Goal: Task Accomplishment & Management: Manage account settings

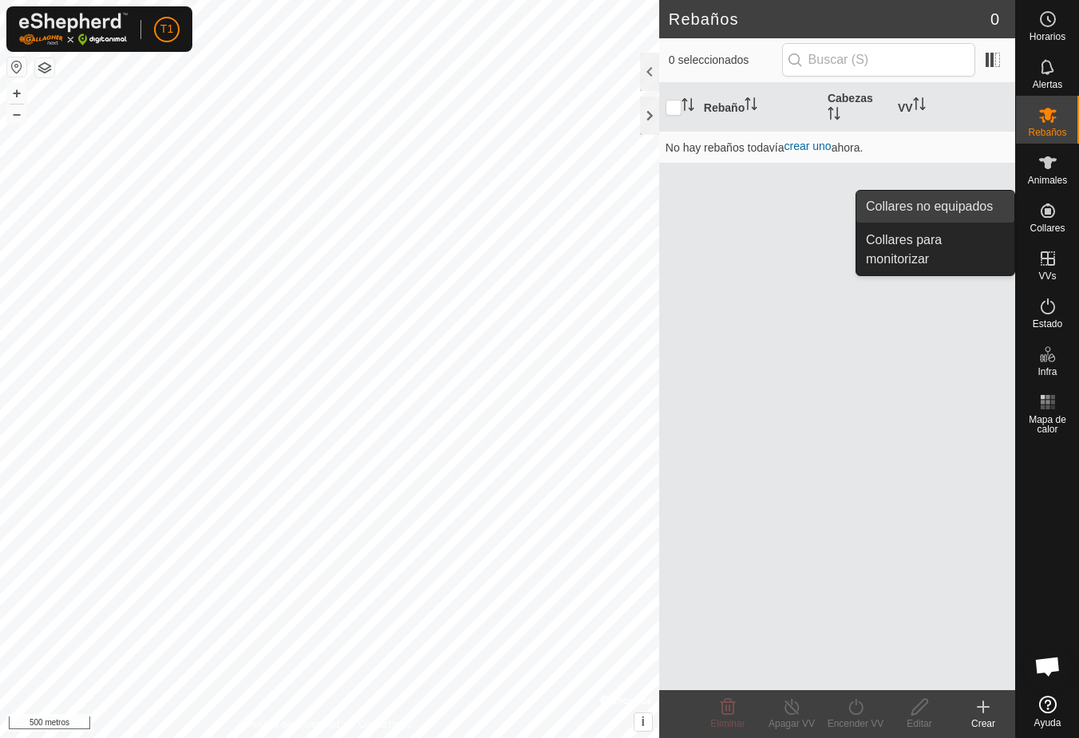
click at [933, 205] on font "Collares no equipados" at bounding box center [929, 206] width 127 height 14
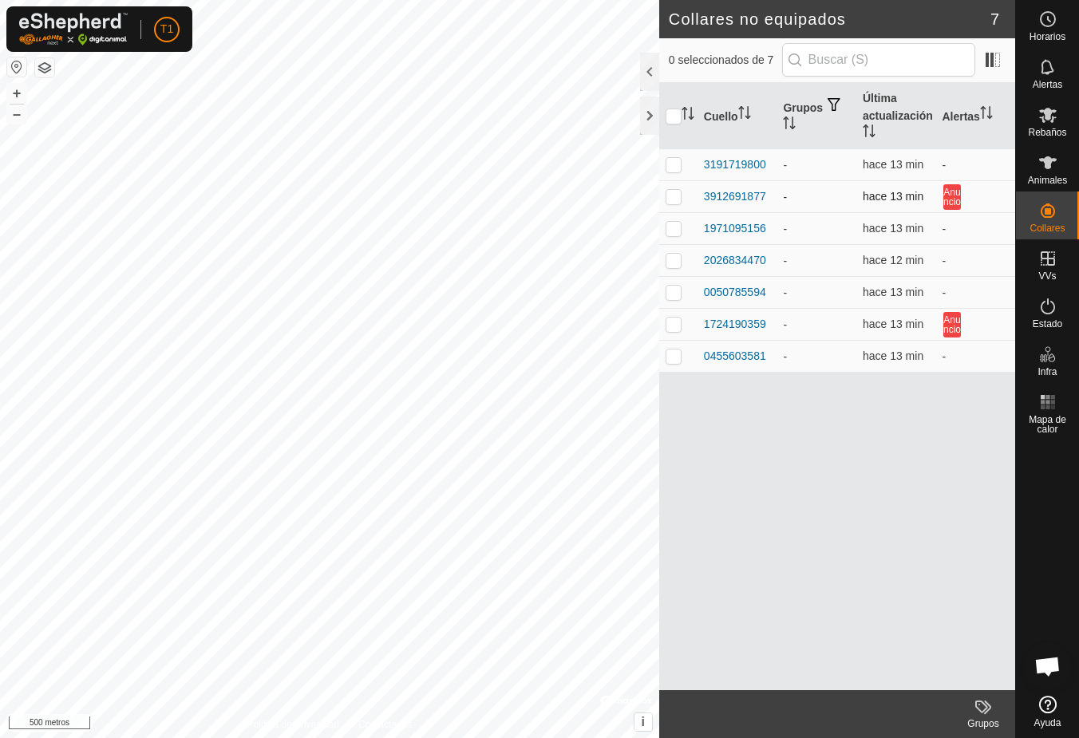
click at [674, 199] on p-checkbox at bounding box center [673, 196] width 16 height 13
checkbox input "true"
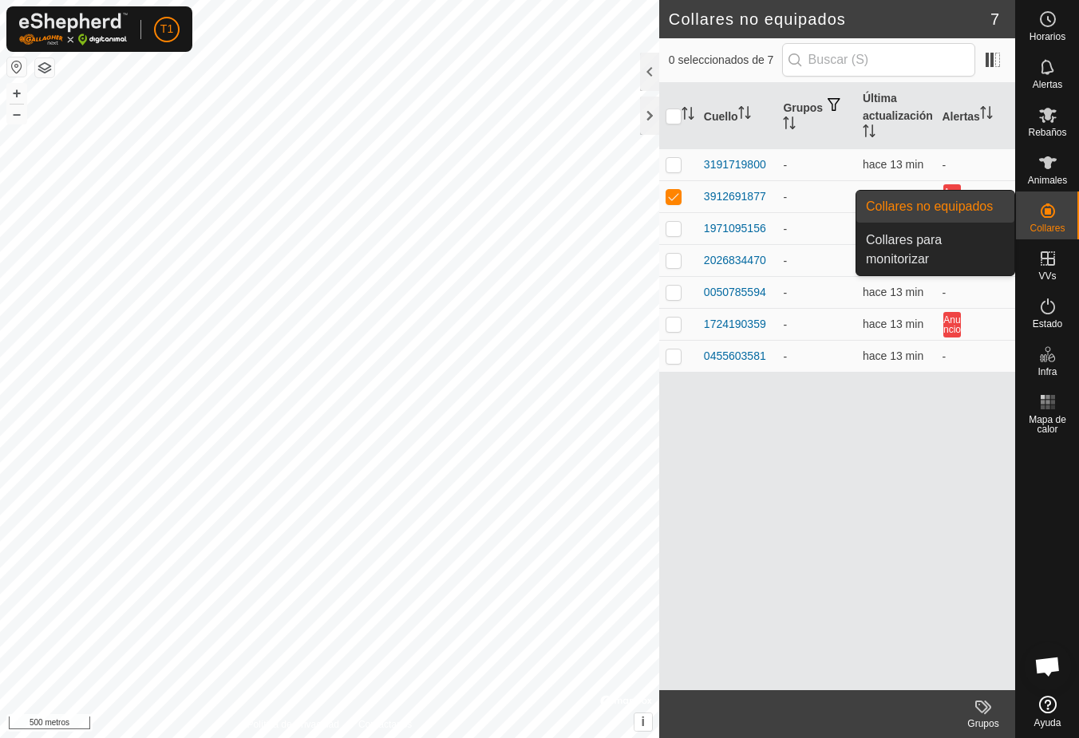
click at [1059, 216] on es-neckbands-svg-icon at bounding box center [1047, 211] width 29 height 26
click at [918, 260] on link "Collares para monitorizar" at bounding box center [935, 249] width 158 height 51
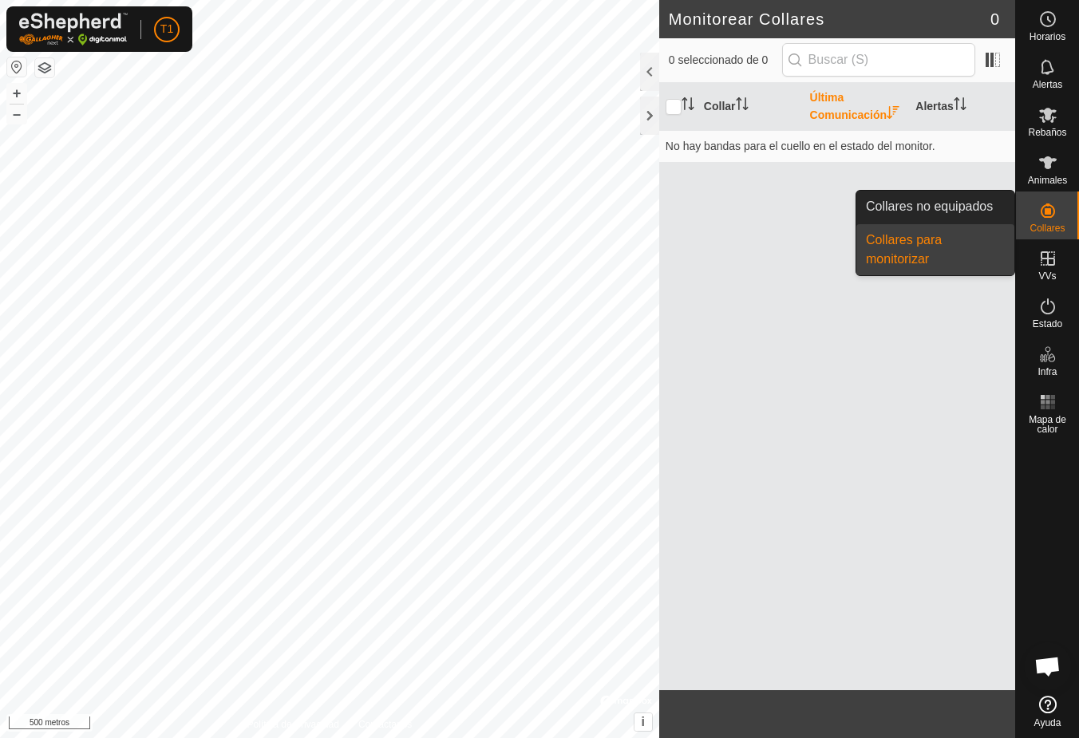
click at [1051, 214] on icon at bounding box center [1047, 210] width 19 height 19
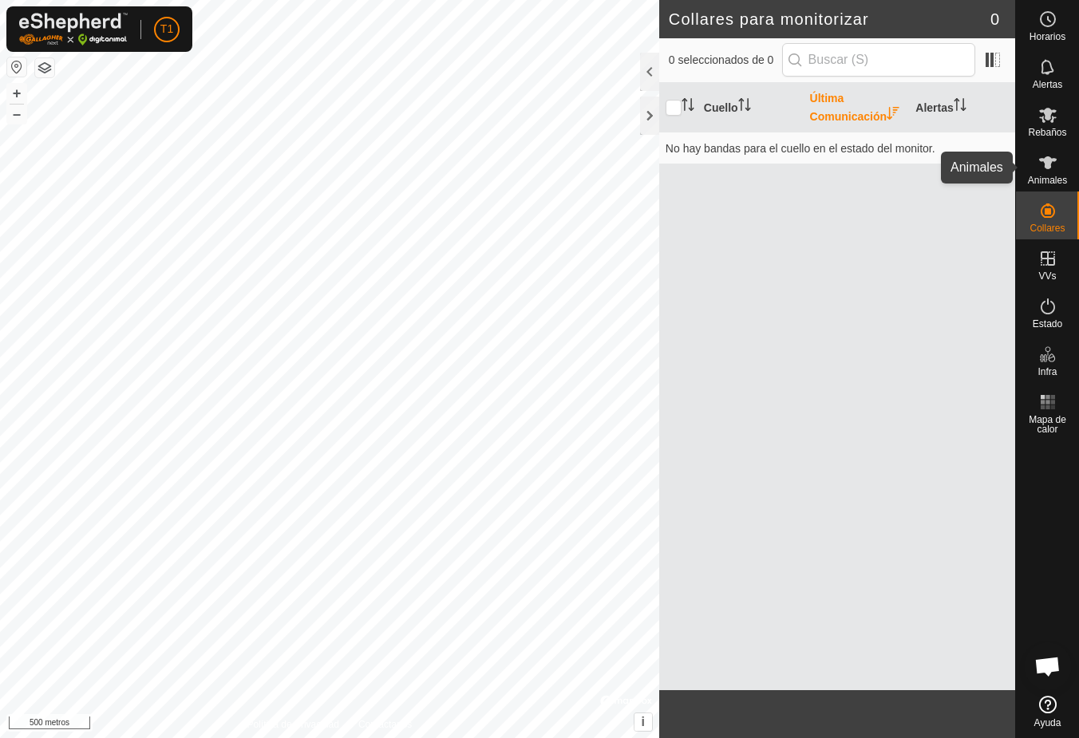
click at [1044, 171] on icon at bounding box center [1047, 162] width 19 height 19
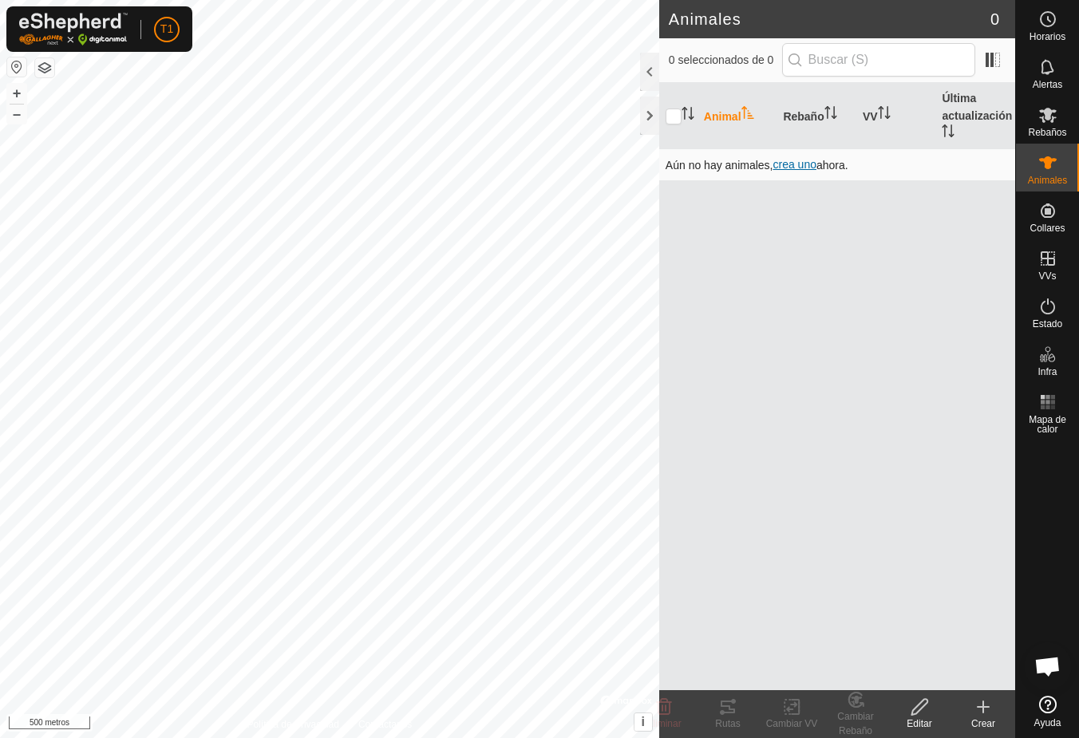
click at [813, 163] on font "crea uno" at bounding box center [793, 164] width 43 height 13
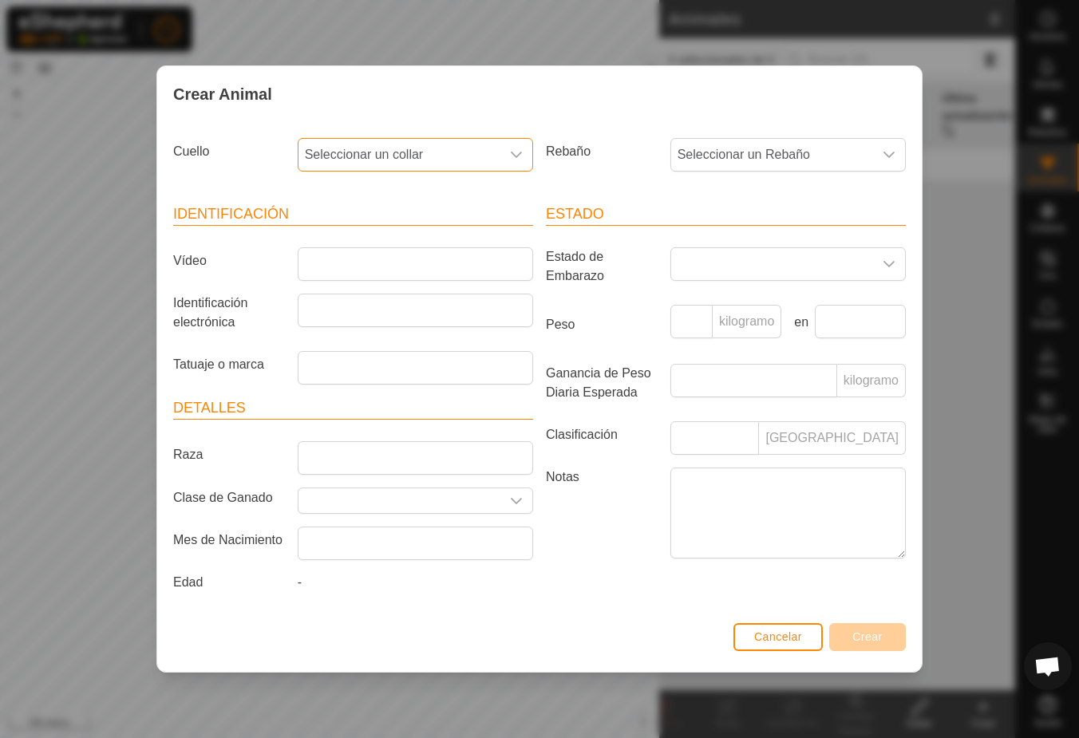
click at [409, 160] on font "Seleccionar un collar" at bounding box center [364, 155] width 119 height 14
click at [358, 306] on li "3912691877" at bounding box center [416, 304] width 234 height 32
click at [511, 151] on icon "disparador desplegable" at bounding box center [516, 154] width 13 height 13
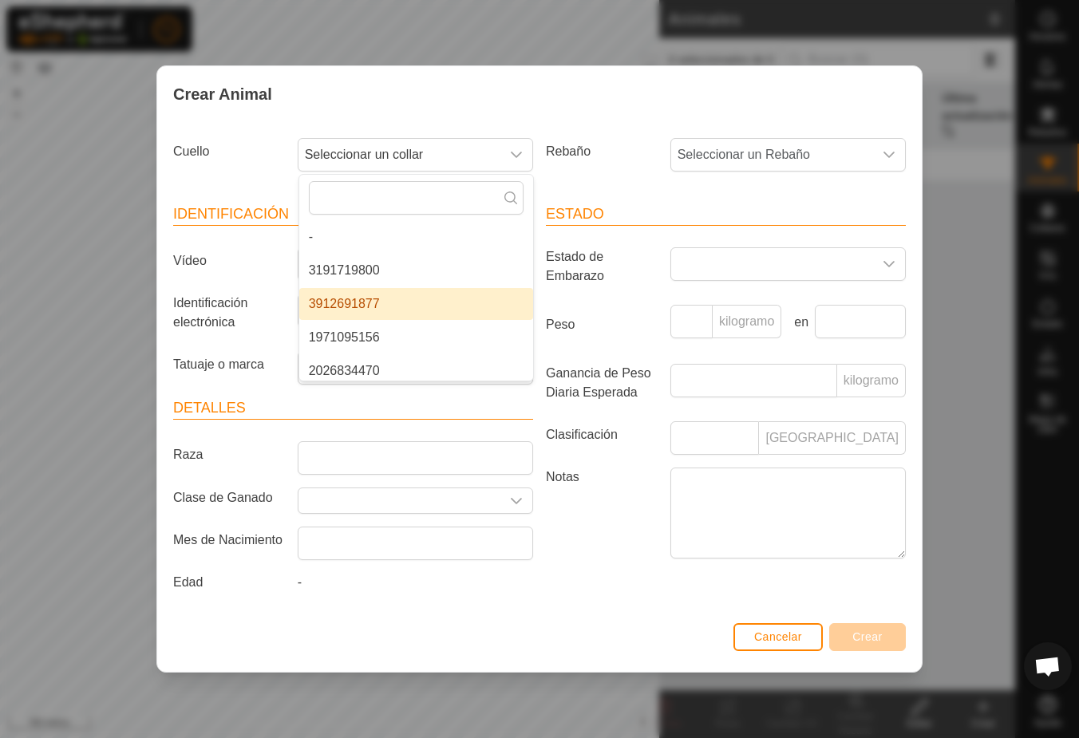
click at [371, 299] on li "3912691877" at bounding box center [416, 304] width 234 height 32
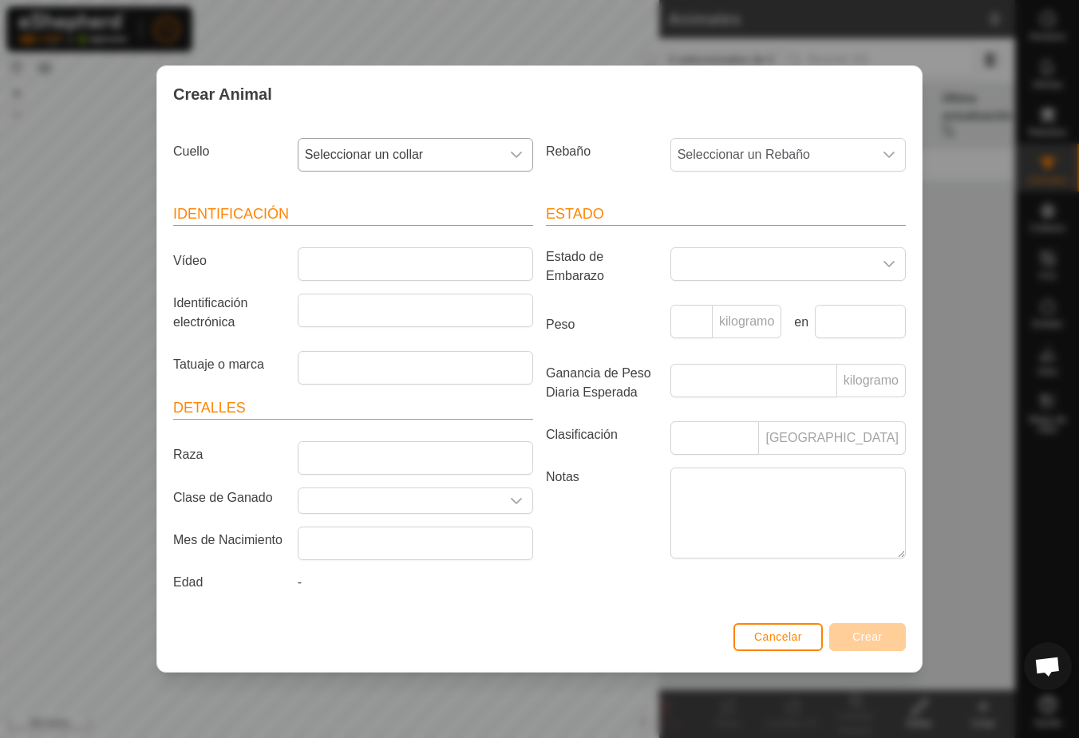
click at [516, 149] on icon "disparador desplegable" at bounding box center [516, 154] width 13 height 13
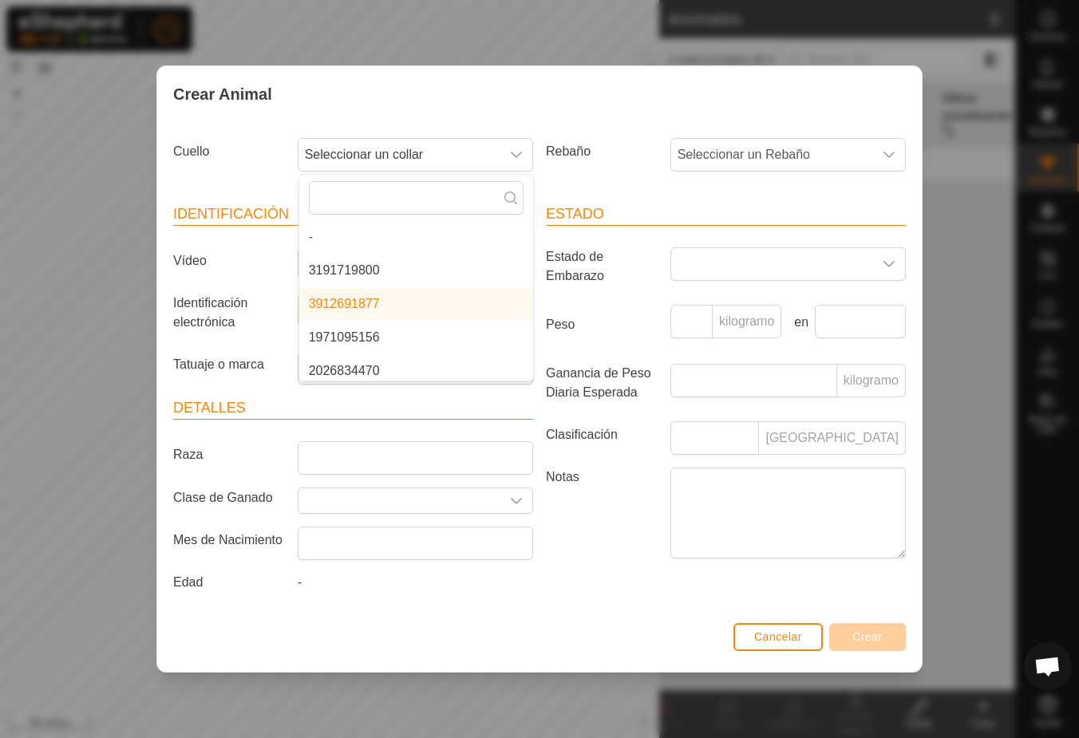
click at [389, 303] on li "3912691877" at bounding box center [416, 304] width 234 height 32
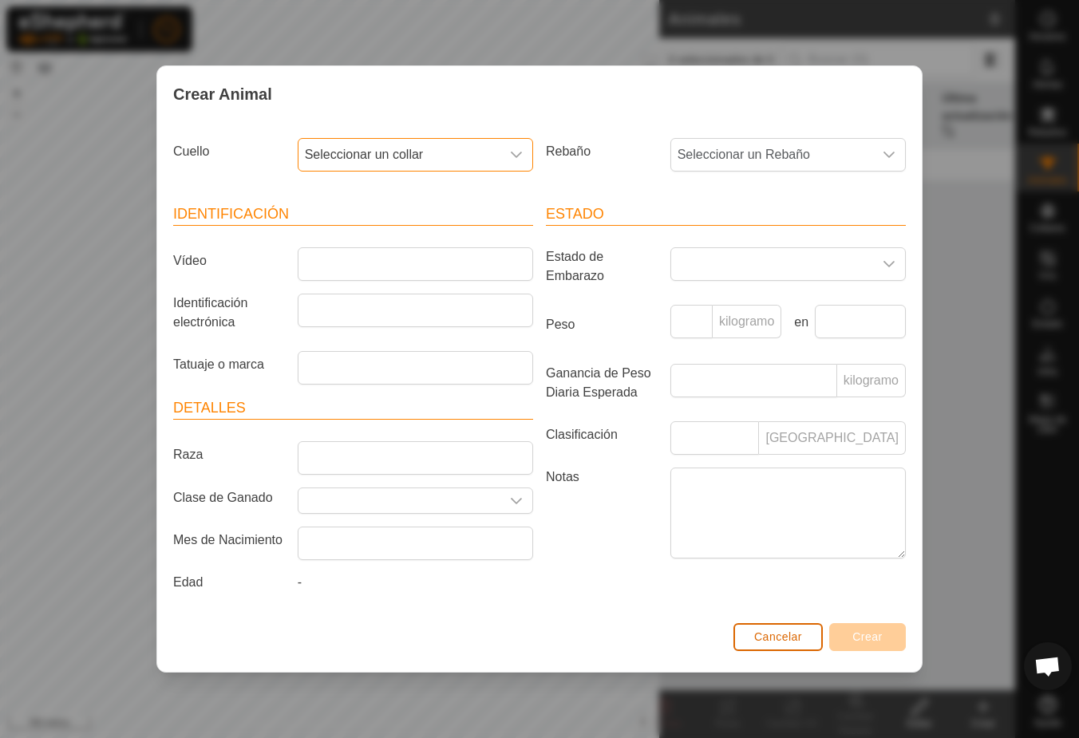
click at [776, 646] on button "Cancelar" at bounding box center [777, 637] width 89 height 28
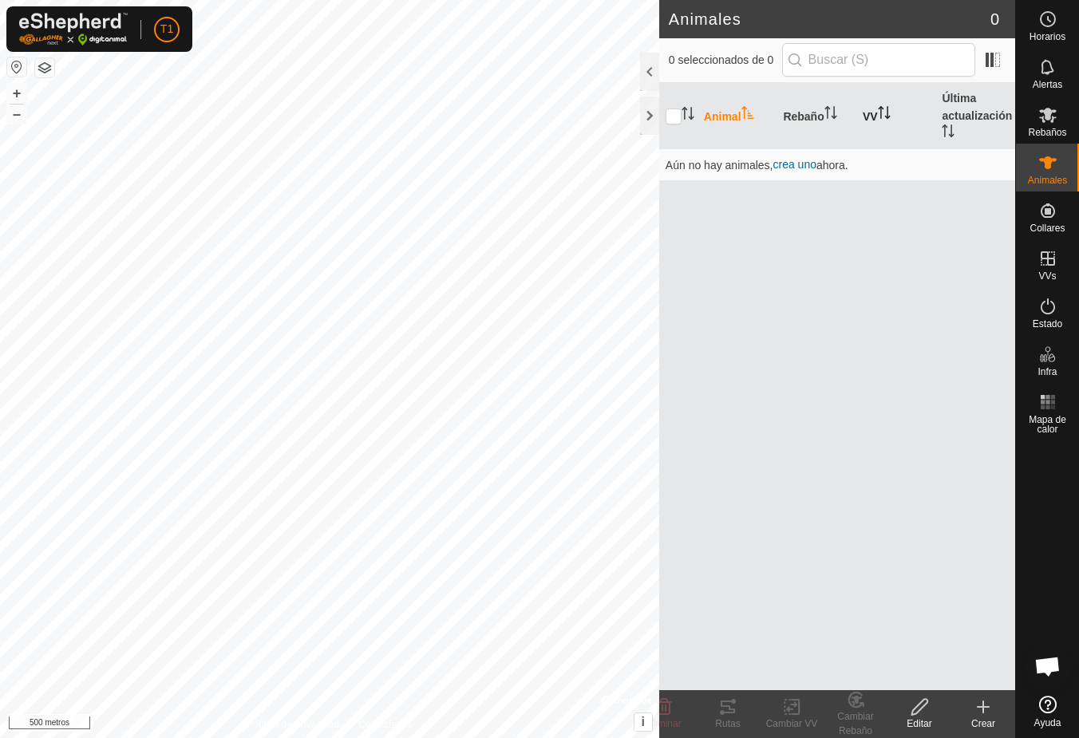
click at [875, 113] on font "VV" at bounding box center [869, 116] width 15 height 13
click at [796, 166] on font "crea uno" at bounding box center [793, 164] width 43 height 13
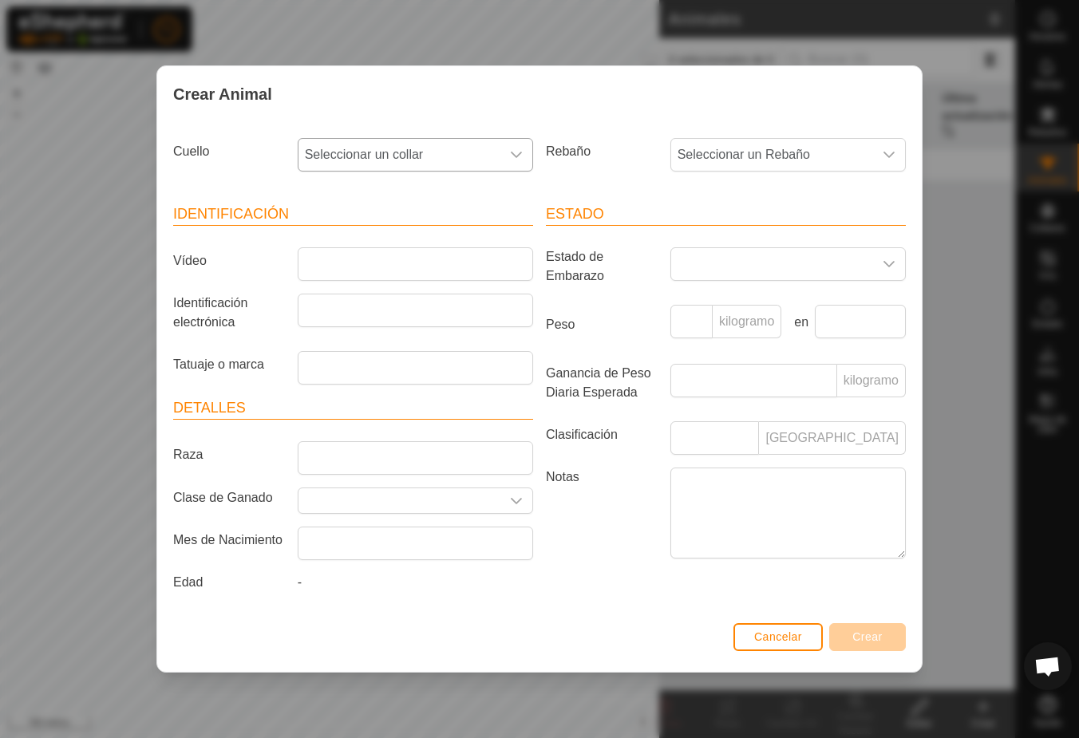
click at [516, 152] on icon "disparador desplegable" at bounding box center [516, 154] width 13 height 13
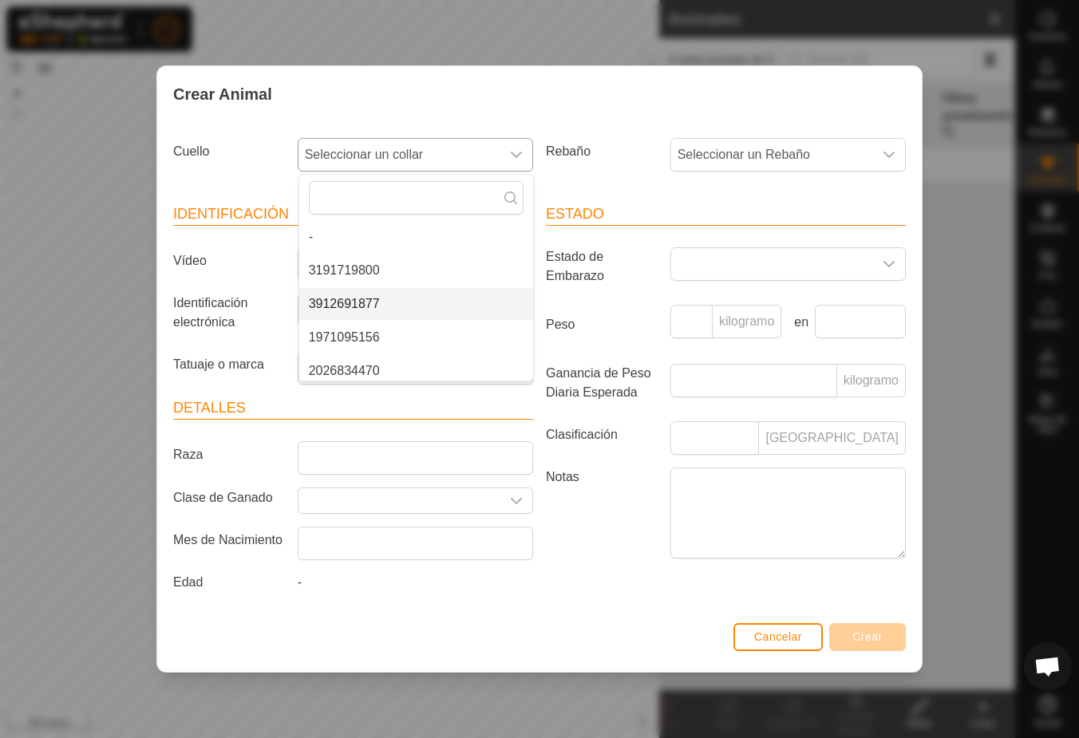
click at [367, 302] on li "3912691877" at bounding box center [416, 304] width 234 height 32
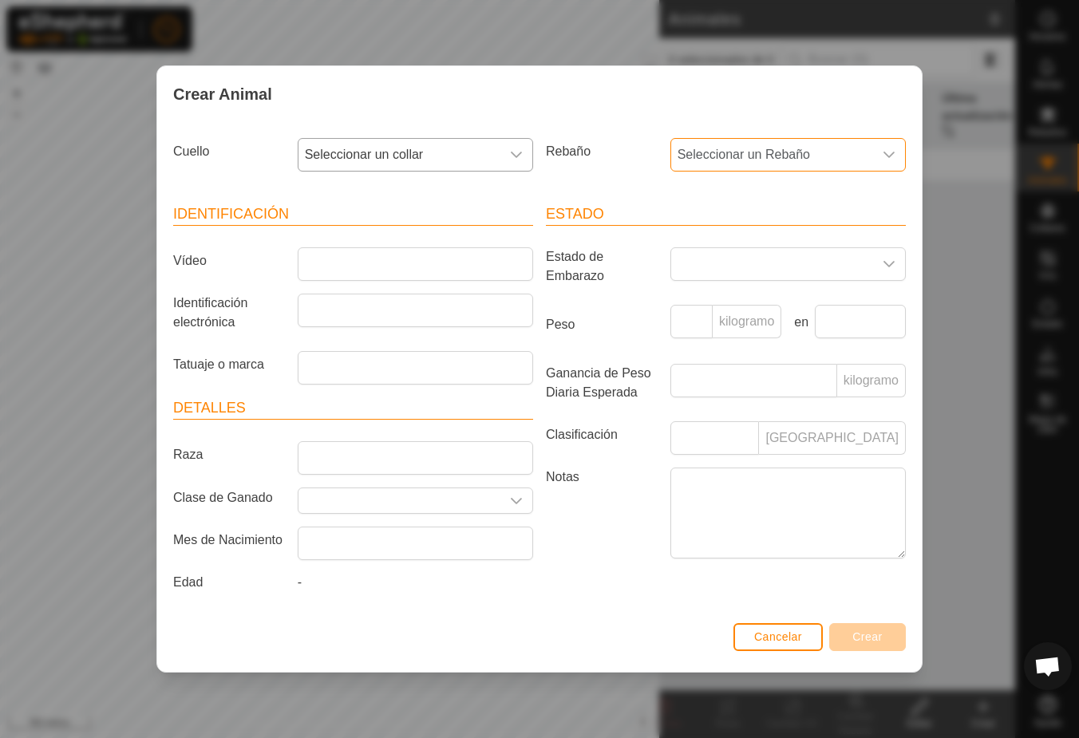
click at [780, 159] on font "Seleccionar un Rebaño" at bounding box center [743, 155] width 132 height 14
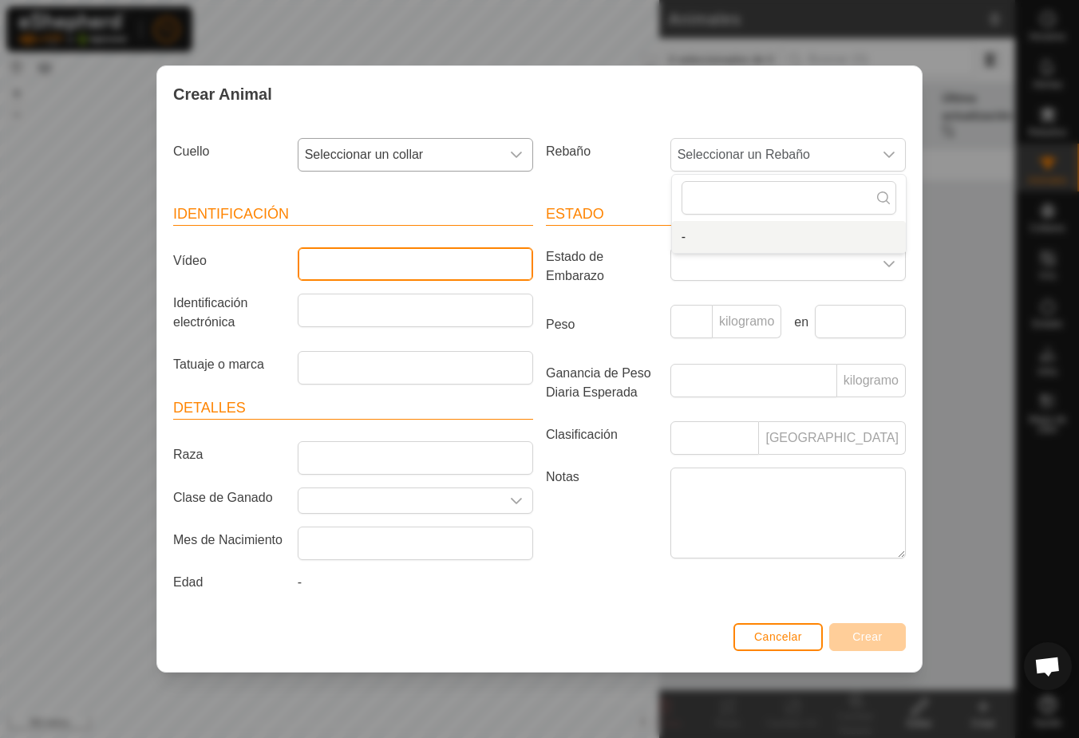
click at [325, 265] on input "Vídeo" at bounding box center [415, 264] width 235 height 34
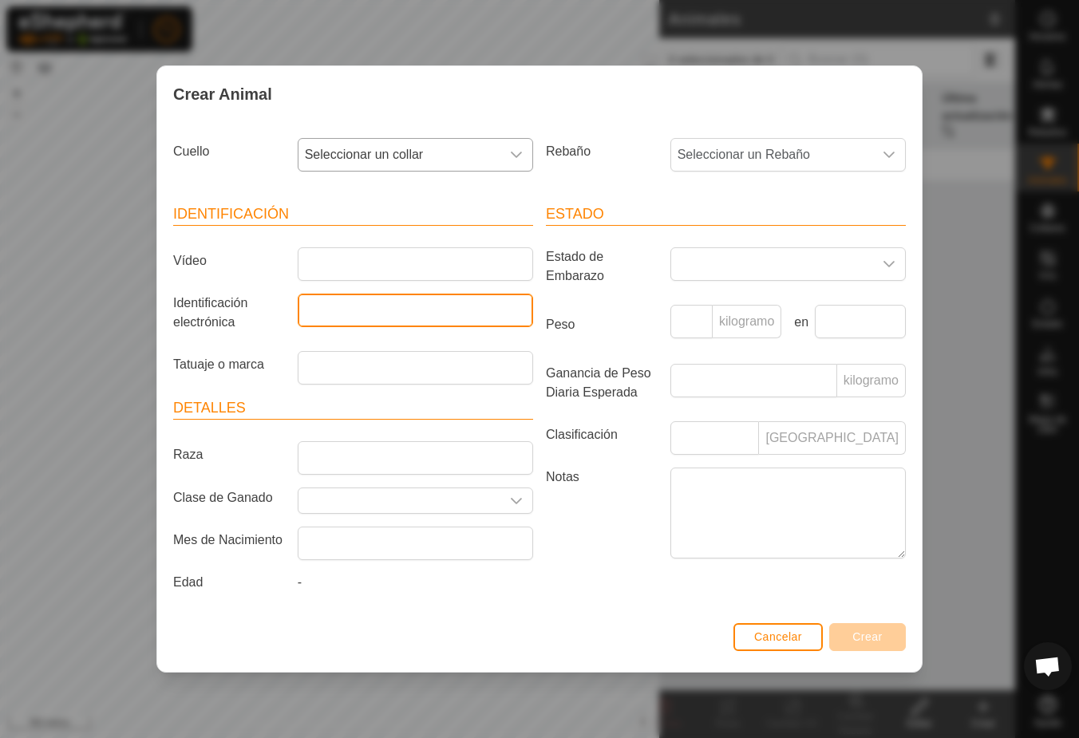
click at [309, 314] on input "Identificación electrónica" at bounding box center [415, 311] width 235 height 34
click at [783, 639] on button "Cancelar" at bounding box center [777, 637] width 89 height 28
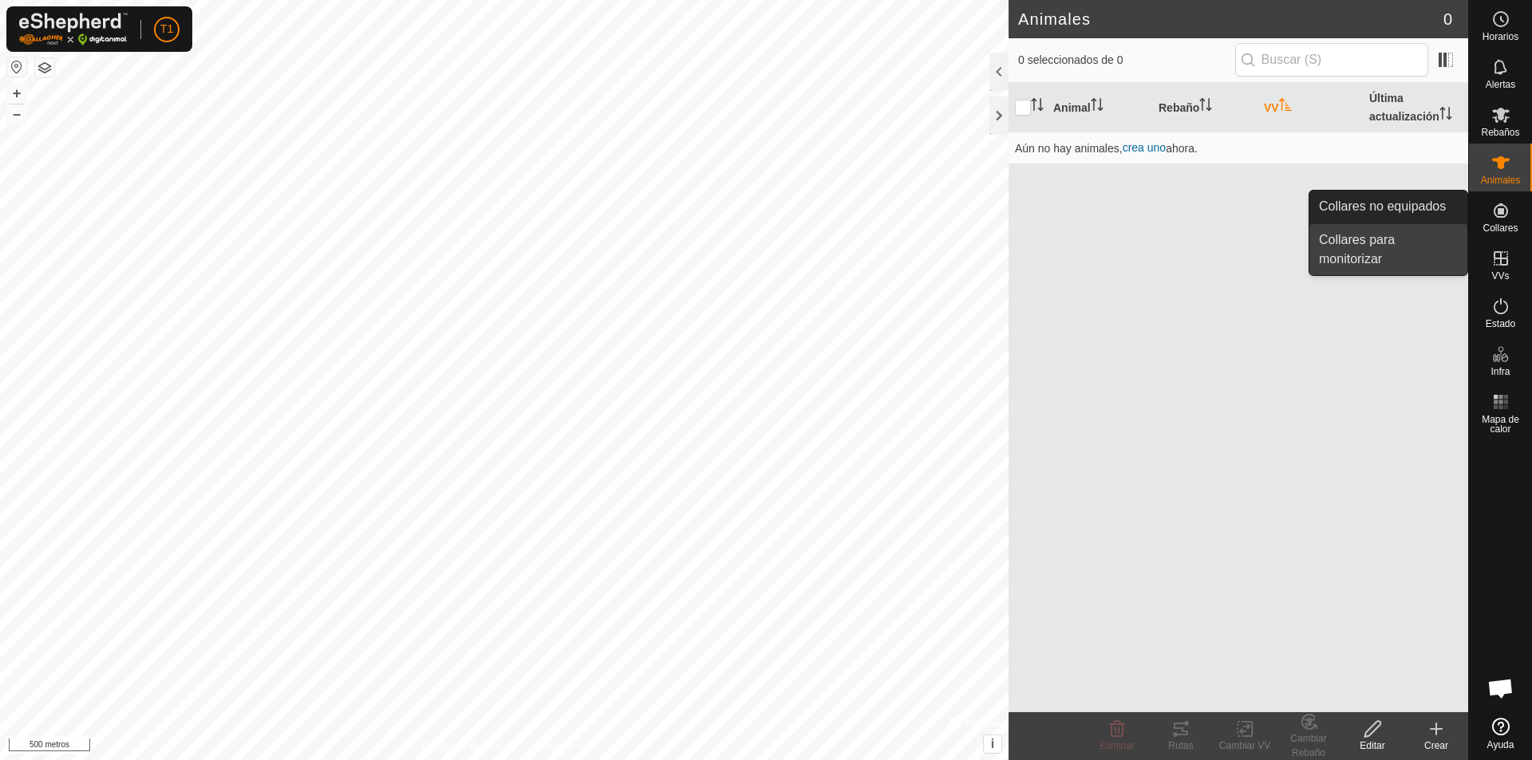
click at [1078, 251] on link "Collares para monitorizar" at bounding box center [1388, 249] width 158 height 51
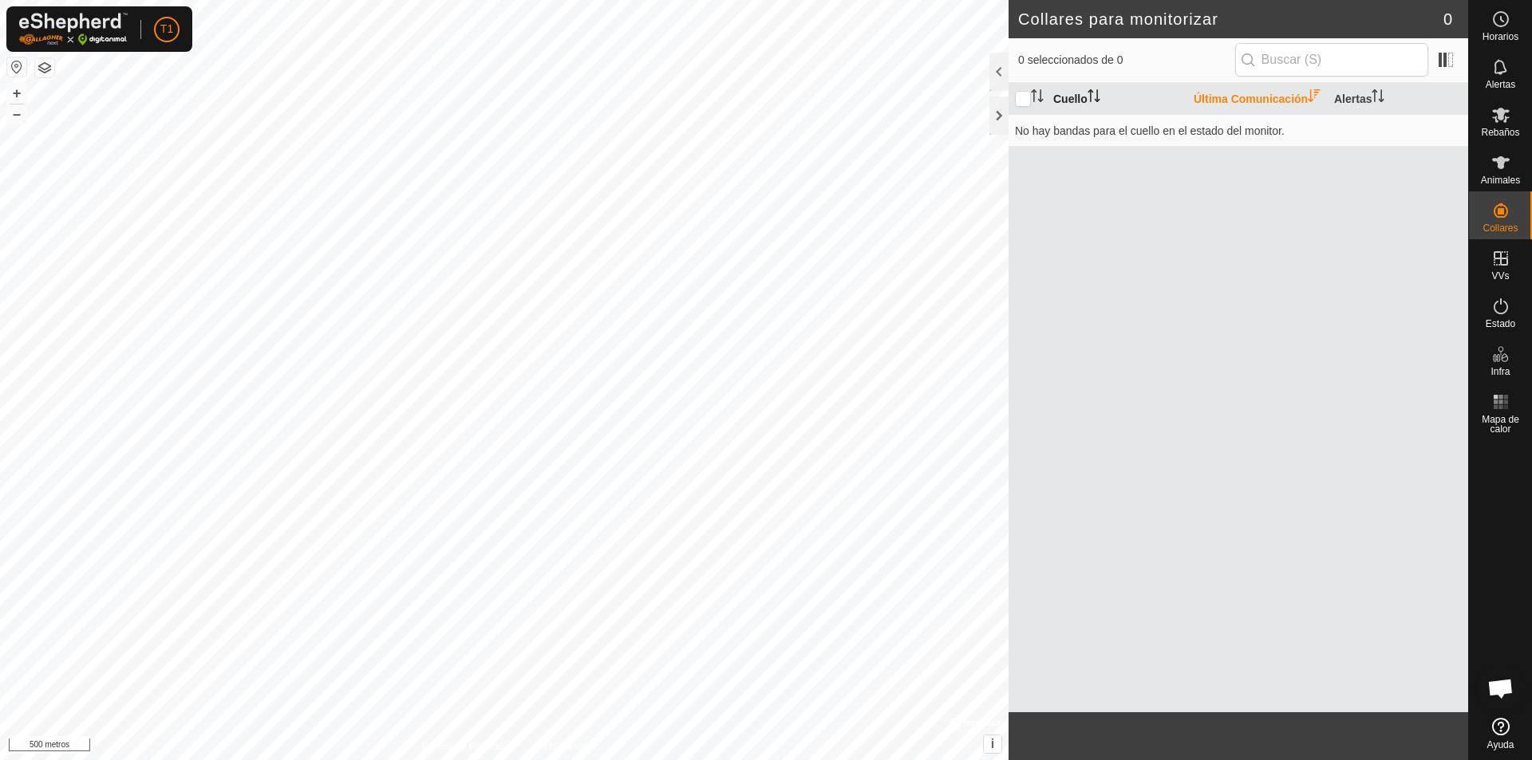
click at [1072, 100] on font "Cuello" at bounding box center [1070, 99] width 34 height 13
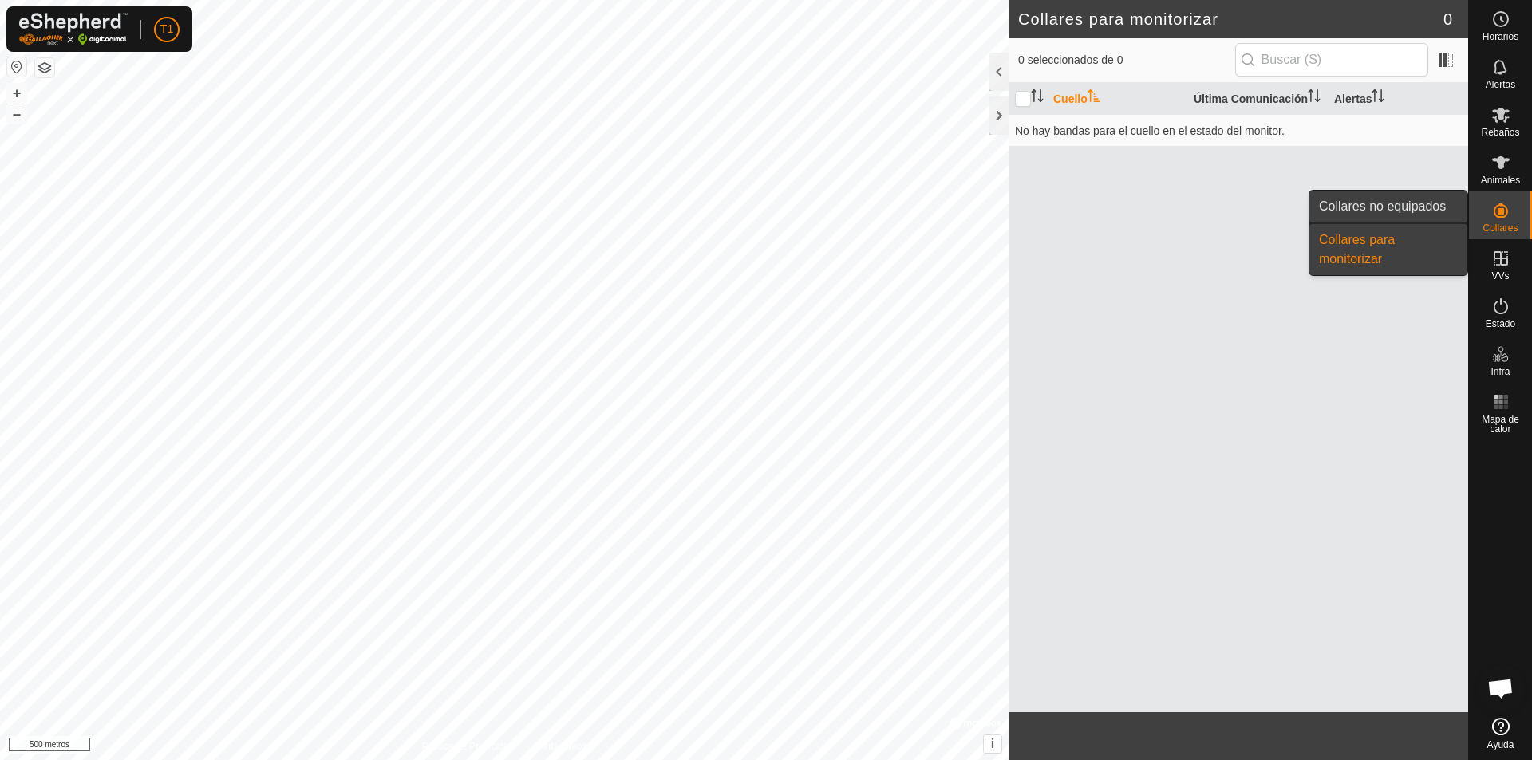
click at [1078, 206] on link "Collares no equipados" at bounding box center [1388, 207] width 158 height 32
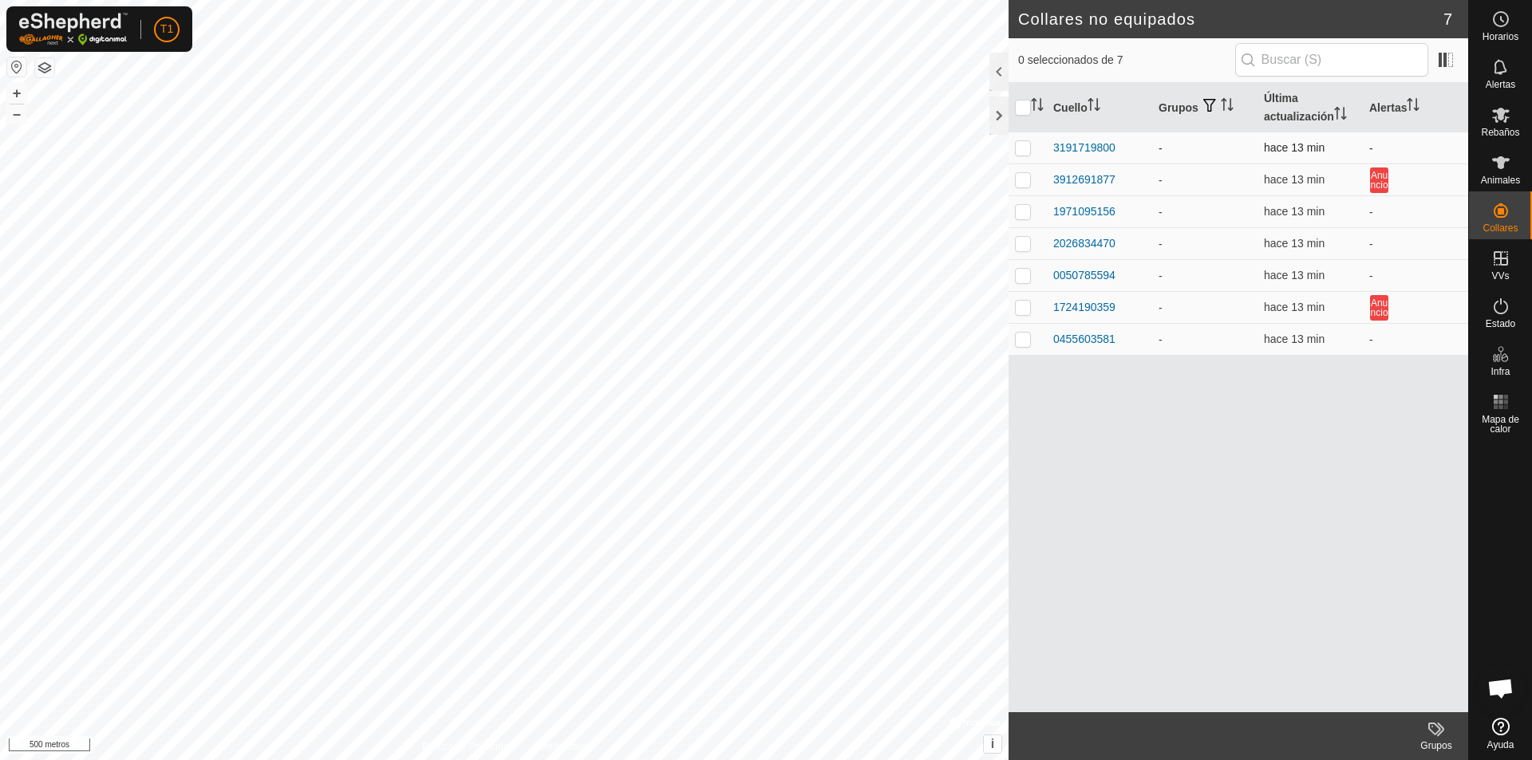
click at [1020, 152] on p-checkbox at bounding box center [1023, 147] width 16 height 13
checkbox input "true"
click at [1020, 187] on td at bounding box center [1027, 180] width 38 height 32
checkbox input "true"
click at [1022, 215] on p-checkbox at bounding box center [1023, 211] width 16 height 13
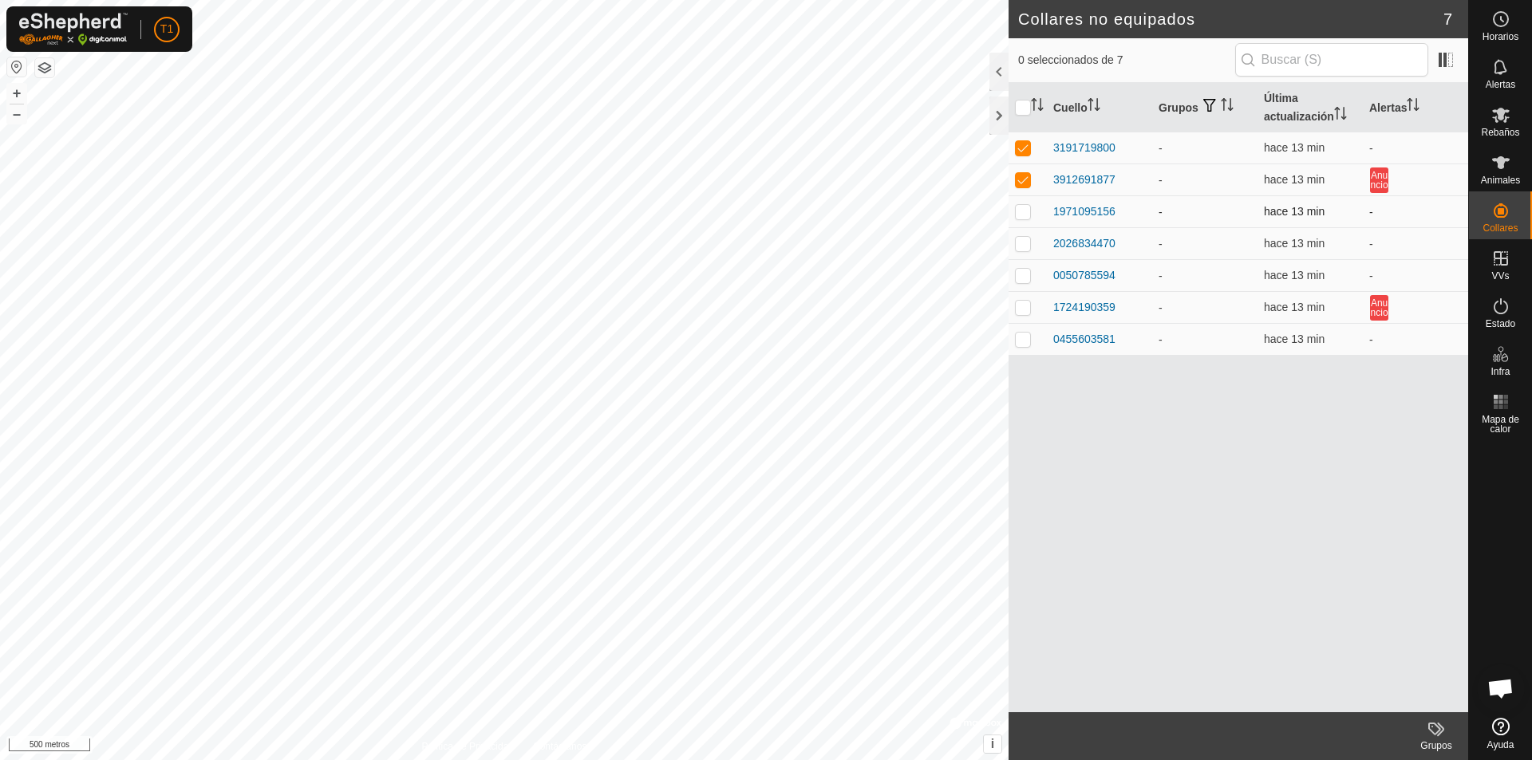
checkbox input "true"
click at [1024, 242] on p-checkbox at bounding box center [1023, 243] width 16 height 13
checkbox input "true"
click at [1018, 280] on p-checkbox at bounding box center [1023, 275] width 16 height 13
checkbox input "true"
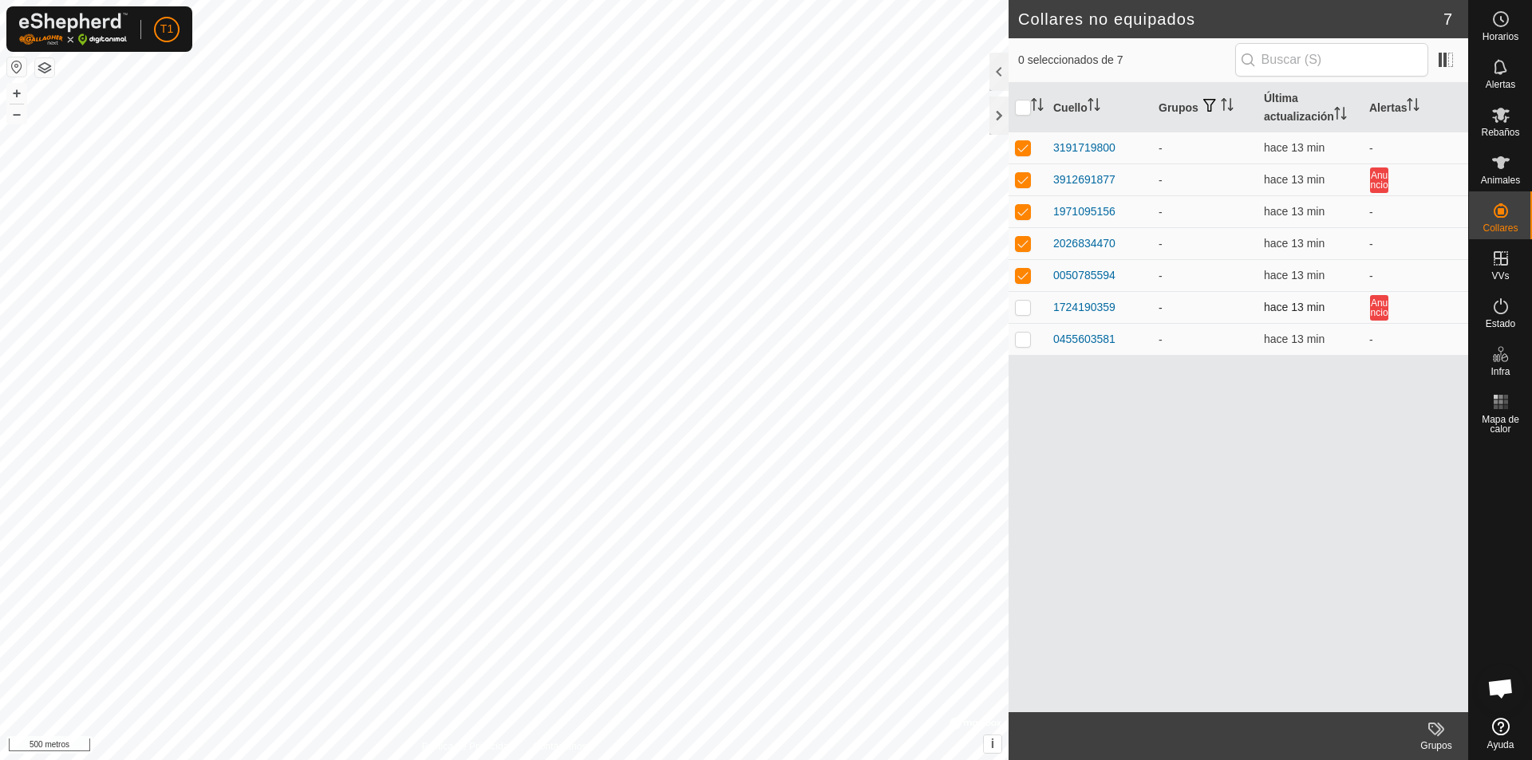
click at [1023, 310] on p-checkbox at bounding box center [1023, 307] width 16 height 13
checkbox input "true"
click at [1024, 341] on p-checkbox at bounding box center [1023, 339] width 16 height 13
checkbox input "true"
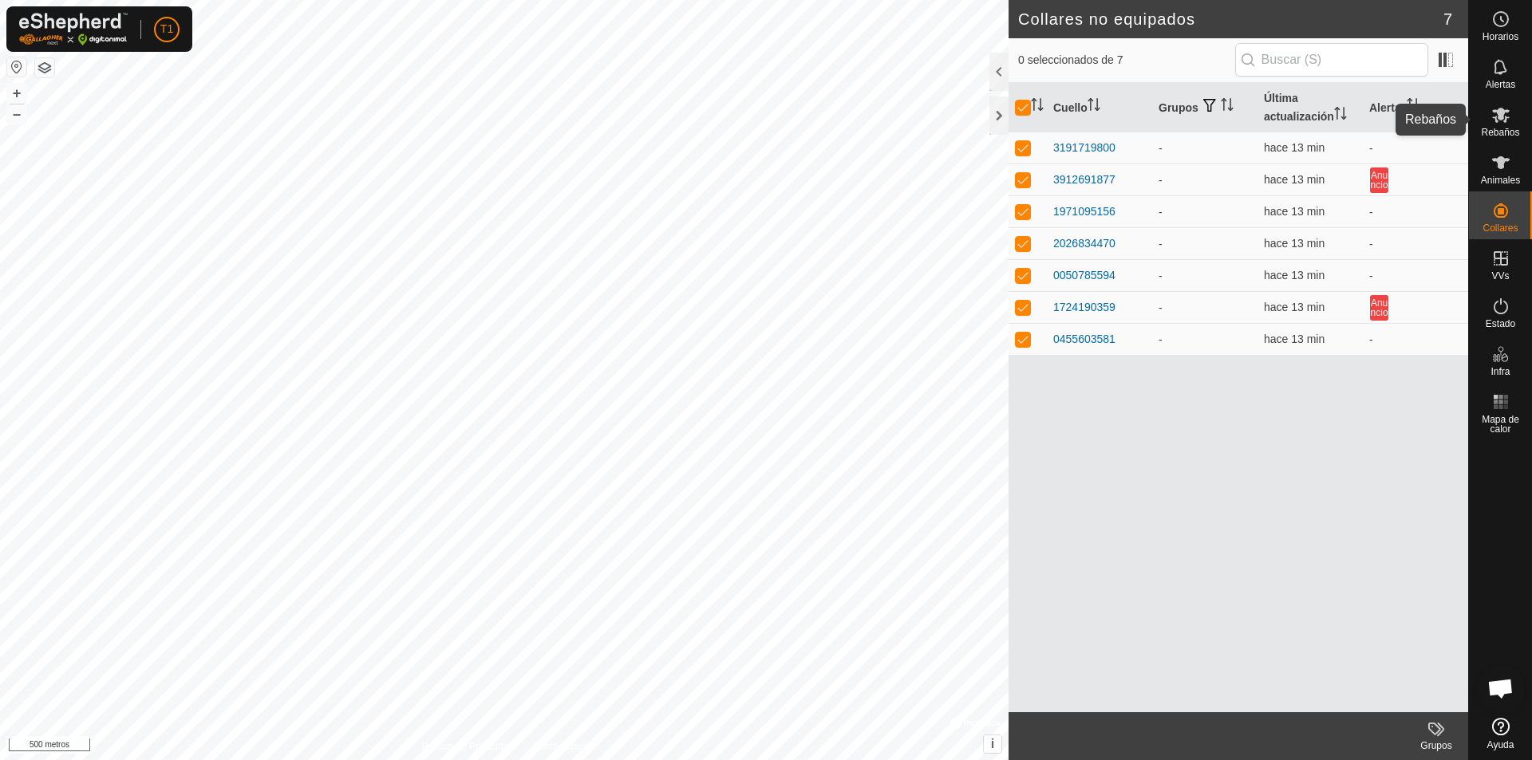
click at [1078, 119] on icon at bounding box center [1500, 114] width 19 height 19
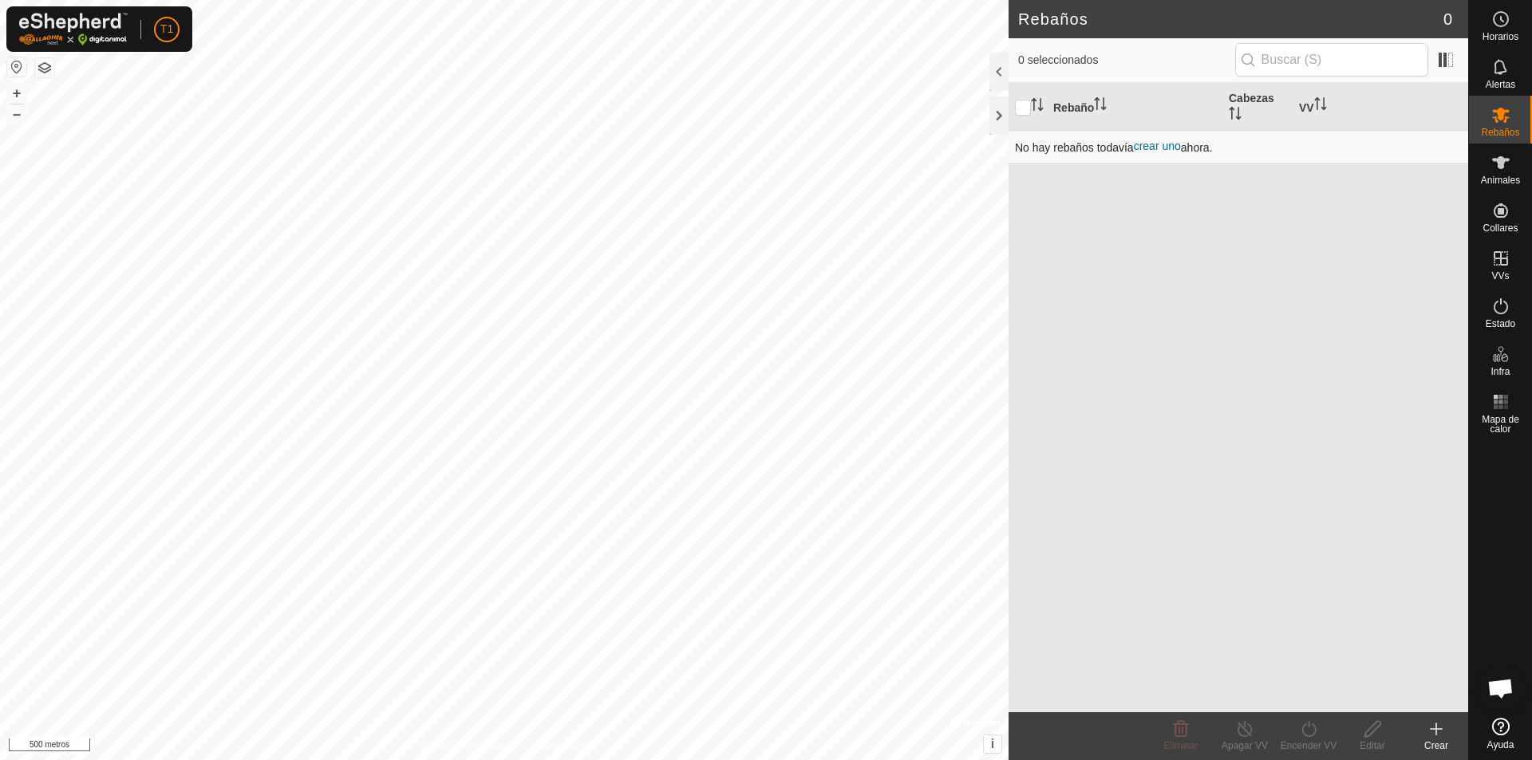
click at [1078, 150] on font "crear uno" at bounding box center [1157, 146] width 47 height 13
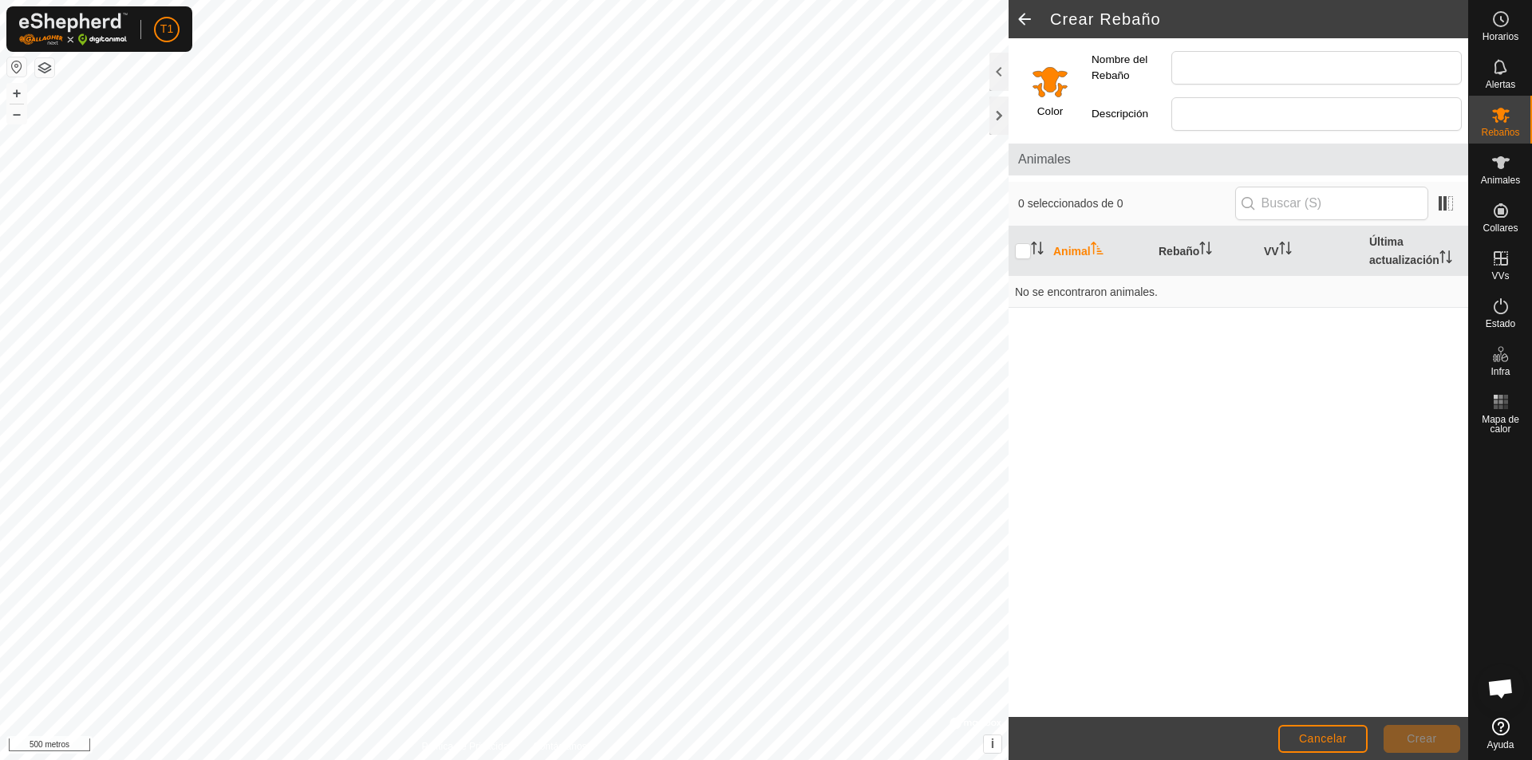
click at [1072, 247] on font "Animal" at bounding box center [1071, 251] width 37 height 13
click at [1078, 170] on icon at bounding box center [1500, 162] width 19 height 19
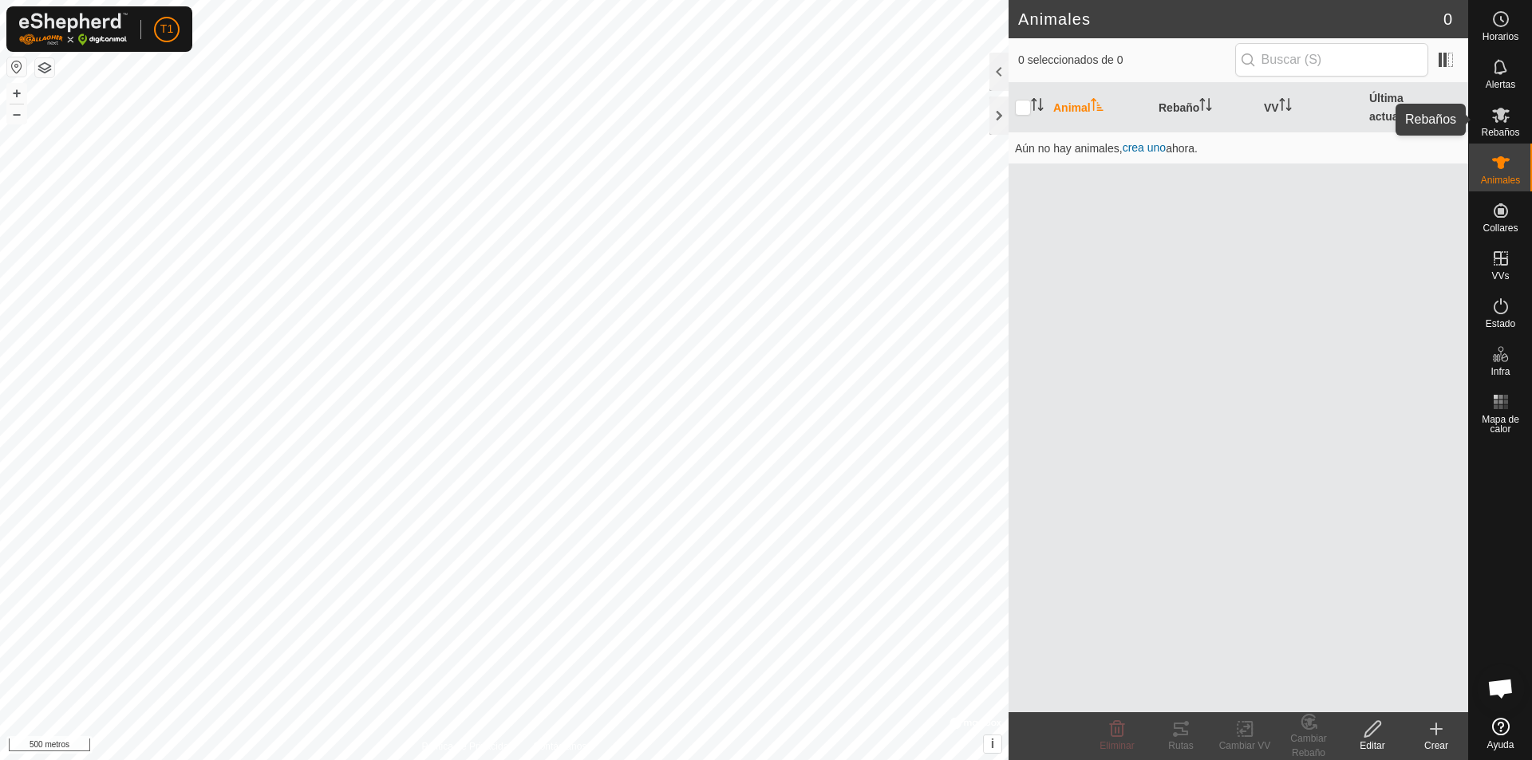
click at [1078, 127] on font "Rebaños" at bounding box center [1500, 132] width 38 height 11
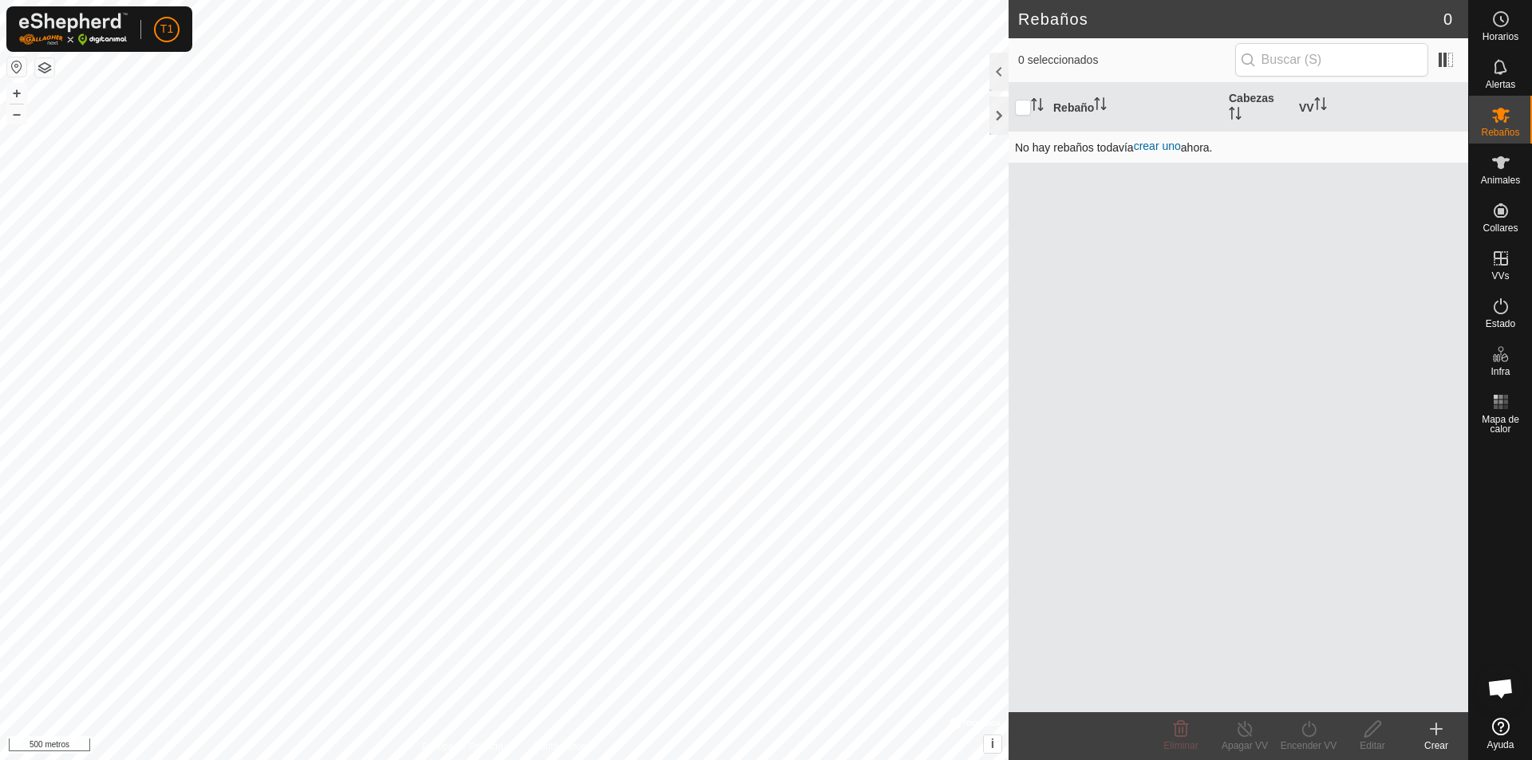
click at [1078, 145] on font "crear uno" at bounding box center [1157, 146] width 47 height 13
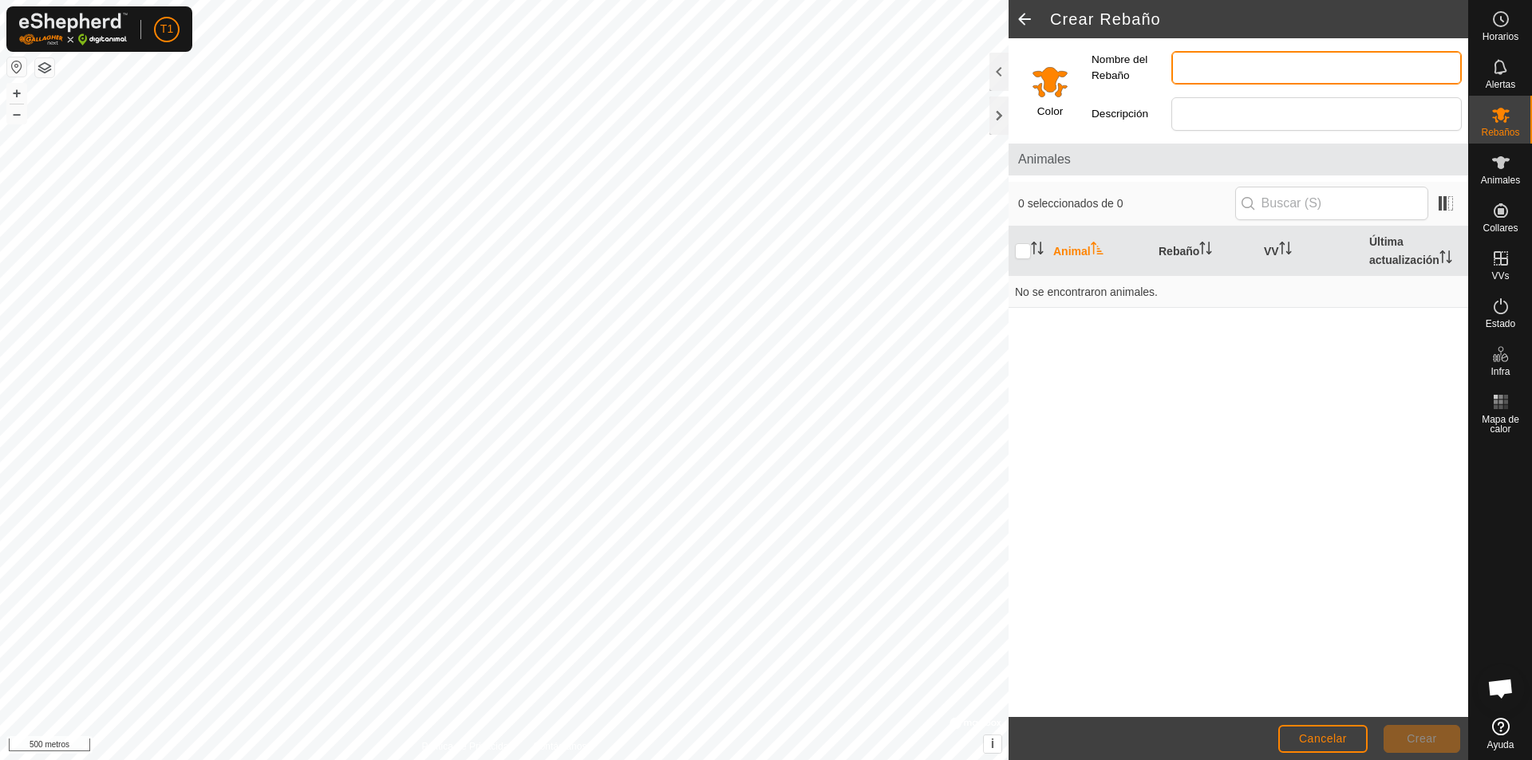
click at [1078, 63] on input "Nombre del Rebaño" at bounding box center [1316, 68] width 290 height 34
type input "Guardalava"
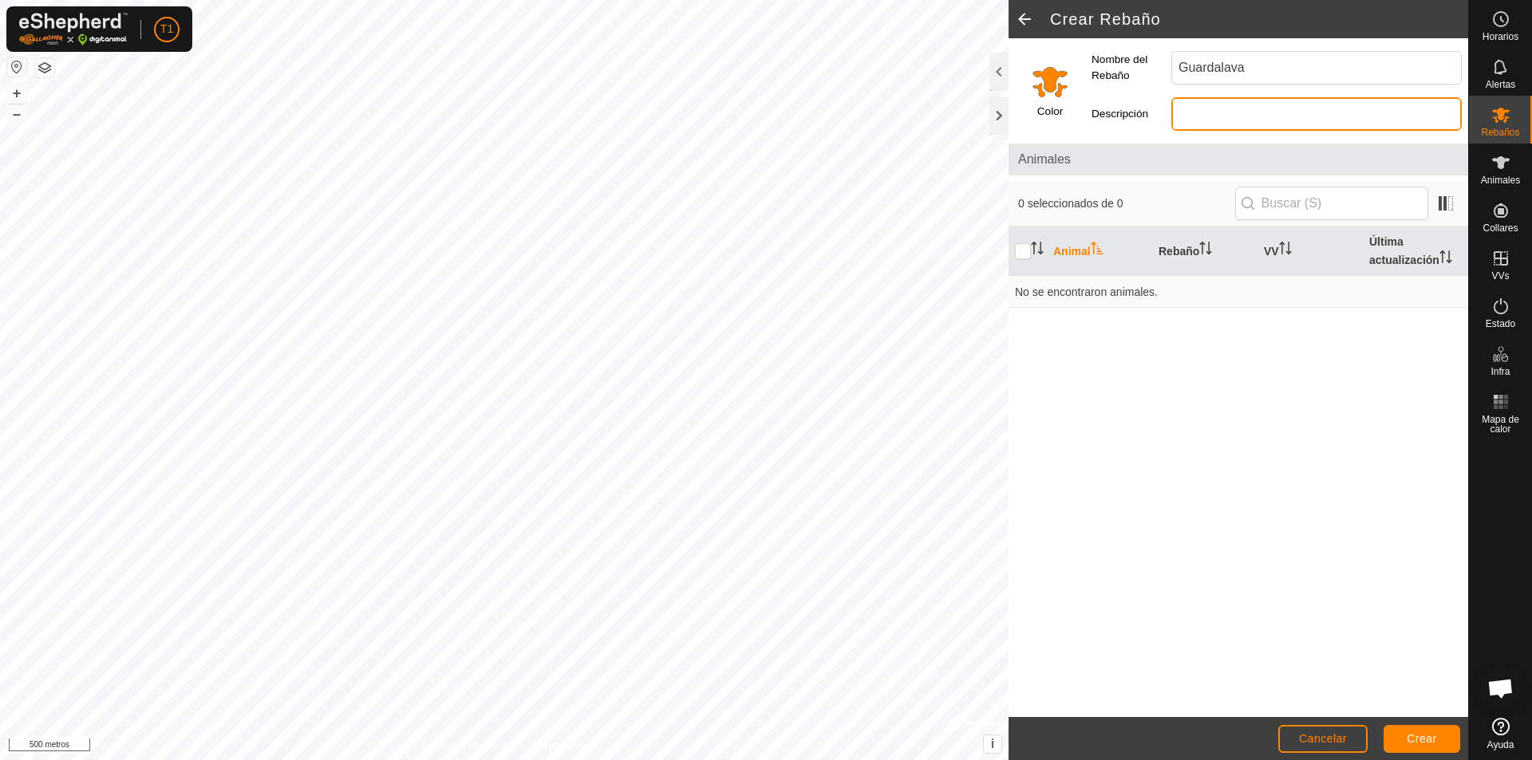
click at [1078, 108] on input "Descripción" at bounding box center [1316, 114] width 290 height 34
type input "[PERSON_NAME]"
click at [1078, 61] on input "Guardalava" at bounding box center [1316, 68] width 290 height 34
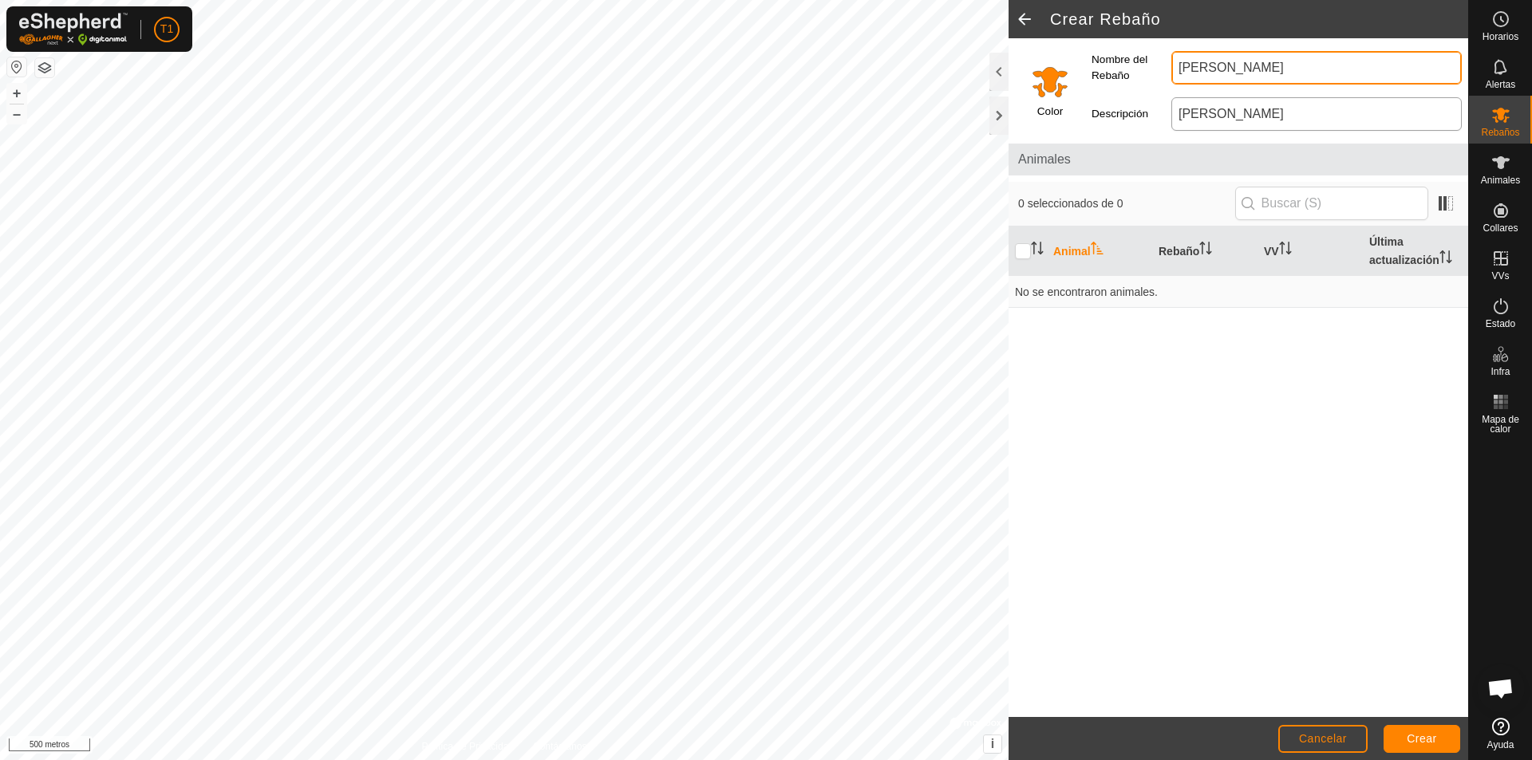
type input "[PERSON_NAME]"
click at [1078, 116] on input "[PERSON_NAME]" at bounding box center [1316, 114] width 290 height 34
drag, startPoint x: 1251, startPoint y: 116, endPoint x: 1112, endPoint y: 107, distance: 139.1
click at [1078, 107] on div "Descripción [PERSON_NAME]" at bounding box center [1276, 114] width 383 height 46
click at [1060, 253] on font "Animal" at bounding box center [1071, 251] width 37 height 13
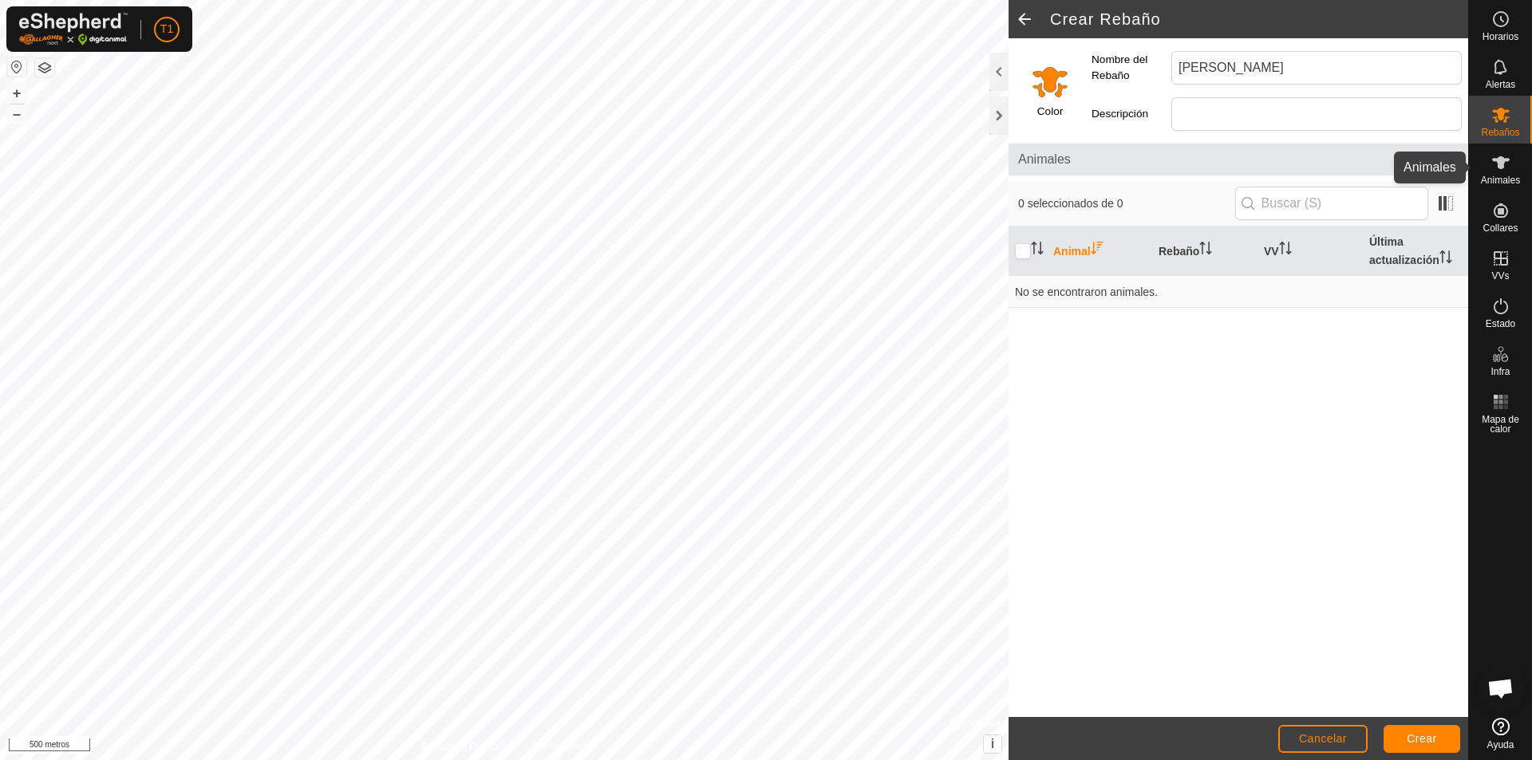
click at [1078, 173] on es-animals-svg-icon at bounding box center [1500, 163] width 29 height 26
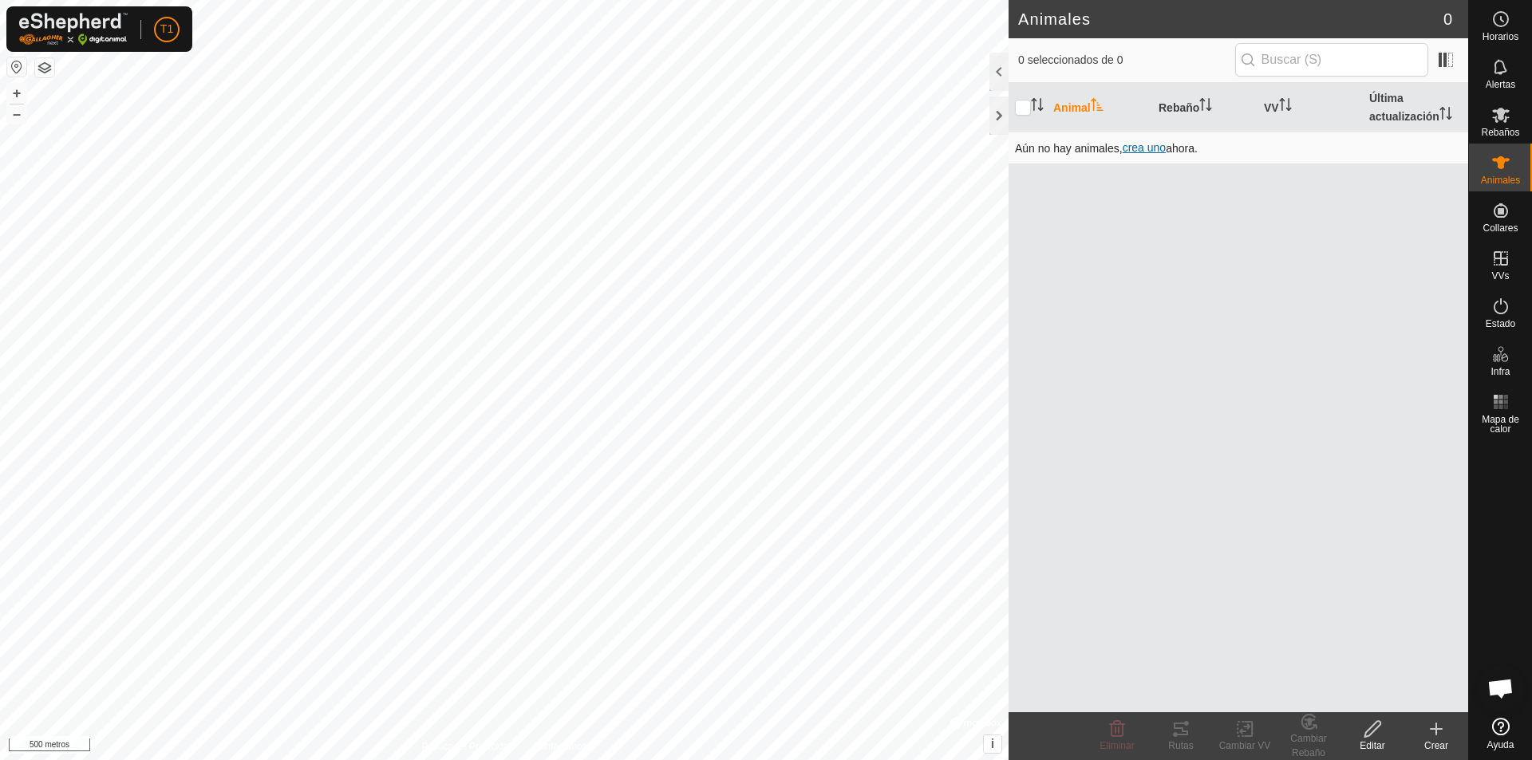
click at [1078, 145] on font "crea uno" at bounding box center [1144, 147] width 43 height 13
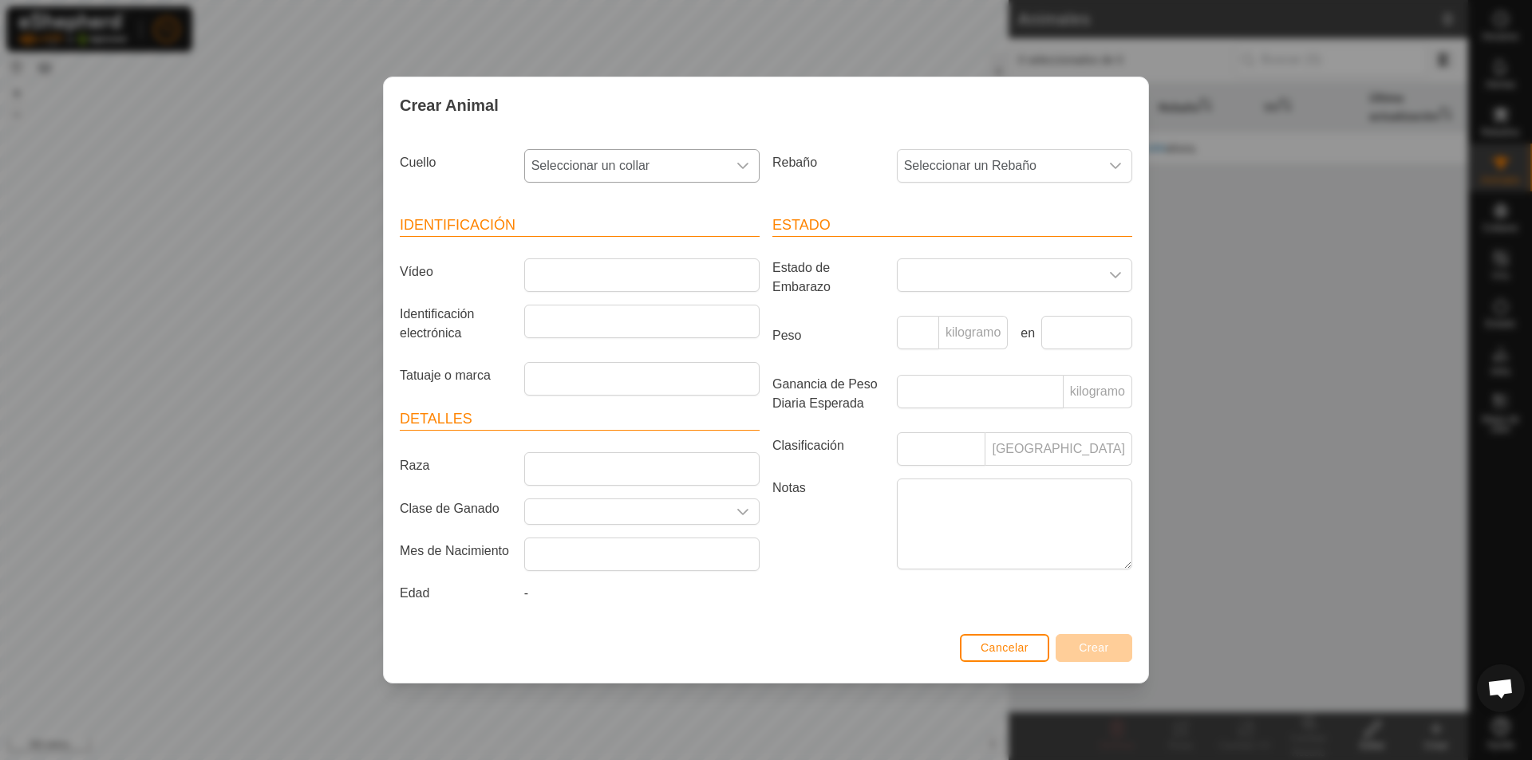
click at [732, 162] on div "disparador desplegable" at bounding box center [743, 166] width 32 height 32
click at [620, 308] on li "3912691877" at bounding box center [643, 315] width 234 height 32
click at [743, 164] on icon "disparador desplegable" at bounding box center [742, 166] width 13 height 13
click at [590, 206] on input "text" at bounding box center [642, 209] width 215 height 34
type input "3912"
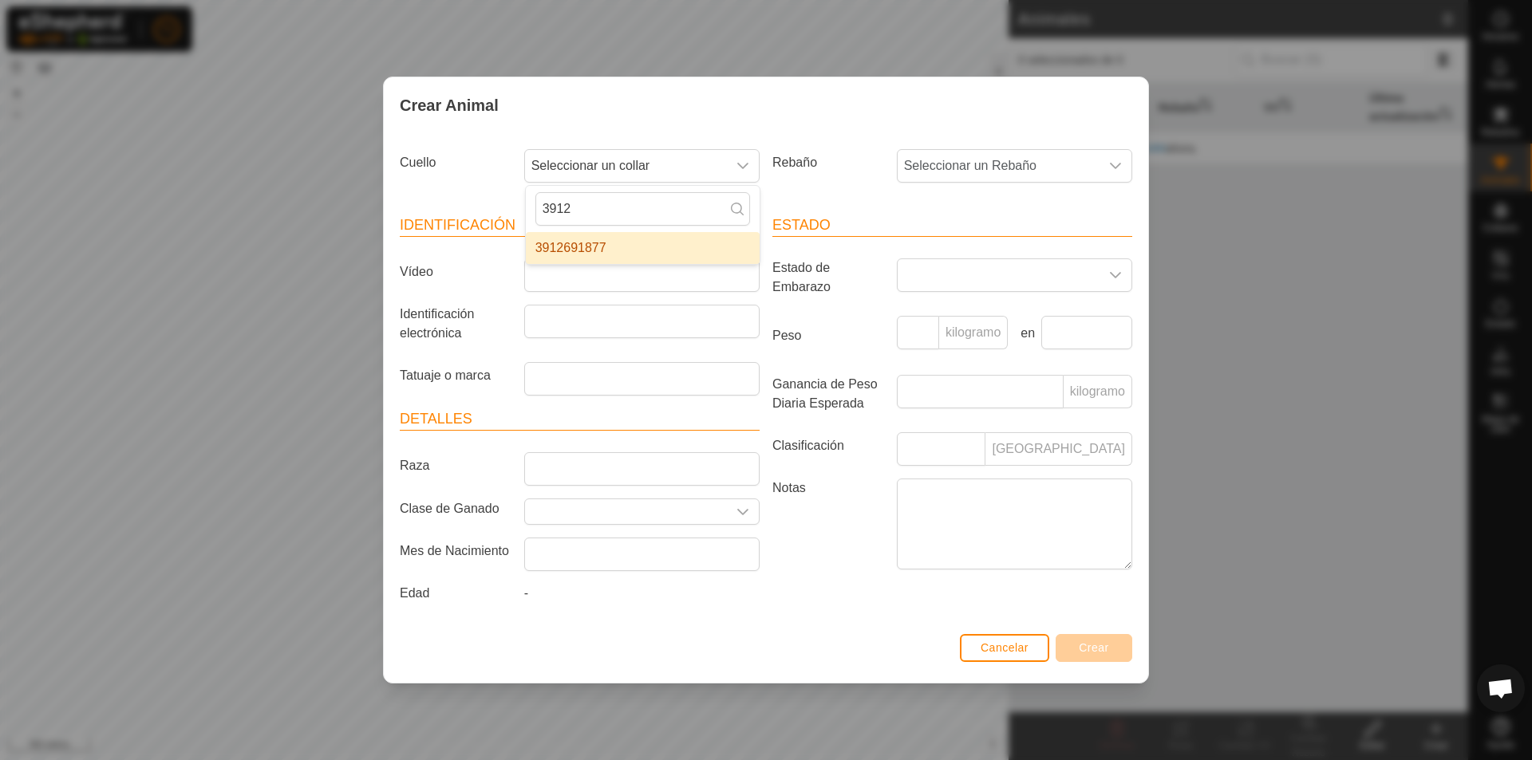
click at [594, 250] on li "3912691877" at bounding box center [643, 248] width 234 height 32
click at [742, 163] on icon "disparador desplegable" at bounding box center [742, 166] width 13 height 13
type input "3912691877"
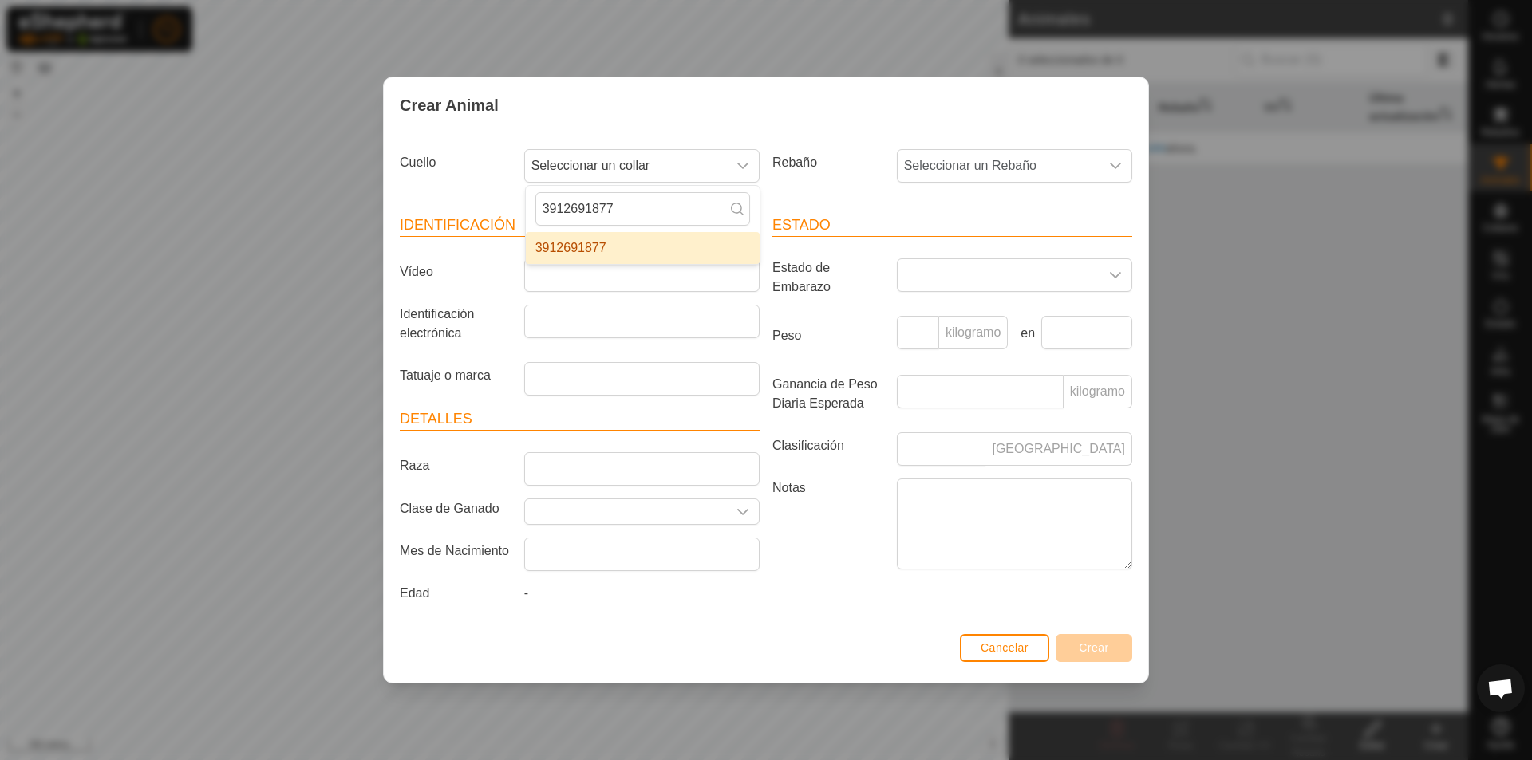
click at [737, 210] on icon at bounding box center [737, 209] width 13 height 13
click at [604, 248] on li "3912691877" at bounding box center [643, 248] width 234 height 32
click at [604, 248] on li "3912691877" at bounding box center [643, 236] width 234 height 26
click at [1078, 164] on icon "disparador desplegable" at bounding box center [1115, 166] width 13 height 13
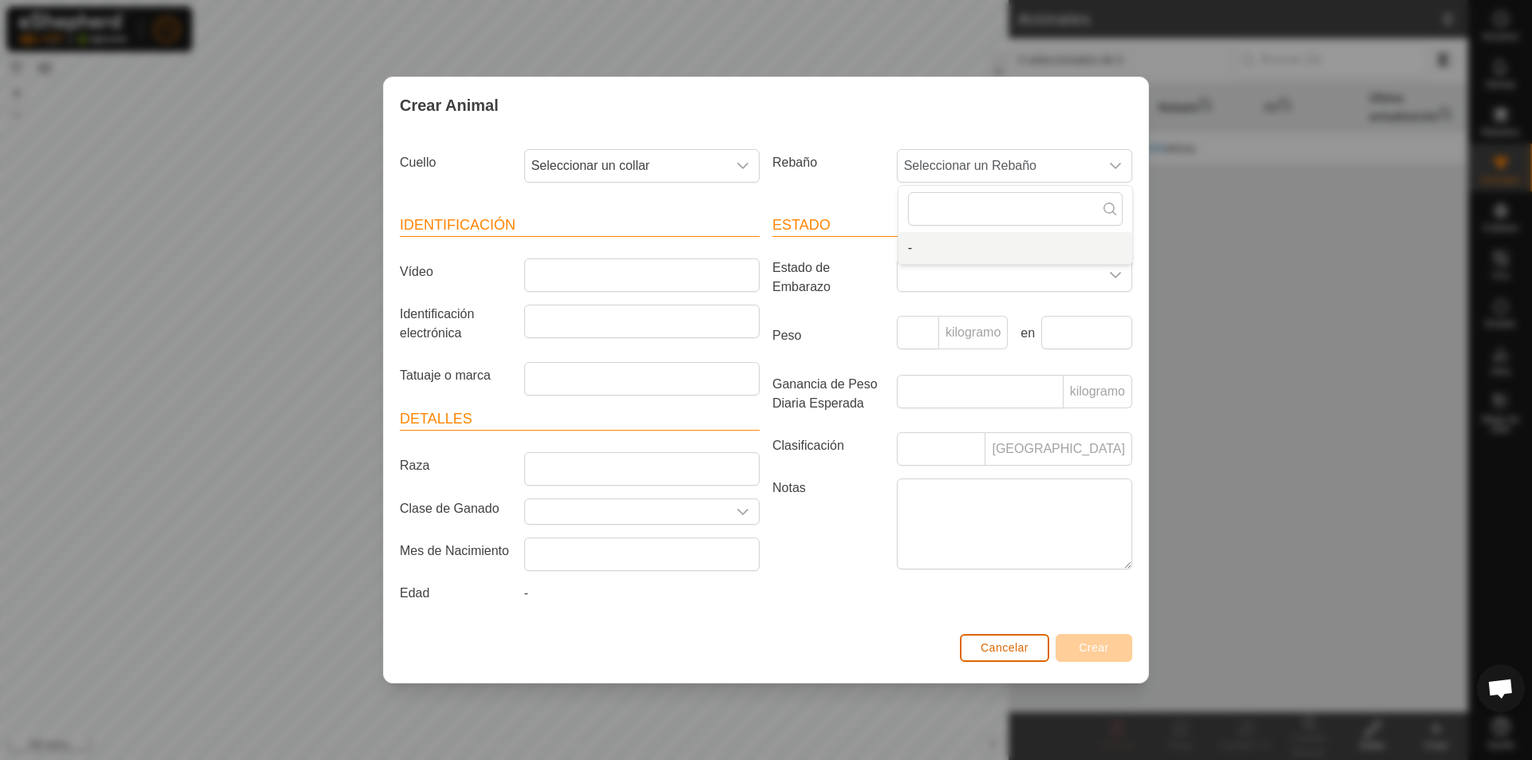
click at [1015, 653] on font "Cancelar" at bounding box center [1005, 647] width 48 height 13
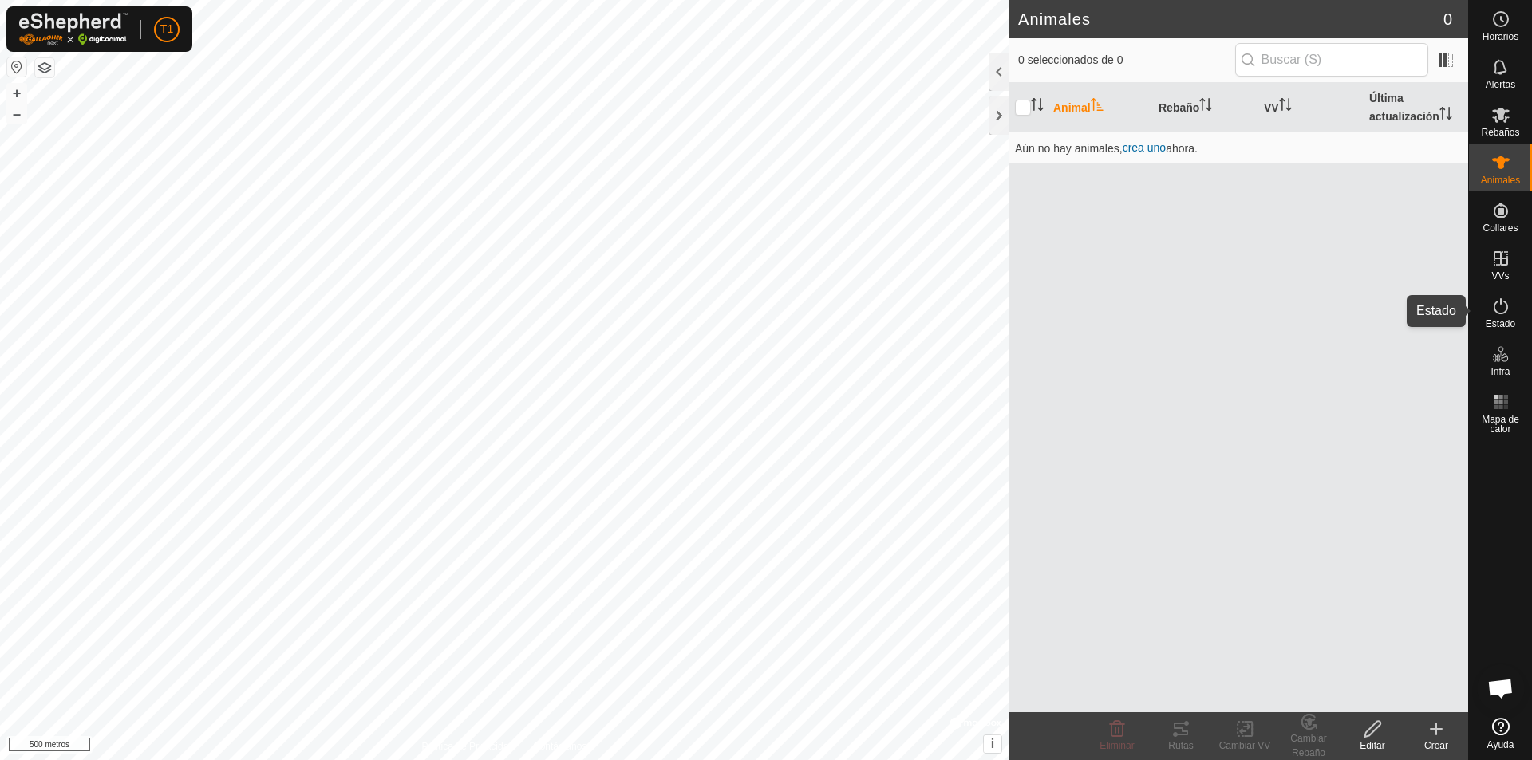
click at [1078, 316] on es-activation-svg-icon at bounding box center [1500, 307] width 29 height 26
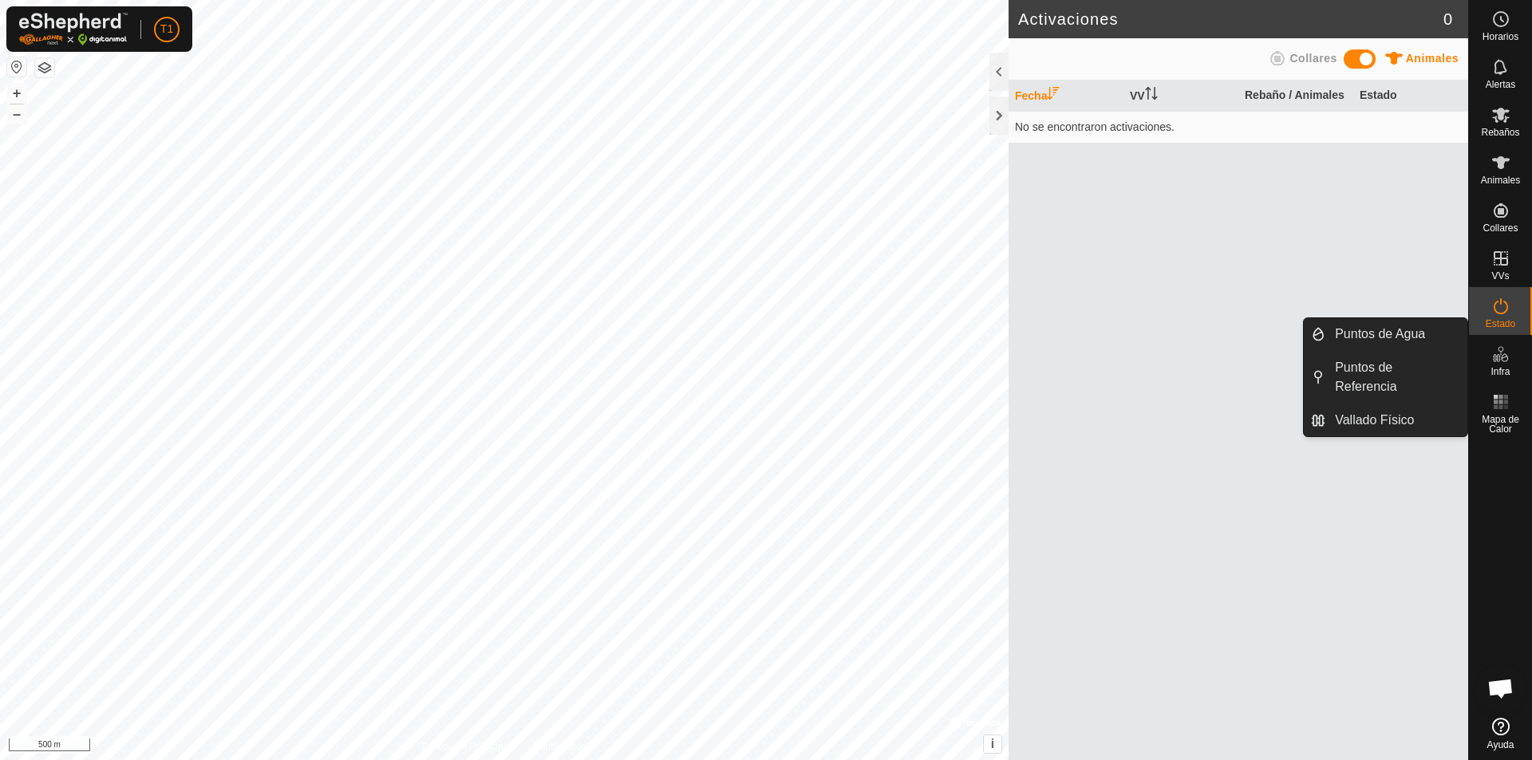
click at [1078, 365] on es-infrastructure-svg-icon at bounding box center [1500, 354] width 29 height 26
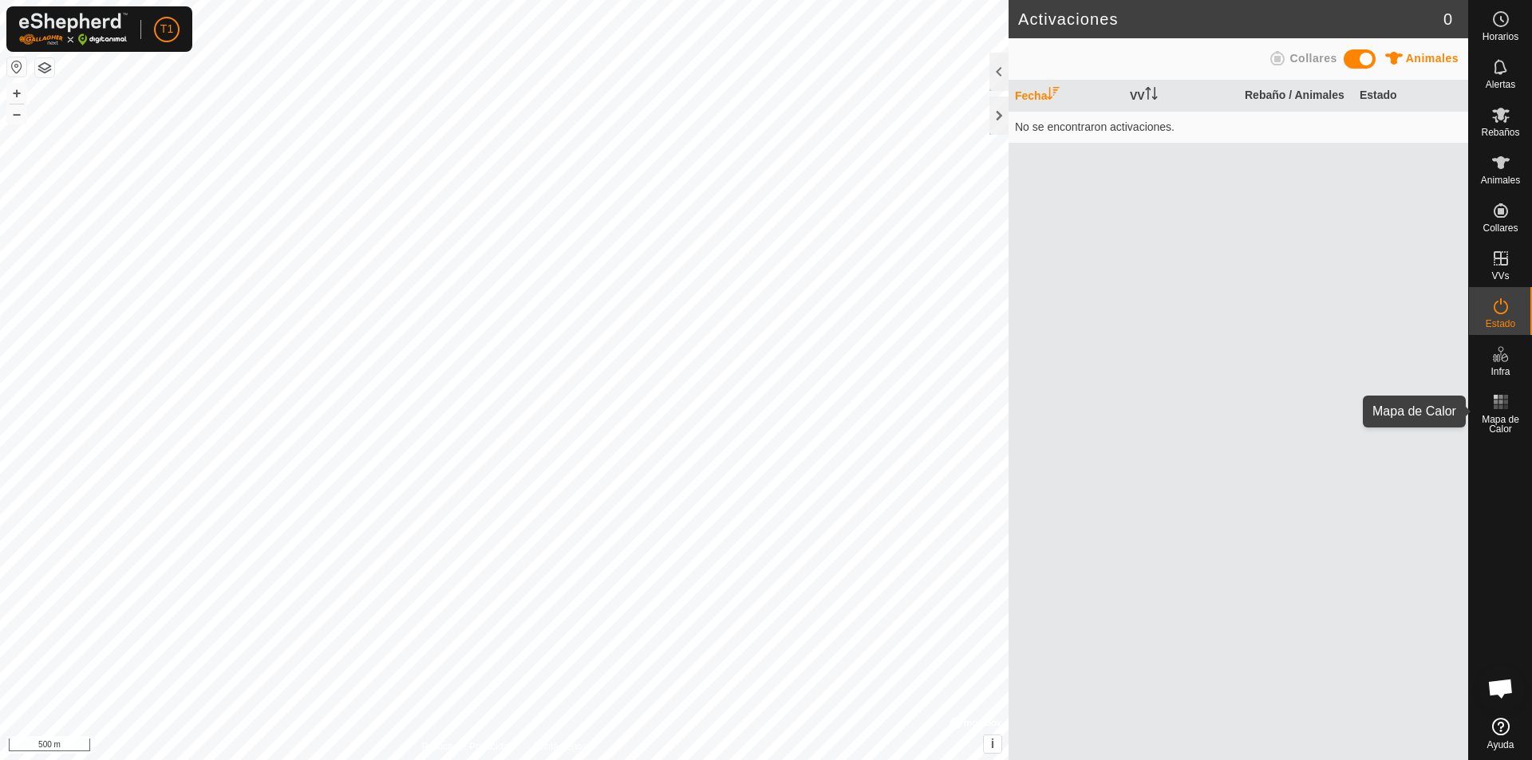
click at [1078, 409] on icon at bounding box center [1500, 402] width 19 height 19
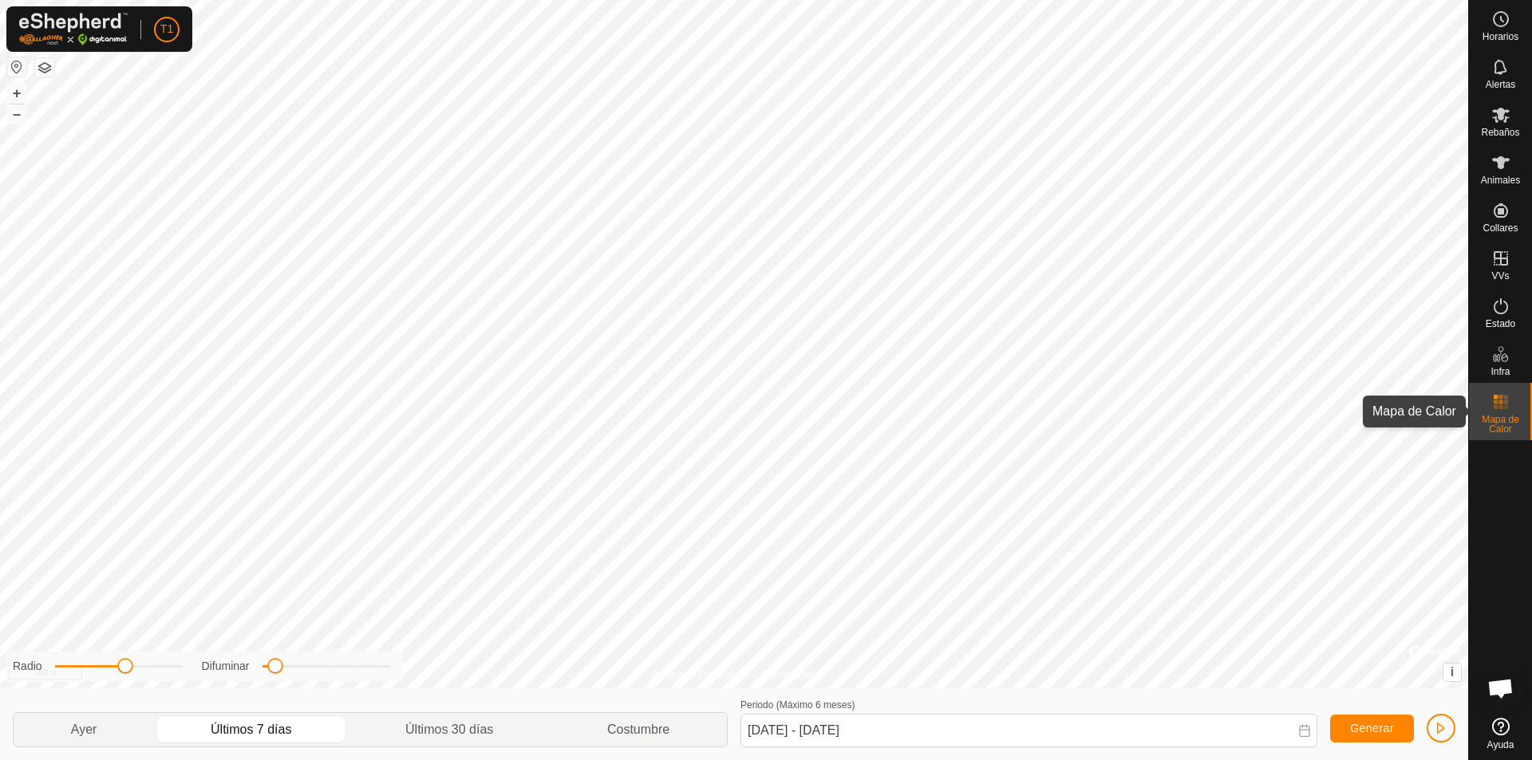
click at [1078, 416] on span "Mapa de Calor" at bounding box center [1500, 424] width 55 height 19
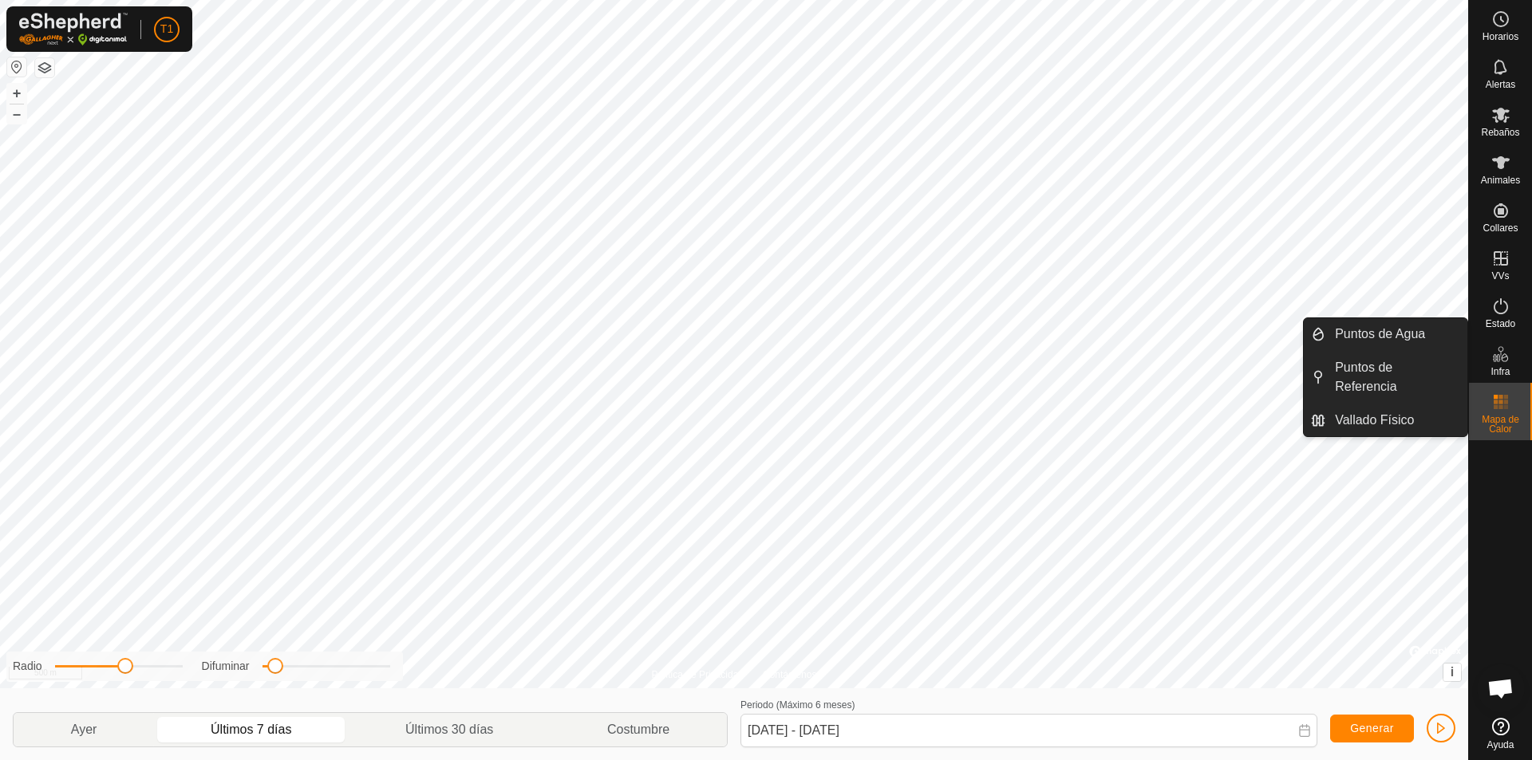
click at [1078, 361] on icon at bounding box center [1500, 354] width 19 height 19
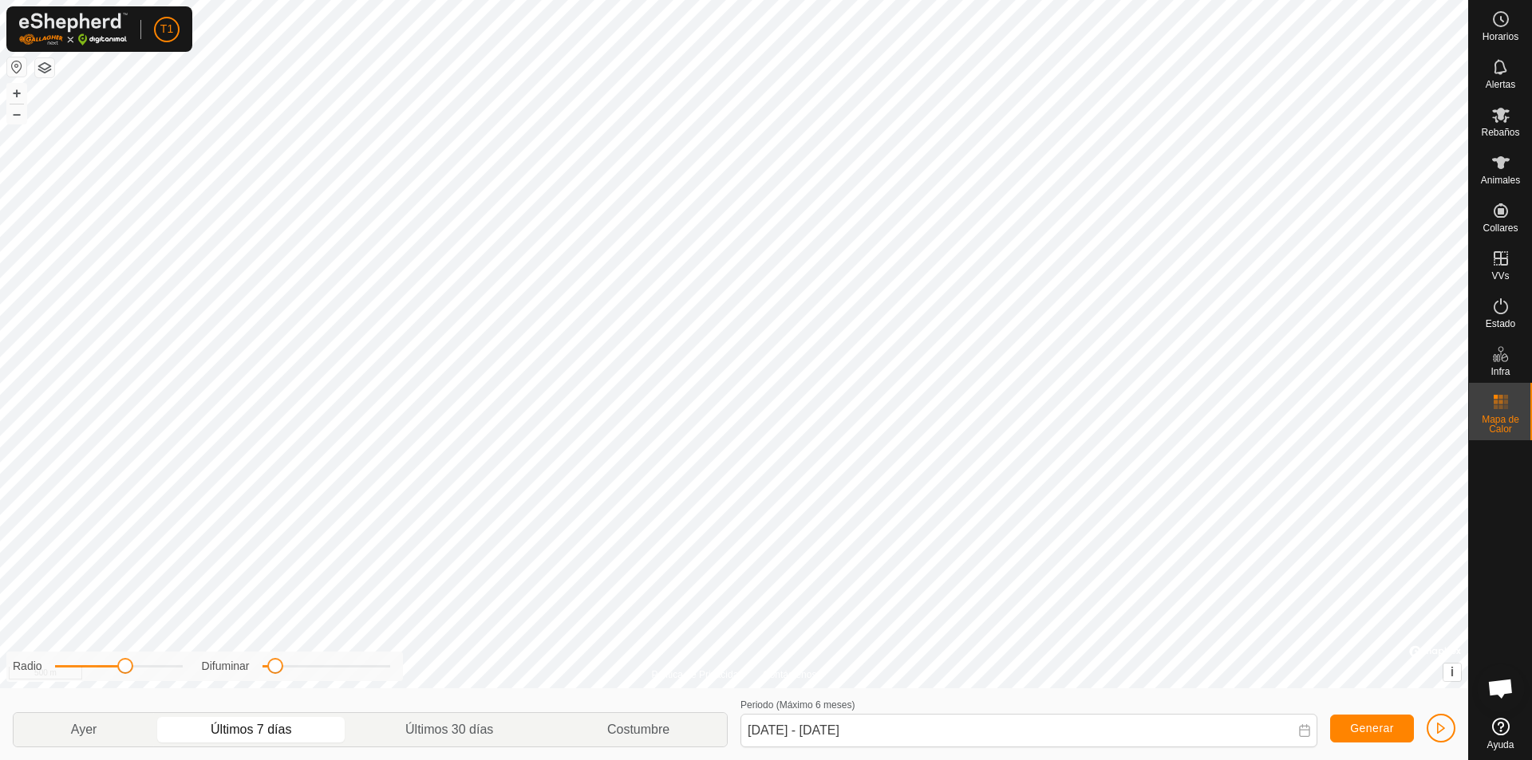
click at [292, 731] on p-togglebutton "Últimos 7 días" at bounding box center [251, 730] width 195 height 34
click at [1078, 732] on span "Generar" at bounding box center [1372, 728] width 44 height 13
click at [72, 732] on p-togglebutton "Ayer" at bounding box center [84, 730] width 140 height 34
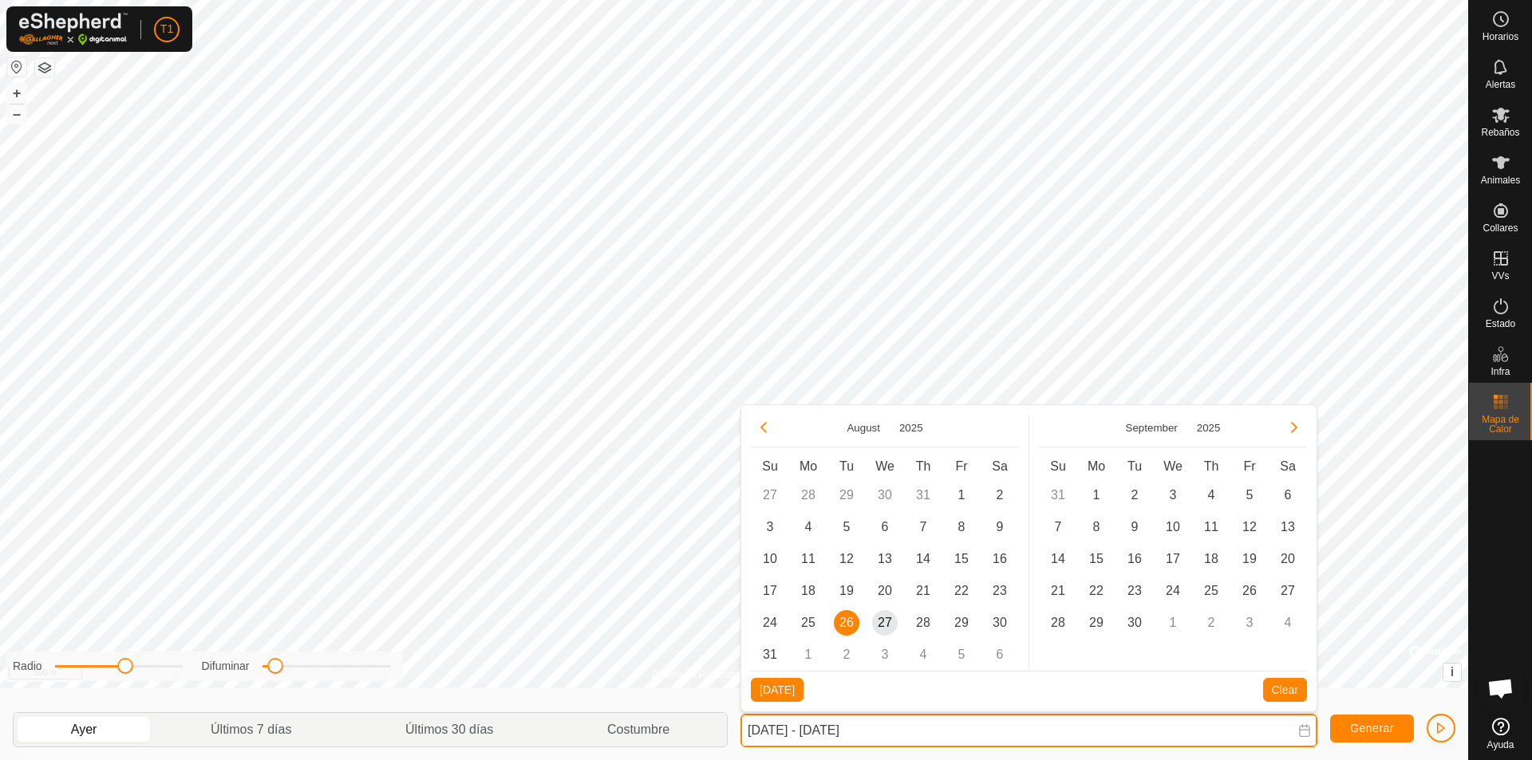
click at [787, 732] on input "[DATE] - [DATE]" at bounding box center [1028, 731] width 577 height 34
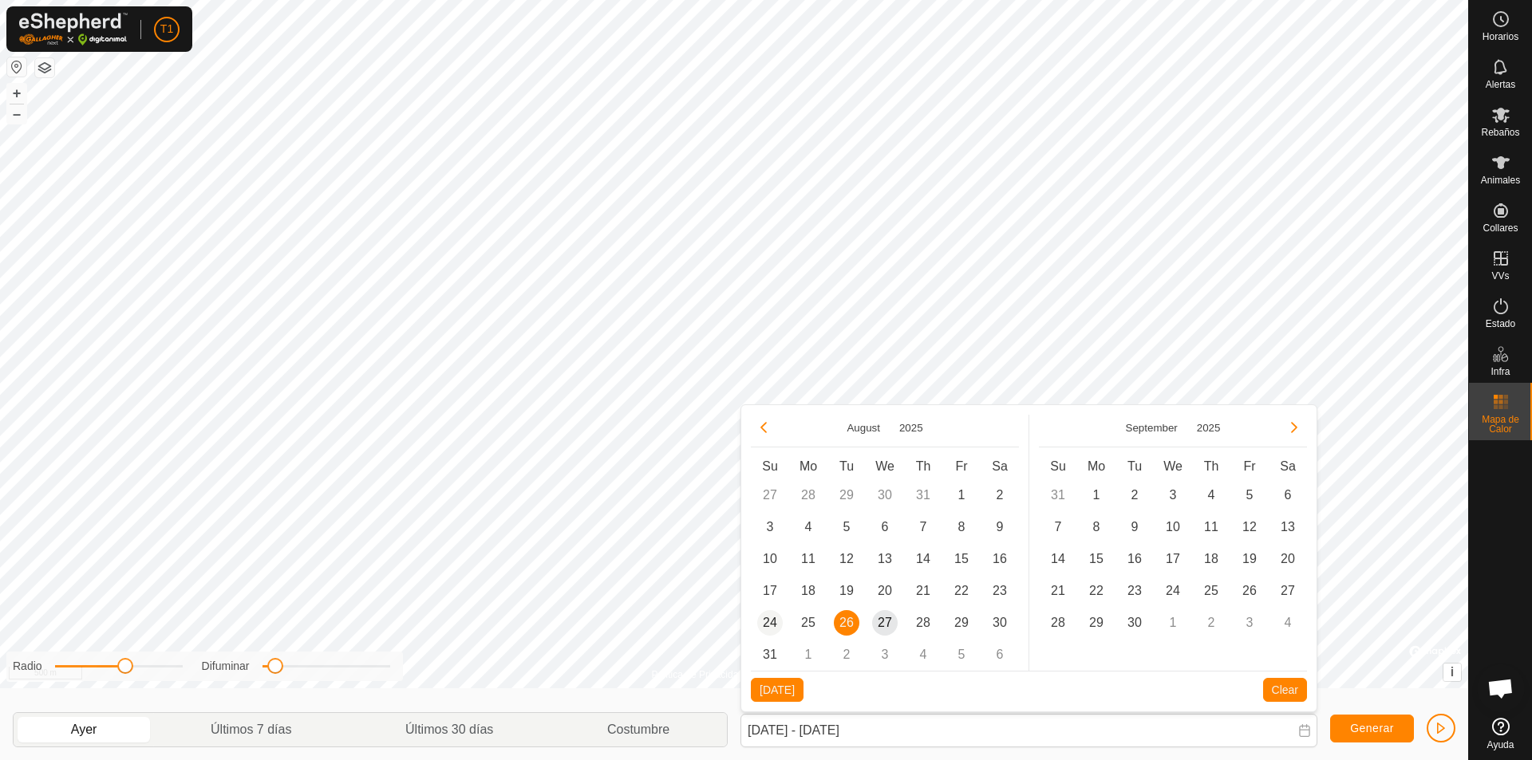
click at [764, 625] on span "24" at bounding box center [770, 623] width 26 height 26
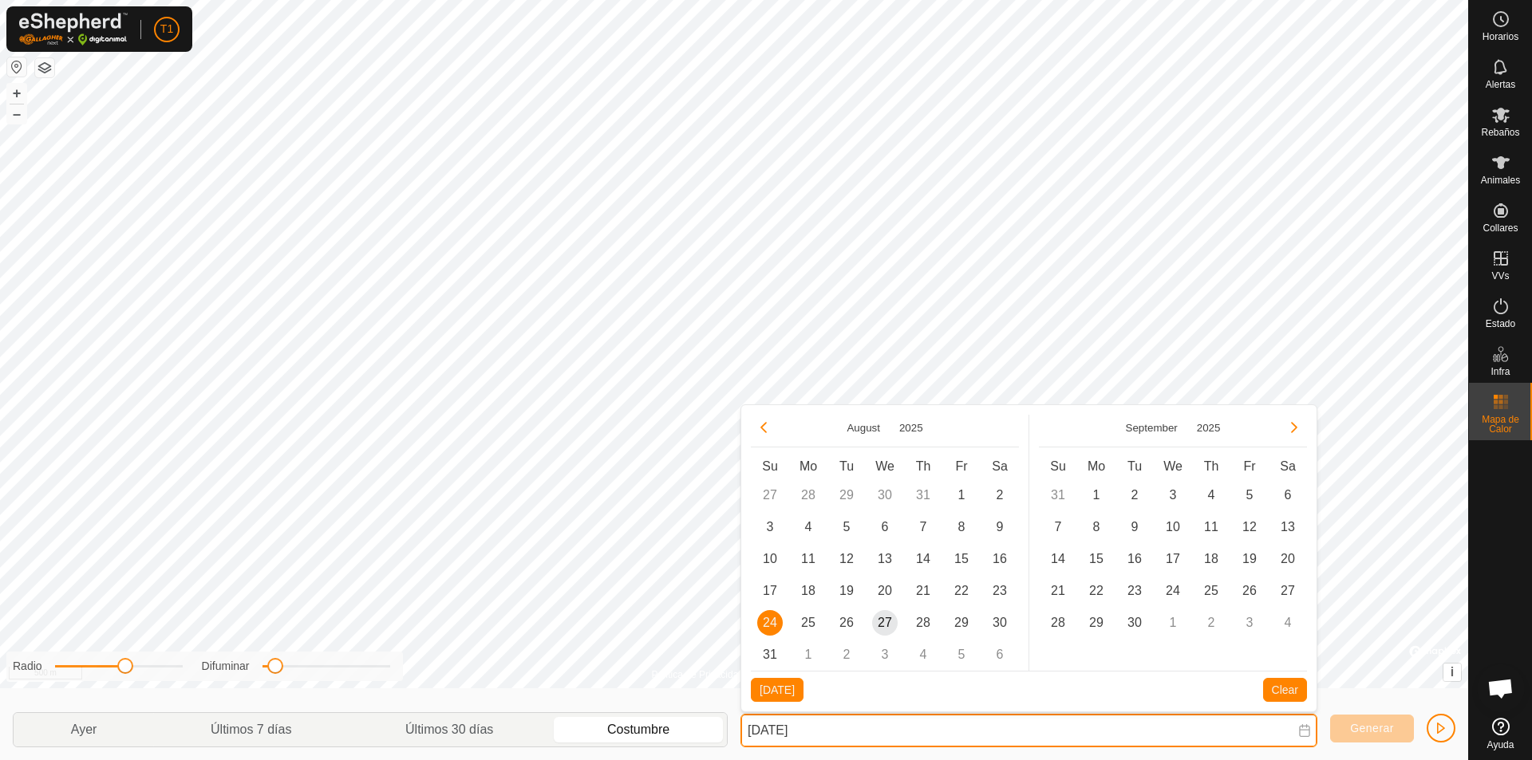
click at [858, 736] on input "[DATE]" at bounding box center [1028, 731] width 577 height 34
type input "[DATE]-"
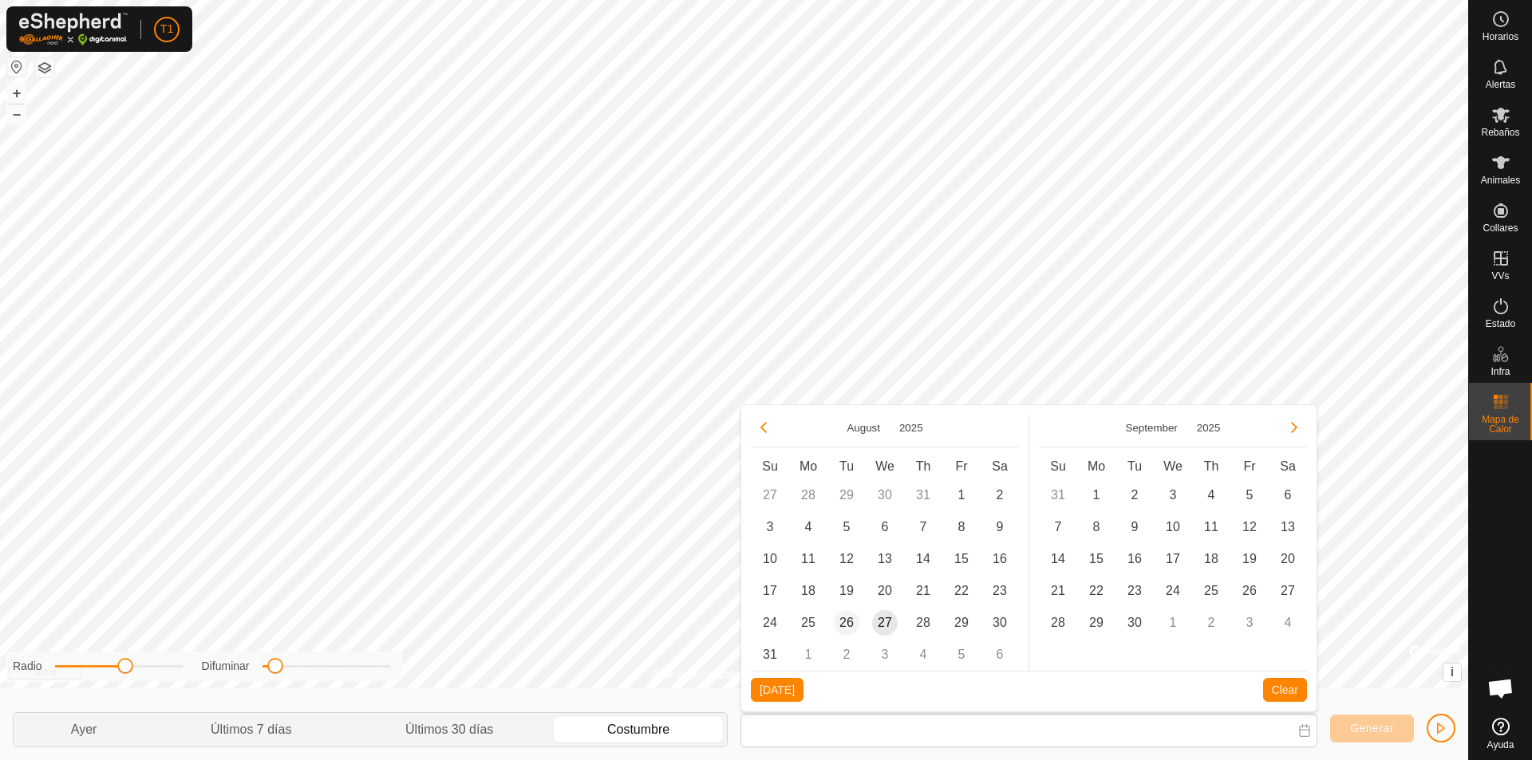
click at [847, 625] on span "26" at bounding box center [847, 623] width 26 height 26
click at [772, 691] on button "[DATE]" at bounding box center [777, 690] width 53 height 24
type input "[DATE]"
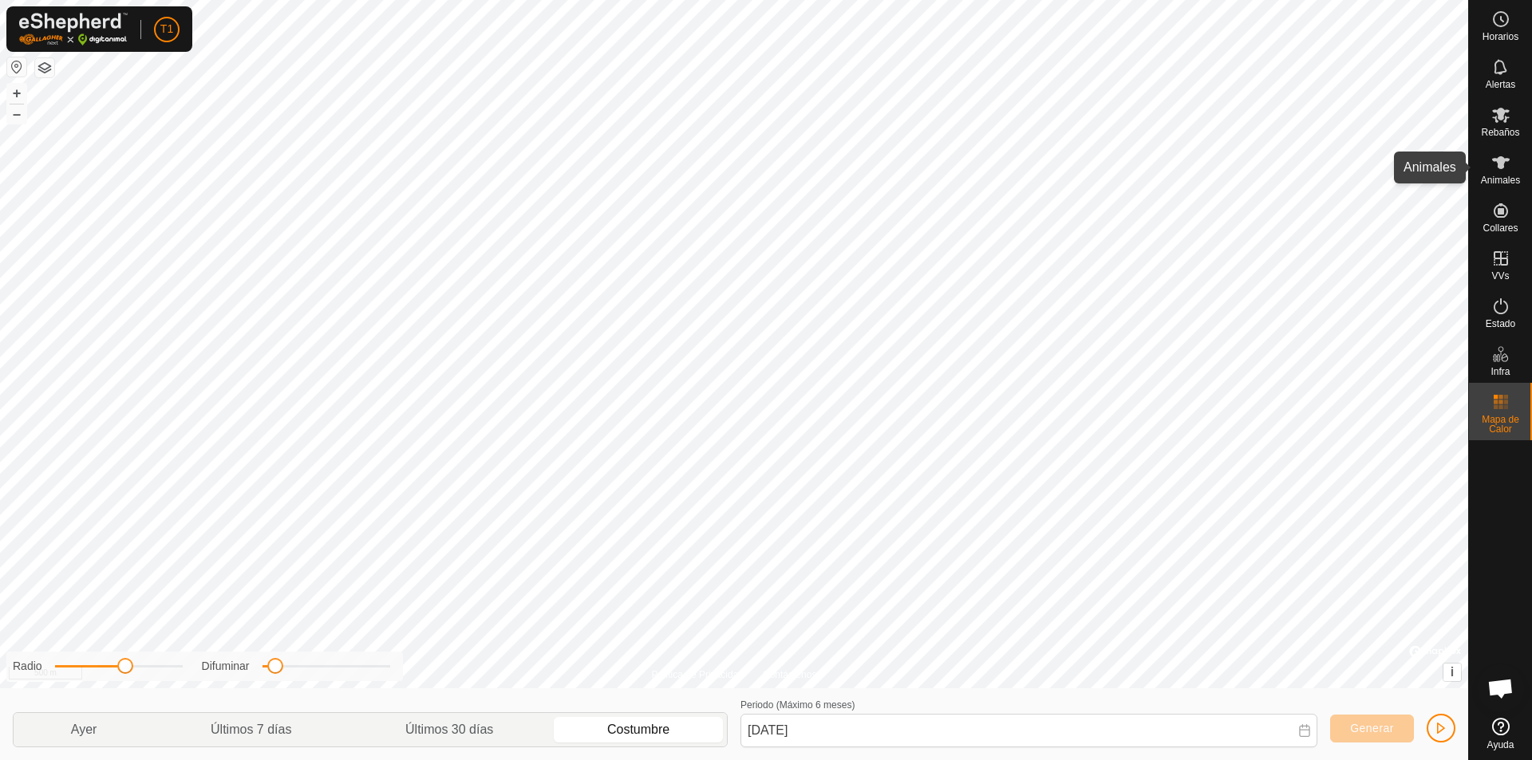
click at [1078, 171] on icon at bounding box center [1500, 162] width 19 height 19
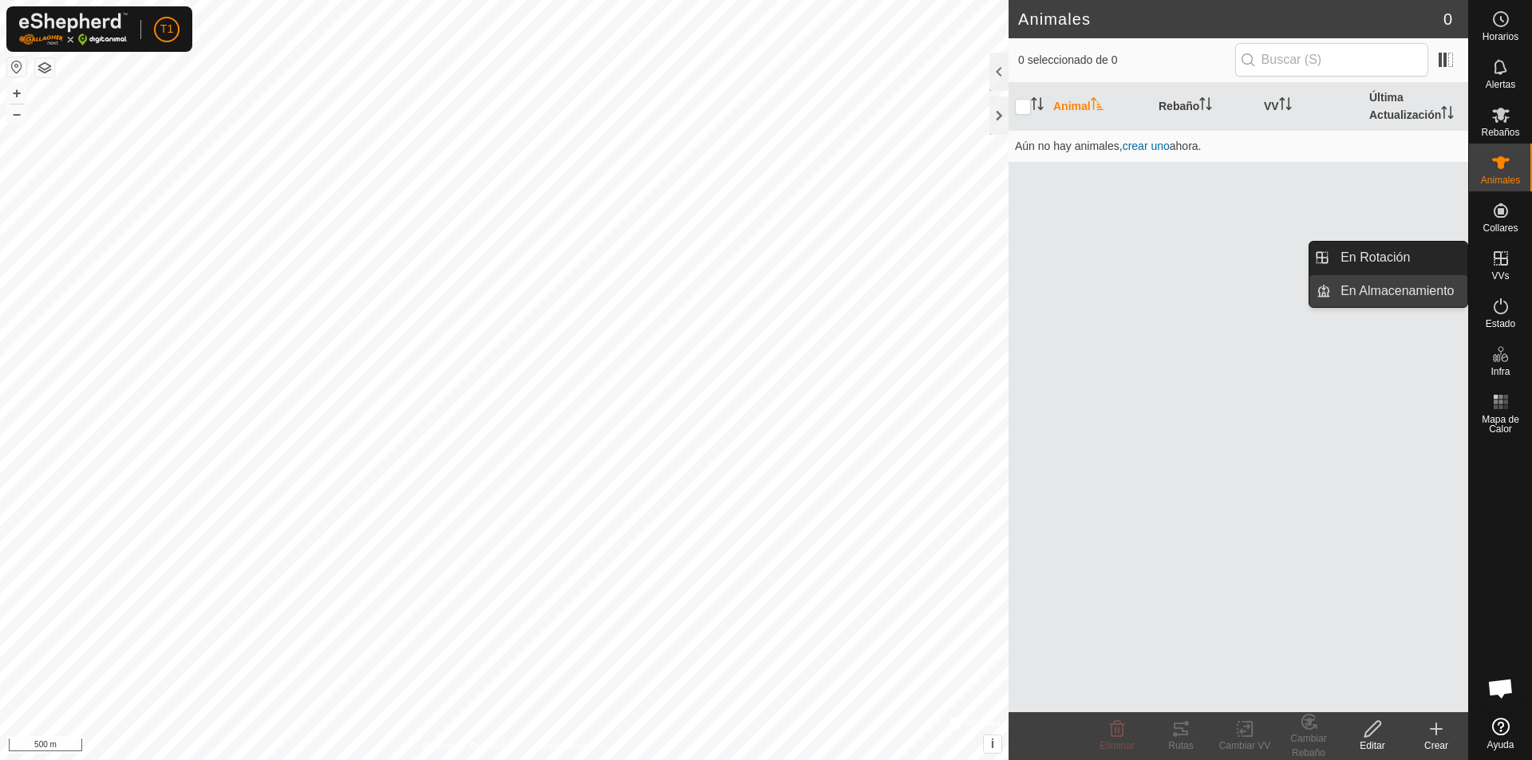
click at [1078, 289] on link "En Almacenamiento" at bounding box center [1399, 291] width 136 height 32
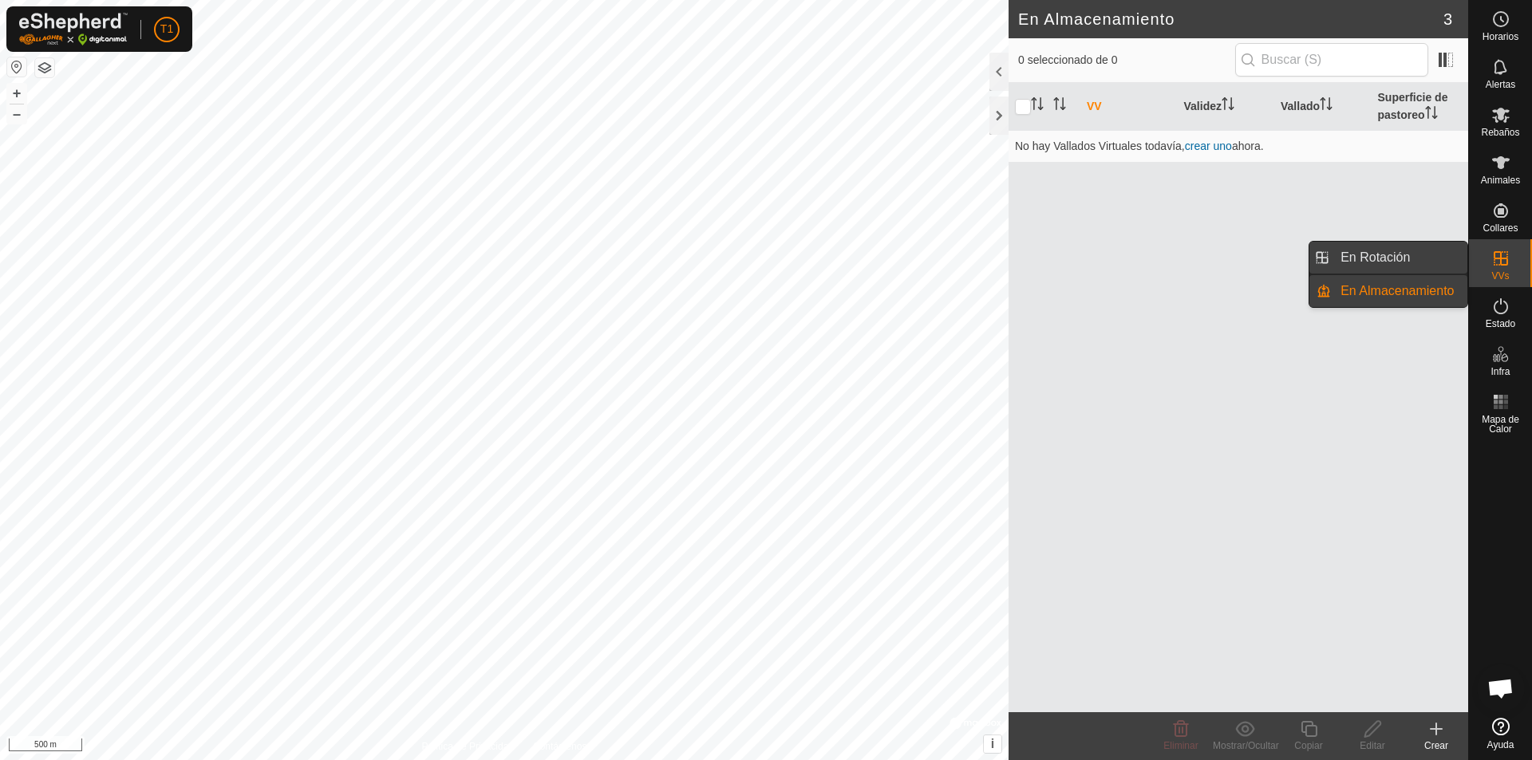
click at [1078, 254] on link "En Rotación" at bounding box center [1399, 258] width 136 height 32
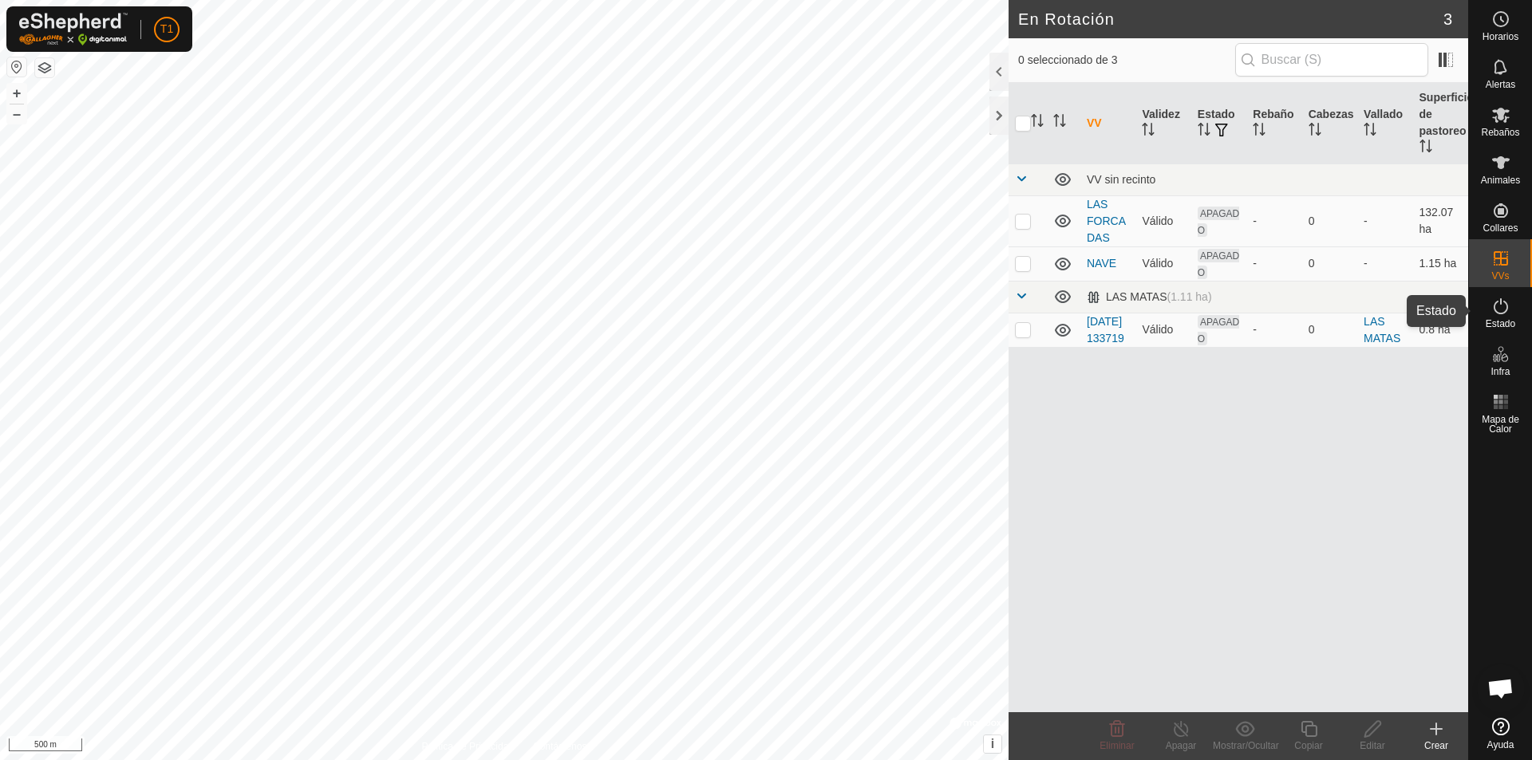
click at [1078, 311] on icon at bounding box center [1501, 306] width 14 height 16
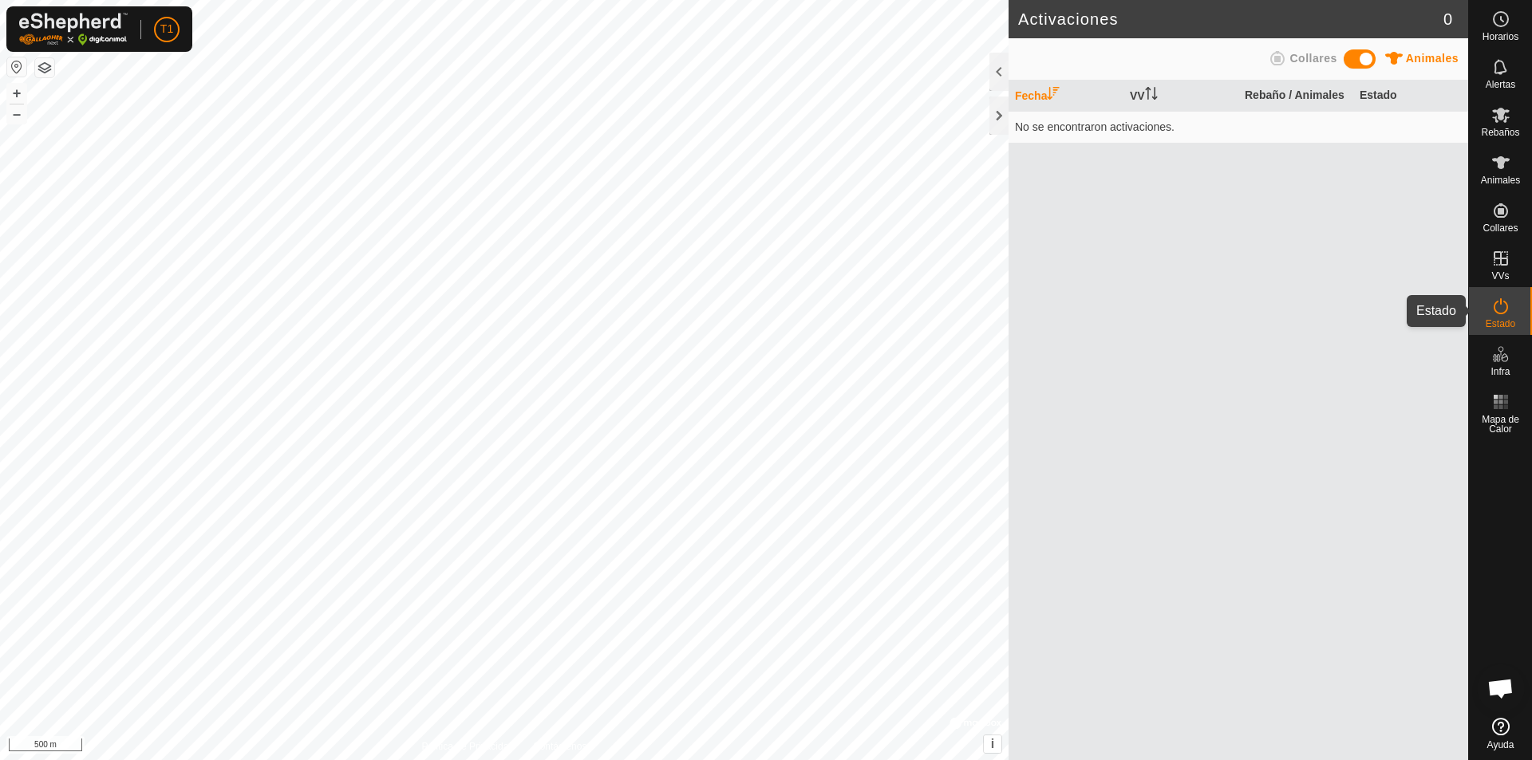
click at [1078, 319] on span "Estado" at bounding box center [1501, 324] width 30 height 10
click at [1032, 101] on th "Fecha" at bounding box center [1065, 96] width 115 height 31
click at [1078, 97] on th "VV" at bounding box center [1180, 96] width 115 height 31
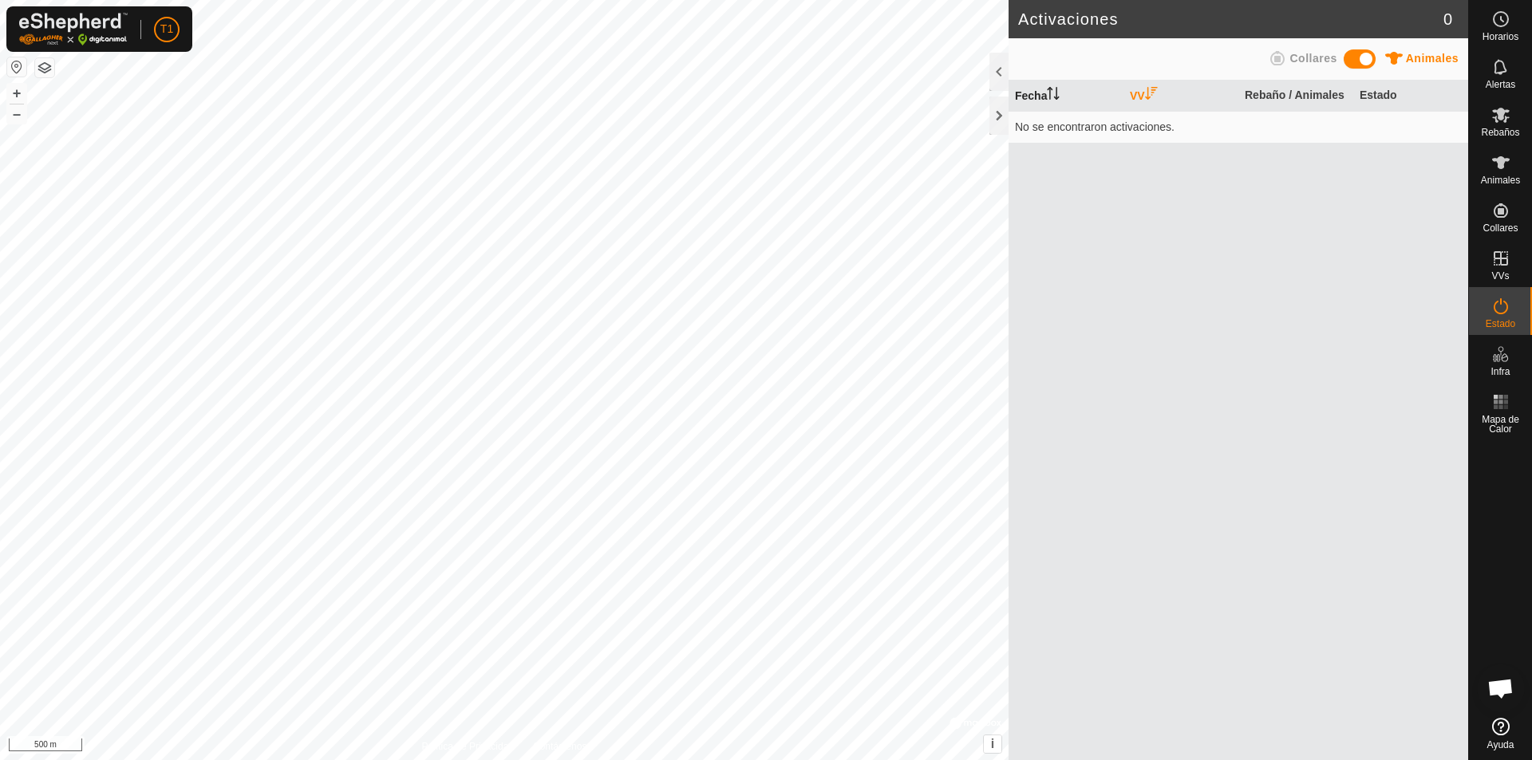
click at [1048, 101] on th "Fecha" at bounding box center [1065, 96] width 115 height 31
click at [996, 122] on div at bounding box center [998, 116] width 19 height 38
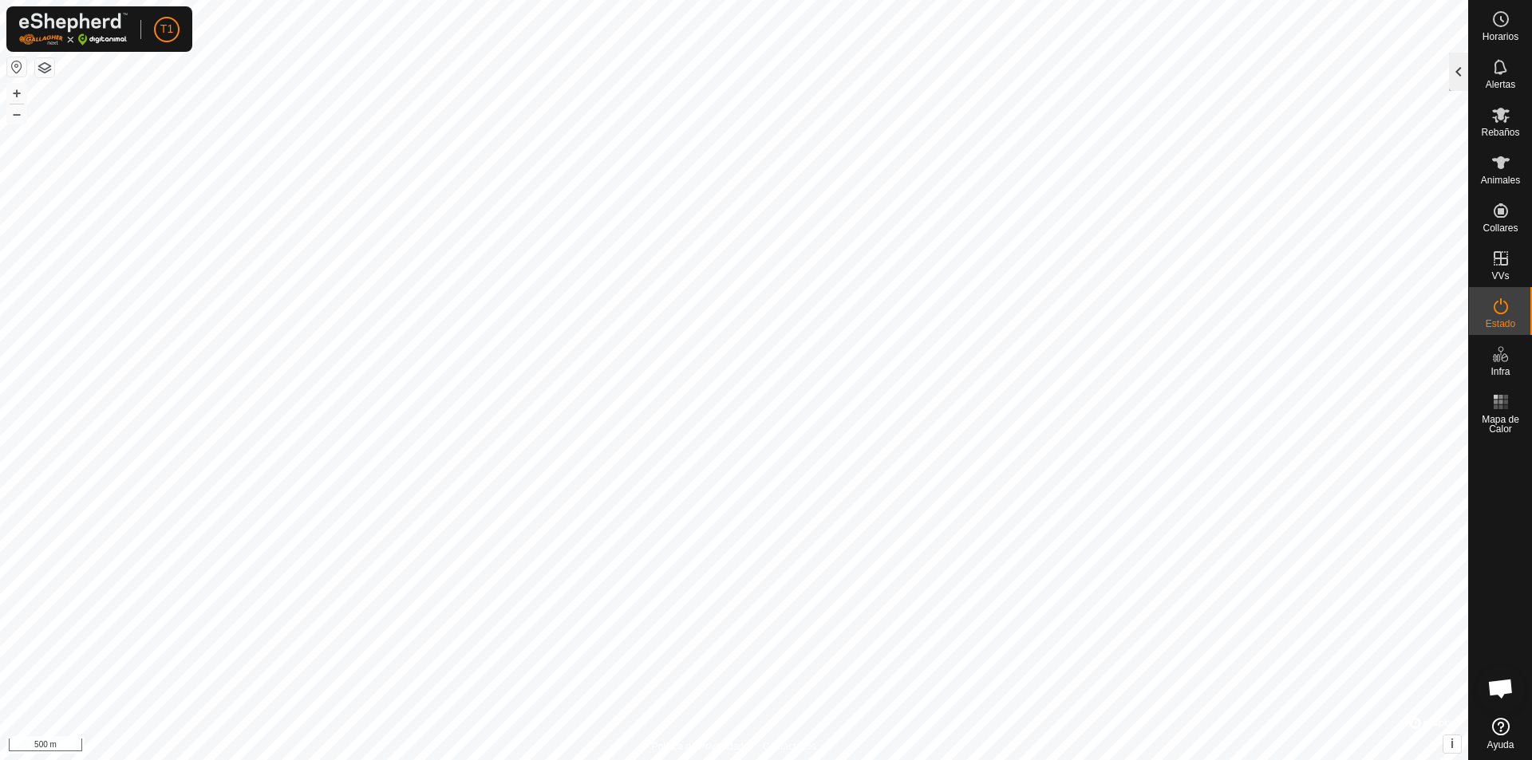
click at [1078, 68] on div at bounding box center [1458, 72] width 19 height 38
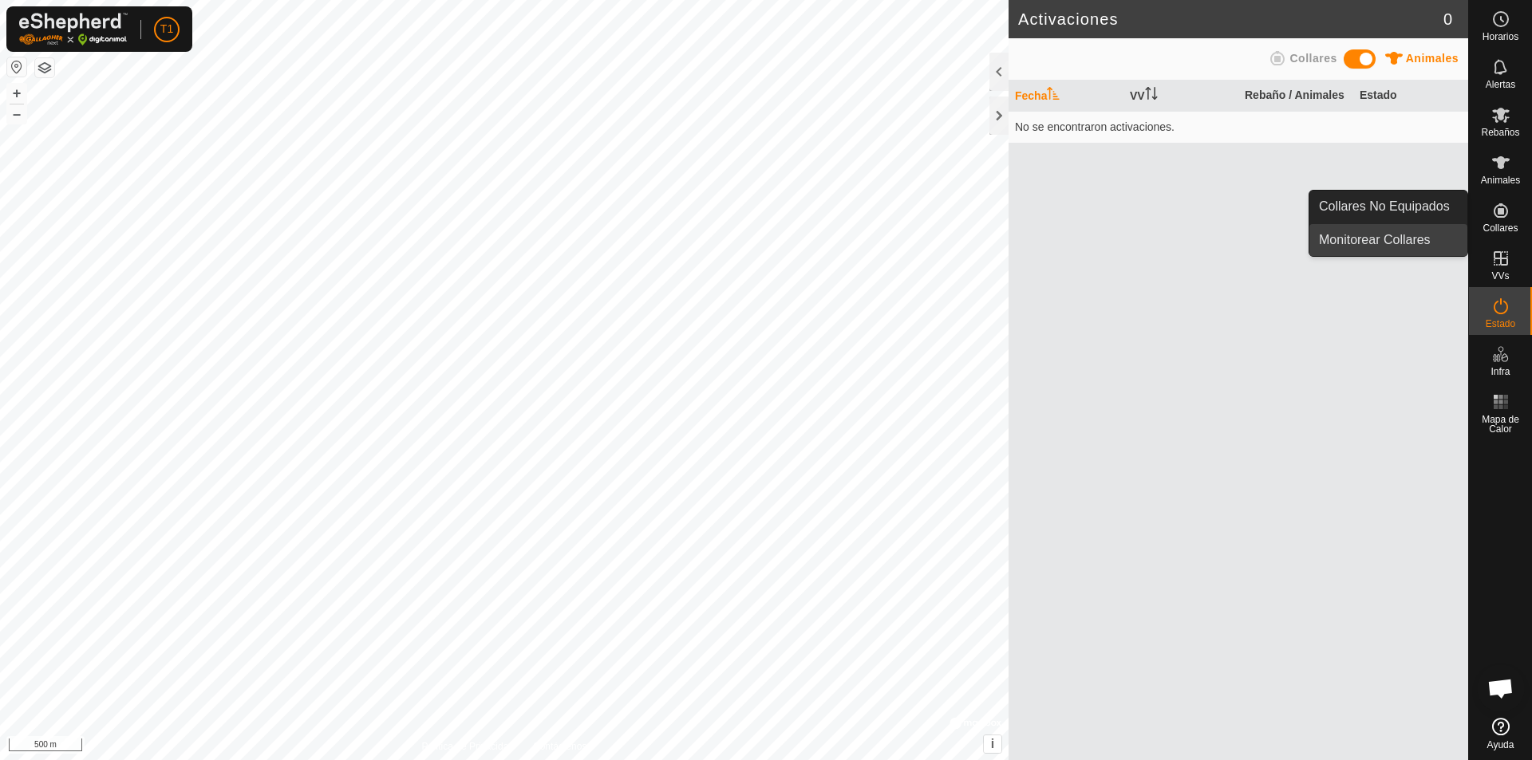
click at [1078, 239] on link "Monitorear Collares" at bounding box center [1388, 240] width 158 height 32
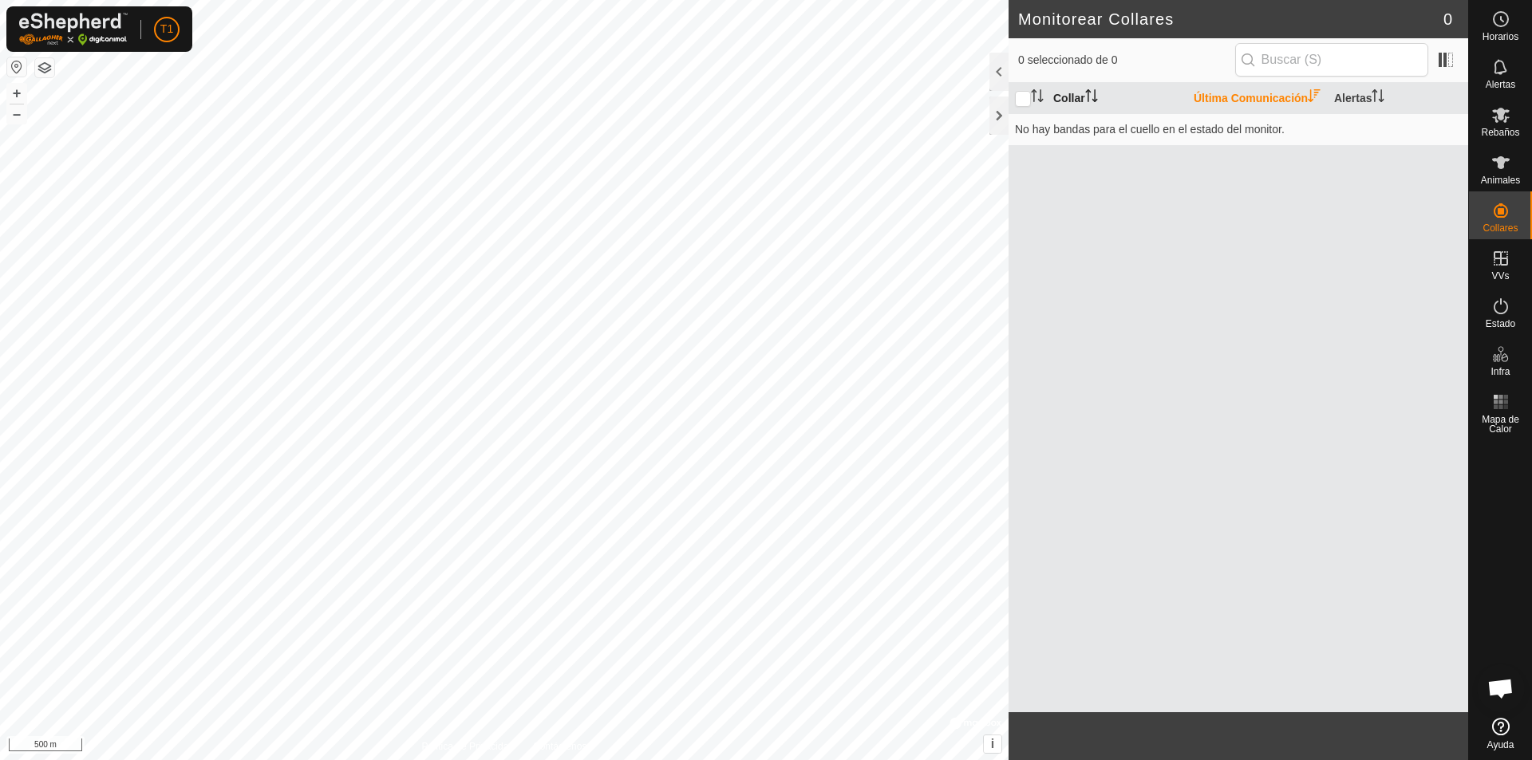
click at [1069, 105] on th "Collar" at bounding box center [1117, 98] width 140 height 31
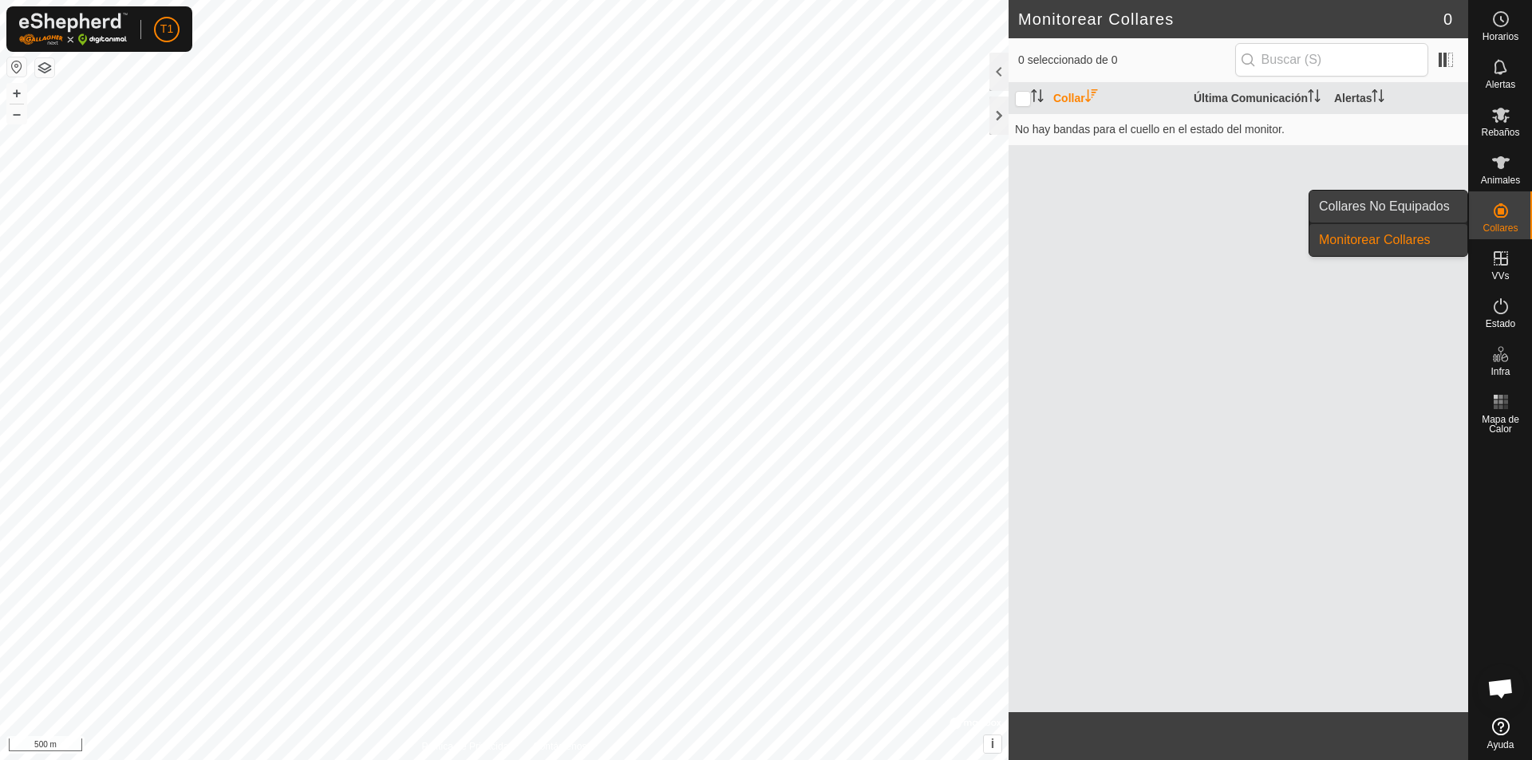
click at [1078, 200] on link "Collares No Equipados" at bounding box center [1388, 207] width 158 height 32
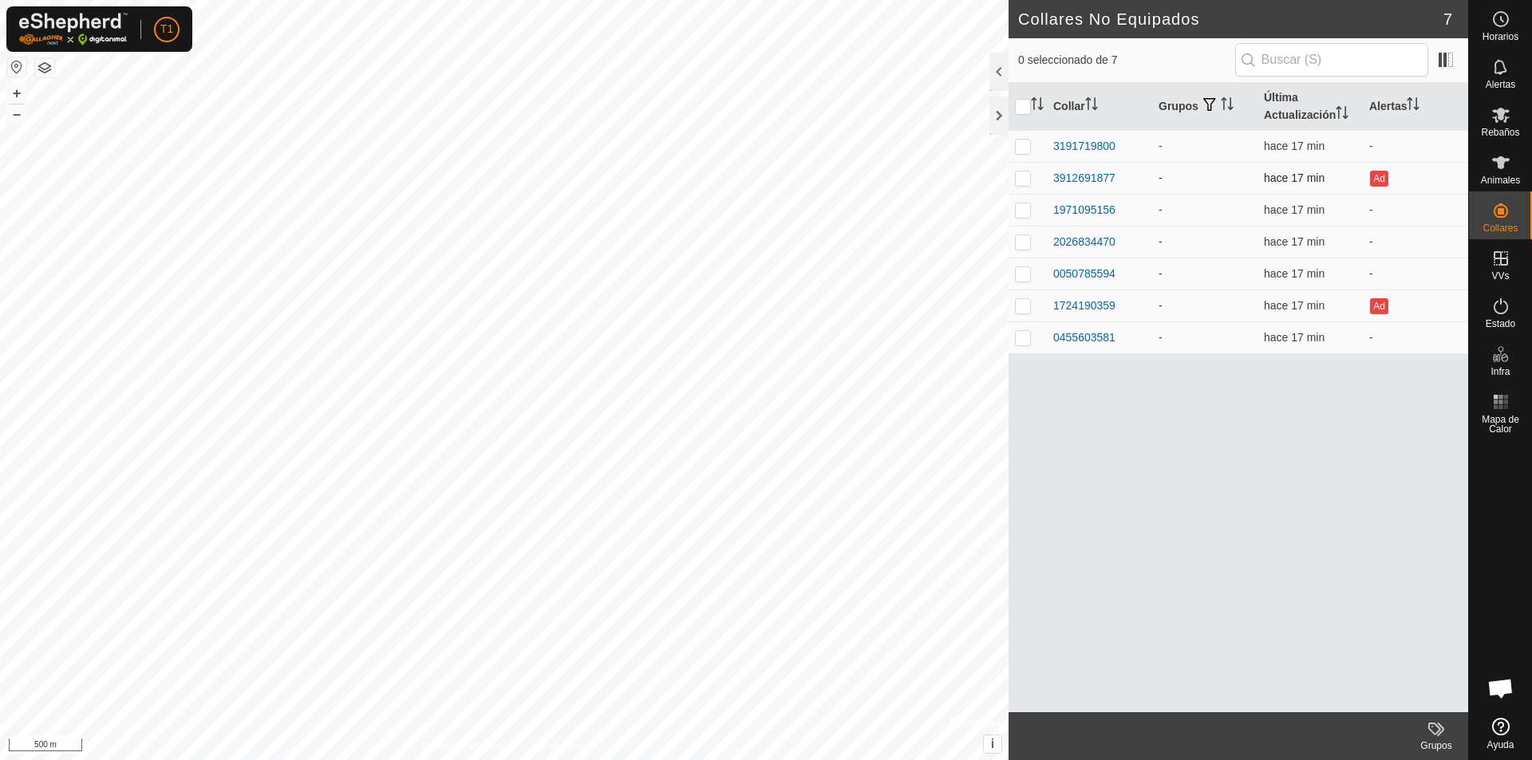
click at [1026, 181] on p-checkbox at bounding box center [1023, 178] width 16 height 13
checkbox input "true"
click at [1078, 168] on icon at bounding box center [1501, 162] width 18 height 13
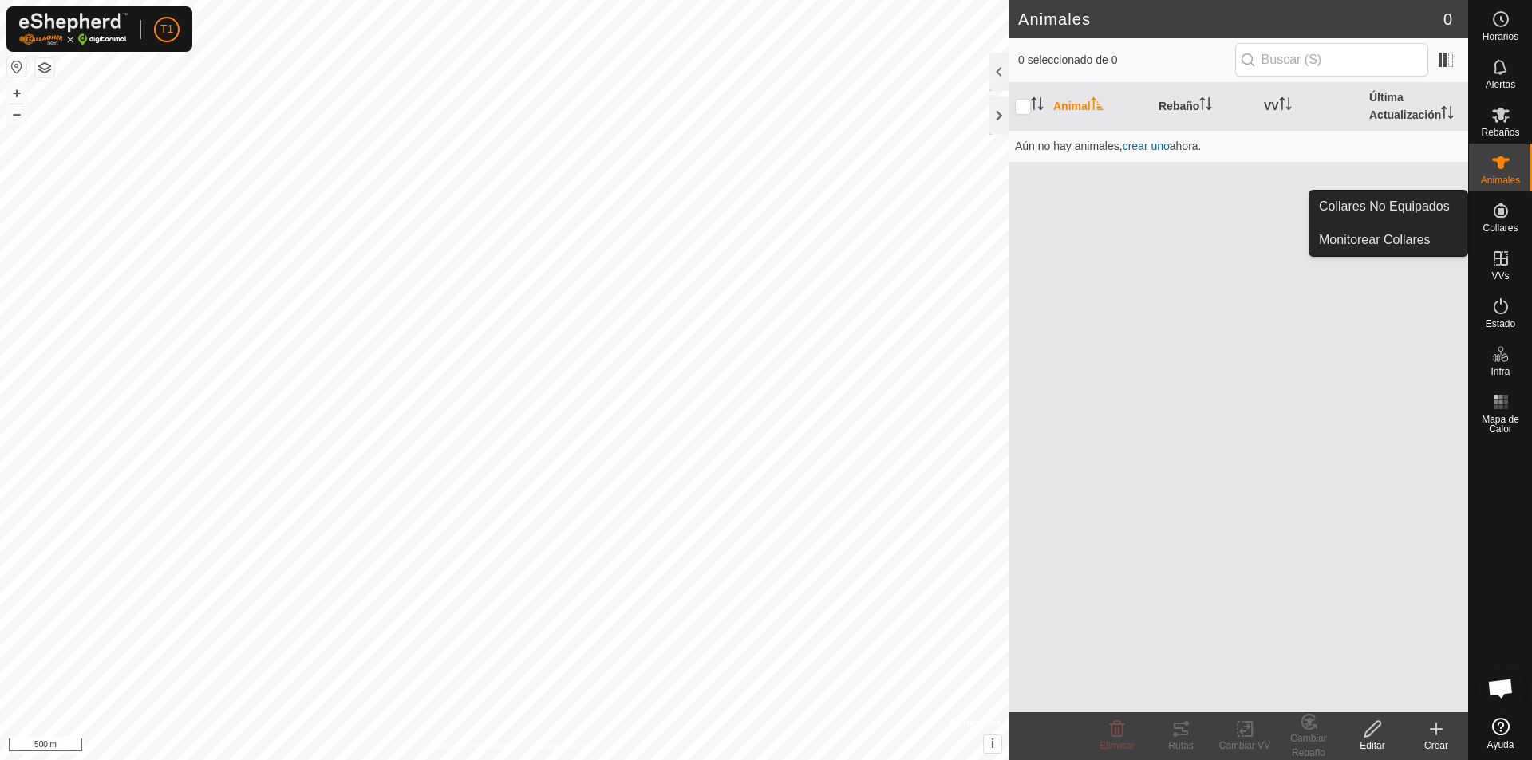
click at [1078, 211] on icon at bounding box center [1501, 210] width 14 height 14
click at [1078, 203] on link "Collares No Equipados" at bounding box center [1388, 207] width 158 height 32
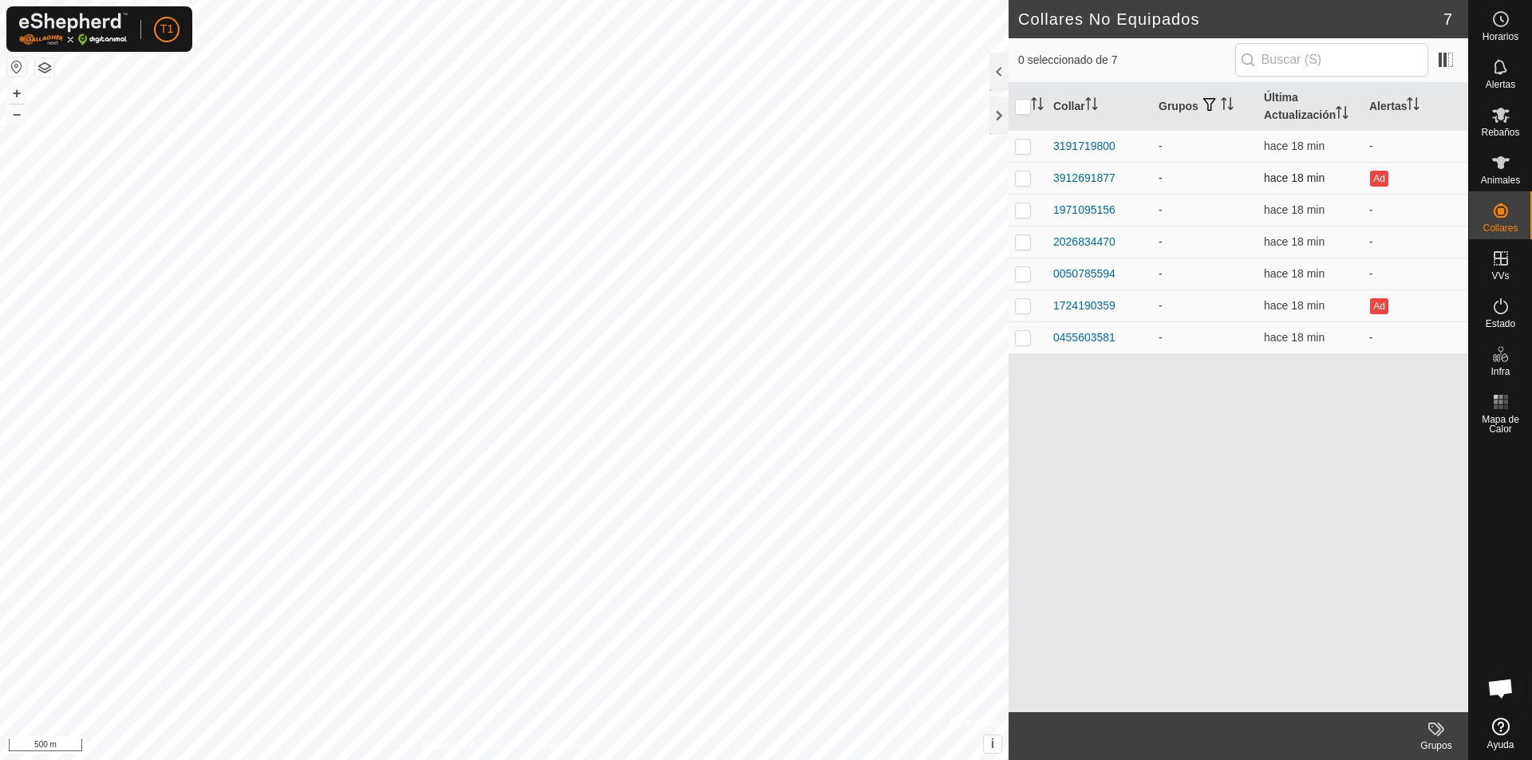
click at [1027, 178] on p-checkbox at bounding box center [1023, 178] width 16 height 13
checkbox input "true"
drag, startPoint x: 1027, startPoint y: 178, endPoint x: 1174, endPoint y: 539, distance: 390.1
click at [1078, 539] on div "Collar Grupos Última Actualización Alertas 3191719800 - hace 18 min - 391269187…" at bounding box center [1238, 397] width 460 height 629
click at [1078, 413] on div "Collar Grupos Última Actualización Alertas 3191719800 - hace 18 min - 391269187…" at bounding box center [1238, 397] width 460 height 629
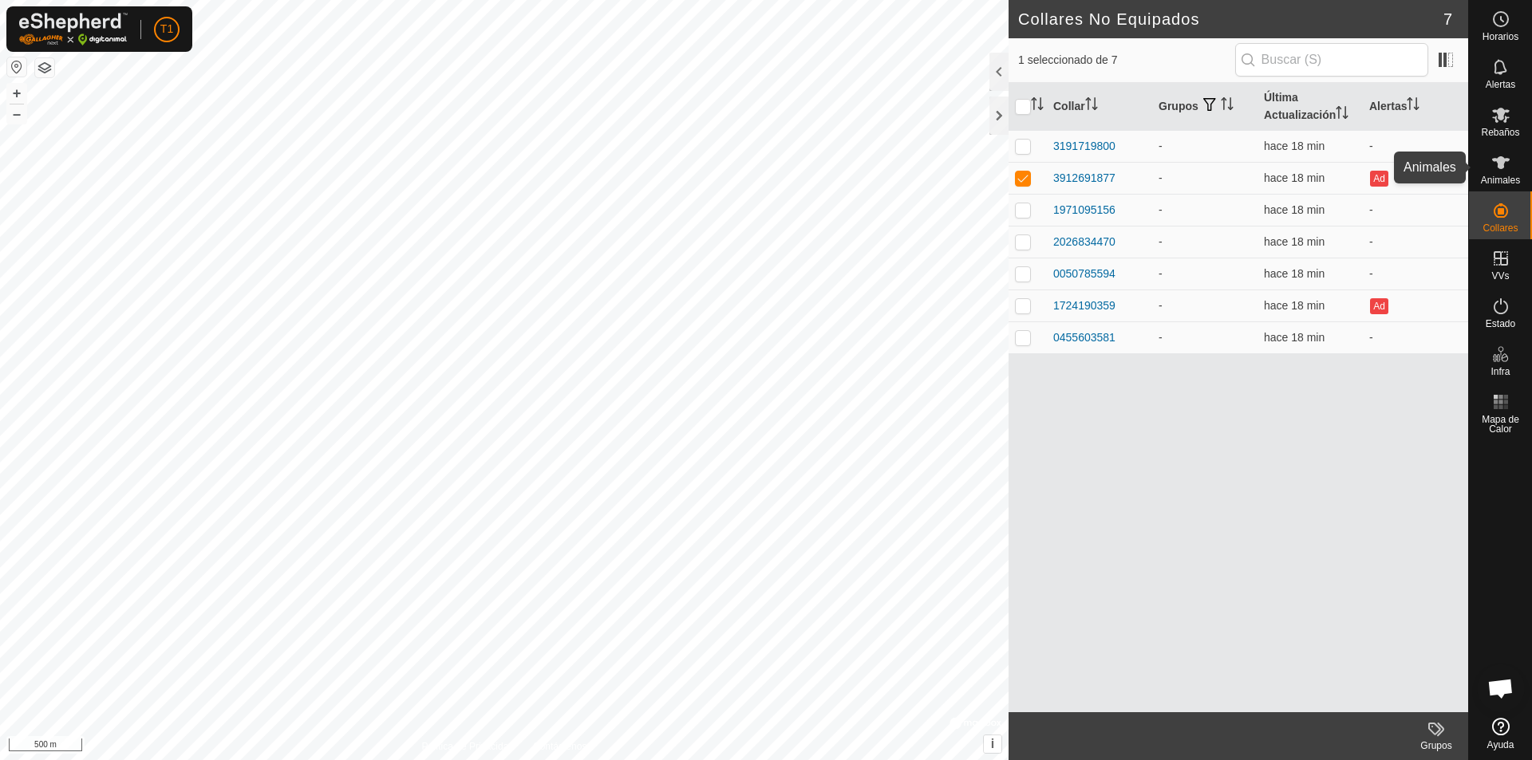
click at [1078, 166] on icon at bounding box center [1500, 162] width 19 height 19
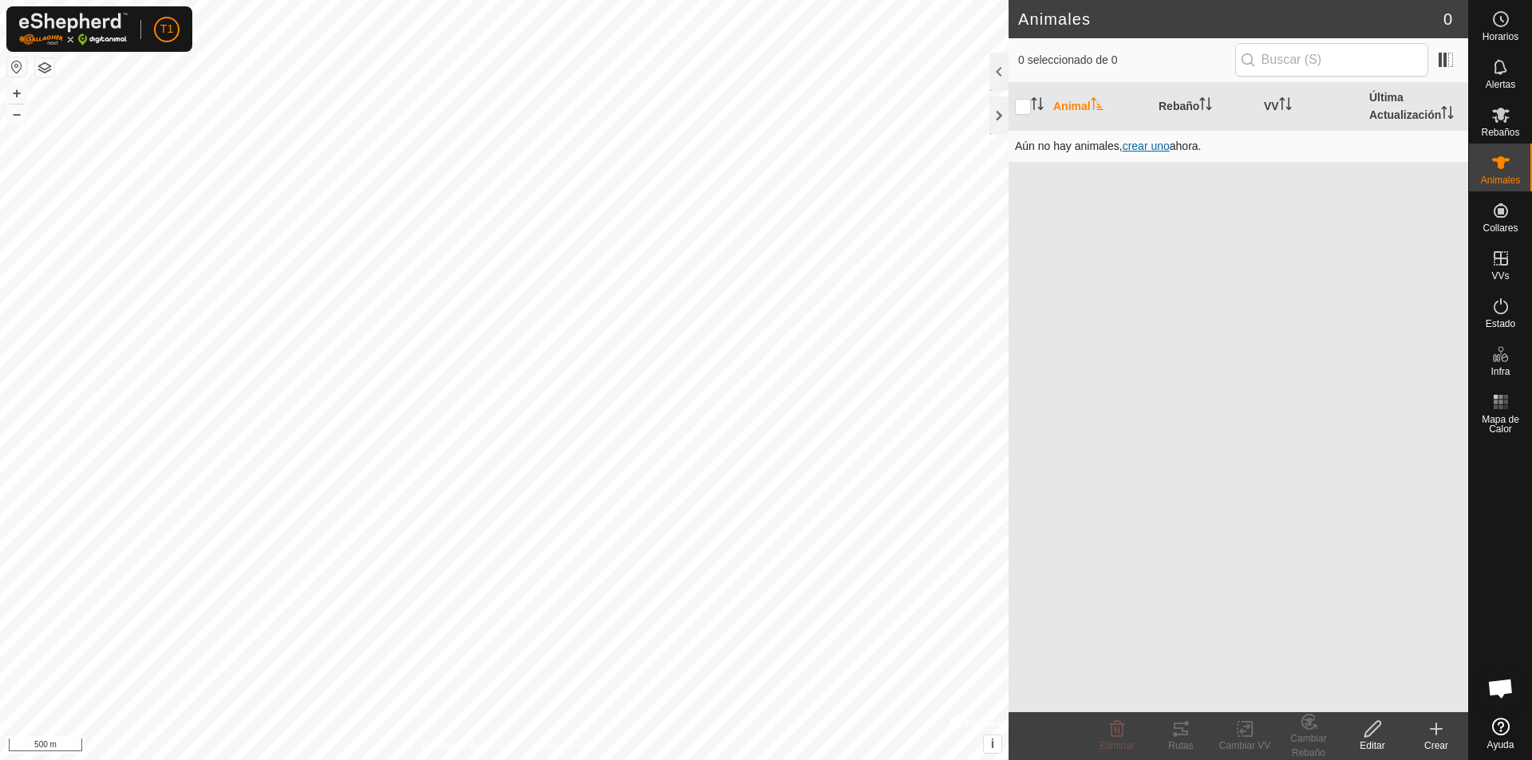
click at [1078, 147] on span "crear uno" at bounding box center [1146, 146] width 47 height 13
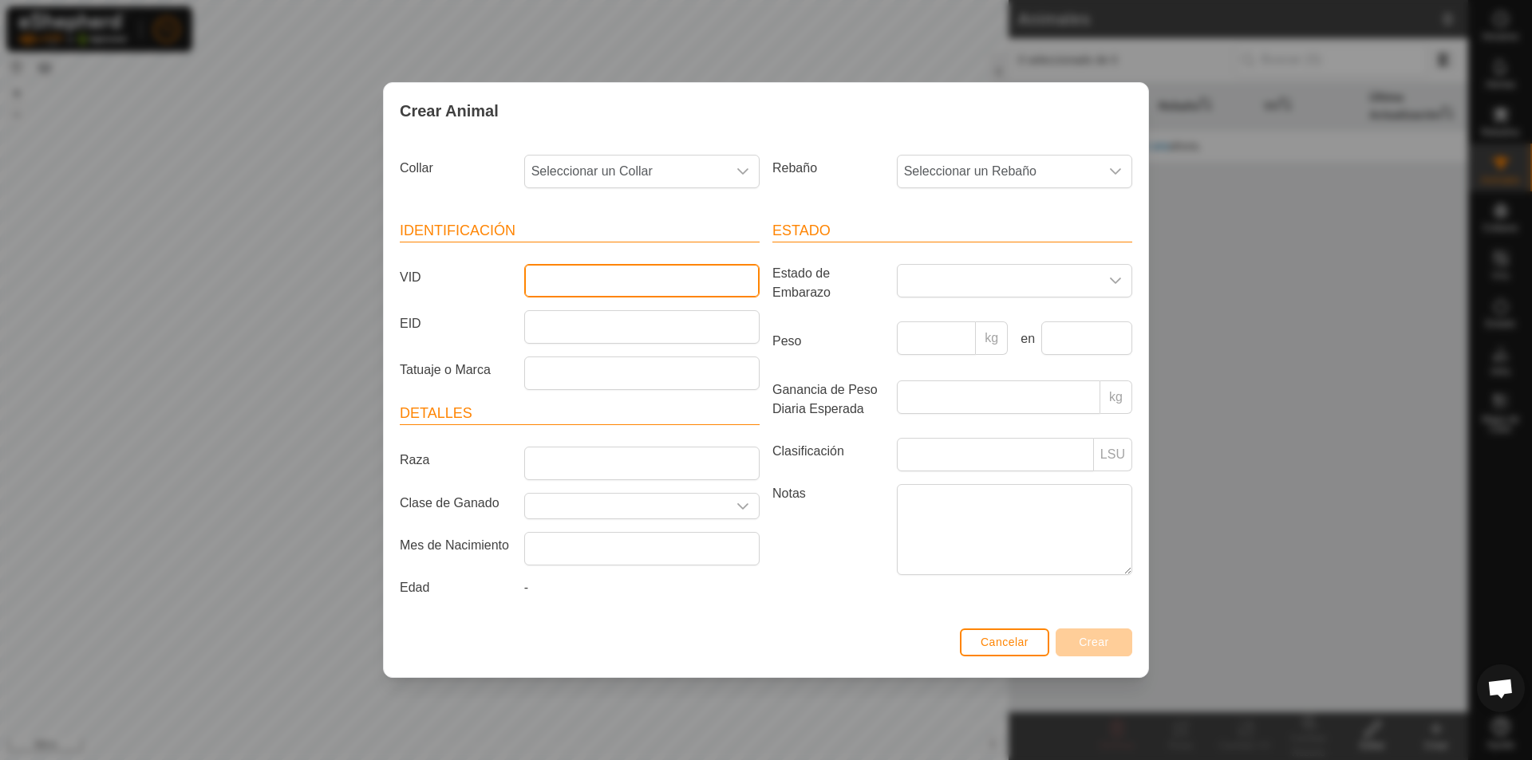
click at [669, 288] on input "VID" at bounding box center [641, 281] width 235 height 34
click at [740, 509] on icon "dropdown trigger" at bounding box center [742, 506] width 13 height 13
click at [978, 173] on span "Seleccionar un Rebaño" at bounding box center [999, 172] width 202 height 32
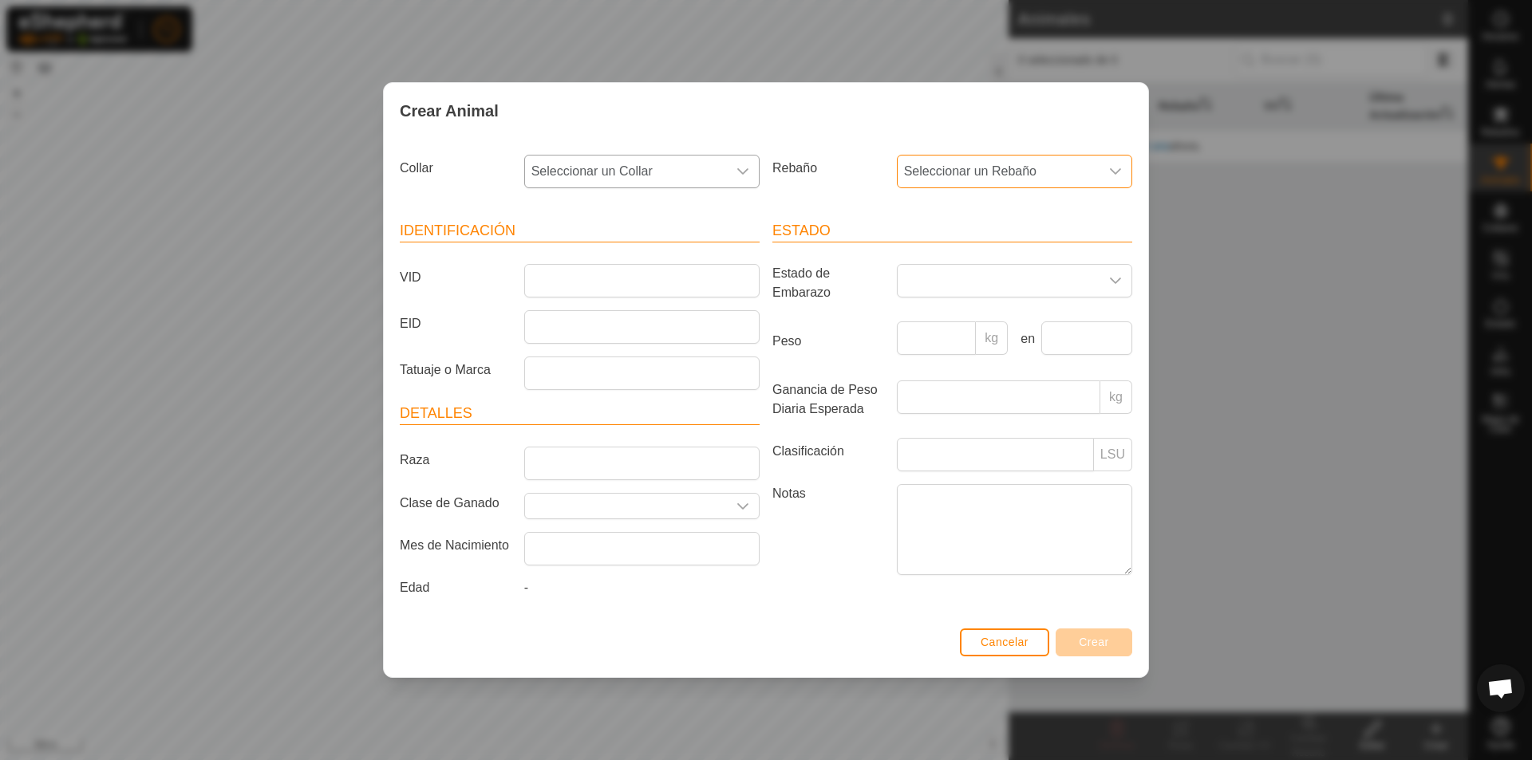
click at [740, 168] on icon "dropdown trigger" at bounding box center [742, 171] width 13 height 13
click at [580, 374] on li "0455603581" at bounding box center [643, 381] width 234 height 32
click at [741, 170] on icon "dropdown trigger" at bounding box center [742, 171] width 13 height 13
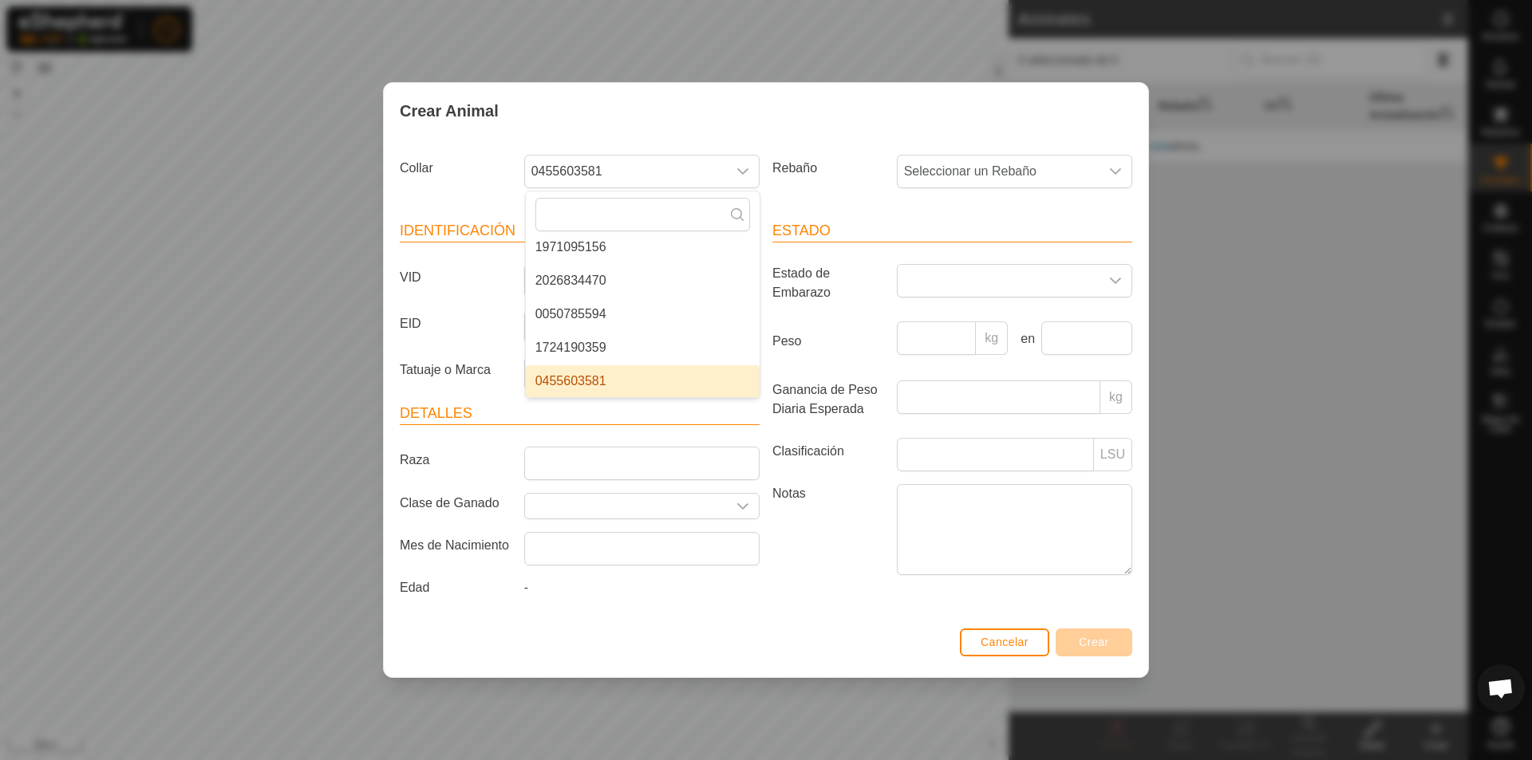
scroll to position [101, 0]
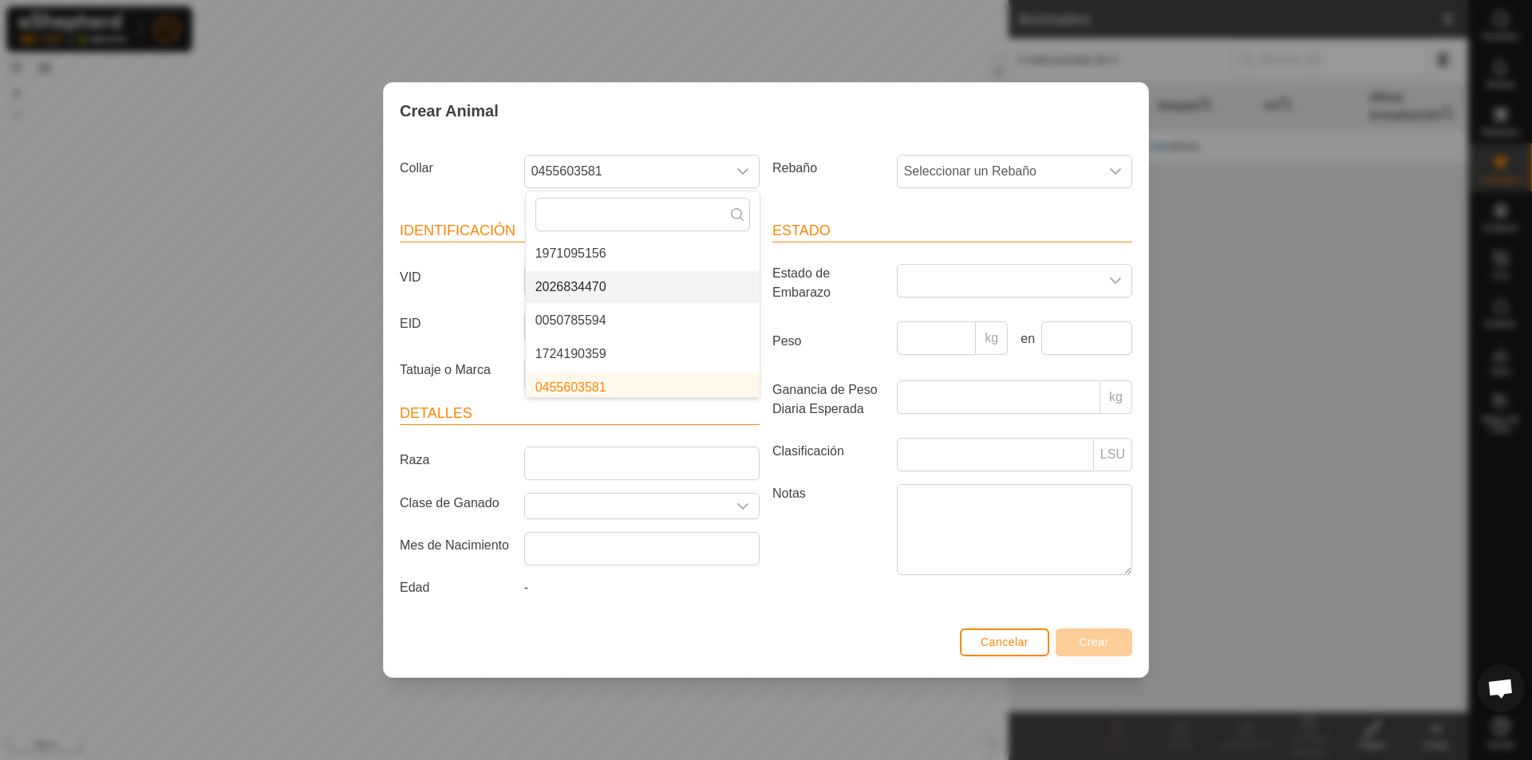
click at [611, 285] on li "2026834470" at bounding box center [643, 287] width 234 height 32
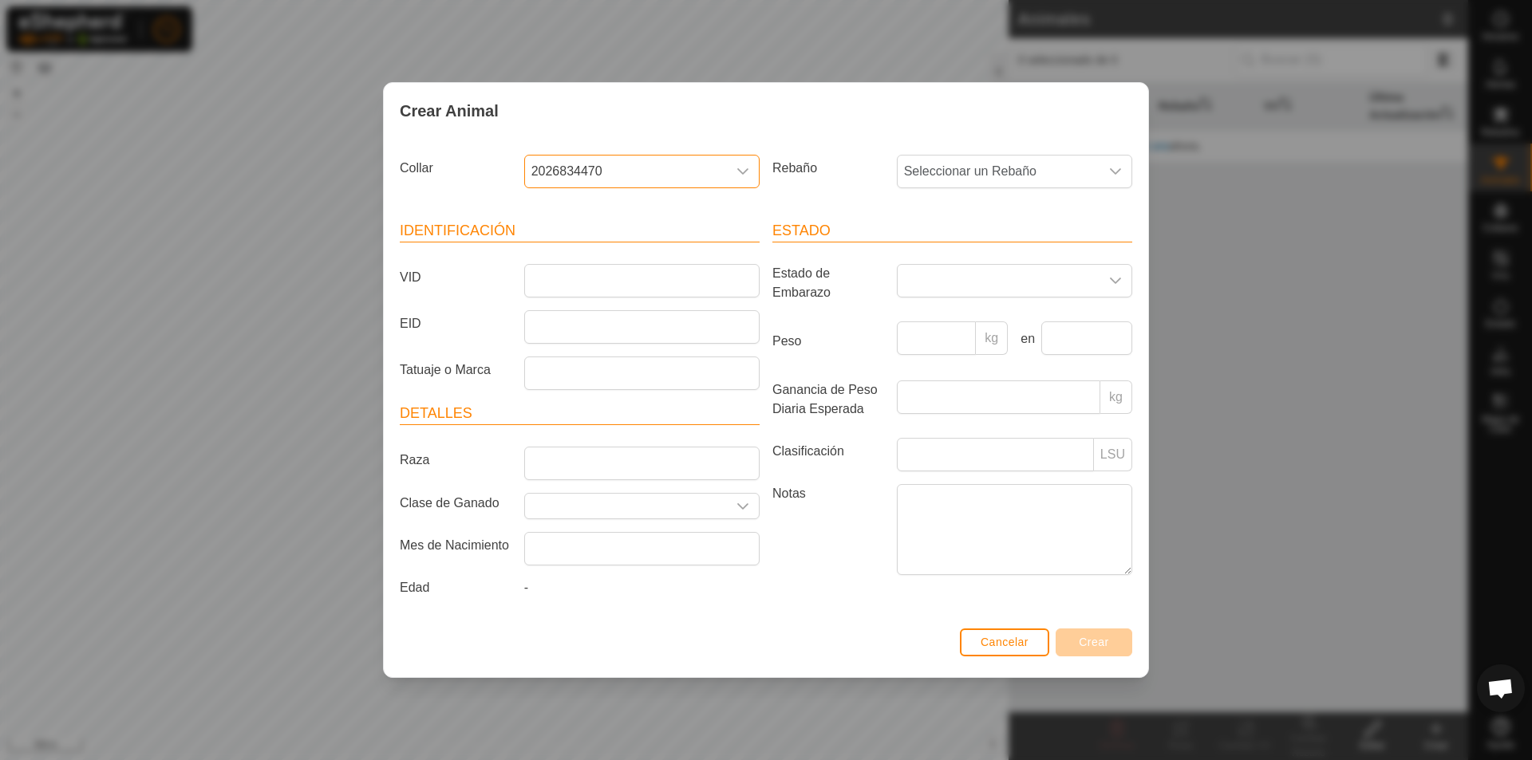
scroll to position [107, 0]
click at [541, 280] on input "VID" at bounding box center [641, 281] width 235 height 34
click at [571, 331] on input "EID" at bounding box center [641, 327] width 235 height 34
click at [532, 279] on input "5570" at bounding box center [641, 281] width 235 height 34
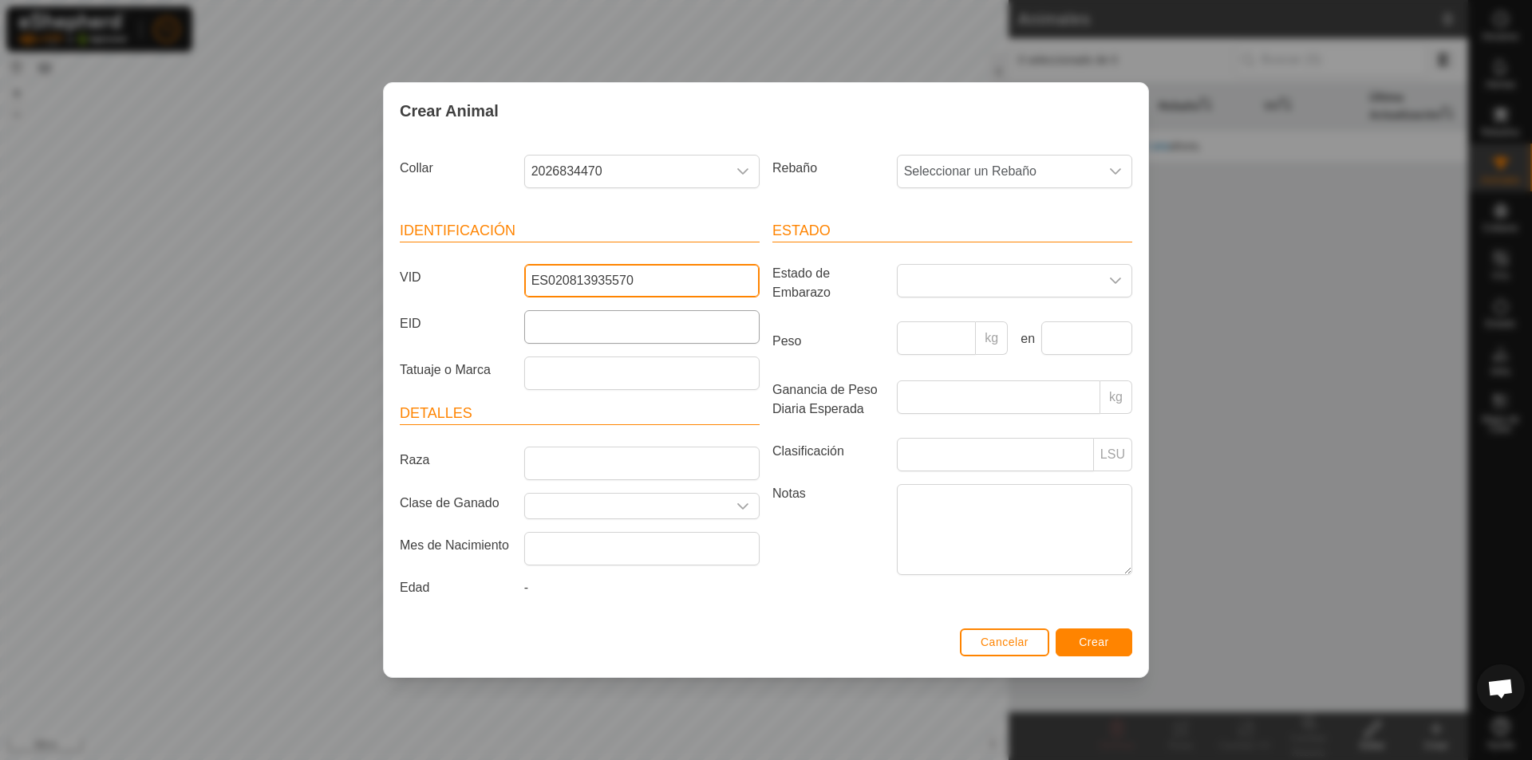
type input "ES020813935570"
click at [689, 339] on input "EID" at bounding box center [641, 327] width 235 height 34
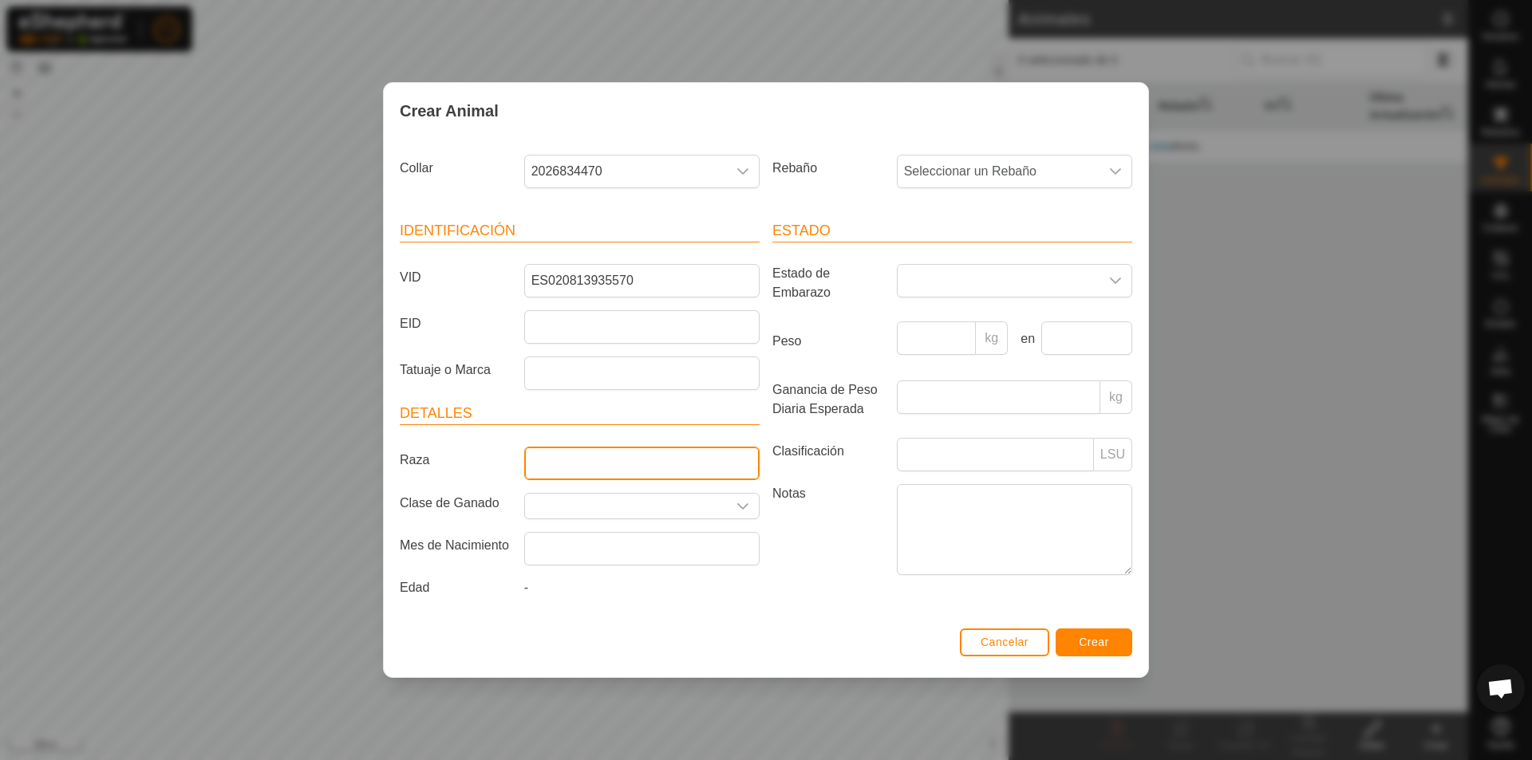
click at [570, 461] on input "Raza" at bounding box center [641, 464] width 235 height 34
type input "LIMUSINA"
click at [572, 507] on input "Seleccione o ingrese una Clase de Ganado" at bounding box center [626, 506] width 202 height 25
type input "[PERSON_NAME]"
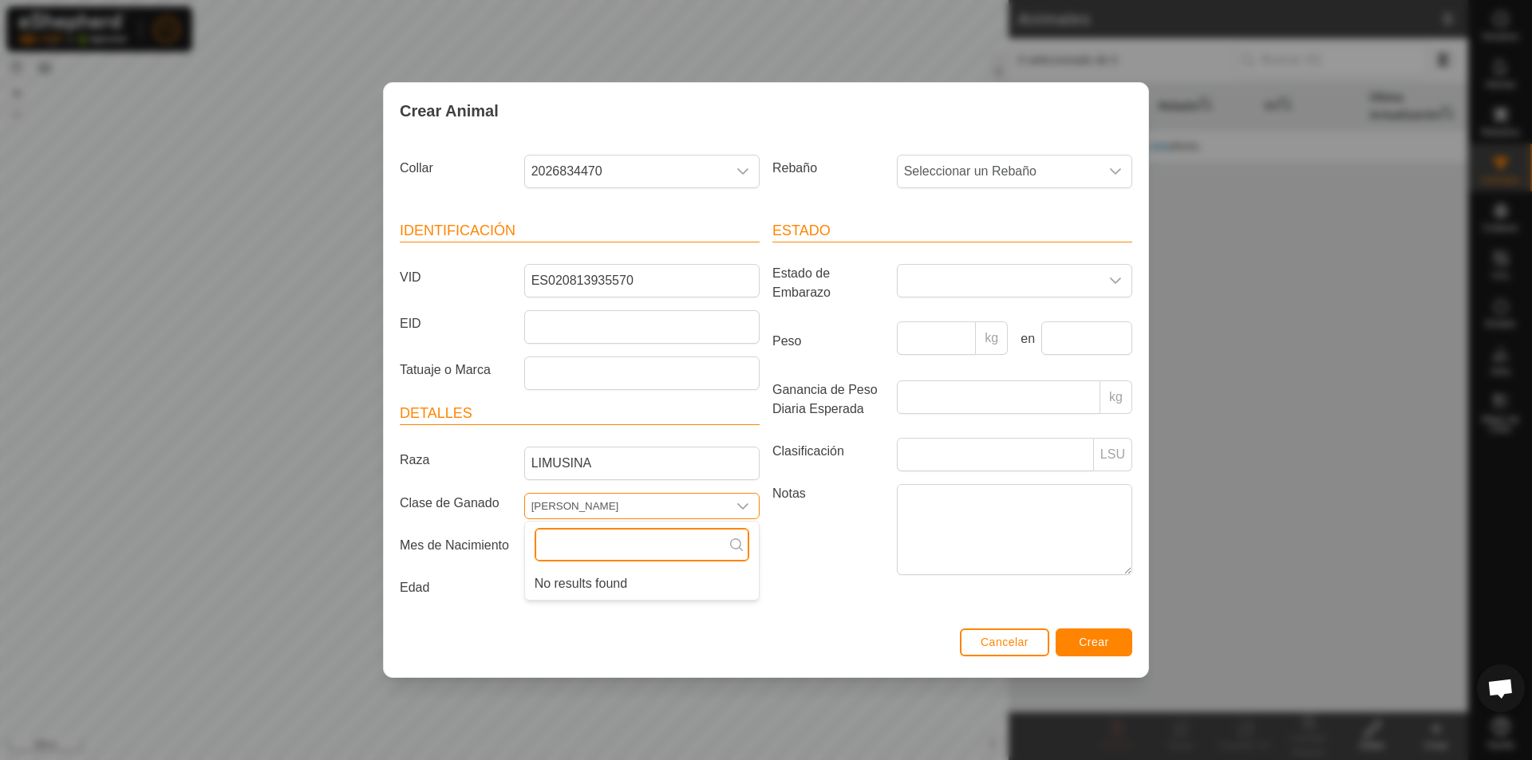
click at [659, 557] on input "text" at bounding box center [642, 545] width 215 height 34
click at [741, 496] on div "dropdown trigger" at bounding box center [743, 506] width 32 height 25
click at [626, 546] on input "text" at bounding box center [641, 549] width 235 height 34
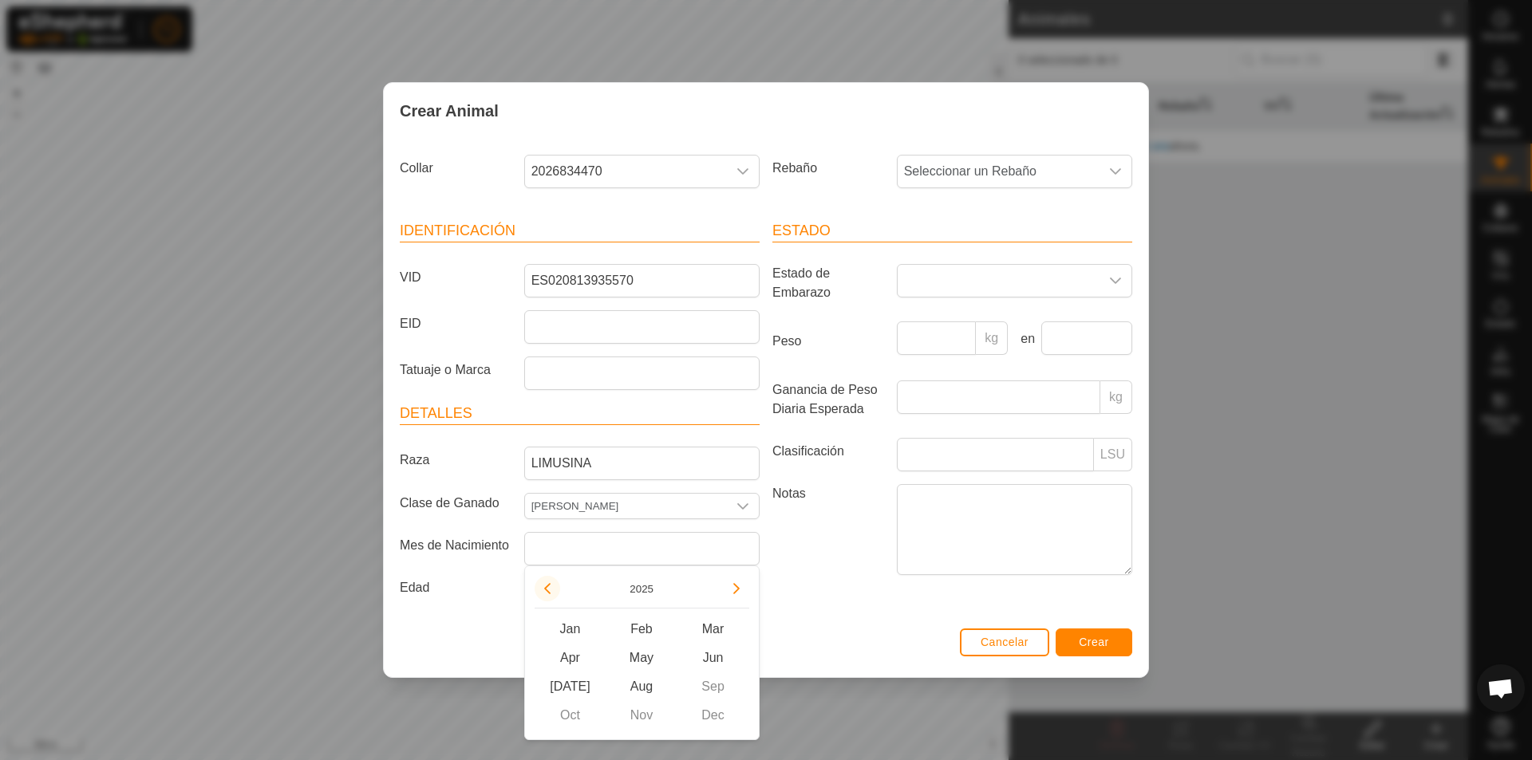
click at [540, 589] on button "Previous Year" at bounding box center [548, 589] width 26 height 26
click at [541, 590] on span "Previous Year" at bounding box center [541, 590] width 0 height 0
click at [541, 589] on icon "Previous Year" at bounding box center [547, 588] width 13 height 13
click at [540, 589] on button "Previous Year" at bounding box center [548, 589] width 26 height 26
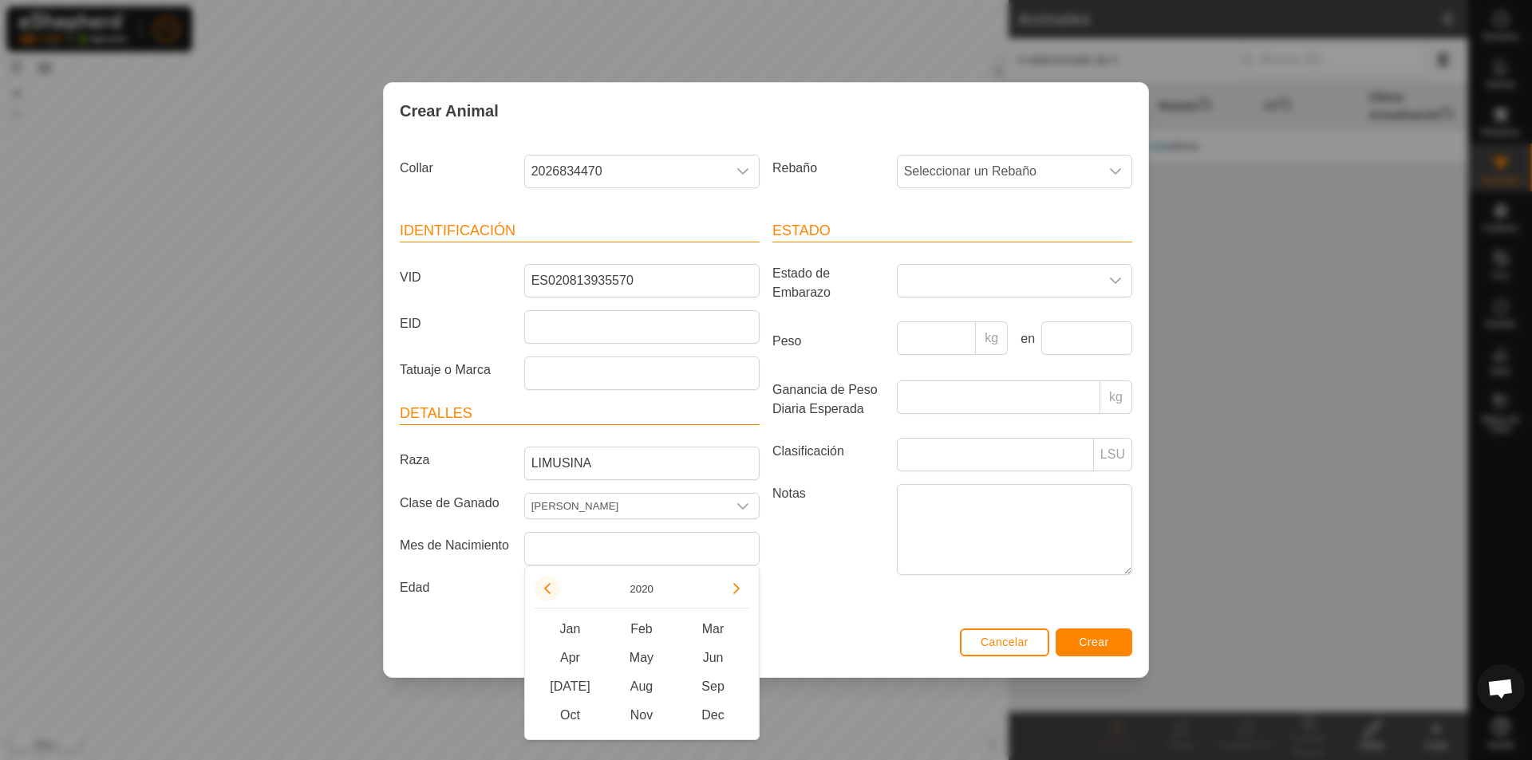
click at [540, 589] on button "Previous Year" at bounding box center [548, 589] width 26 height 26
click at [645, 716] on span "Nov" at bounding box center [642, 715] width 72 height 29
type input "[DATE]"
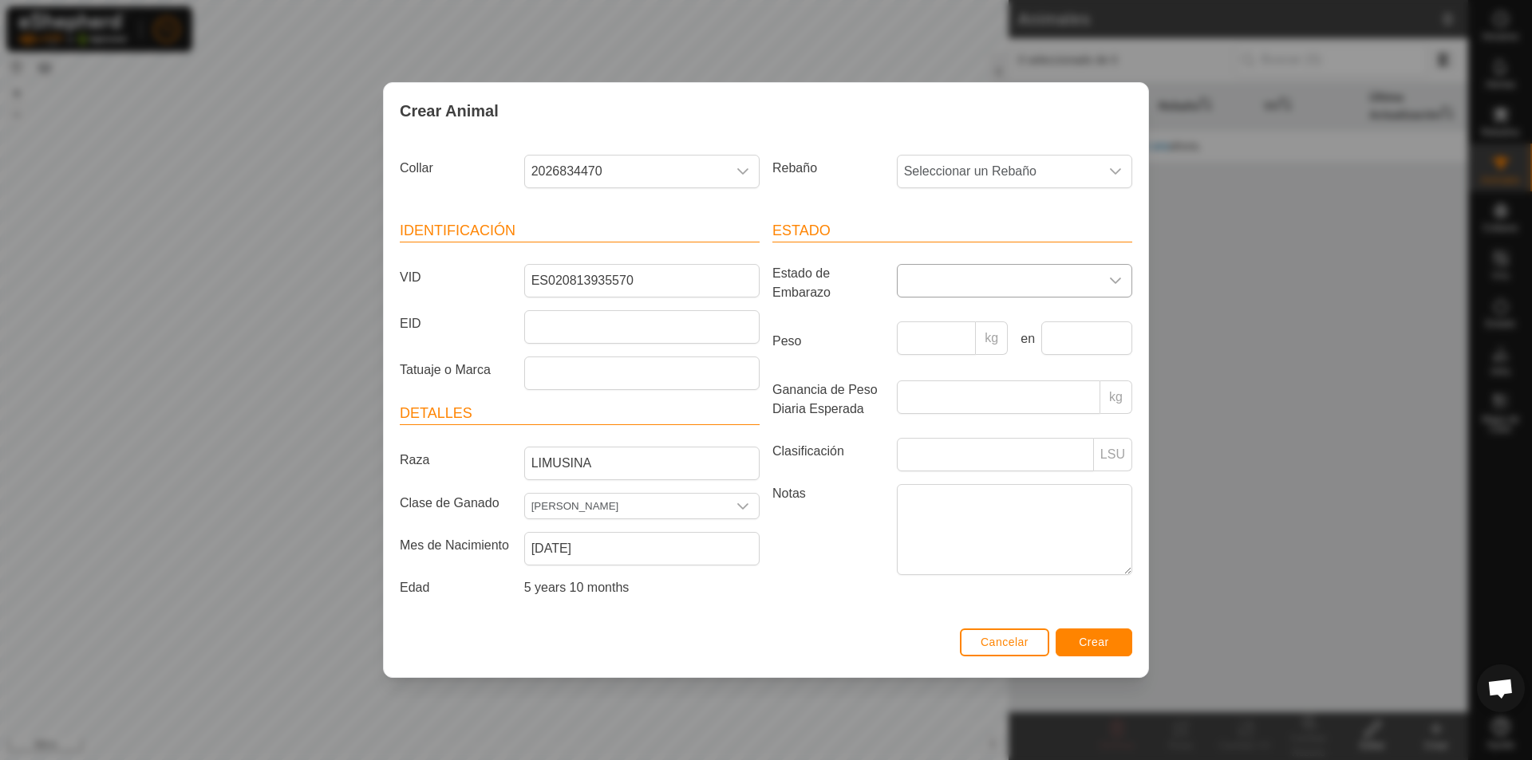
click at [1078, 279] on icon "dropdown trigger" at bounding box center [1115, 280] width 13 height 13
click at [857, 540] on label "Notas" at bounding box center [828, 529] width 124 height 90
click at [897, 540] on textarea "Notas" at bounding box center [1014, 529] width 235 height 91
click at [1078, 456] on input "Clasificación" at bounding box center [995, 455] width 197 height 34
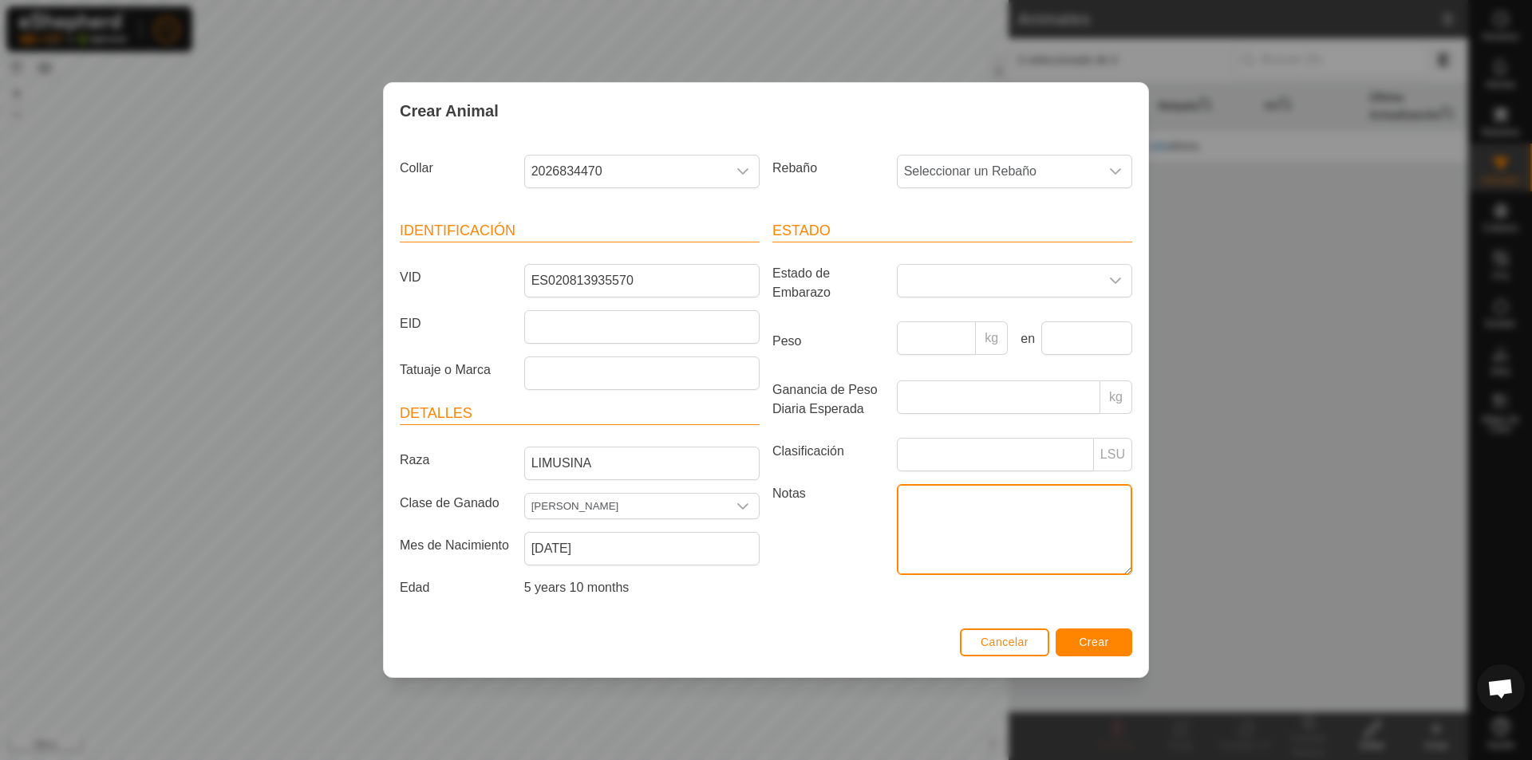
click at [1024, 512] on textarea "Notas" at bounding box center [1014, 529] width 235 height 91
click at [1078, 645] on span "Crear" at bounding box center [1094, 642] width 30 height 13
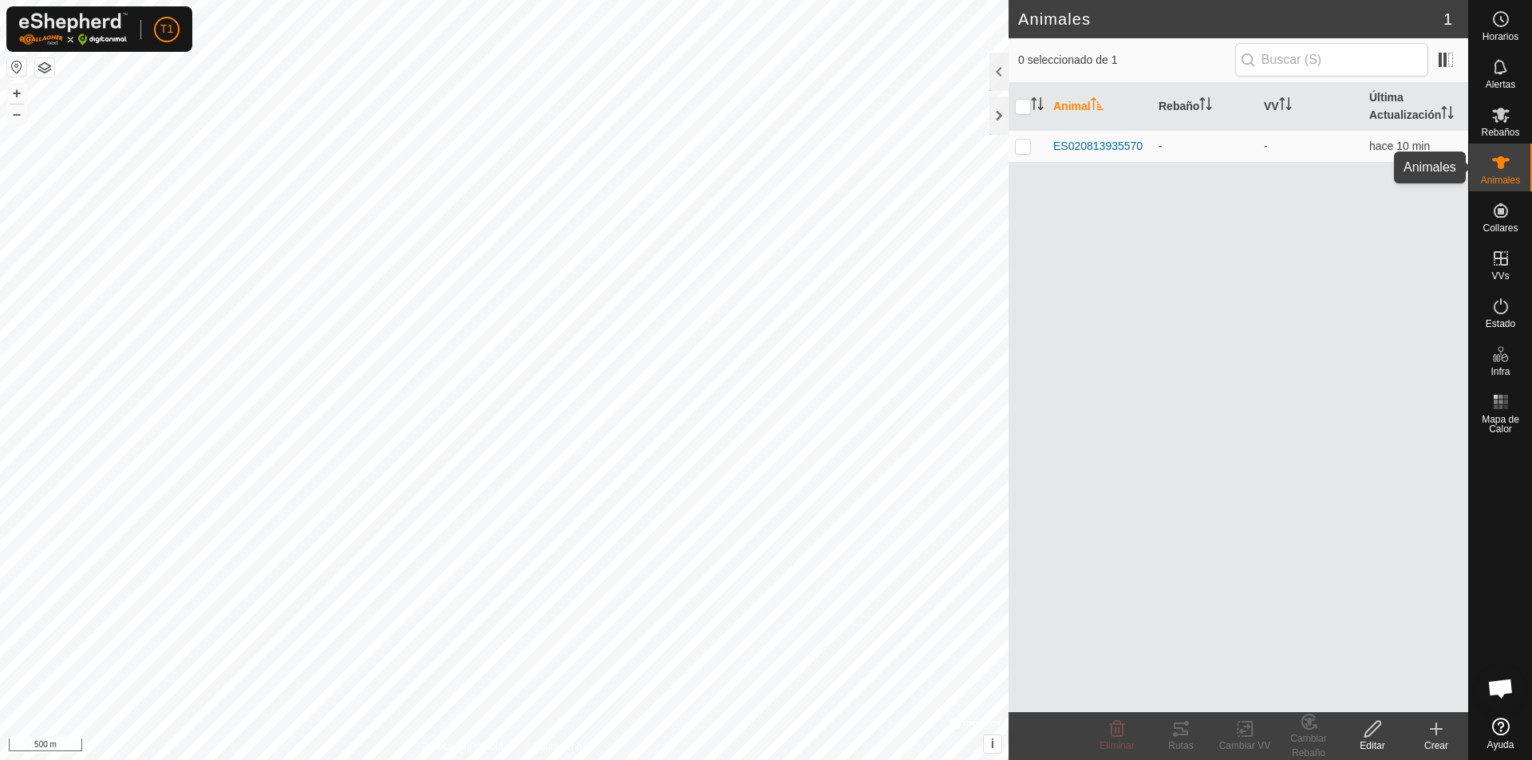
click at [1078, 178] on span "Animales" at bounding box center [1500, 181] width 39 height 10
click at [1073, 109] on th "Animal" at bounding box center [1099, 107] width 105 height 48
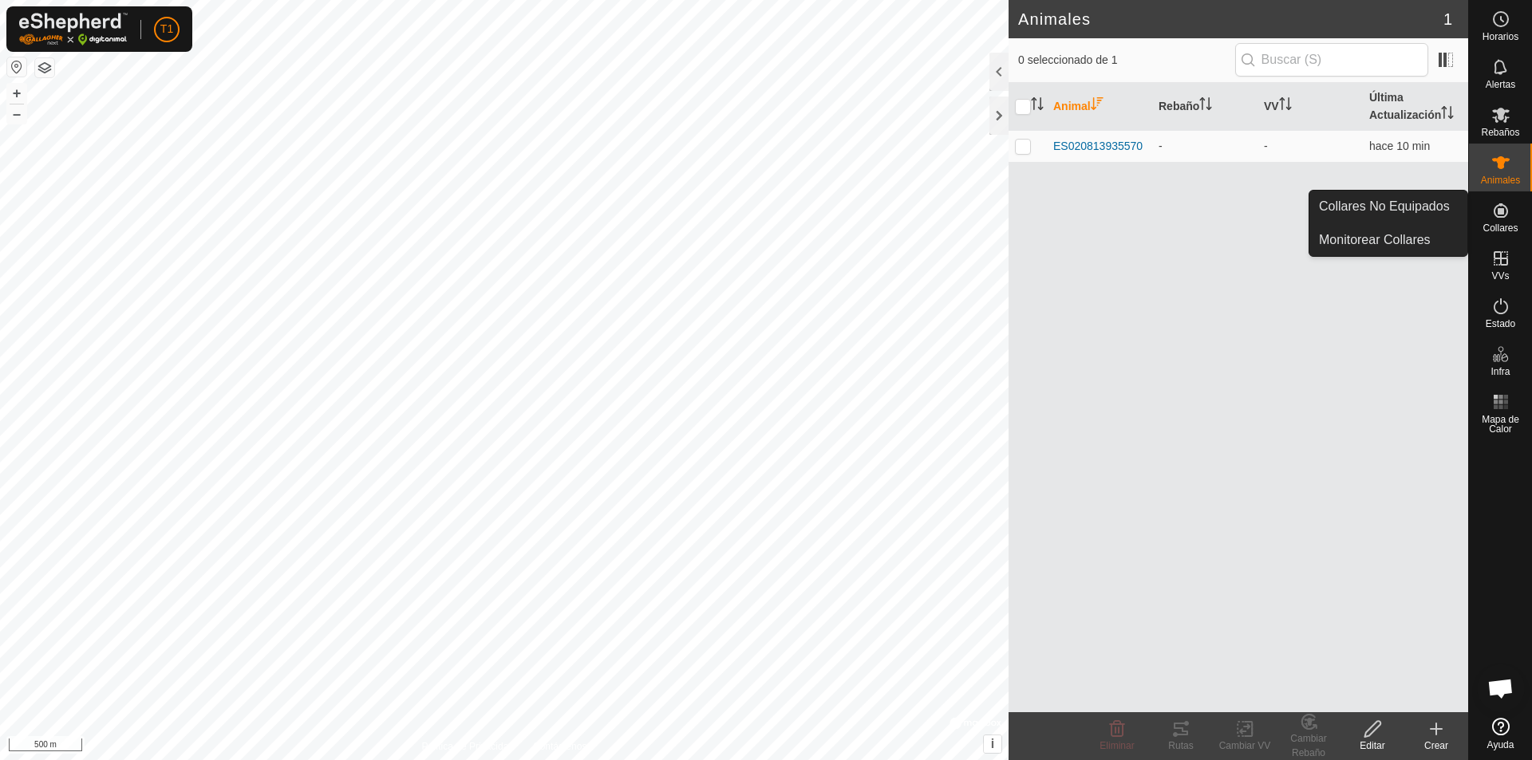
click at [1078, 221] on div "Collares" at bounding box center [1500, 215] width 63 height 48
click at [1078, 203] on link "Collares No Equipados" at bounding box center [1388, 207] width 158 height 32
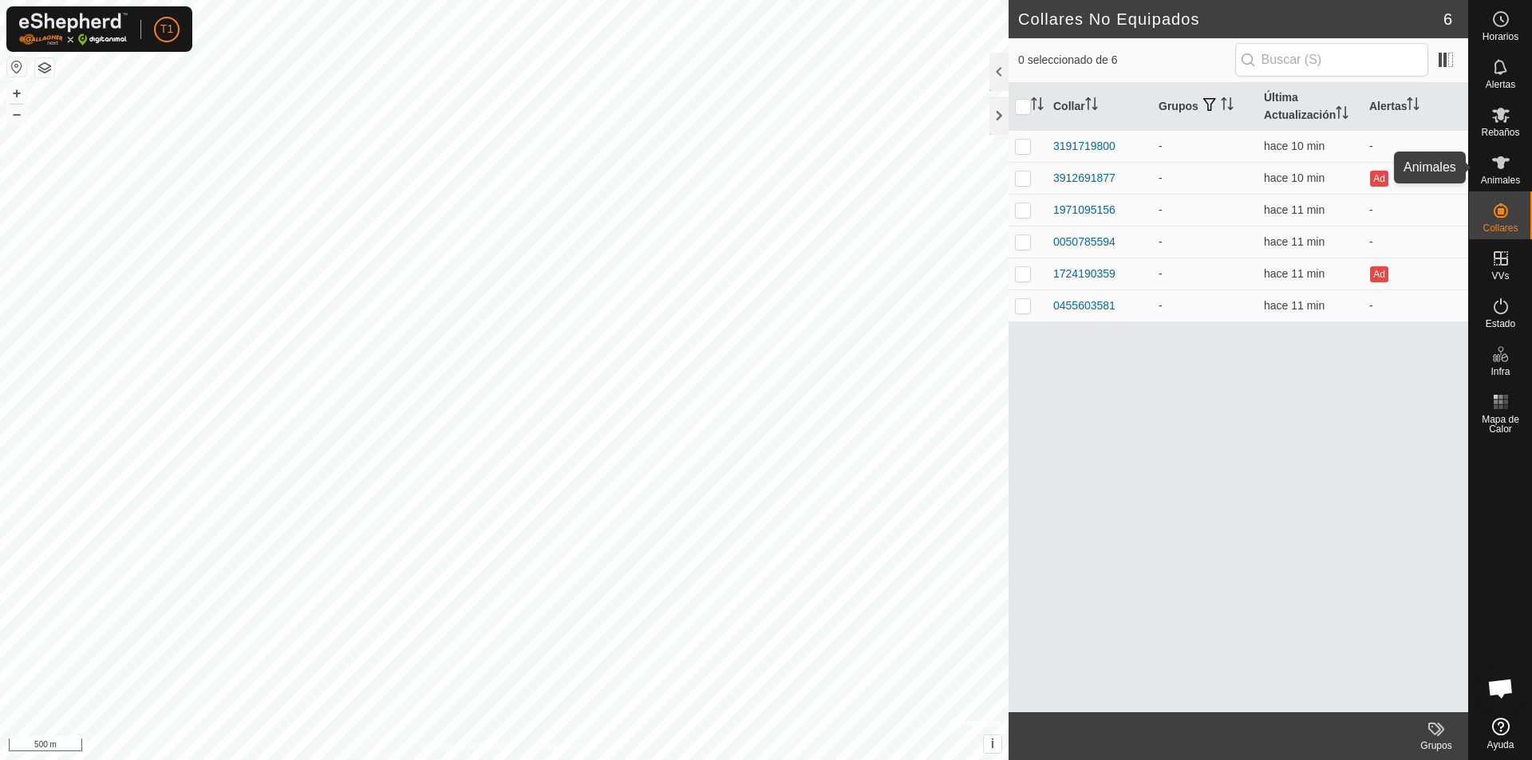
click at [1078, 167] on icon at bounding box center [1500, 162] width 19 height 19
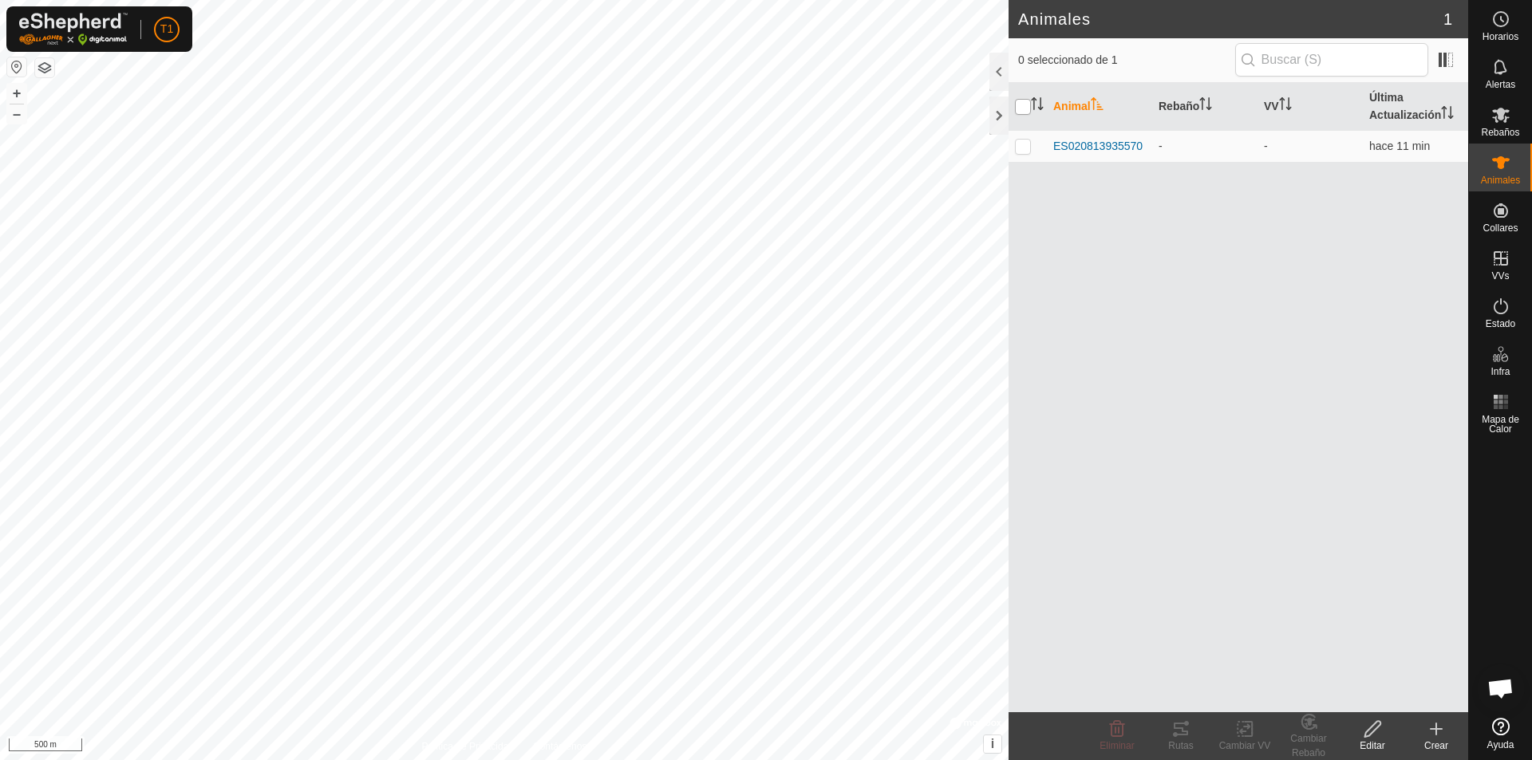
click at [1020, 111] on input "checkbox" at bounding box center [1023, 107] width 16 height 16
checkbox input "true"
click at [1020, 111] on input "checkbox" at bounding box center [1023, 107] width 16 height 16
checkbox input "false"
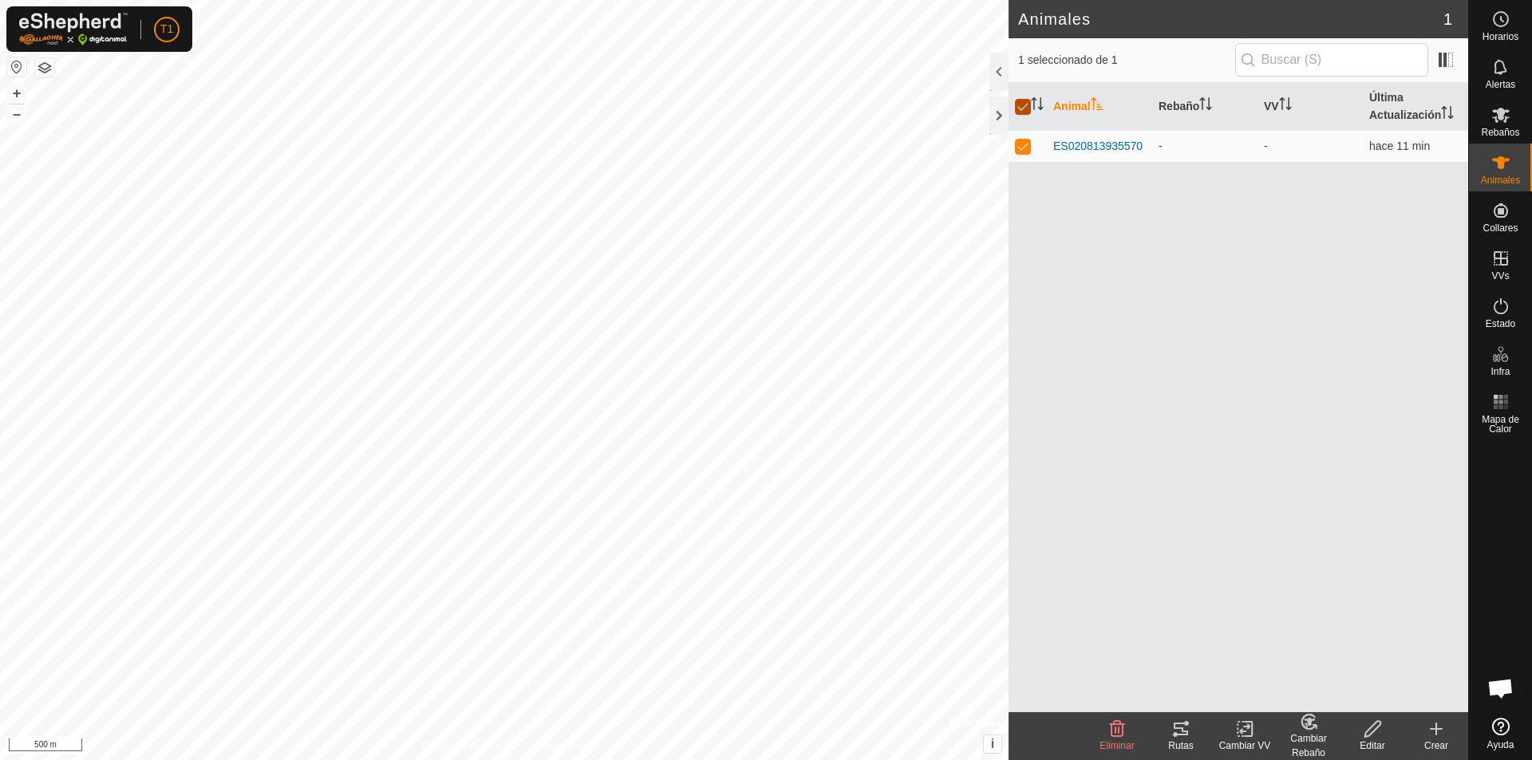
checkbox input "false"
click at [1070, 108] on th "Animal" at bounding box center [1099, 107] width 105 height 48
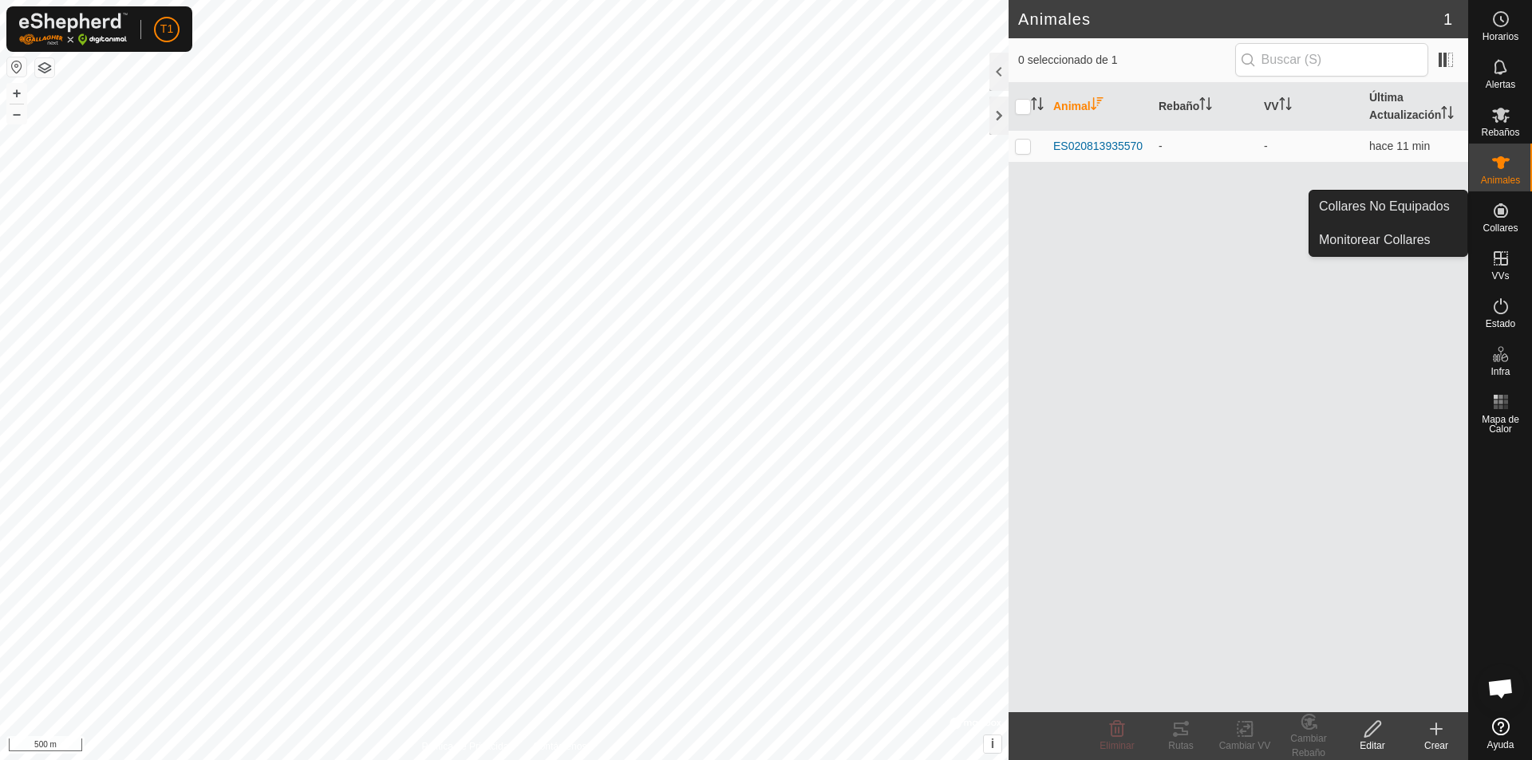
click at [1078, 218] on icon at bounding box center [1501, 210] width 14 height 14
click at [1078, 243] on link "Monitorear Collares" at bounding box center [1388, 240] width 158 height 32
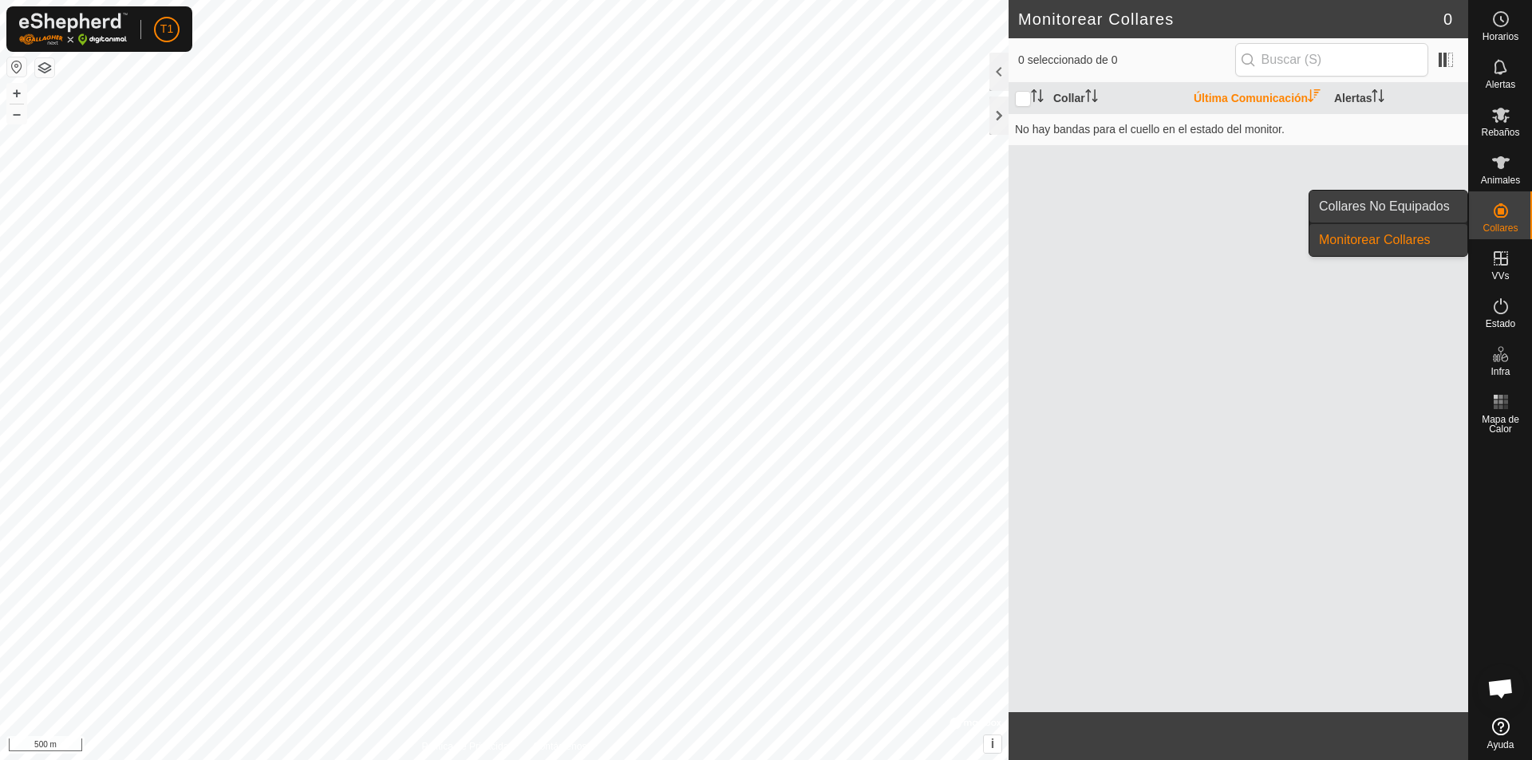
click at [1078, 207] on link "Collares No Equipados" at bounding box center [1388, 207] width 158 height 32
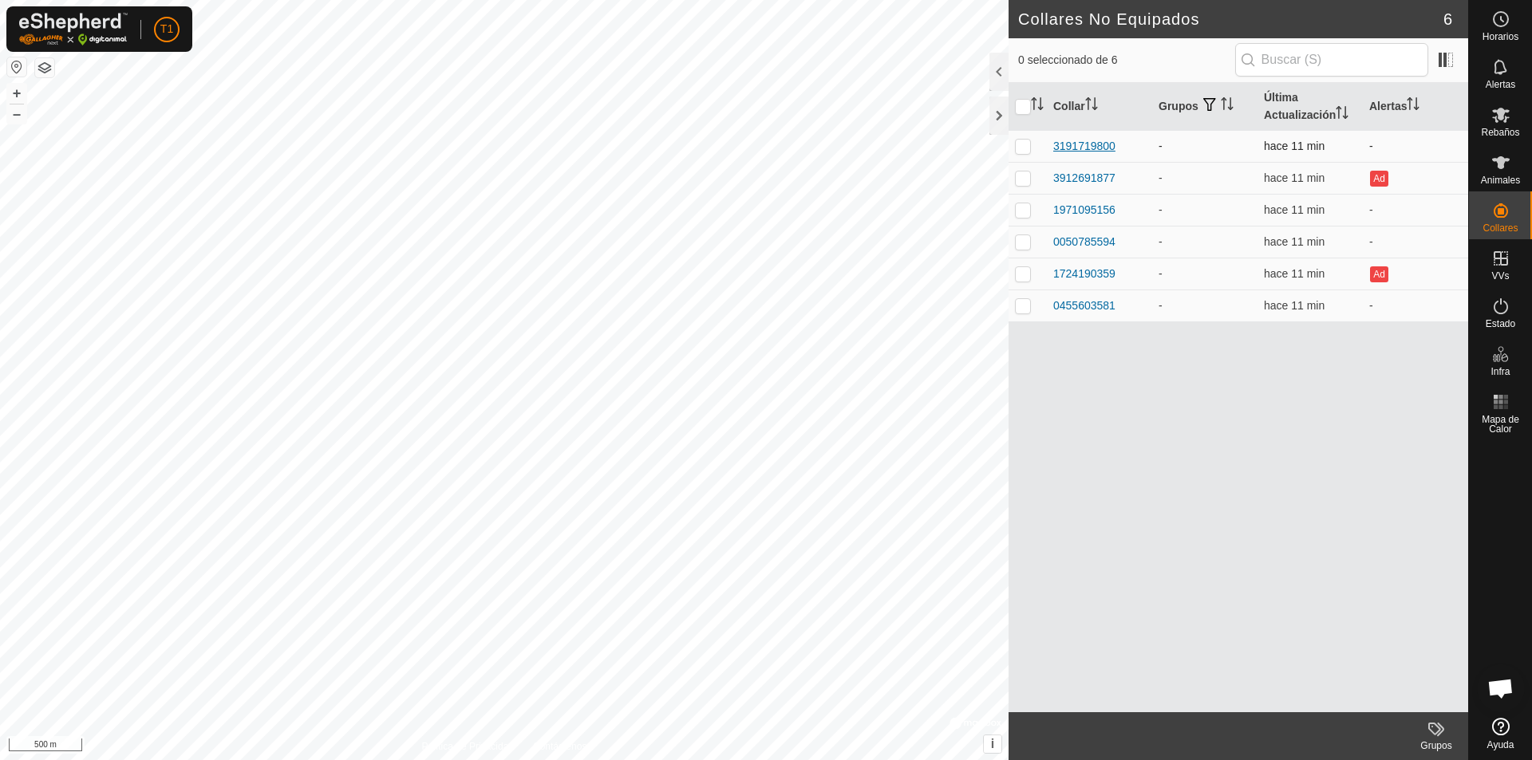
click at [1078, 149] on div "3191719800" at bounding box center [1084, 146] width 62 height 17
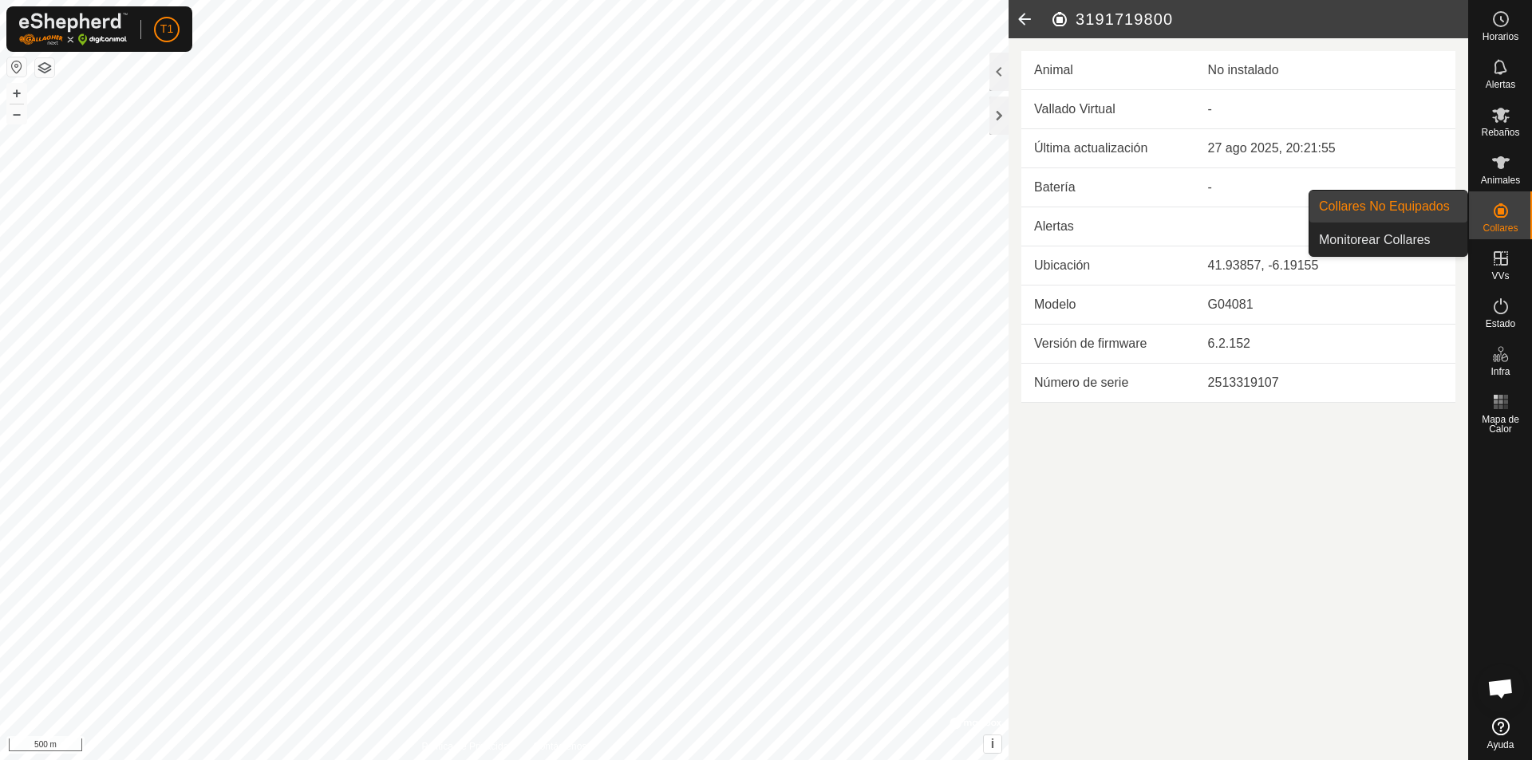
click at [1078, 219] on icon at bounding box center [1500, 210] width 19 height 19
click at [1078, 208] on link "Collares No Equipados" at bounding box center [1388, 207] width 158 height 32
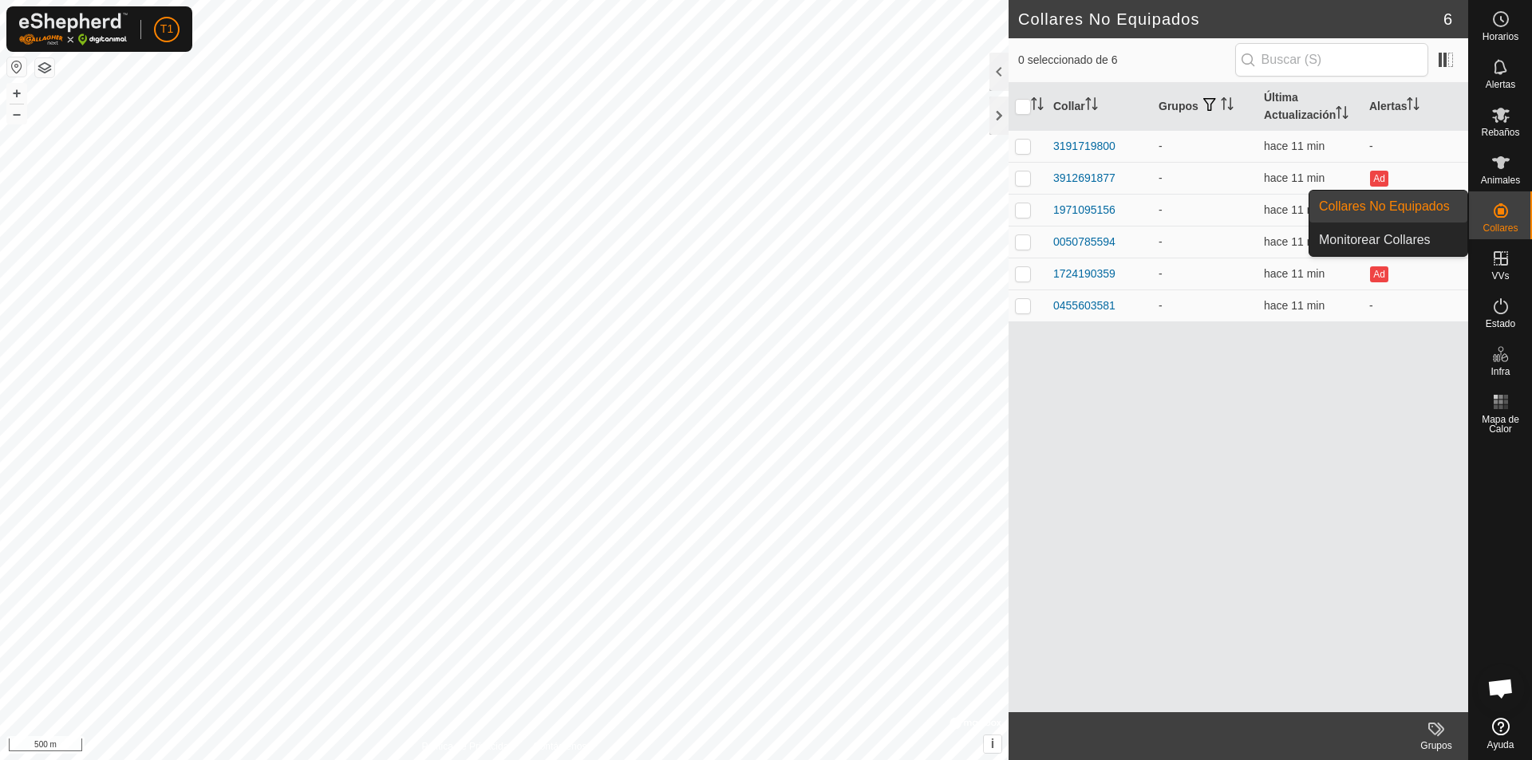
click at [1078, 210] on icon at bounding box center [1501, 210] width 14 height 14
click at [1078, 243] on link "Monitorear Collares" at bounding box center [1388, 240] width 158 height 32
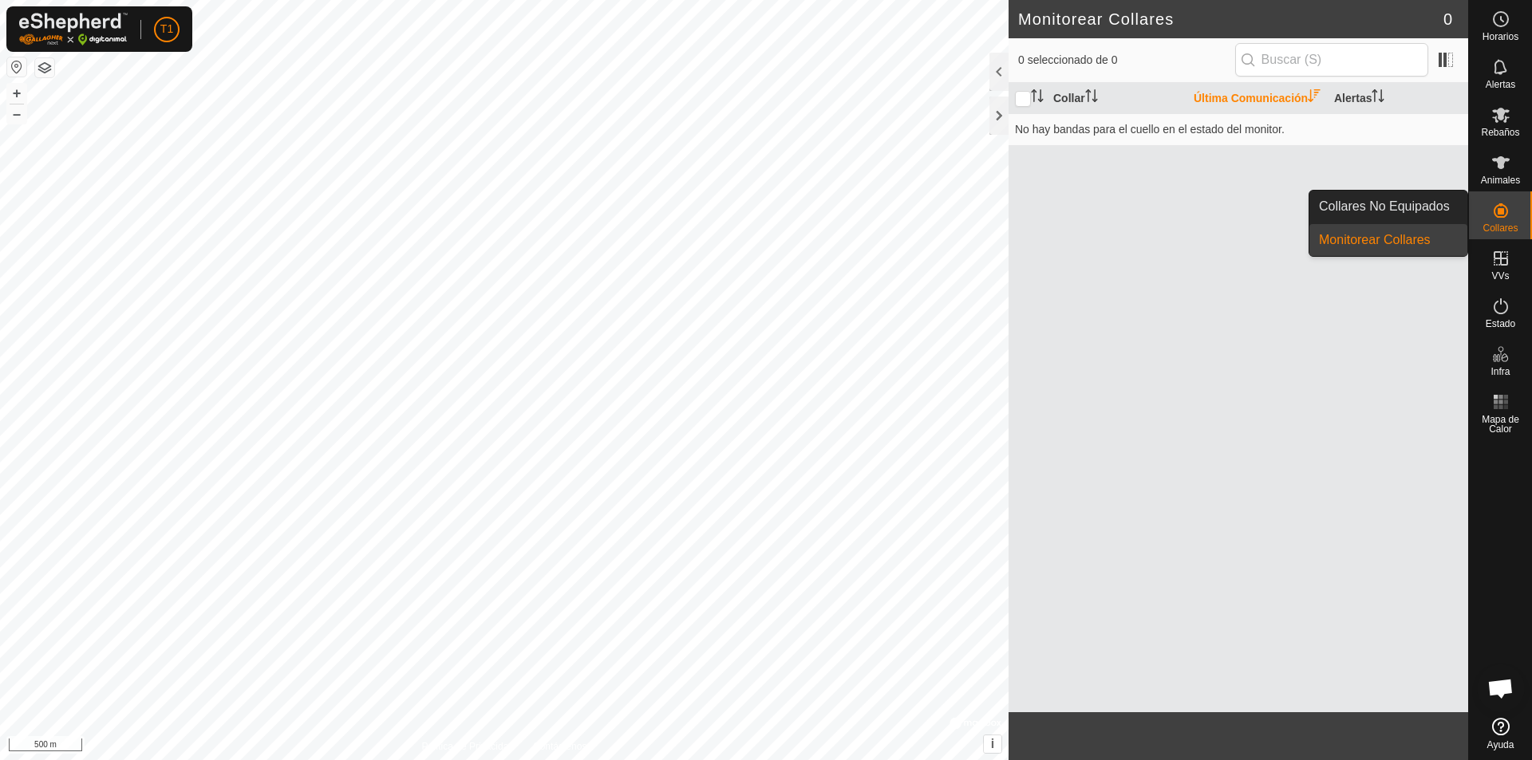
click at [1078, 219] on icon at bounding box center [1500, 210] width 19 height 19
click at [1078, 203] on link "Collares No Equipados" at bounding box center [1388, 207] width 158 height 32
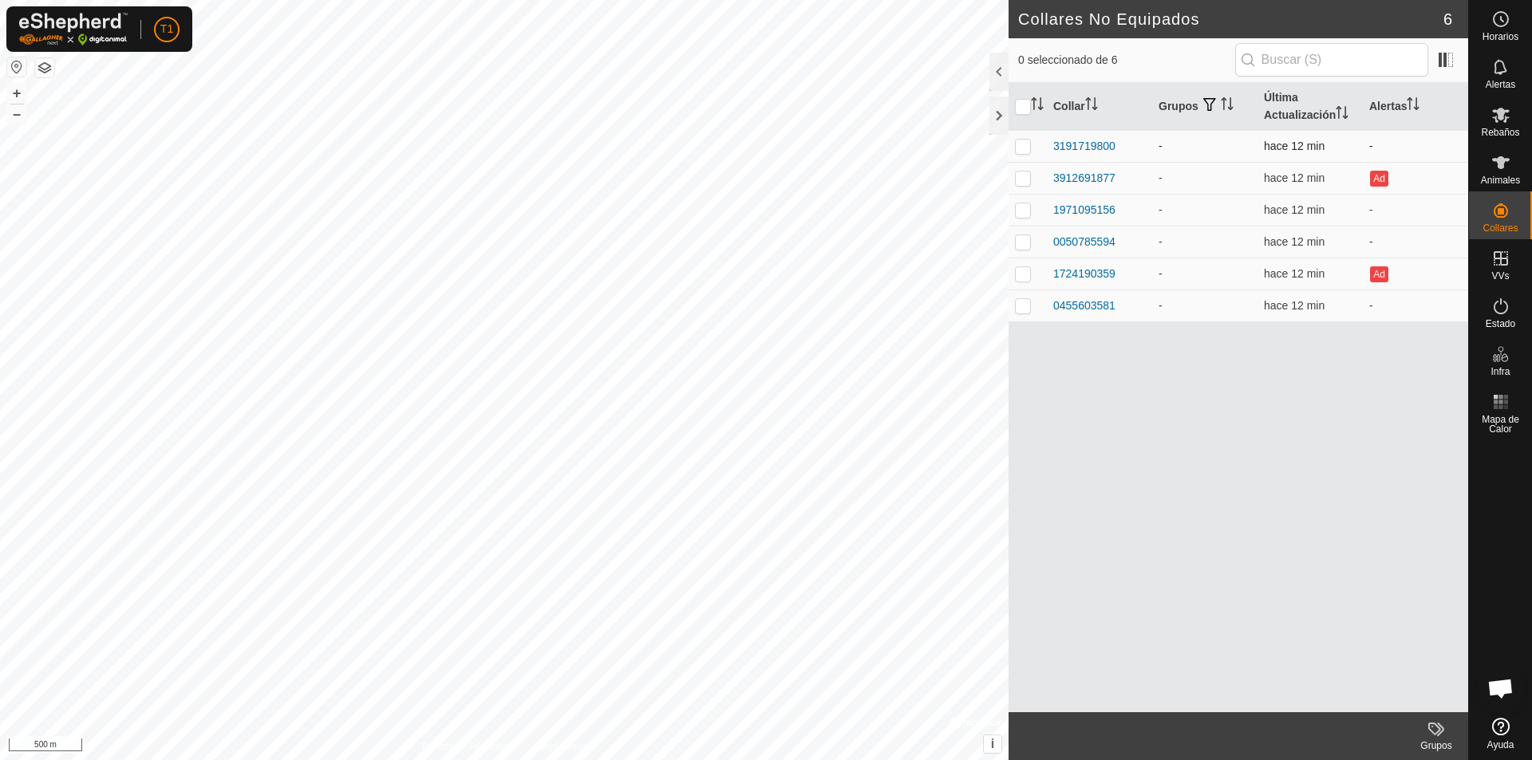
click at [1023, 148] on p-checkbox at bounding box center [1023, 146] width 16 height 13
drag, startPoint x: 1068, startPoint y: 148, endPoint x: 1047, endPoint y: 451, distance: 303.1
click at [1047, 451] on div "Collar Grupos Última Actualización Alertas 3191719800 - hace 12 min - 391269187…" at bounding box center [1238, 397] width 460 height 629
click at [1021, 152] on p-checkbox at bounding box center [1023, 146] width 16 height 13
checkbox input "false"
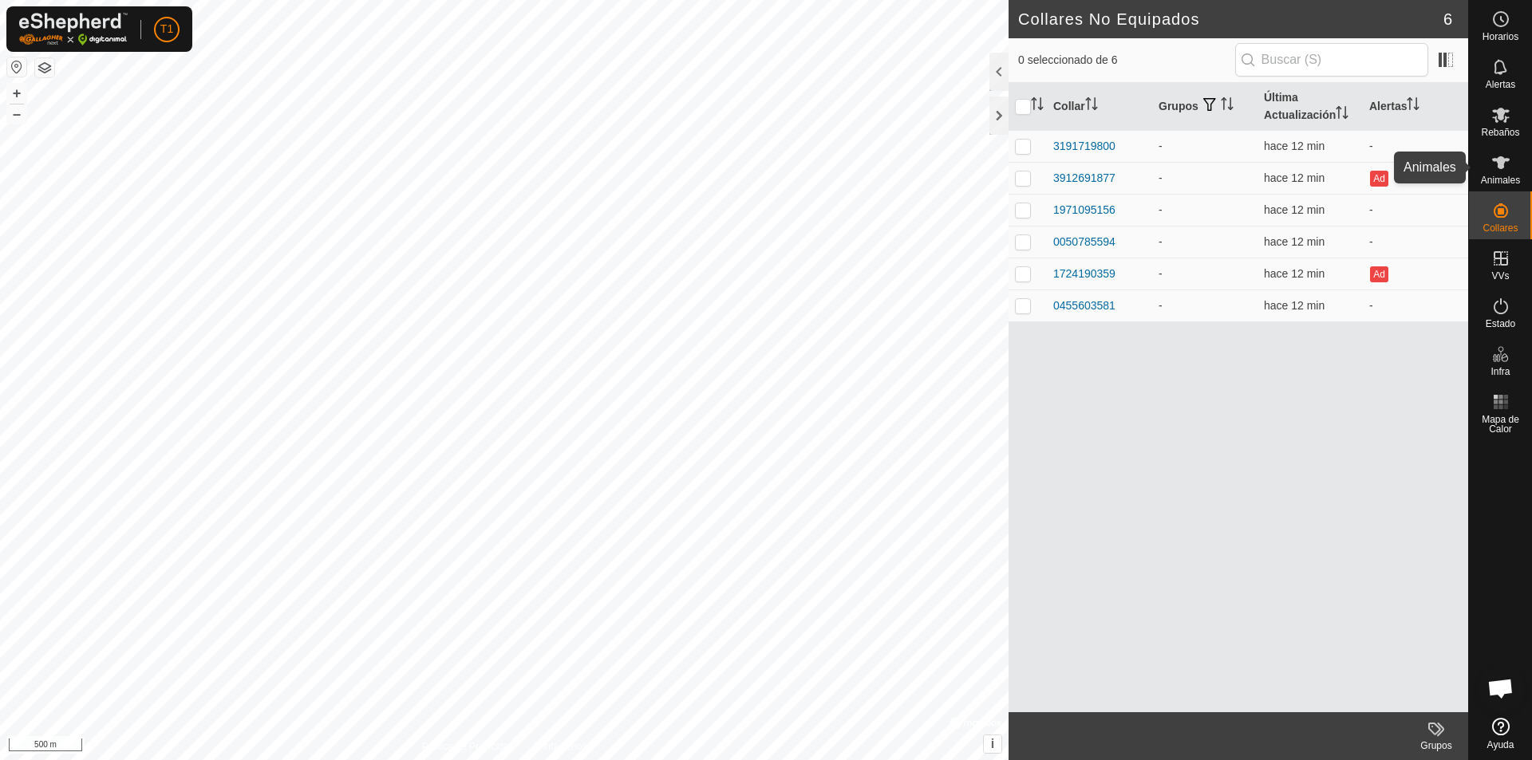
click at [1078, 171] on icon at bounding box center [1500, 162] width 19 height 19
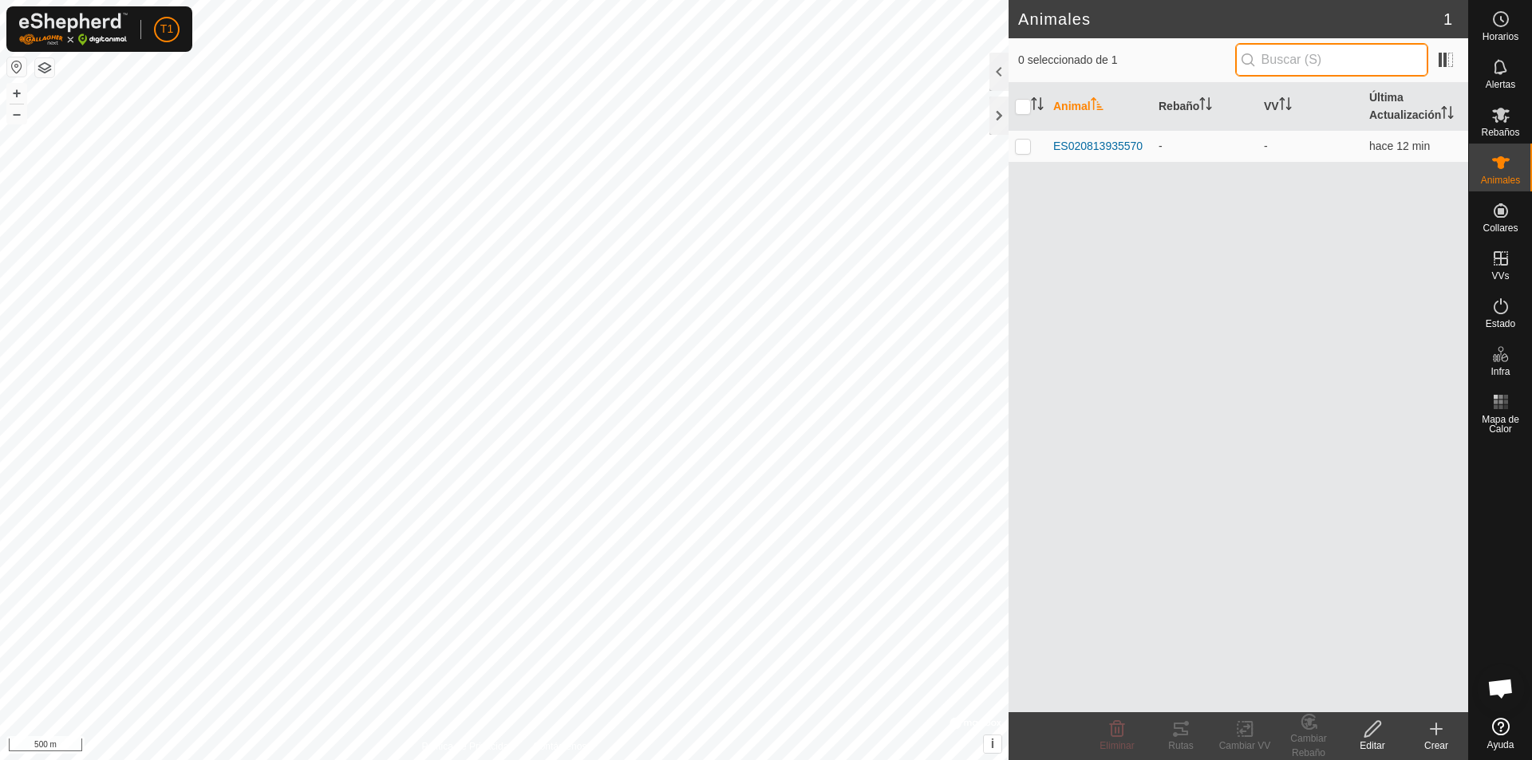
click at [1078, 57] on input "text" at bounding box center [1331, 60] width 193 height 34
click at [1078, 63] on input "AÑADIR" at bounding box center [1331, 60] width 193 height 34
type input "A"
click at [996, 75] on div at bounding box center [998, 72] width 19 height 38
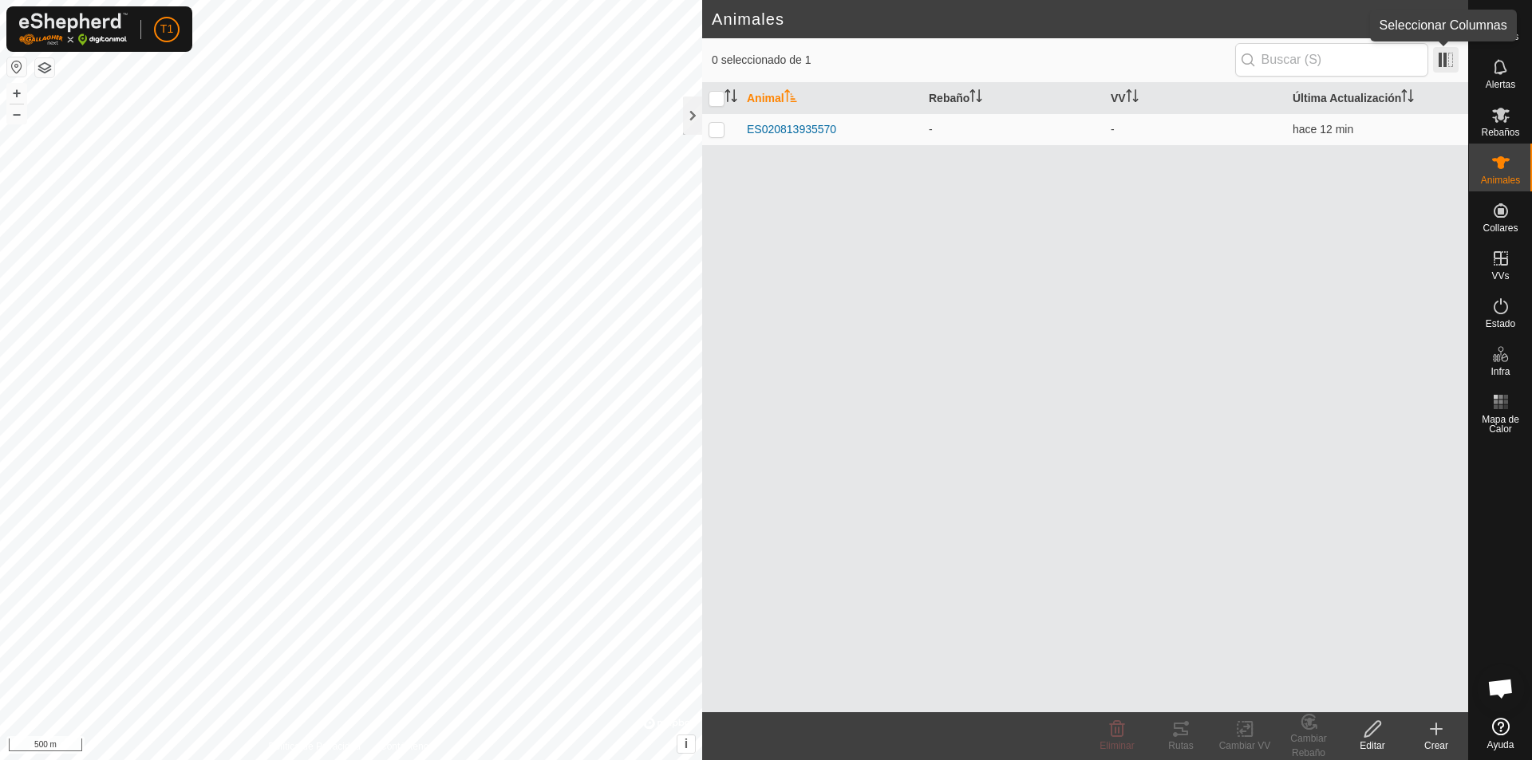
click at [1078, 62] on span at bounding box center [1446, 60] width 26 height 26
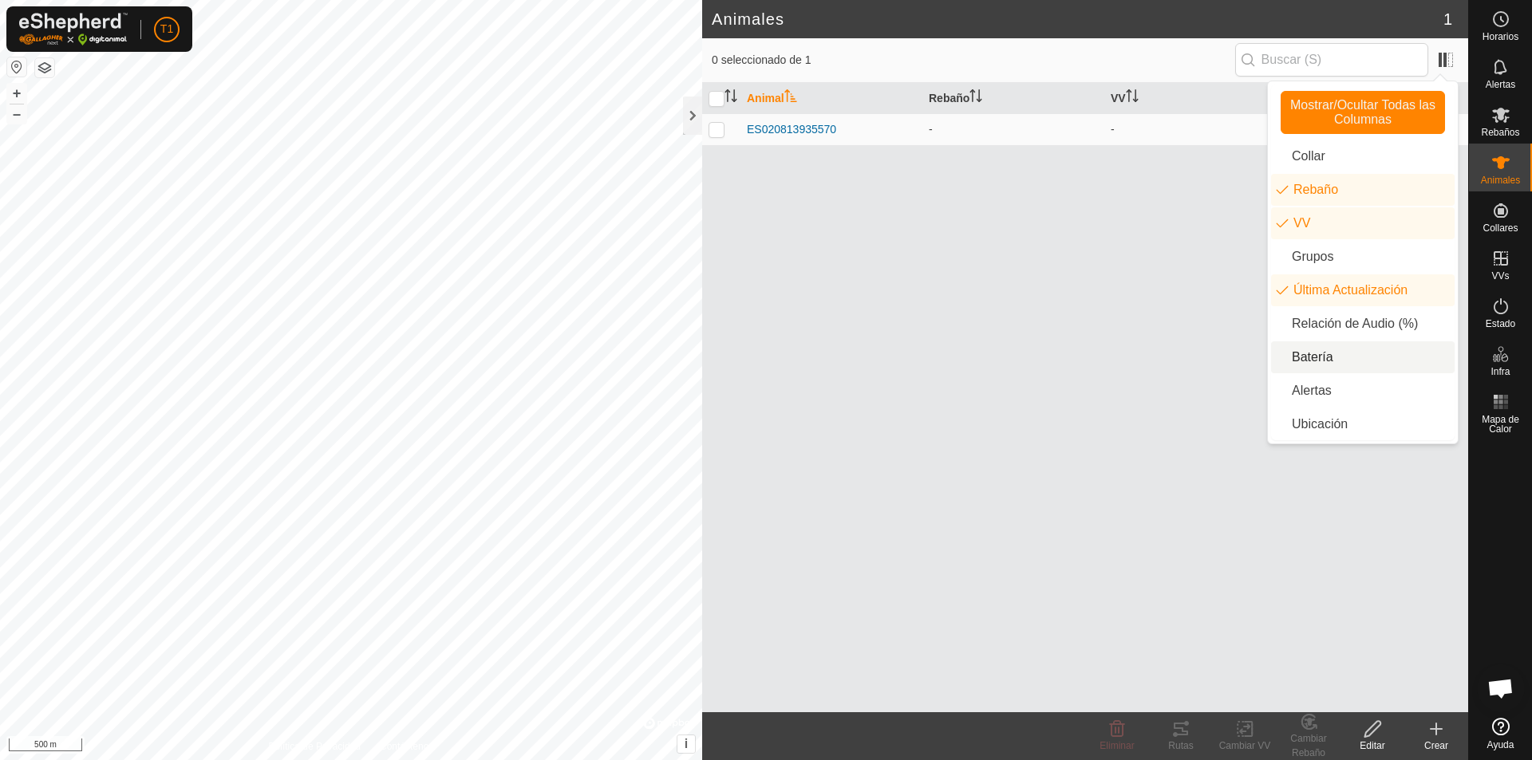
click at [1078, 361] on li "Batería" at bounding box center [1363, 357] width 184 height 32
click at [1078, 425] on li "Ubicación" at bounding box center [1363, 424] width 184 height 32
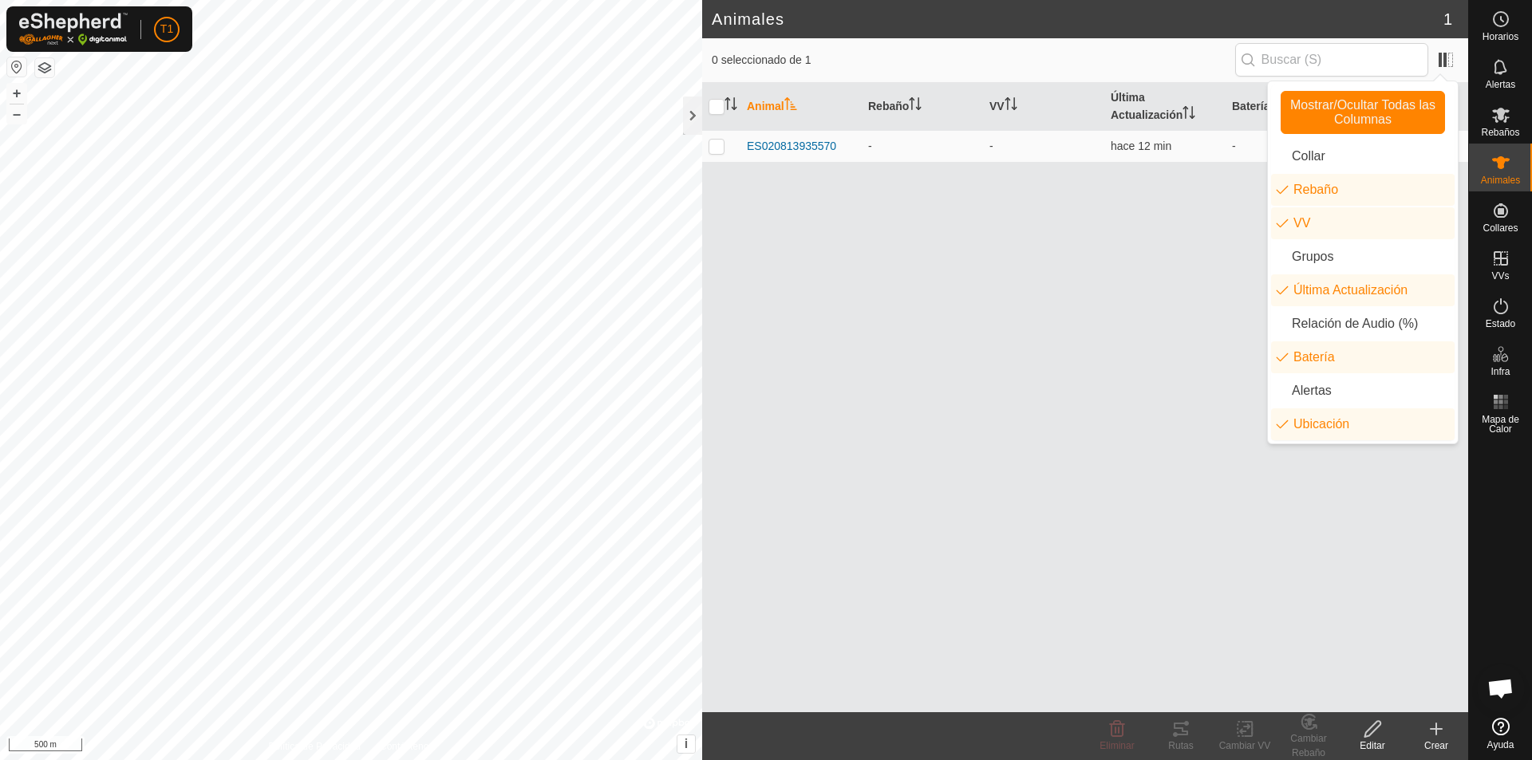
click at [1078, 327] on div "Animal Rebaño VV Última Actualización Batería Ubicación ES020813935570 - - hace…" at bounding box center [1085, 397] width 766 height 629
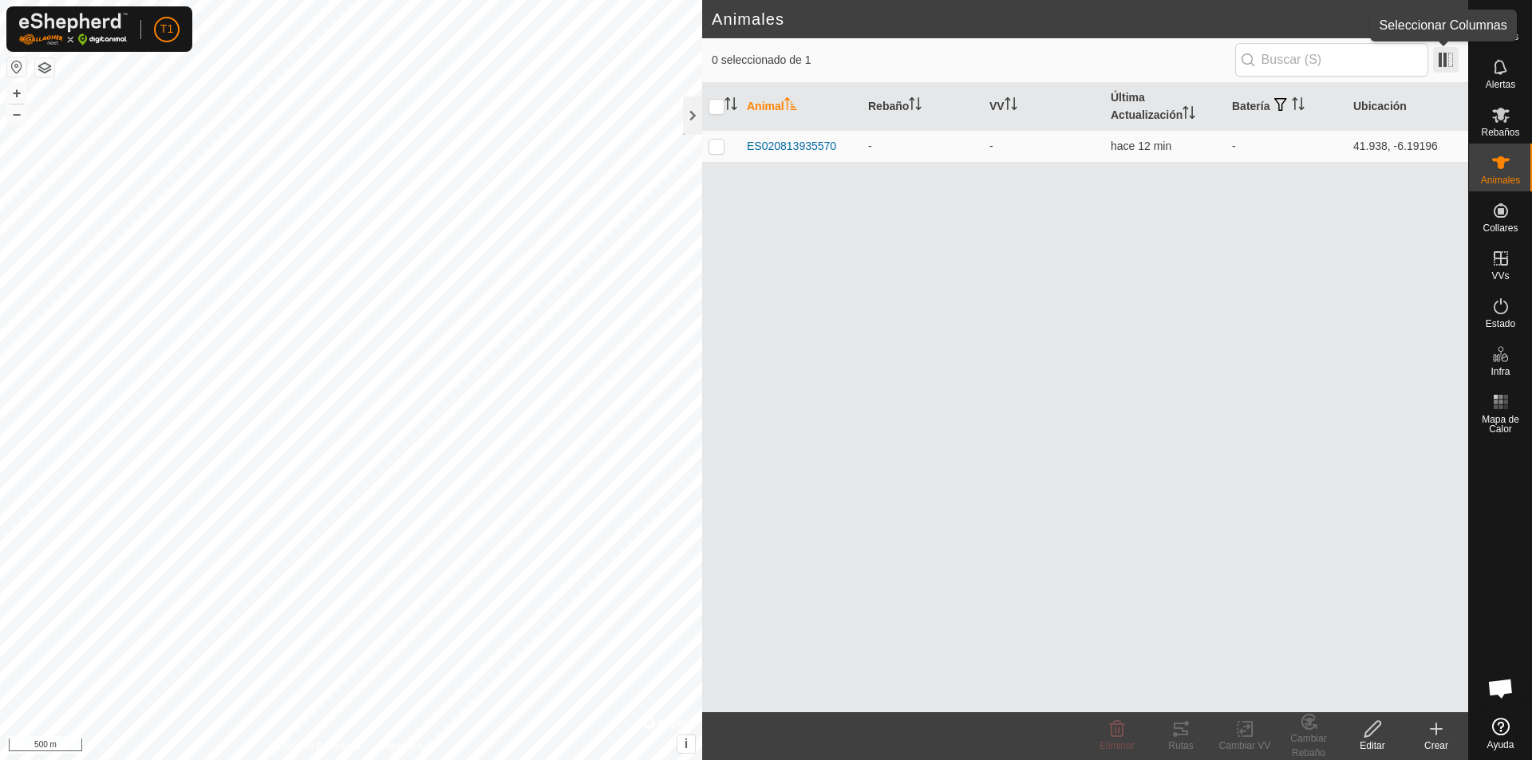
click at [1078, 60] on span at bounding box center [1446, 60] width 26 height 26
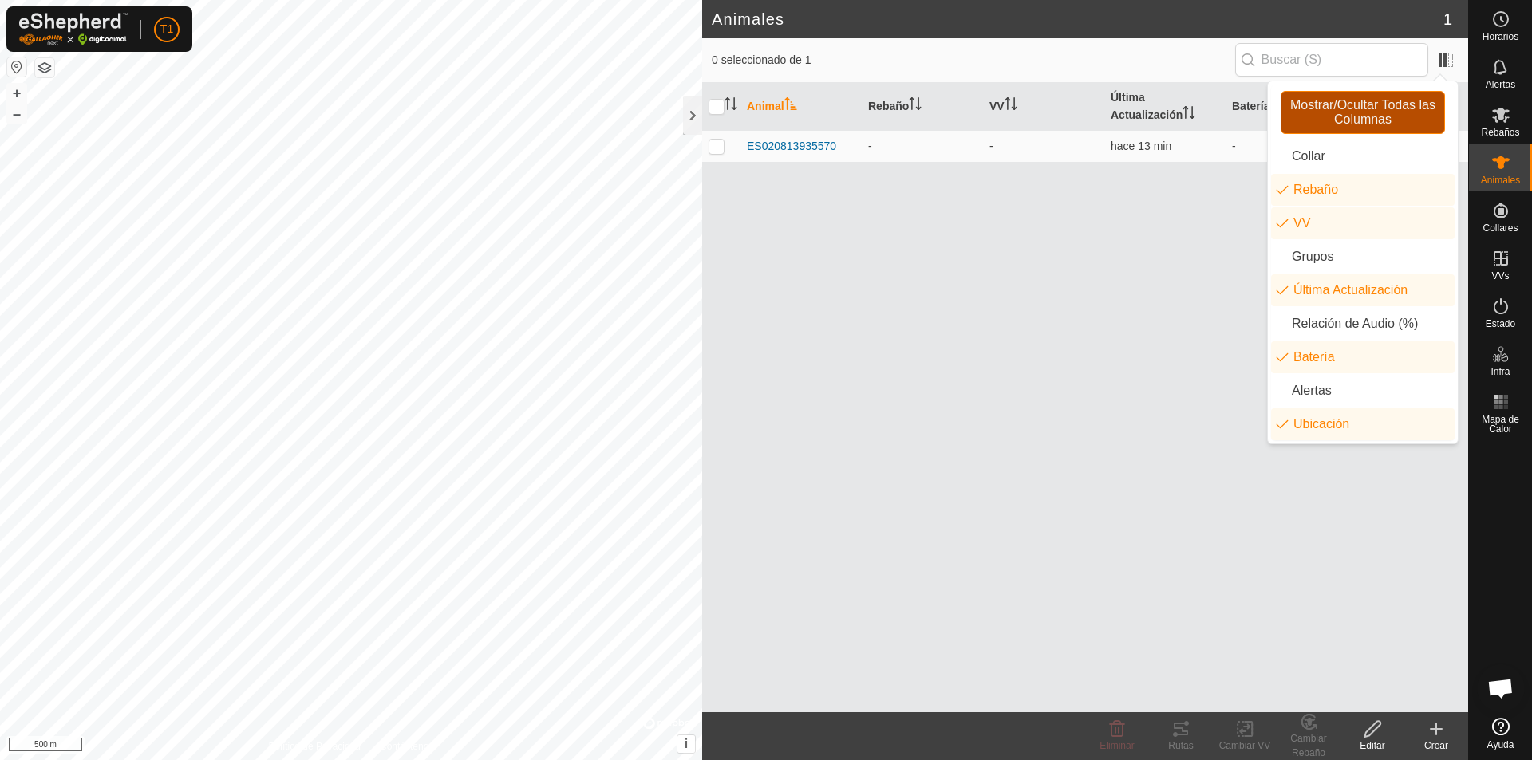
click at [1078, 123] on span "Mostrar/Ocultar Todas las Columnas" at bounding box center [1363, 112] width 150 height 29
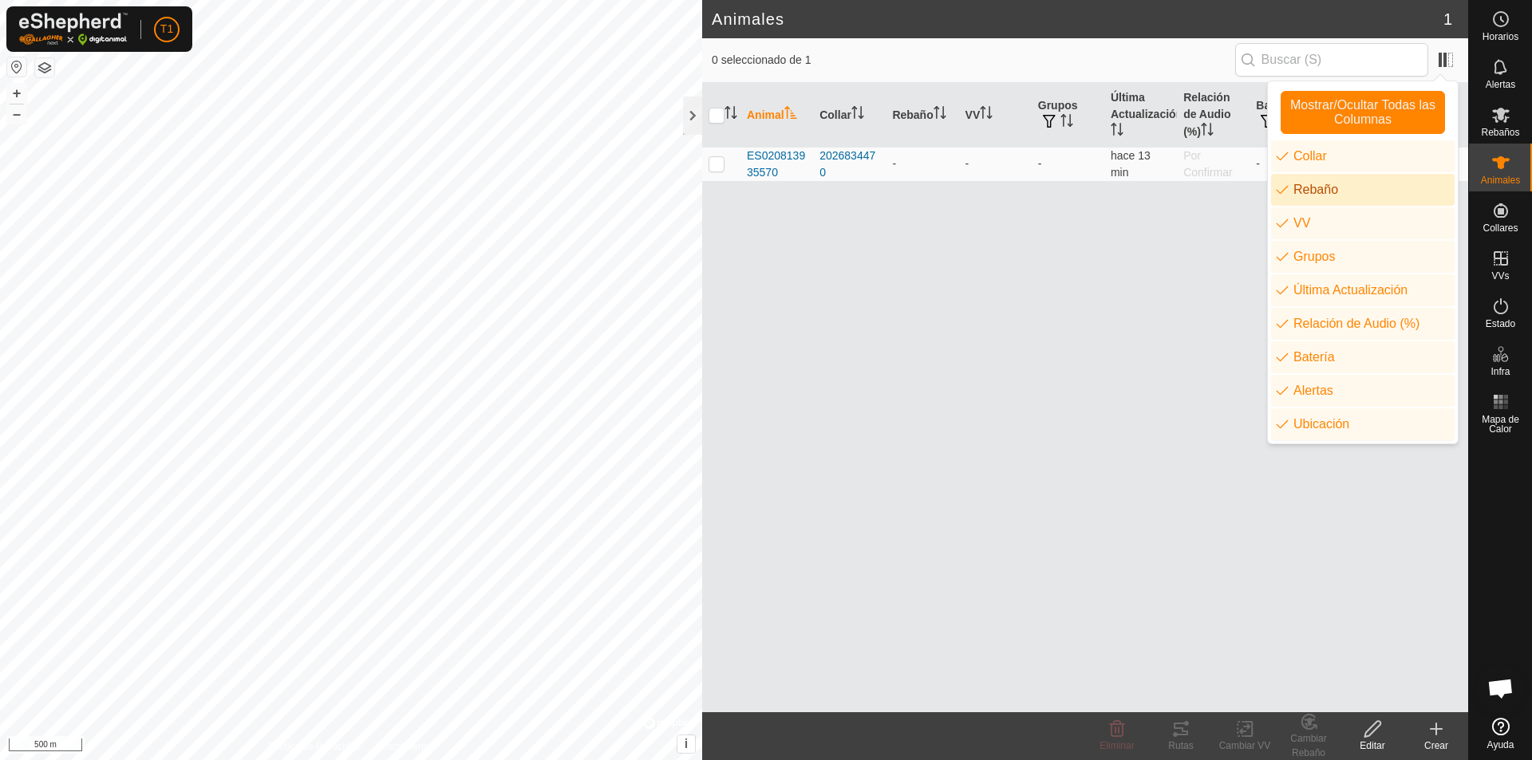
click at [910, 243] on div "Animal Collar Rebaño VV Grupos Última Actualización Relación de Audio (%) Bater…" at bounding box center [1085, 397] width 766 height 629
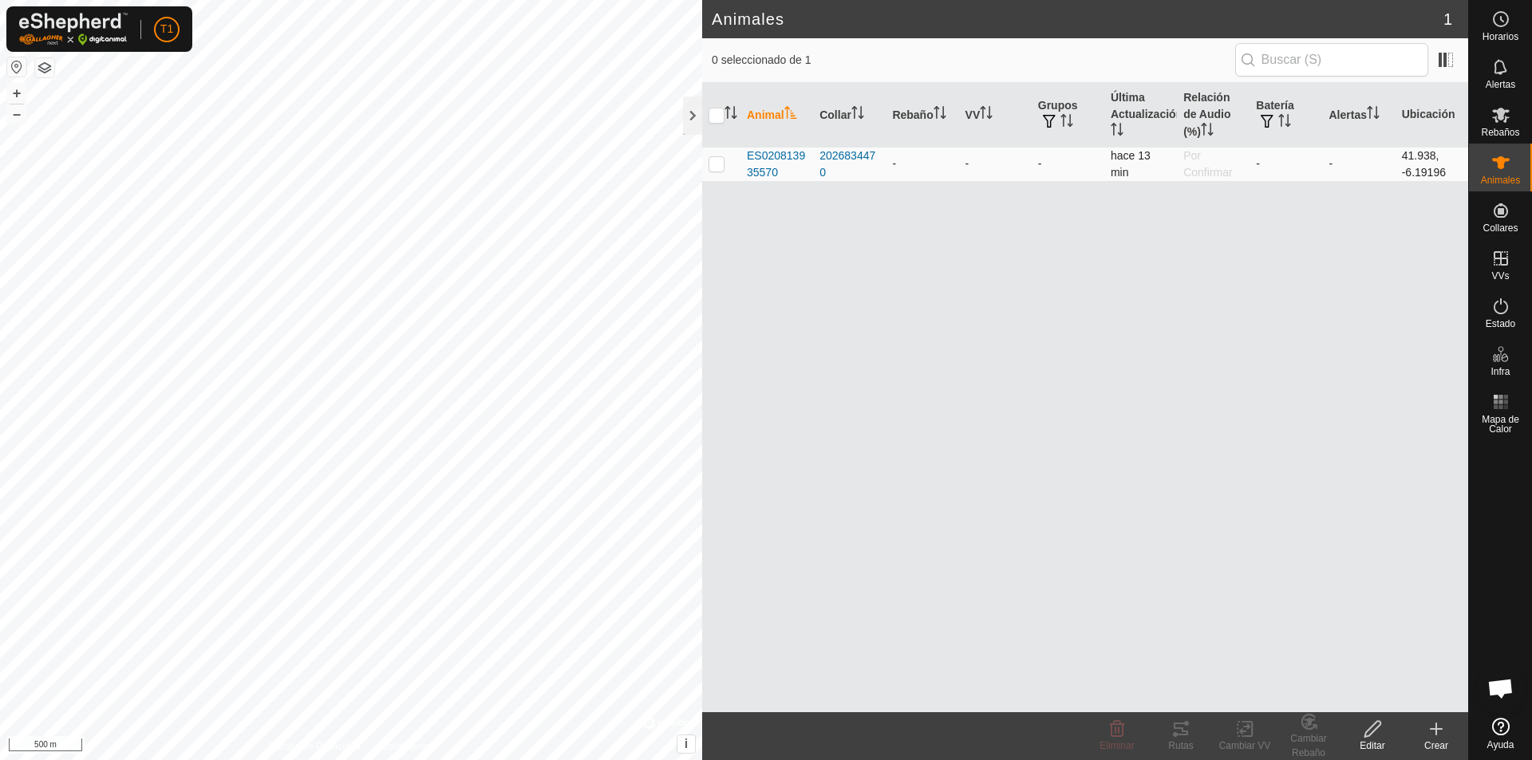
click at [718, 168] on p-checkbox at bounding box center [716, 163] width 16 height 13
checkbox input "true"
click at [1078, 539] on div "Animal Collar Rebaño VV Grupos Última Actualización Relación de Audio (%) Bater…" at bounding box center [1085, 397] width 766 height 629
click at [715, 164] on p-checkbox at bounding box center [716, 163] width 16 height 13
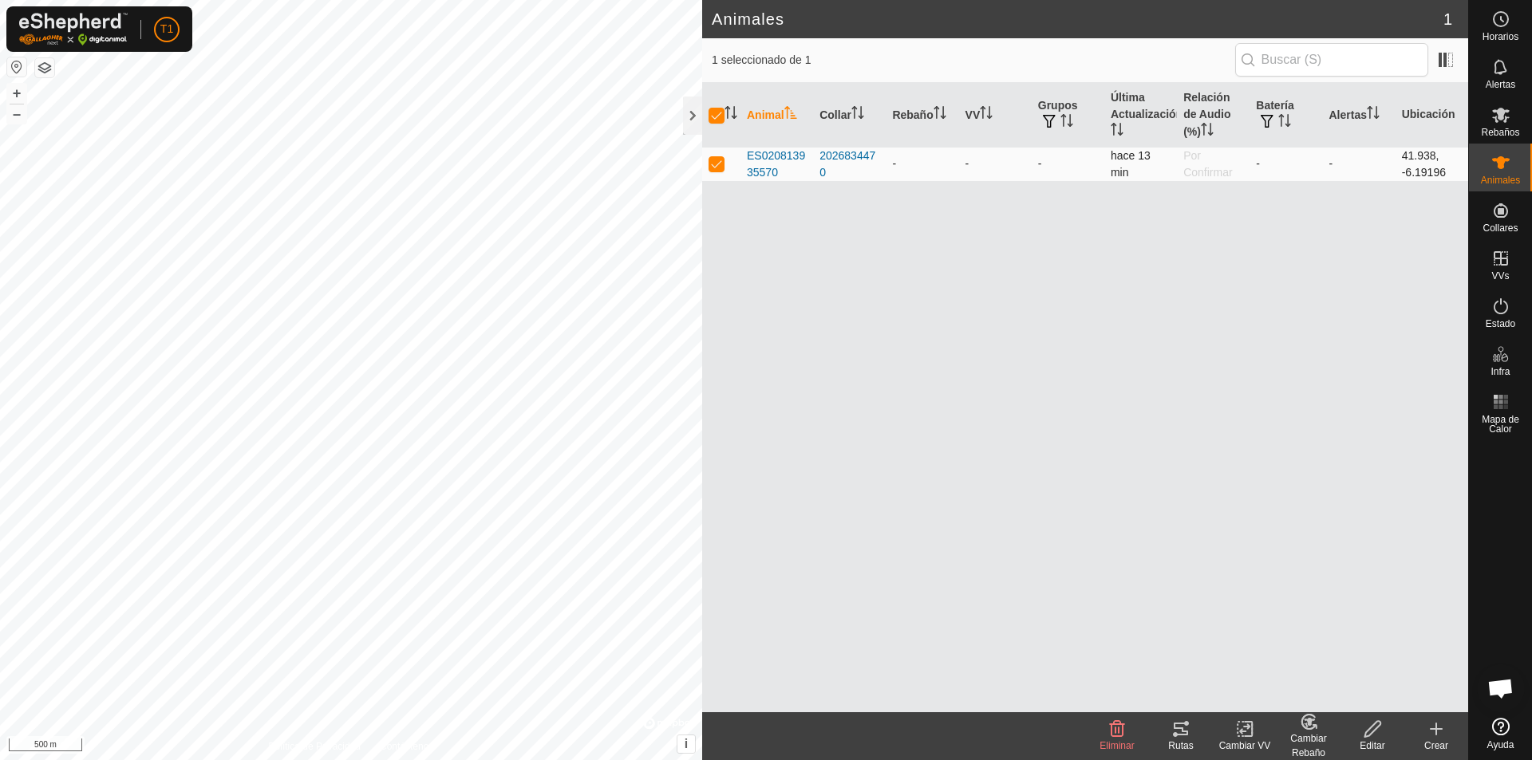
checkbox input "false"
click at [1078, 732] on icon at bounding box center [1436, 729] width 19 height 19
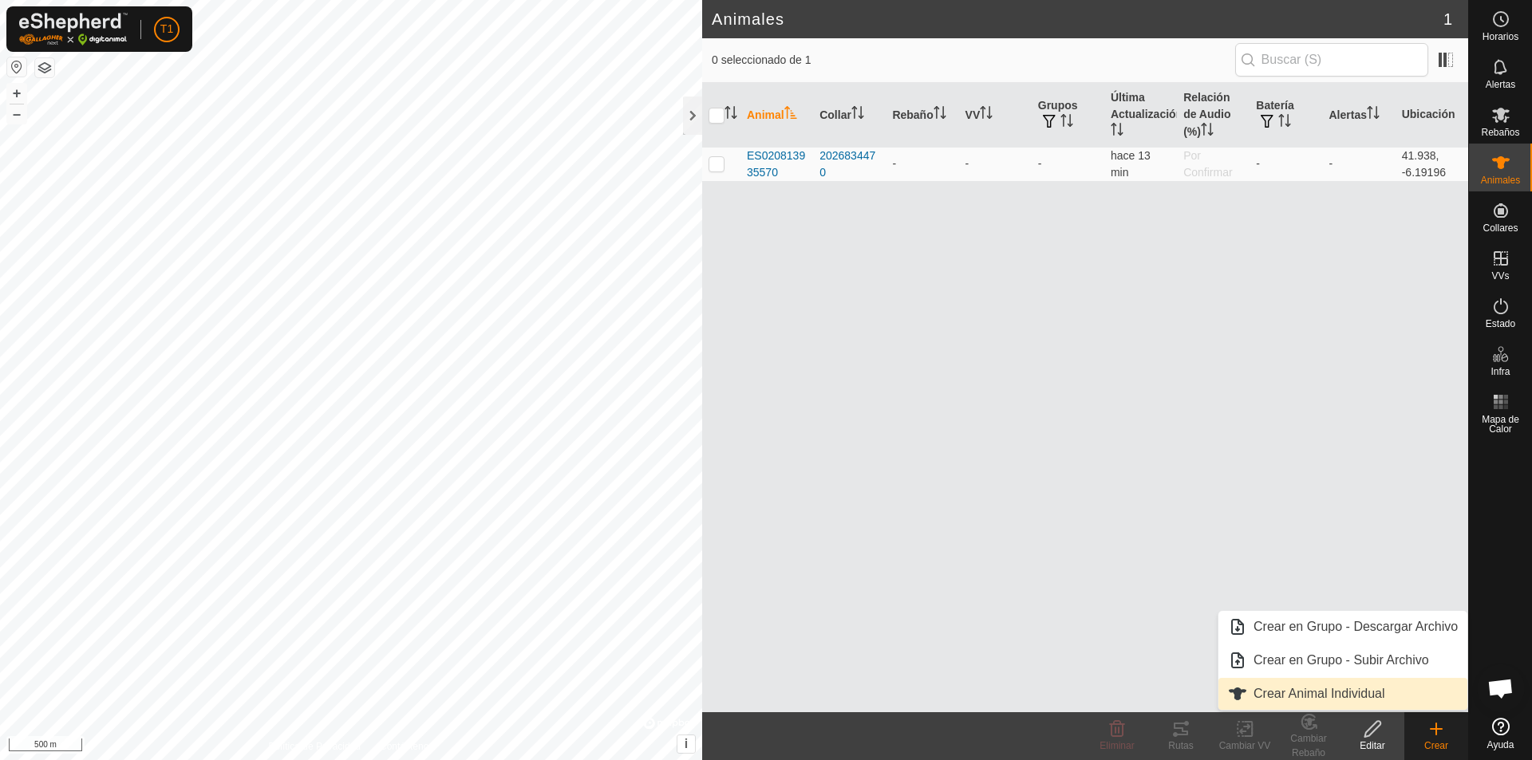
click at [1078, 697] on link "Crear Animal Individual" at bounding box center [1342, 694] width 249 height 32
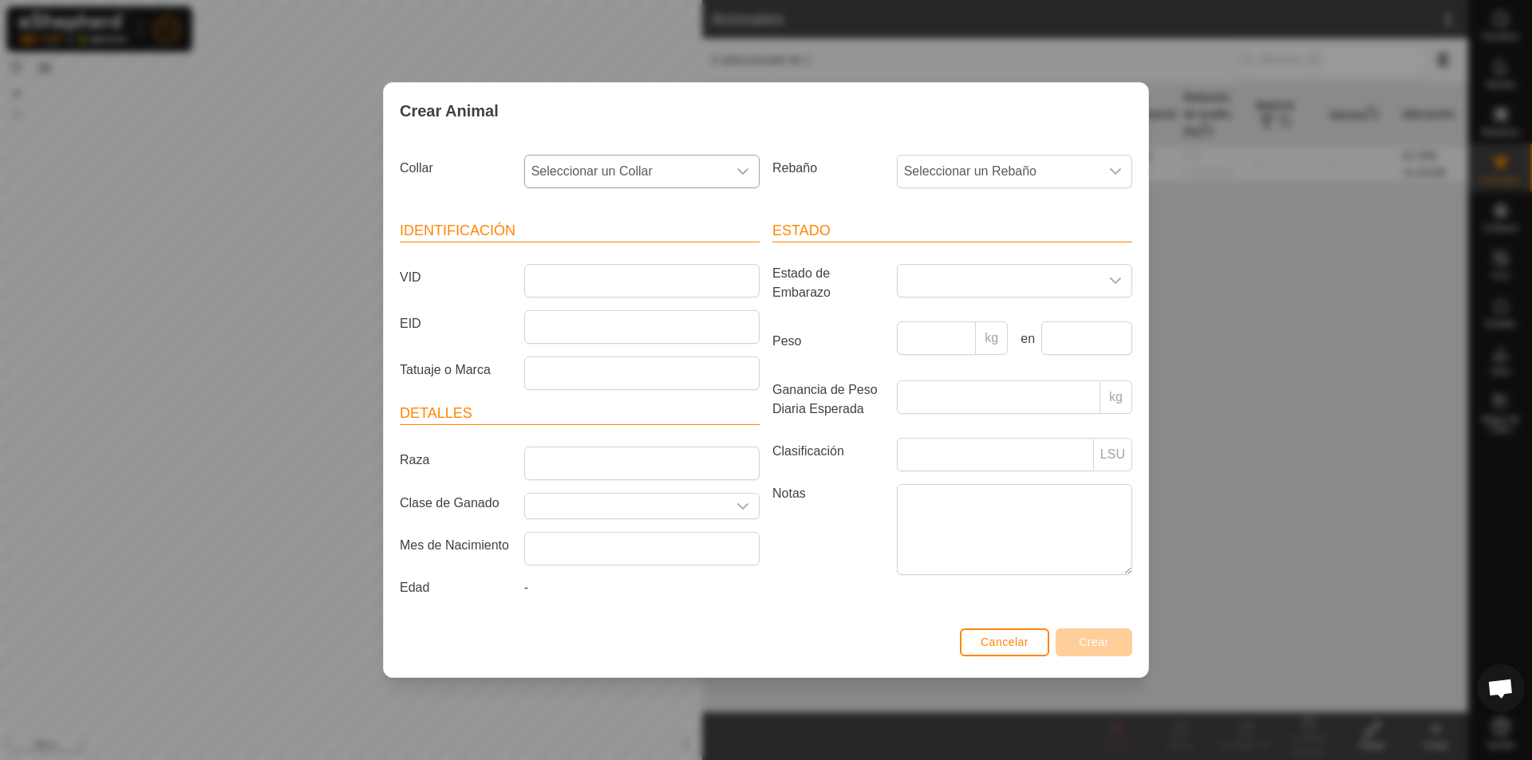
click at [749, 172] on div "dropdown trigger" at bounding box center [743, 172] width 32 height 32
click at [606, 363] on li "1971095156" at bounding box center [643, 354] width 234 height 32
click at [601, 286] on input "VID" at bounding box center [641, 281] width 235 height 34
click at [622, 286] on input "VID" at bounding box center [641, 281] width 235 height 34
type input "ES060814286283"
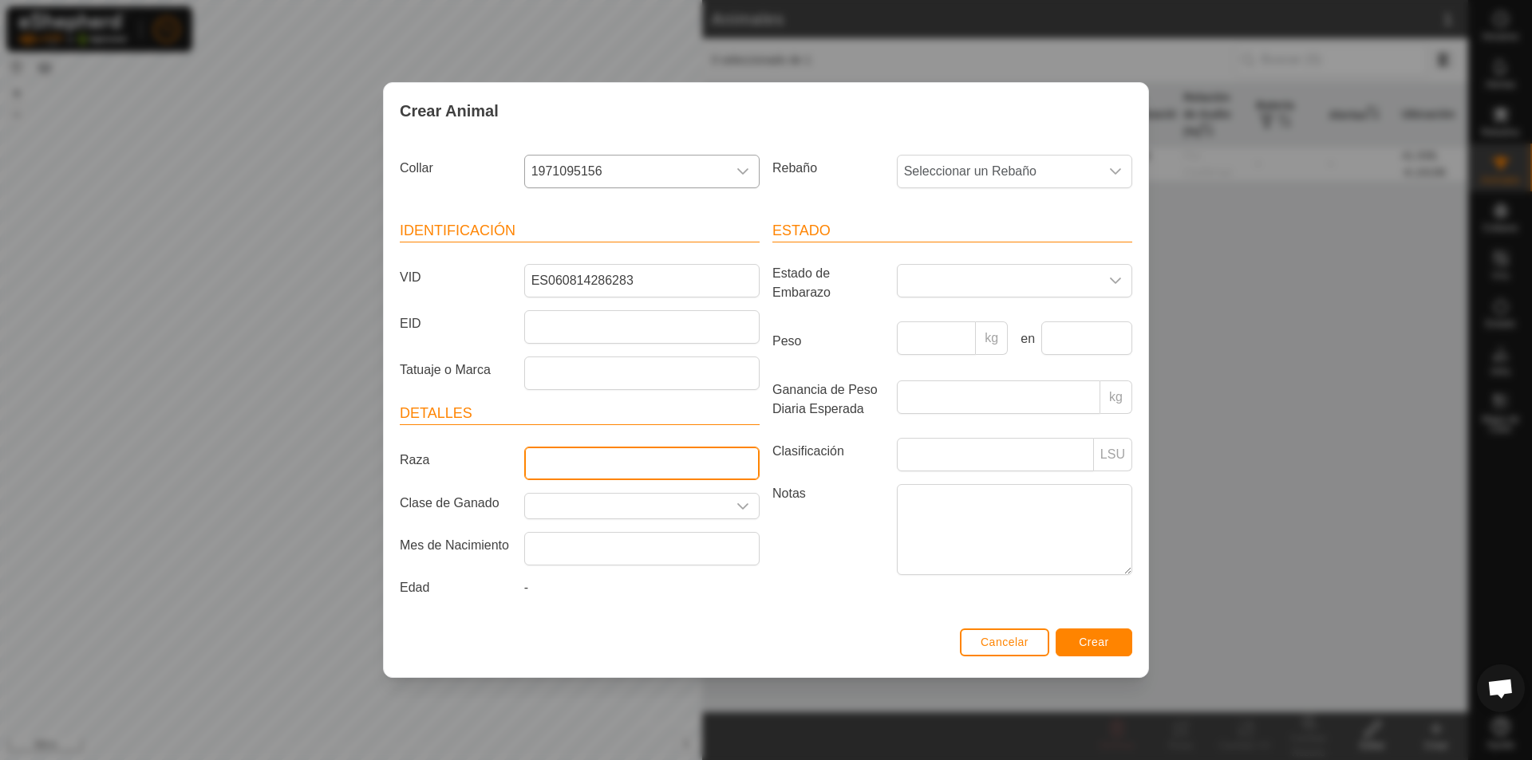
click at [557, 464] on input "Raza" at bounding box center [641, 464] width 235 height 34
type input "CONJ MESTIZO"
click at [591, 512] on input "Seleccione o ingrese una Clase de Ganado" at bounding box center [626, 506] width 202 height 25
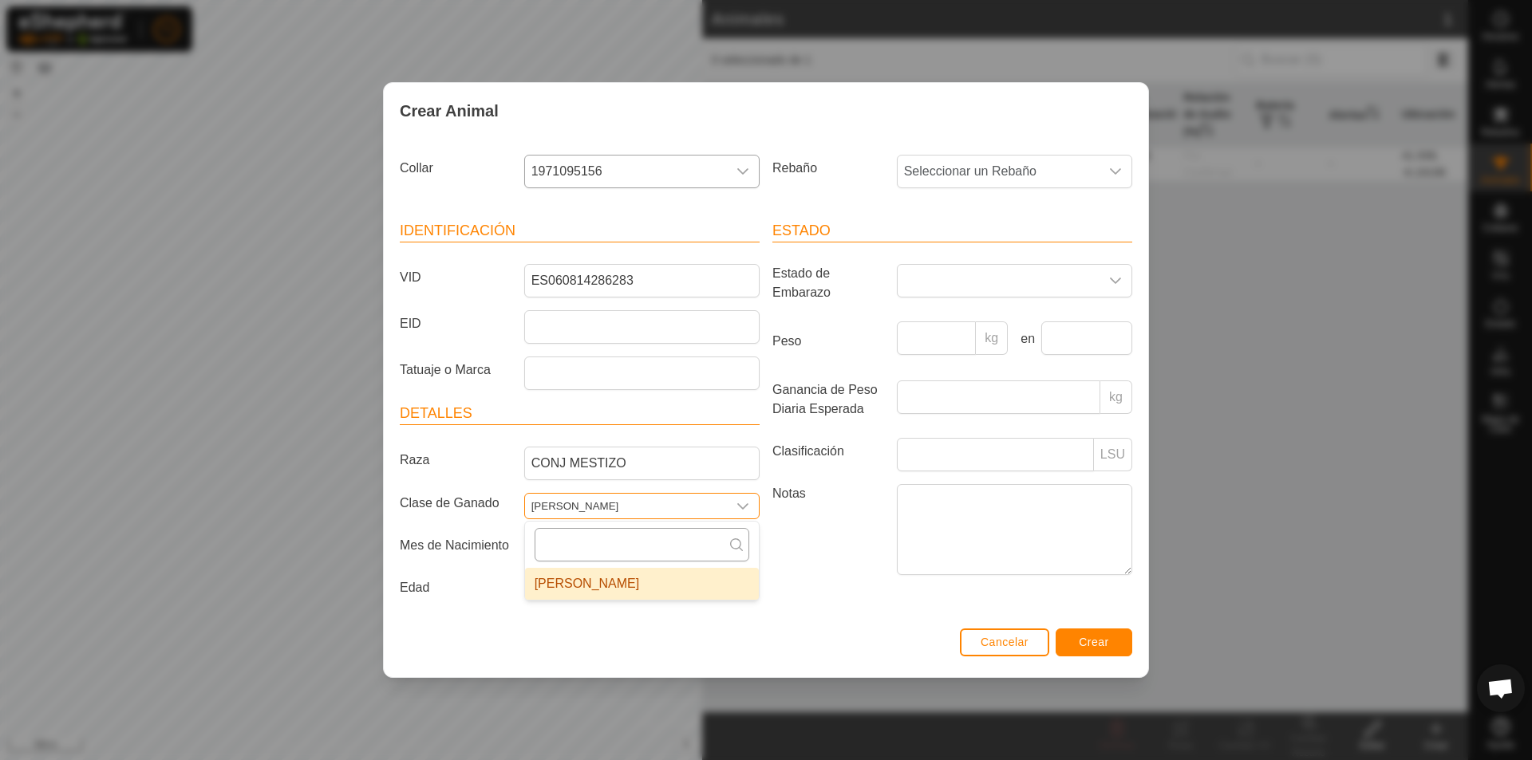
type input "[PERSON_NAME]"
click at [606, 543] on input "text" at bounding box center [642, 545] width 215 height 34
click at [734, 510] on div "dropdown trigger" at bounding box center [743, 506] width 32 height 25
click at [613, 554] on input "text" at bounding box center [641, 549] width 235 height 34
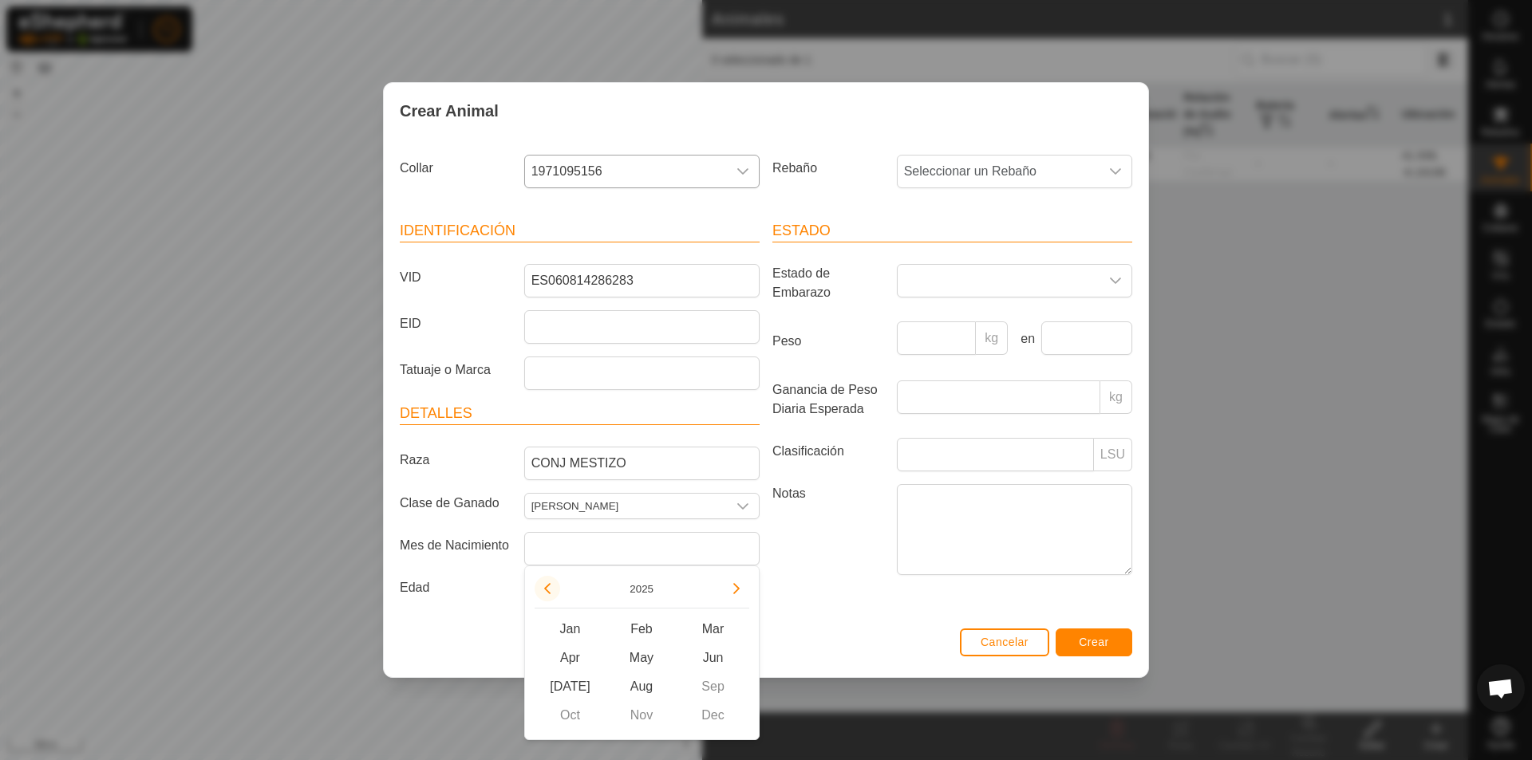
click at [550, 590] on button "Previous Year" at bounding box center [548, 589] width 26 height 26
click at [551, 591] on span "Previous Year" at bounding box center [551, 591] width 0 height 0
click at [550, 590] on button "Previous Year" at bounding box center [548, 589] width 26 height 26
click at [641, 625] on span "Feb" at bounding box center [642, 629] width 72 height 29
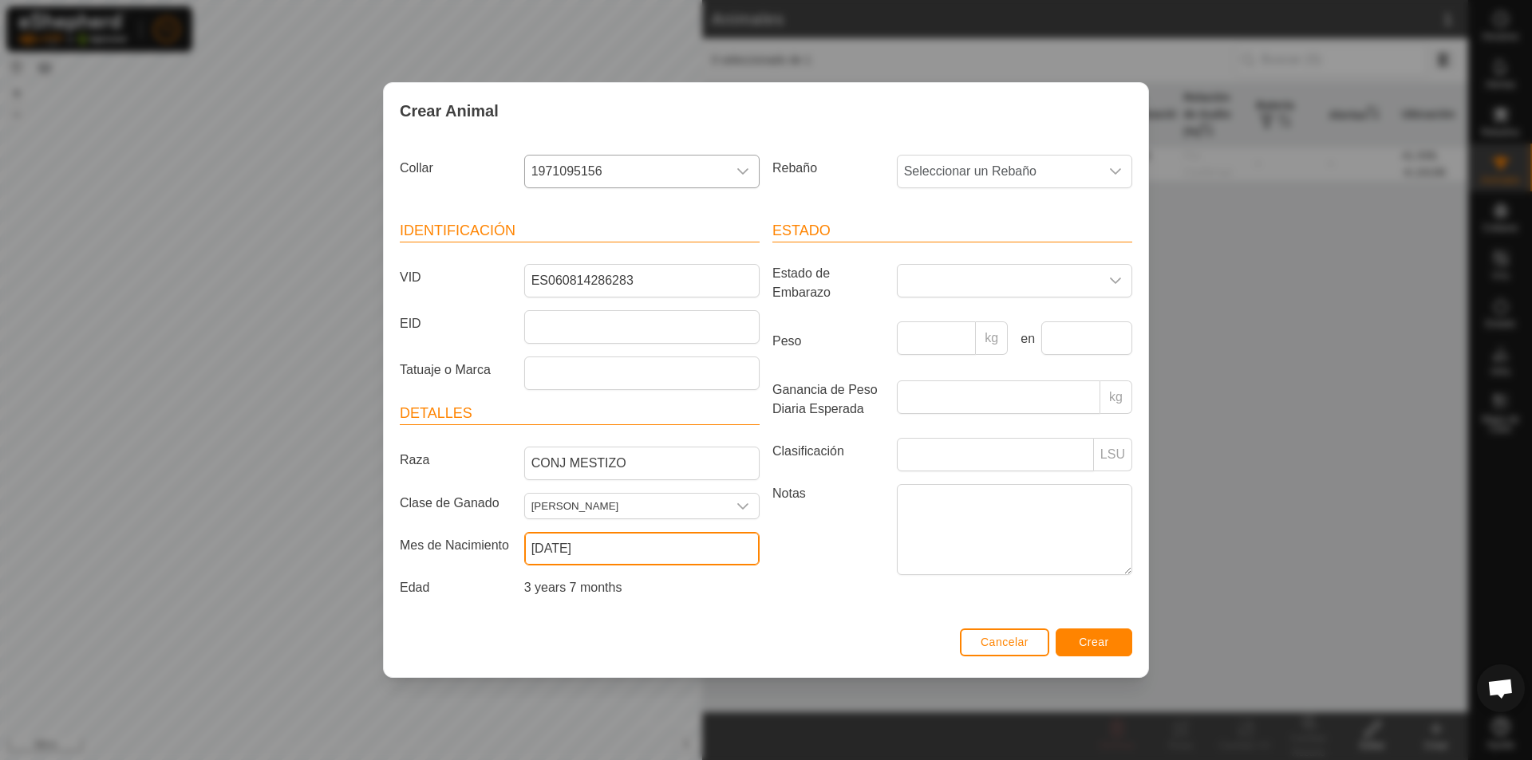
click at [619, 551] on input "[DATE]" at bounding box center [641, 549] width 235 height 34
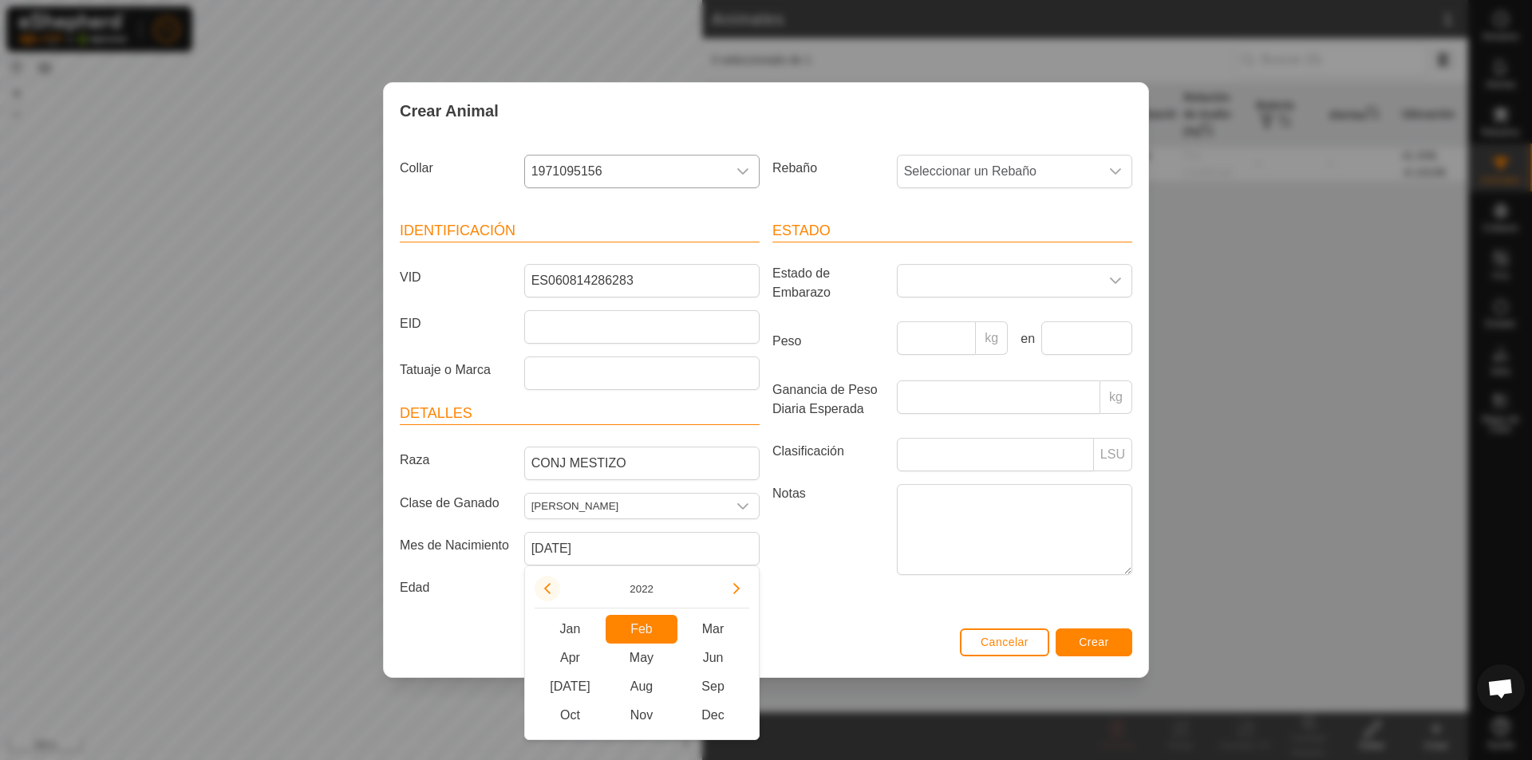
click at [544, 589] on button "Previous Year" at bounding box center [548, 589] width 26 height 26
click at [641, 637] on span "Feb" at bounding box center [642, 629] width 72 height 29
type input "[DATE]"
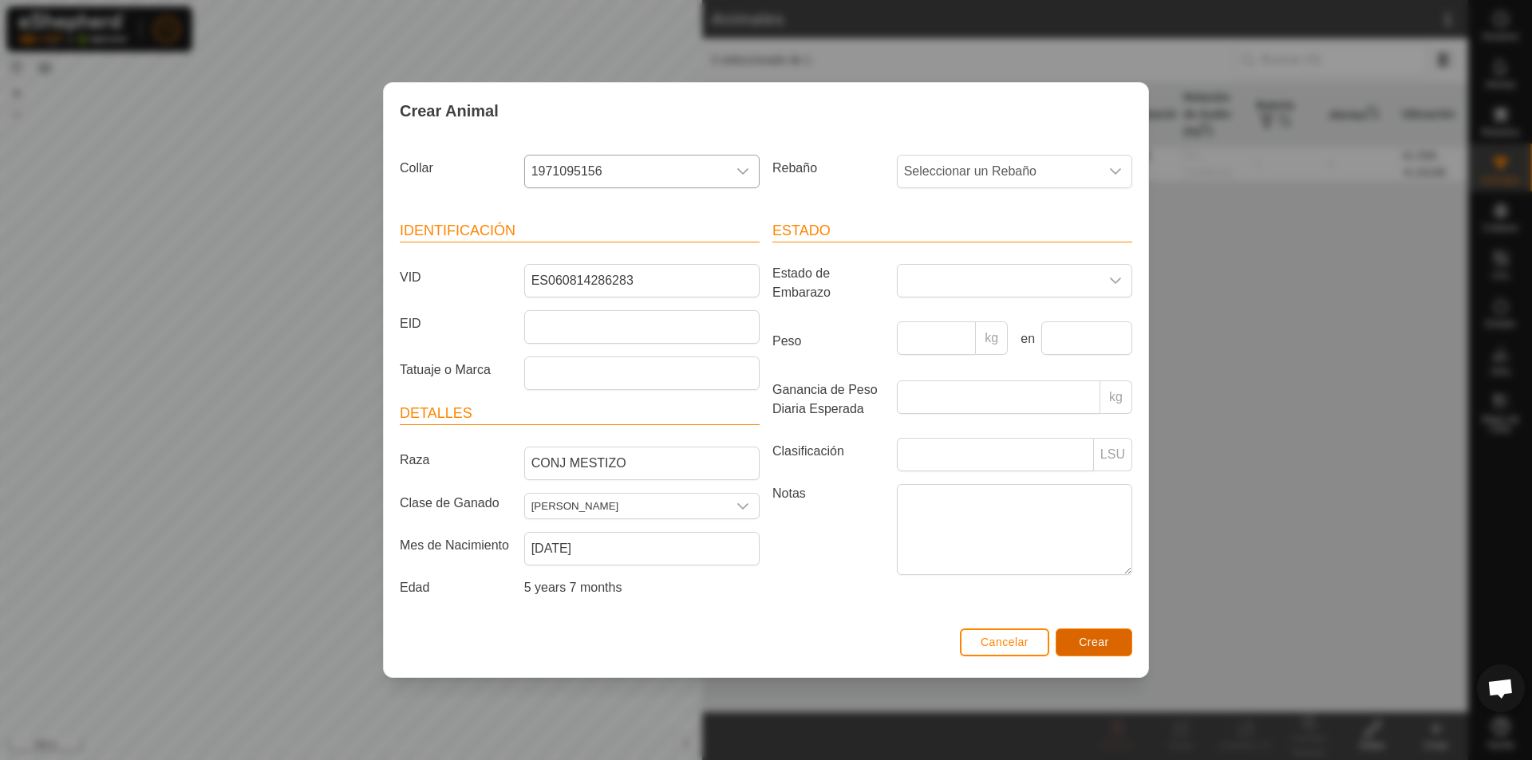
click at [1078, 646] on span "Crear" at bounding box center [1094, 642] width 30 height 13
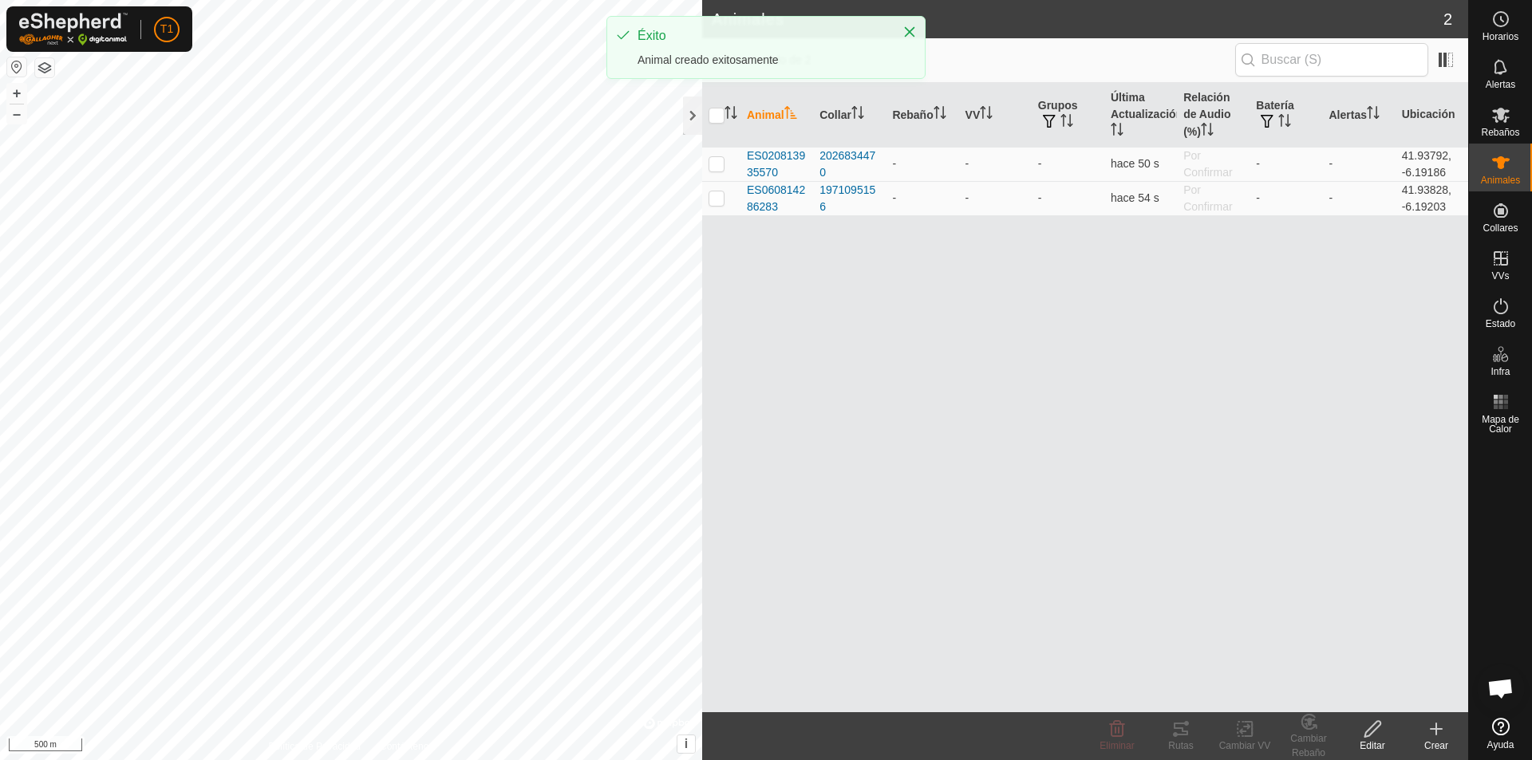
click at [1078, 727] on icon at bounding box center [1436, 729] width 19 height 19
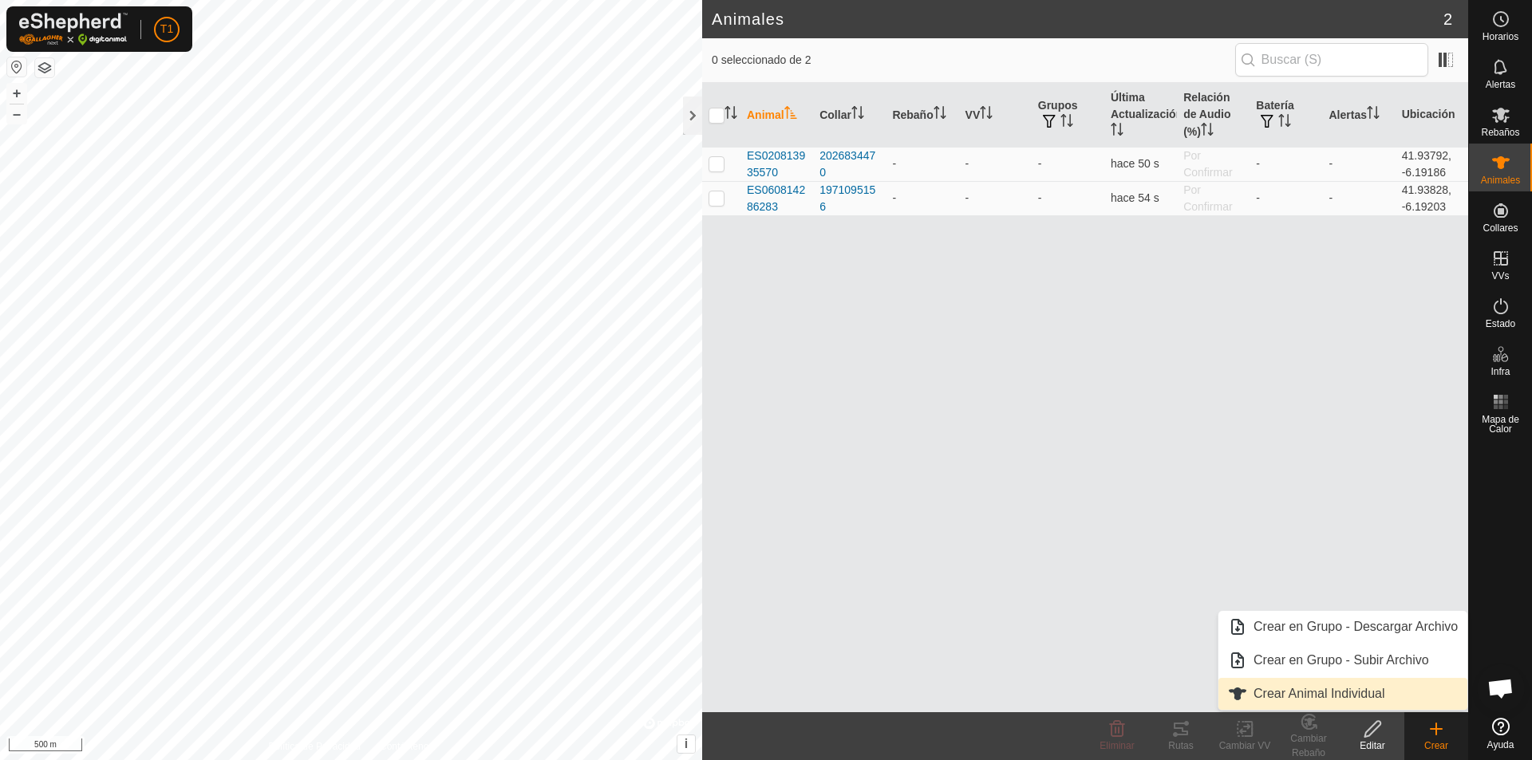
click at [1078, 689] on link "Crear Animal Individual" at bounding box center [1342, 694] width 249 height 32
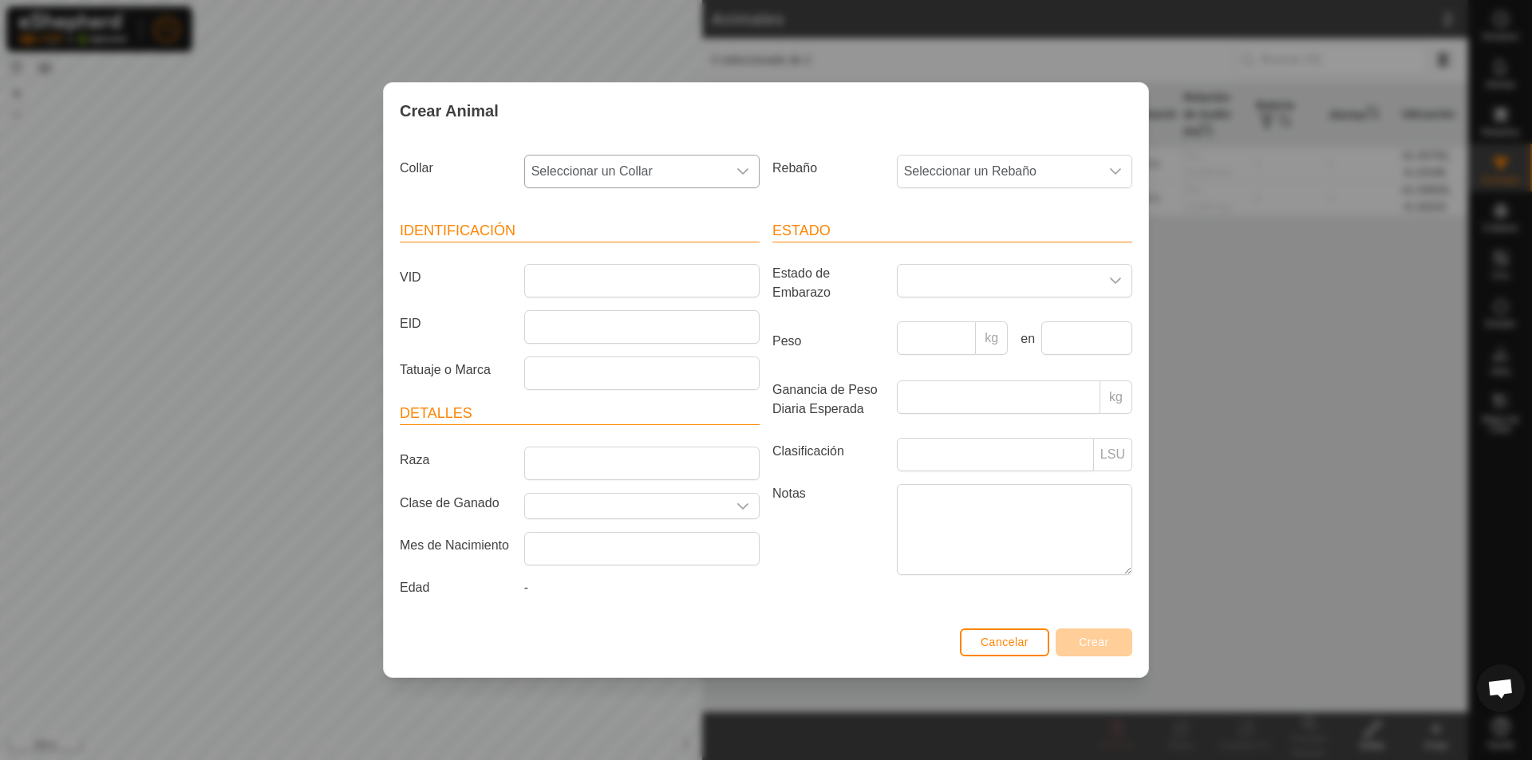
click at [672, 164] on span "Seleccionar un Collar" at bounding box center [626, 172] width 202 height 32
click at [589, 284] on li "3191719800" at bounding box center [643, 281] width 234 height 32
click at [545, 288] on input "VID" at bounding box center [641, 281] width 235 height 34
click at [578, 278] on input "ES060813766171" at bounding box center [641, 281] width 235 height 34
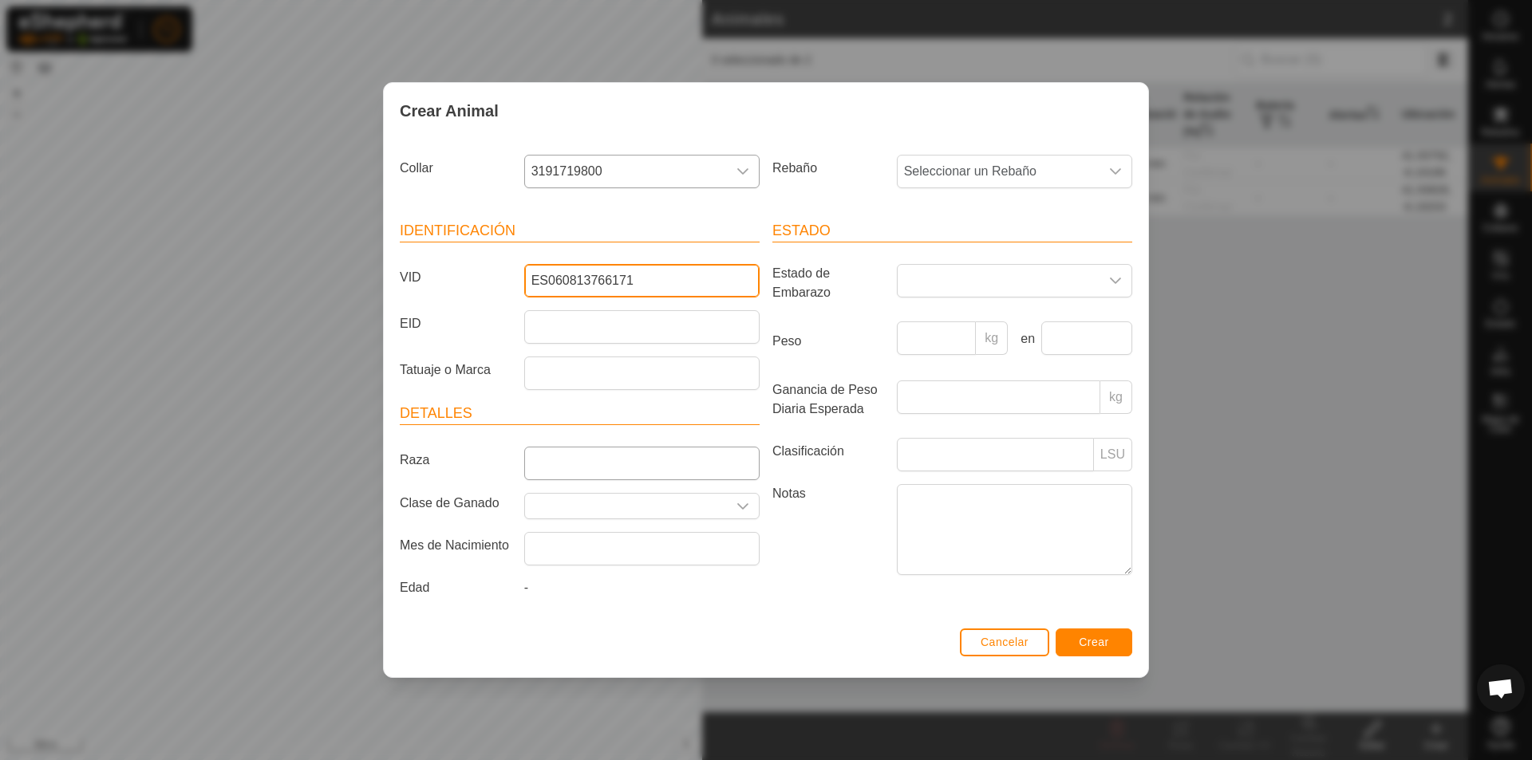
type input "ES060813766171"
click at [551, 463] on input "Raza" at bounding box center [641, 464] width 235 height 34
type input "CONJ MESTIZO"
click at [562, 507] on input "Seleccione o ingrese una Clase de Ganado" at bounding box center [626, 506] width 202 height 25
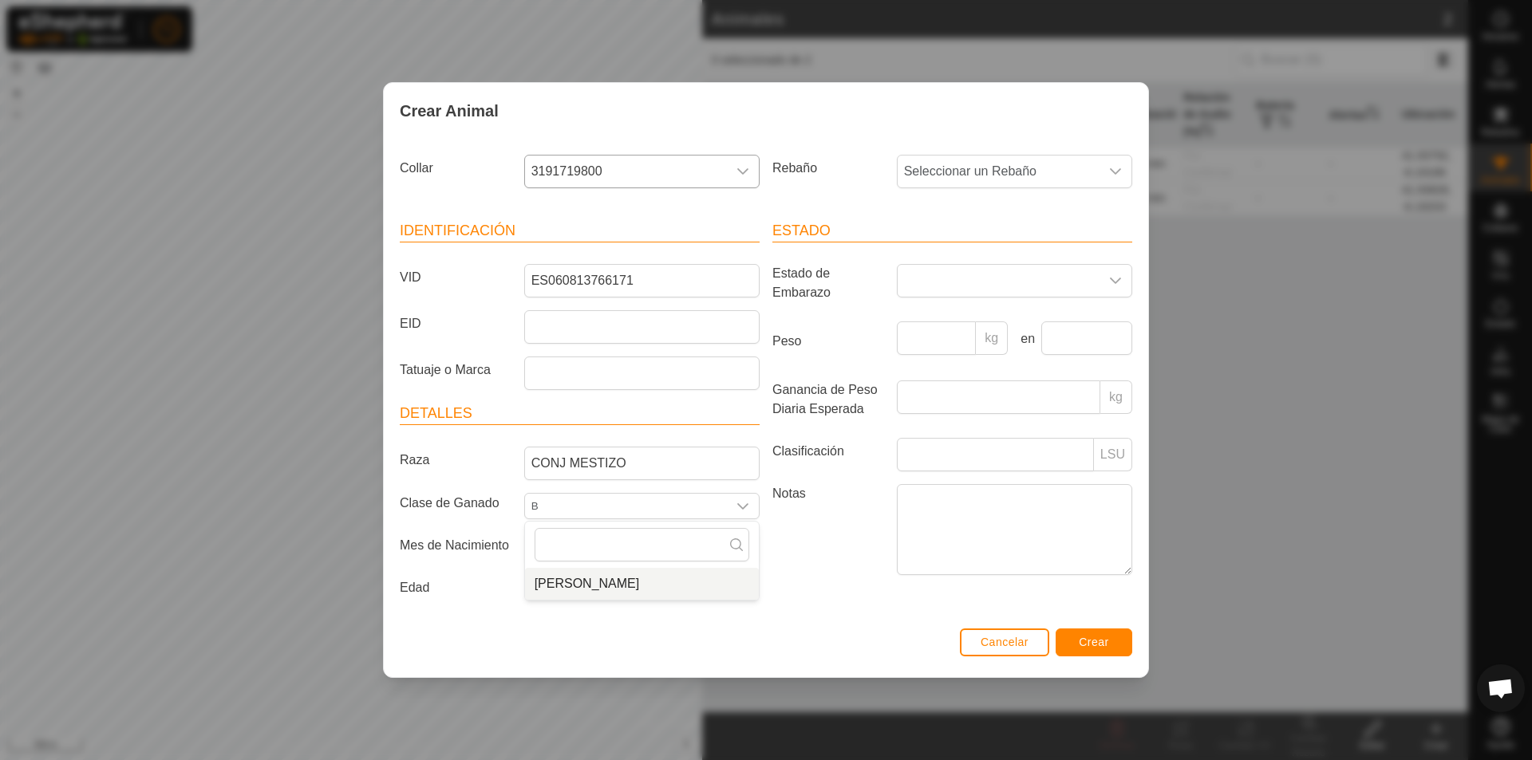
click at [573, 581] on li "[PERSON_NAME]" at bounding box center [642, 584] width 234 height 32
type input "[PERSON_NAME]"
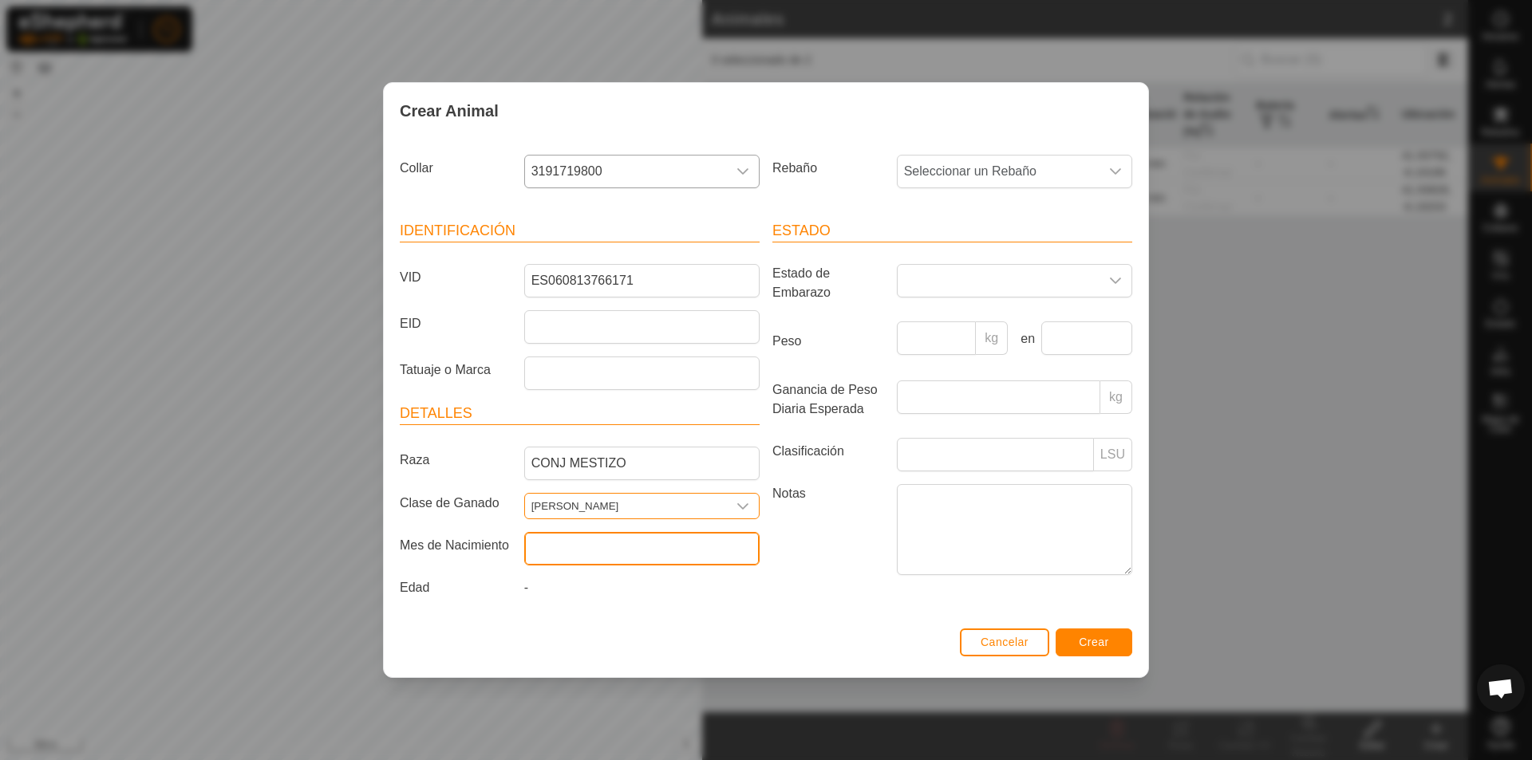
click at [561, 550] on input "text" at bounding box center [641, 549] width 235 height 34
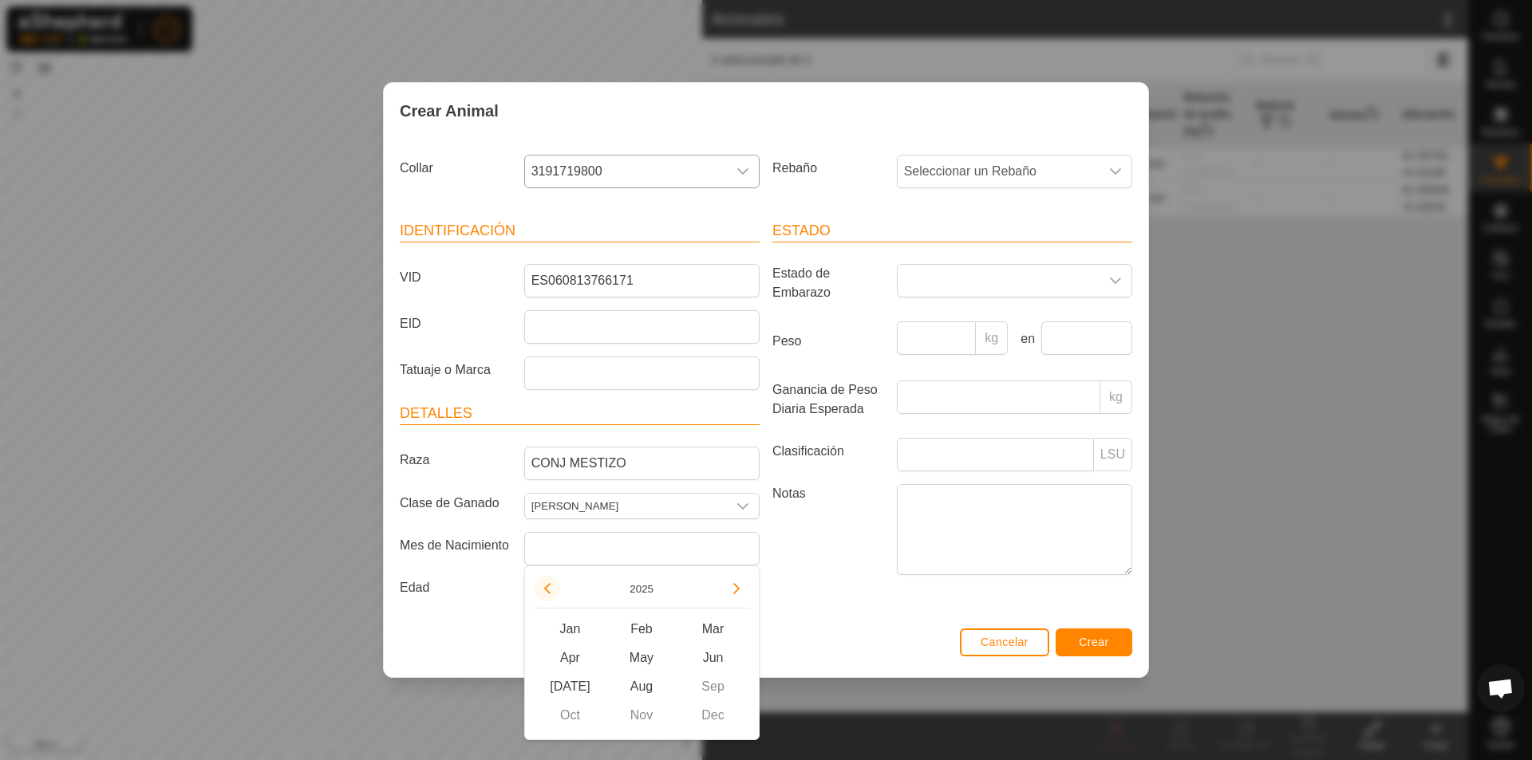
click at [549, 590] on button "Previous Year" at bounding box center [548, 589] width 26 height 26
click at [550, 591] on span "Previous Year" at bounding box center [550, 591] width 0 height 0
click at [549, 590] on button "Previous Year" at bounding box center [548, 589] width 26 height 26
click at [549, 590] on icon "Previous Year" at bounding box center [547, 588] width 13 height 13
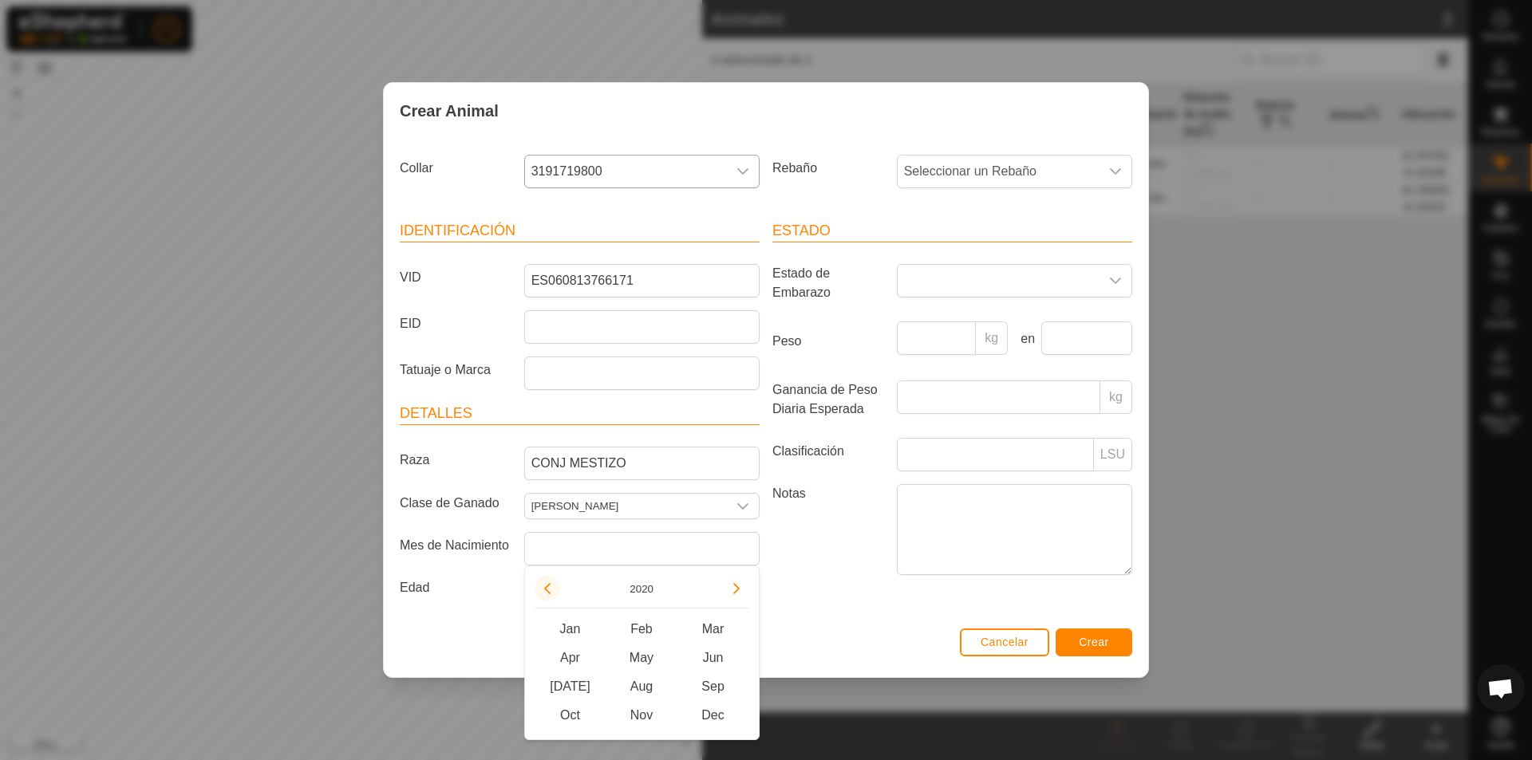
click at [549, 590] on button "Previous Year" at bounding box center [548, 589] width 26 height 26
click at [574, 687] on span "[DATE]" at bounding box center [571, 687] width 72 height 29
type input "[DATE]"
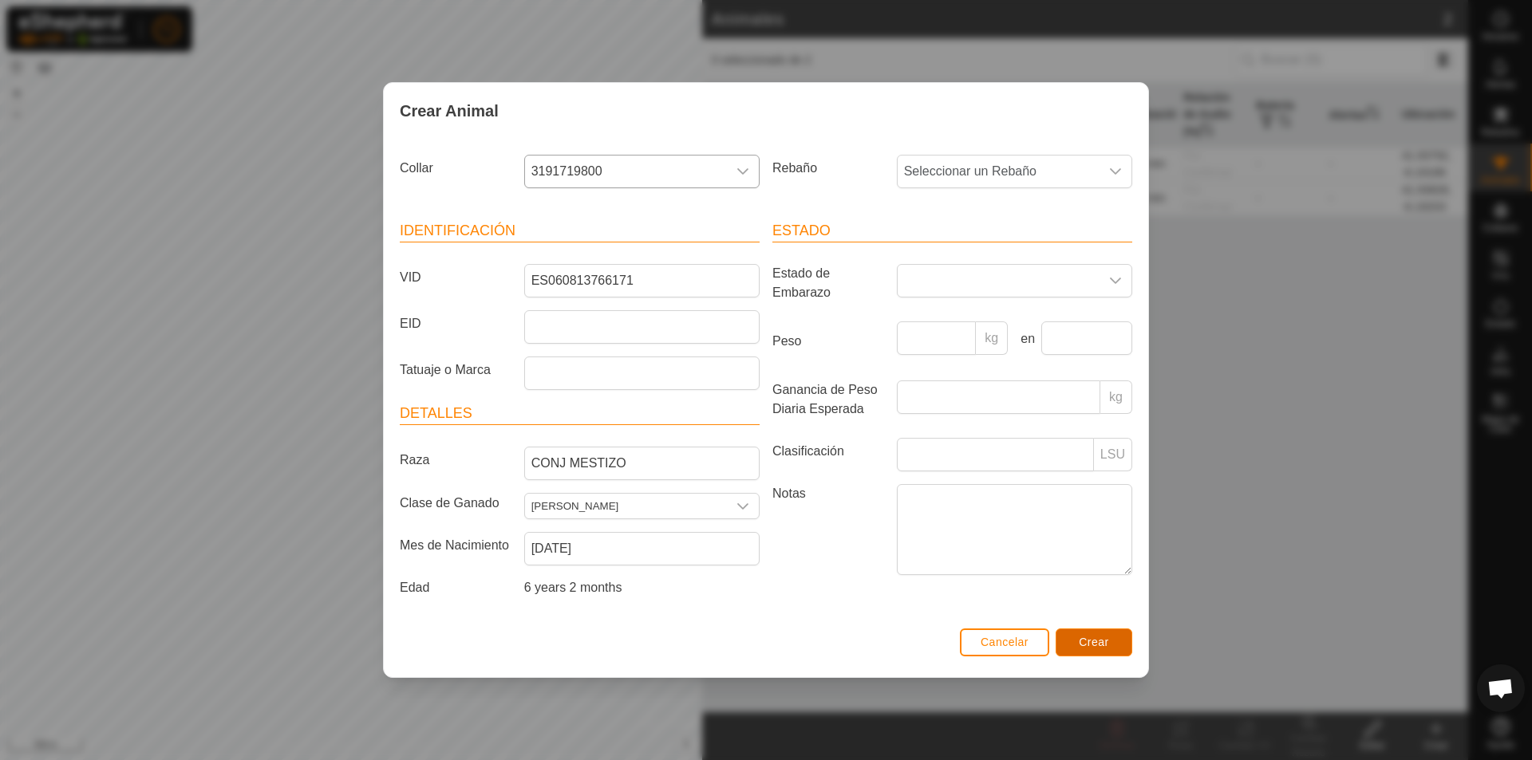
click at [1078, 640] on span "Crear" at bounding box center [1094, 642] width 30 height 13
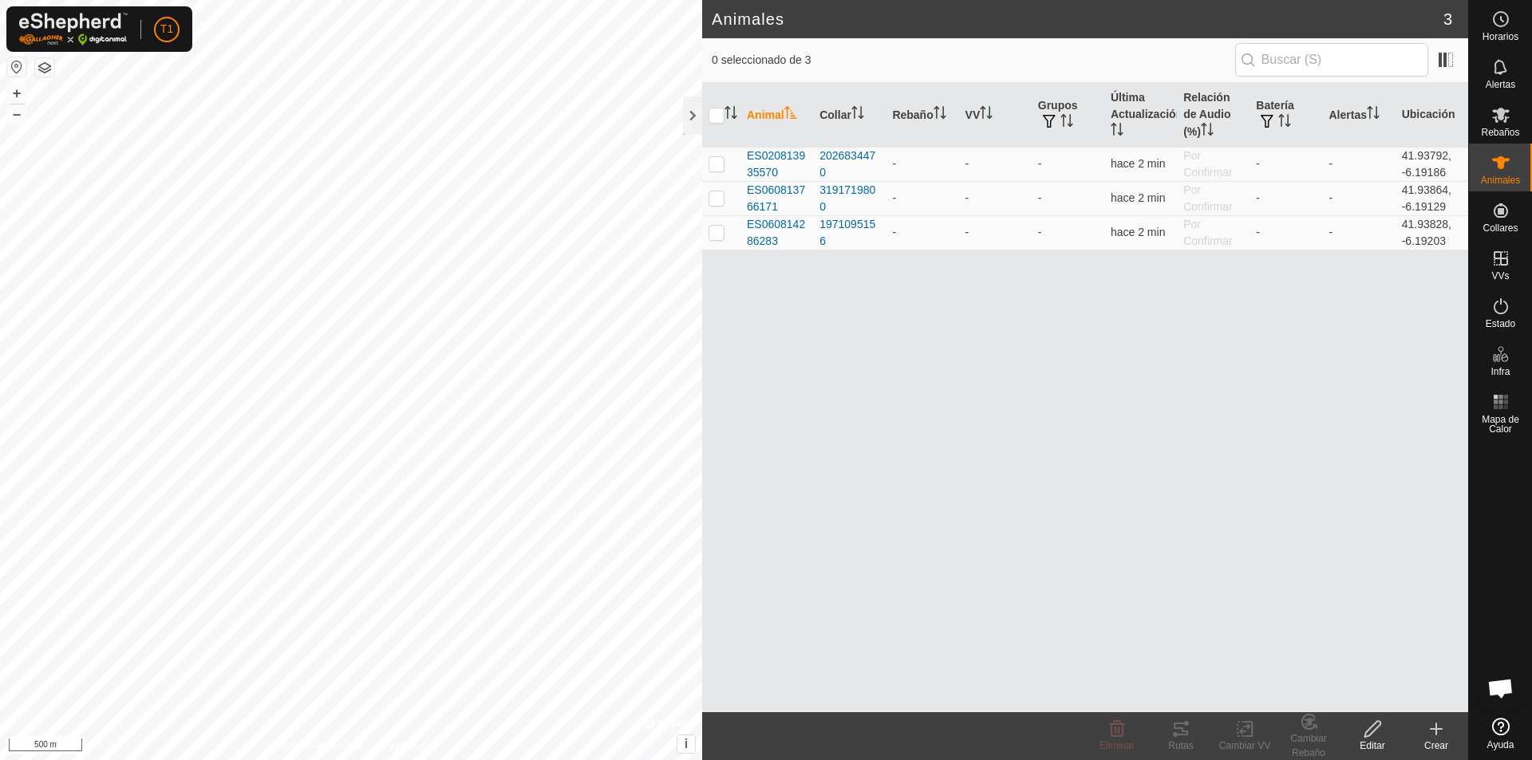
click at [1078, 729] on icon at bounding box center [1436, 729] width 11 height 0
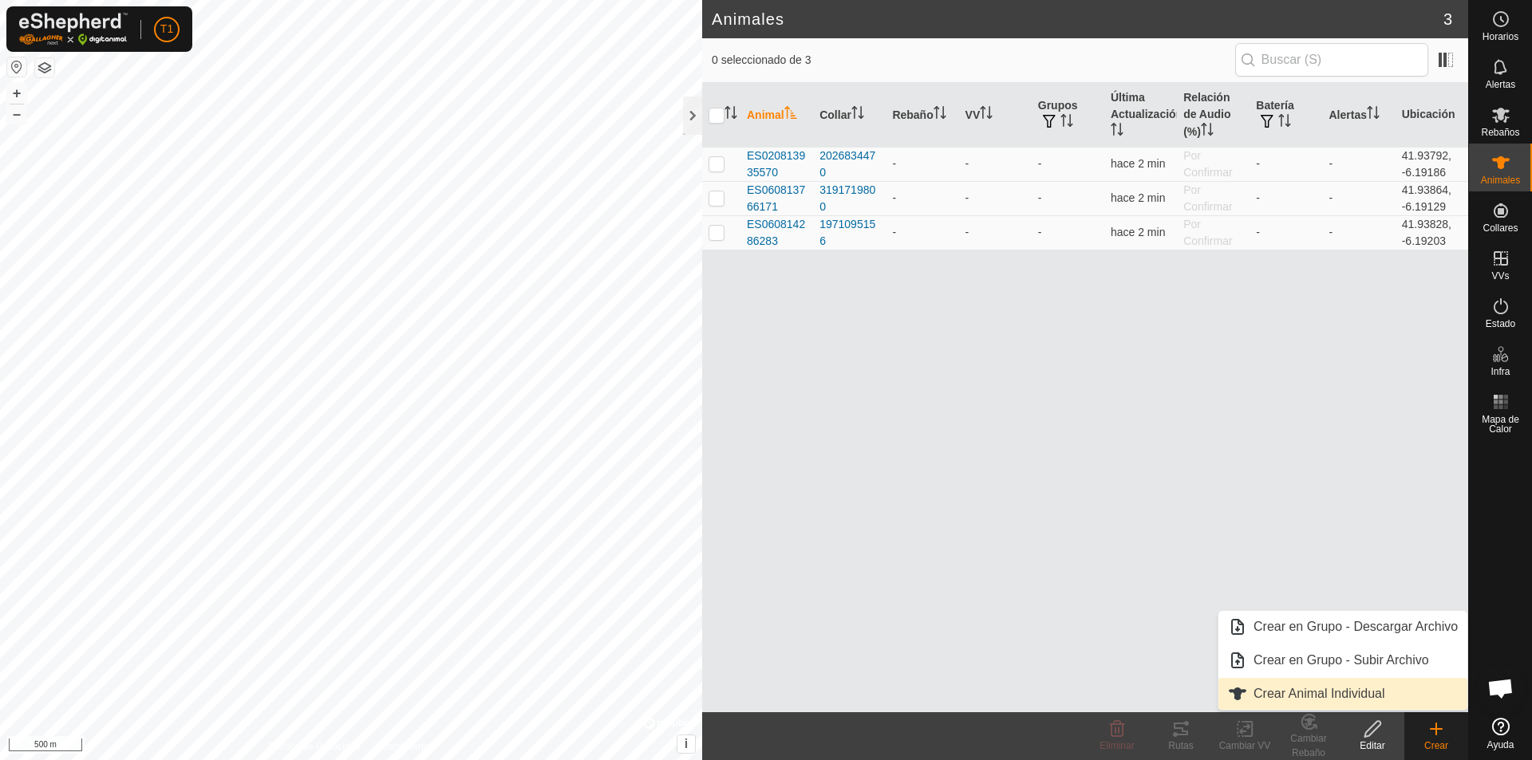
click at [1078, 689] on link "Crear Animal Individual" at bounding box center [1342, 694] width 249 height 32
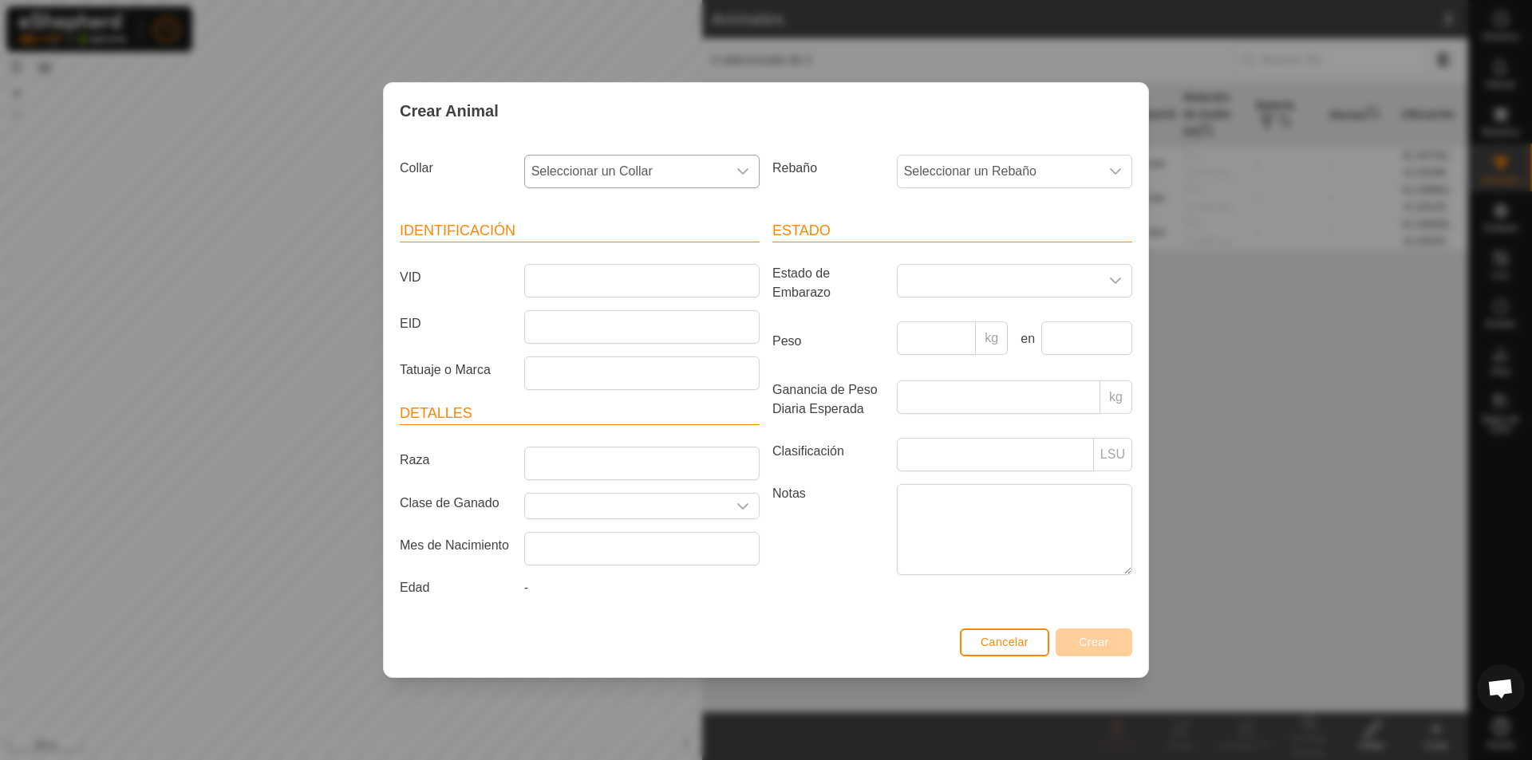
click at [736, 168] on icon "dropdown trigger" at bounding box center [742, 171] width 13 height 13
click at [621, 355] on li "1724190359" at bounding box center [643, 354] width 234 height 32
click at [562, 281] on input "VID" at bounding box center [641, 281] width 235 height 34
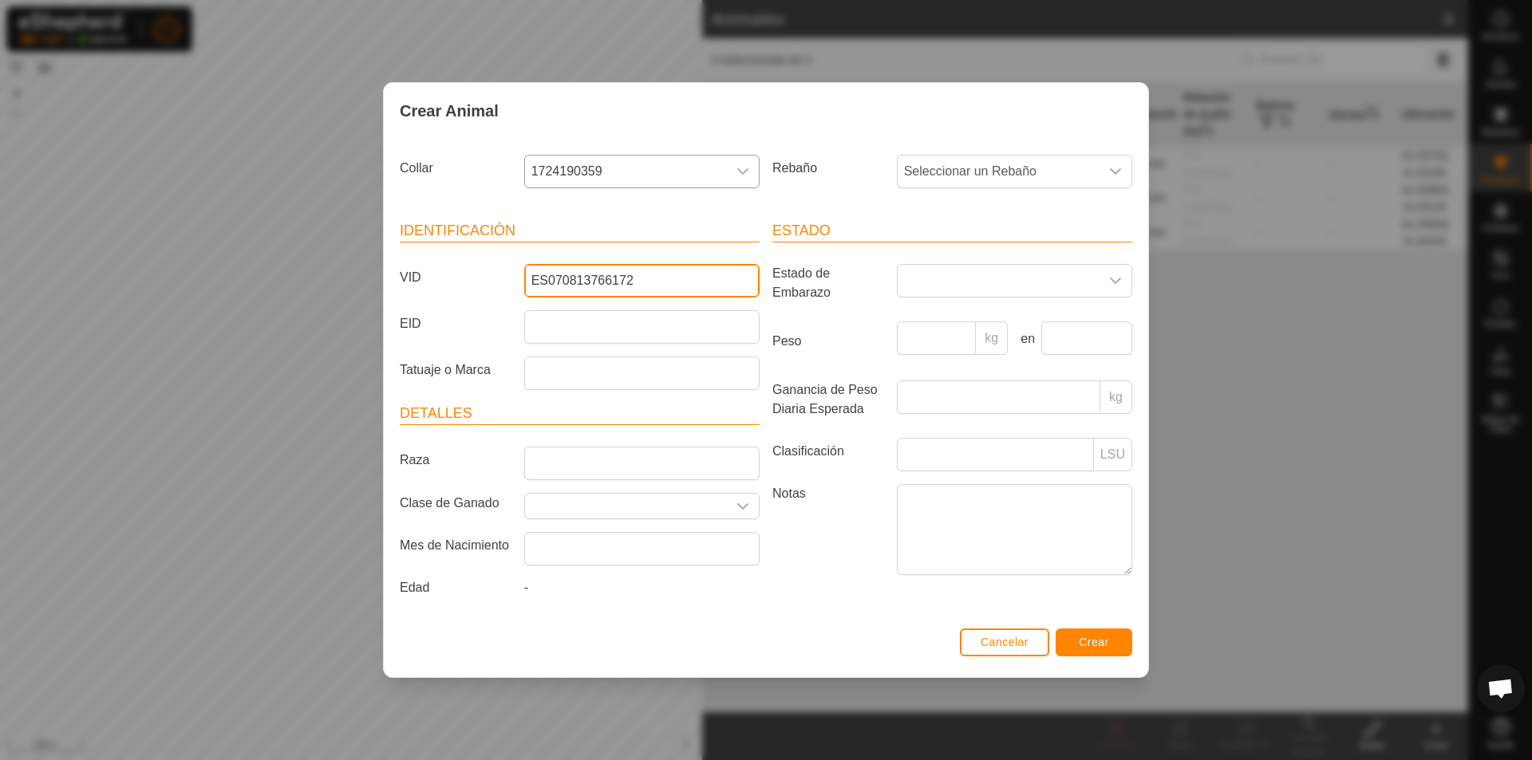
click at [578, 278] on input "ES070813766172" at bounding box center [641, 281] width 235 height 34
type input "ES070813766172"
click at [569, 470] on input "Raza" at bounding box center [641, 464] width 235 height 34
type input "CONJ MESTIZO"
click at [549, 495] on input "Seleccione o ingrese una Clase de Ganado" at bounding box center [626, 506] width 202 height 25
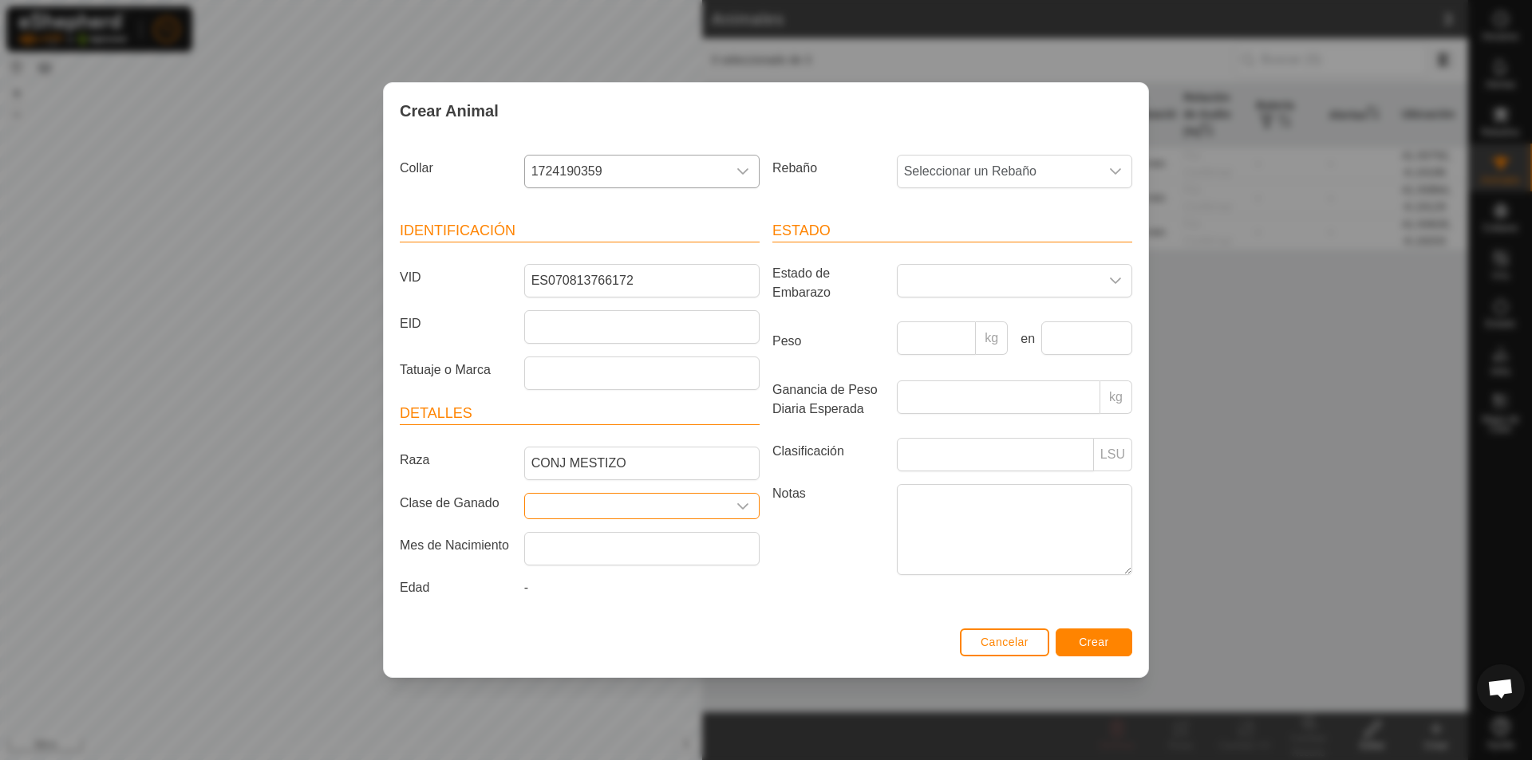
click at [575, 504] on input "Seleccione o ingrese una Clase de Ganado" at bounding box center [626, 506] width 202 height 25
click at [751, 508] on div "dropdown trigger" at bounding box center [743, 506] width 32 height 25
drag, startPoint x: 610, startPoint y: 591, endPoint x: 605, endPoint y: 579, distance: 13.2
click at [610, 590] on li "[PERSON_NAME]" at bounding box center [642, 584] width 234 height 32
type input "[PERSON_NAME]"
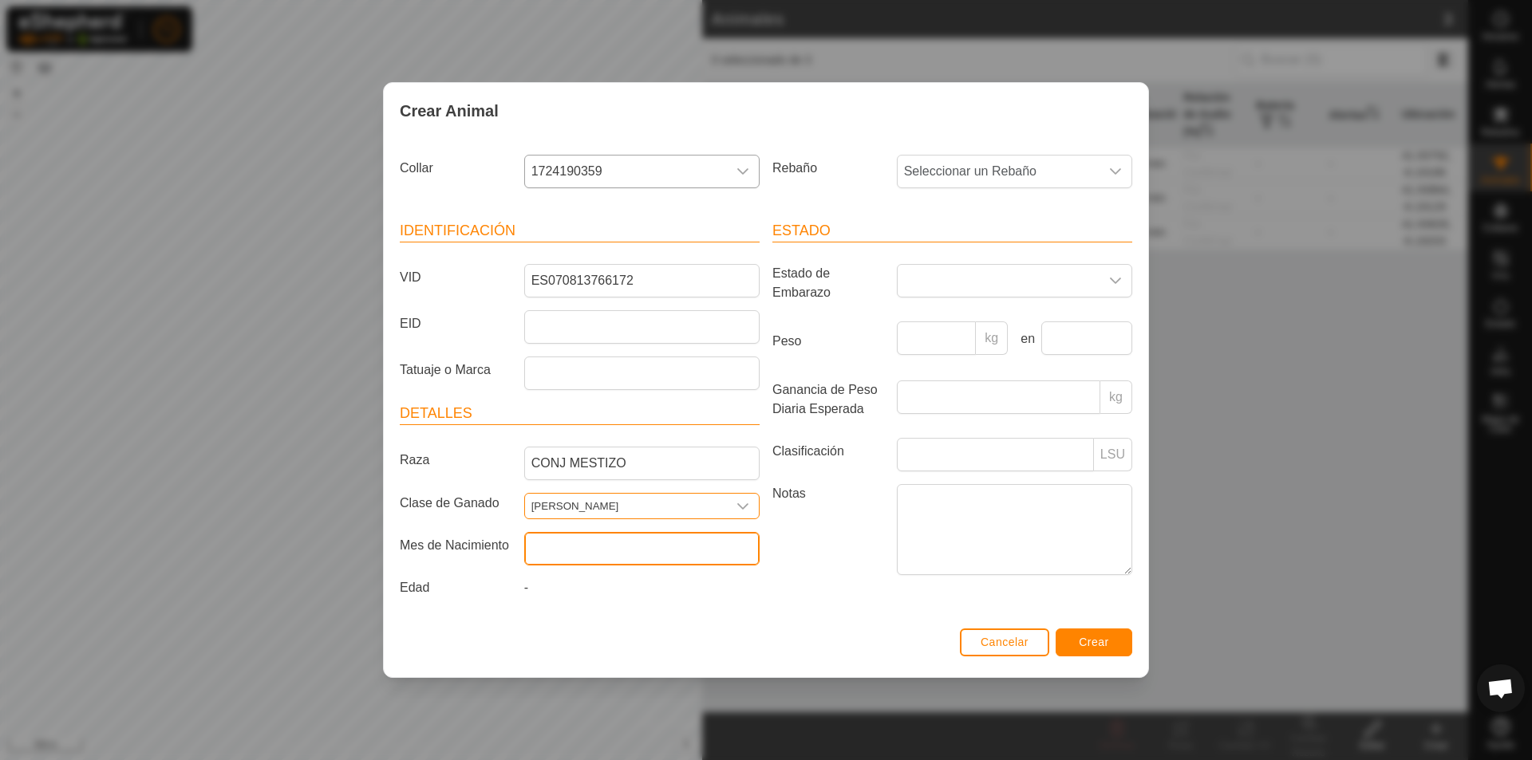
click at [583, 553] on input "text" at bounding box center [641, 549] width 235 height 34
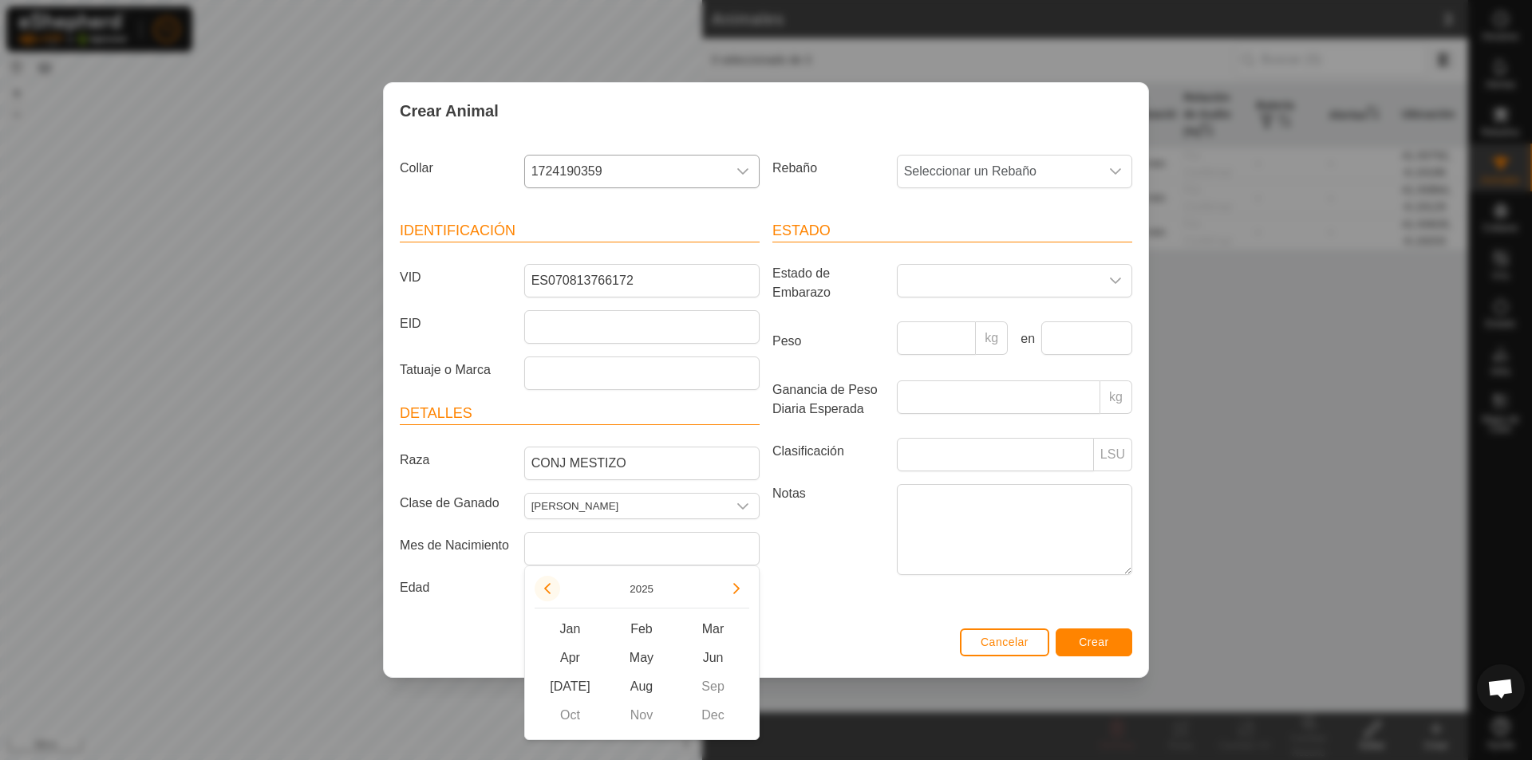
click at [548, 586] on button "Previous Year" at bounding box center [548, 589] width 26 height 26
click at [549, 586] on span "Previous Year" at bounding box center [549, 586] width 0 height 0
click at [548, 586] on button "Previous Year" at bounding box center [548, 589] width 26 height 26
click at [548, 586] on icon "Previous Year" at bounding box center [547, 588] width 6 height 11
click at [548, 586] on button "Previous Year" at bounding box center [548, 589] width 26 height 26
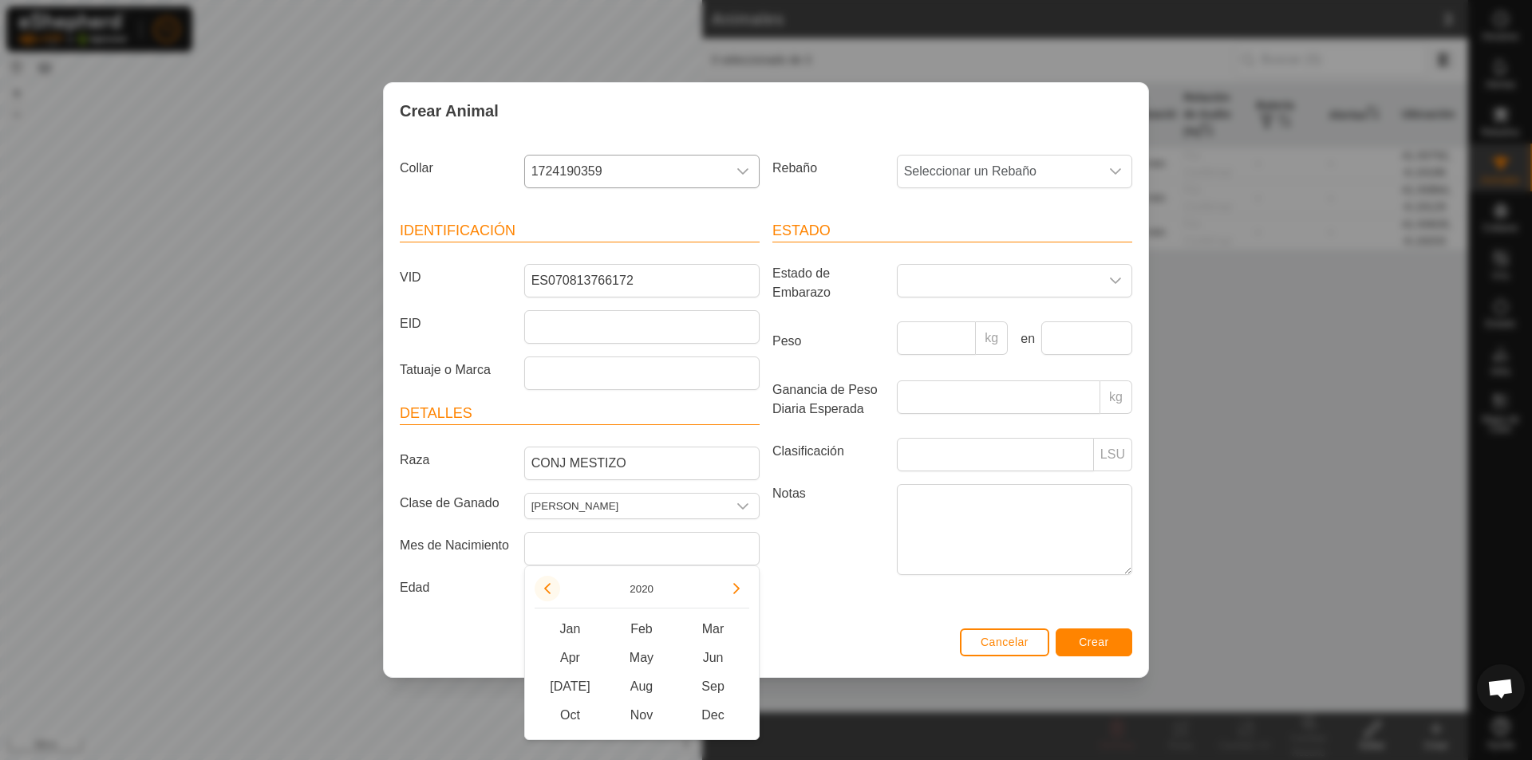
click at [548, 586] on button "Previous Year" at bounding box center [548, 589] width 26 height 26
click at [570, 689] on span "[DATE]" at bounding box center [571, 687] width 72 height 29
type input "[DATE]"
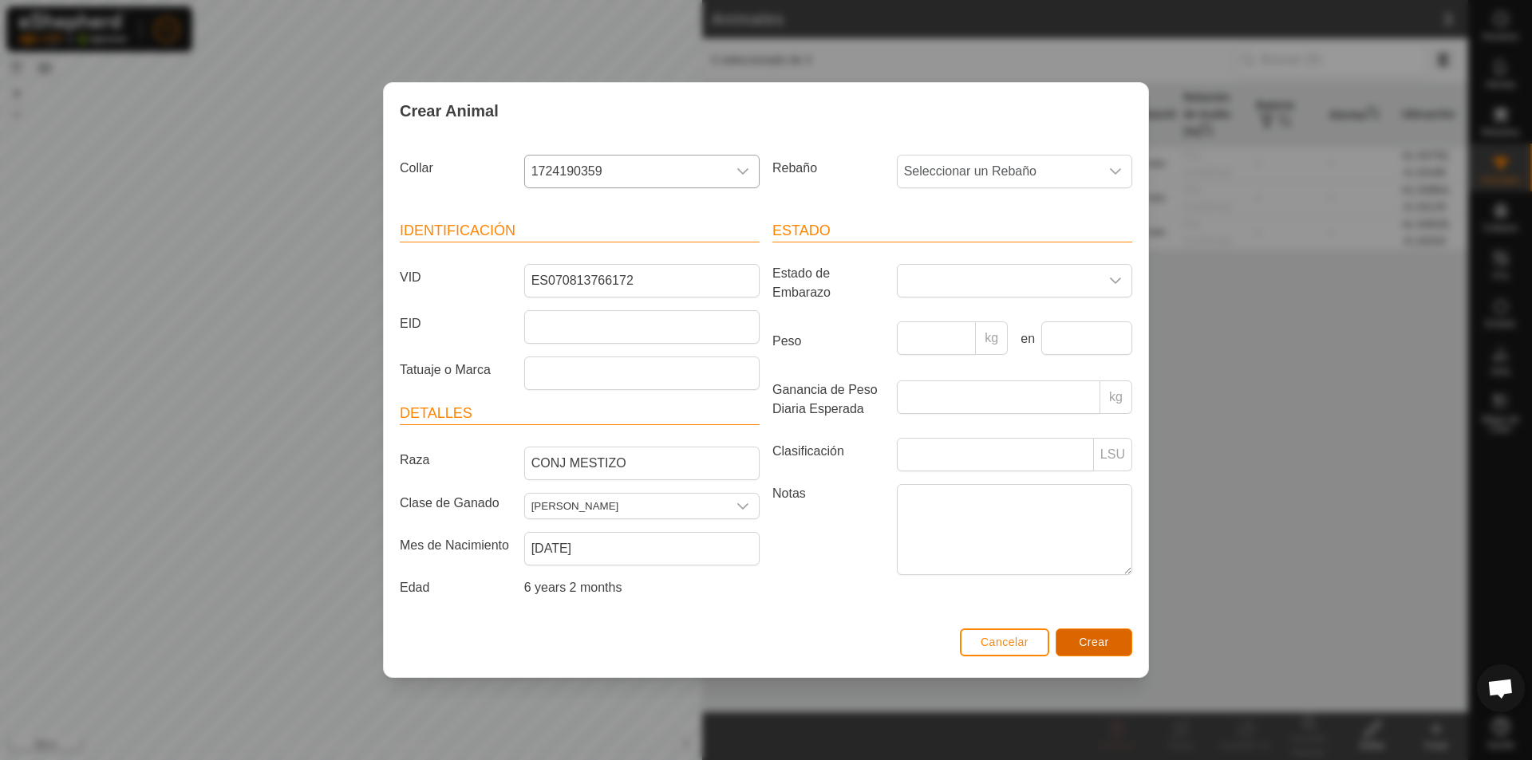
click at [1078, 641] on span "Crear" at bounding box center [1094, 642] width 30 height 13
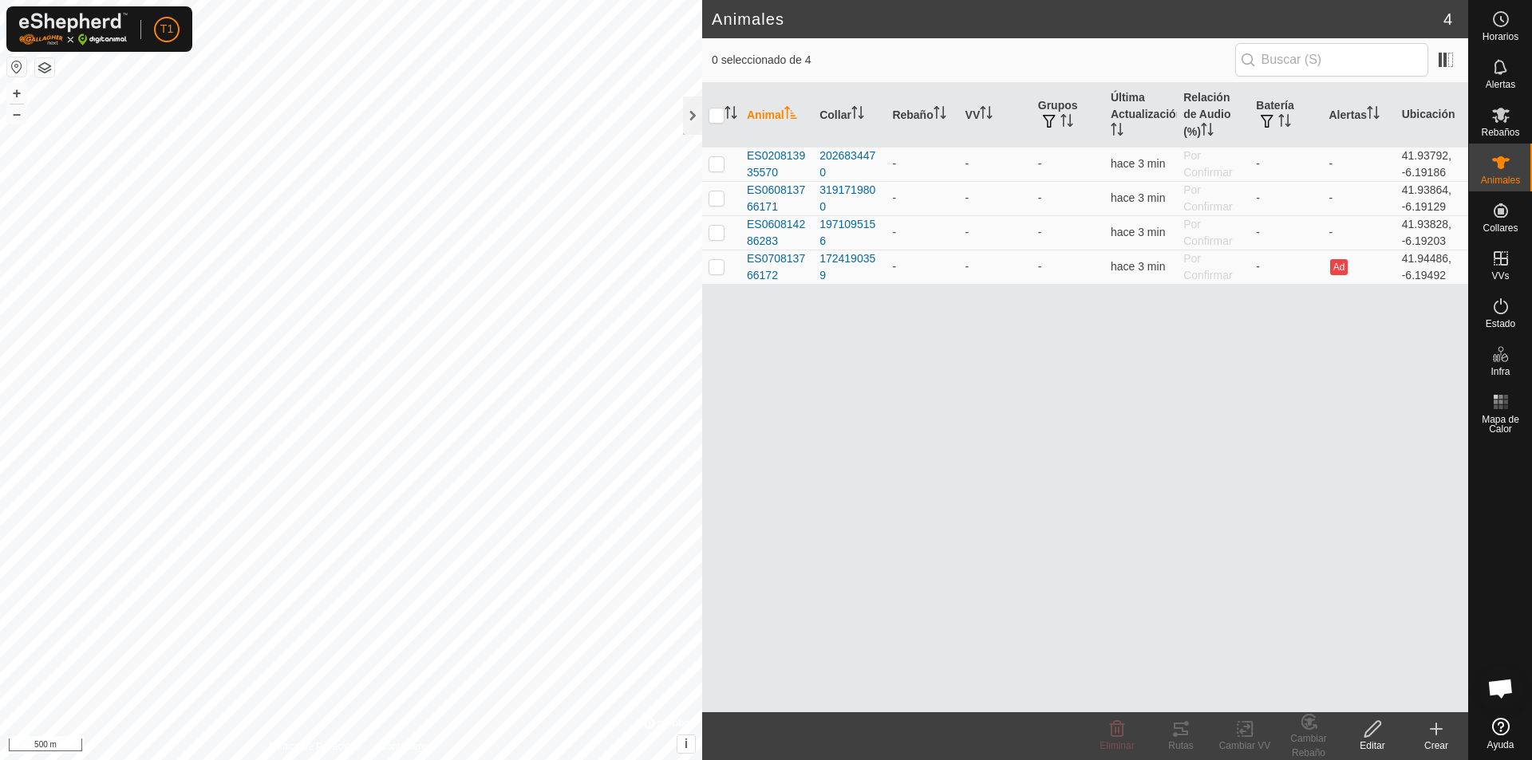
click at [1078, 729] on icon at bounding box center [1436, 729] width 11 height 0
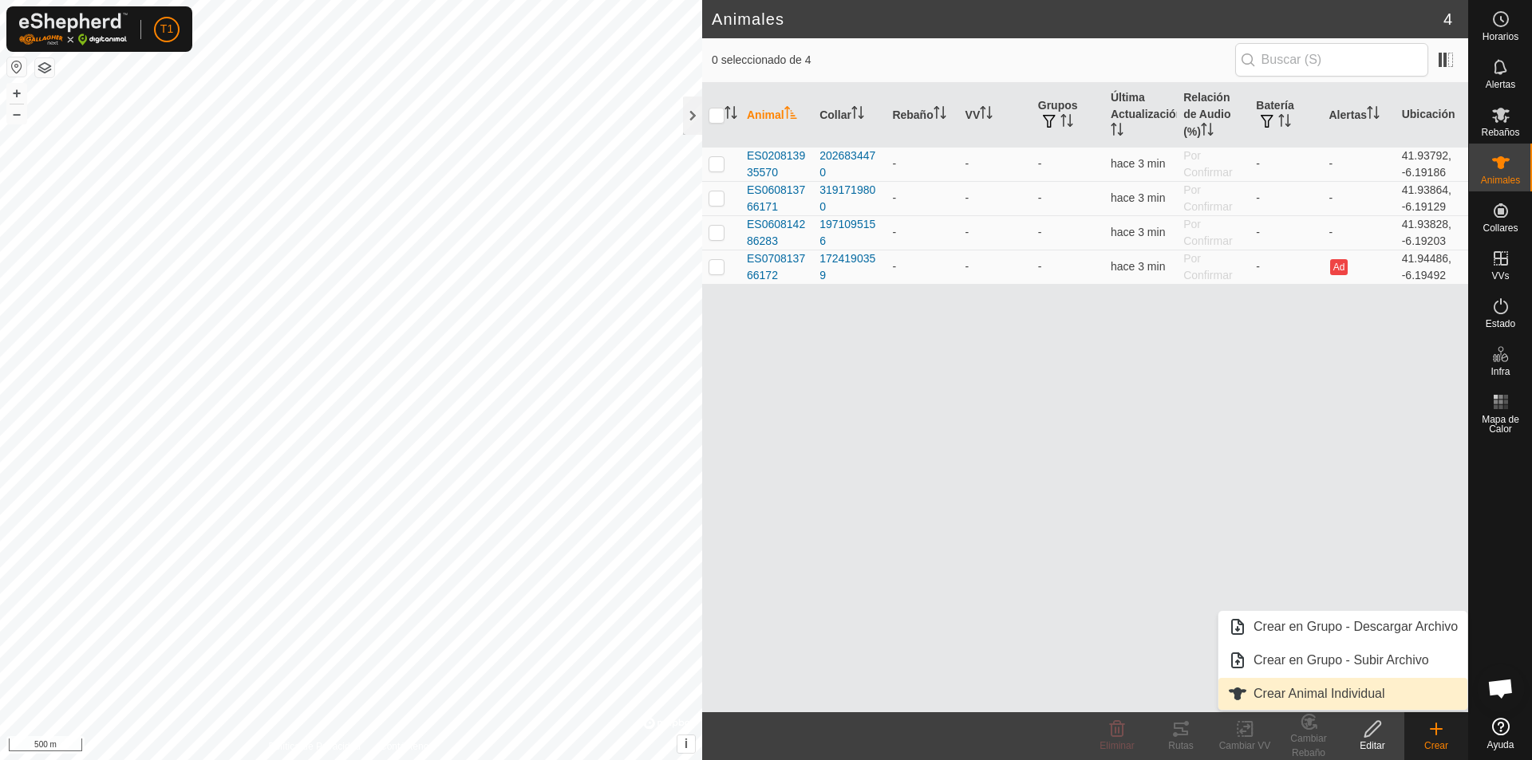
click at [1078, 695] on link "Crear Animal Individual" at bounding box center [1342, 694] width 249 height 32
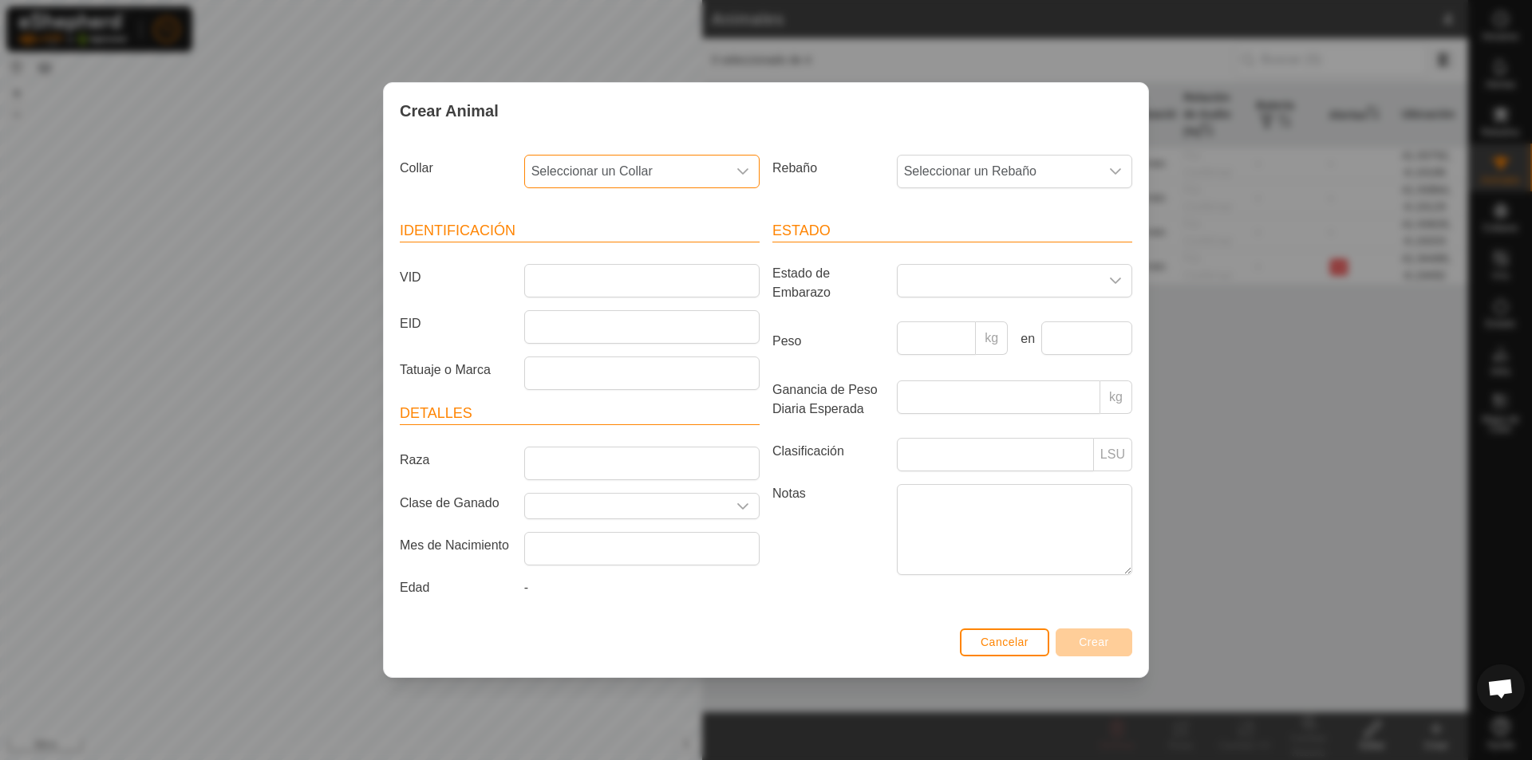
click at [655, 168] on span "Seleccionar un Collar" at bounding box center [626, 172] width 202 height 32
click at [598, 321] on li "0050785594" at bounding box center [643, 321] width 234 height 32
click at [540, 278] on input "VID" at bounding box center [641, 281] width 235 height 34
click at [578, 276] on input "ES010815711015" at bounding box center [641, 281] width 235 height 34
type input "ES010815711015"
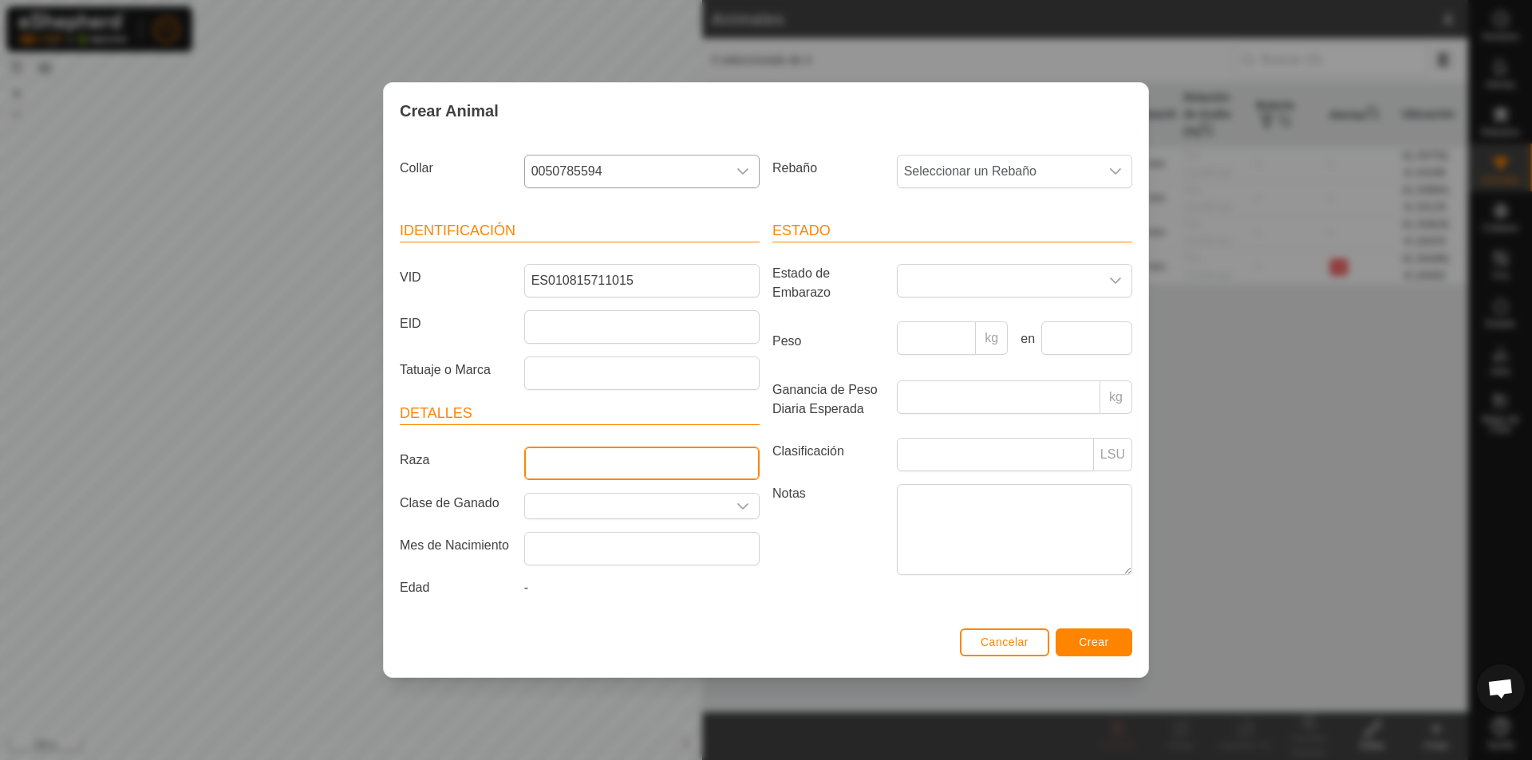
click at [582, 467] on input "Raza" at bounding box center [641, 464] width 235 height 34
type input "CONJ MESTIZO"
click at [590, 503] on input "Seleccione o ingrese una Clase de Ganado" at bounding box center [626, 506] width 202 height 25
click at [745, 510] on icon "dropdown trigger" at bounding box center [742, 506] width 13 height 13
click at [666, 592] on li "[PERSON_NAME]" at bounding box center [642, 584] width 234 height 32
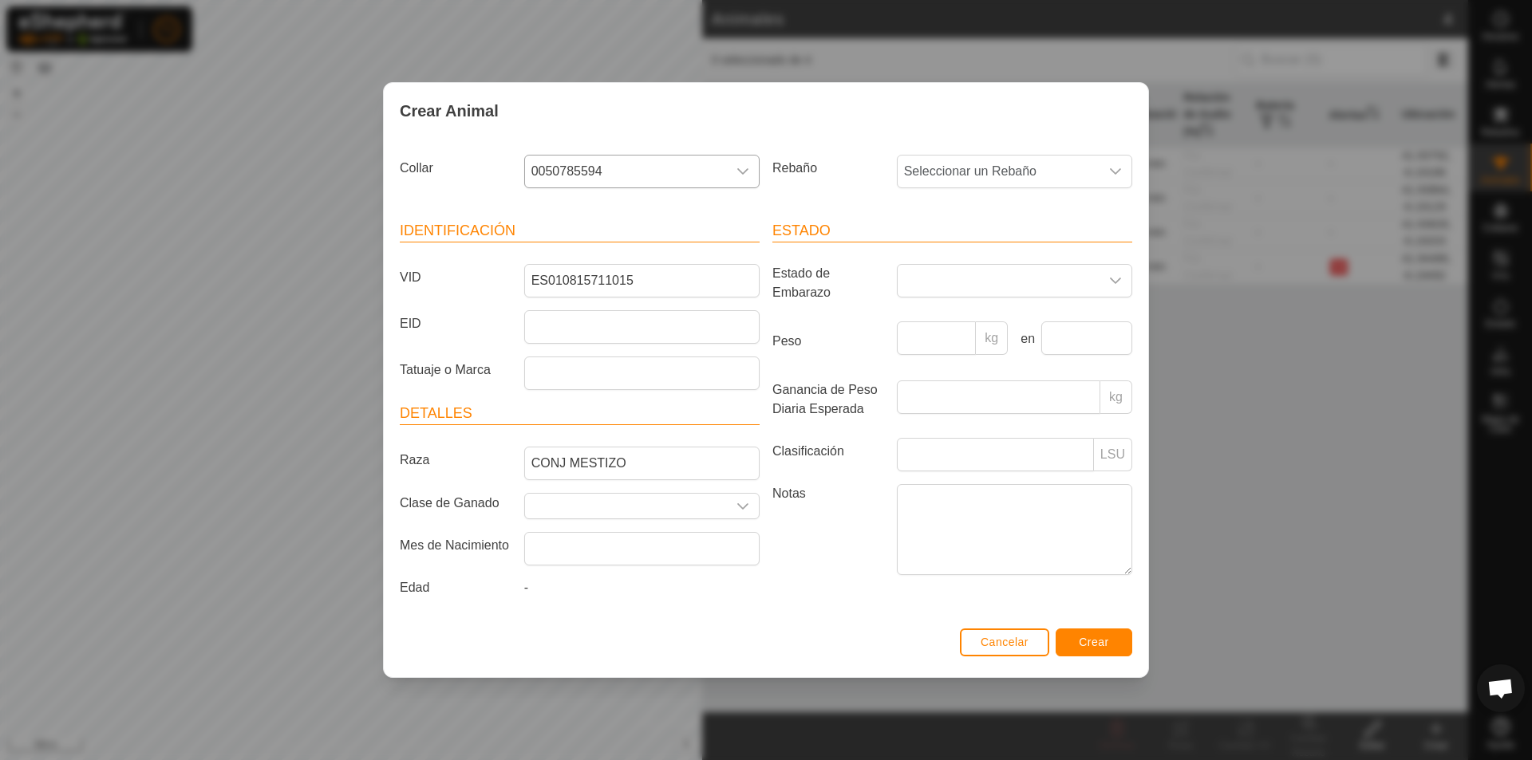
type input "[PERSON_NAME]"
click at [657, 557] on input "text" at bounding box center [641, 549] width 235 height 34
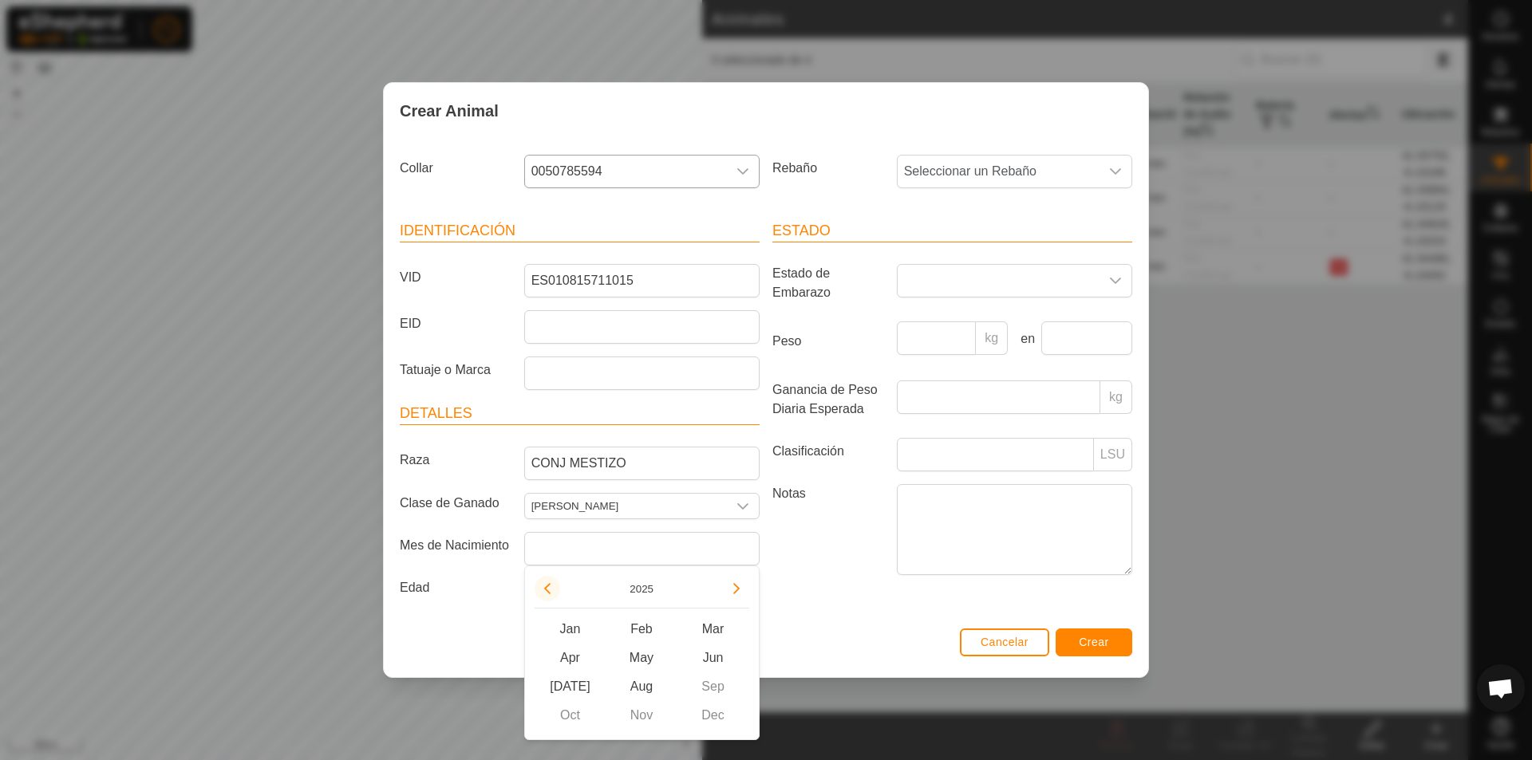
click at [551, 592] on button "Previous Year" at bounding box center [548, 589] width 26 height 26
click at [562, 654] on span "Apr" at bounding box center [571, 658] width 72 height 29
type input "[DATE]"
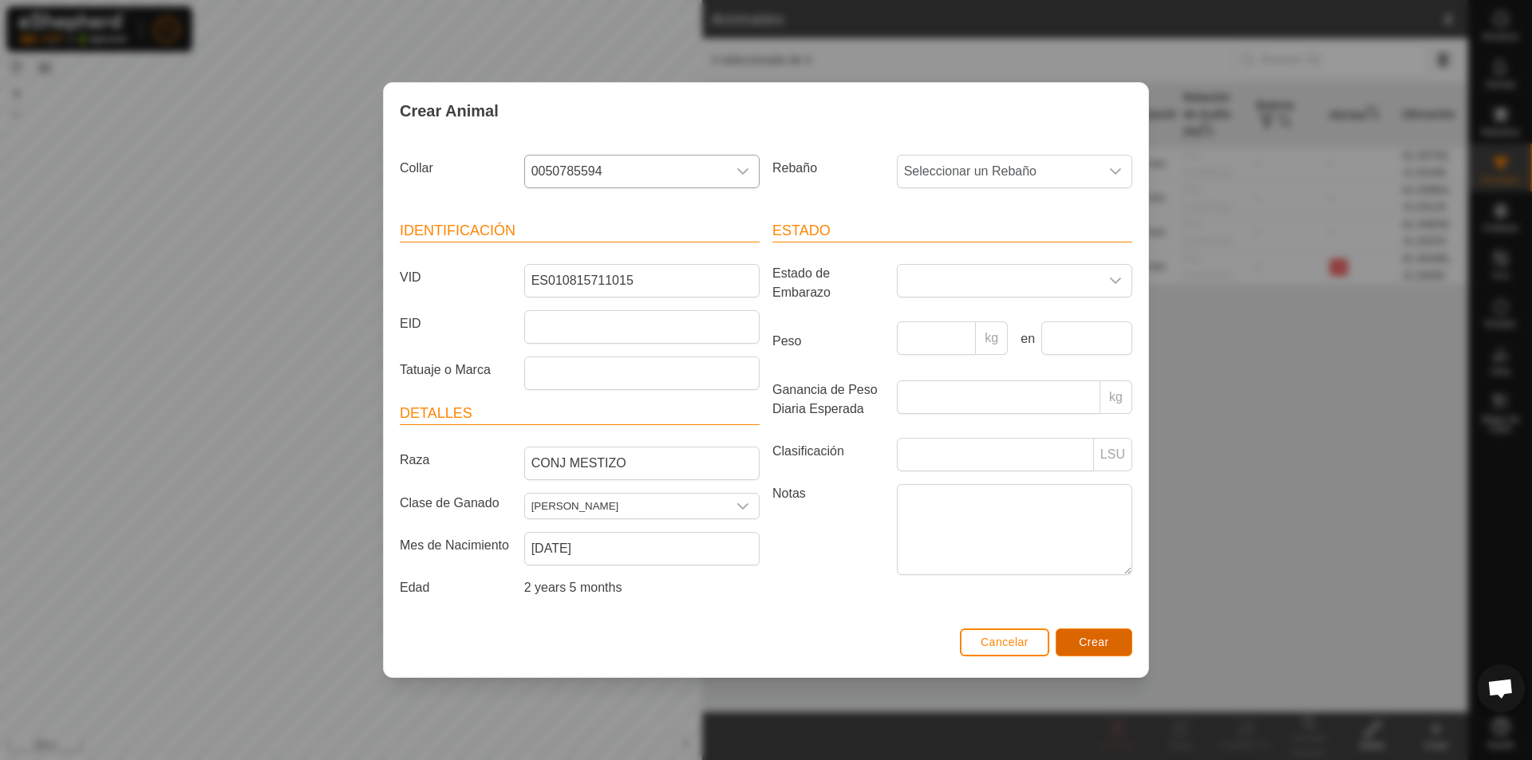
click at [1078, 645] on span "Crear" at bounding box center [1094, 642] width 30 height 13
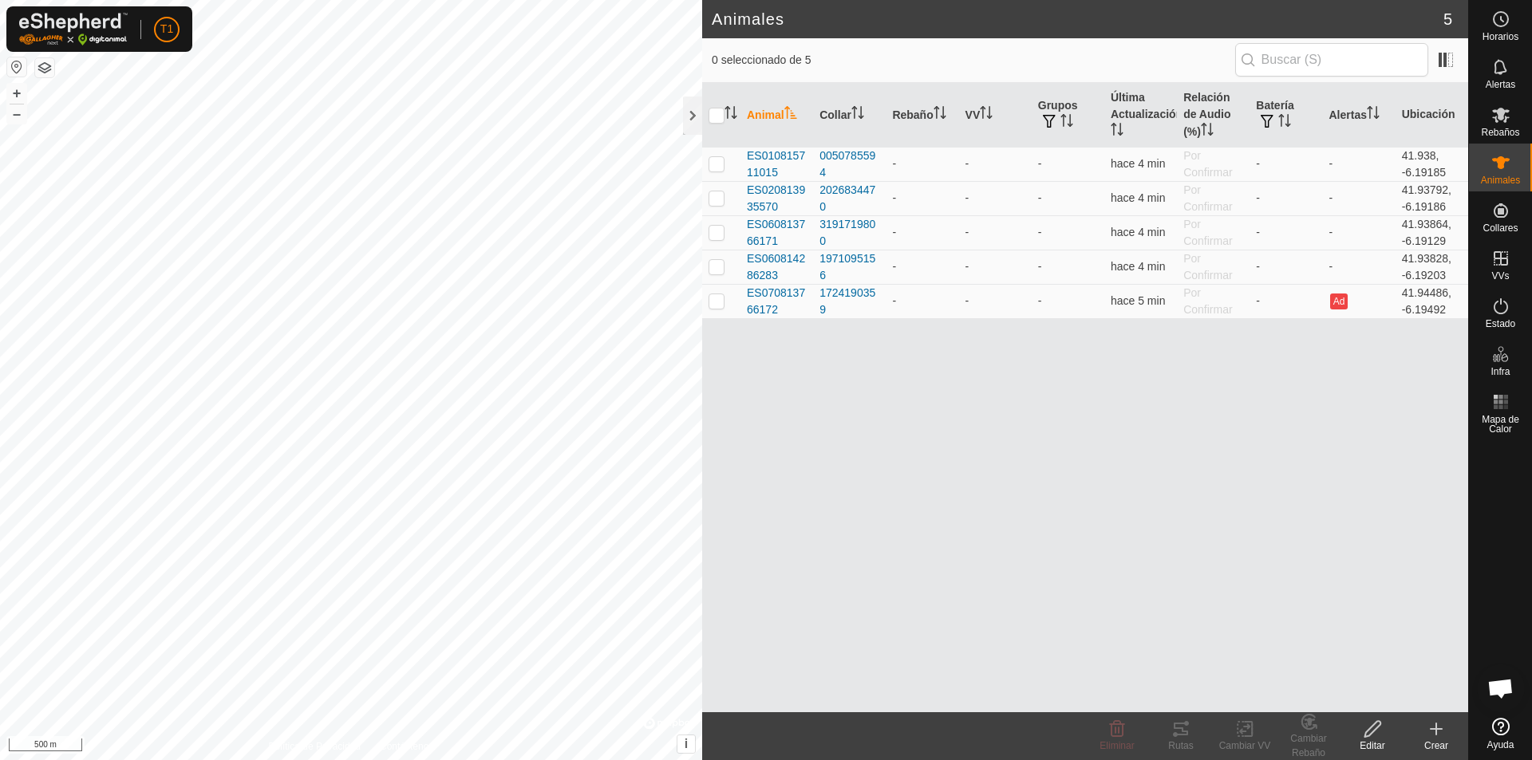
click at [1078, 724] on create-svg-icon at bounding box center [1436, 729] width 64 height 19
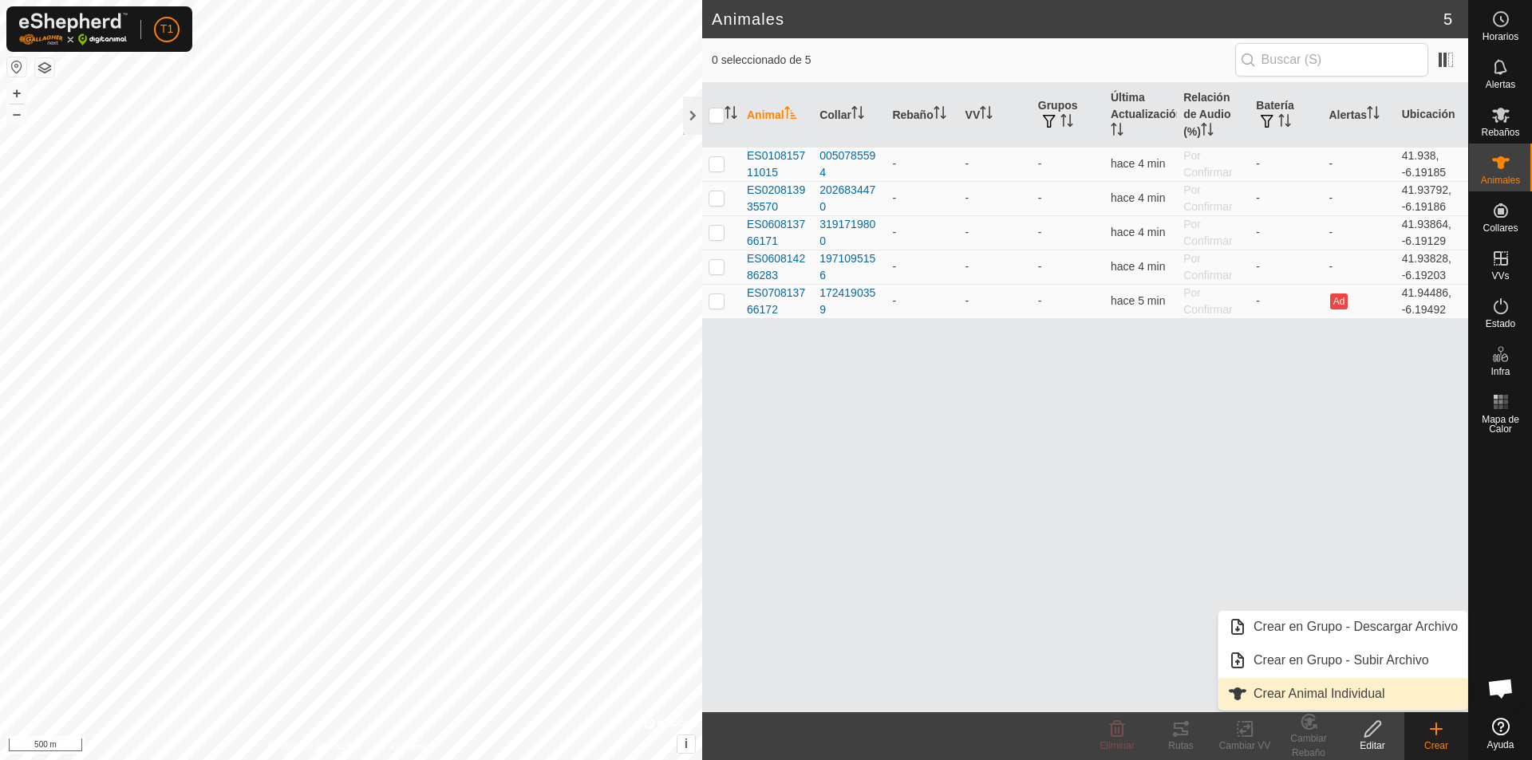
click at [1078, 697] on link "Crear Animal Individual" at bounding box center [1342, 694] width 249 height 32
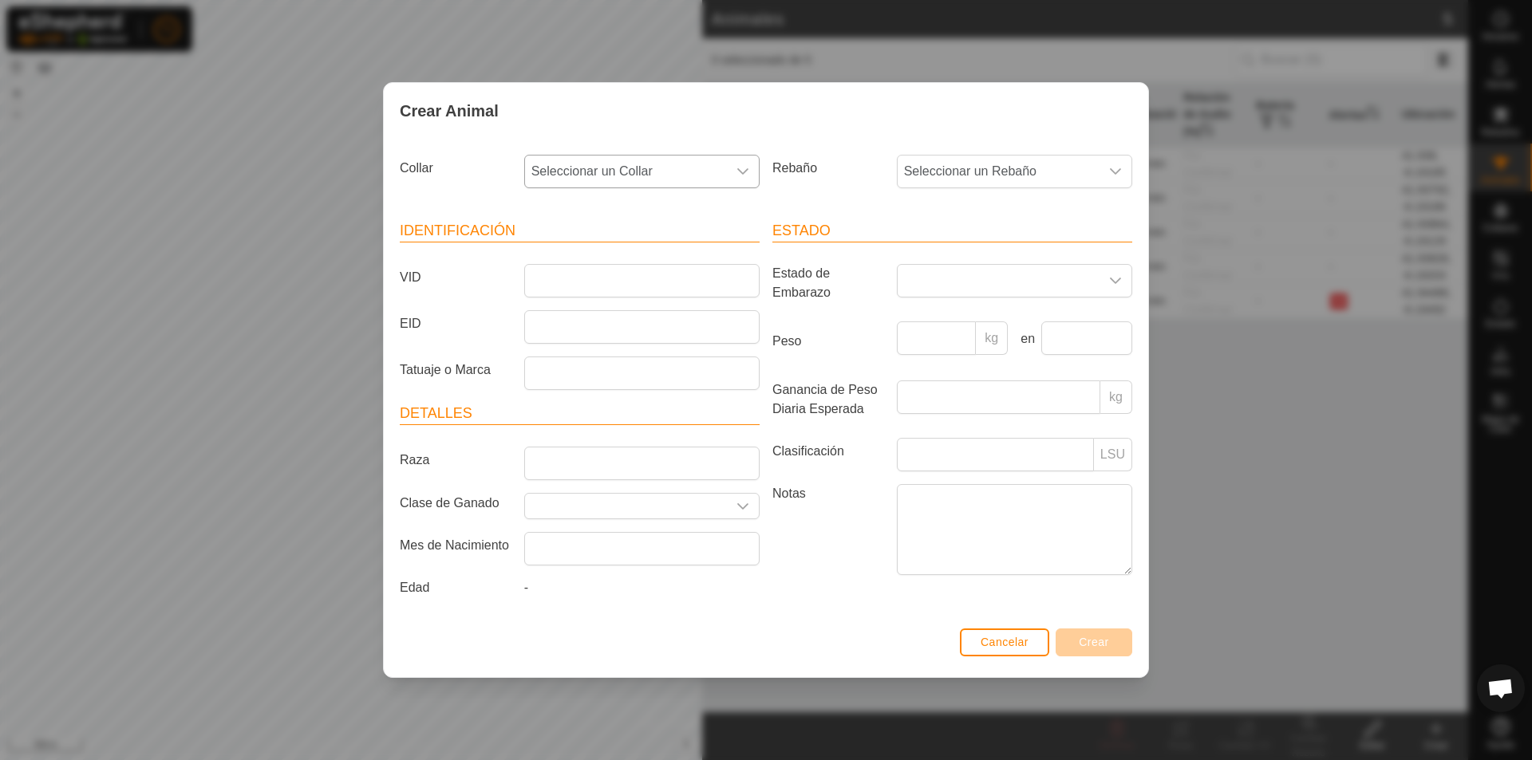
click at [622, 172] on span "Seleccionar un Collar" at bounding box center [626, 172] width 202 height 32
click at [592, 322] on li "0455603581" at bounding box center [643, 321] width 234 height 32
click at [562, 287] on input "VID" at bounding box center [641, 281] width 235 height 34
type input "ES020813947718"
click at [581, 468] on input "Raza" at bounding box center [641, 464] width 235 height 34
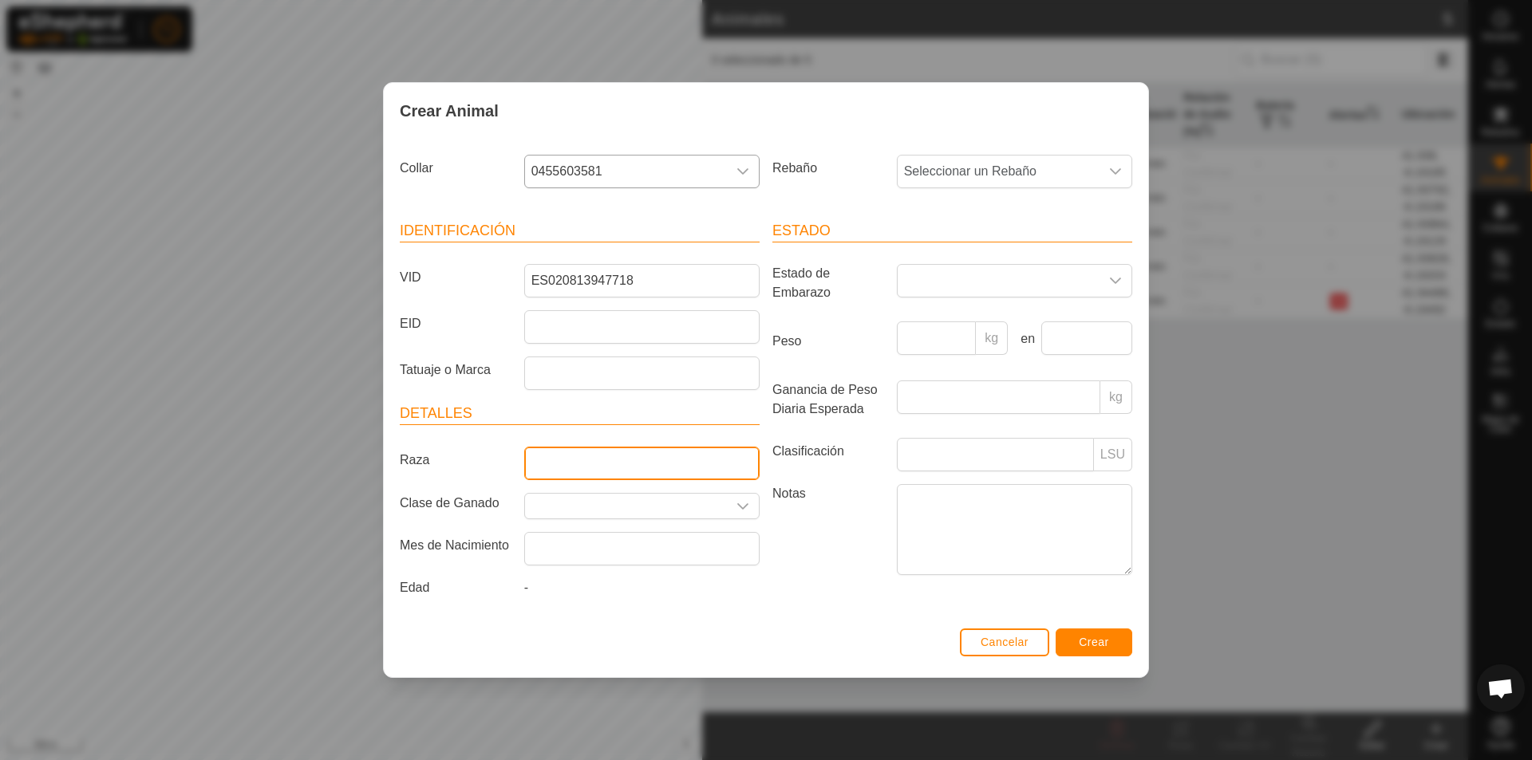
type input "CONJ MESTIZO"
click at [744, 500] on icon "dropdown trigger" at bounding box center [742, 506] width 13 height 13
click at [735, 508] on div "dropdown trigger" at bounding box center [743, 506] width 32 height 25
click at [659, 587] on li "[PERSON_NAME]" at bounding box center [642, 584] width 234 height 32
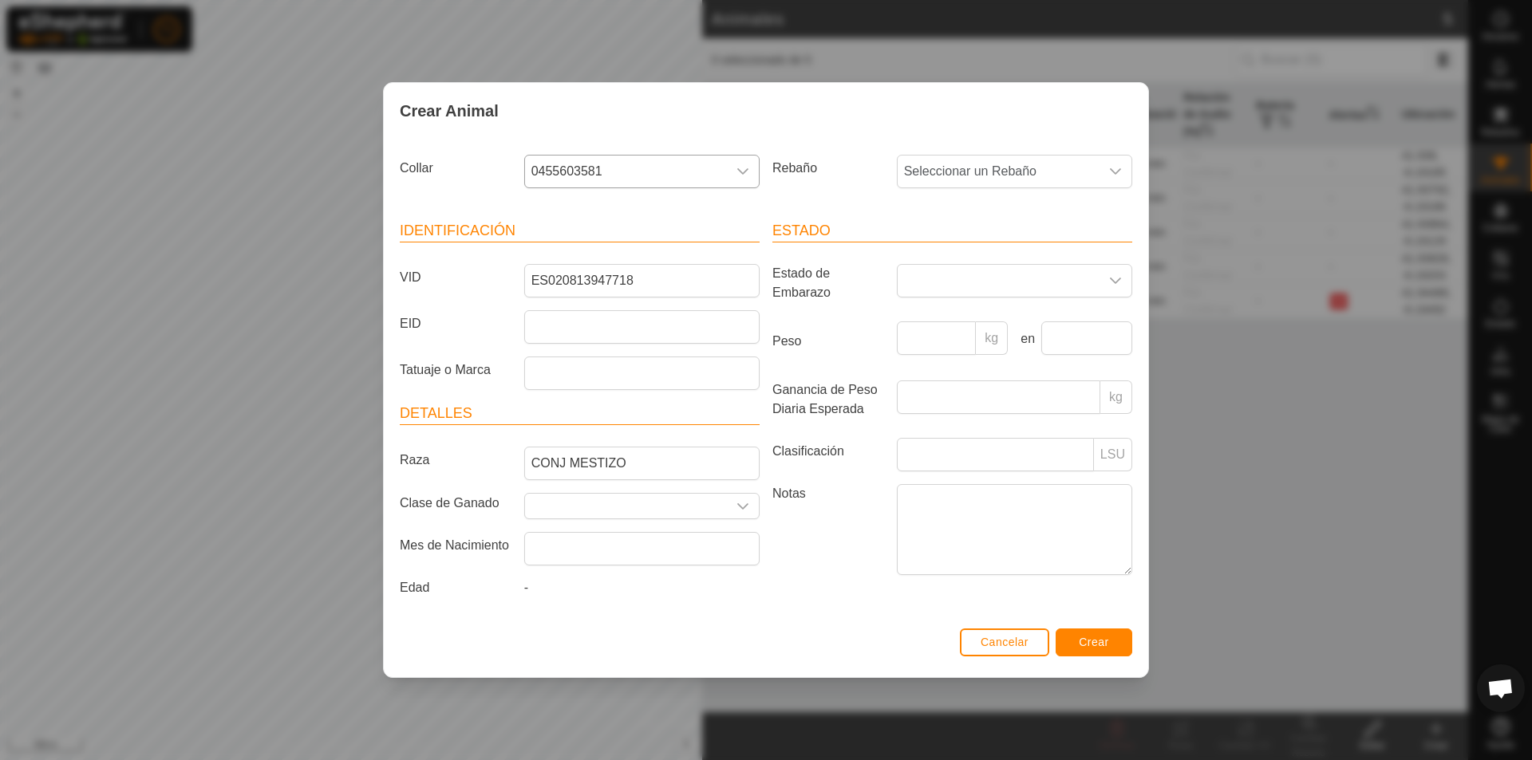
type input "[PERSON_NAME]"
click at [594, 551] on input "text" at bounding box center [641, 549] width 235 height 34
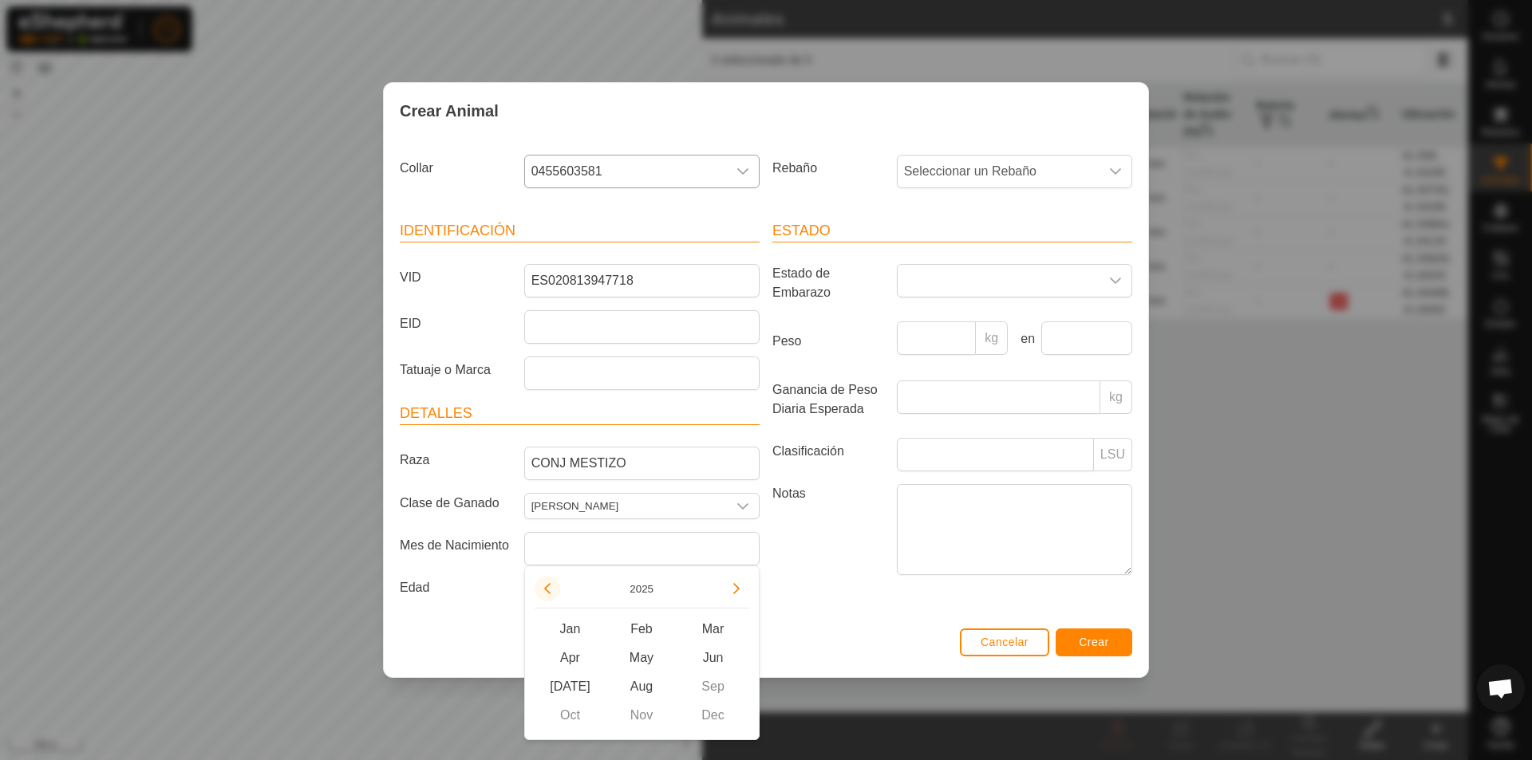
click at [553, 591] on button "Previous Year" at bounding box center [548, 589] width 26 height 26
click at [554, 592] on span "Previous Year" at bounding box center [554, 592] width 0 height 0
click at [553, 591] on button "Previous Year" at bounding box center [548, 589] width 26 height 26
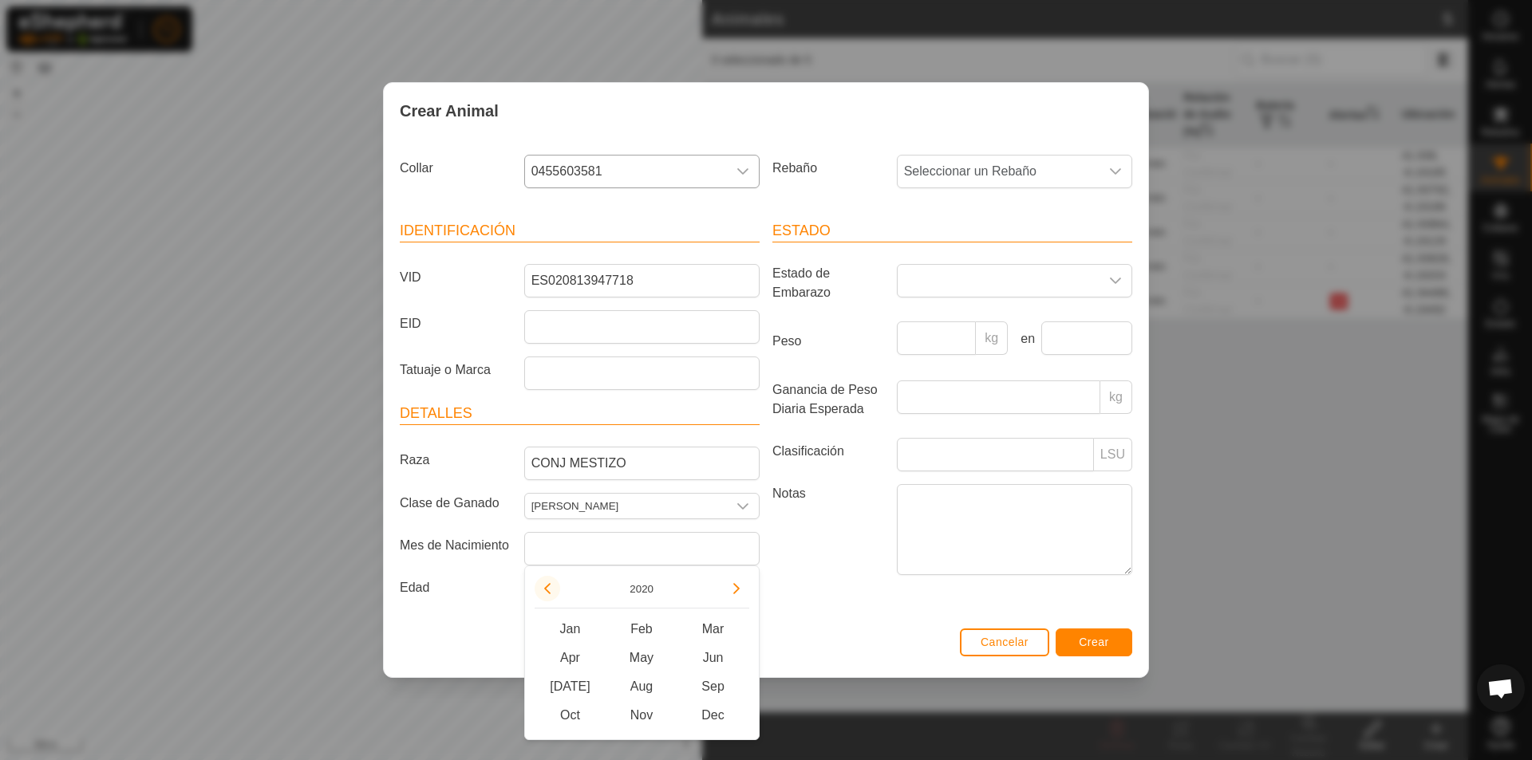
click at [553, 591] on button "Previous Year" at bounding box center [548, 589] width 26 height 26
click at [641, 716] on span "Nov" at bounding box center [642, 715] width 72 height 29
type input "[DATE]"
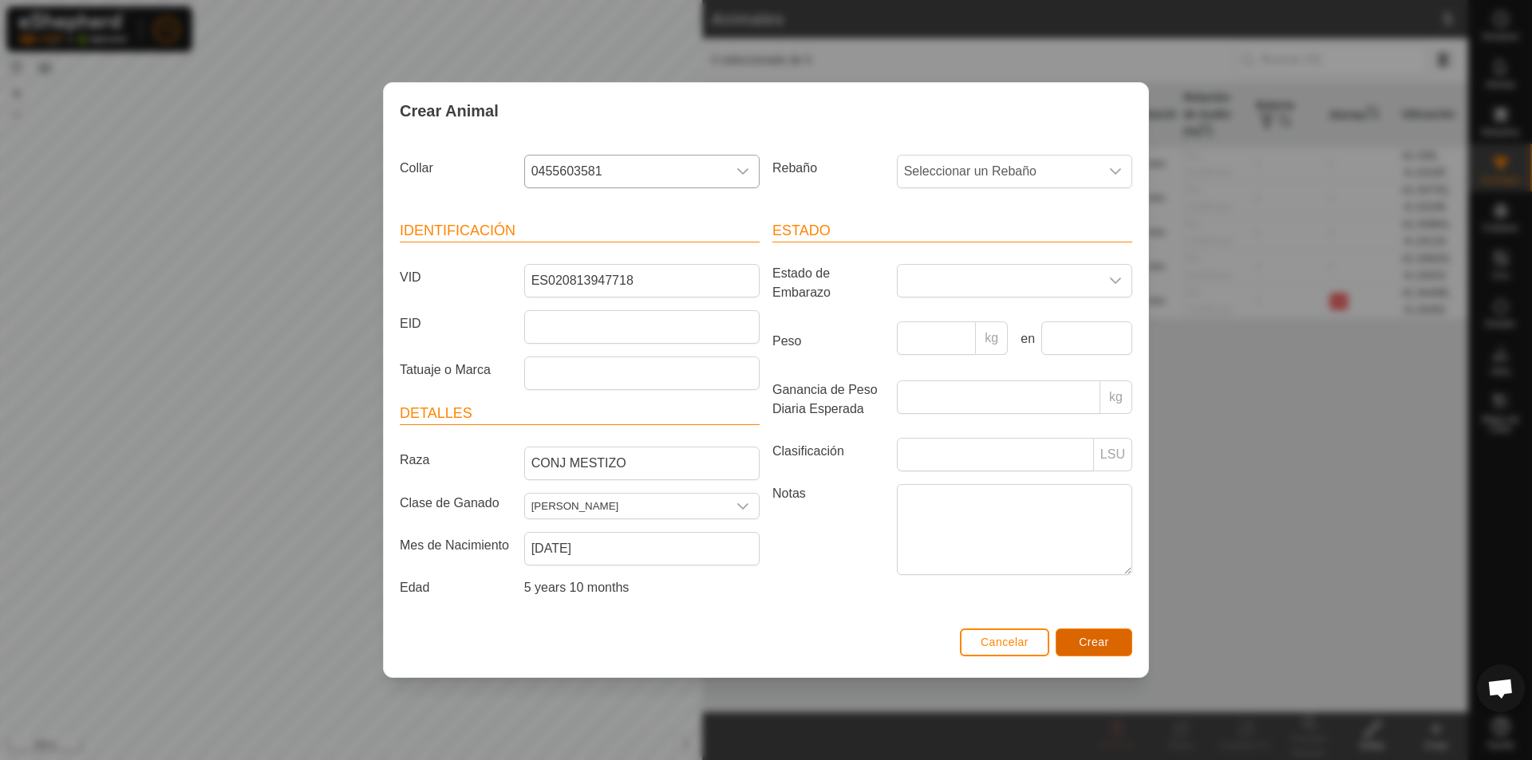
click at [1078, 642] on span "Crear" at bounding box center [1094, 642] width 30 height 13
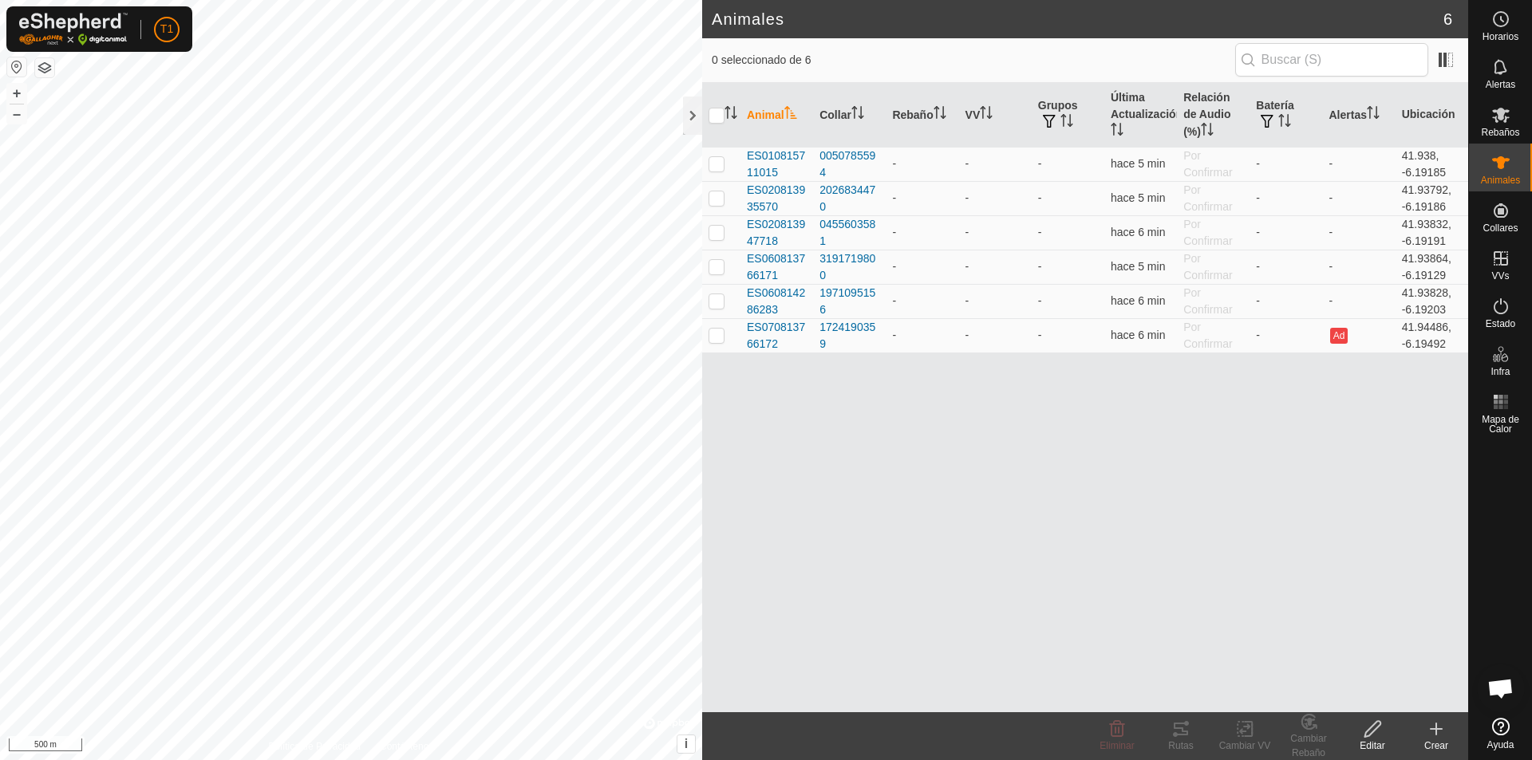
click at [1078, 732] on icon at bounding box center [1436, 729] width 19 height 19
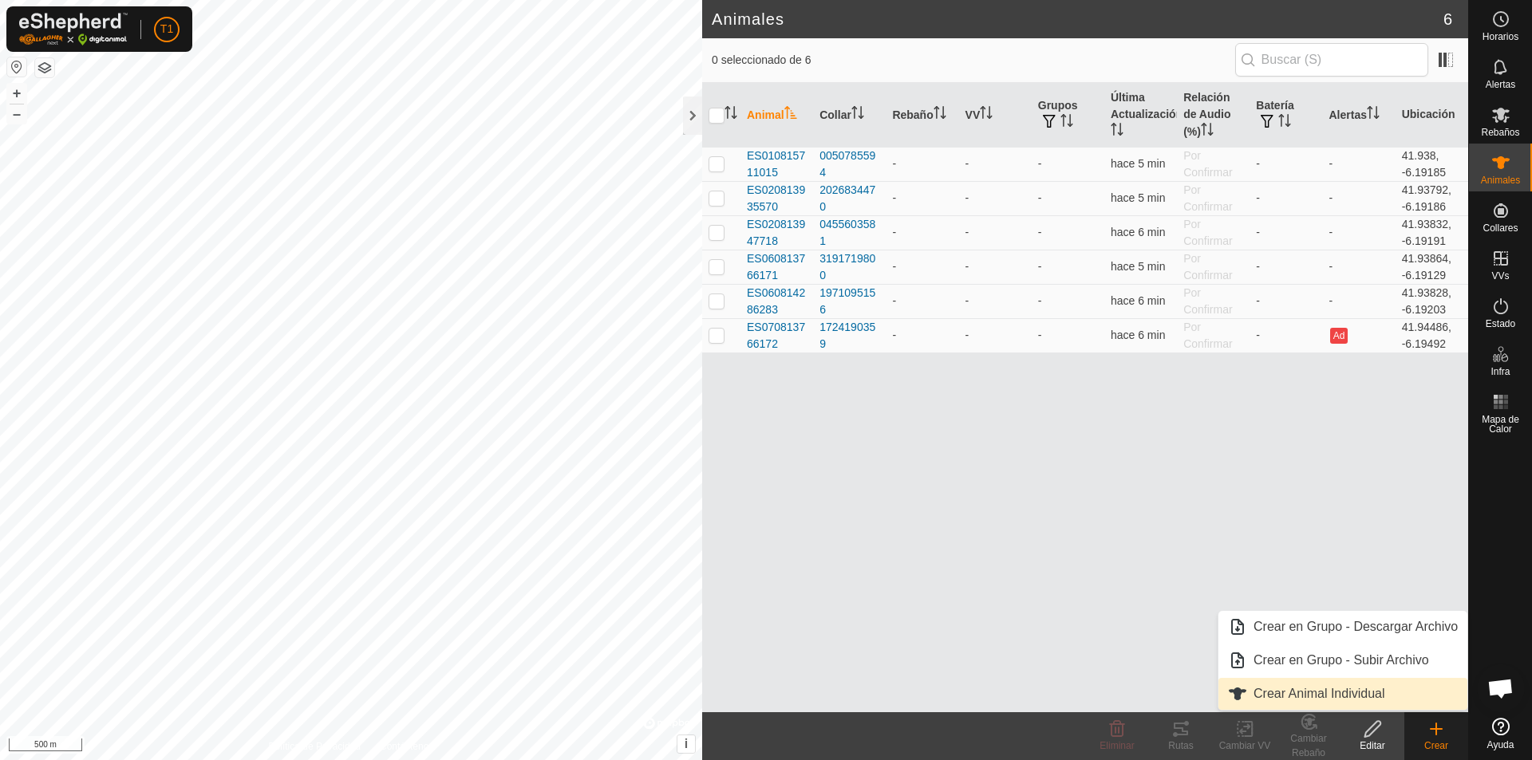
click at [1078, 691] on link "Crear Animal Individual" at bounding box center [1342, 694] width 249 height 32
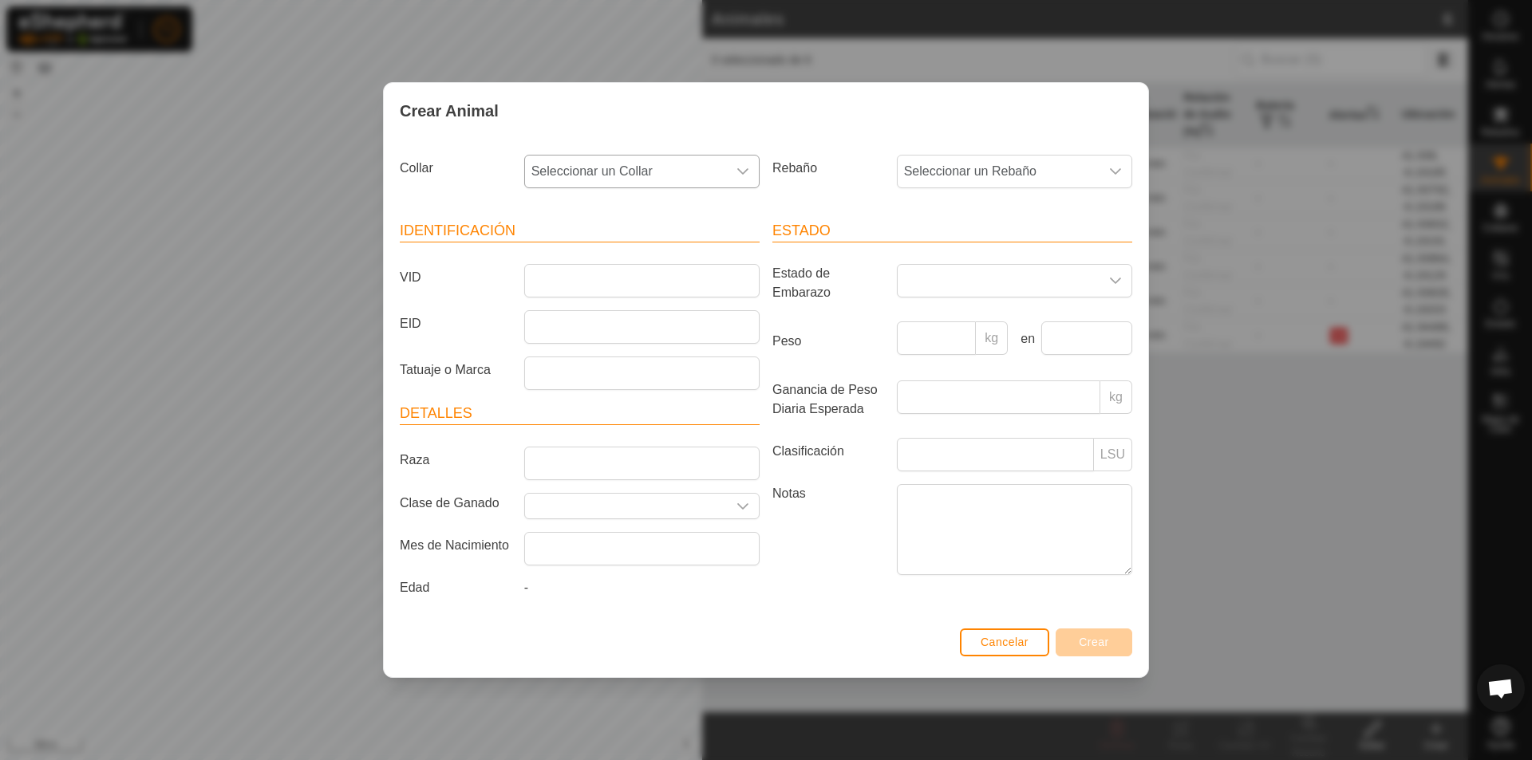
click at [742, 166] on icon "dropdown trigger" at bounding box center [742, 171] width 13 height 13
click at [601, 290] on li "3912691877" at bounding box center [643, 287] width 234 height 32
click at [560, 287] on input "VID" at bounding box center [641, 281] width 235 height 34
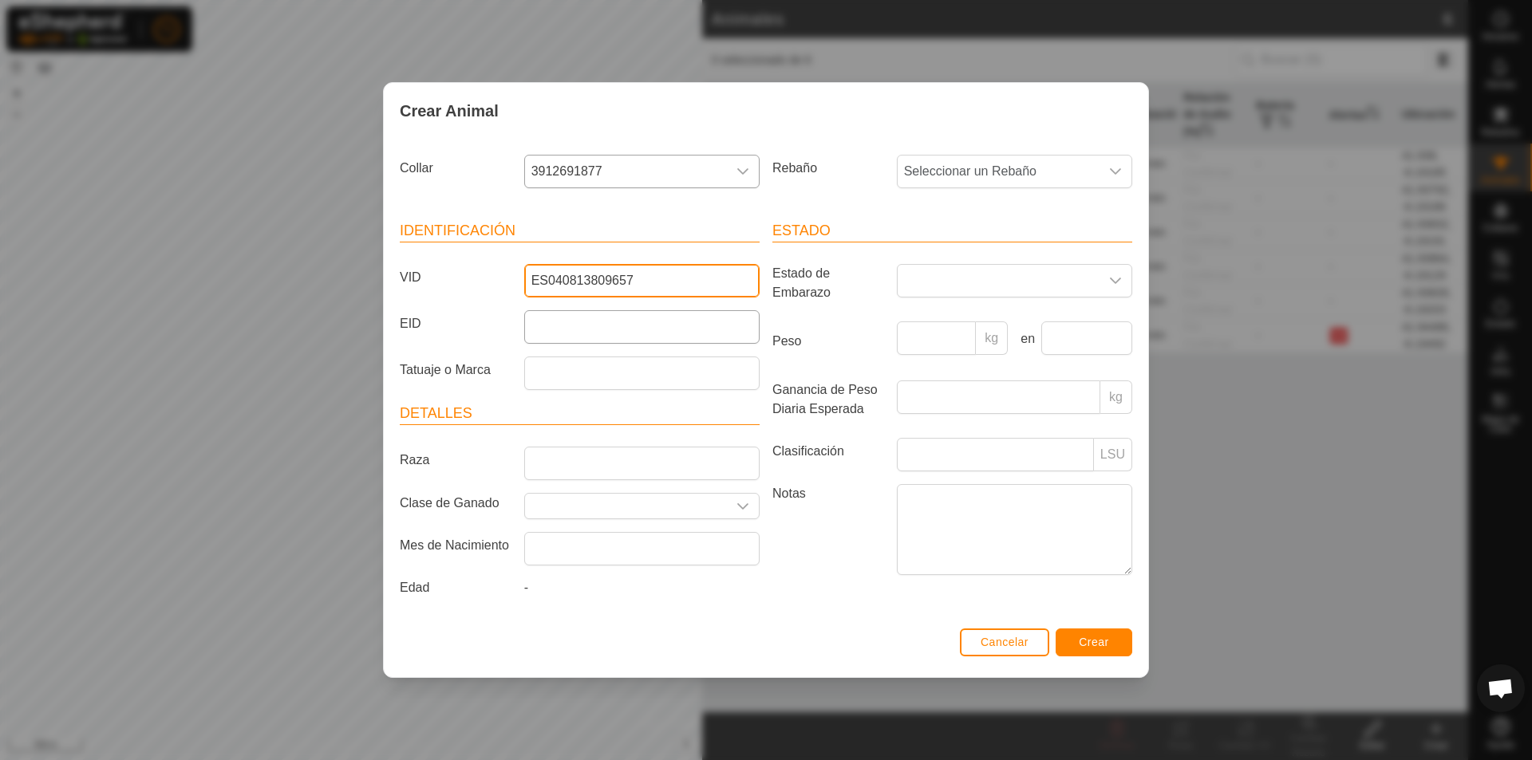
type input "ES040813809657"
click at [590, 335] on input "EID" at bounding box center [641, 327] width 235 height 34
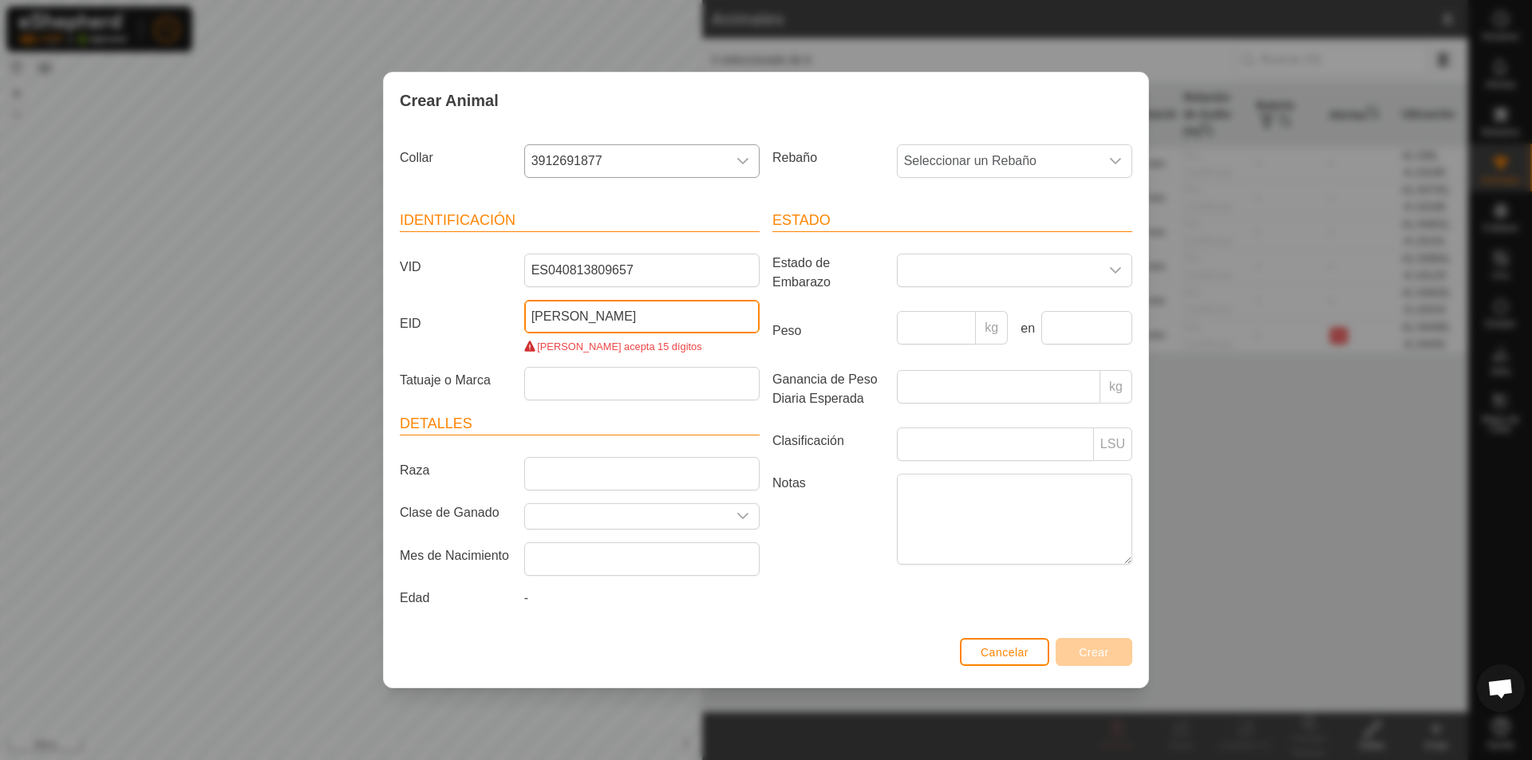
click at [601, 316] on input "[PERSON_NAME]" at bounding box center [641, 317] width 235 height 34
type input "E"
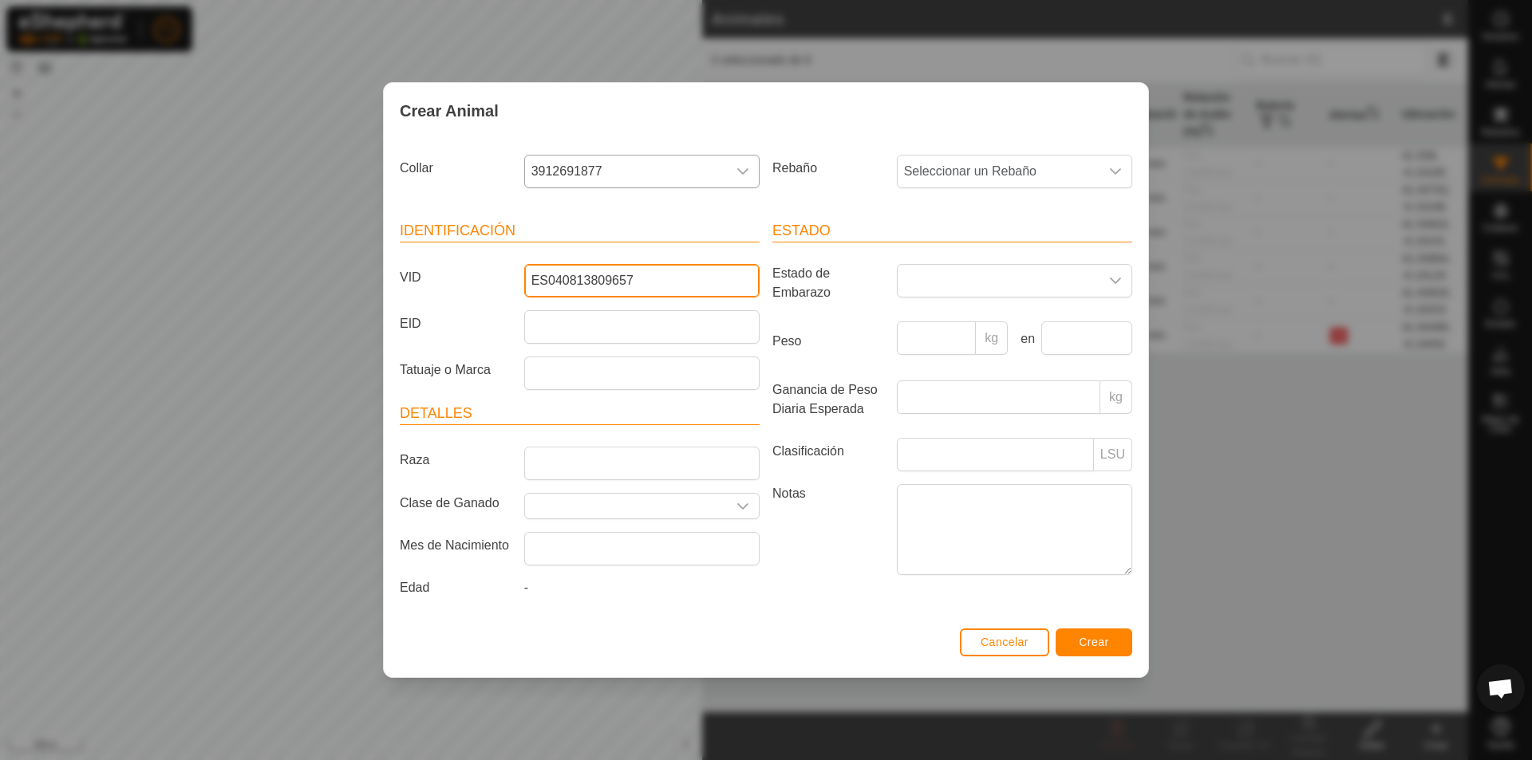
drag, startPoint x: 650, startPoint y: 281, endPoint x: 502, endPoint y: 270, distance: 148.8
click at [501, 270] on div "VID ES040813809657" at bounding box center [579, 281] width 373 height 34
click at [598, 391] on div "Identificación VID ES040813809657 EID Tatuaje o Marca Detalles Raza Clase de Ga…" at bounding box center [579, 412] width 373 height 422
click at [562, 329] on input "EID" at bounding box center [641, 327] width 235 height 34
paste input "ES040813809657"
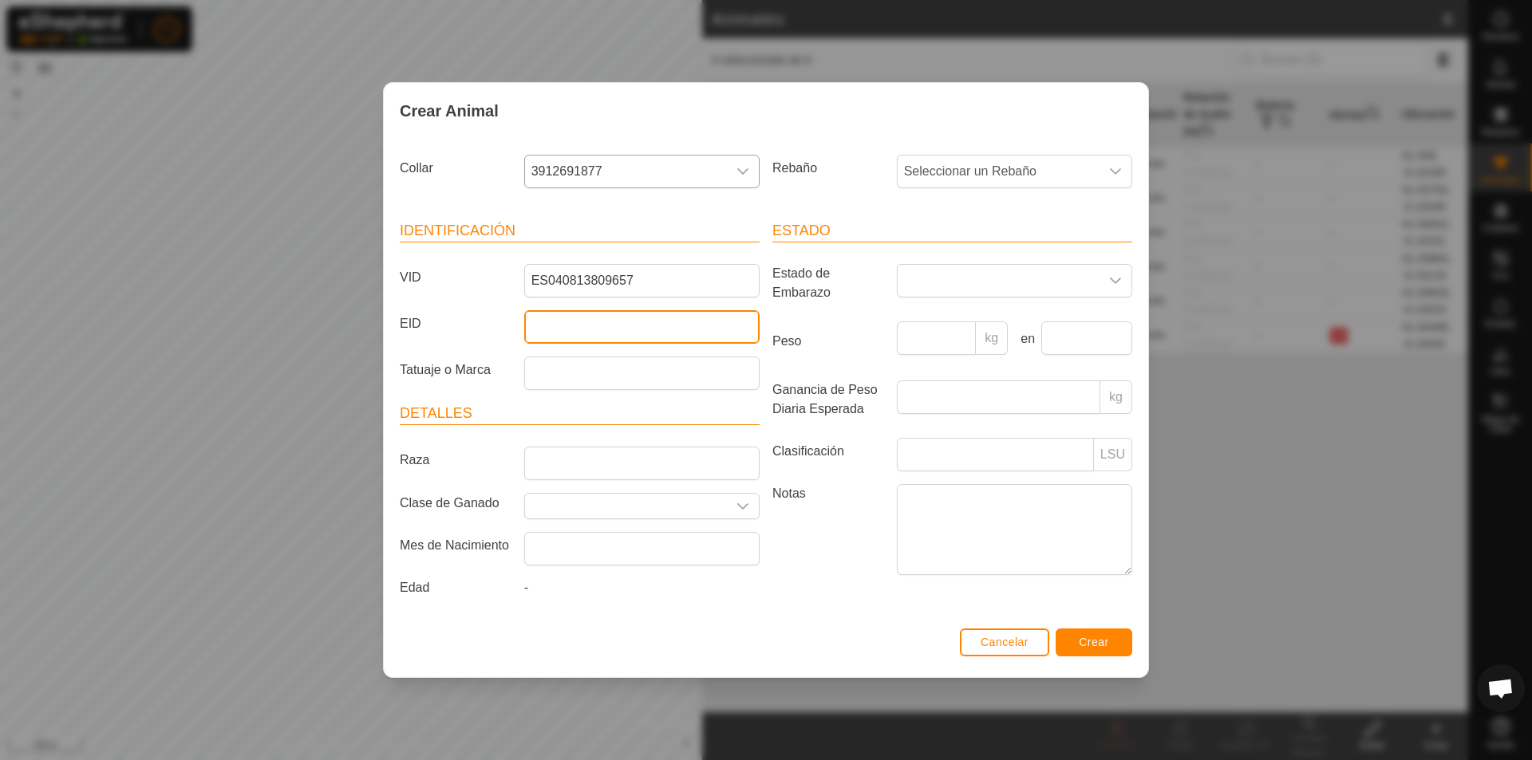
type input "ES040813809657"
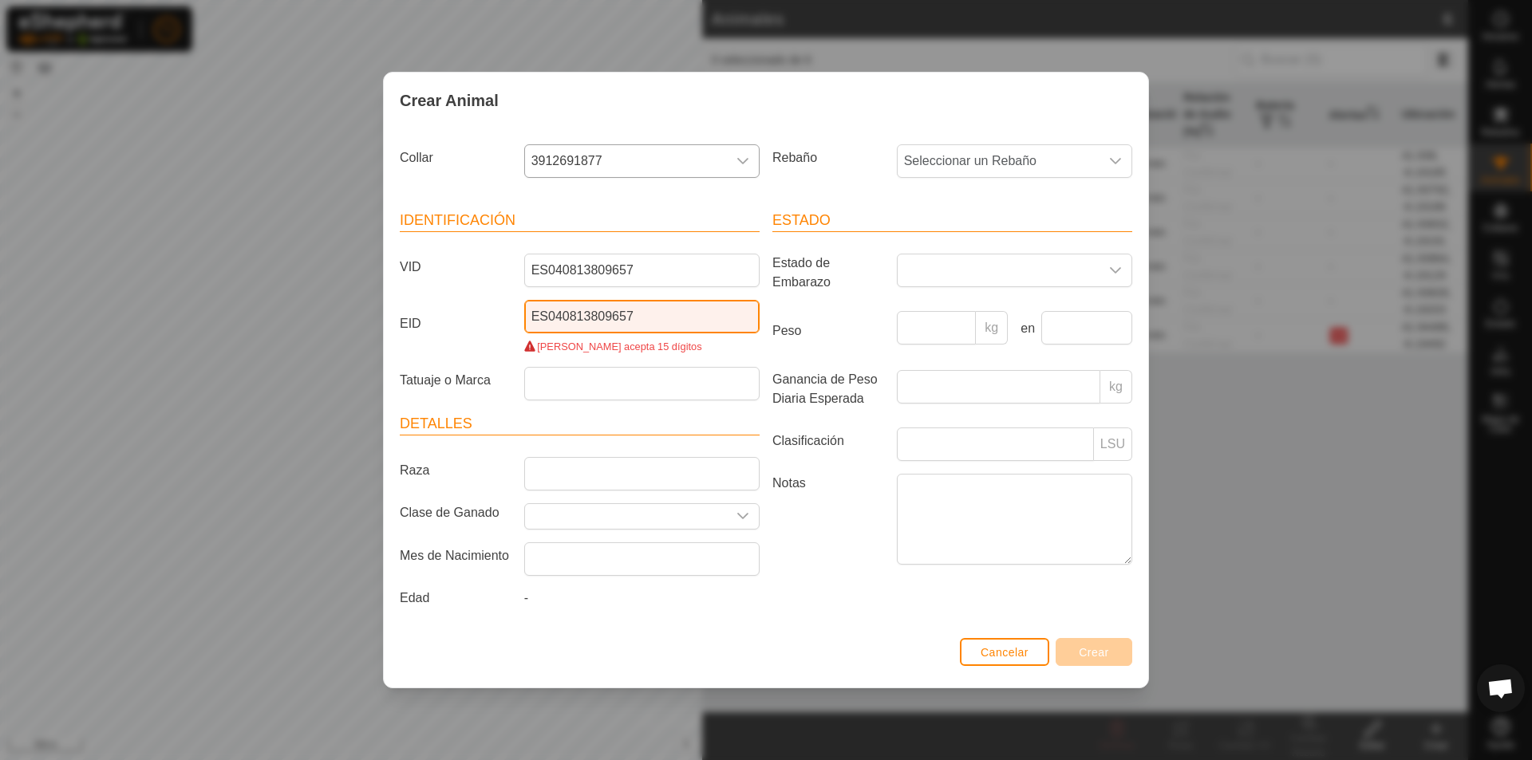
drag, startPoint x: 647, startPoint y: 314, endPoint x: 476, endPoint y: 303, distance: 171.8
click at [483, 302] on div "EID ES040813809657 [PERSON_NAME] acepta 15 dígitos" at bounding box center [579, 327] width 373 height 54
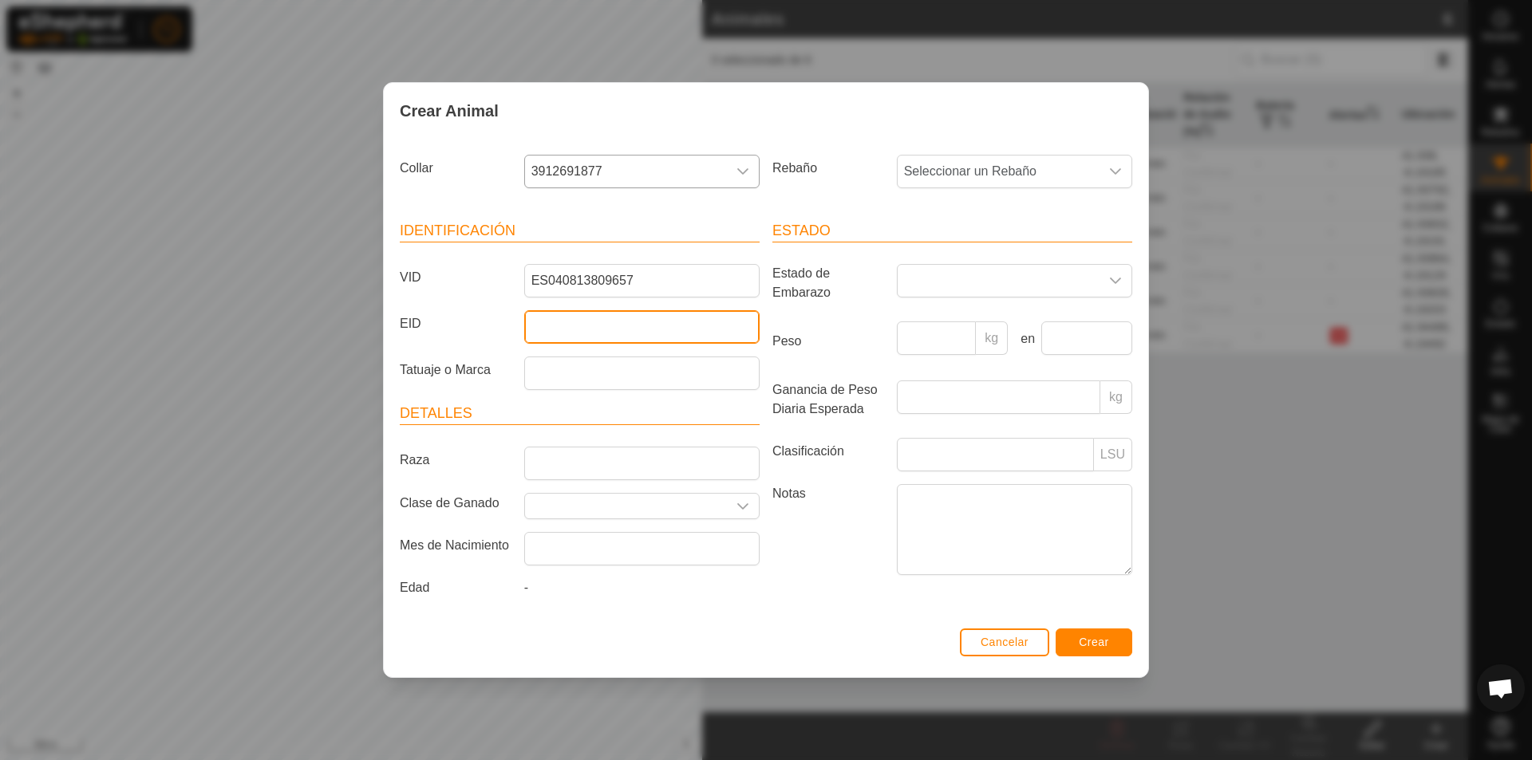
click at [602, 333] on input "EID" at bounding box center [641, 327] width 235 height 34
click at [545, 374] on input "Tatuaje o Marca" at bounding box center [641, 374] width 235 height 34
click at [569, 452] on input "Raza" at bounding box center [641, 464] width 235 height 34
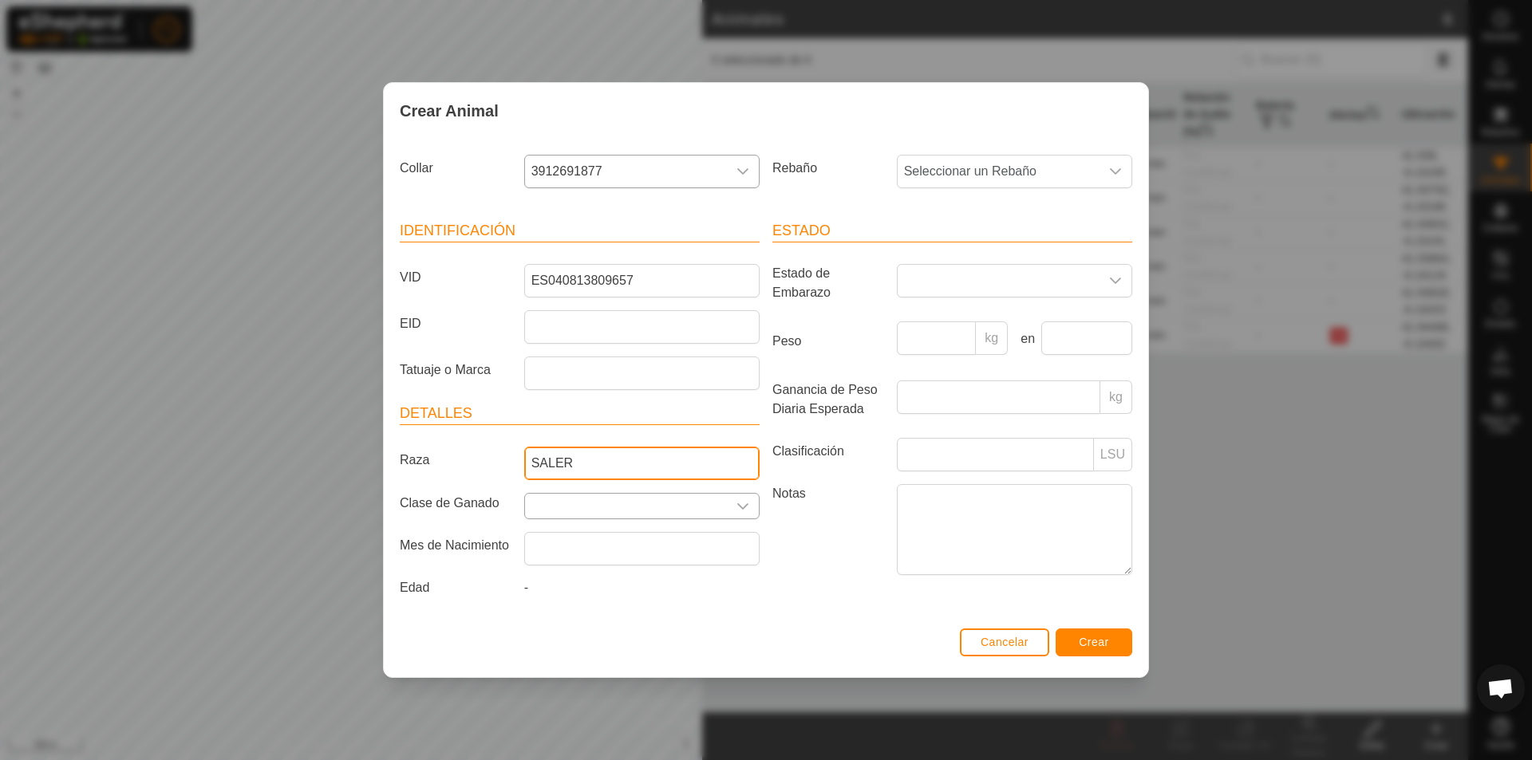
type input "SALER"
click at [744, 501] on icon "dropdown trigger" at bounding box center [742, 506] width 13 height 13
click at [591, 587] on li "[PERSON_NAME]" at bounding box center [642, 584] width 234 height 32
type input "[PERSON_NAME]"
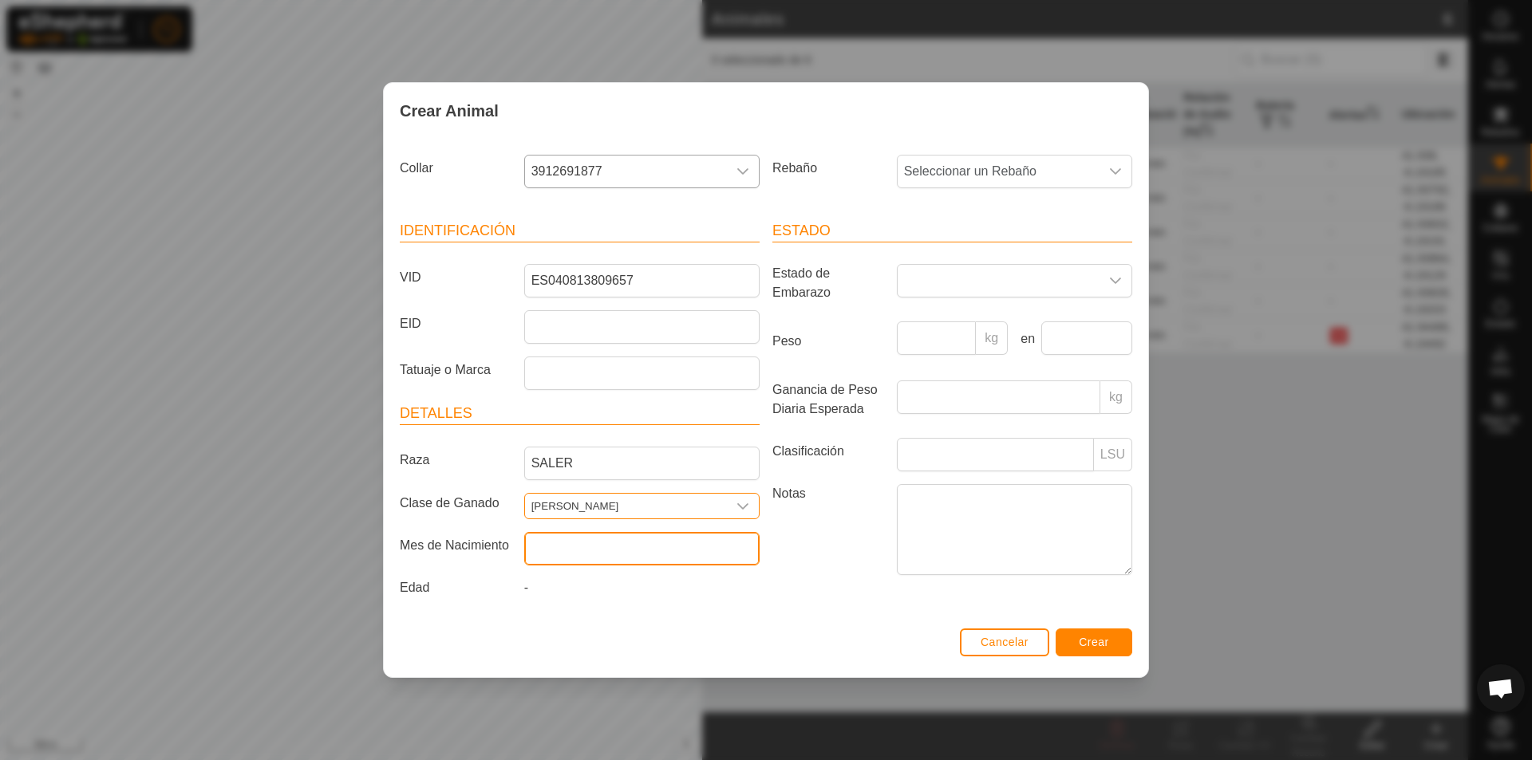
click at [565, 545] on input "text" at bounding box center [641, 549] width 235 height 34
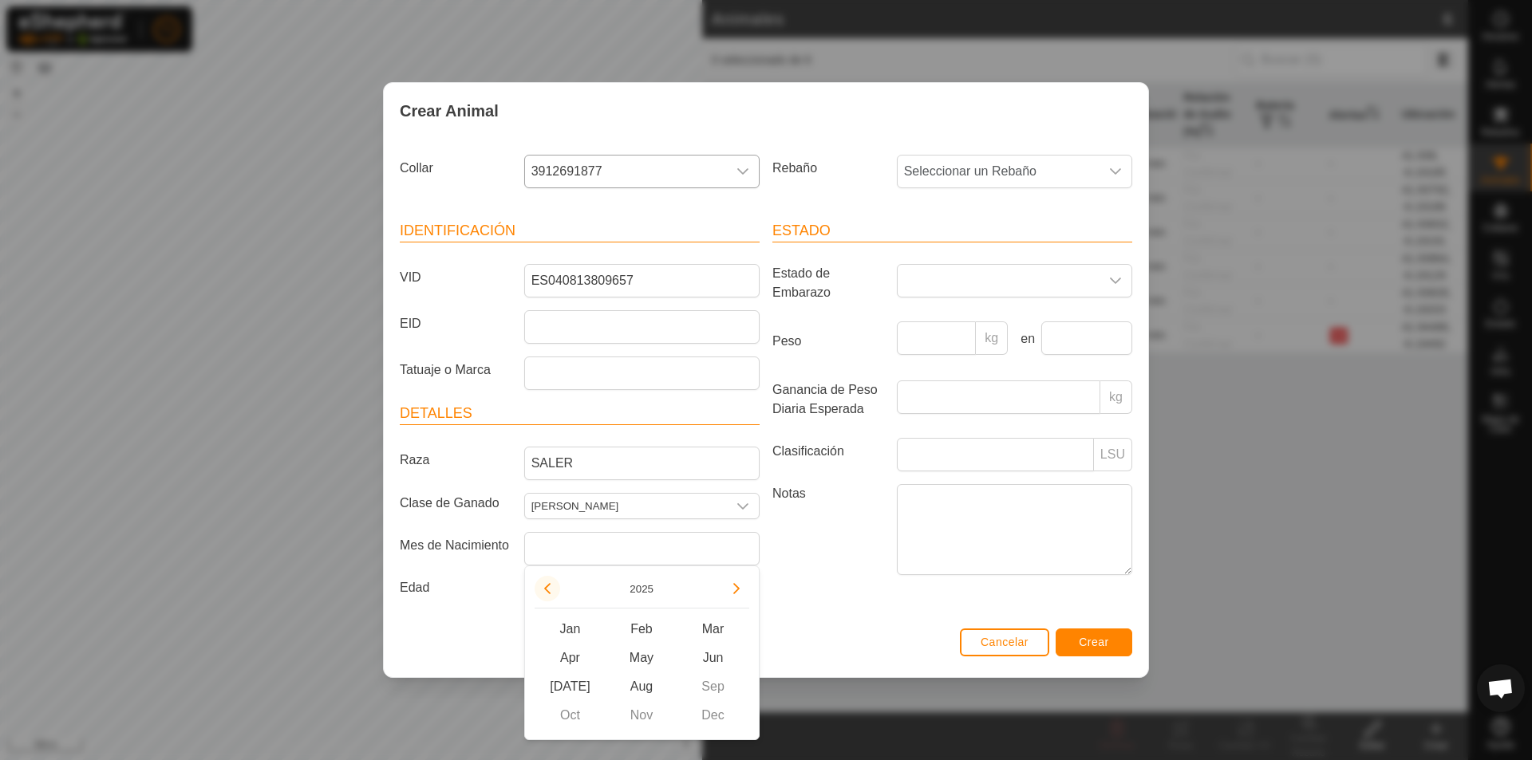
click at [551, 587] on button "Previous Year" at bounding box center [548, 589] width 26 height 26
click at [552, 588] on span "Previous Year" at bounding box center [552, 588] width 0 height 0
click at [551, 587] on button "Previous Year" at bounding box center [548, 589] width 26 height 26
click at [551, 587] on icon "Previous Year" at bounding box center [547, 588] width 13 height 13
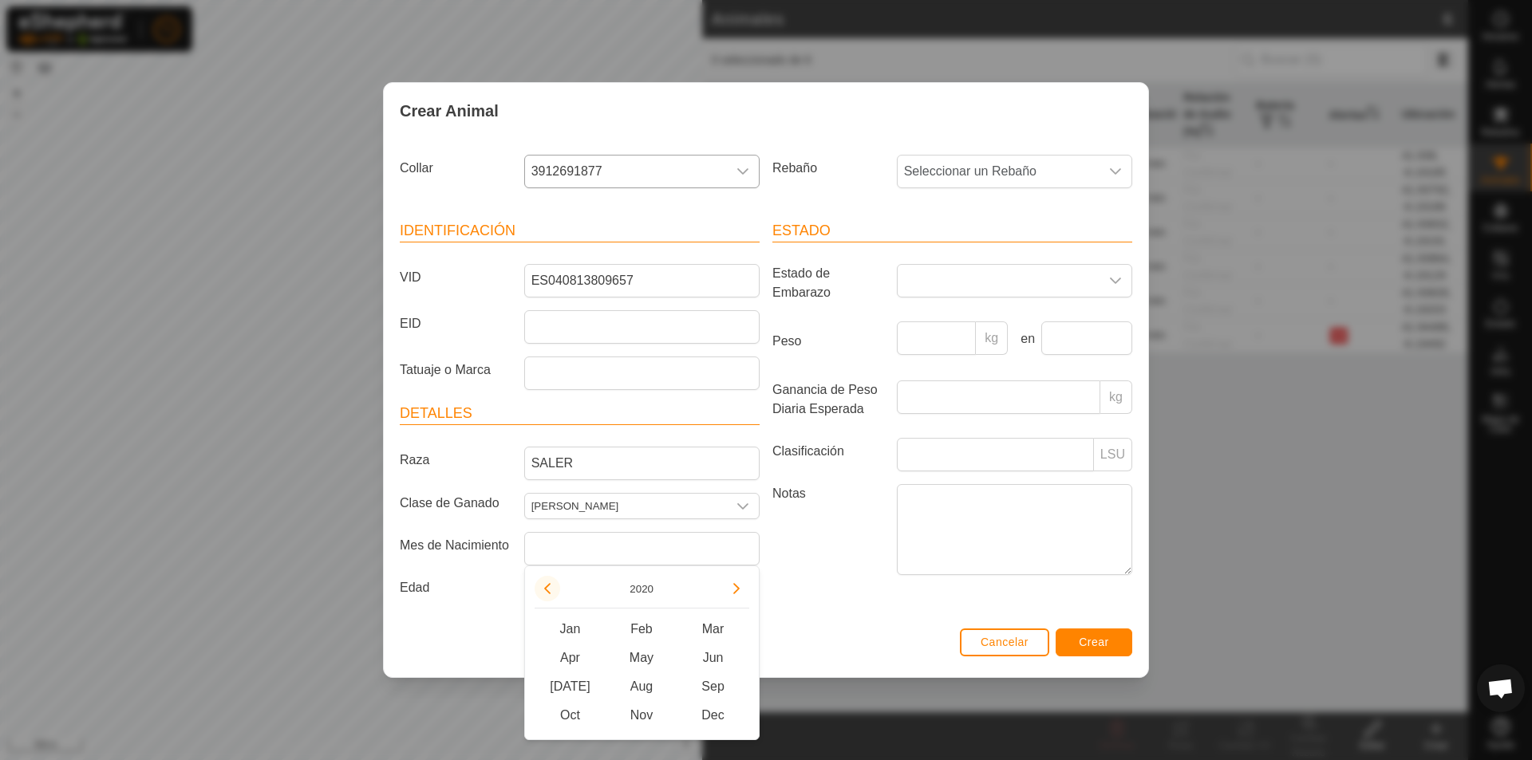
click at [551, 587] on button "Previous Year" at bounding box center [548, 589] width 26 height 26
click at [716, 633] on span "Mar" at bounding box center [713, 629] width 72 height 29
type input "[DATE]"
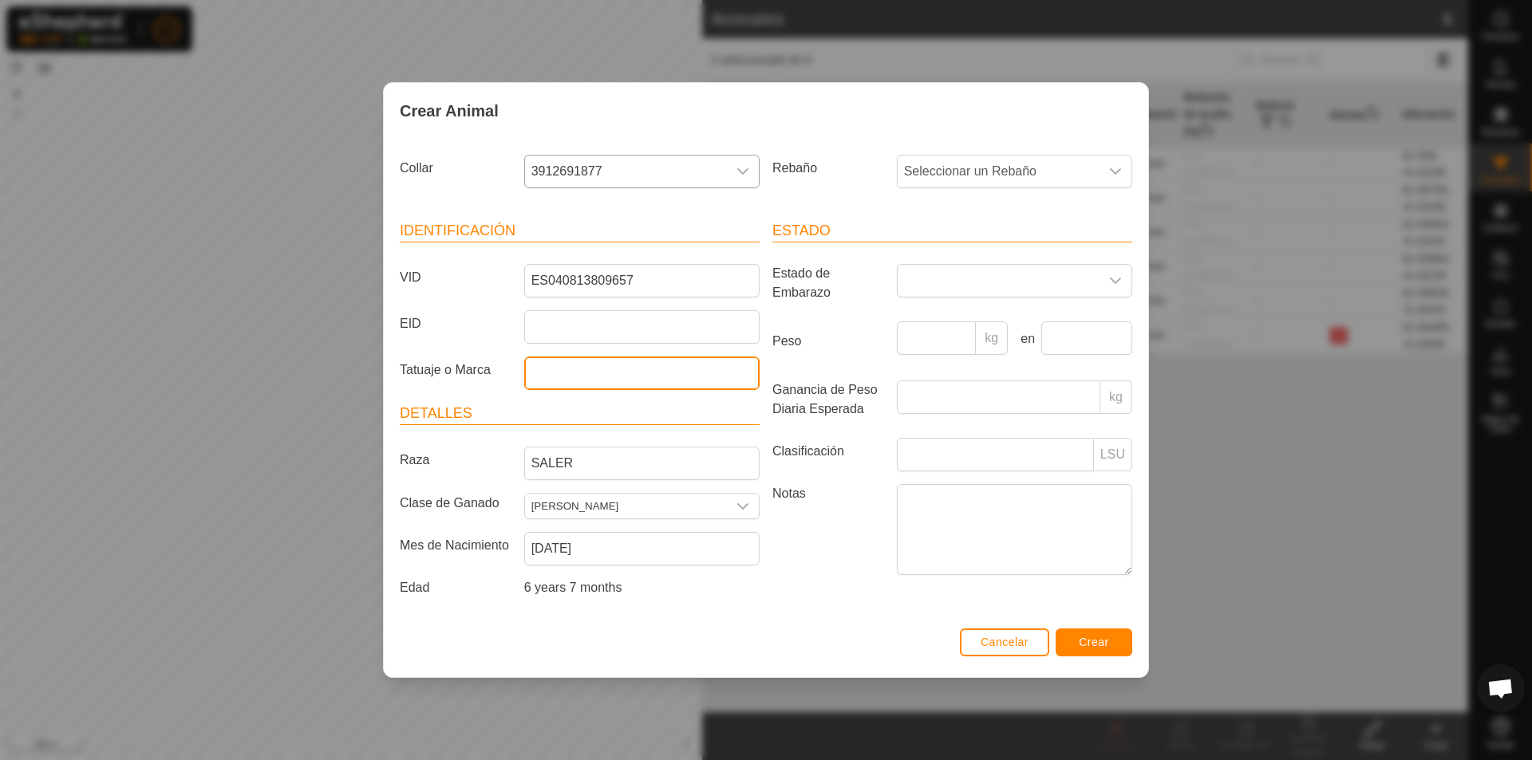
click at [554, 377] on input "Tatuaje o Marca" at bounding box center [641, 374] width 235 height 34
type input "[PERSON_NAME]"
click at [1078, 653] on button "Crear" at bounding box center [1094, 643] width 77 height 28
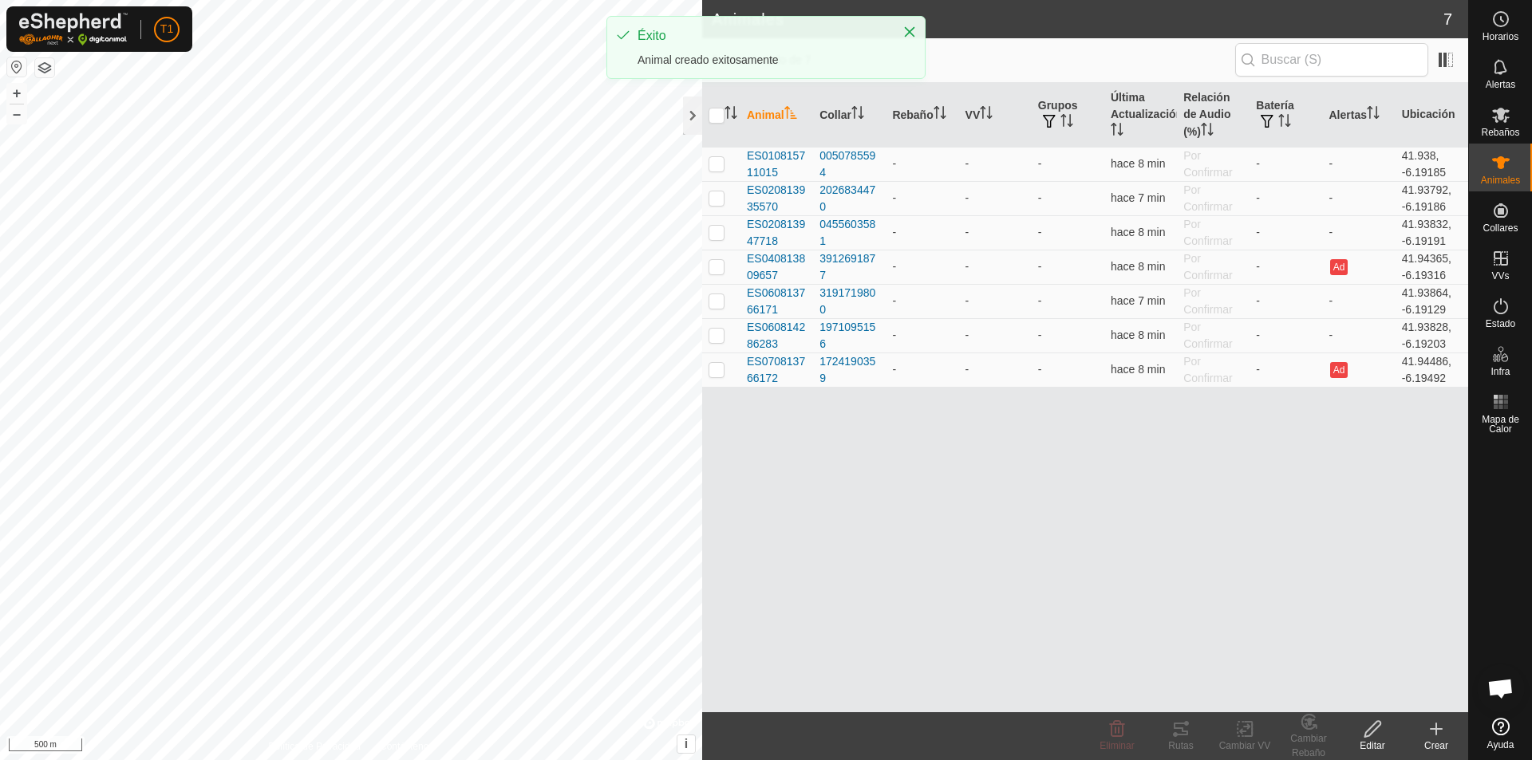
click at [1078, 498] on div "Animal Collar Rebaño VV Grupos Última Actualización Relación de Audio (%) Bater…" at bounding box center [1085, 397] width 766 height 629
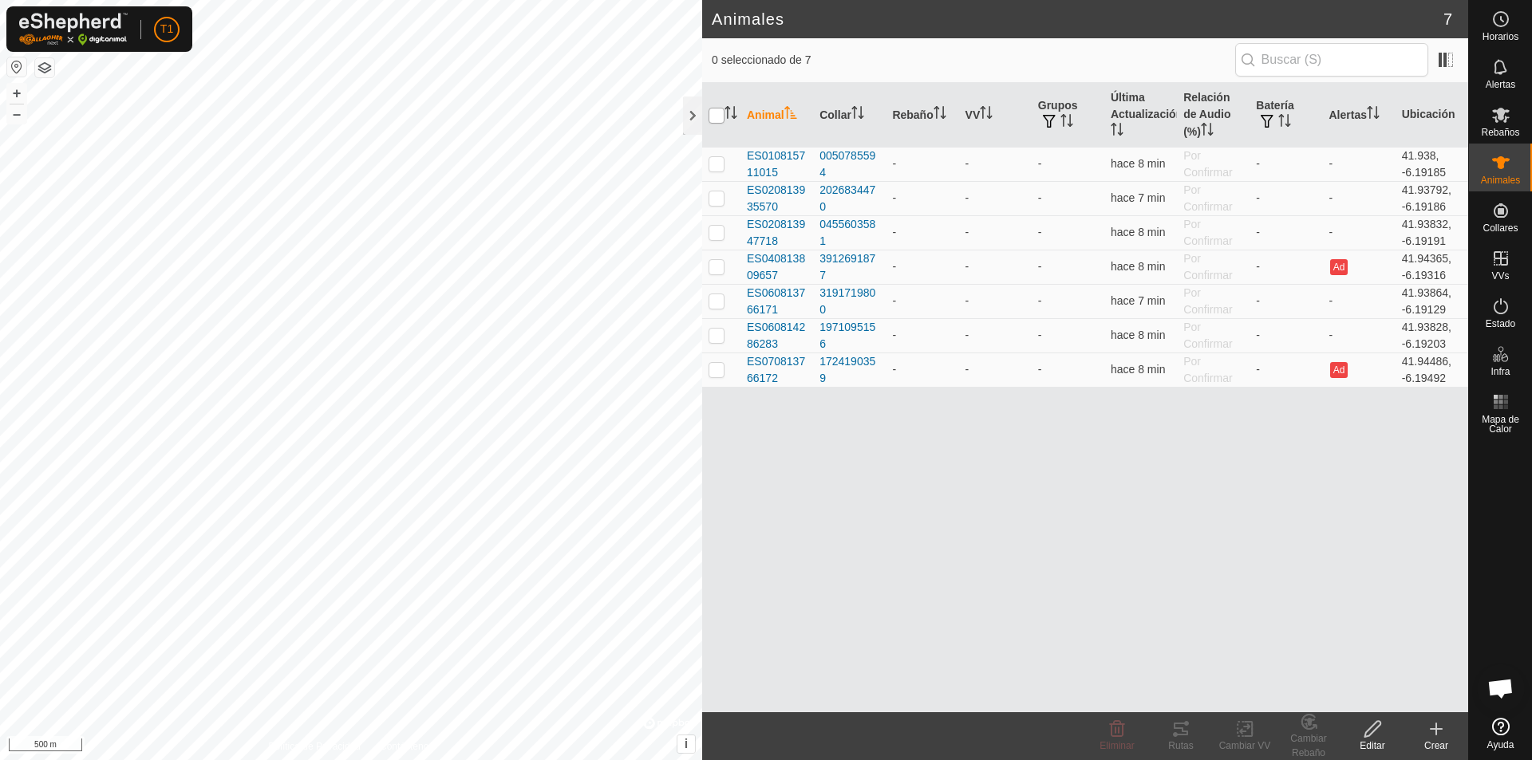
click at [716, 113] on input "checkbox" at bounding box center [716, 116] width 16 height 16
checkbox input "true"
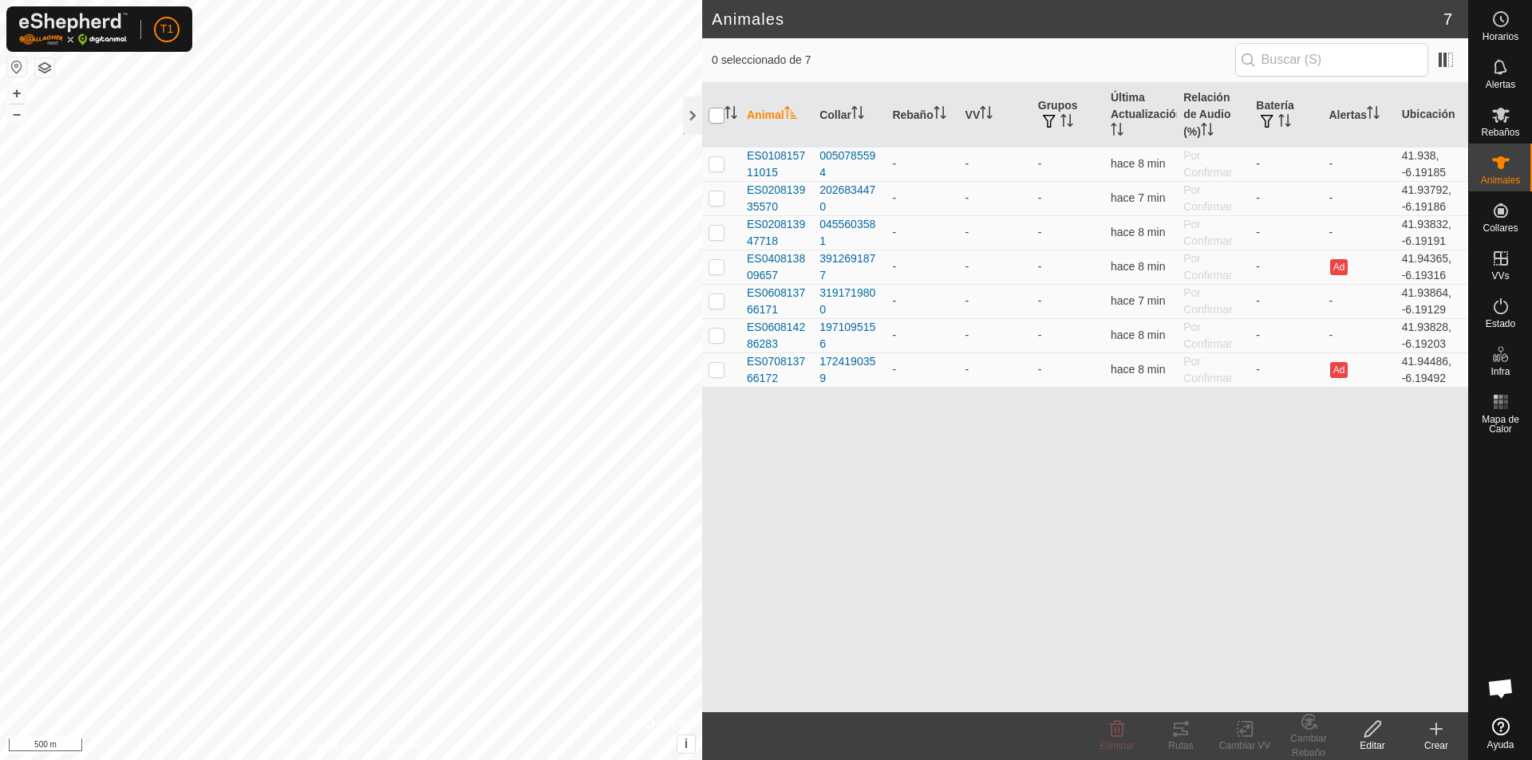
checkbox input "true"
click at [911, 116] on th "Rebaño" at bounding box center [922, 115] width 73 height 65
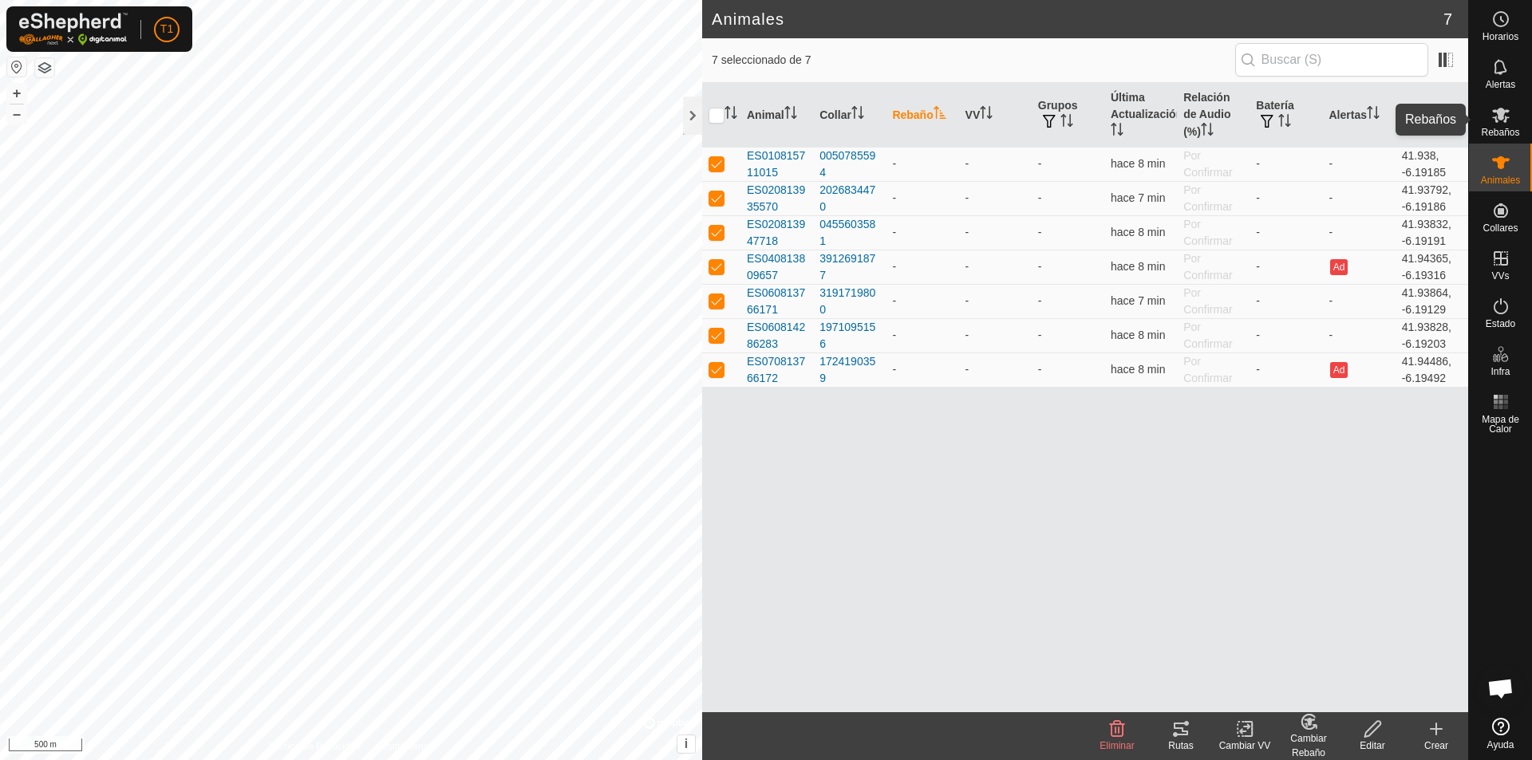
click at [1078, 128] on span "Rebaños" at bounding box center [1500, 133] width 38 height 10
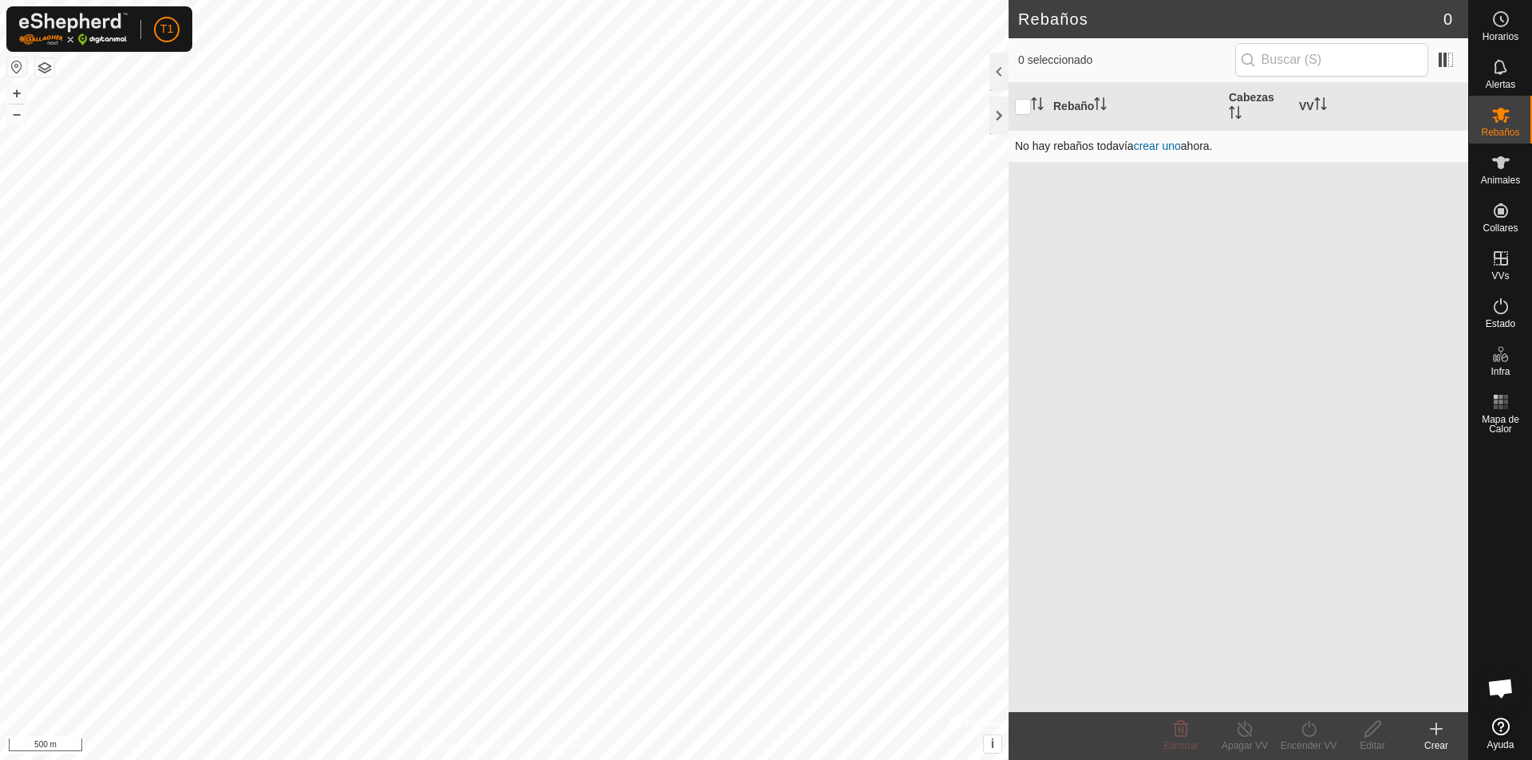
click at [1078, 144] on link "crear uno" at bounding box center [1157, 146] width 47 height 13
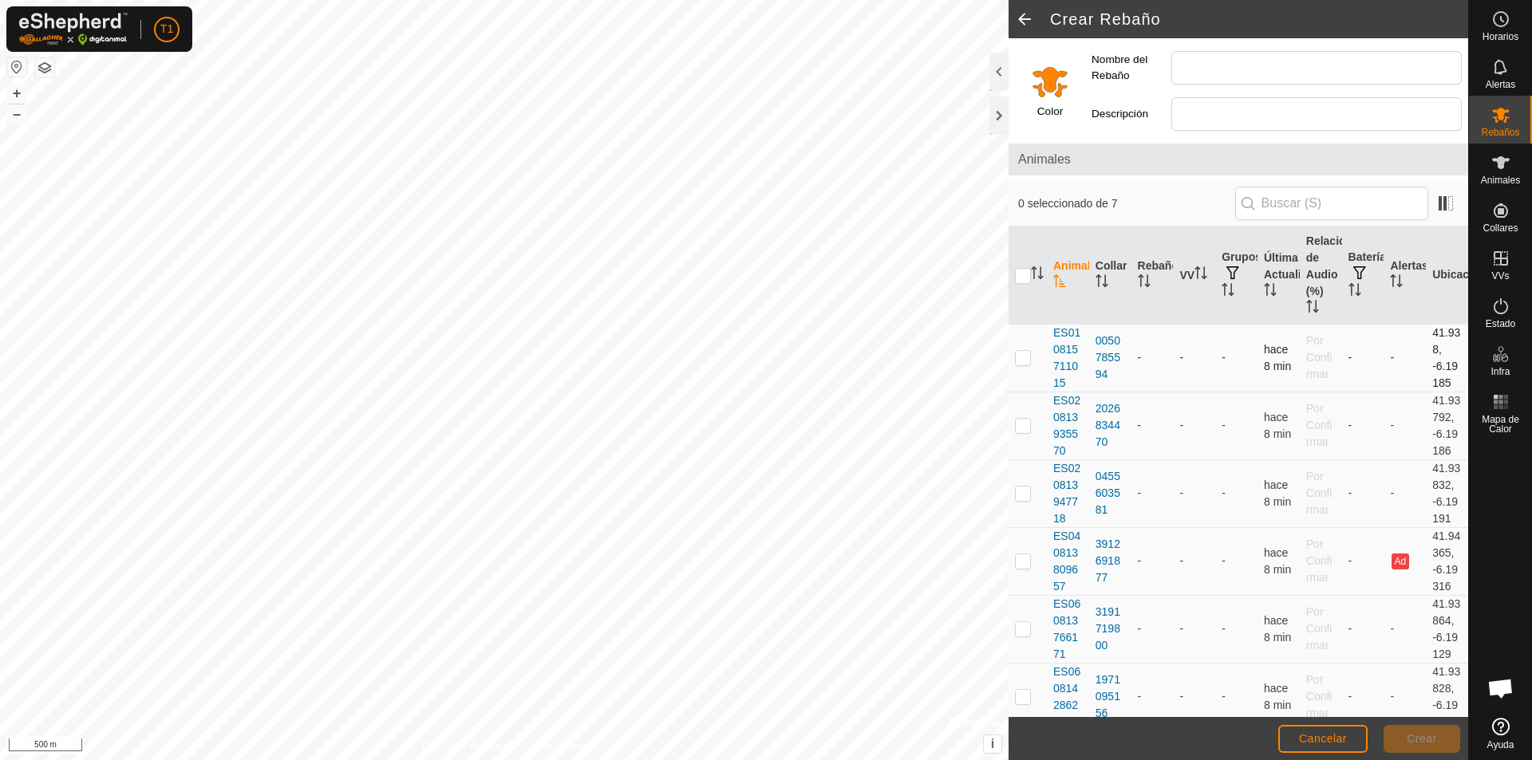
click at [1030, 361] on p-checkbox at bounding box center [1023, 357] width 16 height 13
checkbox input "true"
click at [1033, 428] on td at bounding box center [1027, 426] width 38 height 68
checkbox input "true"
click at [1023, 503] on td at bounding box center [1027, 494] width 38 height 68
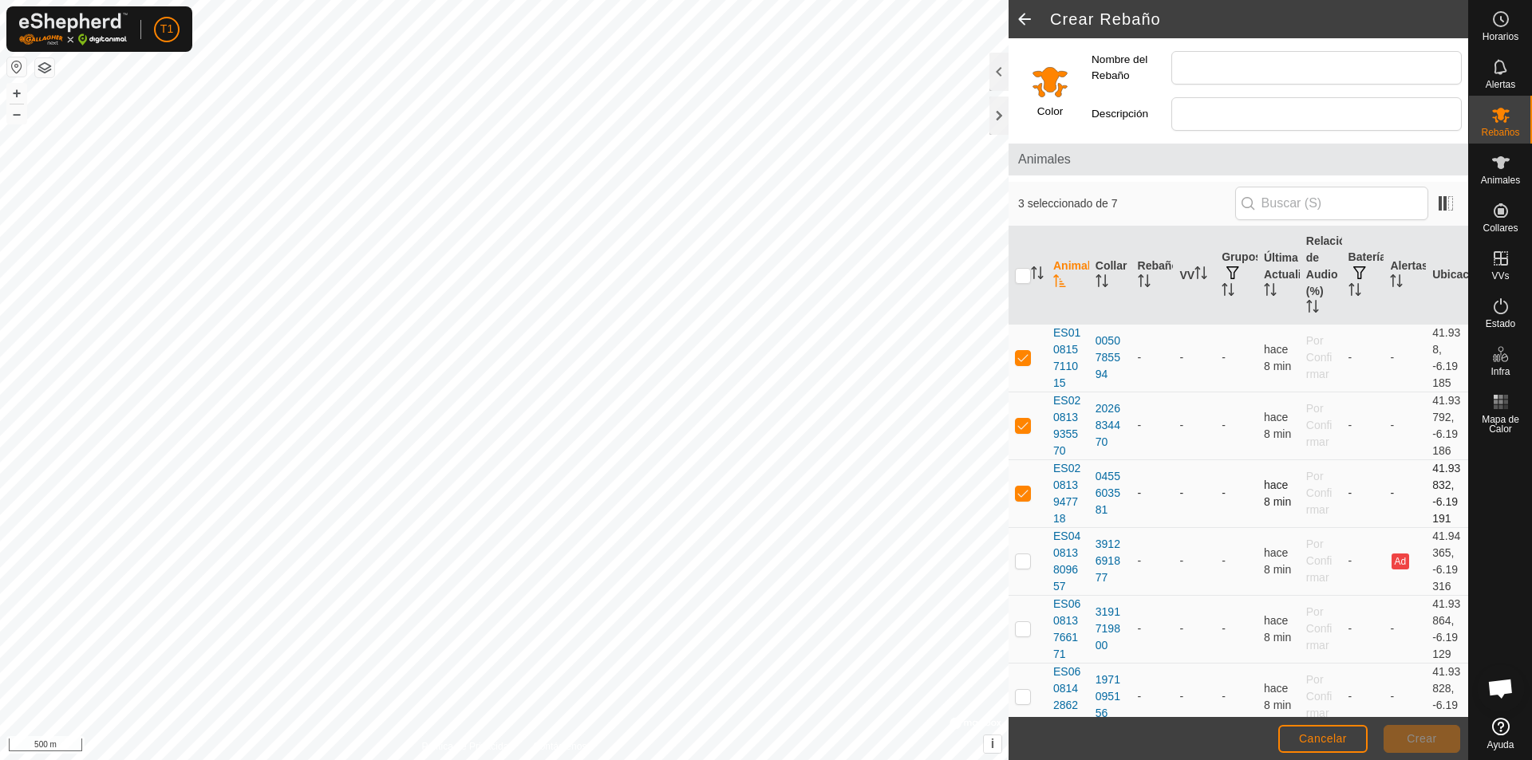
click at [1023, 503] on td at bounding box center [1027, 494] width 38 height 68
checkbox input "false"
click at [1026, 571] on td at bounding box center [1027, 561] width 38 height 68
checkbox input "true"
click at [1028, 496] on p-checkbox at bounding box center [1023, 493] width 16 height 13
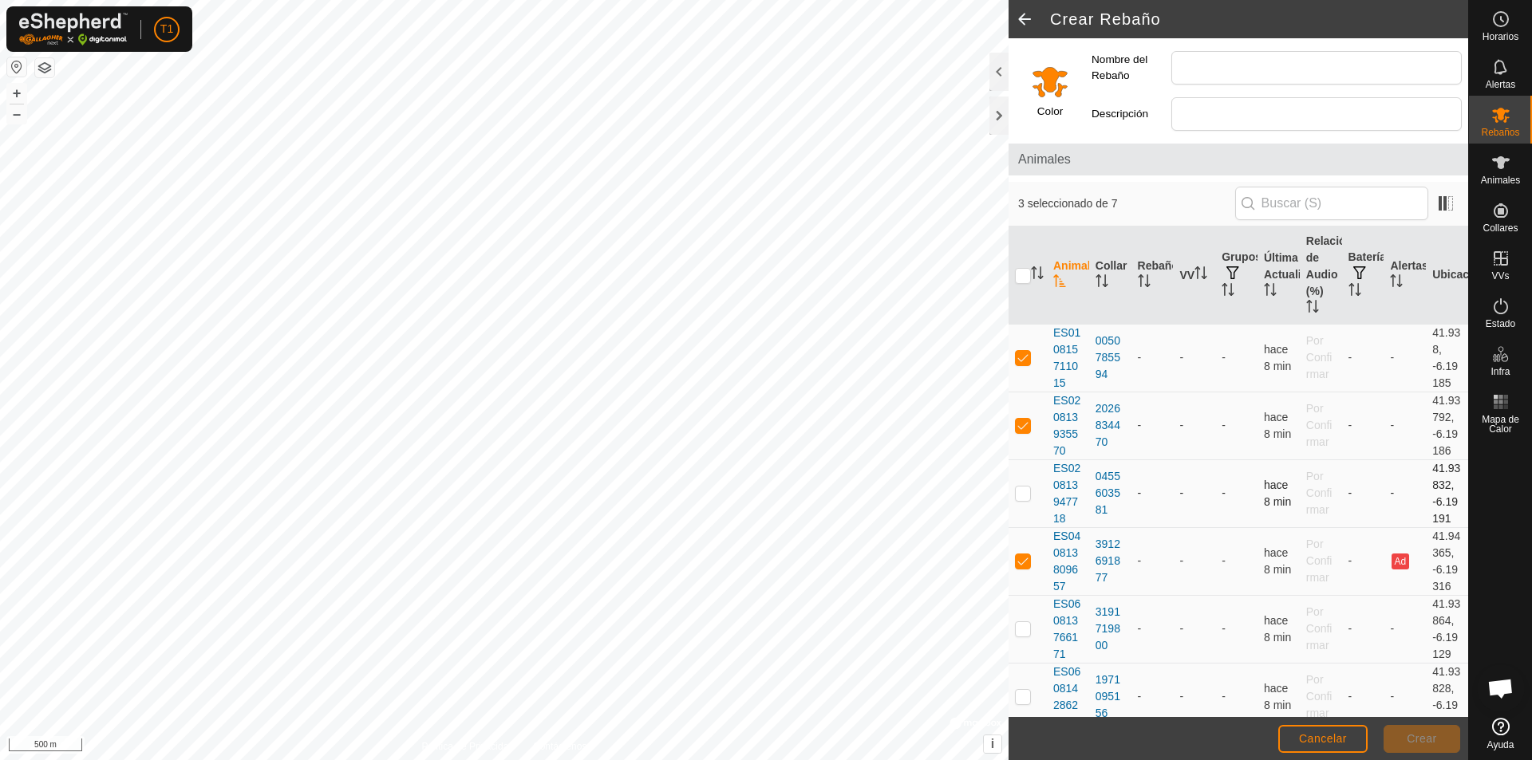
checkbox input "true"
click at [1023, 633] on p-checkbox at bounding box center [1023, 628] width 16 height 13
checkbox input "true"
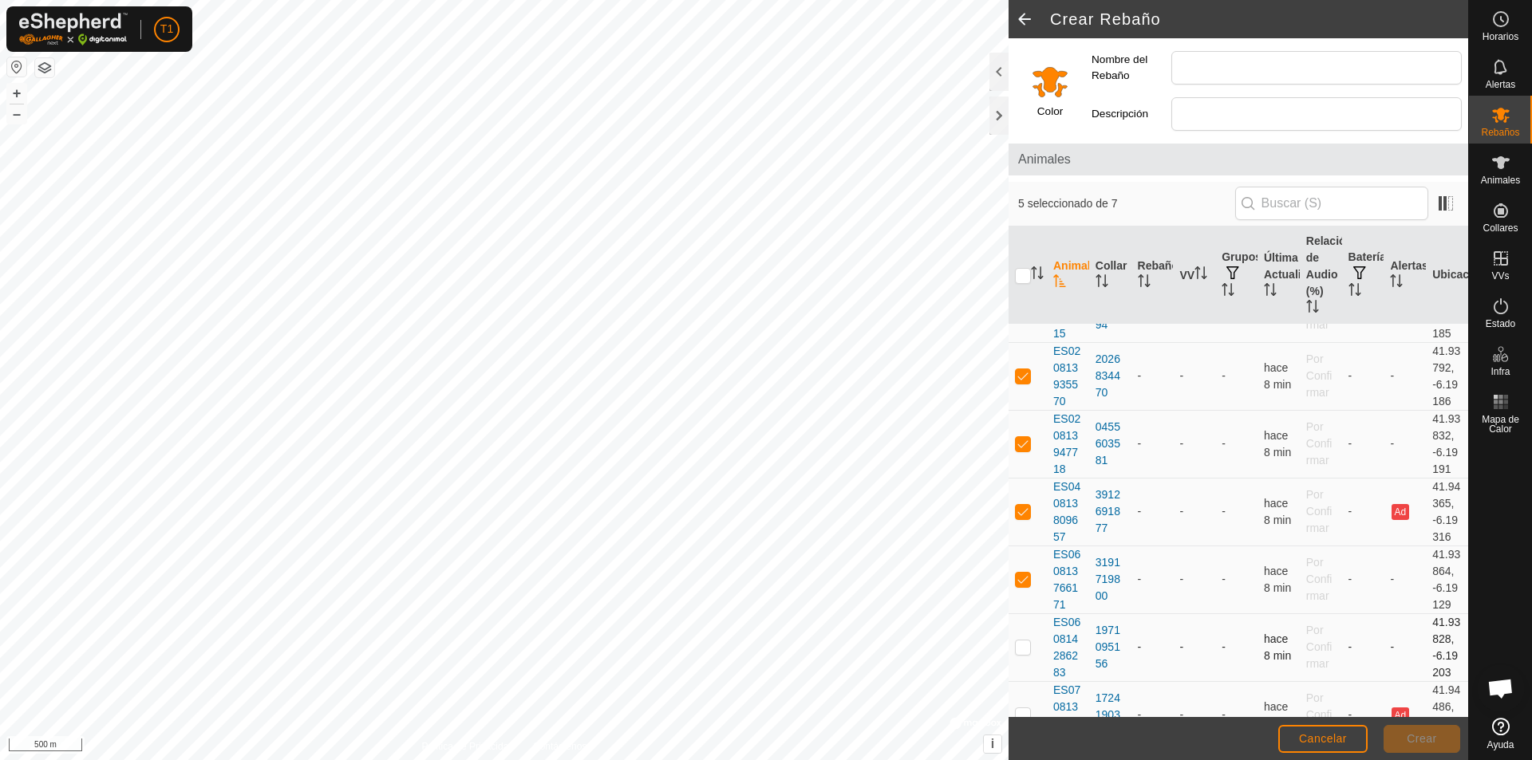
scroll to position [81, 0]
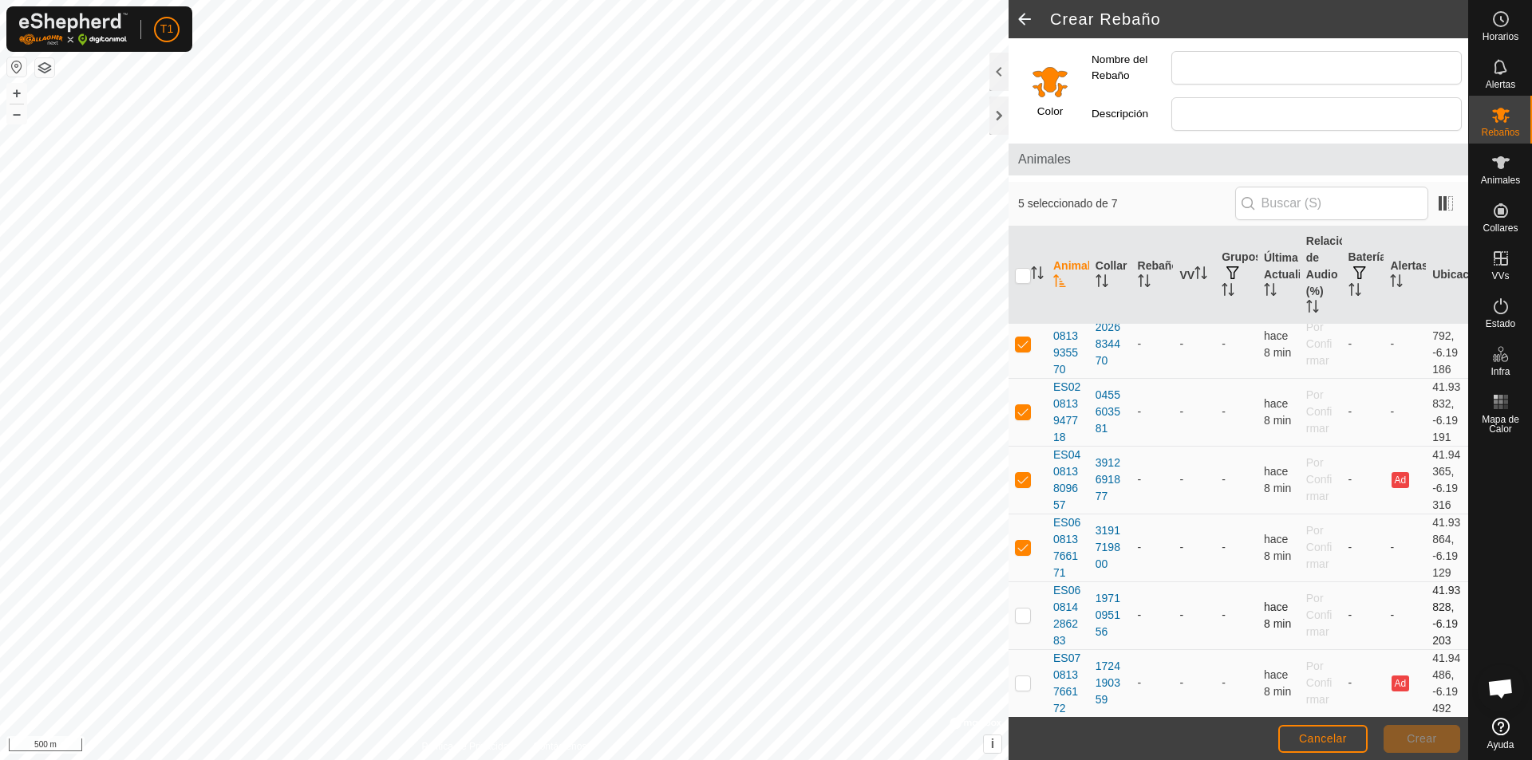
click at [1020, 616] on p-checkbox at bounding box center [1023, 615] width 16 height 13
checkbox input "true"
click at [1026, 685] on p-checkbox at bounding box center [1023, 683] width 16 height 13
checkbox input "true"
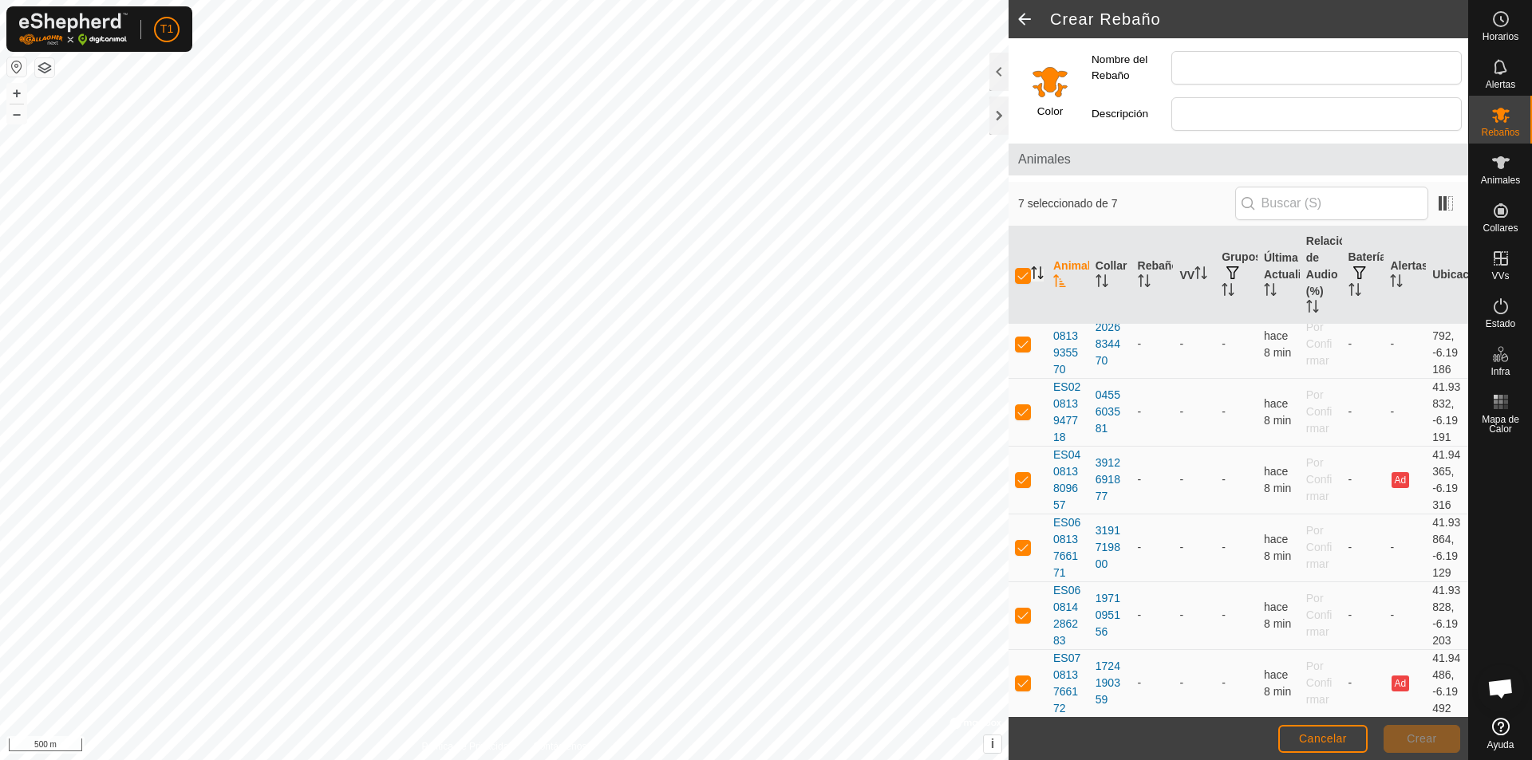
click at [1035, 270] on icon "Activar para ordenar" at bounding box center [1037, 272] width 13 height 13
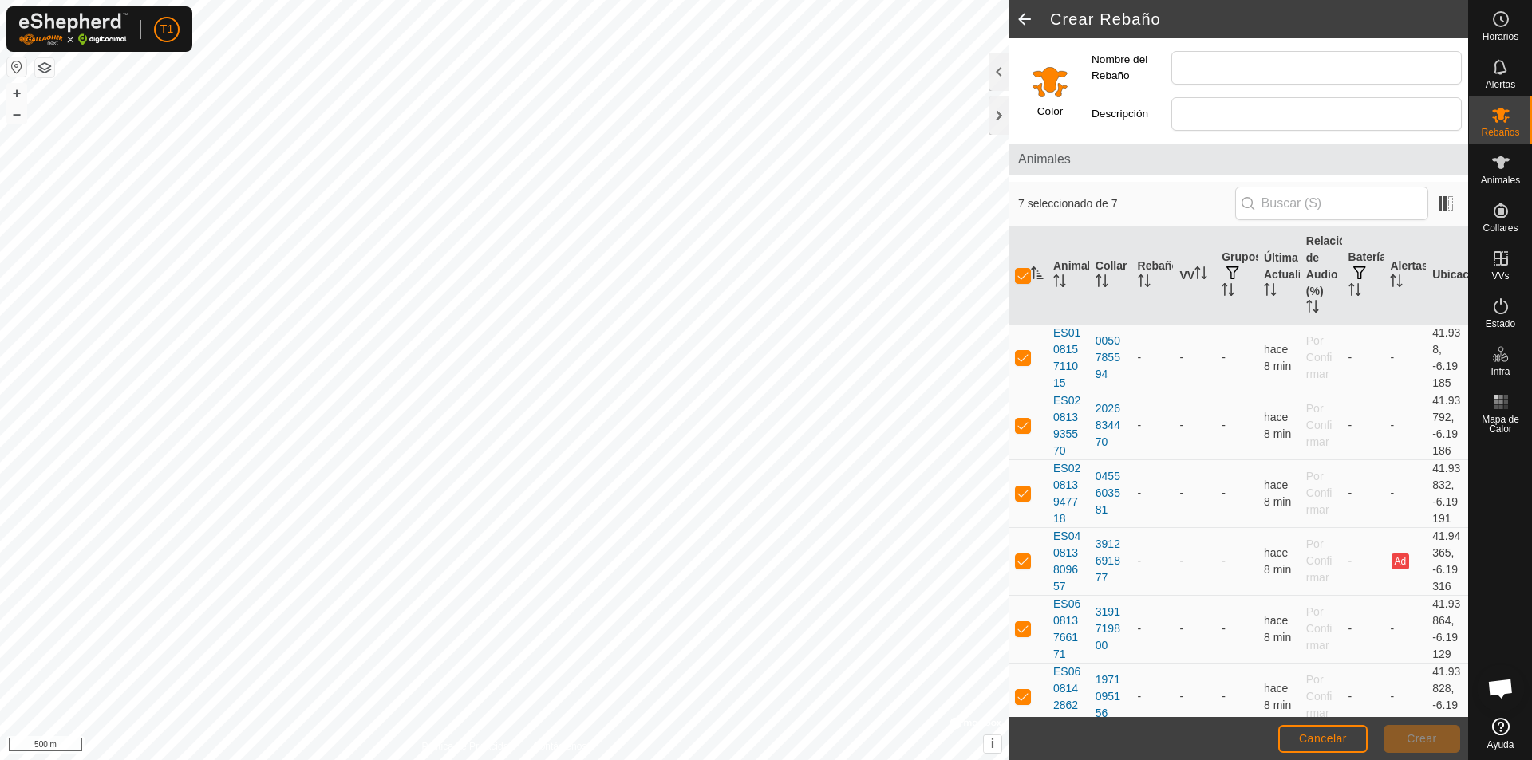
click at [1035, 276] on icon "Activar para ordenar" at bounding box center [1037, 272] width 13 height 13
click at [1022, 282] on input "checkbox" at bounding box center [1023, 276] width 16 height 16
checkbox input "false"
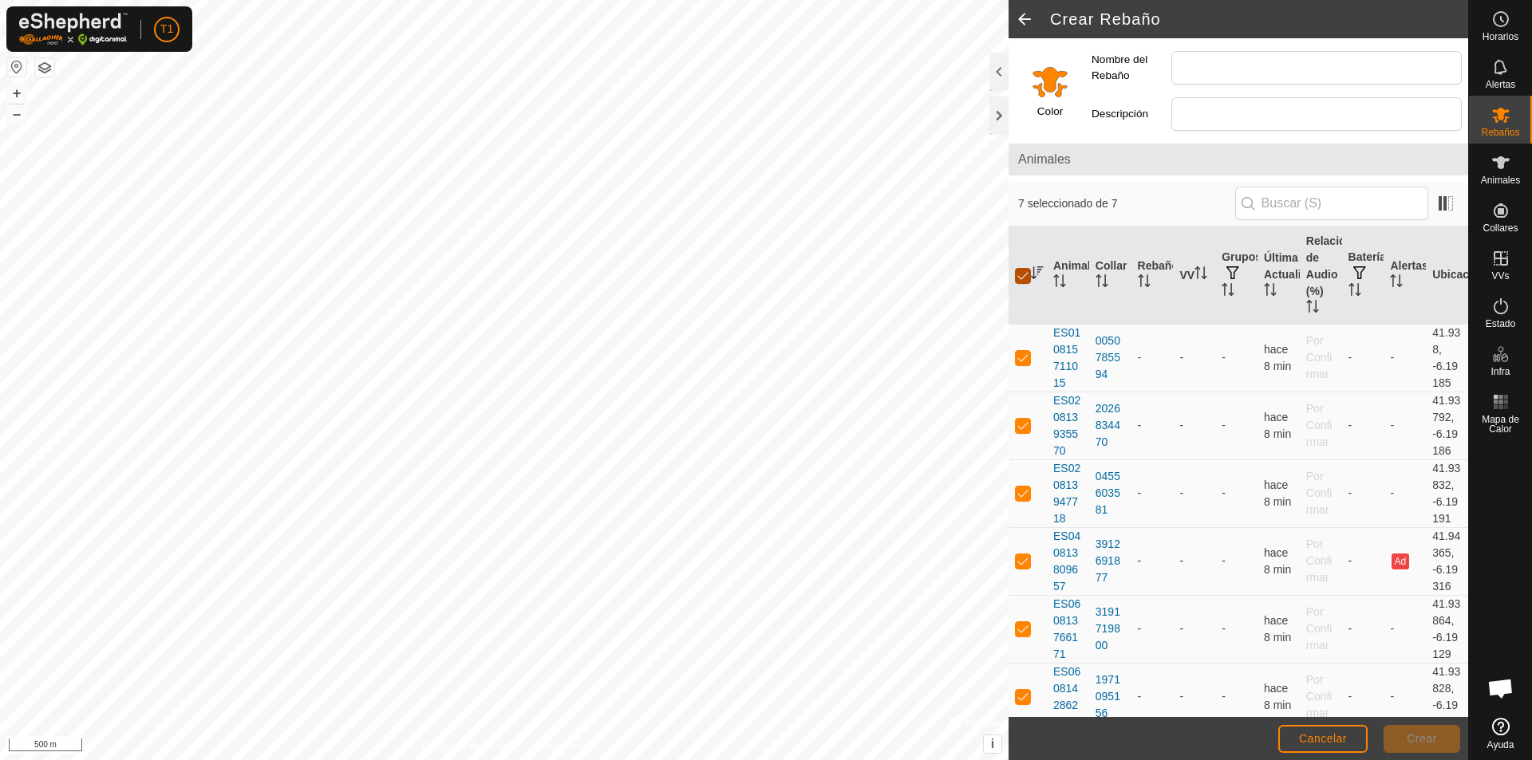
checkbox input "false"
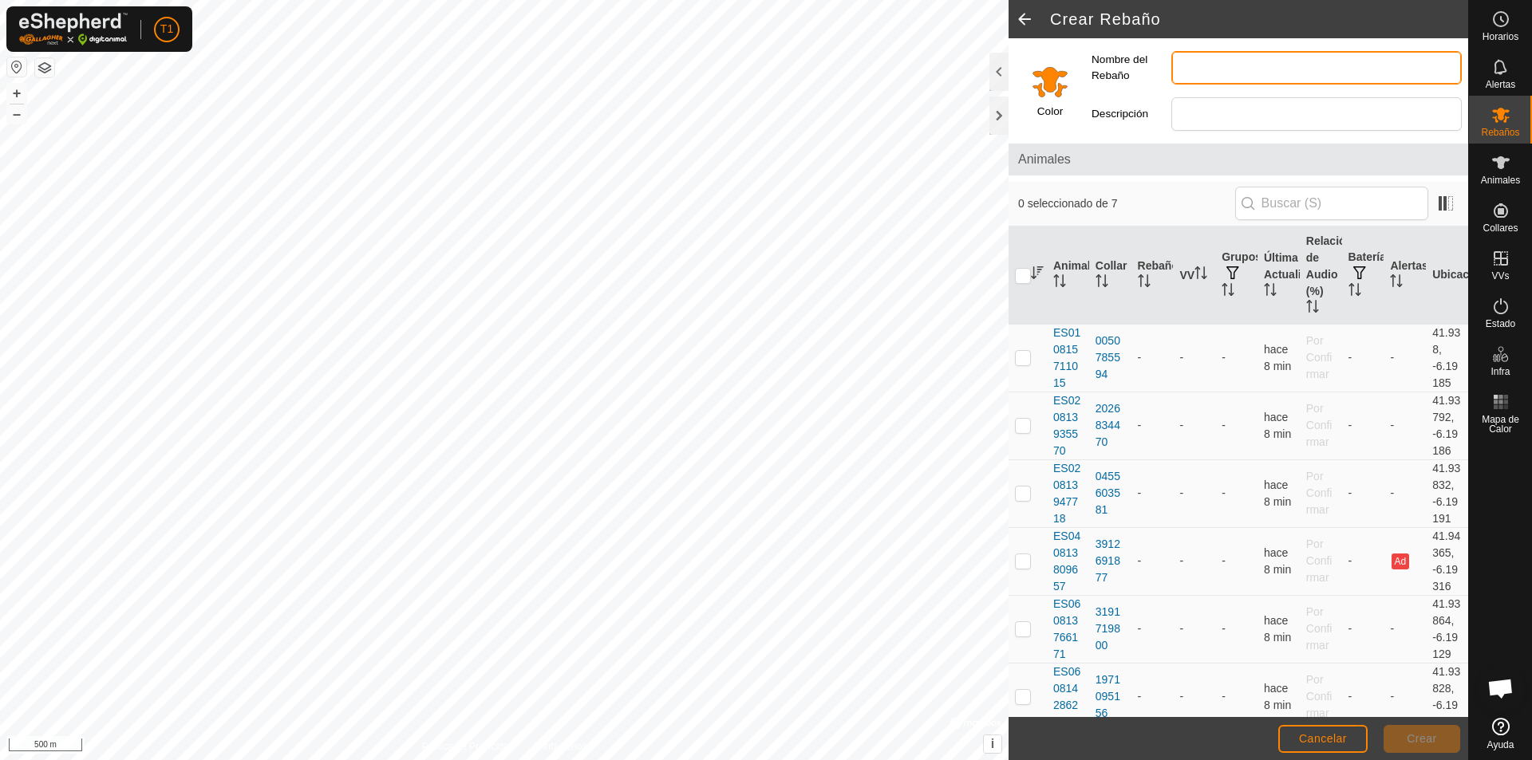
click at [1078, 67] on input "Nombre del Rebaño" at bounding box center [1316, 68] width 290 height 34
type input "LAS FORCADAS"
click at [1024, 275] on input "checkbox" at bounding box center [1023, 276] width 16 height 16
checkbox input "true"
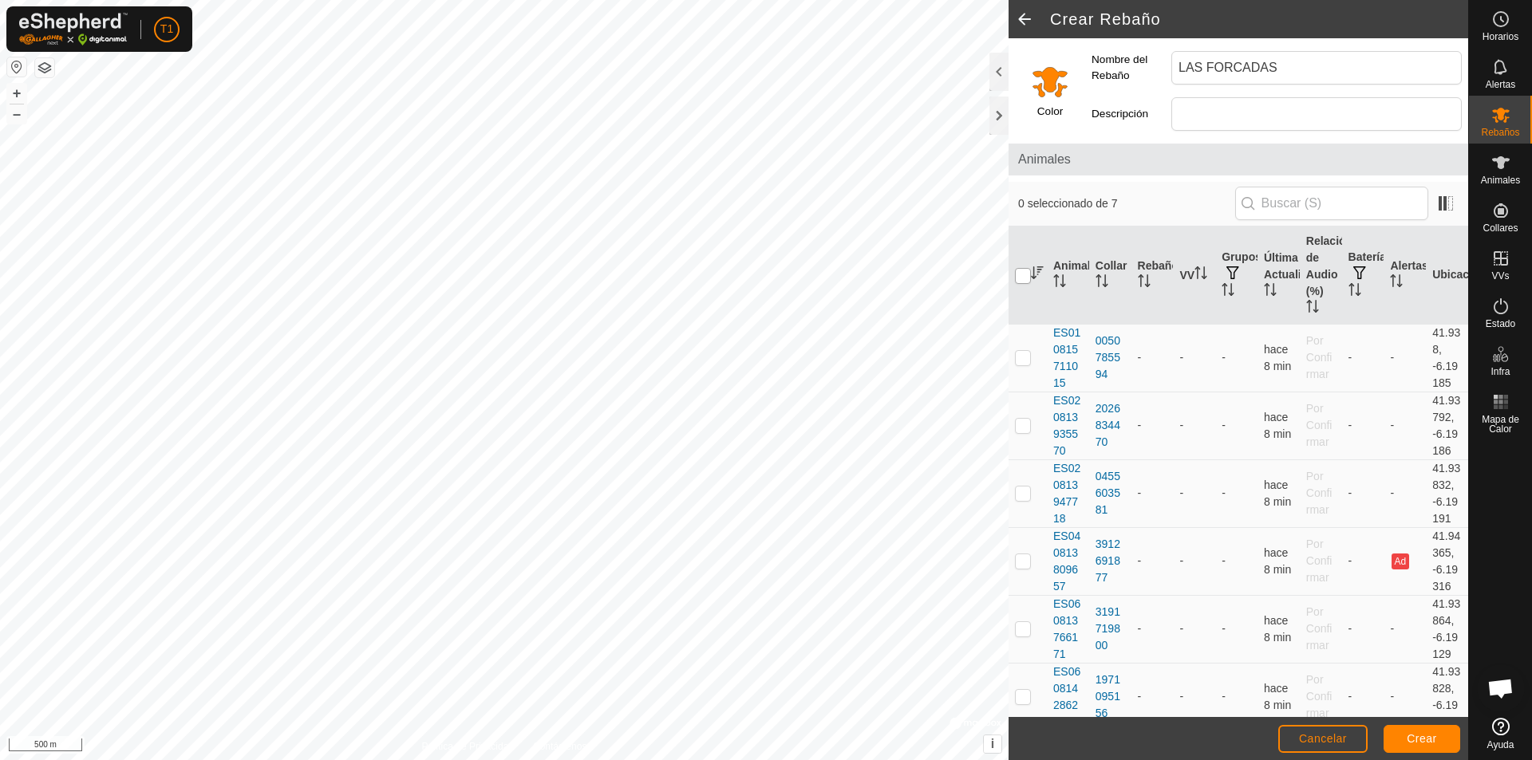
checkbox input "true"
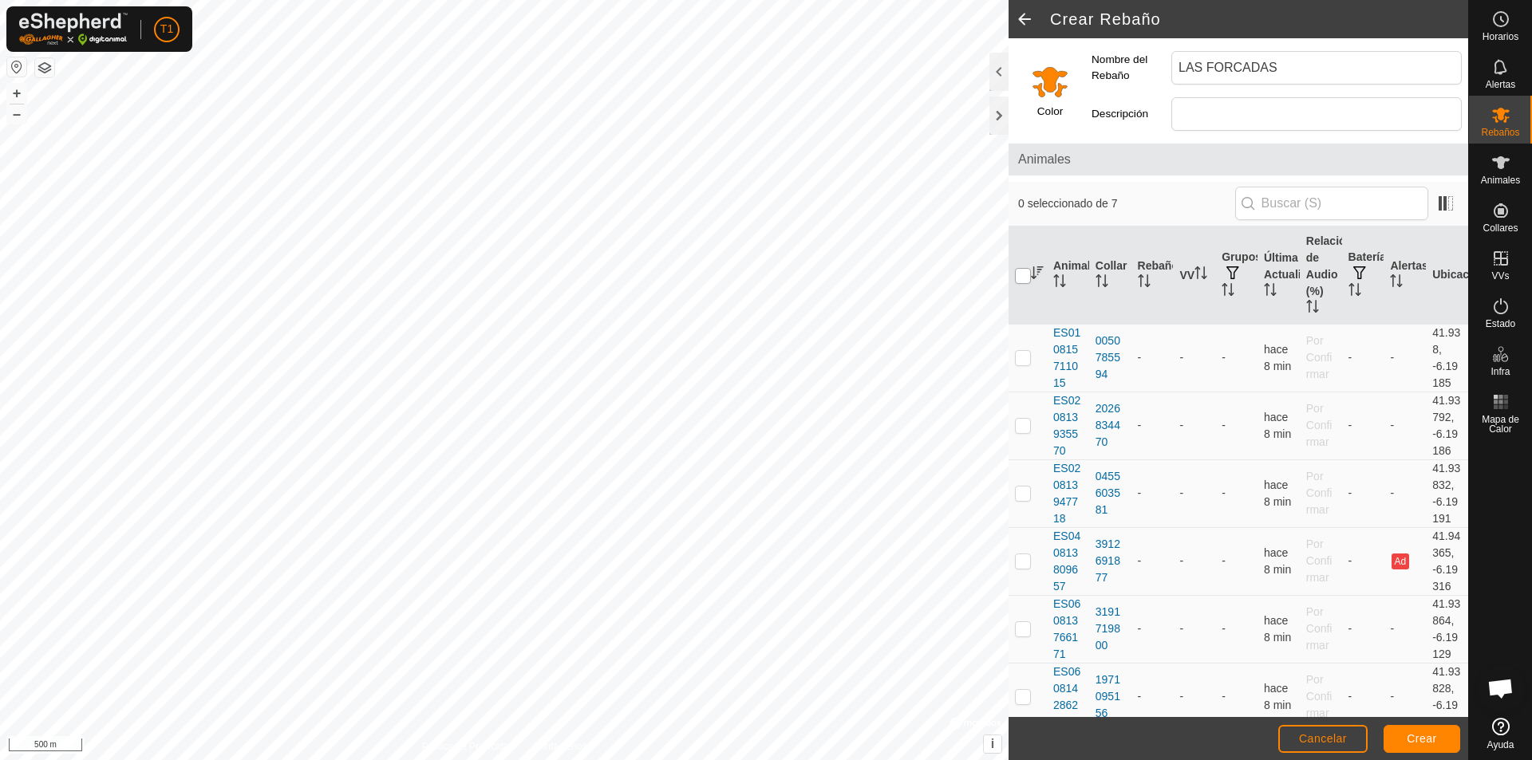
checkbox input "true"
click at [1078, 737] on span "Crear" at bounding box center [1422, 738] width 30 height 13
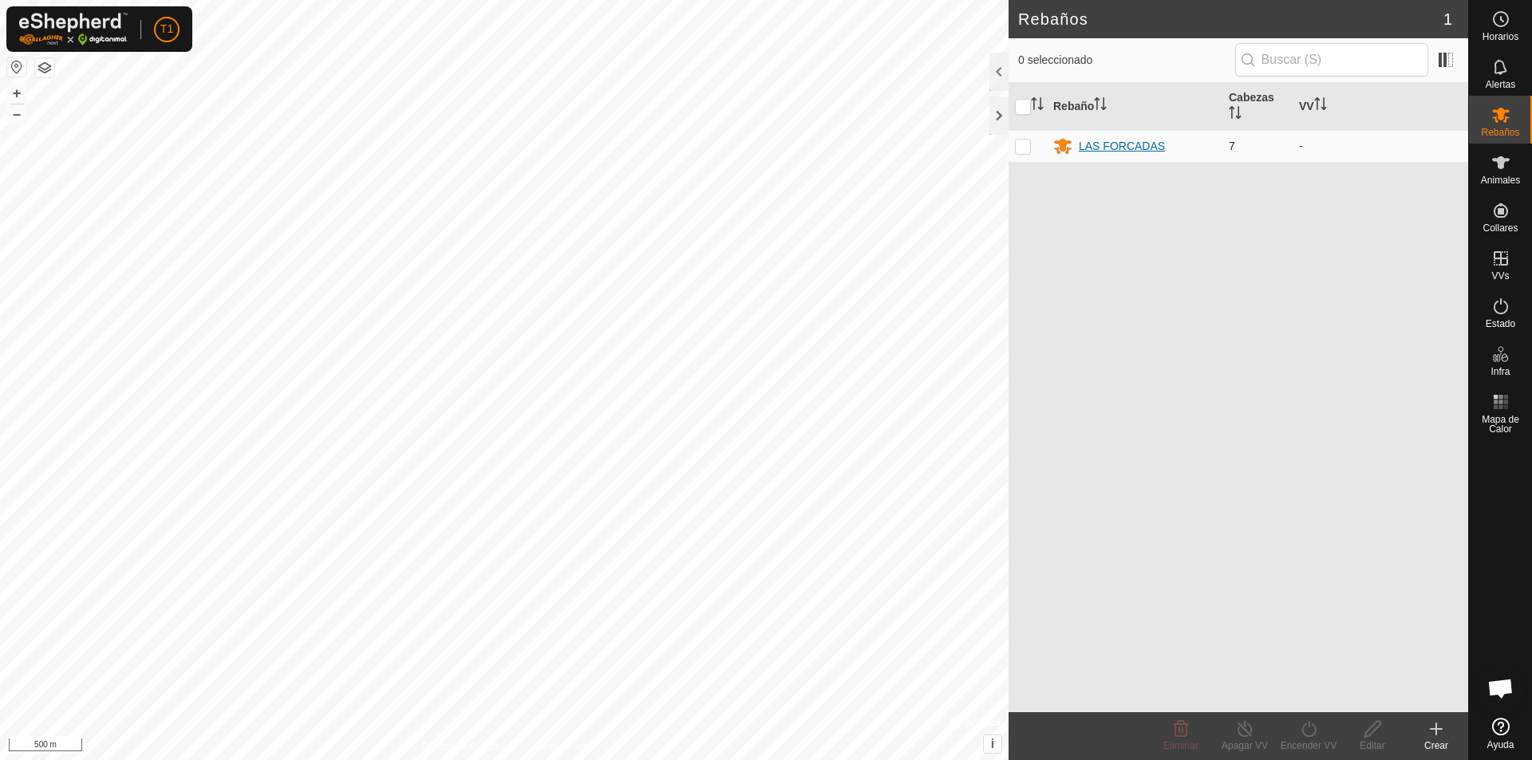
click at [1078, 148] on div "LAS FORCADAS" at bounding box center [1122, 146] width 86 height 17
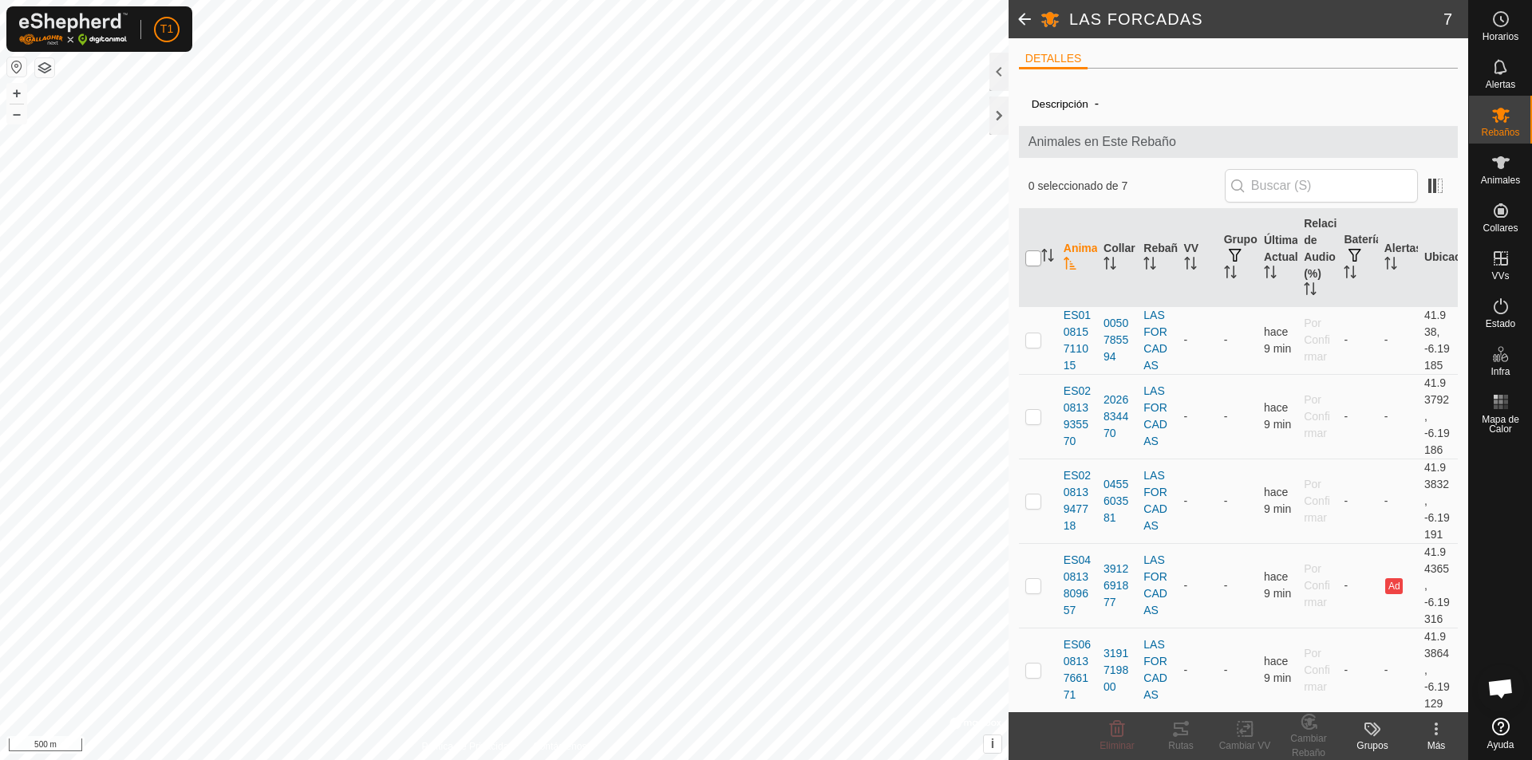
click at [1034, 261] on input "checkbox" at bounding box center [1033, 259] width 16 height 16
checkbox input "true"
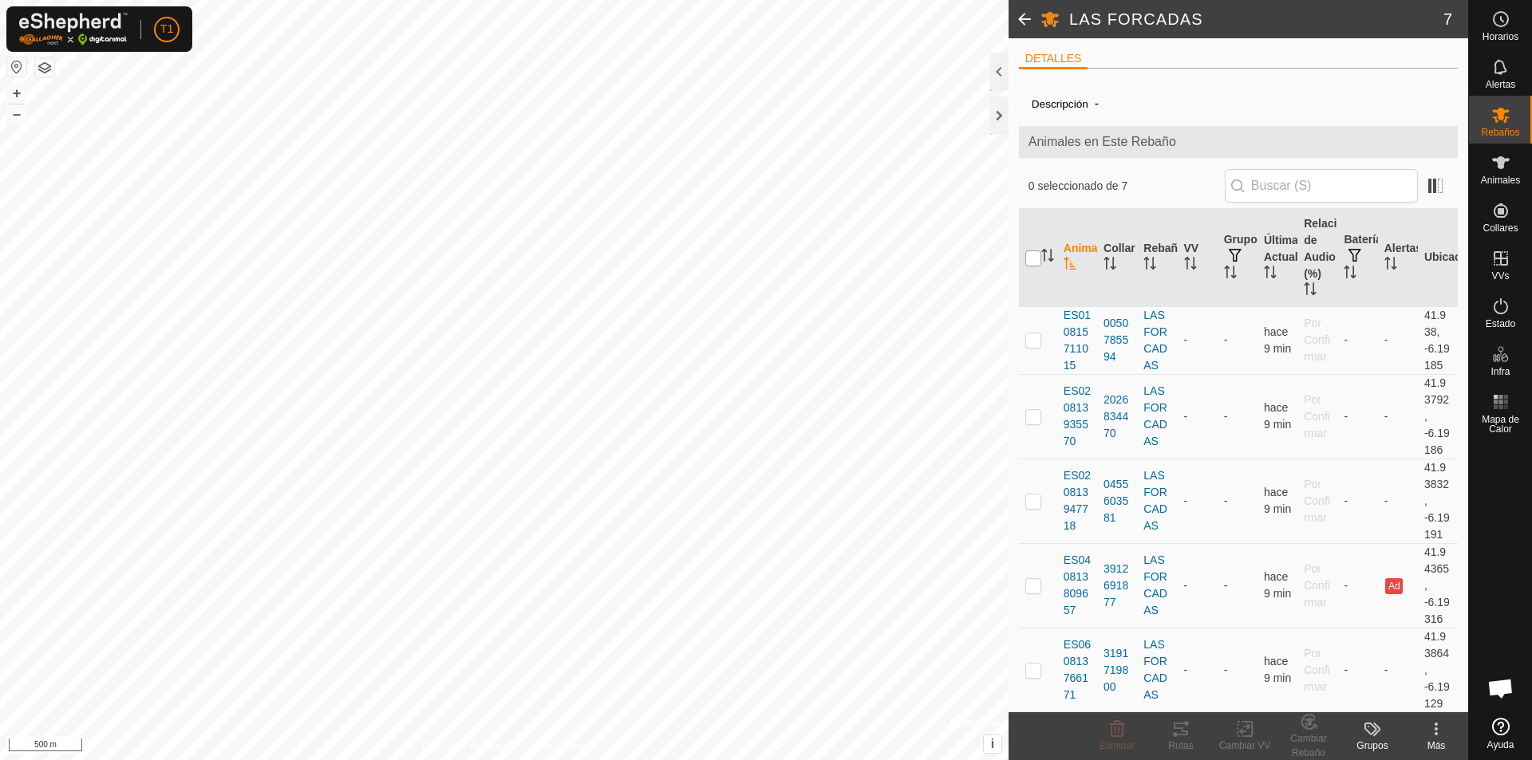
checkbox input "true"
click at [1078, 732] on icon at bounding box center [1436, 729] width 19 height 19
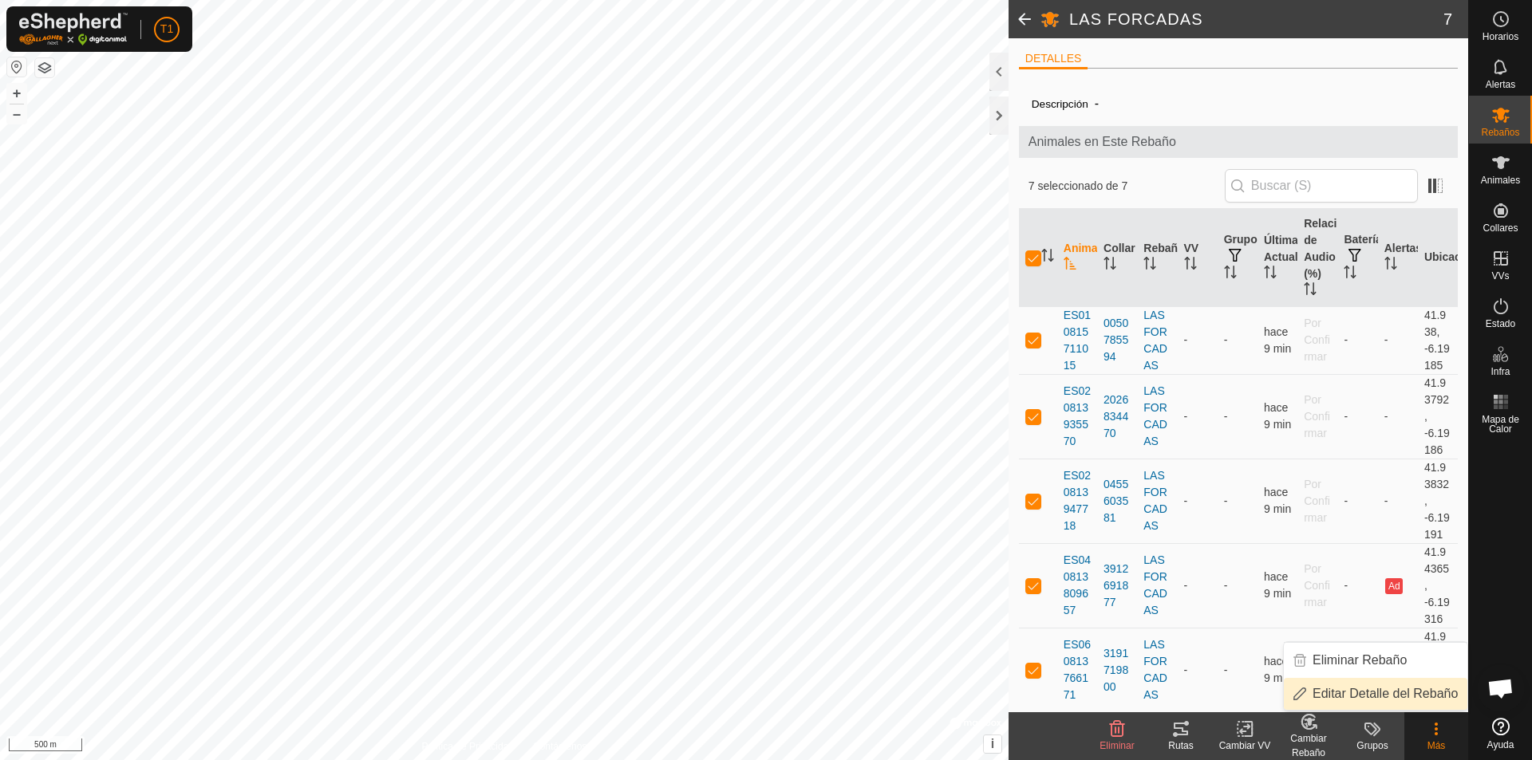
click at [1078, 693] on link "Editar Detalle del Rebaño" at bounding box center [1376, 694] width 184 height 32
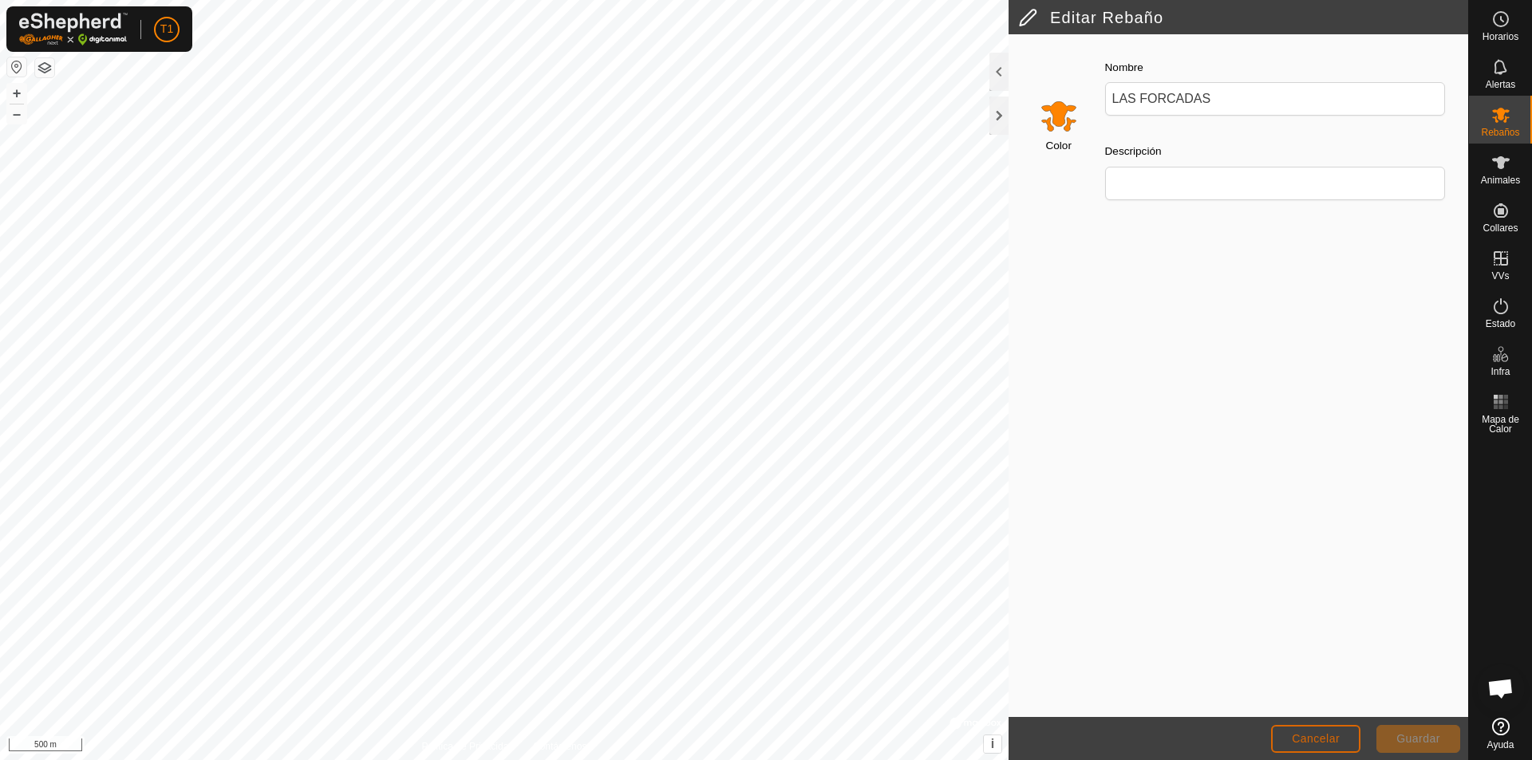
click at [1078, 737] on span "Cancelar" at bounding box center [1316, 738] width 48 height 13
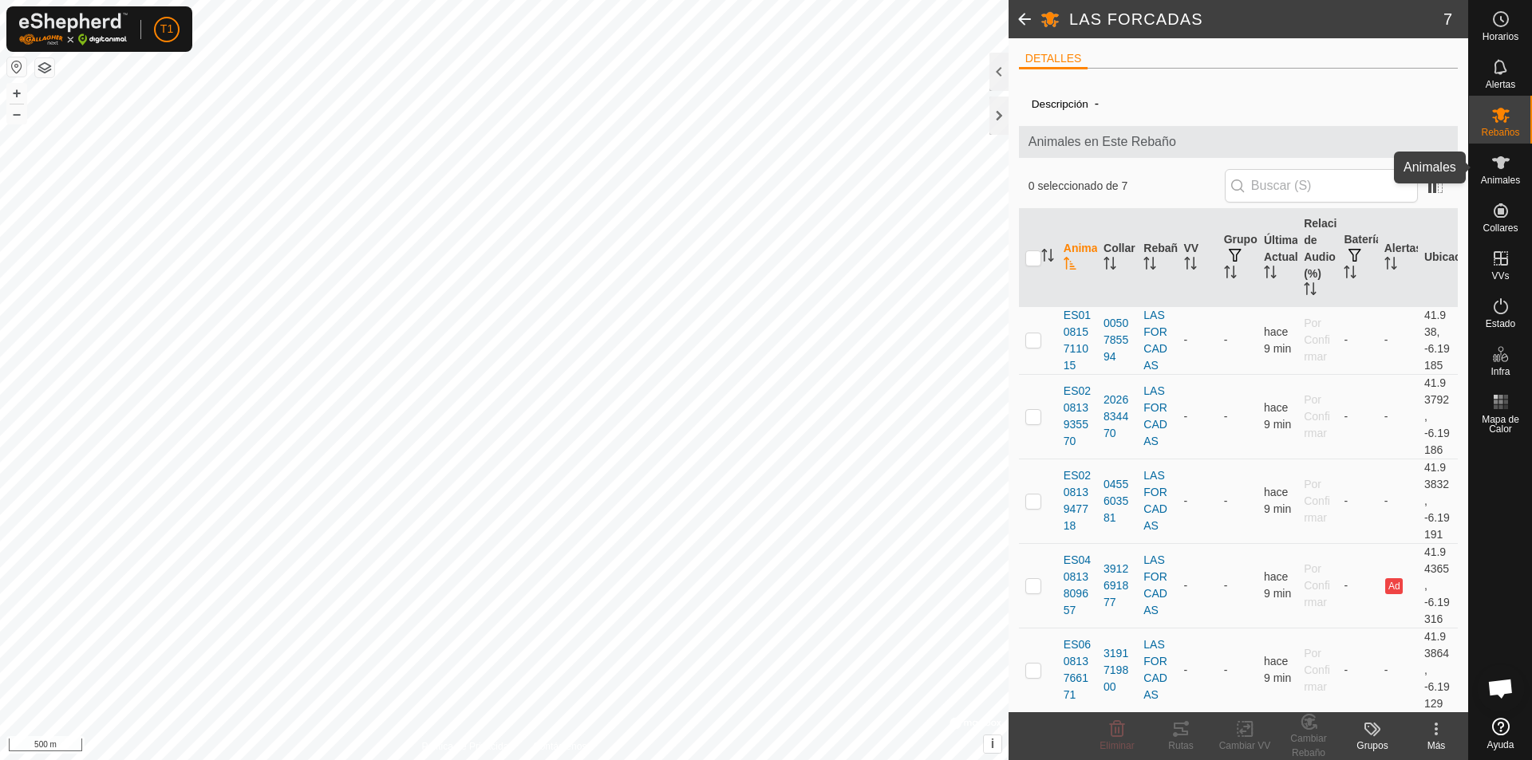
click at [1078, 173] on es-animals-svg-icon at bounding box center [1500, 163] width 29 height 26
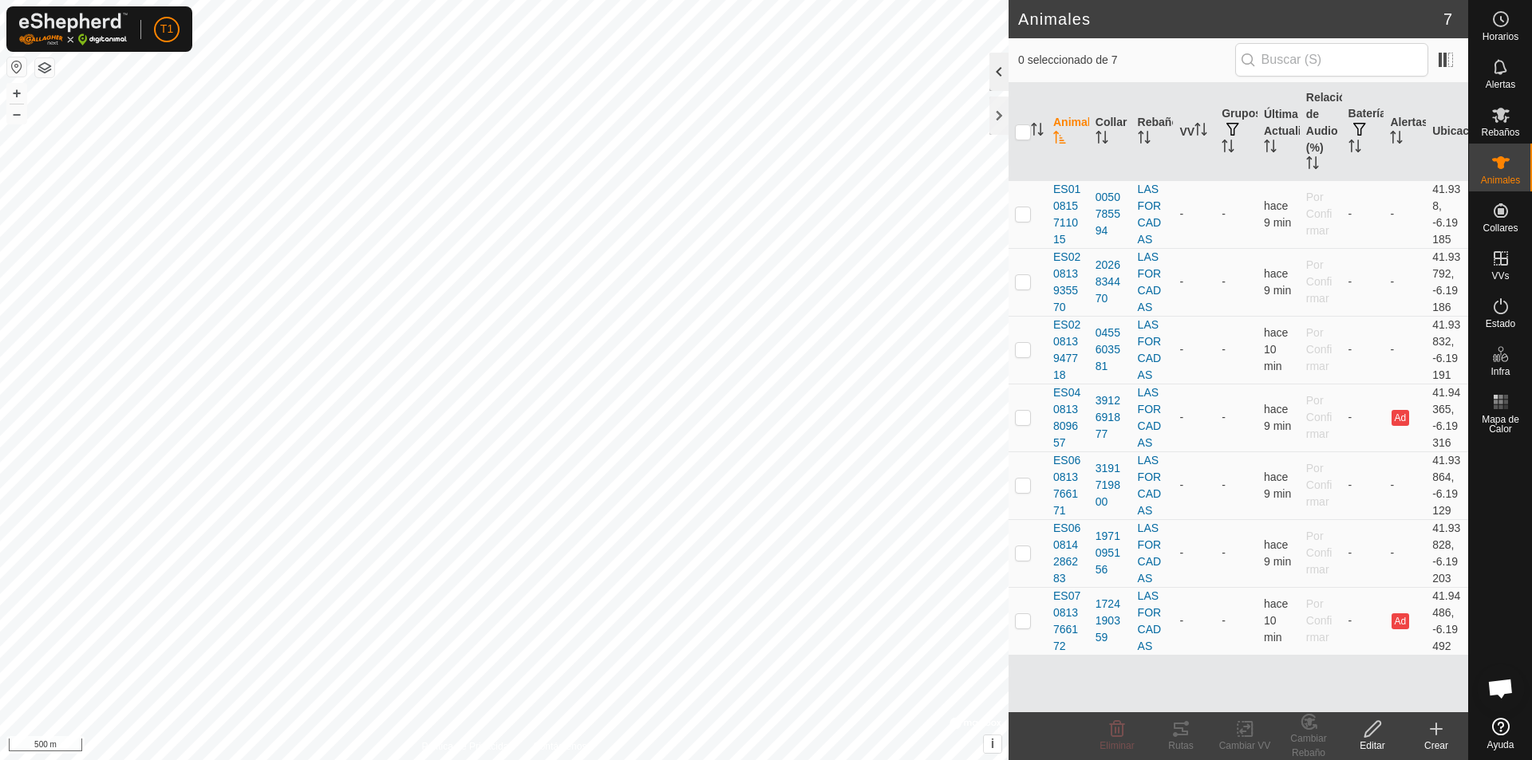
click at [994, 74] on div at bounding box center [998, 72] width 19 height 38
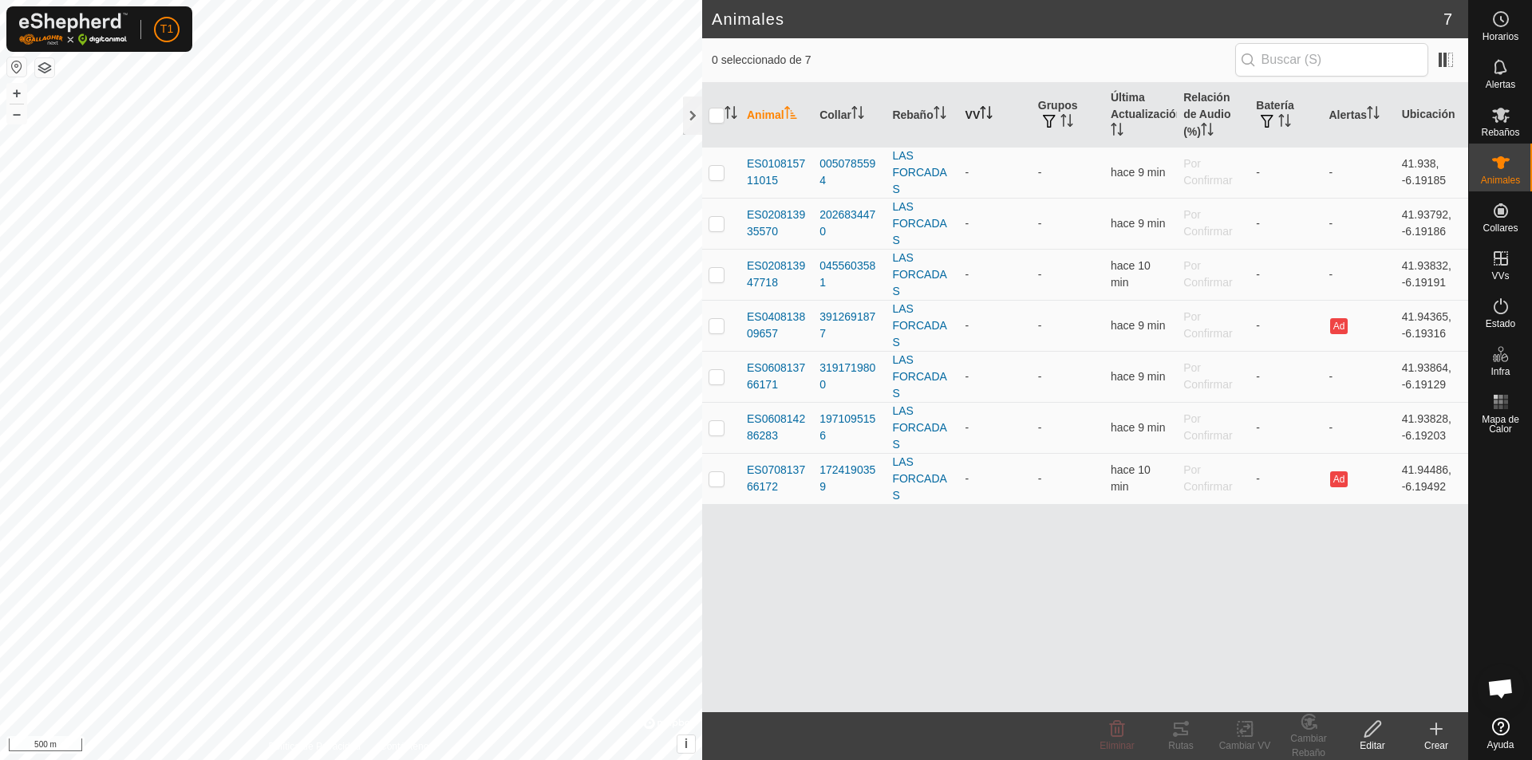
click at [974, 117] on th "VV" at bounding box center [995, 115] width 73 height 65
click at [1078, 117] on span "button" at bounding box center [1267, 121] width 13 height 13
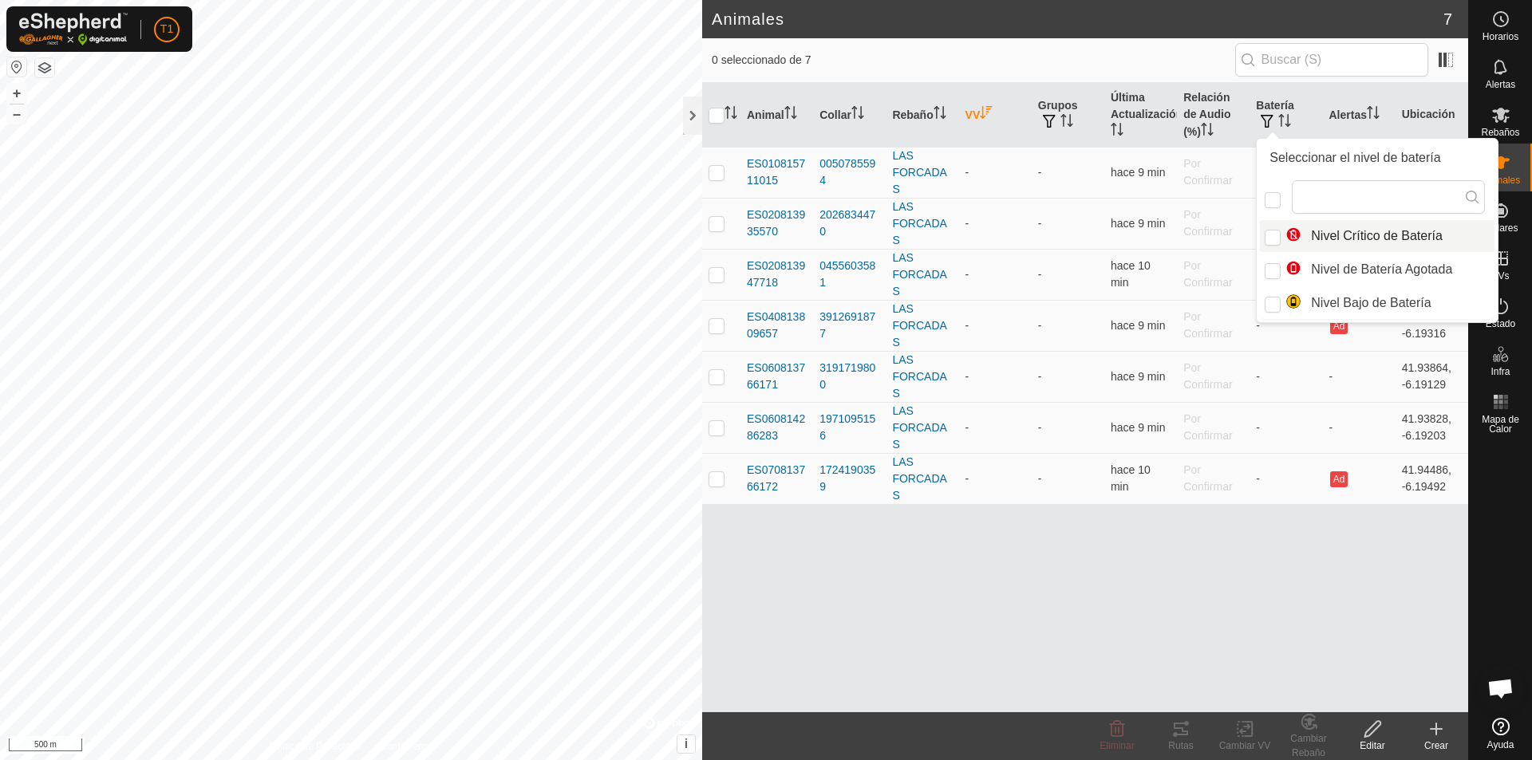
click at [1078, 242] on li "Nivel Crítico de Batería" at bounding box center [1377, 236] width 235 height 32
checkbox input "true"
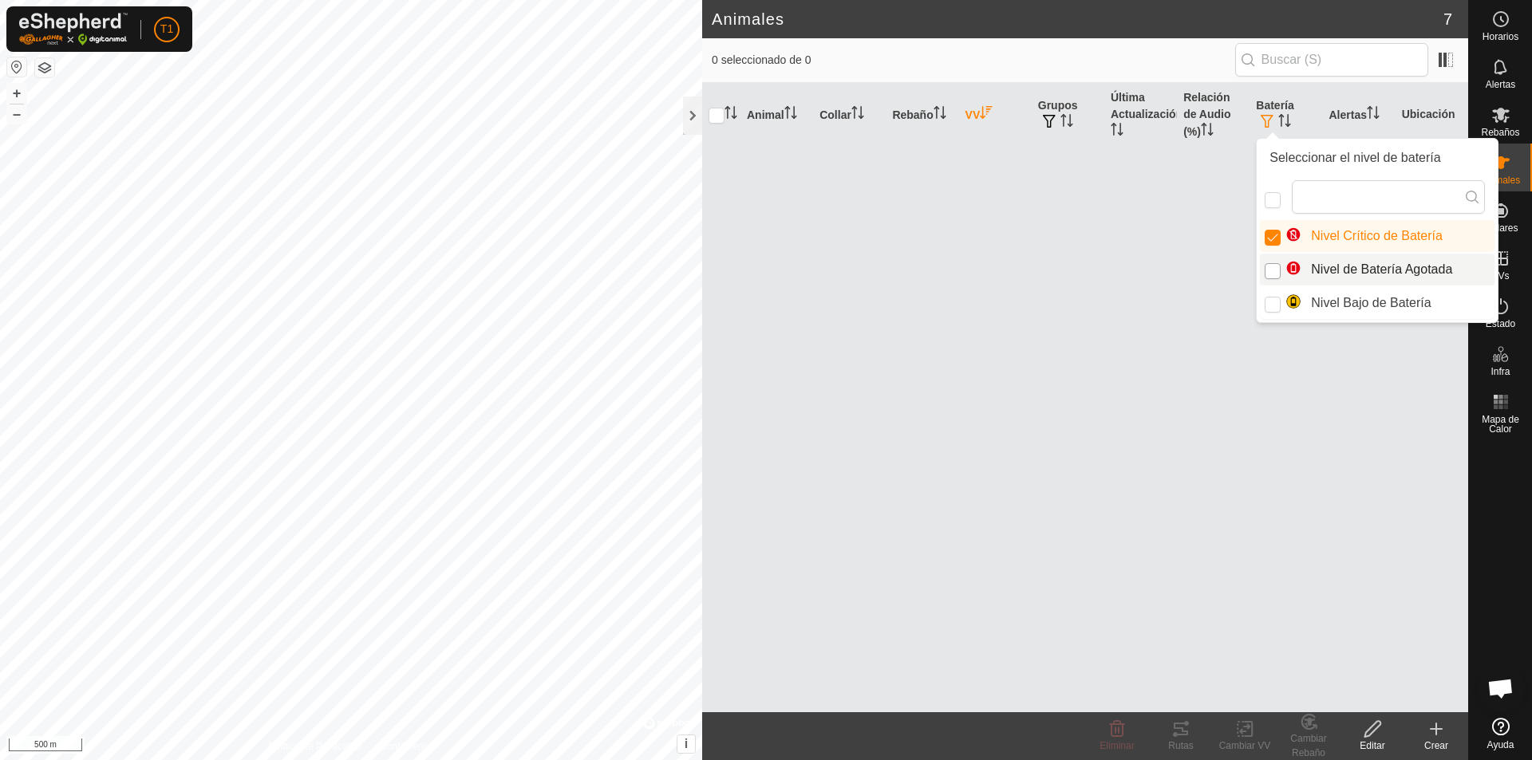
click at [1078, 266] on input "Nivel de Batería Agotada" at bounding box center [1273, 271] width 16 height 16
checkbox input "true"
click at [1078, 309] on input "Nivel Bajo de Batería" at bounding box center [1273, 305] width 16 height 16
checkbox input "true"
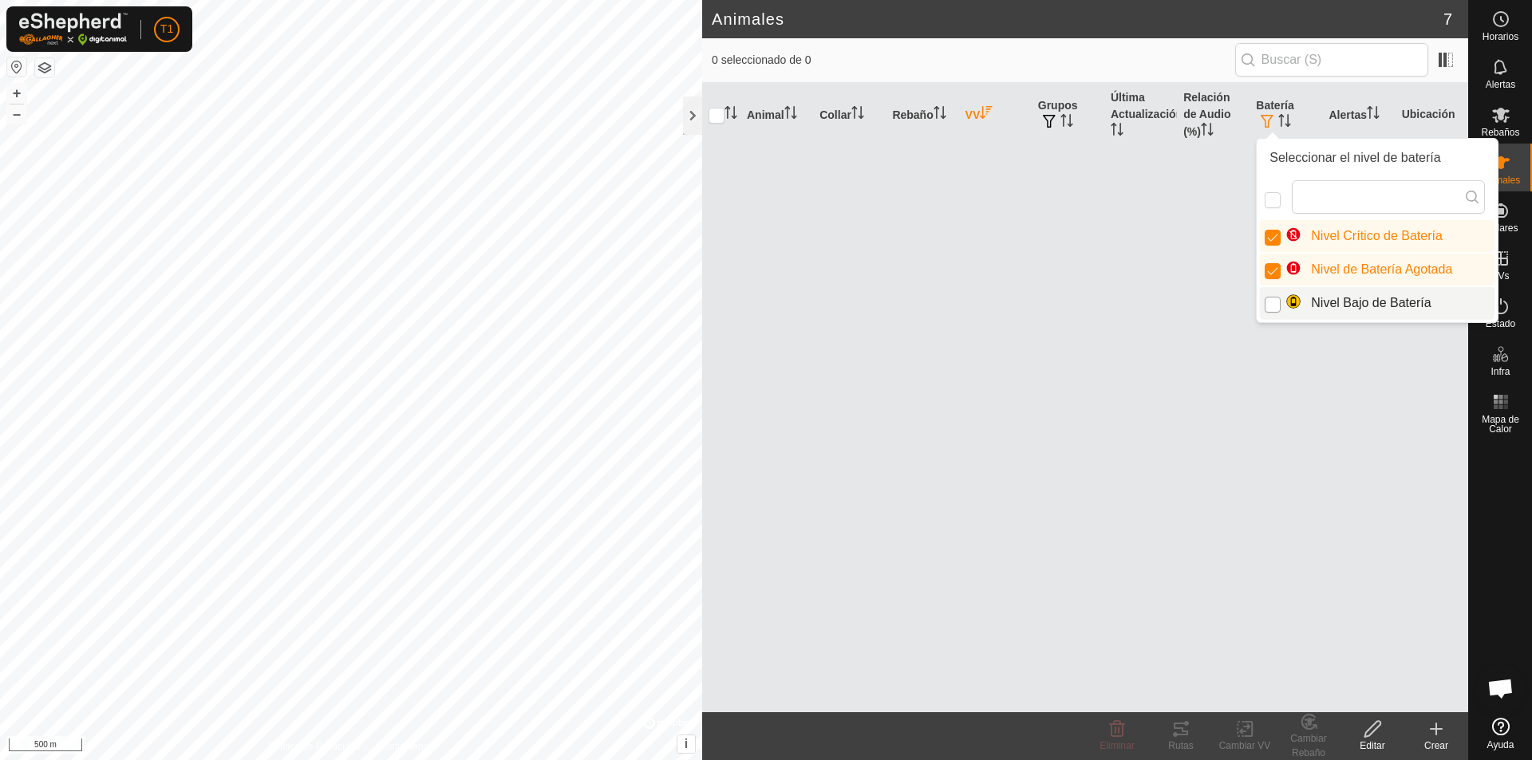
click at [1078, 309] on input "Nivel Bajo de Batería" at bounding box center [1273, 305] width 16 height 16
checkbox input "false"
click at [1078, 307] on input "Nivel Bajo de Batería" at bounding box center [1273, 305] width 16 height 16
checkbox input "true"
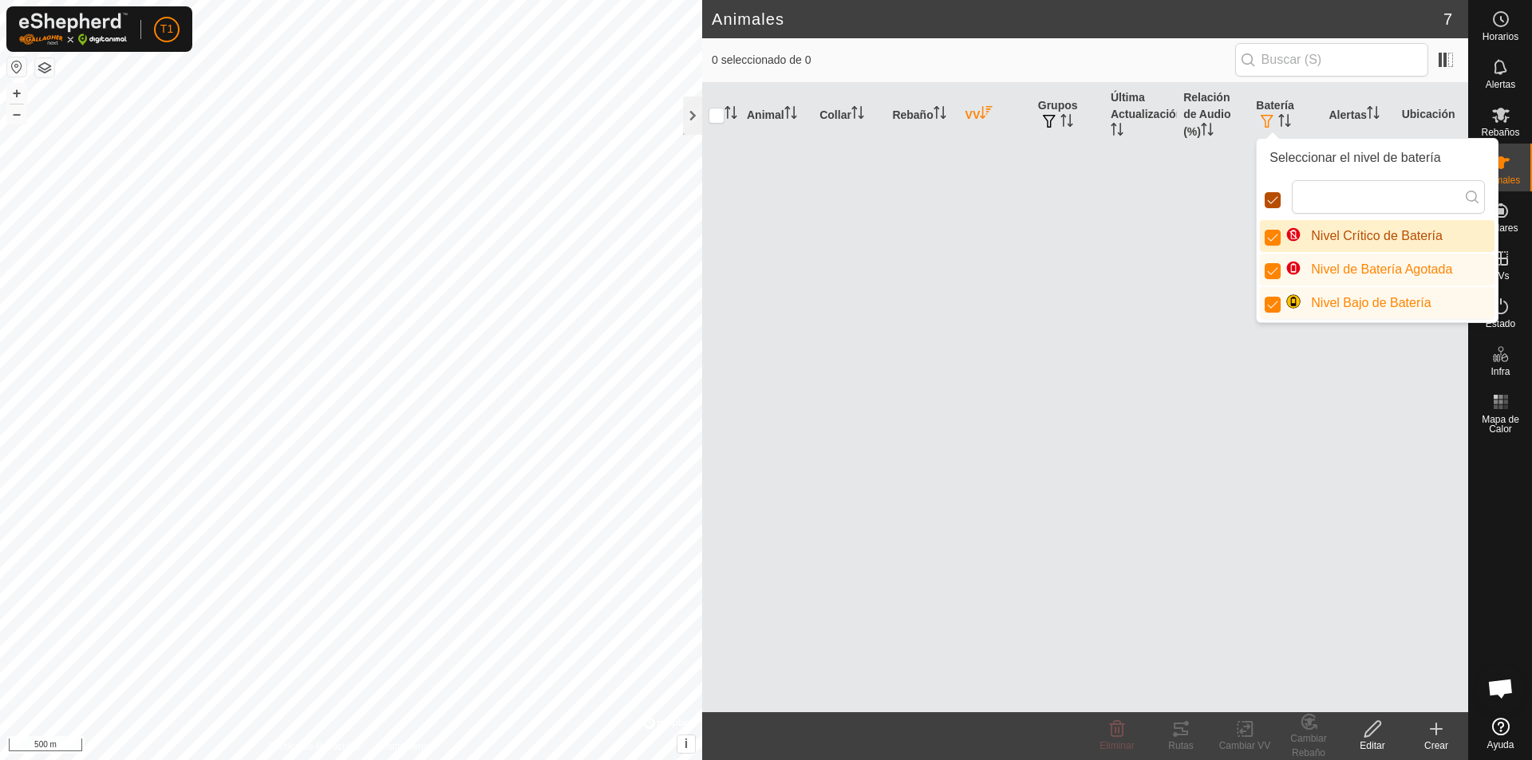
click at [1078, 193] on input "checkbox" at bounding box center [1273, 200] width 16 height 16
checkbox input "true"
checkbox input "false"
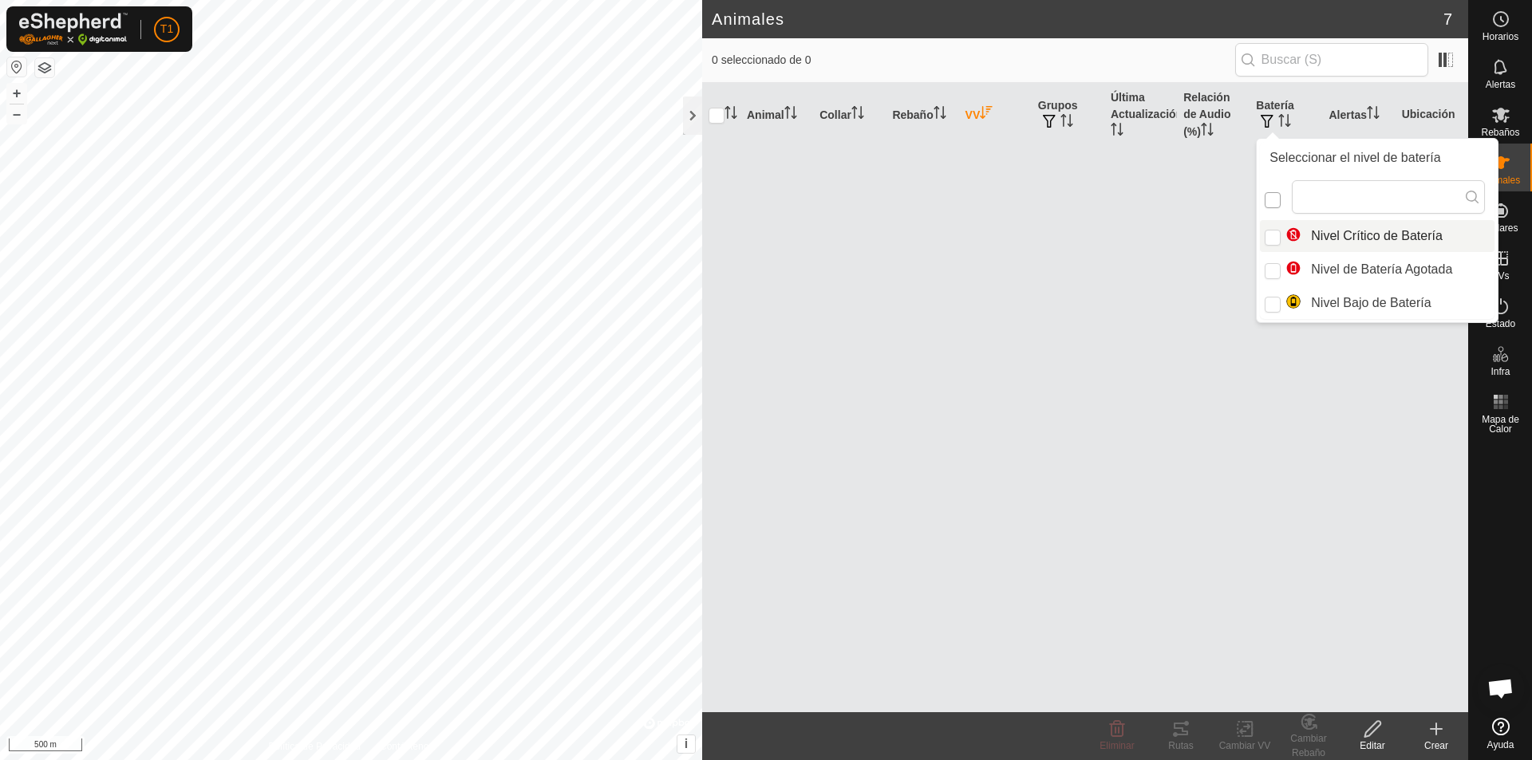
scroll to position [9, 9]
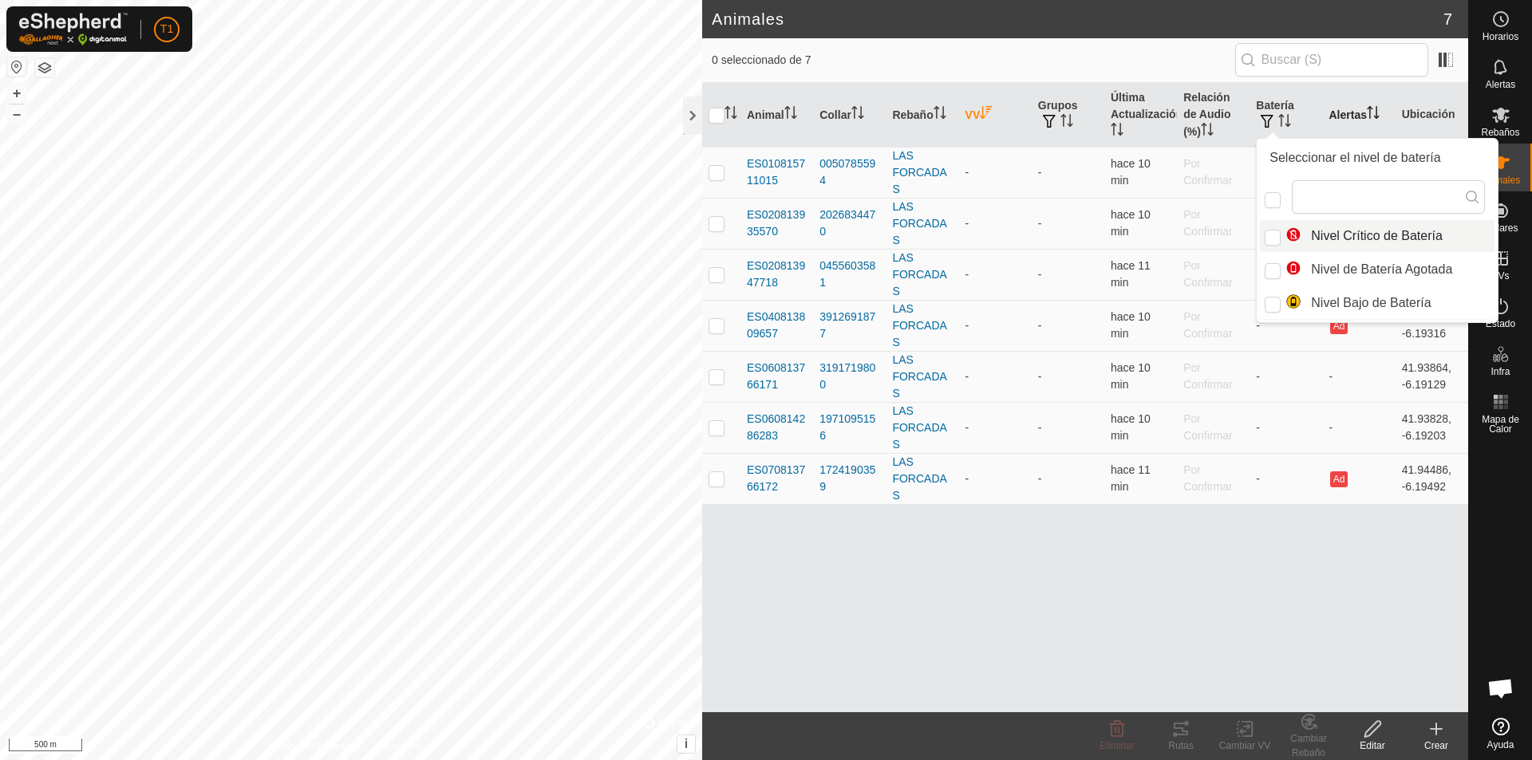
click at [1078, 114] on th "Alertas" at bounding box center [1359, 115] width 73 height 65
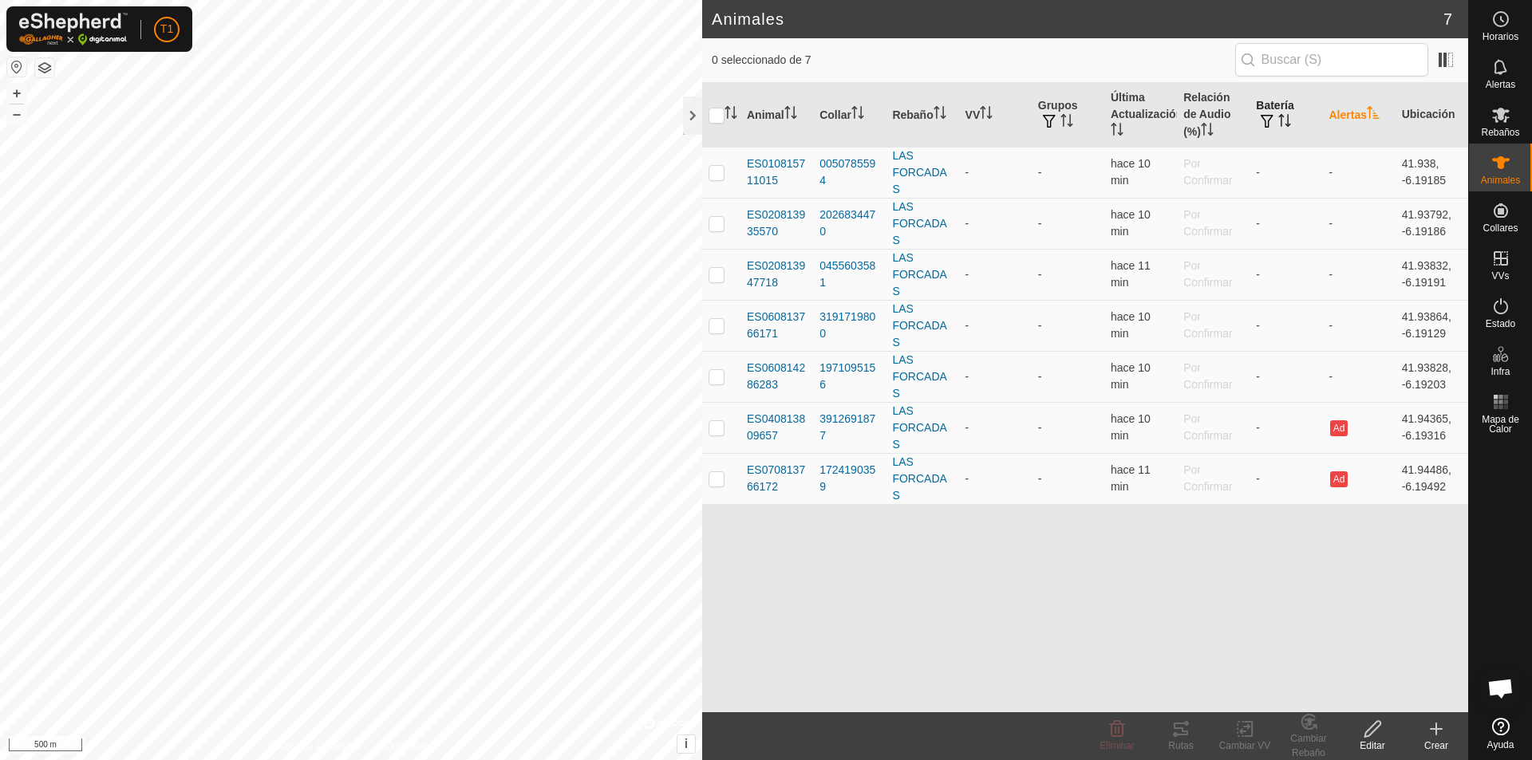
click at [1078, 120] on button "button" at bounding box center [1267, 122] width 22 height 16
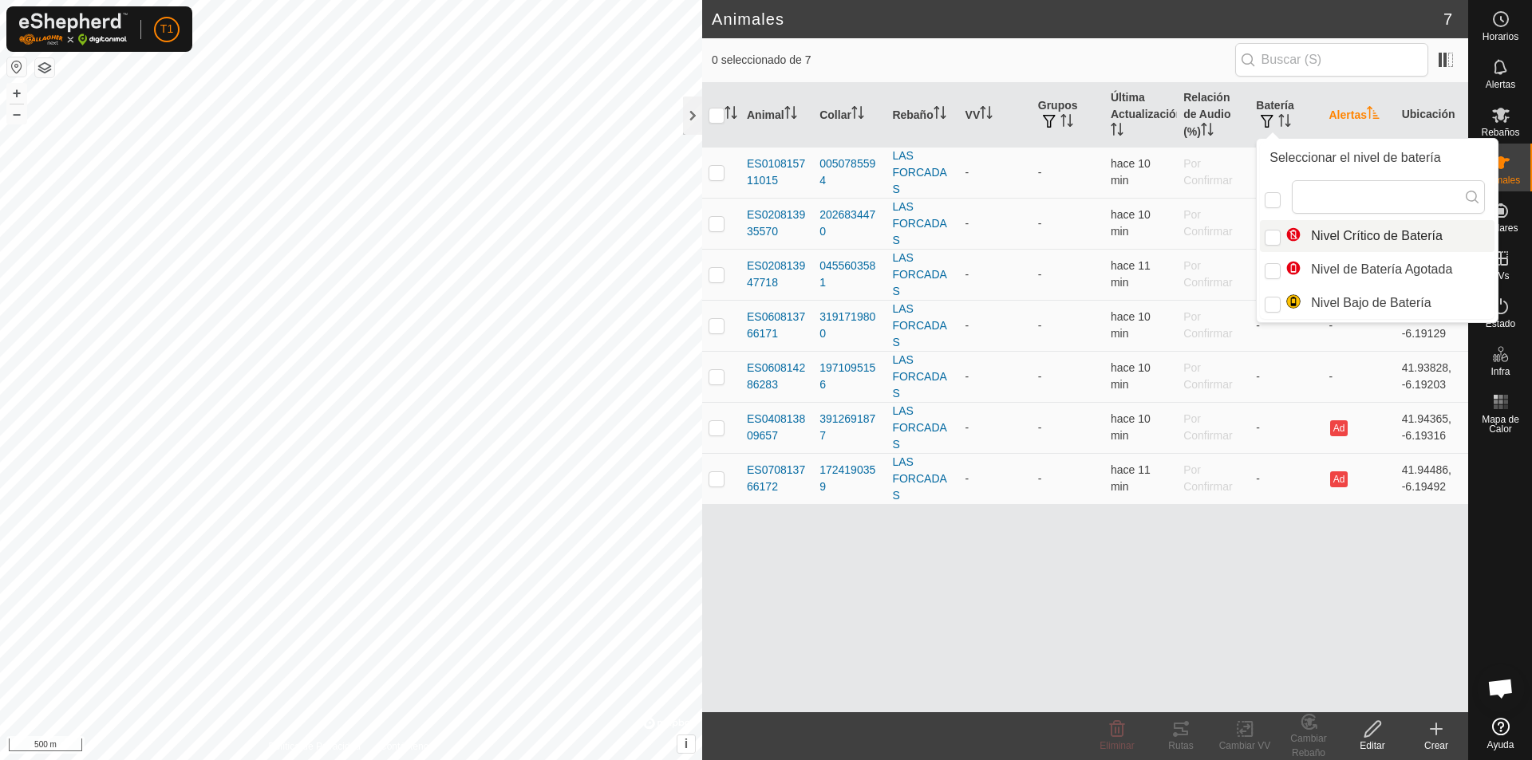
click at [1078, 113] on th "Alertas" at bounding box center [1359, 115] width 73 height 65
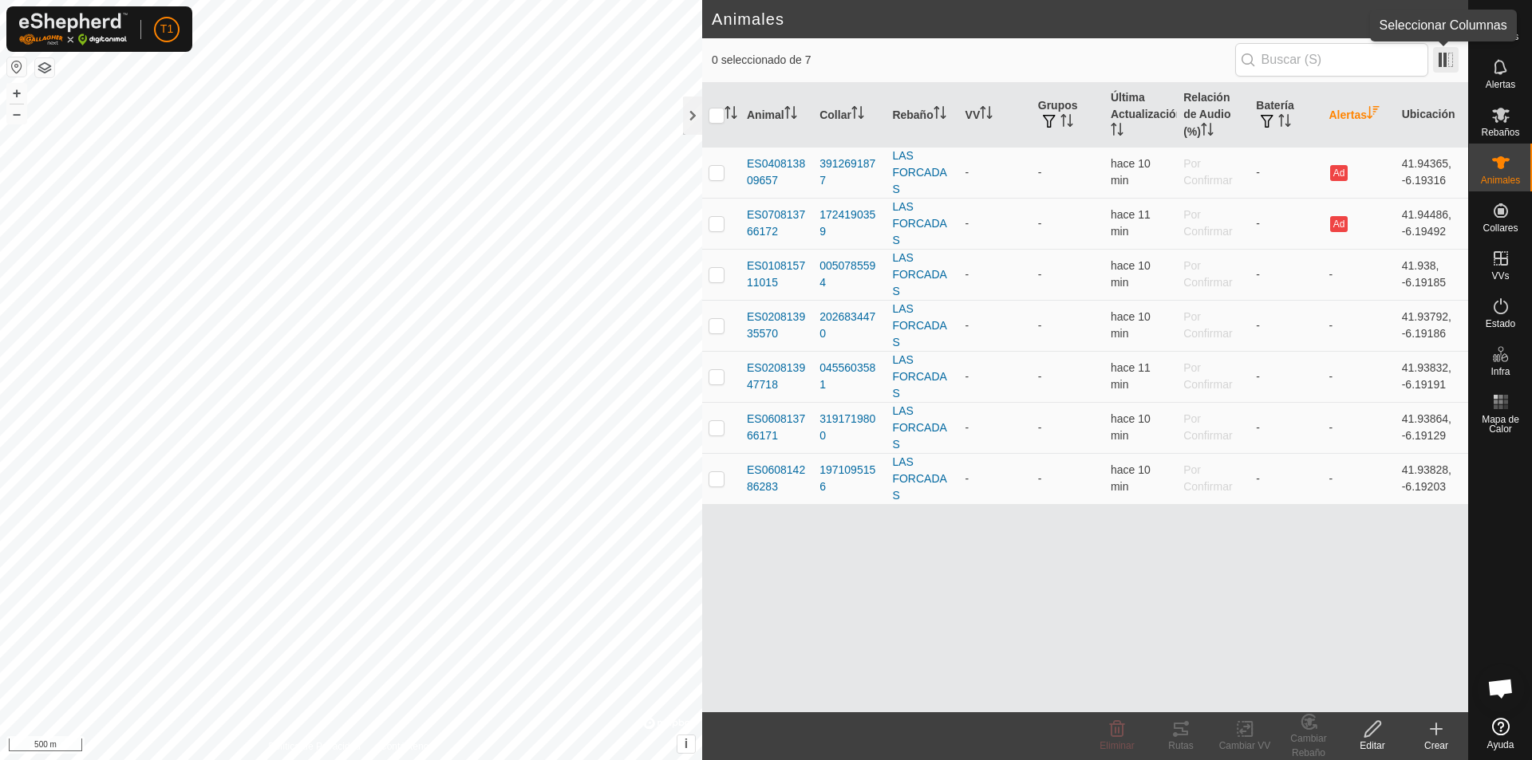
click at [1078, 56] on span at bounding box center [1446, 60] width 26 height 26
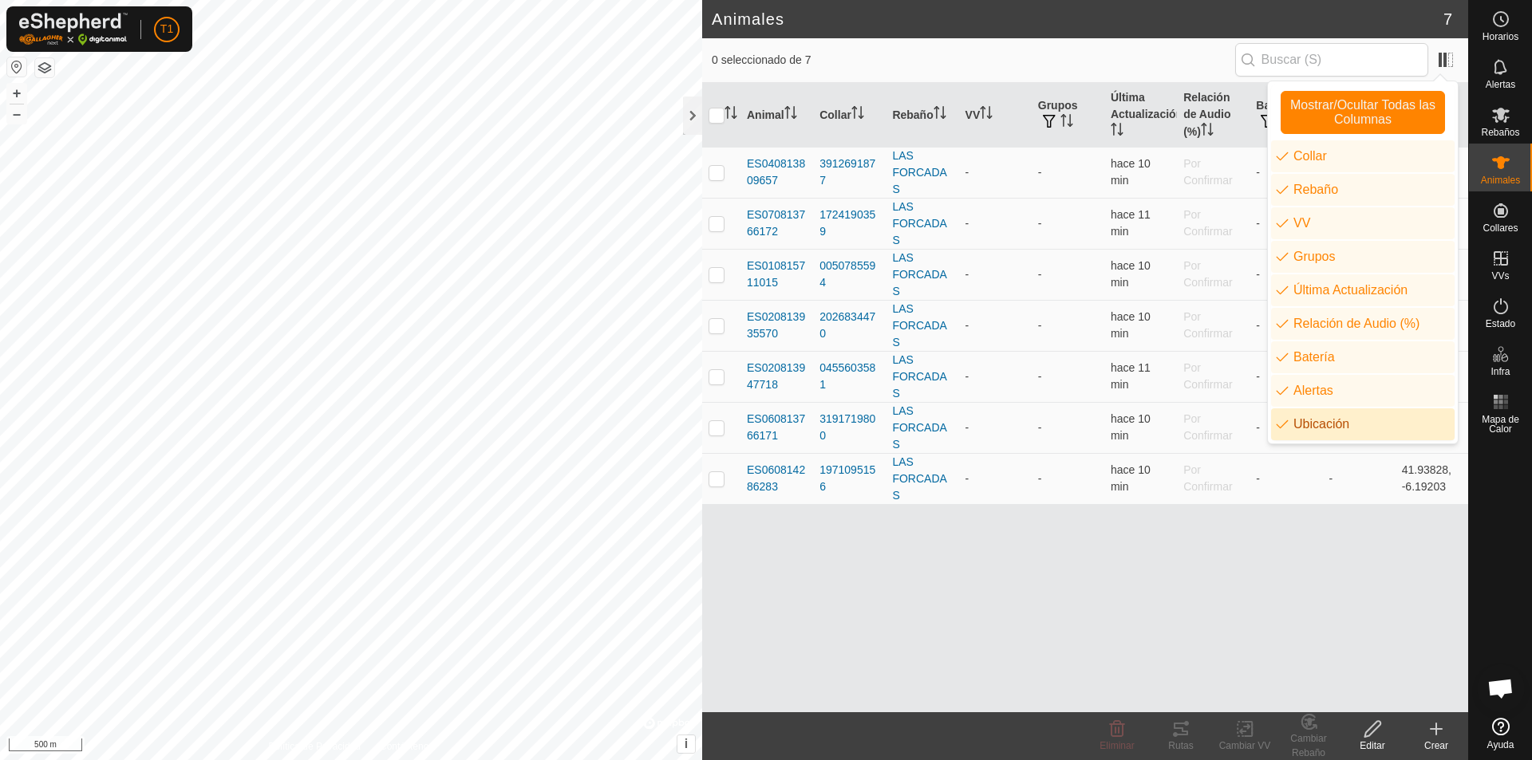
click at [1078, 557] on div "Animal Collar Rebaño VV Grupos Última Actualización Relación de Audio (%) Bater…" at bounding box center [1085, 397] width 766 height 629
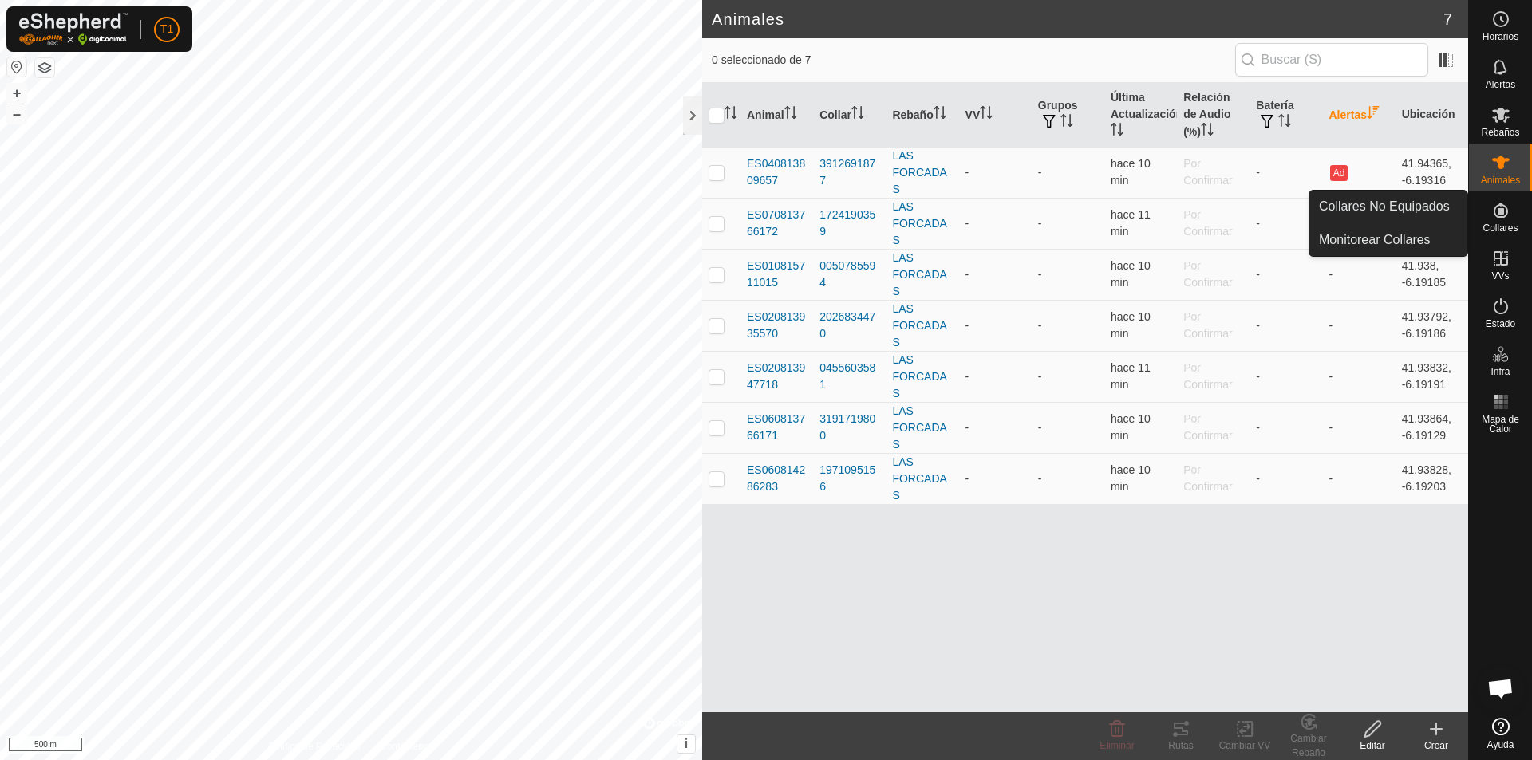
click at [1078, 220] on es-neckbands-svg-icon at bounding box center [1500, 211] width 29 height 26
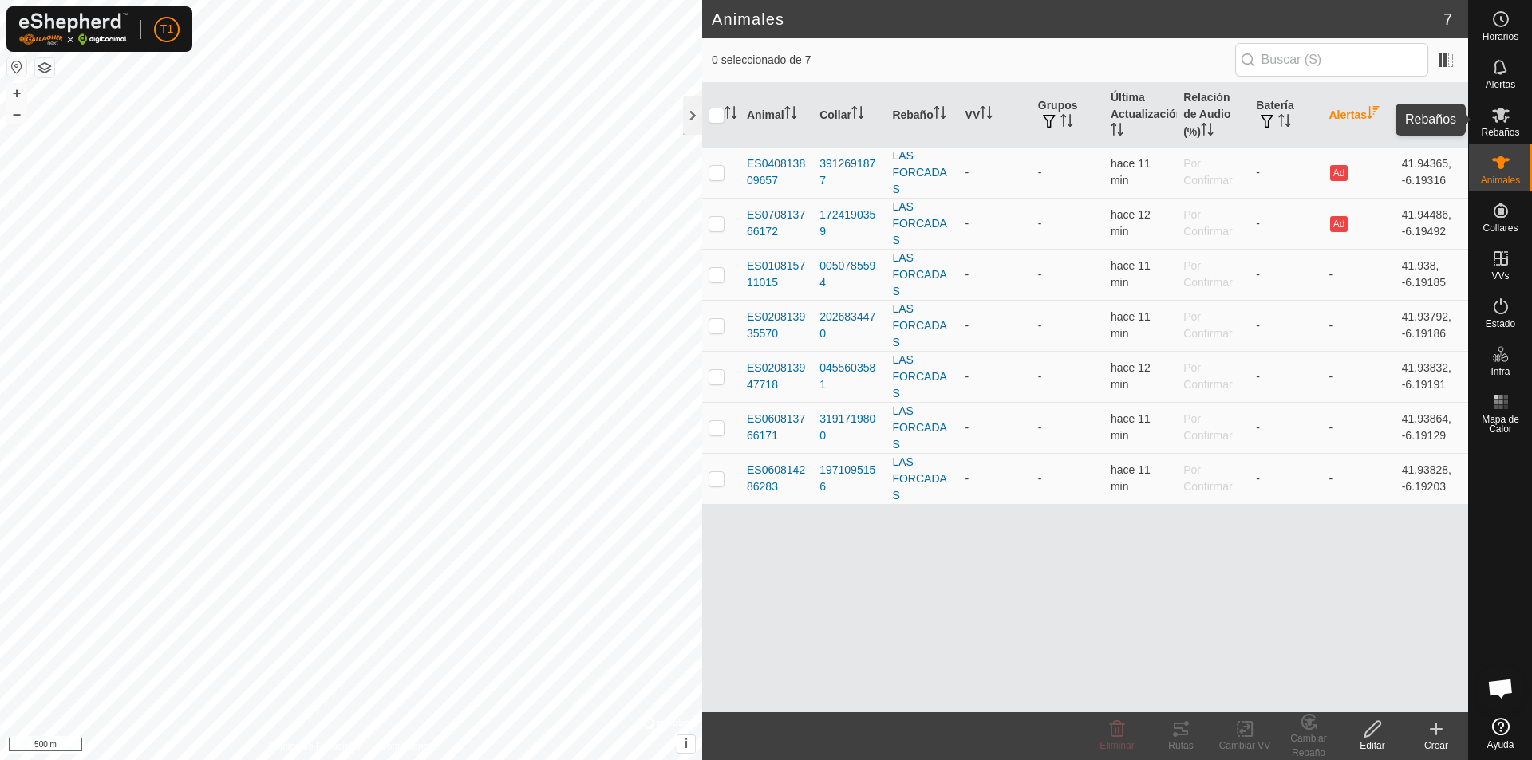
click at [1078, 126] on es-mob-svg-icon at bounding box center [1500, 115] width 29 height 26
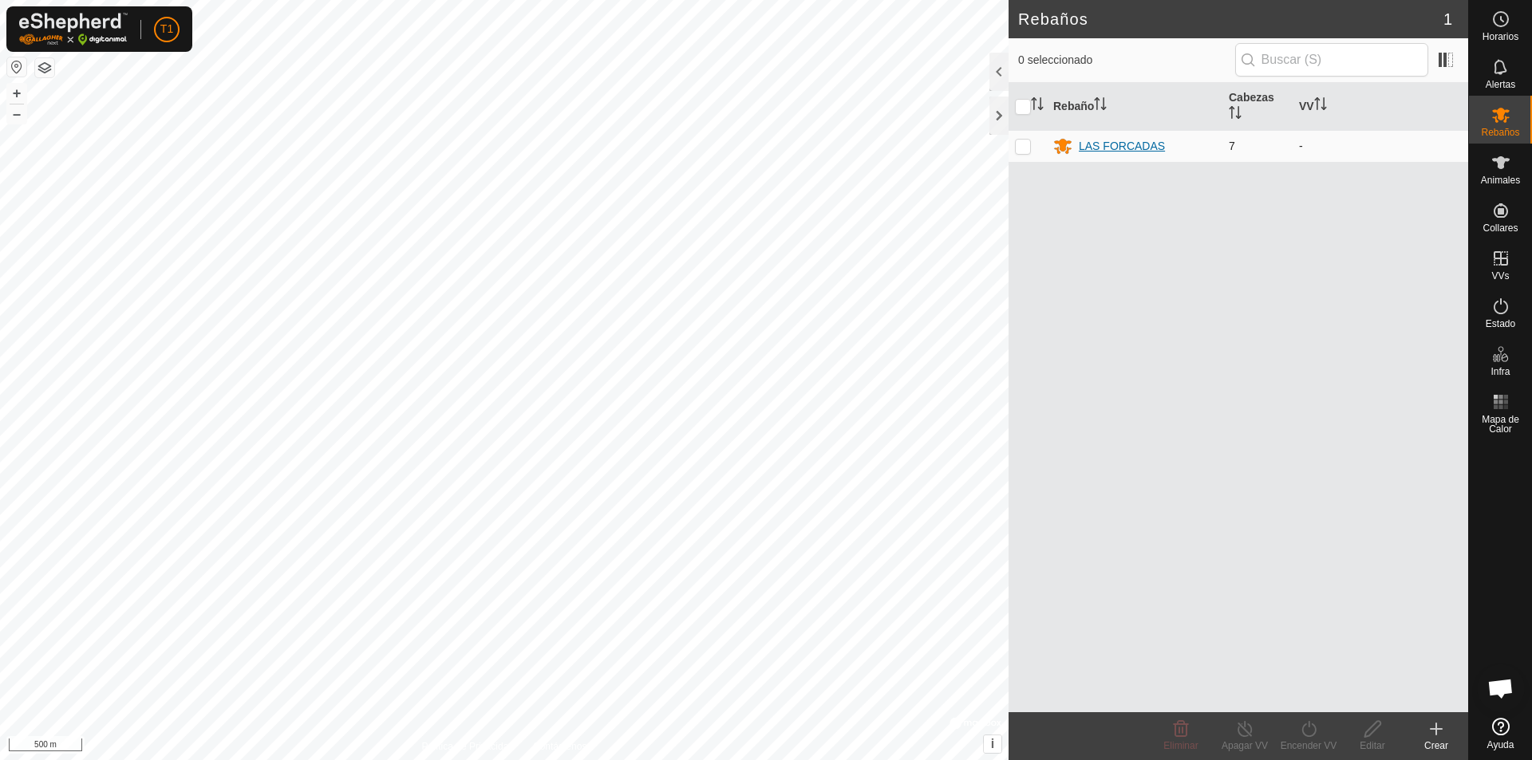
click at [1078, 141] on div "LAS FORCADAS" at bounding box center [1122, 146] width 86 height 17
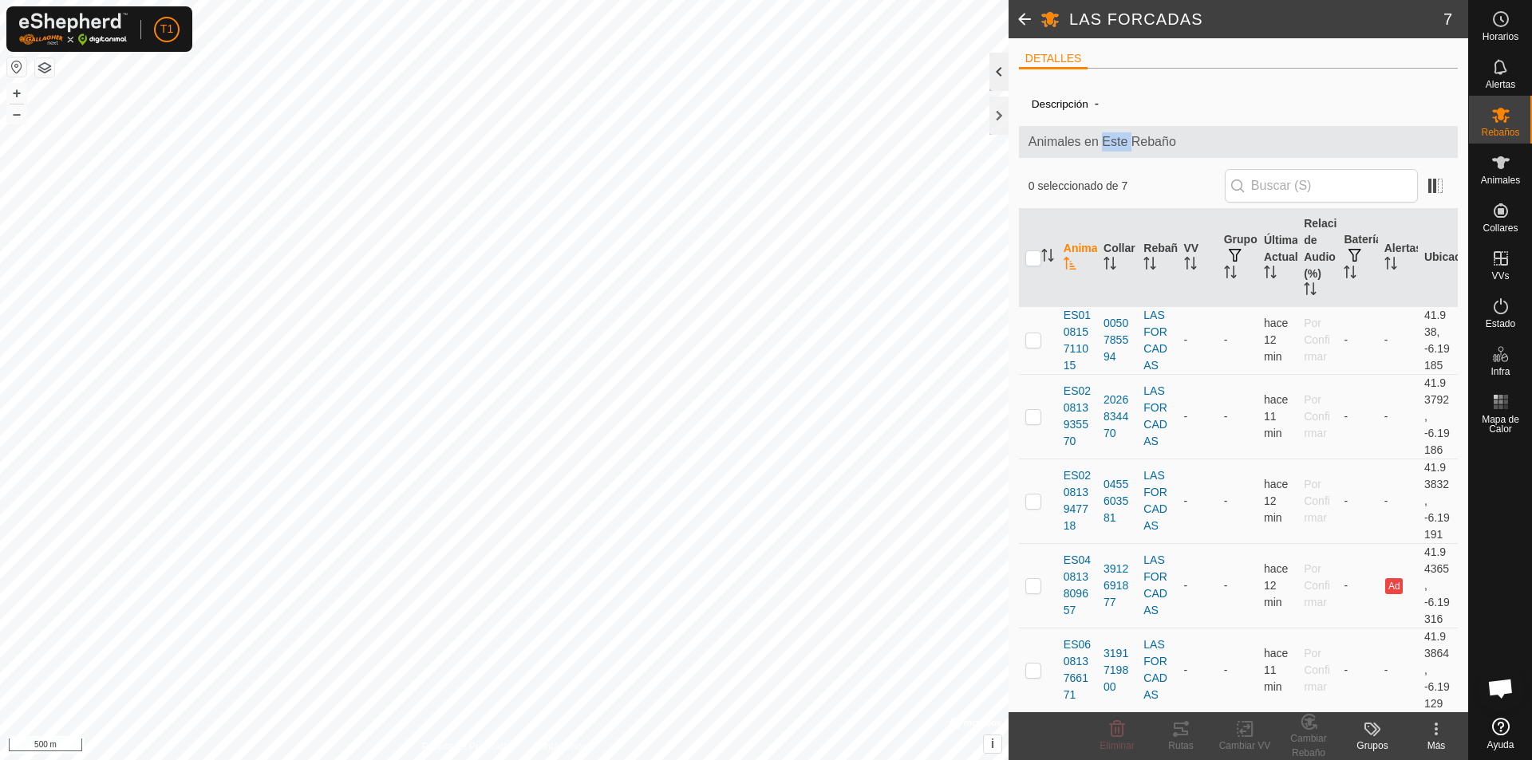
click at [994, 67] on div at bounding box center [998, 72] width 19 height 38
click at [1019, 67] on ul "DETALLES" at bounding box center [1238, 59] width 439 height 20
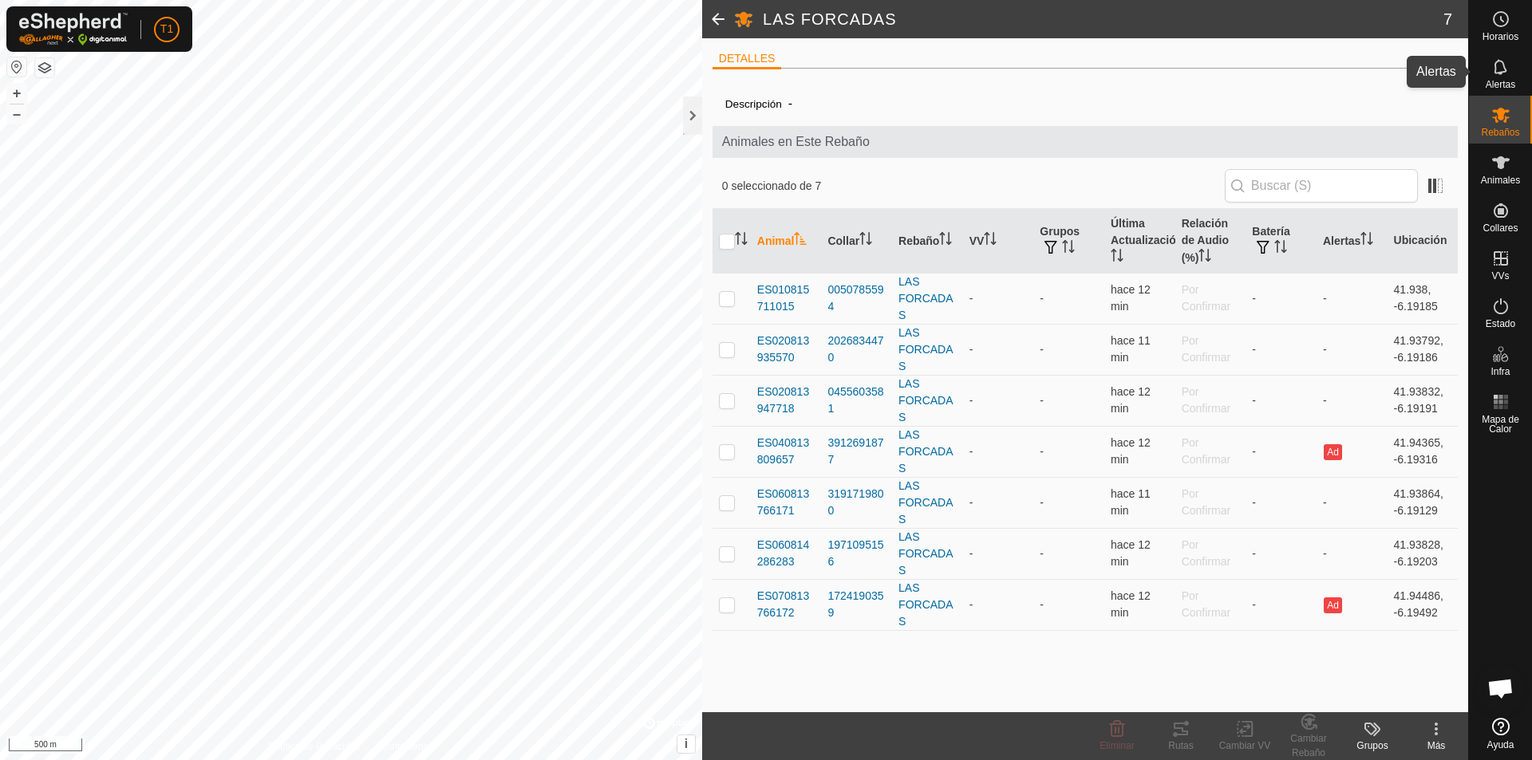
click at [1078, 77] on es-notification-svg-icon at bounding box center [1500, 67] width 29 height 26
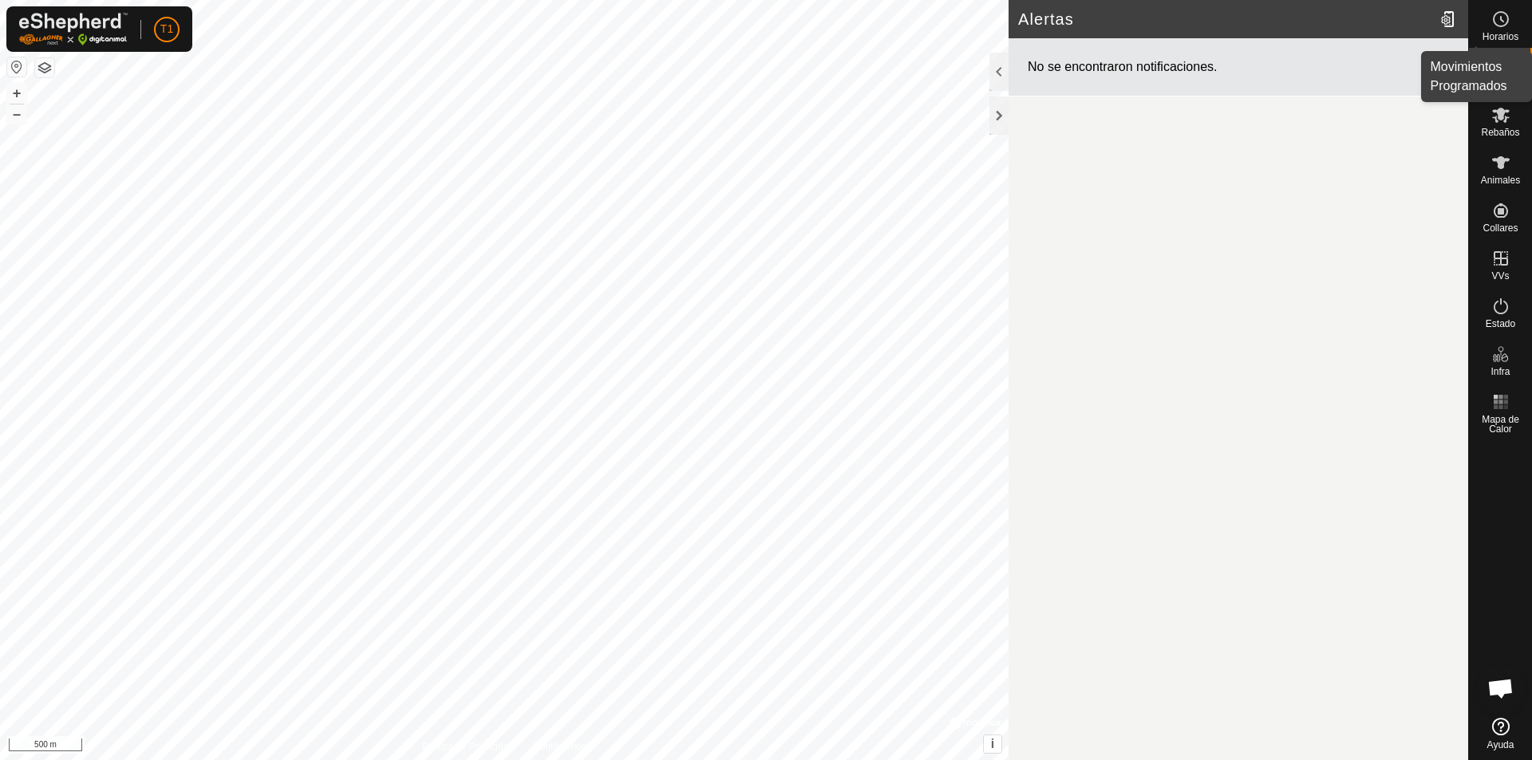
click at [1078, 23] on icon at bounding box center [1500, 19] width 19 height 19
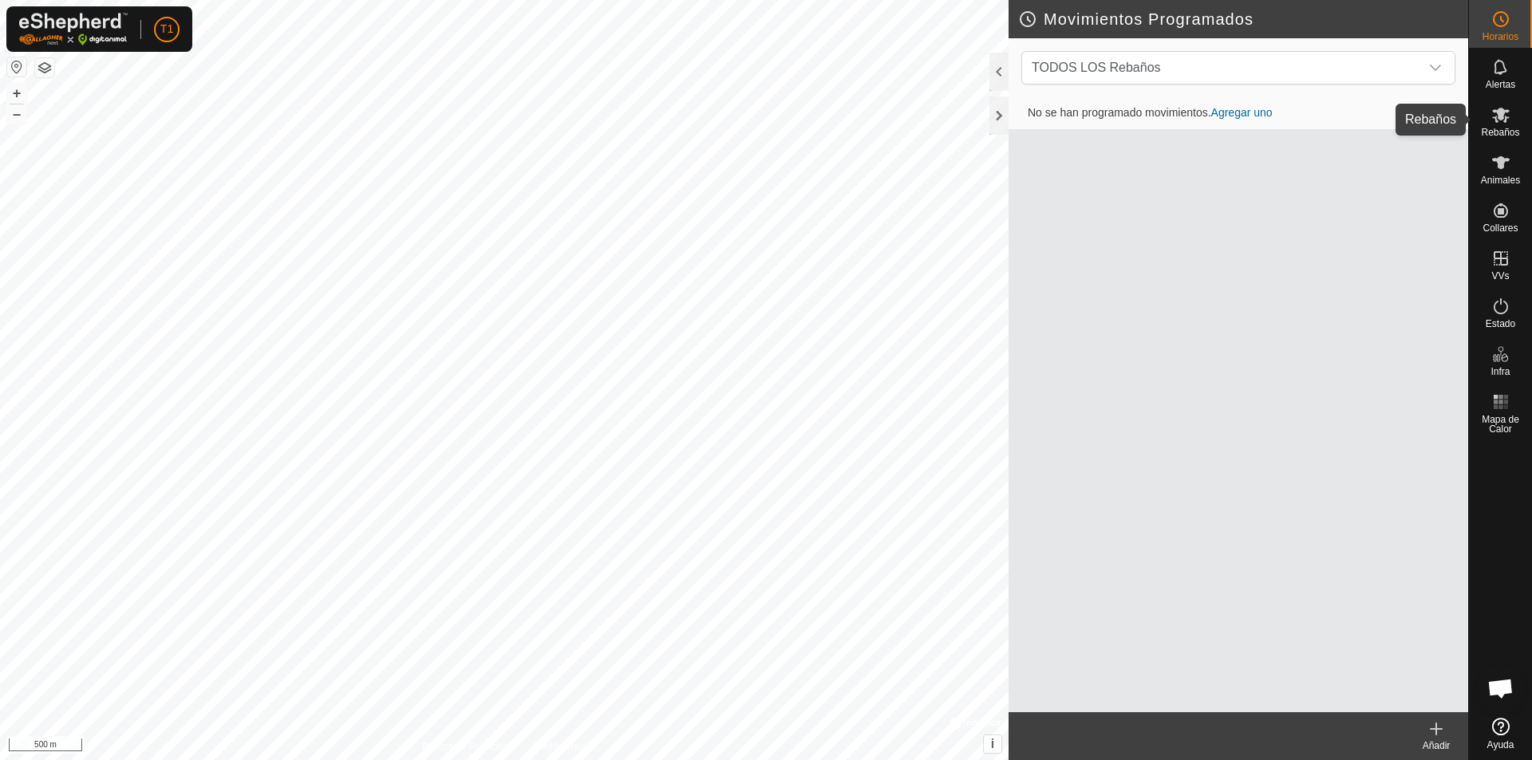
click at [1078, 122] on icon at bounding box center [1500, 114] width 19 height 19
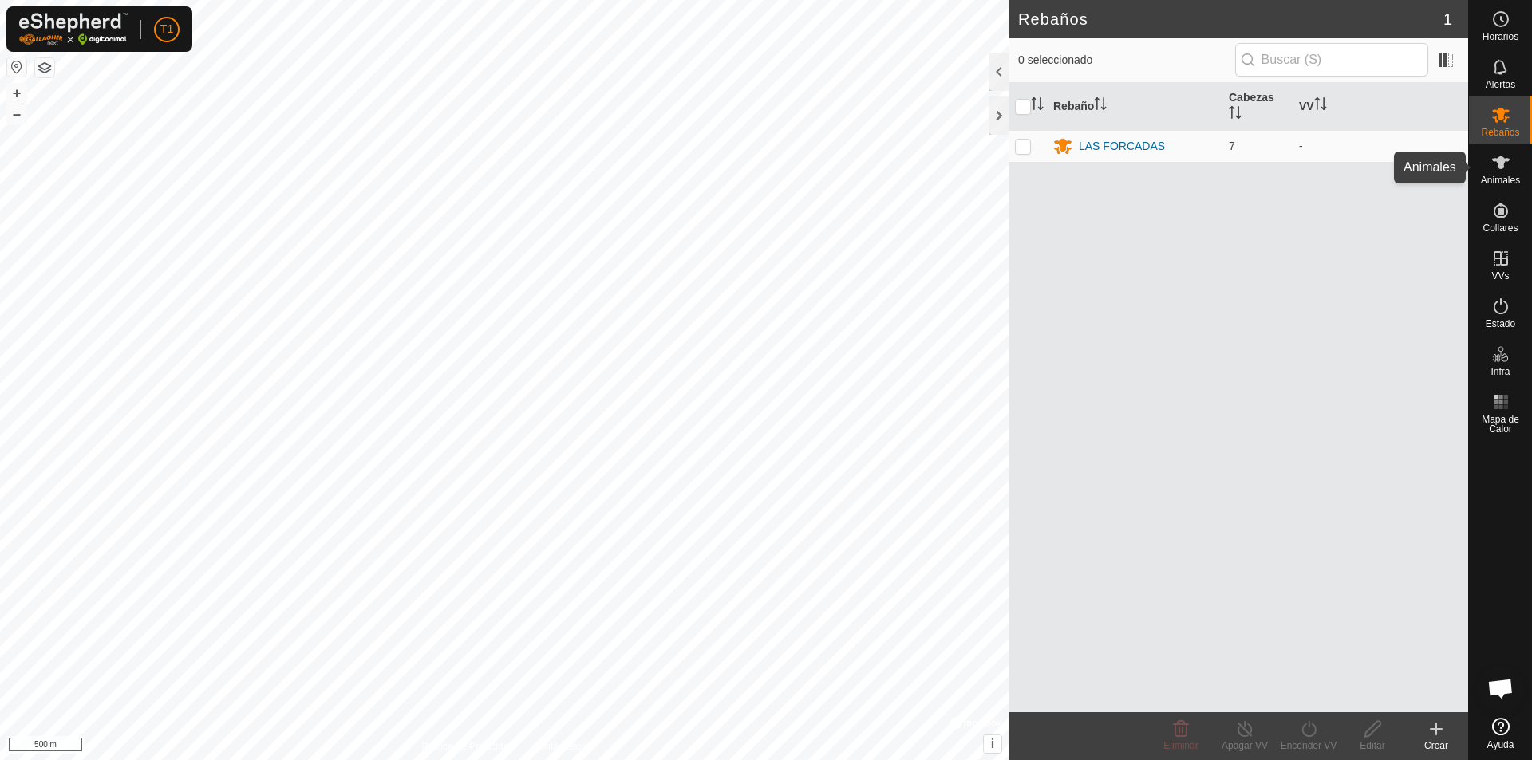
click at [1078, 167] on icon at bounding box center [1501, 162] width 18 height 13
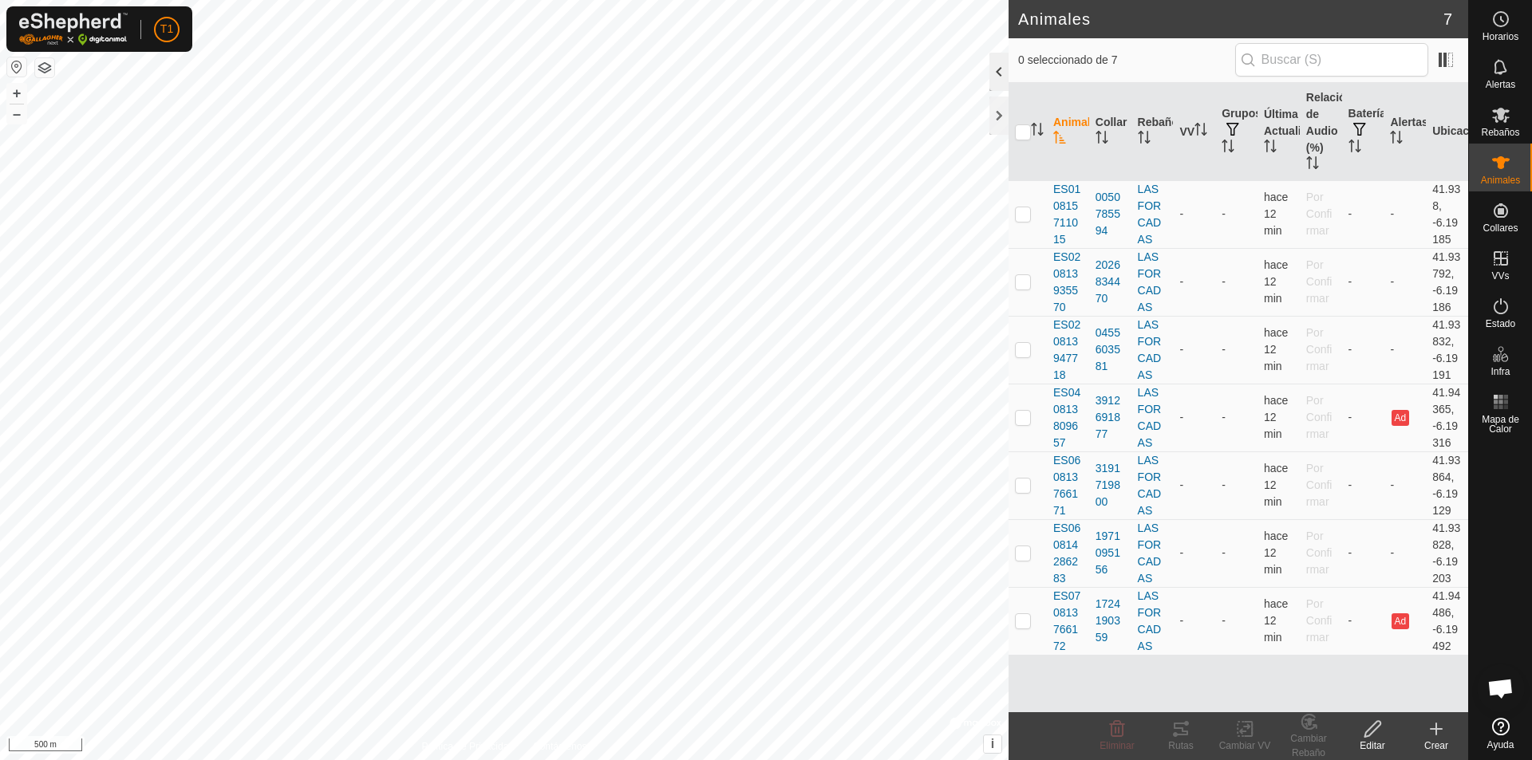
click at [996, 69] on div at bounding box center [998, 72] width 19 height 38
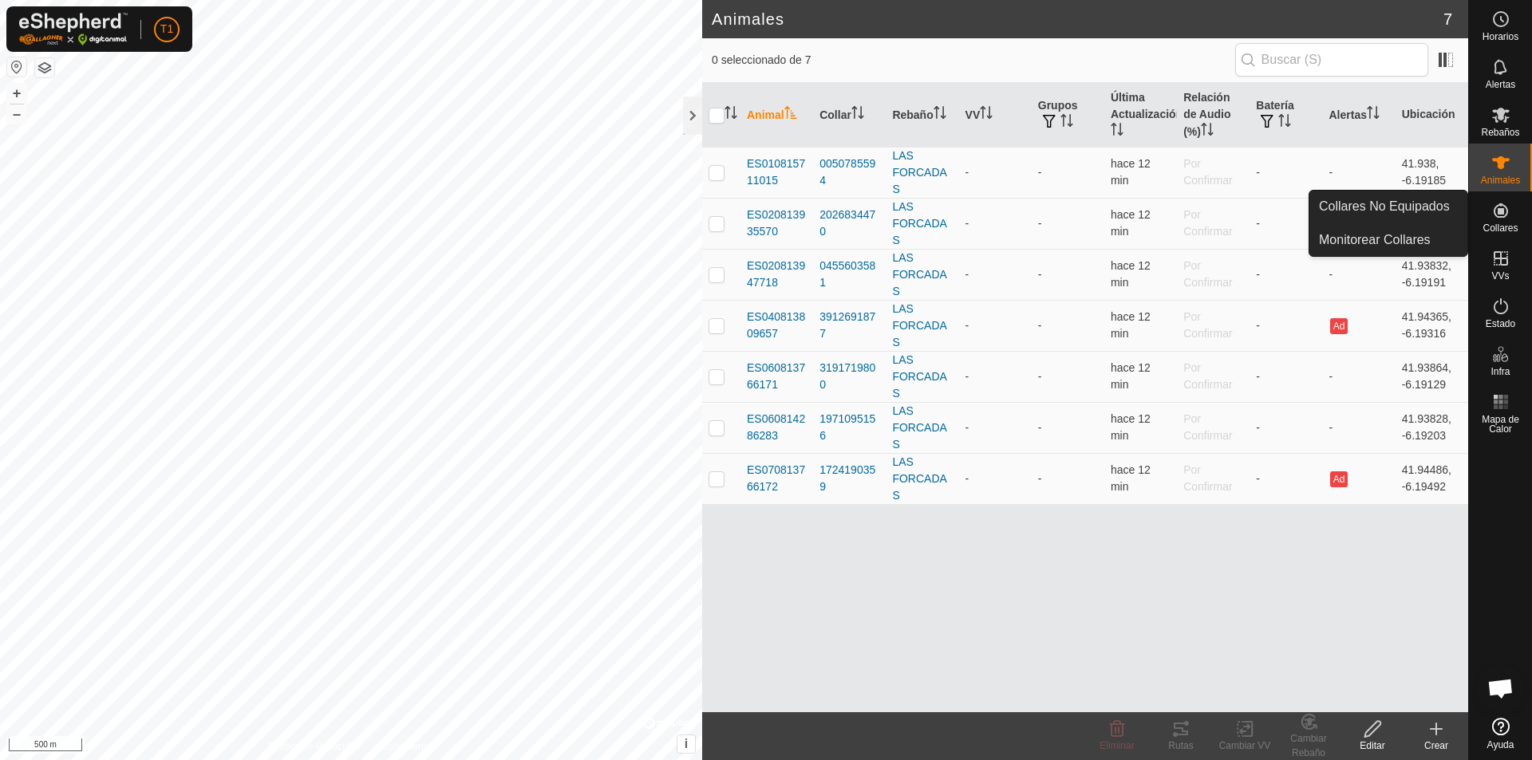
click at [1078, 211] on icon at bounding box center [1501, 210] width 14 height 14
click at [1078, 208] on link "Collares No Equipados" at bounding box center [1388, 207] width 158 height 32
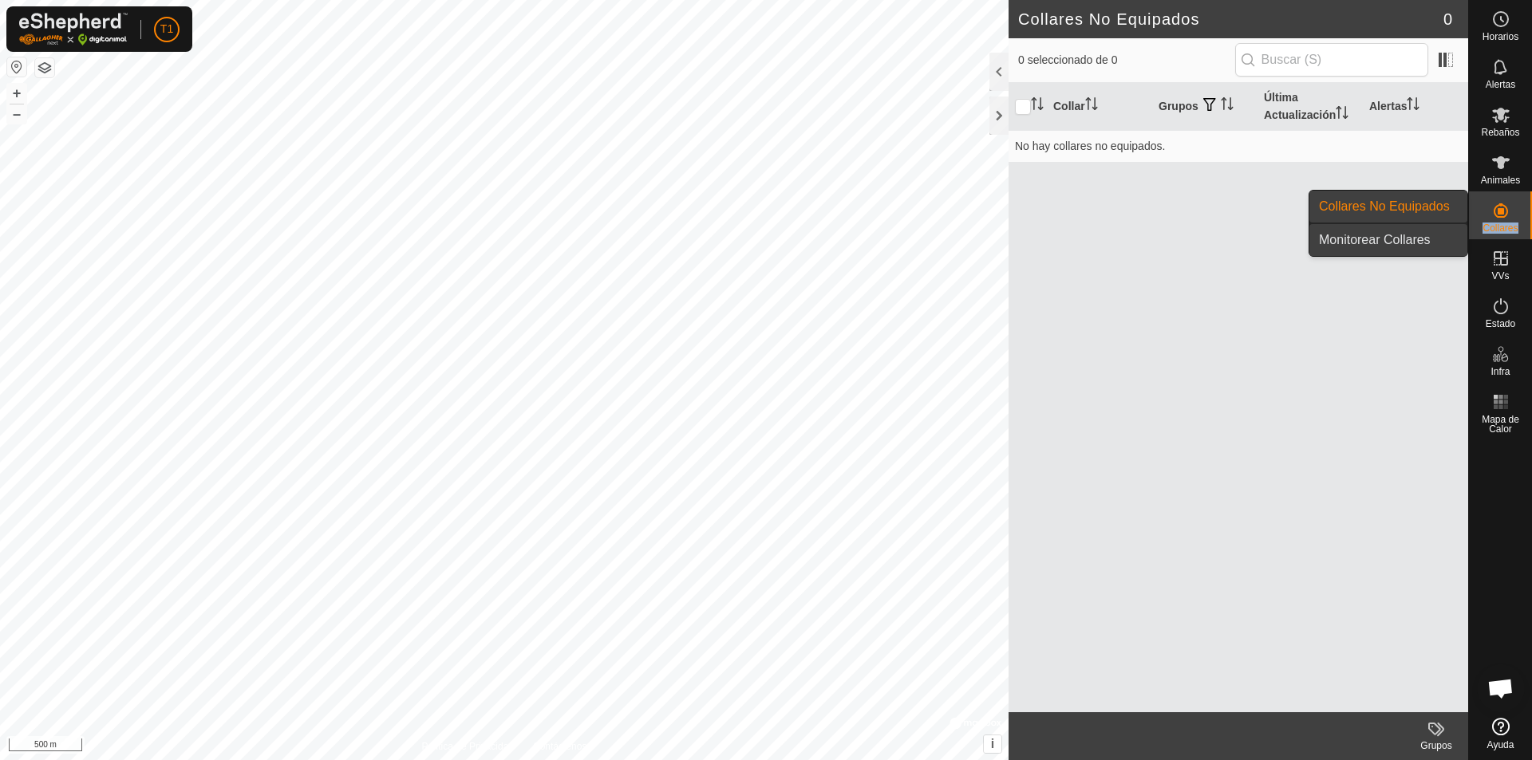
click at [1078, 242] on span "Monitorear Collares" at bounding box center [1375, 240] width 112 height 19
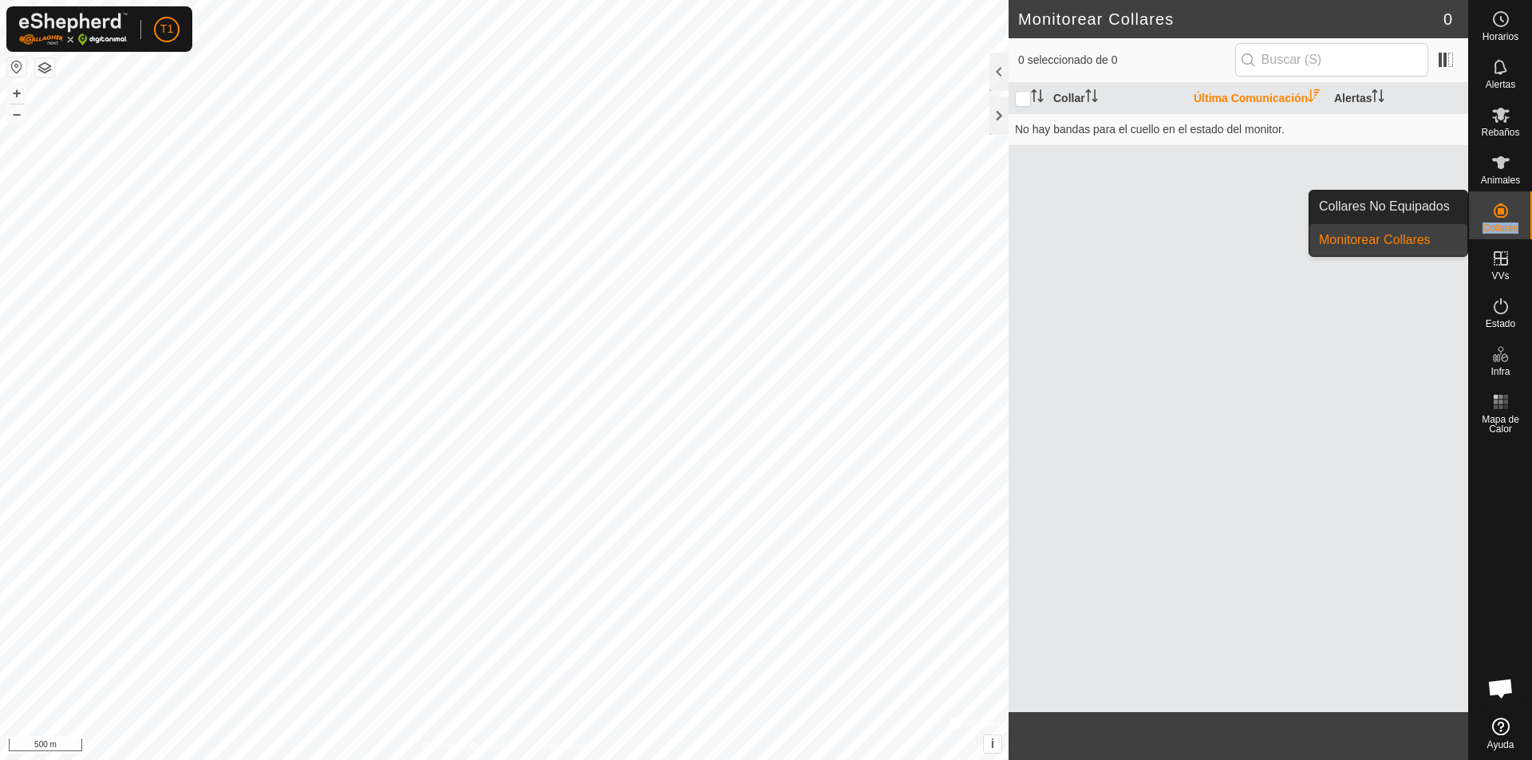
click at [1078, 217] on icon at bounding box center [1501, 210] width 14 height 14
click at [1078, 241] on link "Monitorear Collares" at bounding box center [1388, 240] width 158 height 32
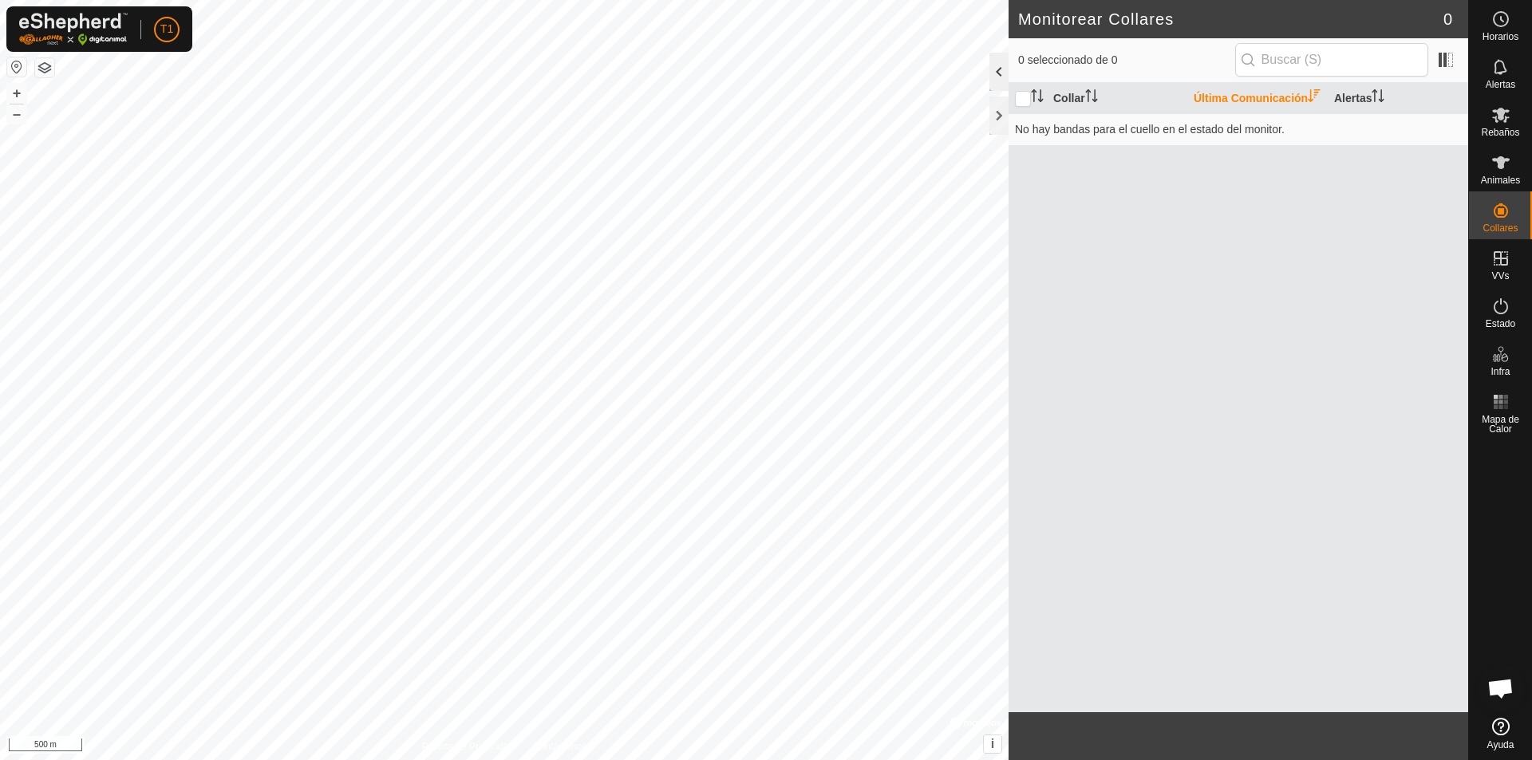
click at [996, 67] on div at bounding box center [998, 72] width 19 height 38
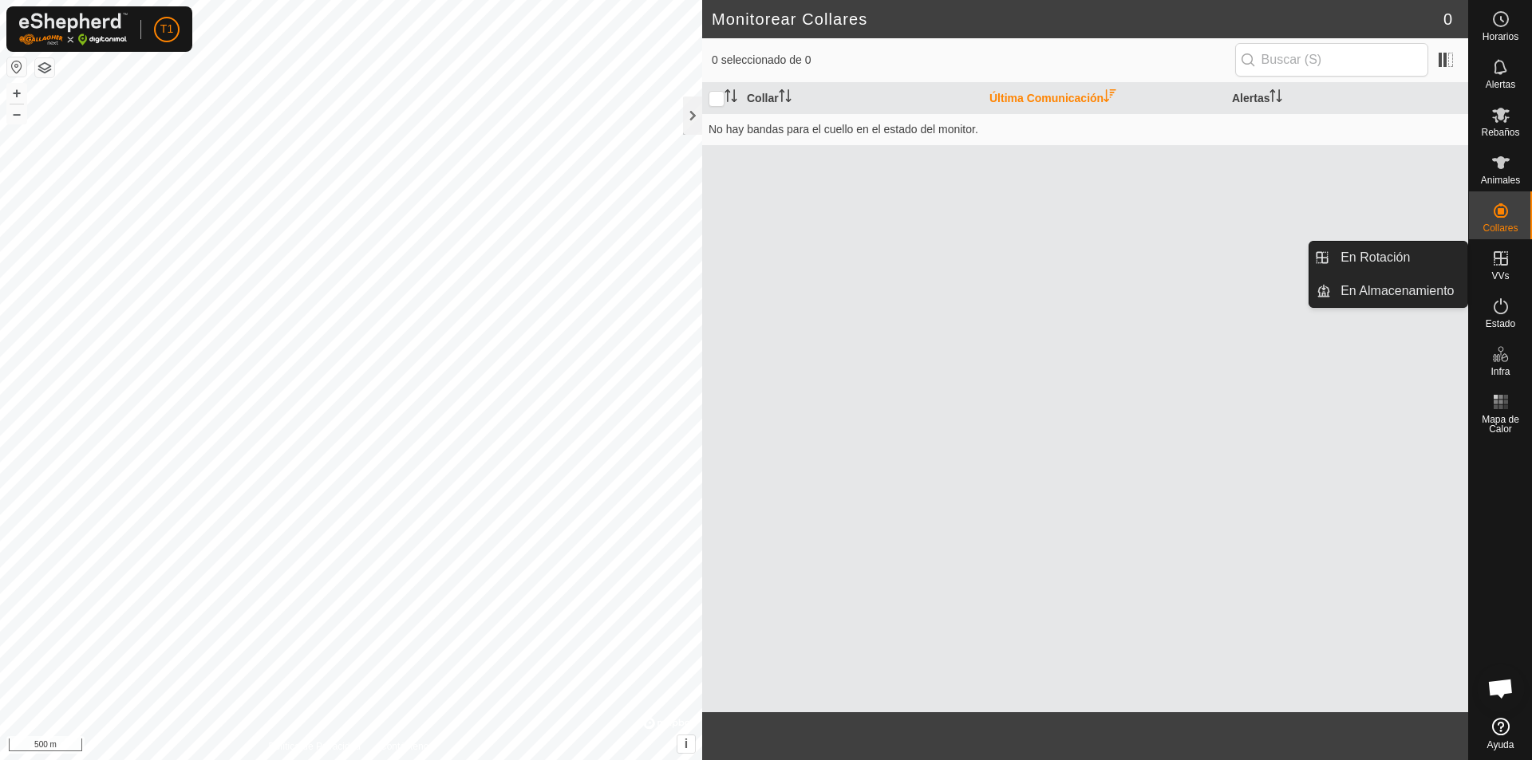
click at [1078, 267] on icon at bounding box center [1500, 258] width 19 height 19
click at [1078, 254] on link "En Rotación" at bounding box center [1399, 258] width 136 height 32
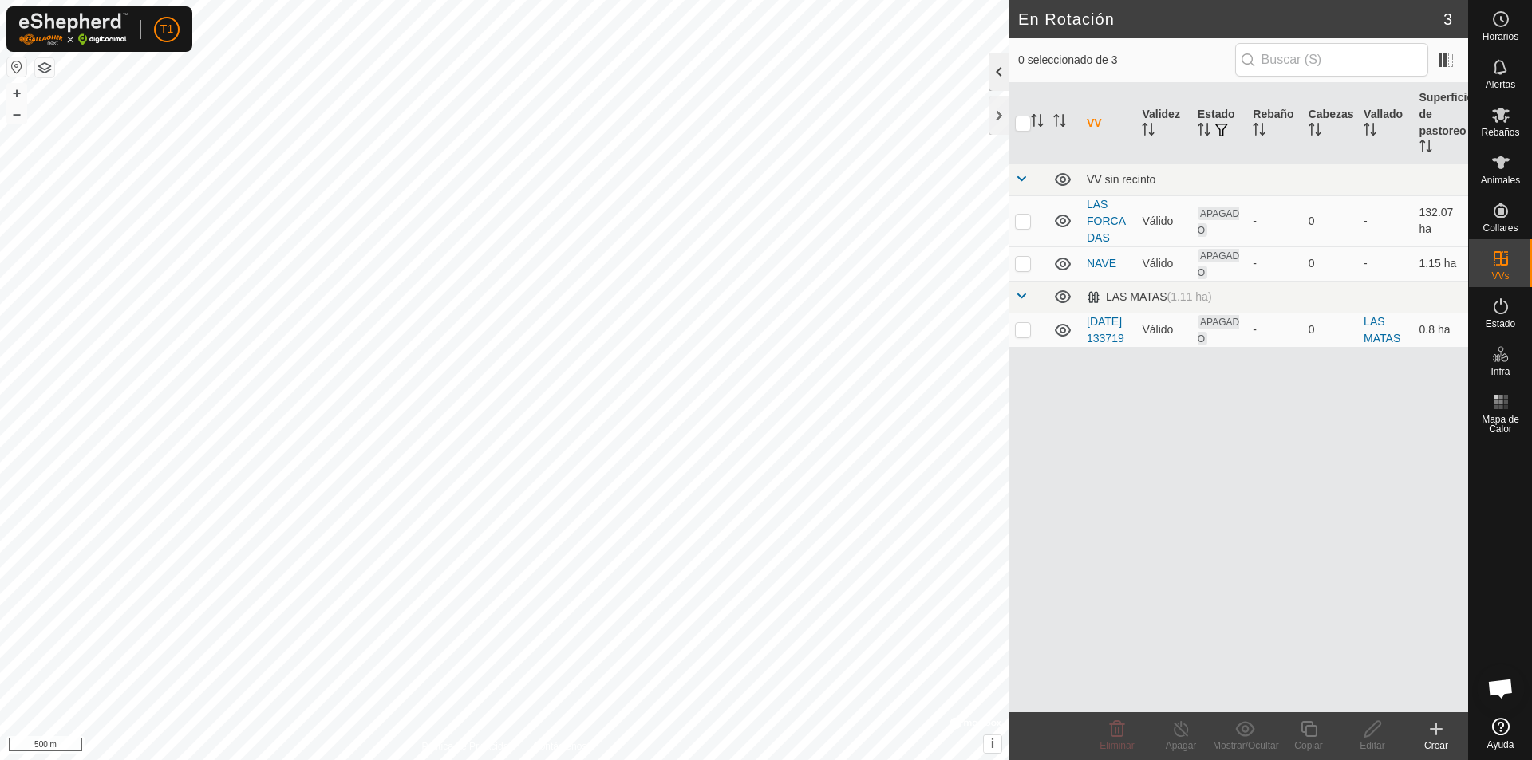
click at [996, 72] on div at bounding box center [998, 72] width 19 height 38
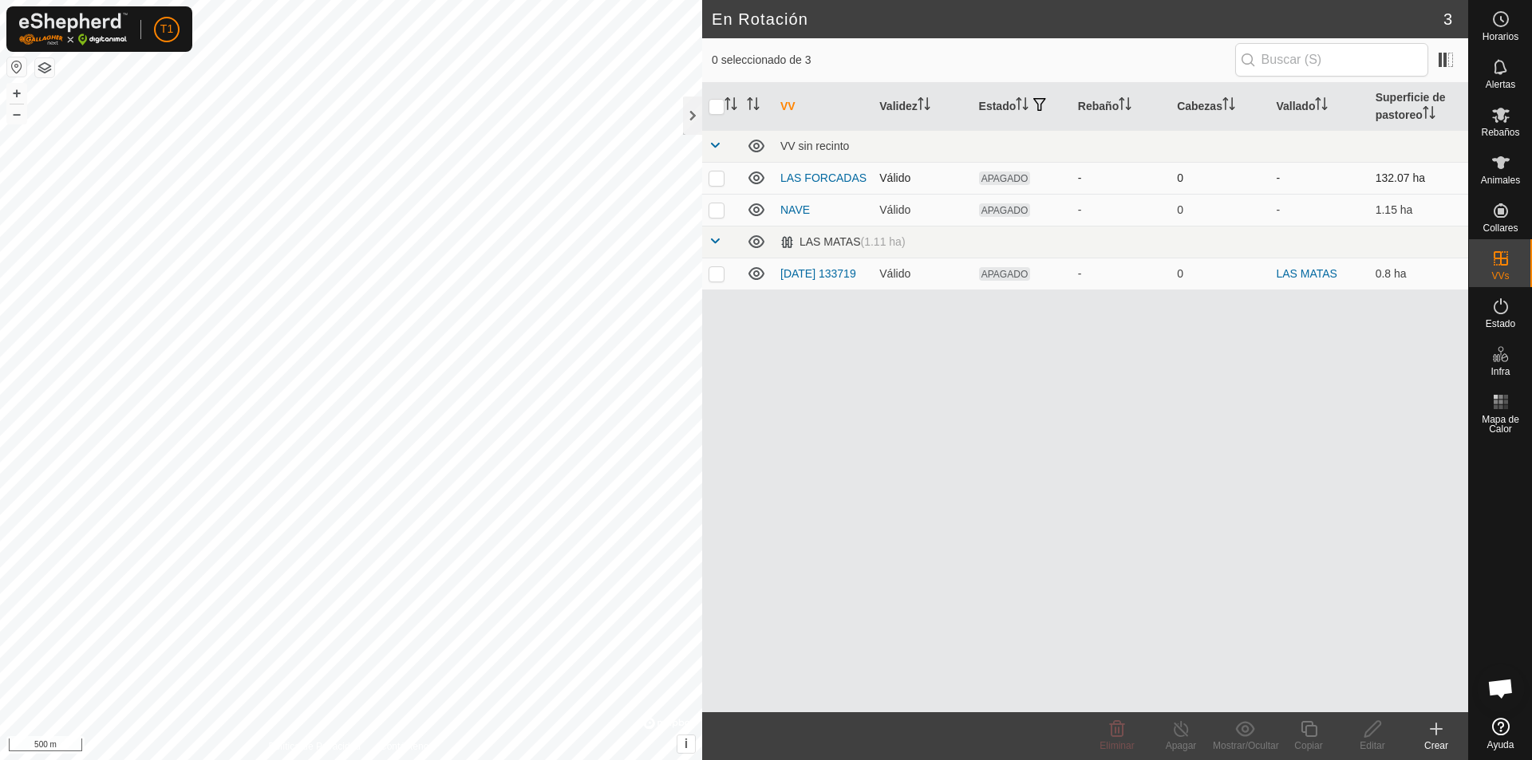
click at [715, 177] on p-checkbox at bounding box center [716, 178] width 16 height 13
checkbox input "true"
click at [1078, 736] on icon at bounding box center [1373, 729] width 20 height 19
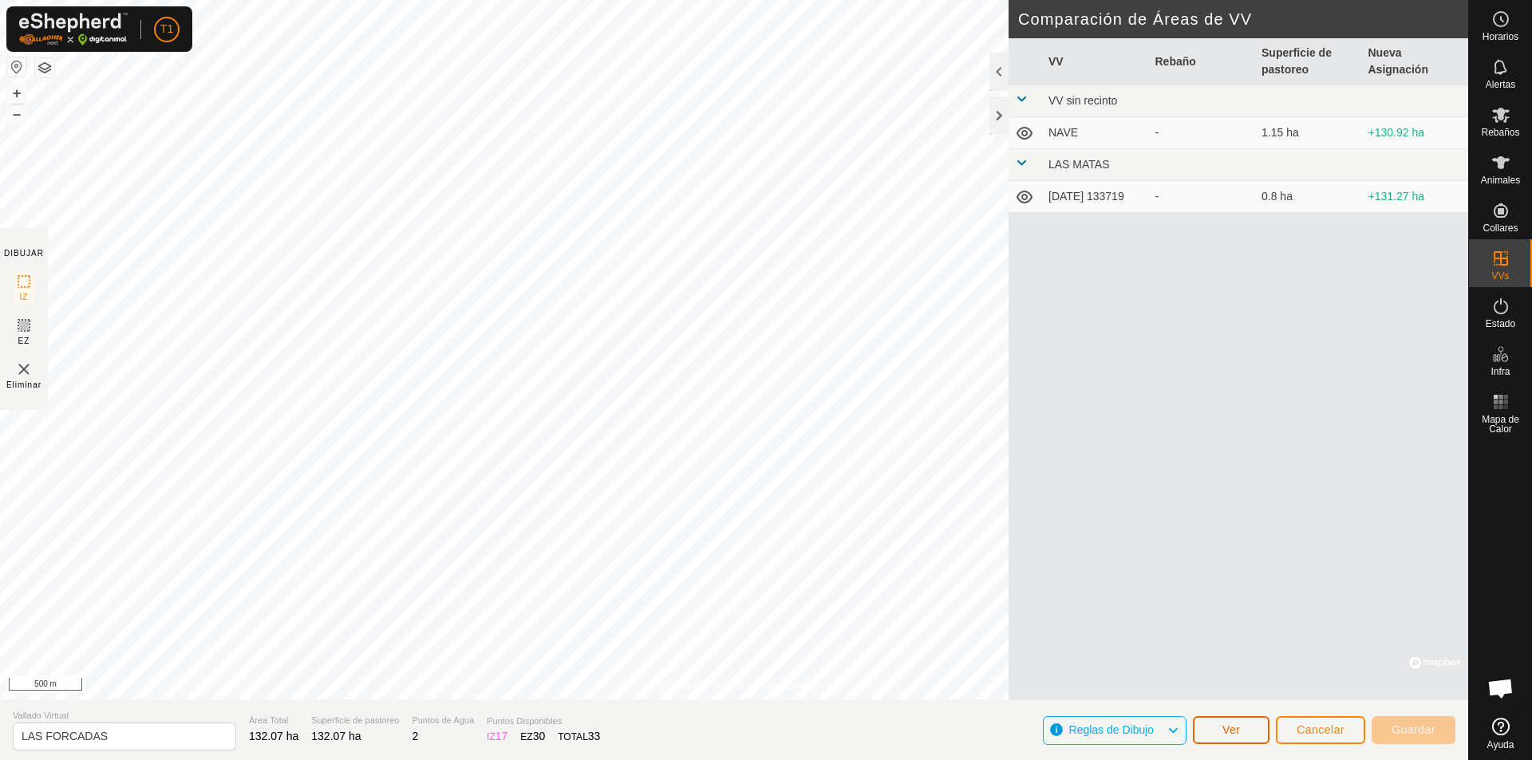
click at [1078, 736] on button "Ver" at bounding box center [1231, 730] width 77 height 28
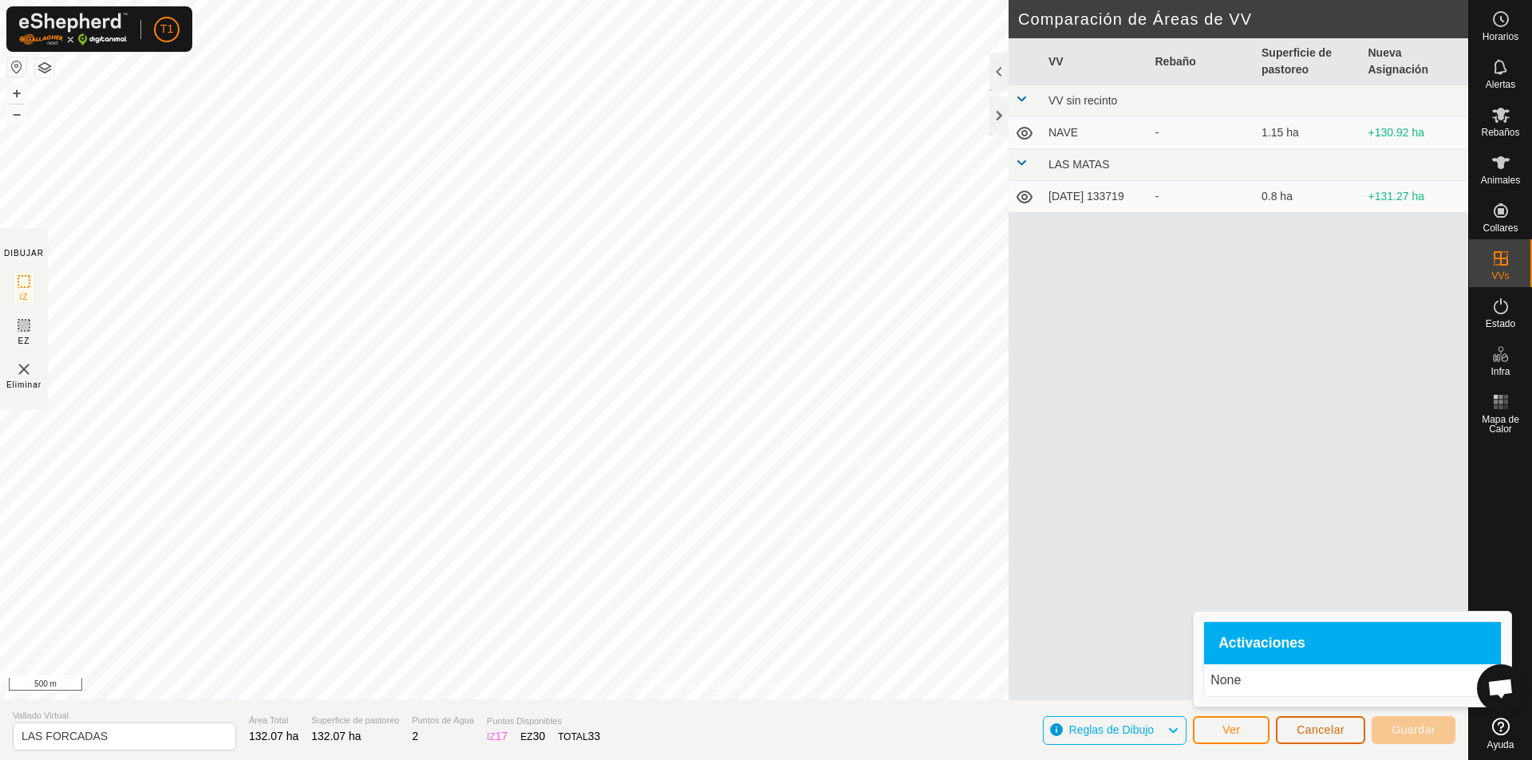
click at [1078, 735] on span "Cancelar" at bounding box center [1320, 730] width 48 height 13
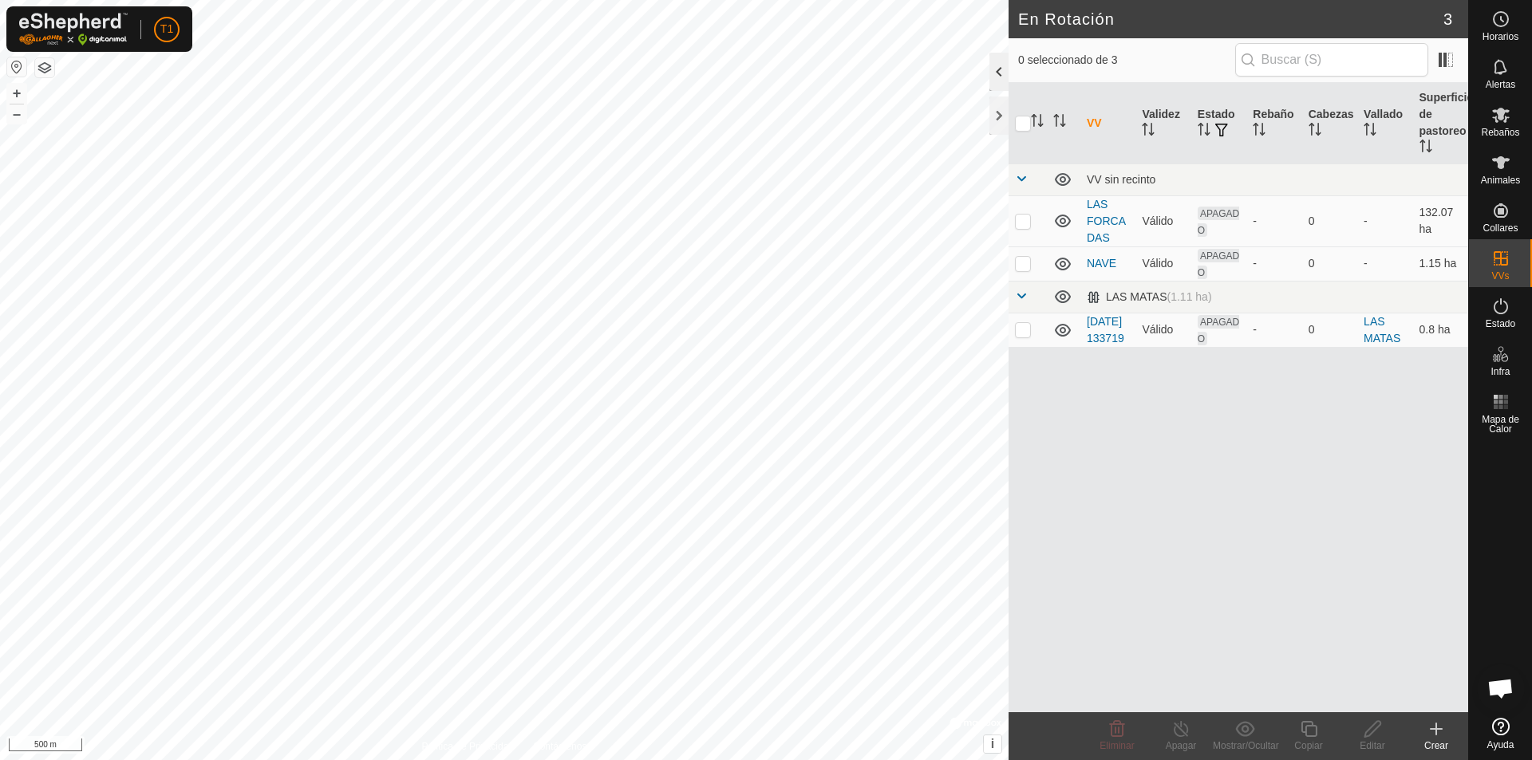
click at [999, 77] on div at bounding box center [998, 72] width 19 height 38
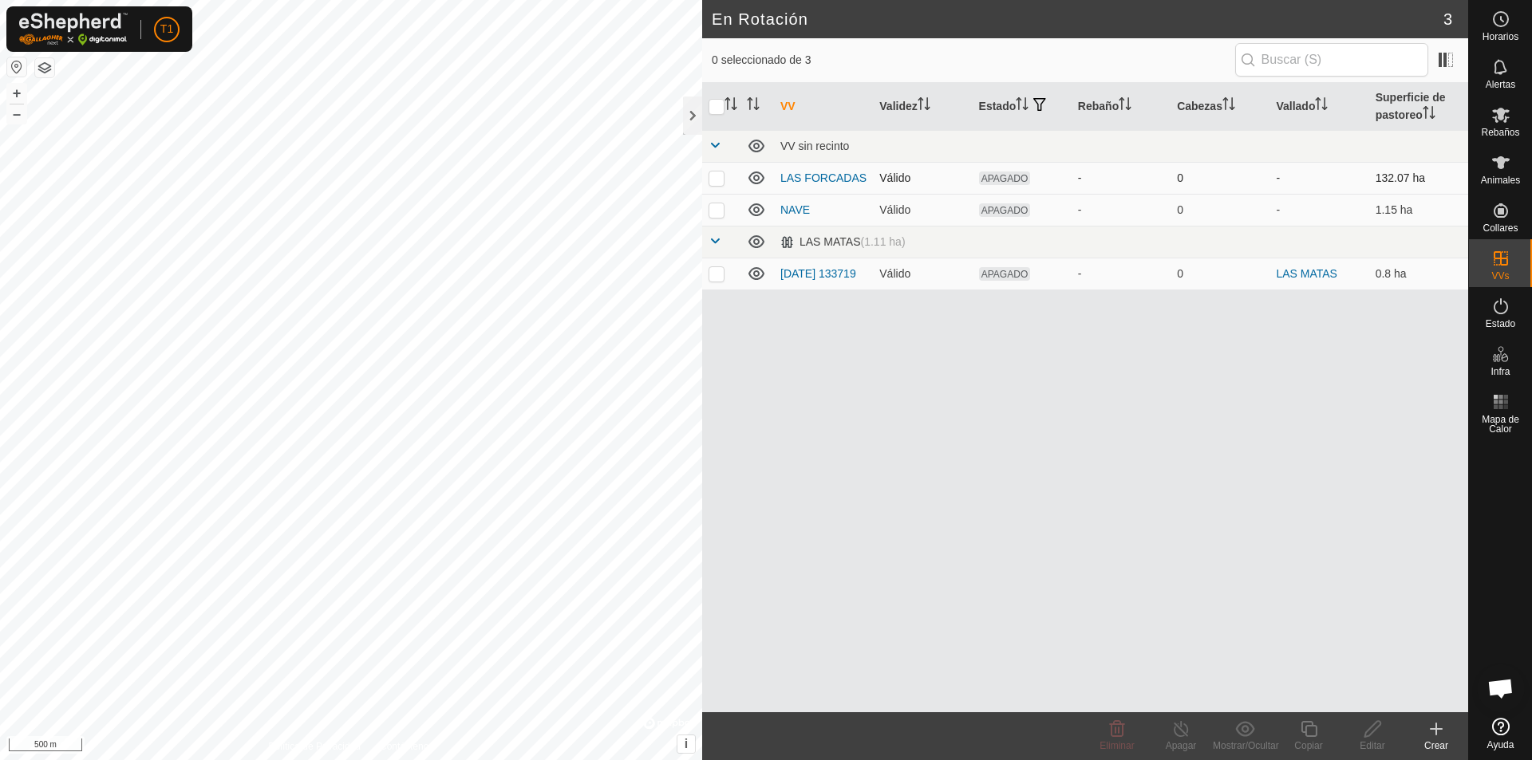
click at [1008, 179] on span "APAGADO" at bounding box center [1005, 179] width 52 height 14
click at [756, 175] on icon at bounding box center [756, 177] width 19 height 19
click at [758, 174] on icon at bounding box center [756, 177] width 19 height 19
click at [757, 181] on icon at bounding box center [756, 178] width 16 height 13
click at [757, 181] on icon at bounding box center [756, 177] width 19 height 19
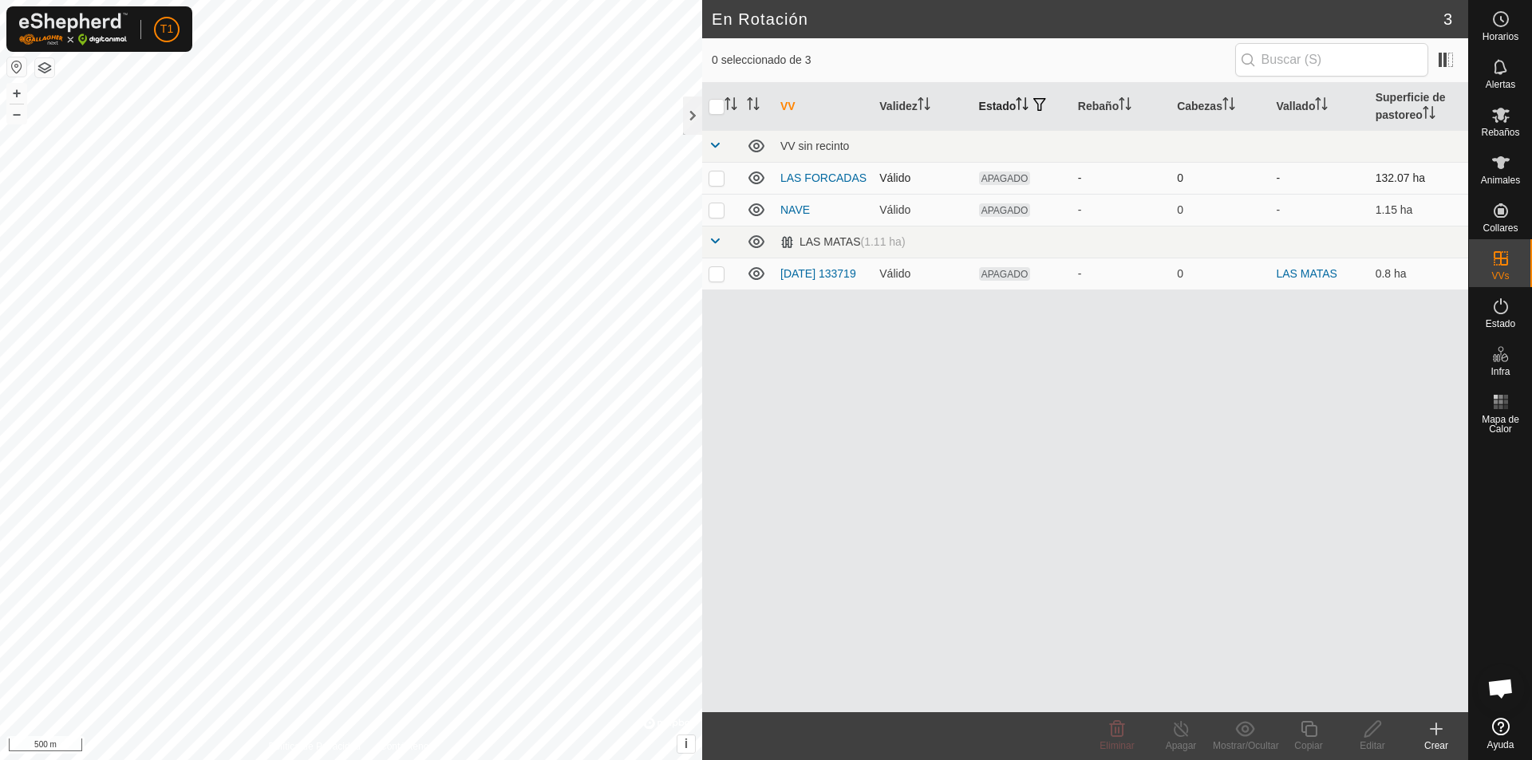
click at [1000, 107] on th "Estado" at bounding box center [1022, 107] width 99 height 48
click at [818, 181] on link "LAS FORCADAS" at bounding box center [823, 178] width 86 height 13
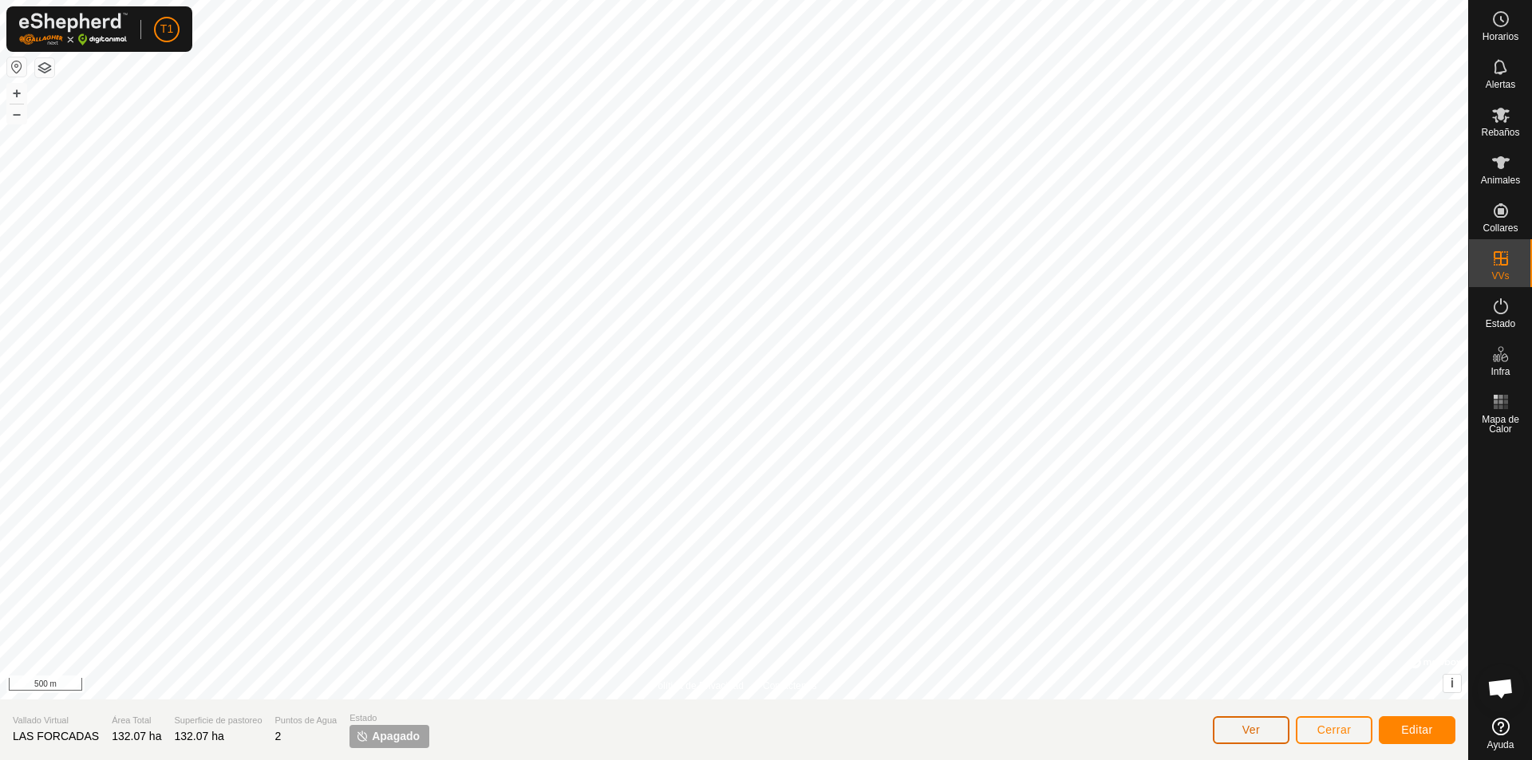
click at [1078, 733] on button "Ver" at bounding box center [1251, 730] width 77 height 28
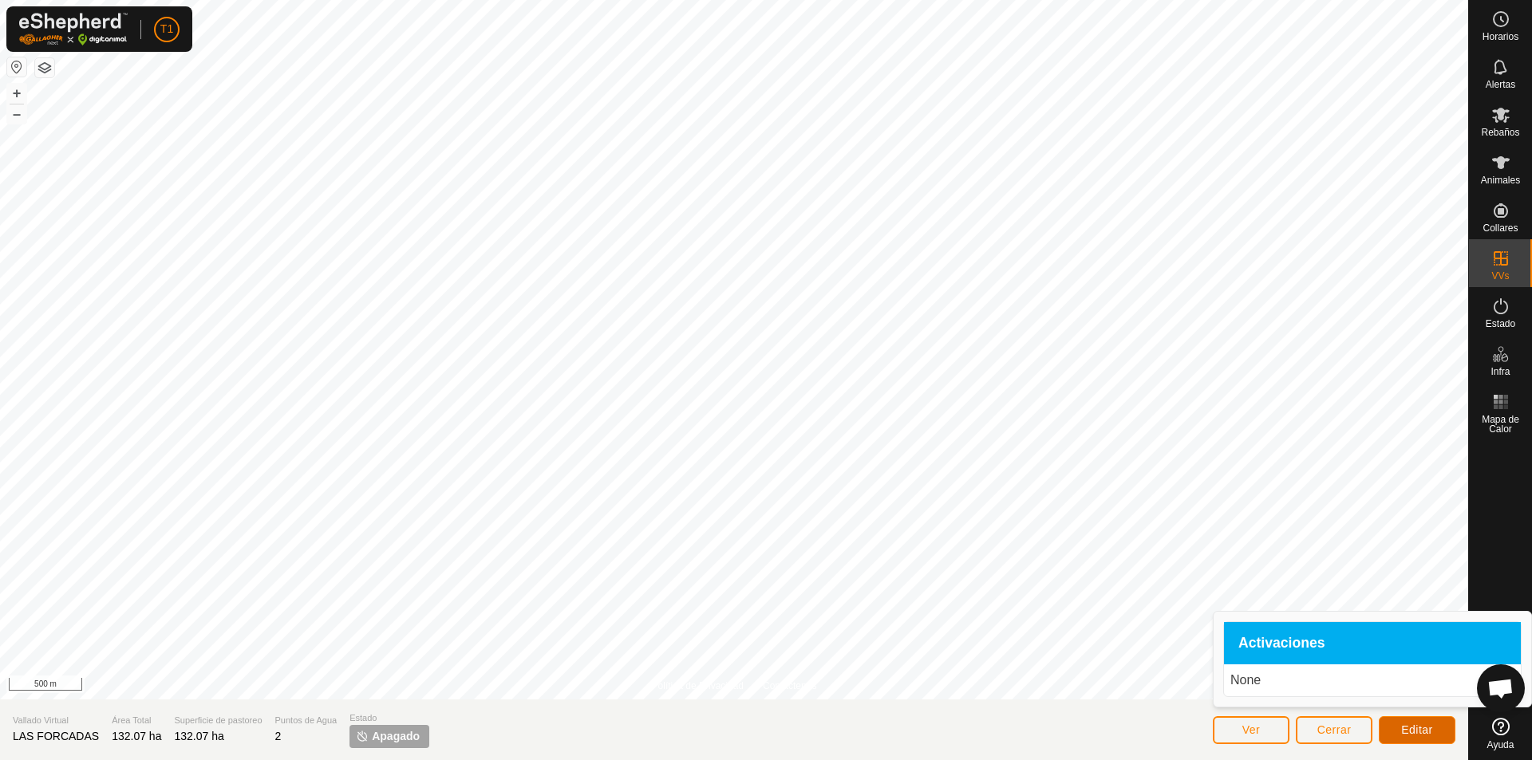
click at [1078, 732] on span "Editar" at bounding box center [1417, 730] width 32 height 13
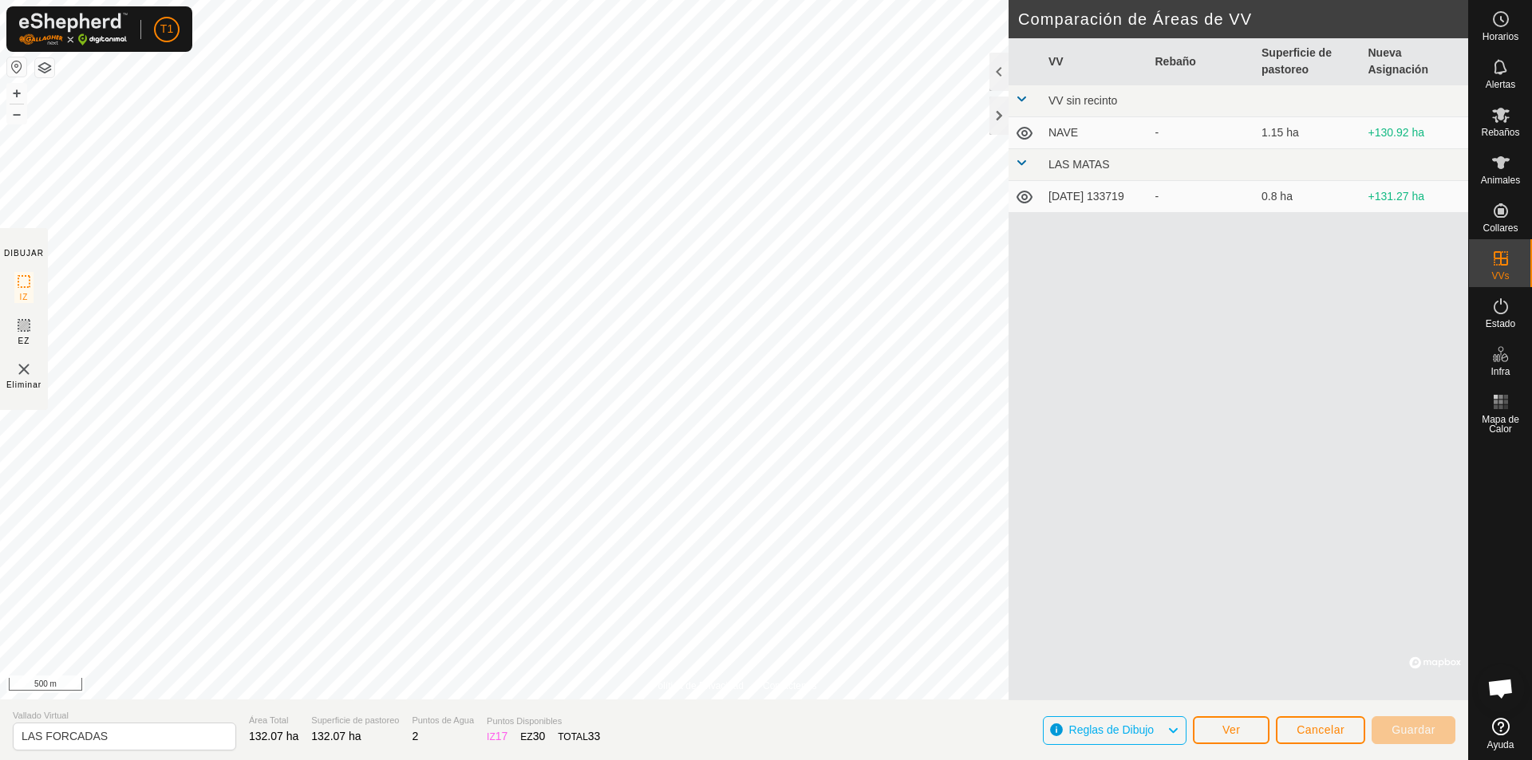
click at [1078, 737] on span "Reglas de Dibujo" at bounding box center [1118, 730] width 98 height 21
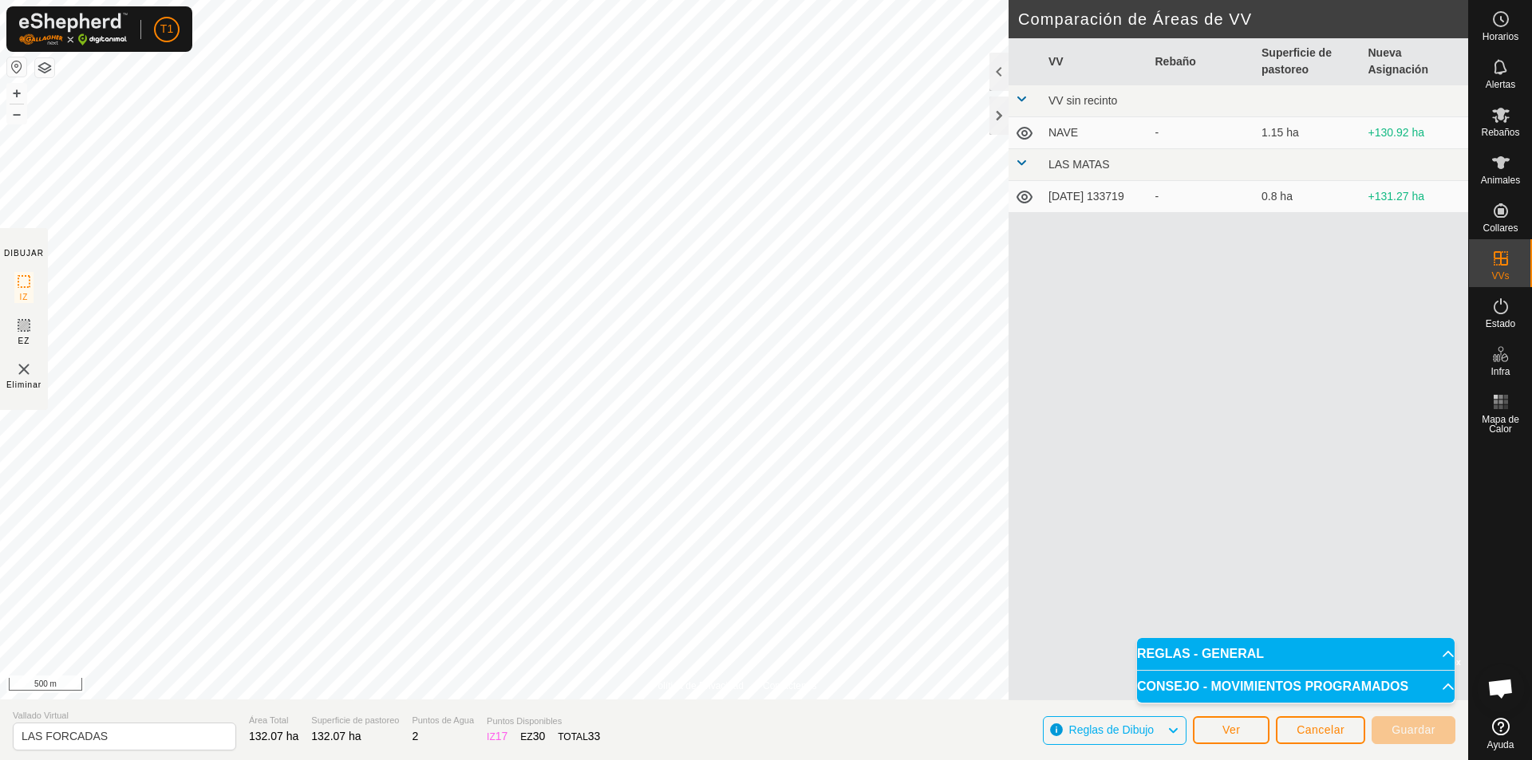
click at [1078, 686] on p-accordion-header "CONSEJO - MOVIMIENTOS PROGRAMADOS" at bounding box center [1296, 687] width 318 height 32
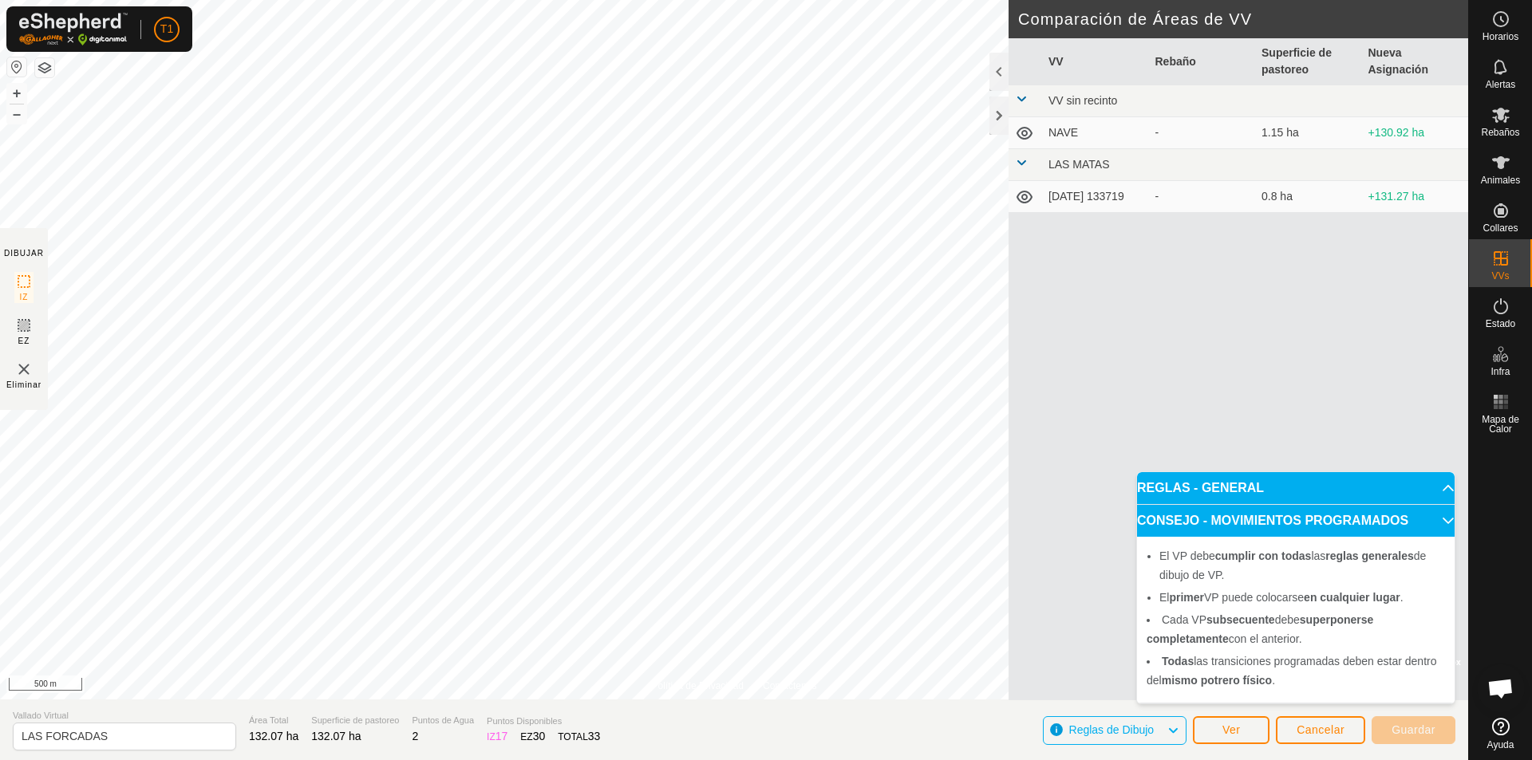
click at [1078, 342] on div "VV Rebaño Superficie de pastoreo Nueva Asignación VV sin recinto [PERSON_NAME] …" at bounding box center [1238, 369] width 460 height 662
click at [1078, 515] on p-accordion-header "CONSEJO - MOVIMIENTOS PROGRAMADOS" at bounding box center [1296, 521] width 318 height 32
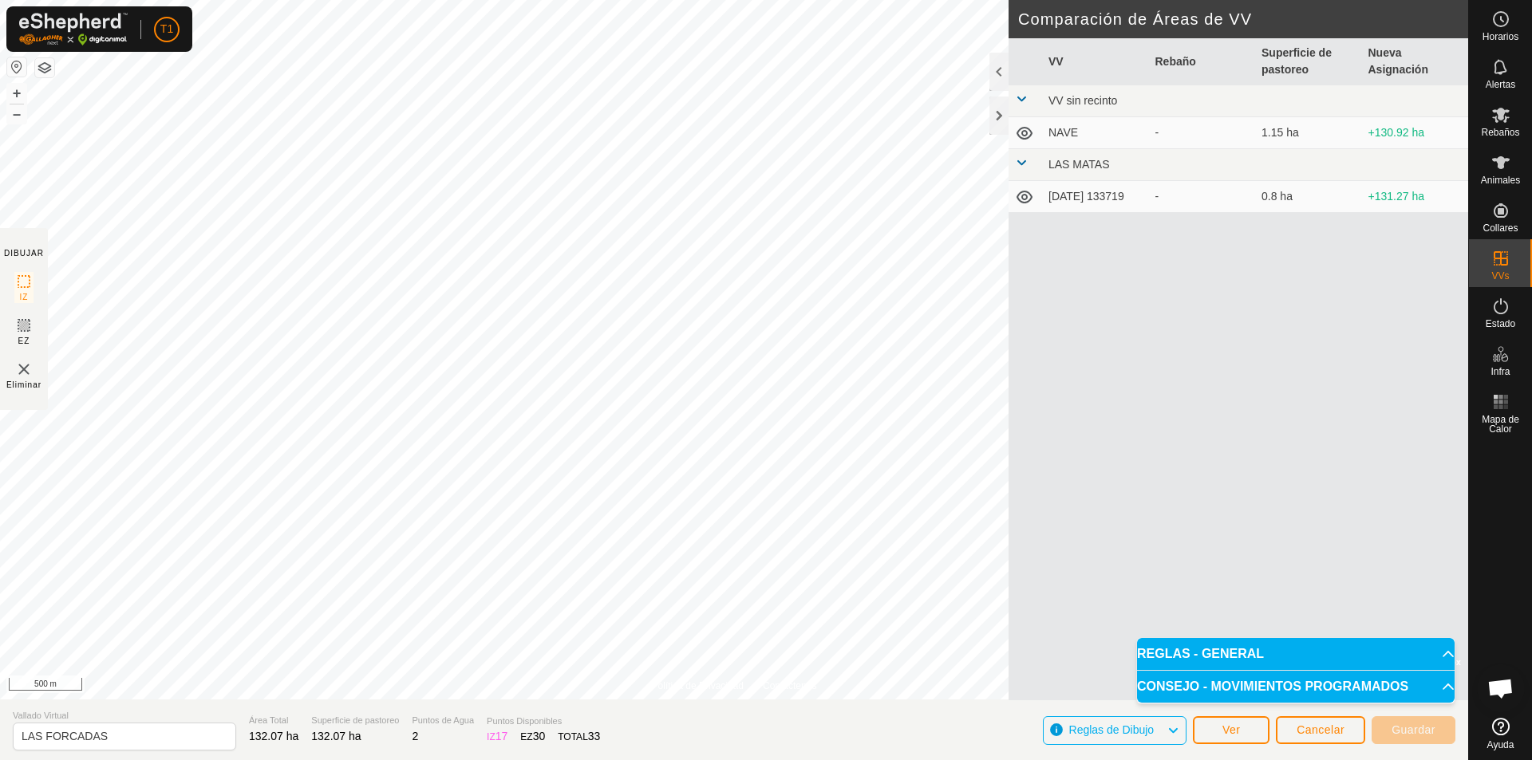
click at [1078, 726] on span "Reglas de Dibujo" at bounding box center [1111, 730] width 85 height 13
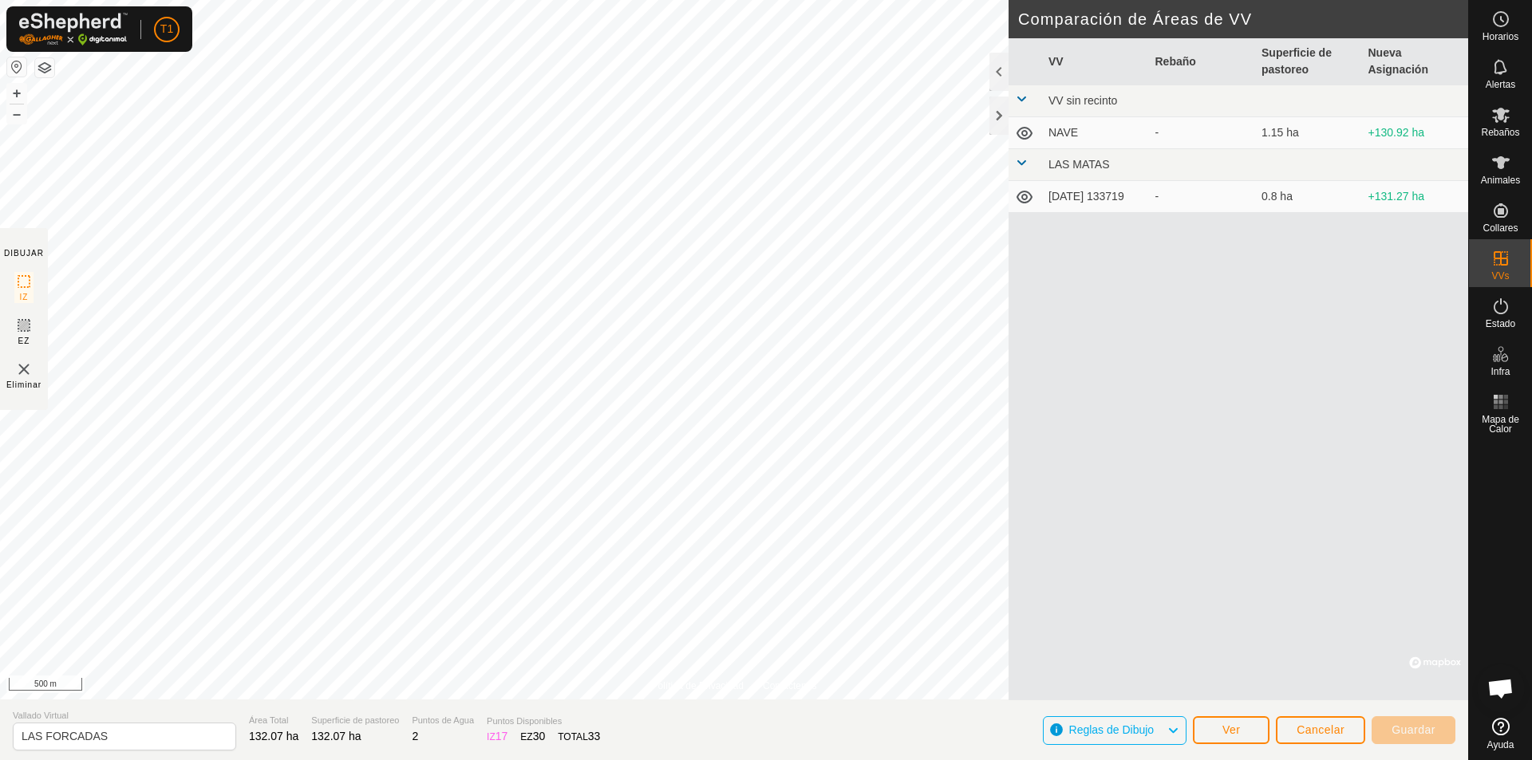
click at [48, 71] on button "button" at bounding box center [44, 67] width 19 height 19
click at [1024, 504] on div "Política de Privacidad Contáctenos 0455603581 - + – ⇧ i © Mapbox , © OpenStreet…" at bounding box center [734, 380] width 1468 height 760
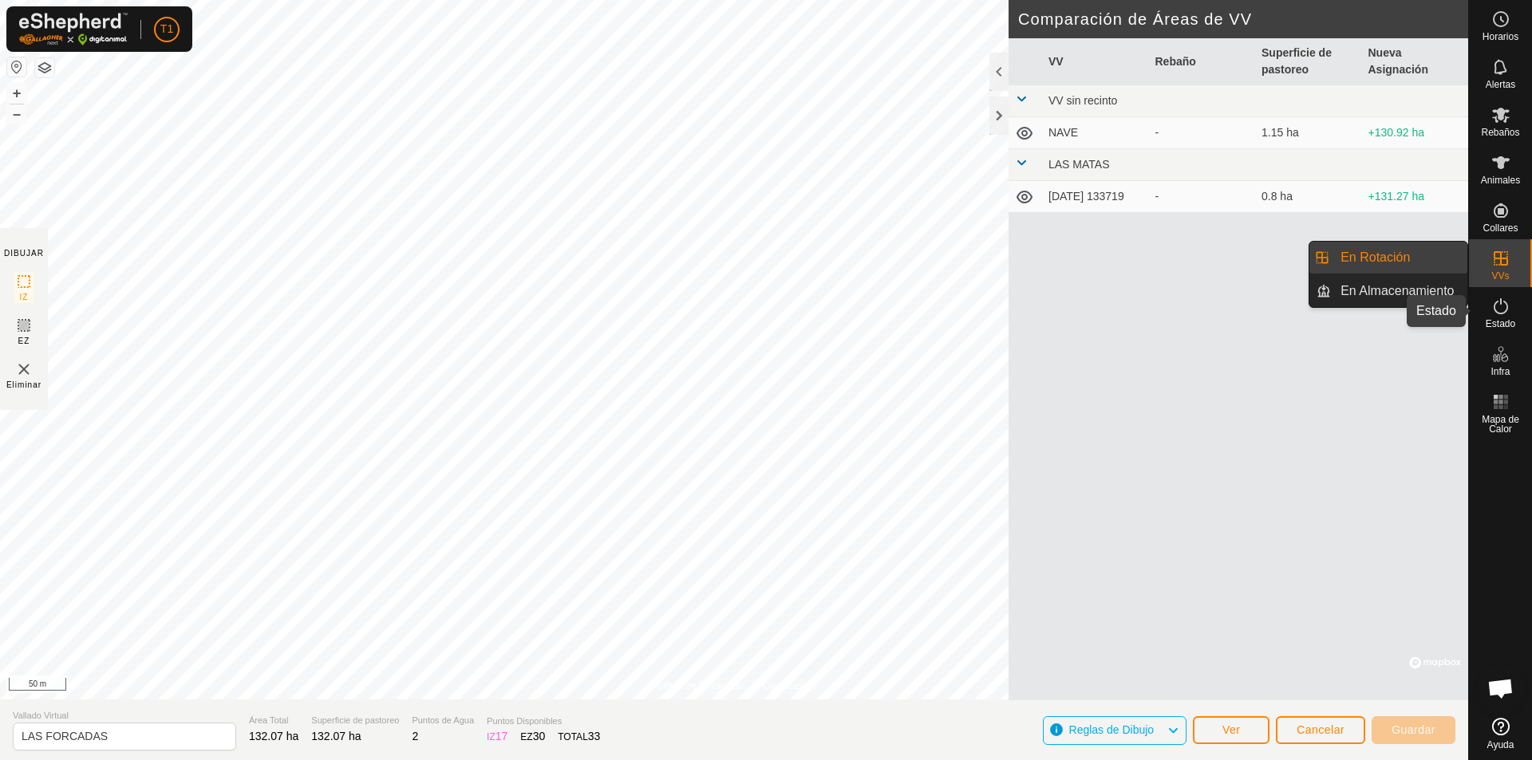
click at [1078, 310] on icon at bounding box center [1500, 306] width 19 height 19
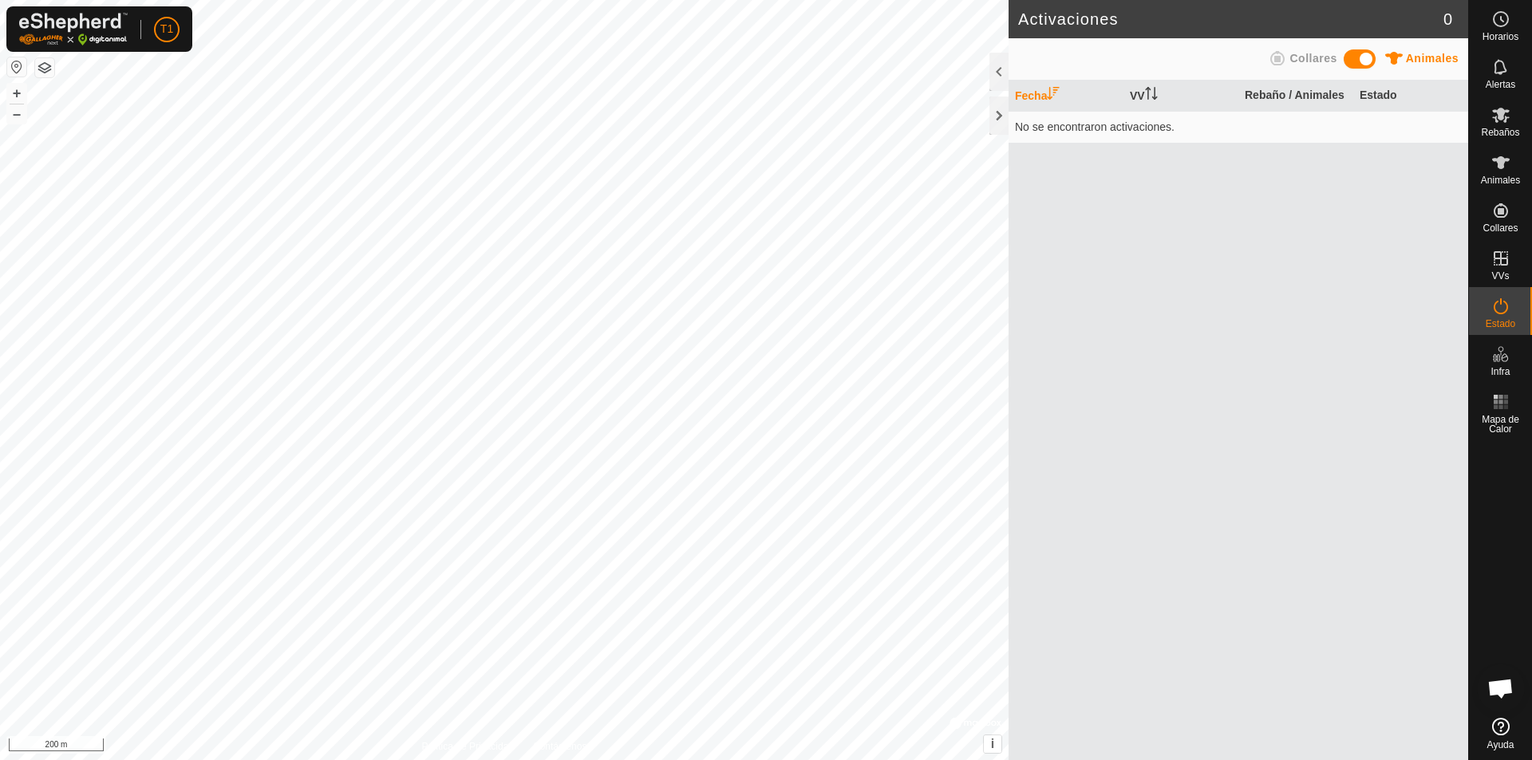
click at [1078, 61] on span at bounding box center [1360, 58] width 32 height 19
click at [1078, 59] on span "Animales" at bounding box center [1432, 58] width 53 height 13
click at [1078, 64] on span at bounding box center [1360, 58] width 32 height 19
click at [995, 69] on div at bounding box center [998, 72] width 19 height 38
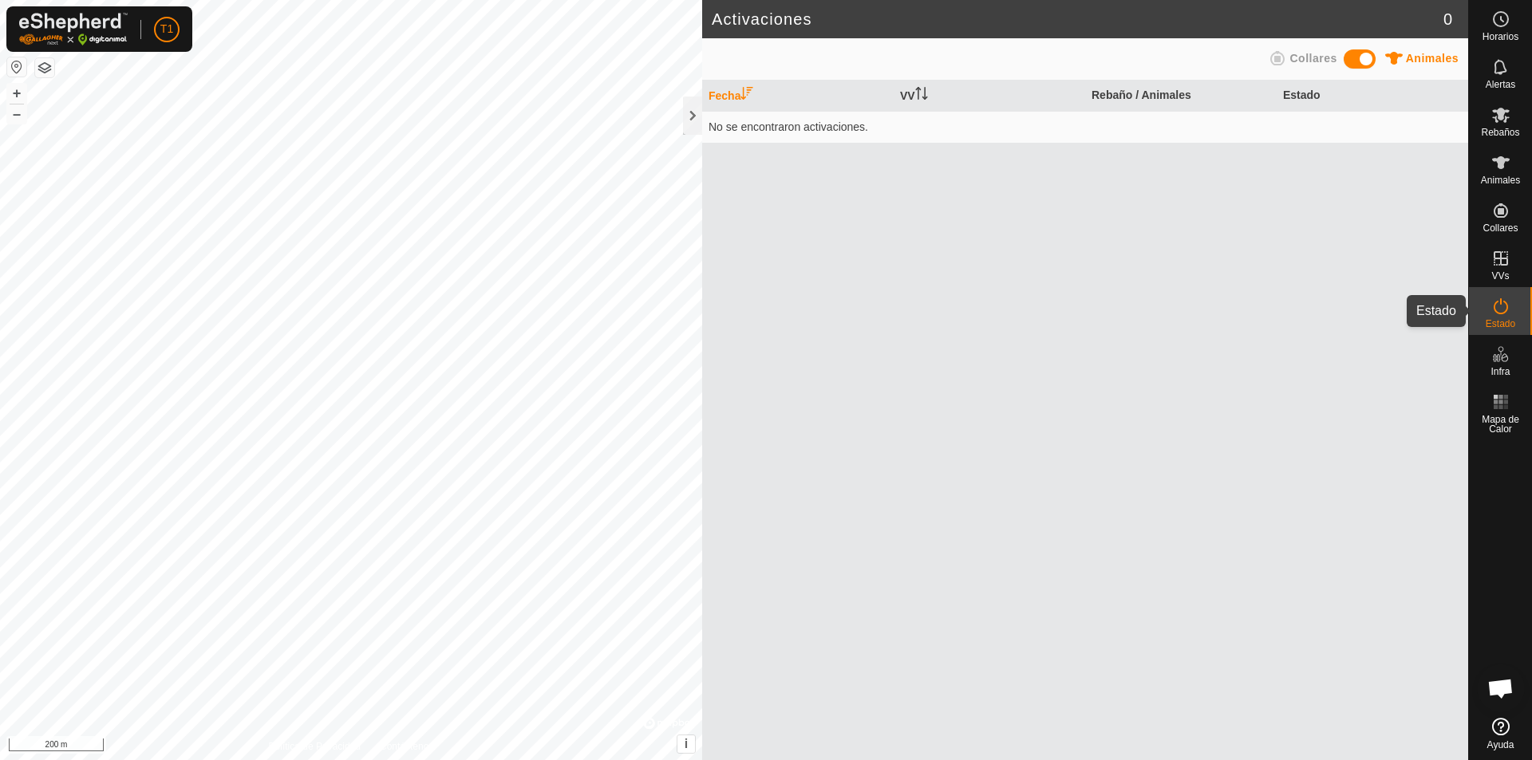
click at [1078, 314] on icon at bounding box center [1500, 306] width 19 height 19
click at [1078, 323] on span "Estado" at bounding box center [1501, 324] width 30 height 10
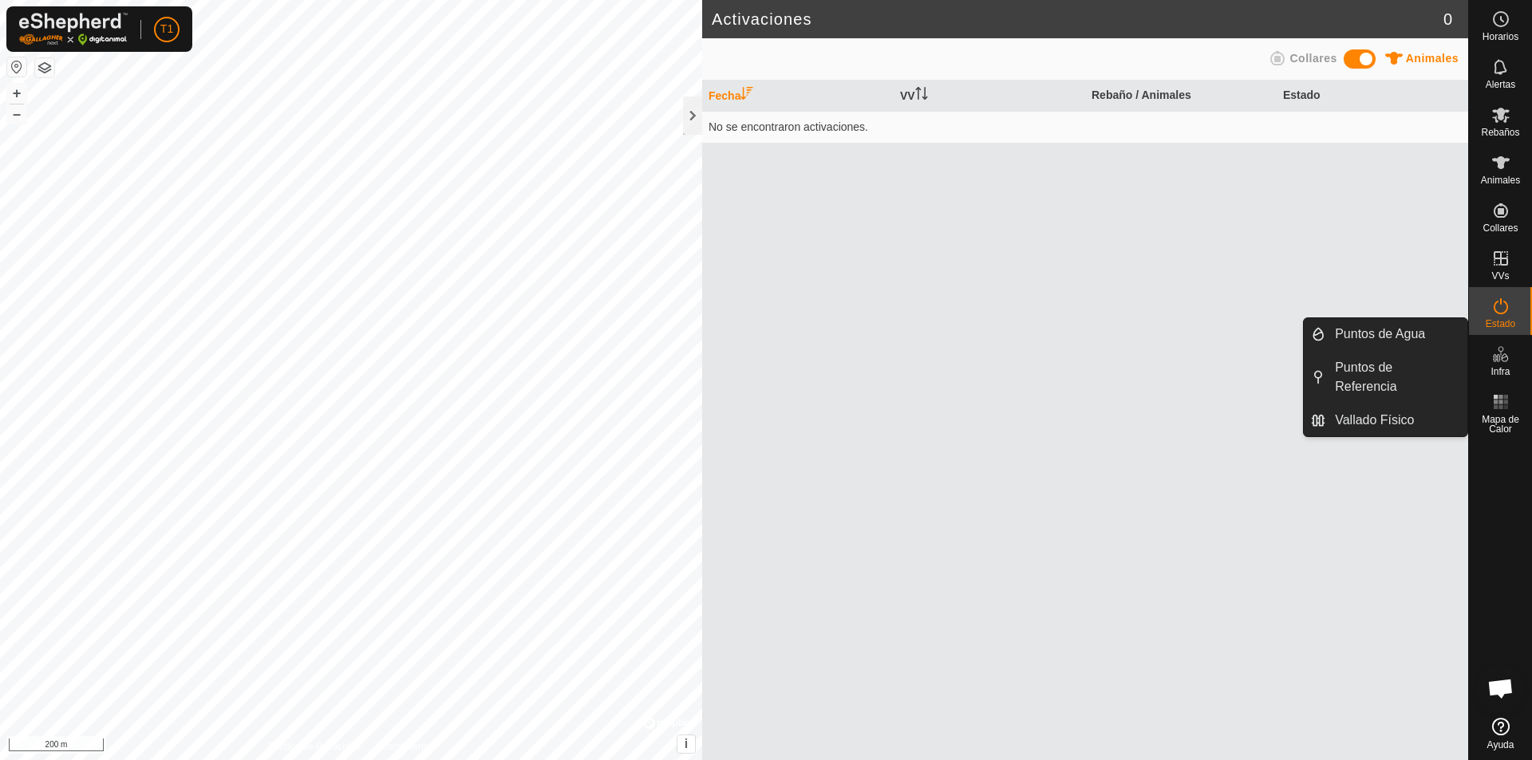
click at [1078, 369] on span "Infra" at bounding box center [1499, 372] width 19 height 10
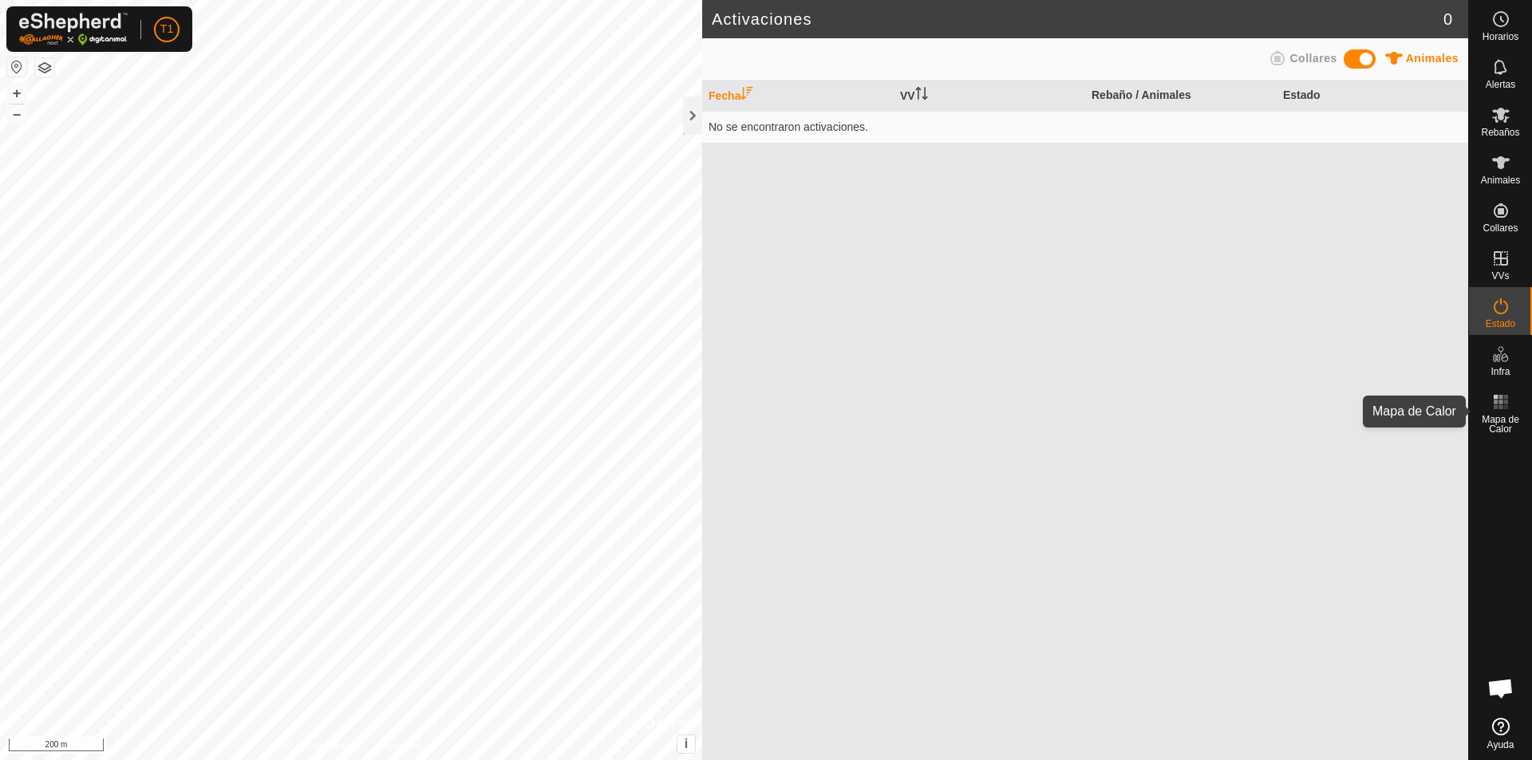
click at [1078, 418] on span "Mapa de Calor" at bounding box center [1500, 424] width 55 height 19
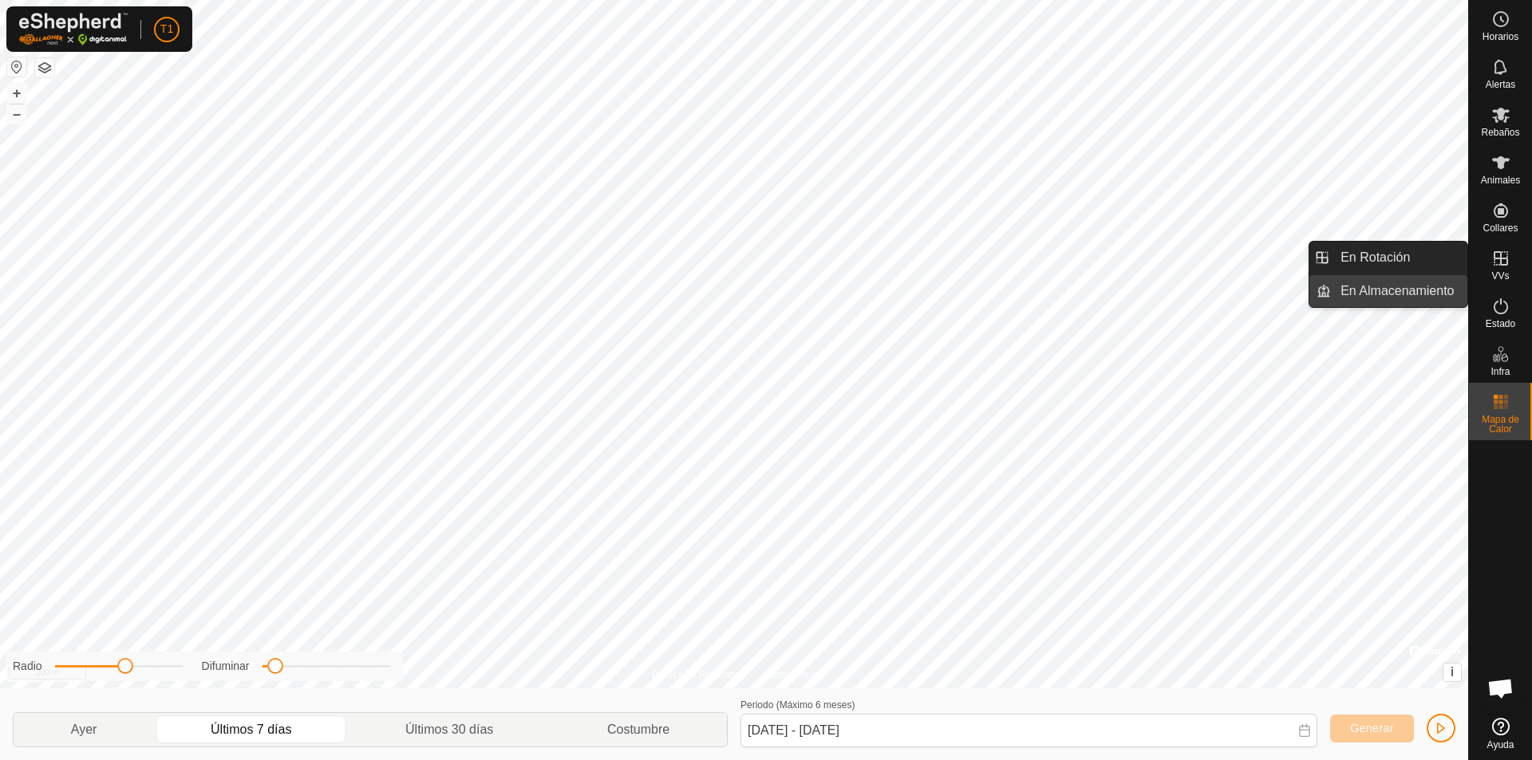
click at [1078, 292] on link "En Almacenamiento" at bounding box center [1399, 291] width 136 height 32
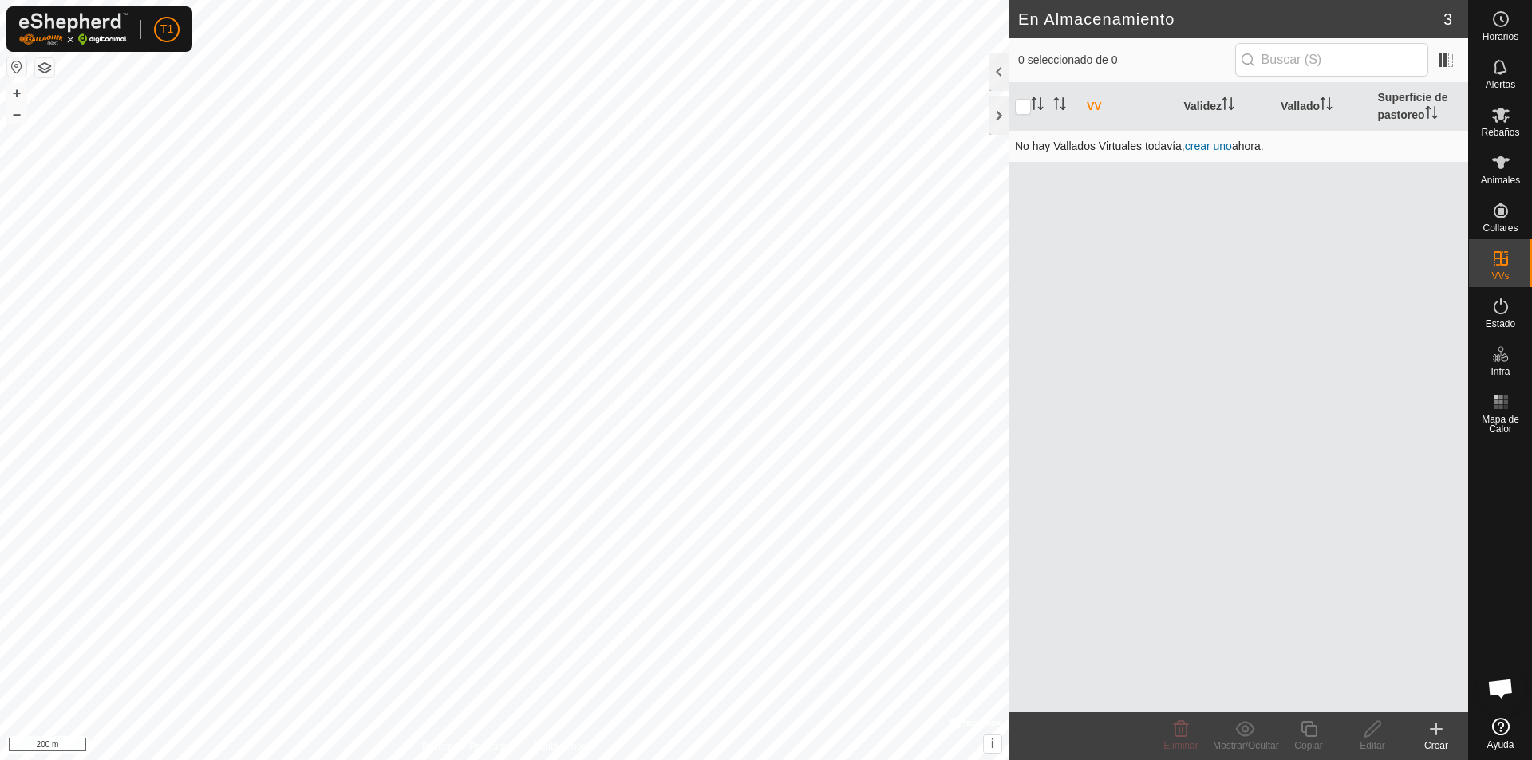
click at [1078, 144] on link "crear uno" at bounding box center [1208, 146] width 47 height 13
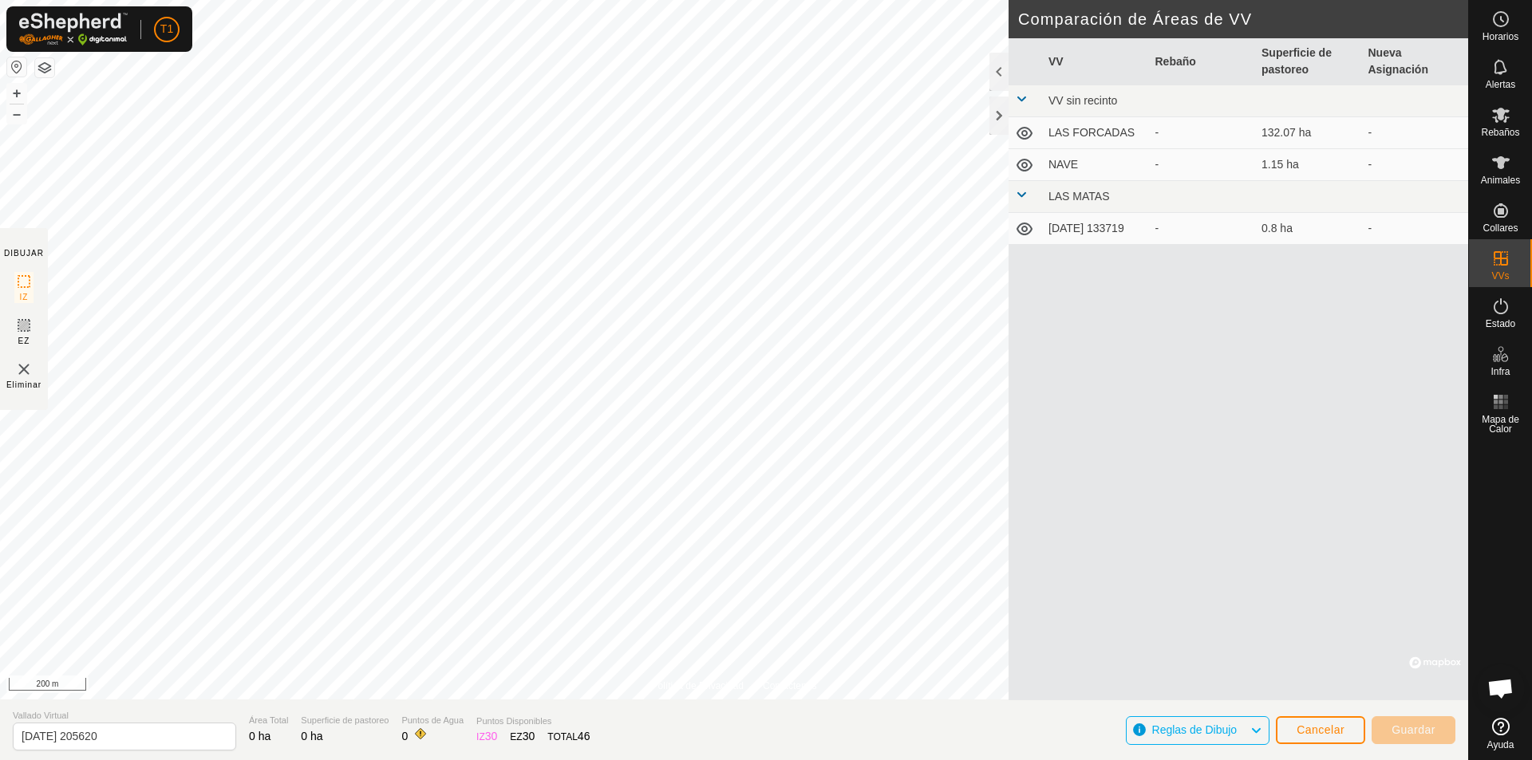
click at [1076, 128] on td "LAS FORCADAS" at bounding box center [1095, 133] width 107 height 32
click at [1027, 133] on icon at bounding box center [1024, 133] width 16 height 13
click at [1057, 141] on td "LAS FORCADAS" at bounding box center [1095, 133] width 107 height 32
click at [1070, 136] on td "LAS FORCADAS" at bounding box center [1095, 133] width 107 height 32
click at [1025, 133] on icon at bounding box center [1024, 133] width 19 height 19
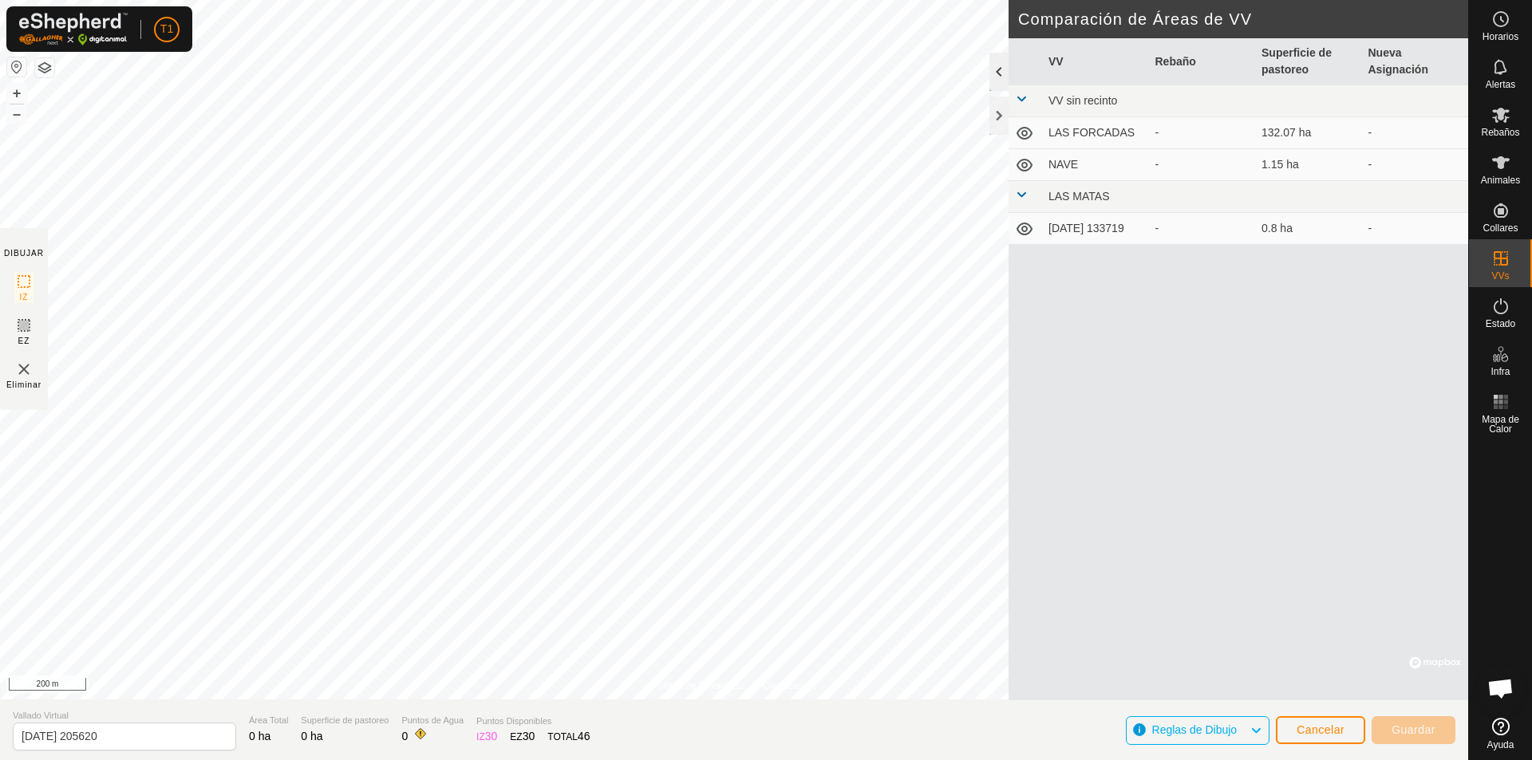
click at [1000, 71] on div at bounding box center [998, 72] width 19 height 38
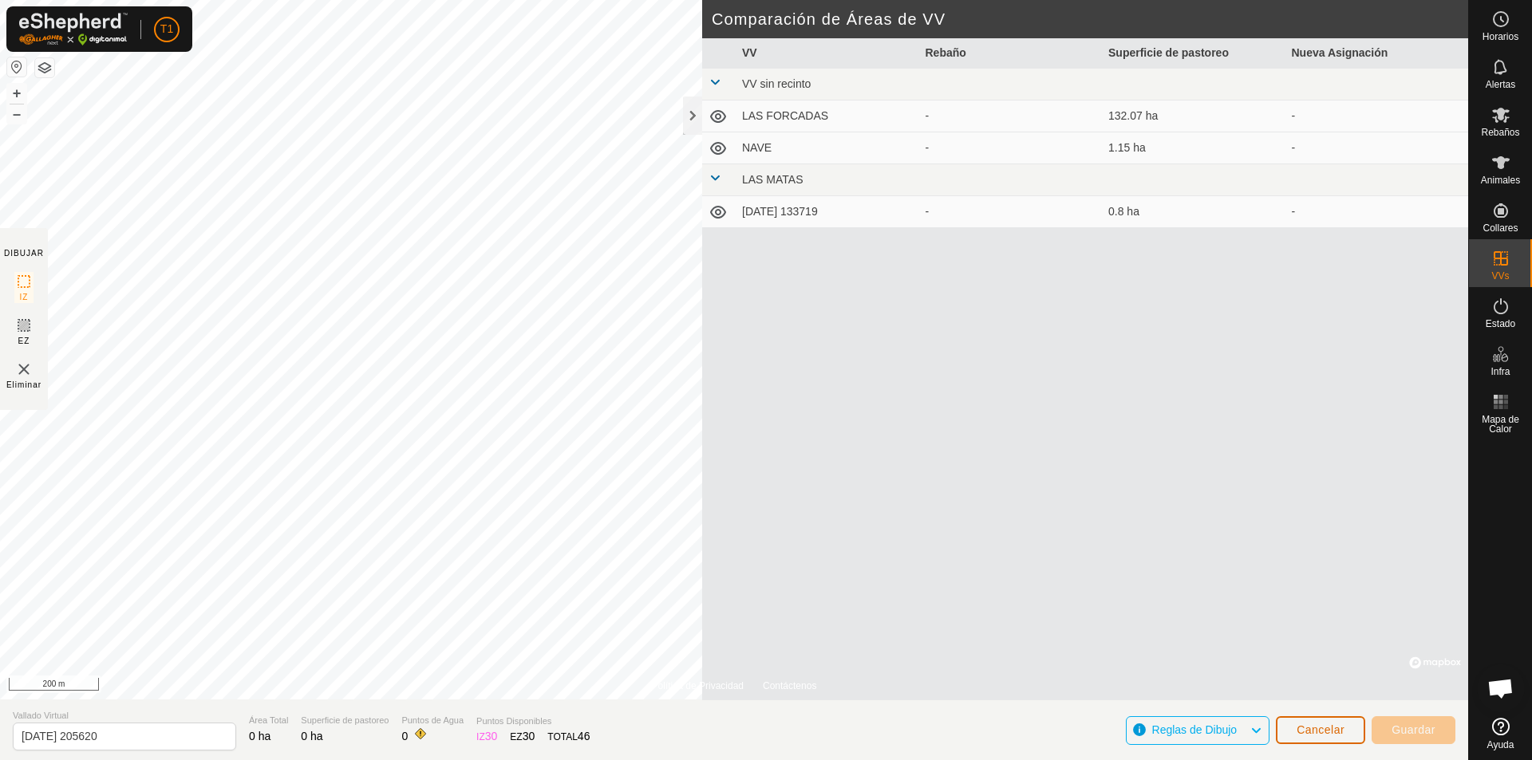
click at [1078, 731] on span "Cancelar" at bounding box center [1320, 730] width 48 height 13
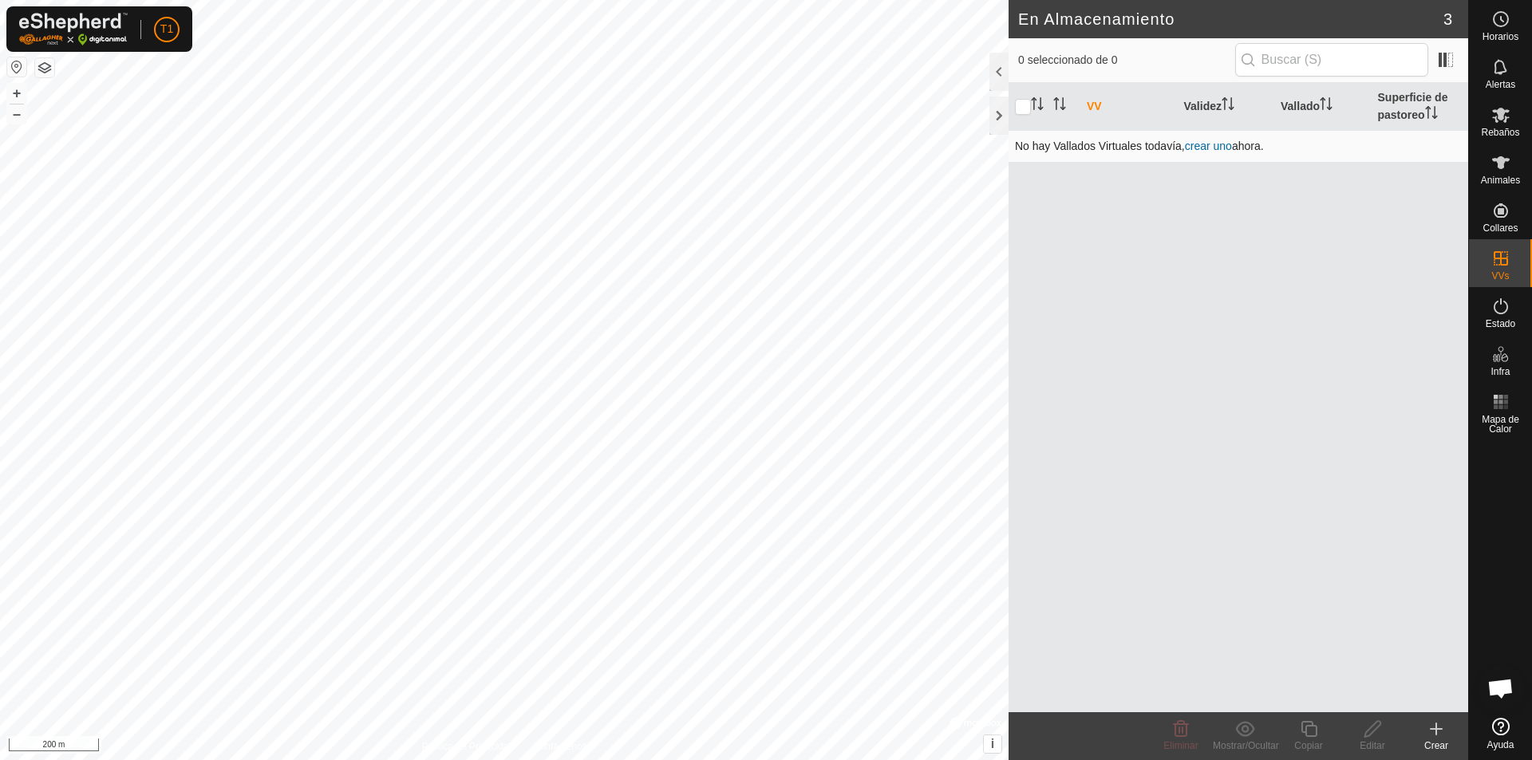
click at [1078, 148] on link "crear uno" at bounding box center [1208, 146] width 47 height 13
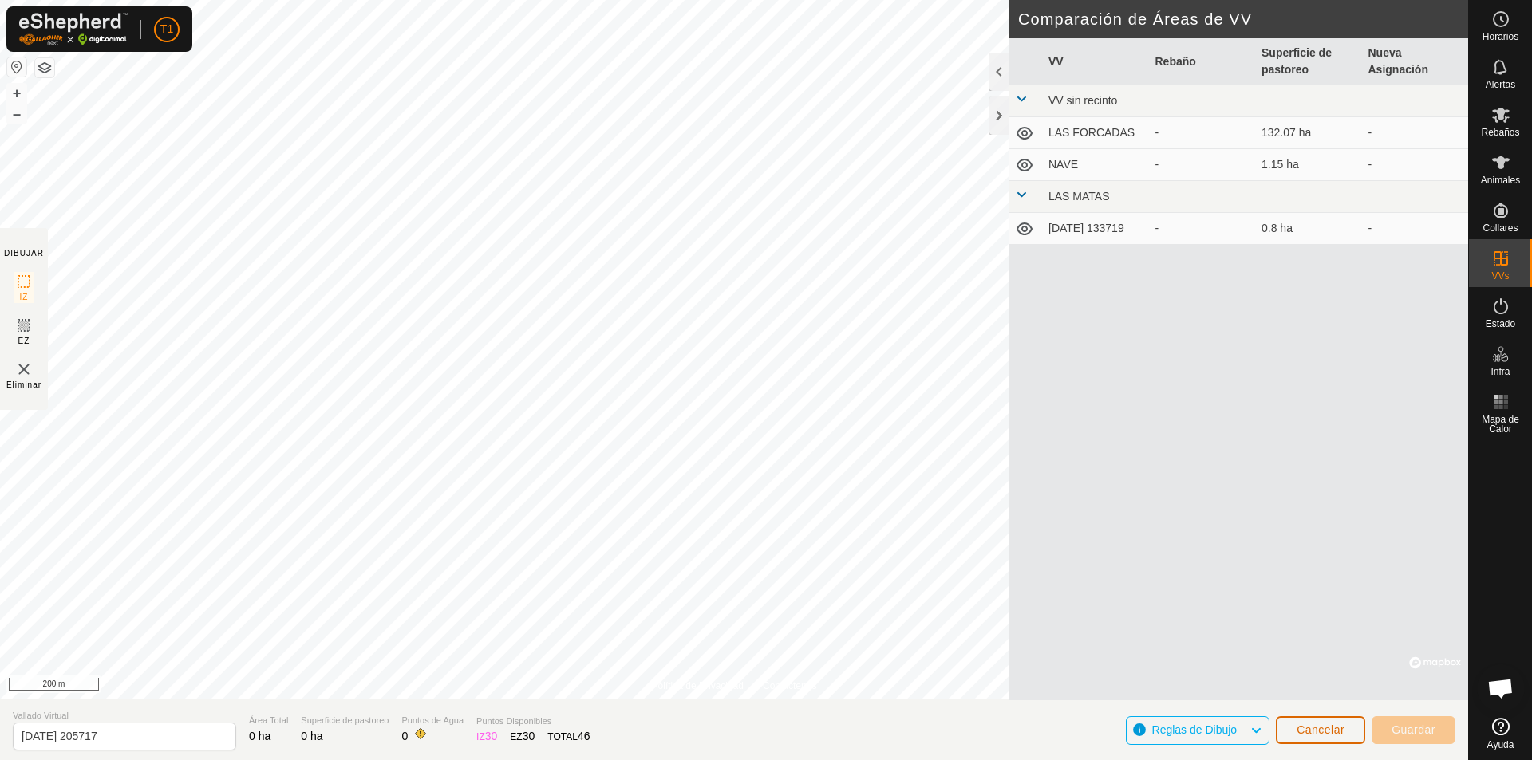
click at [1078, 733] on span "Cancelar" at bounding box center [1320, 730] width 48 height 13
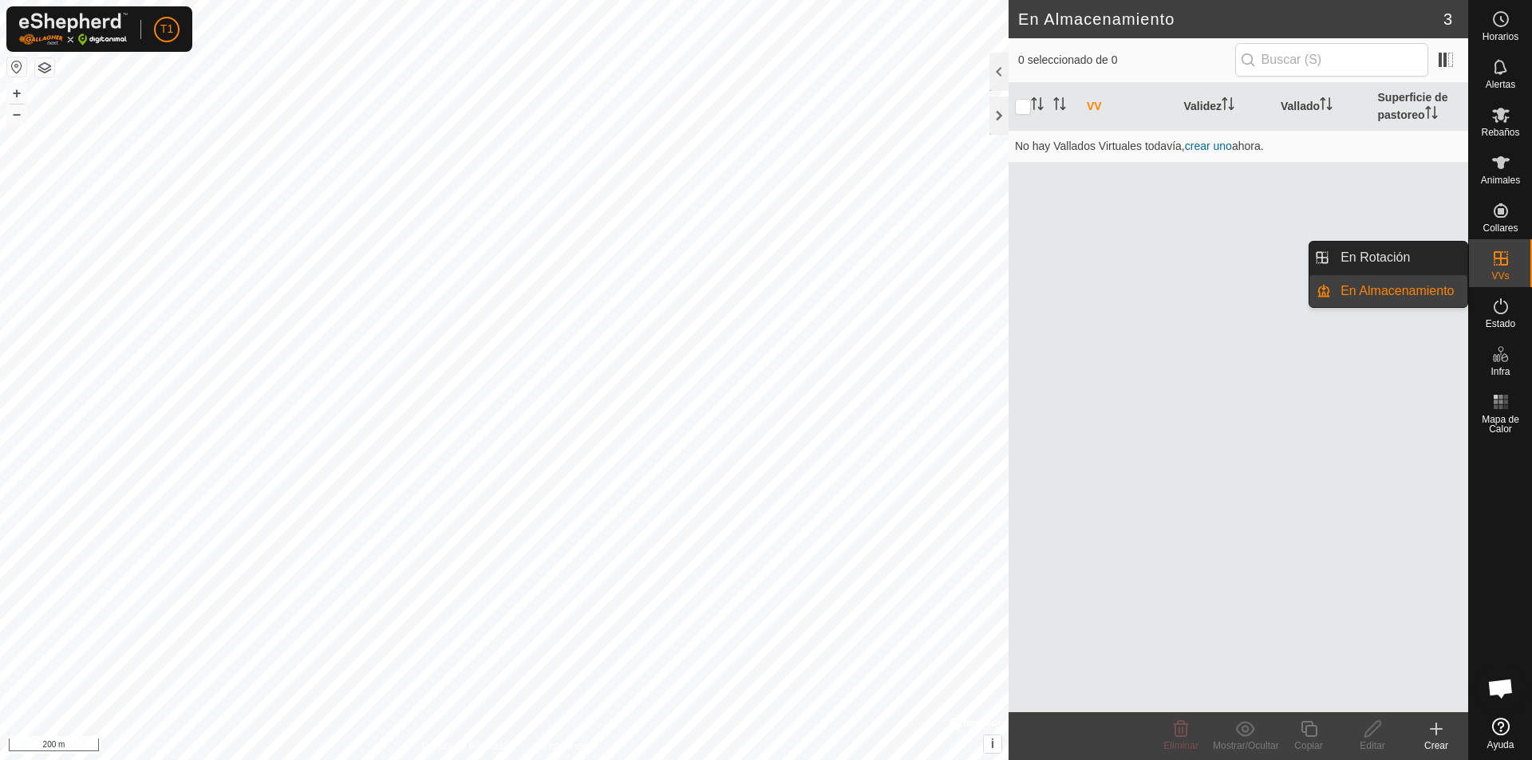
click at [1078, 260] on icon at bounding box center [1500, 258] width 19 height 19
click at [1078, 258] on link "En Rotación" at bounding box center [1399, 258] width 136 height 32
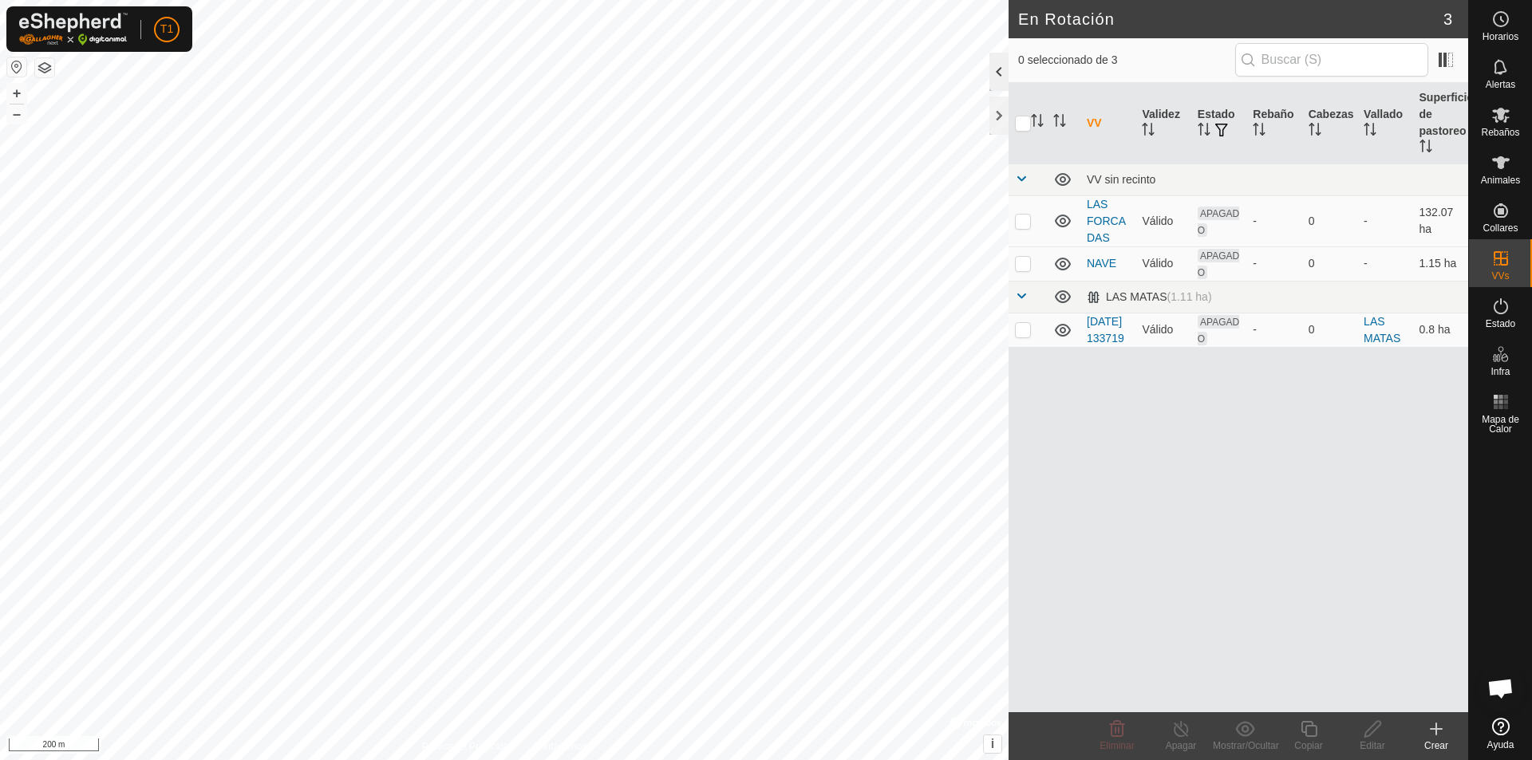
click at [993, 73] on div at bounding box center [998, 72] width 19 height 38
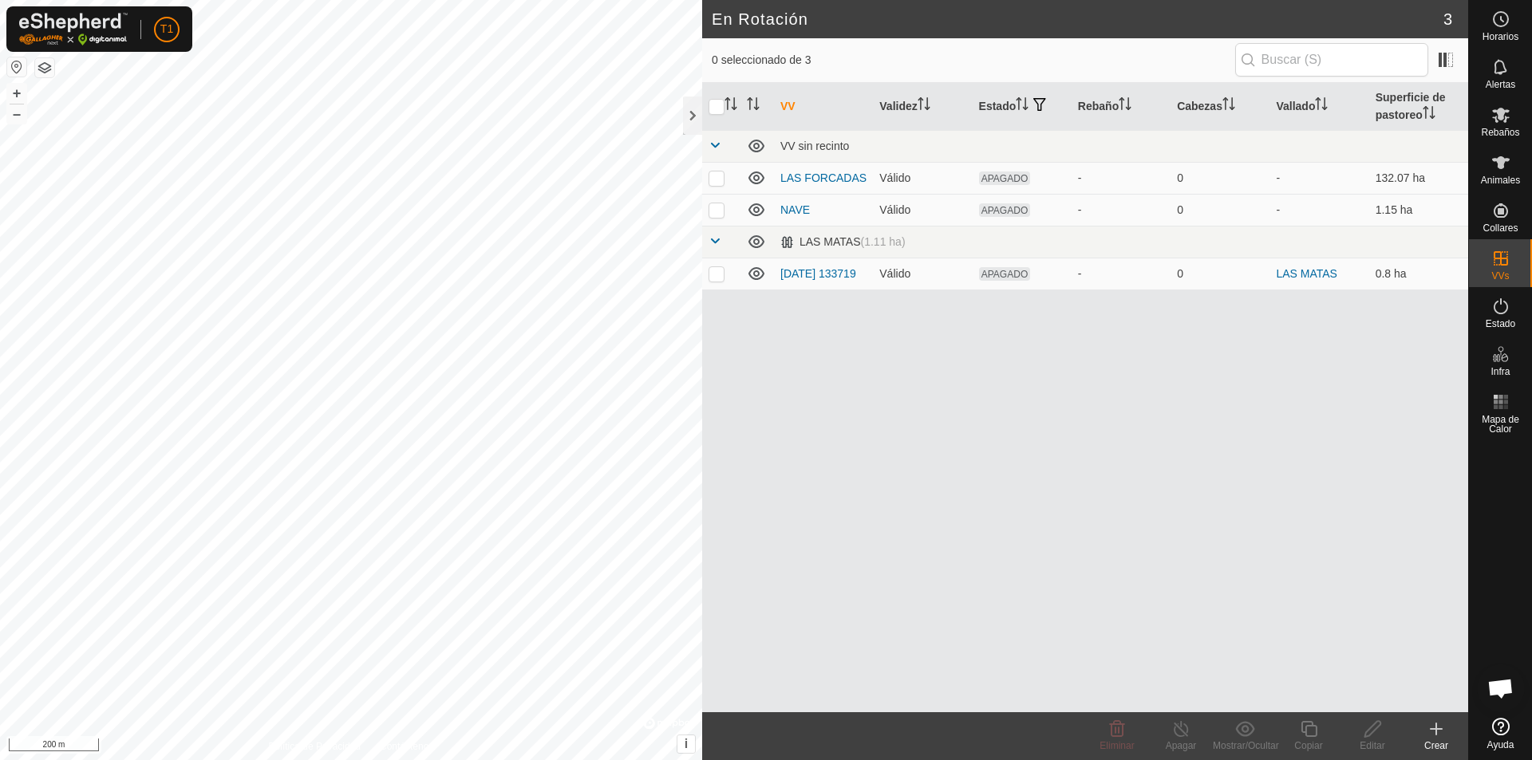
click at [1078, 729] on icon at bounding box center [1436, 729] width 11 height 0
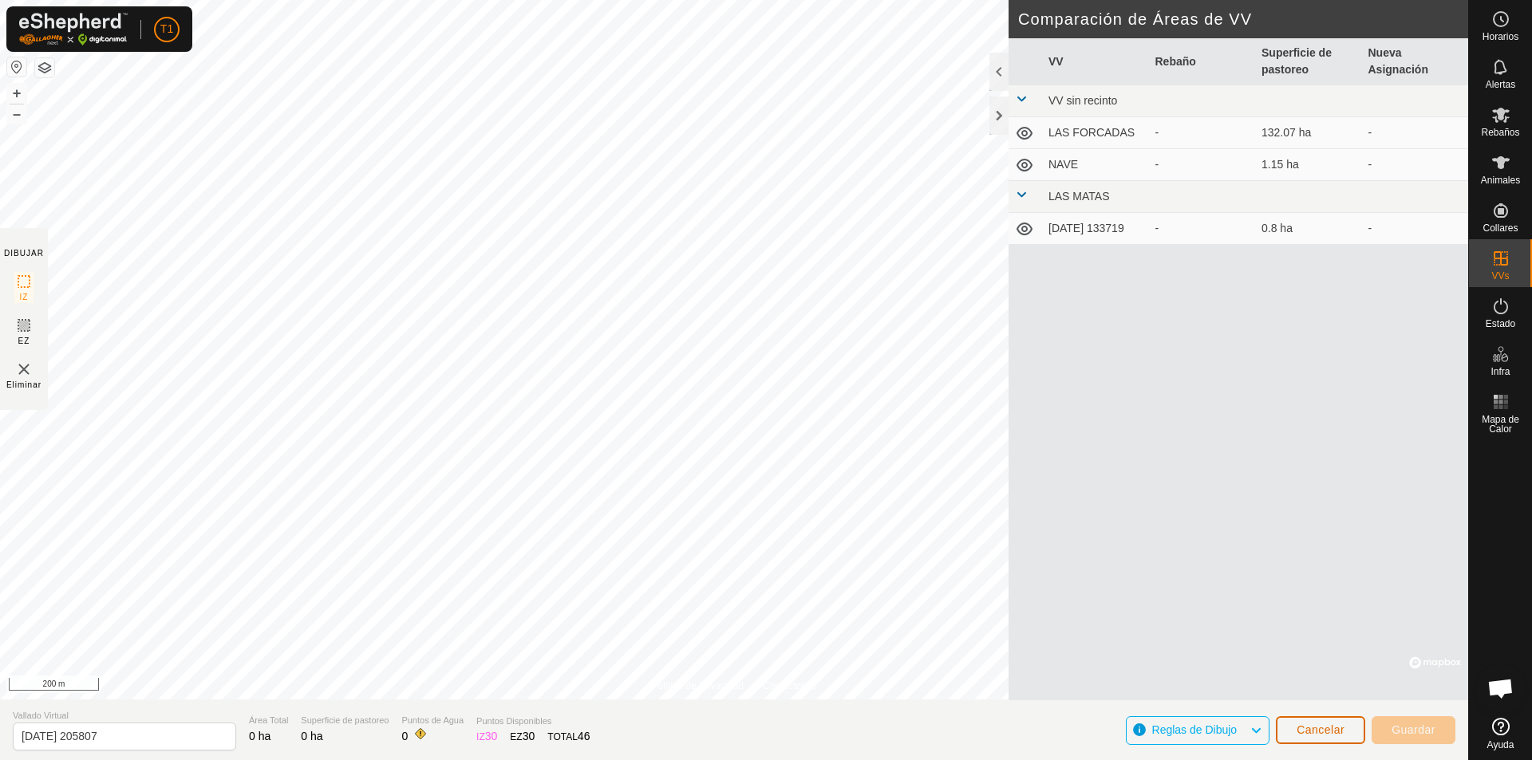
click at [1078, 735] on span "Cancelar" at bounding box center [1320, 730] width 48 height 13
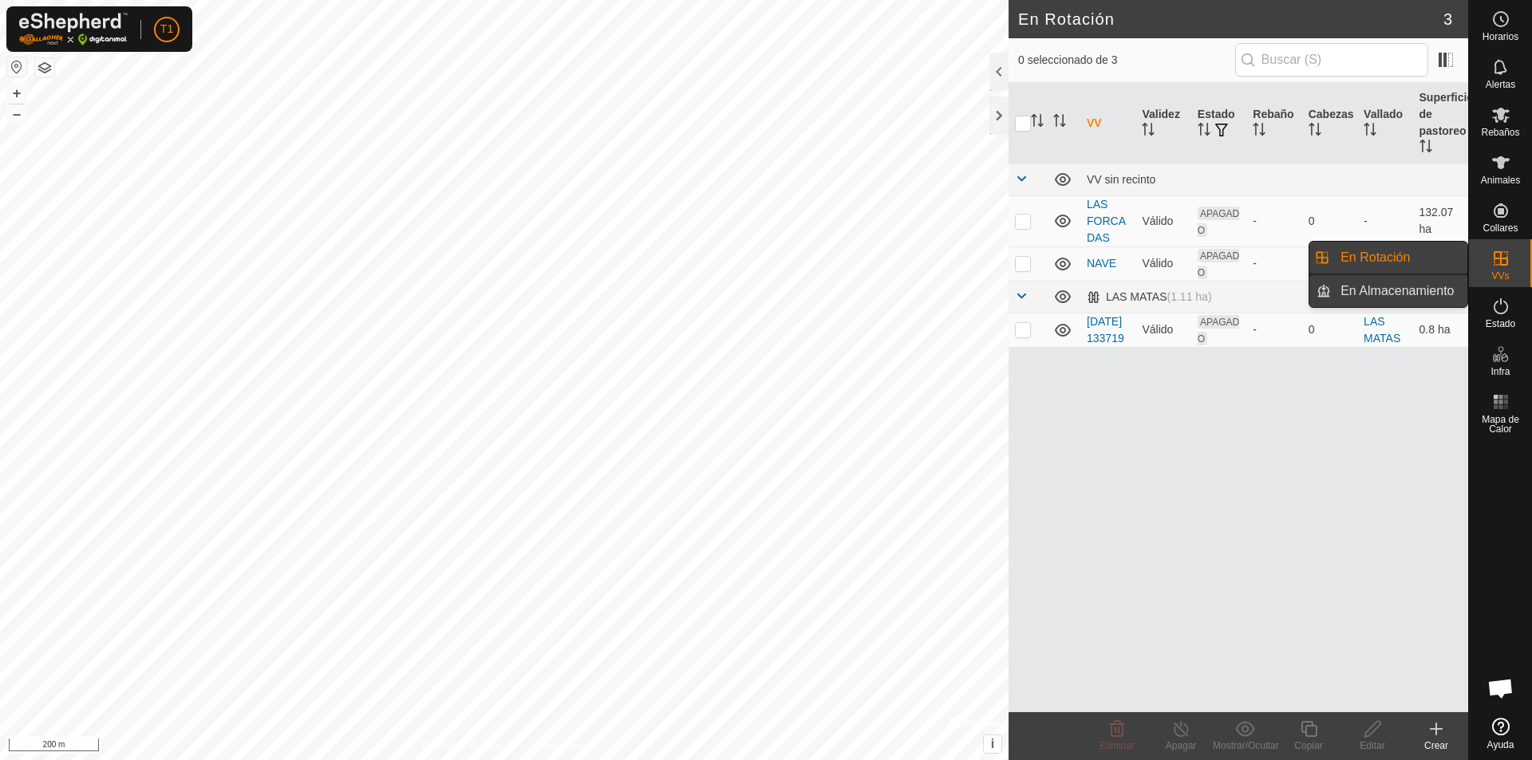
click at [1078, 296] on link "En Almacenamiento" at bounding box center [1399, 291] width 136 height 32
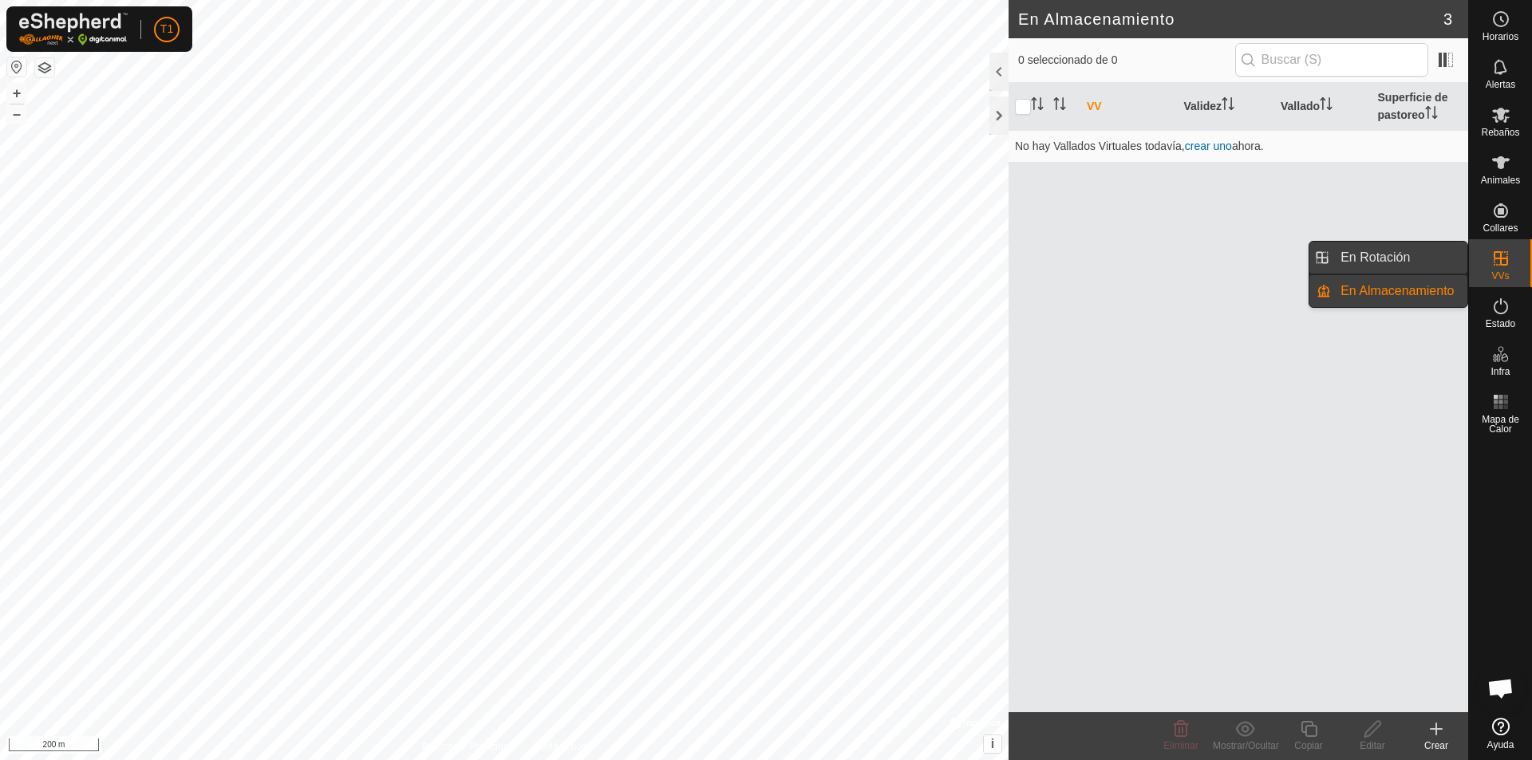
click at [1078, 256] on link "En Rotación" at bounding box center [1399, 258] width 136 height 32
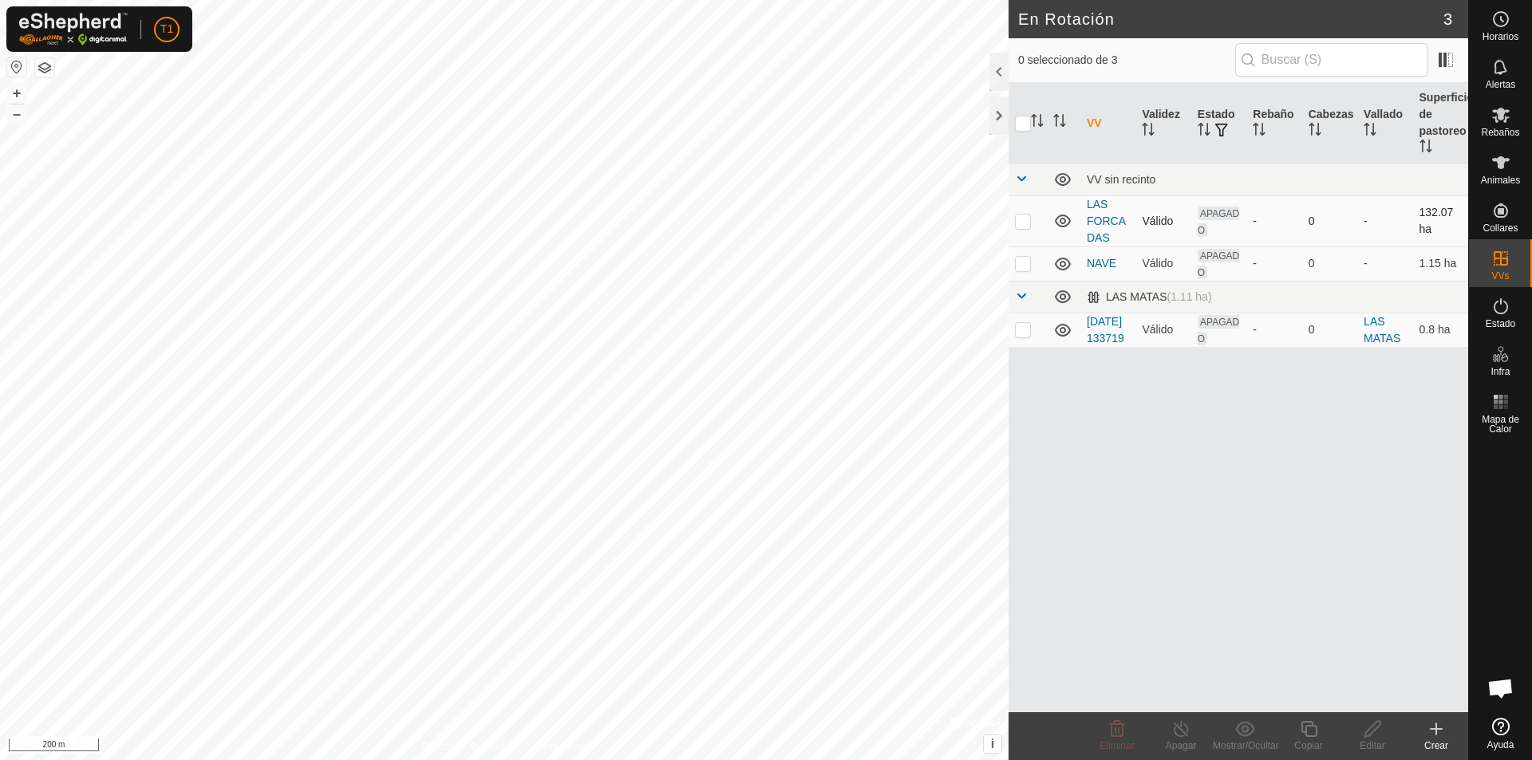
click at [1023, 219] on p-checkbox at bounding box center [1023, 221] width 16 height 13
checkbox input "true"
click at [1078, 731] on icon at bounding box center [1436, 729] width 19 height 19
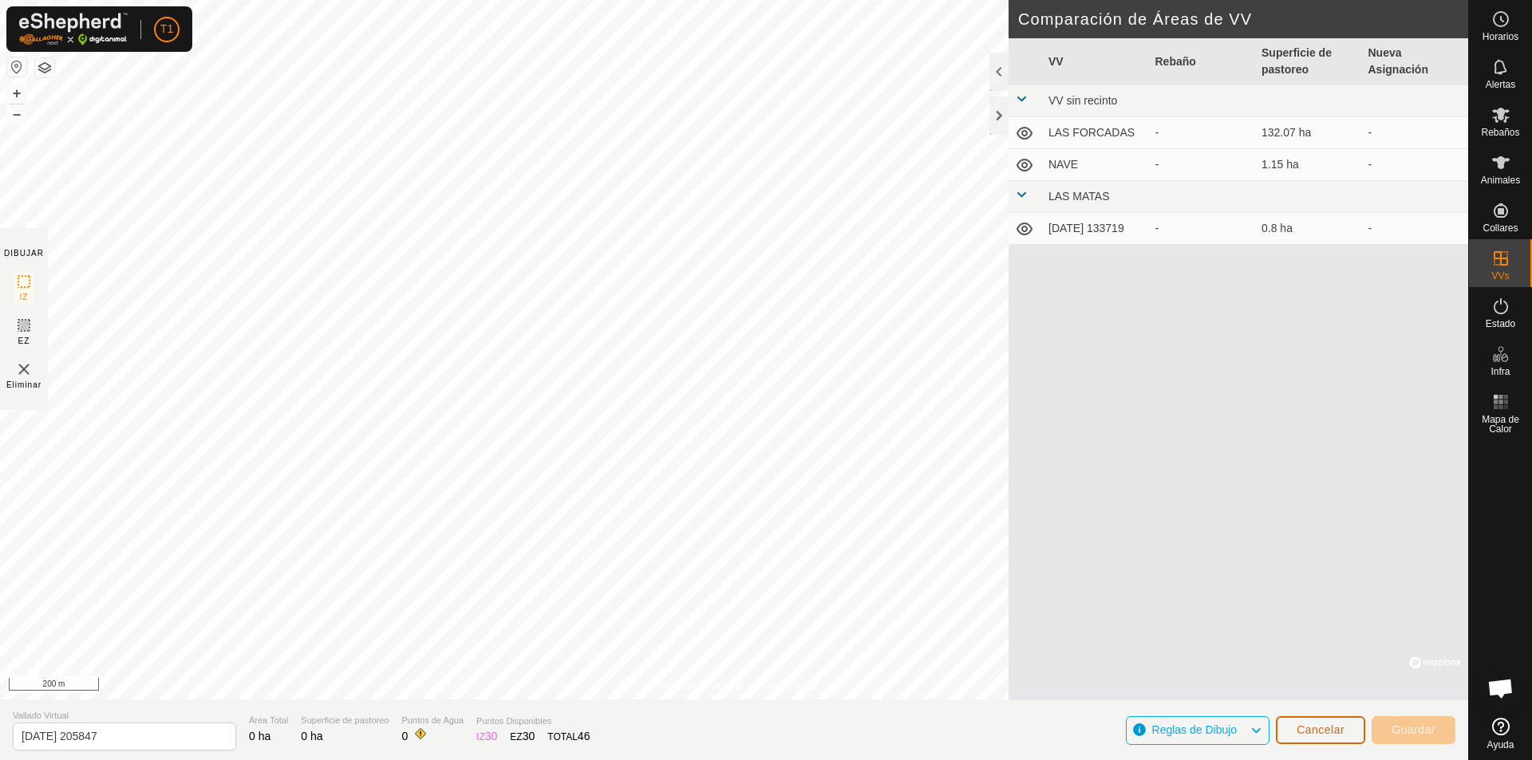
click at [1078, 735] on span "Cancelar" at bounding box center [1320, 730] width 48 height 13
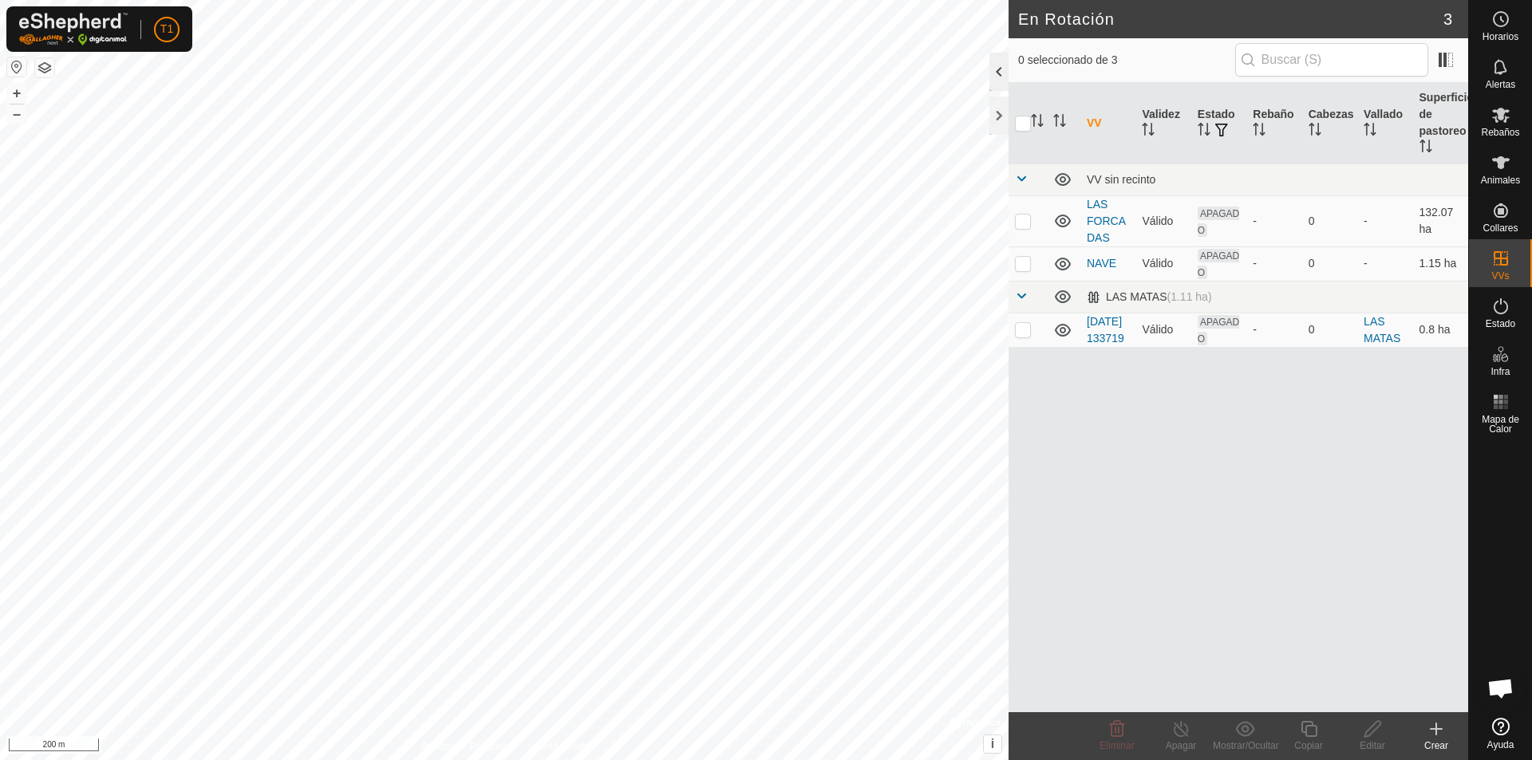
click at [1002, 71] on div at bounding box center [998, 72] width 19 height 38
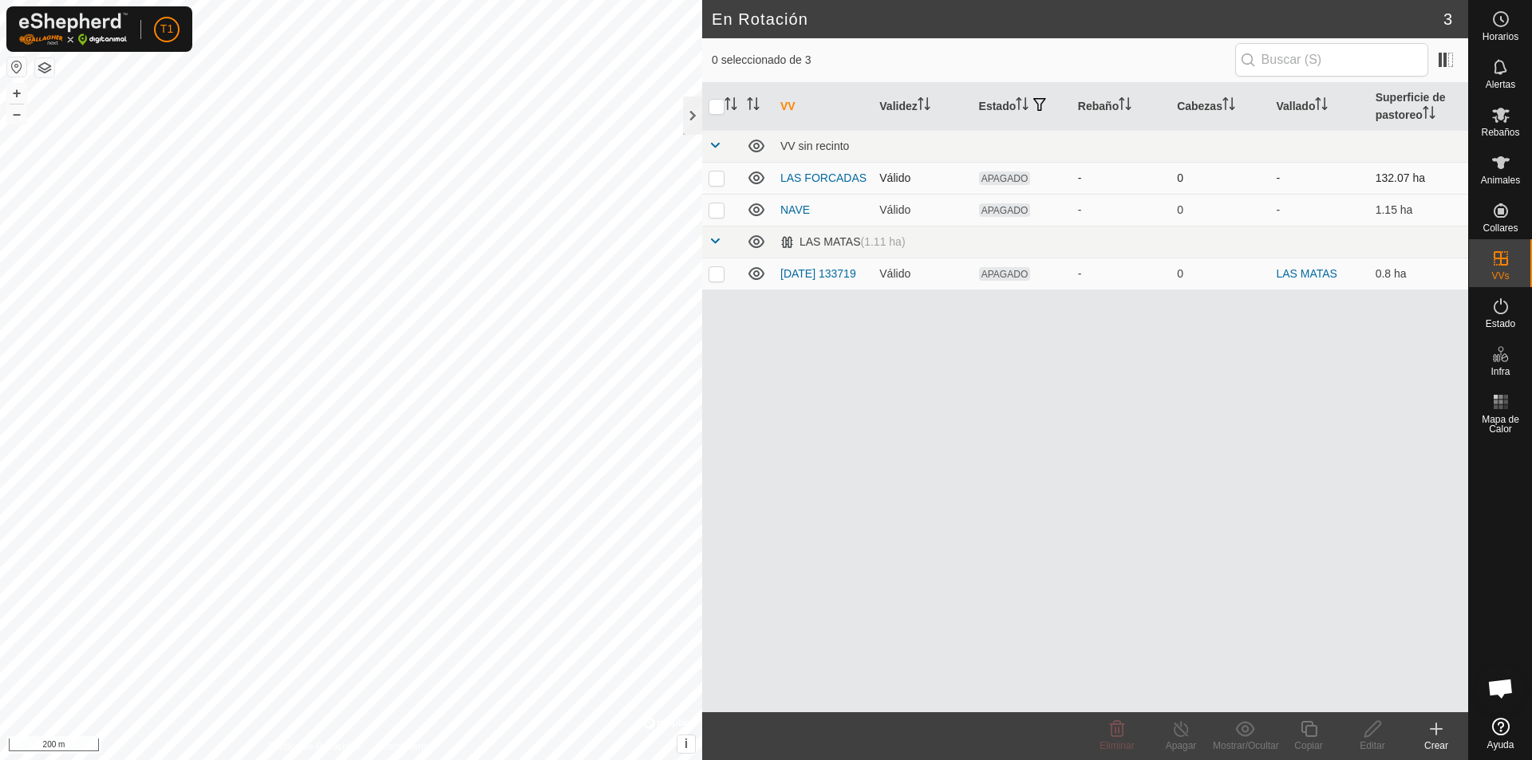
click at [721, 184] on td at bounding box center [721, 178] width 38 height 32
checkbox input "true"
click at [1078, 315] on icon at bounding box center [1500, 306] width 19 height 19
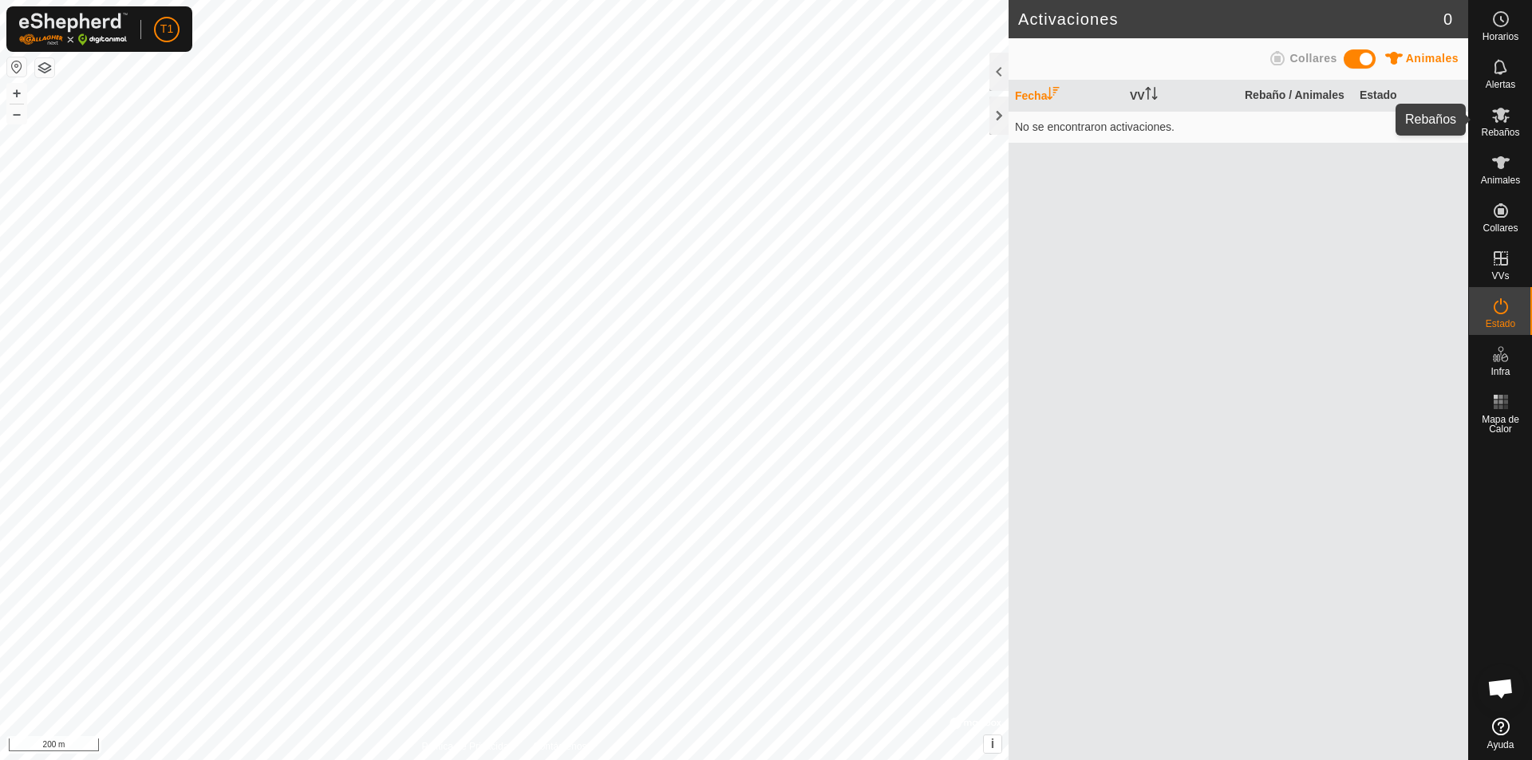
click at [1078, 128] on span "Rebaños" at bounding box center [1500, 133] width 38 height 10
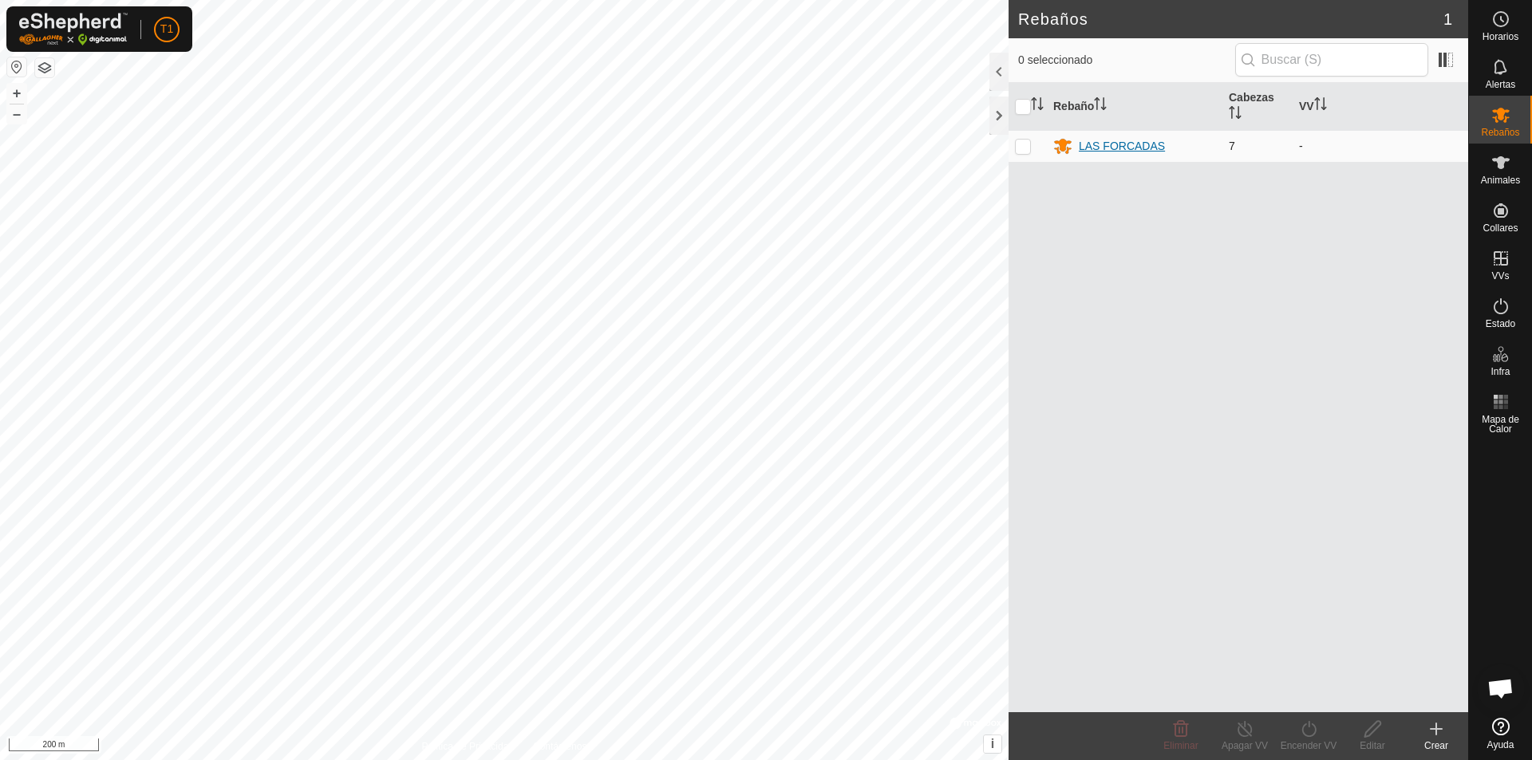
click at [1078, 147] on div "LAS FORCADAS" at bounding box center [1122, 146] width 86 height 17
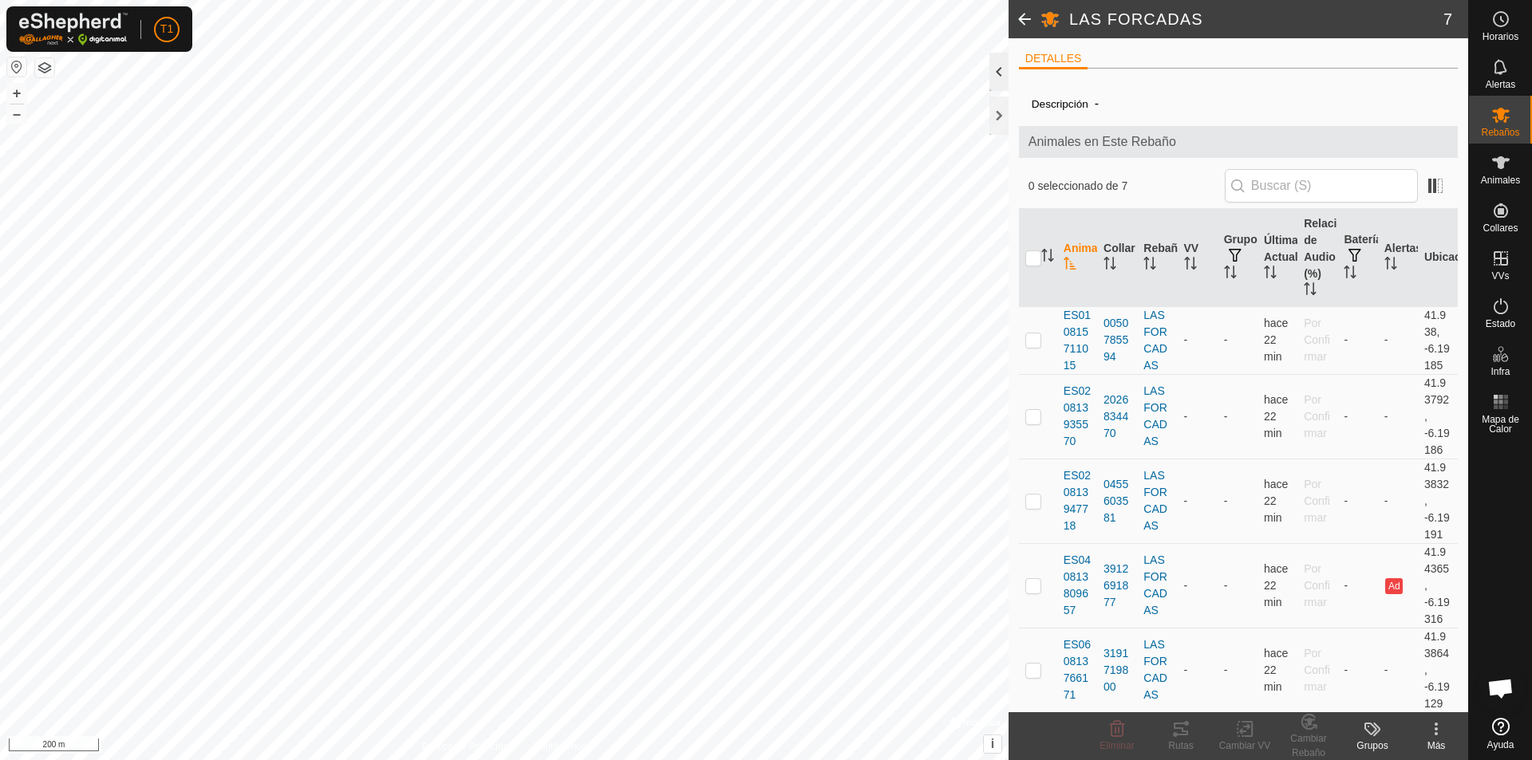
click at [996, 77] on div at bounding box center [998, 72] width 19 height 38
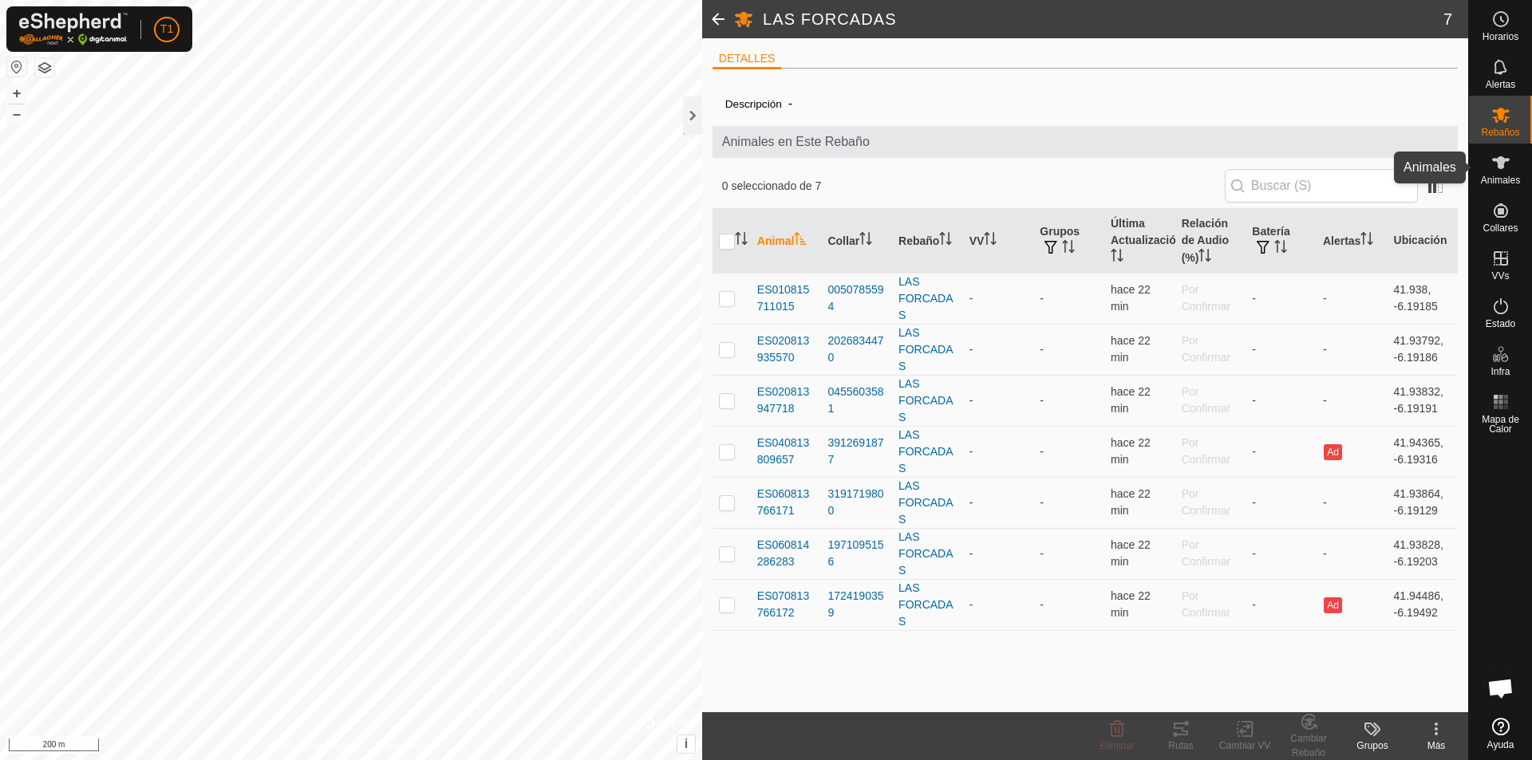
click at [1078, 172] on es-animals-svg-icon at bounding box center [1500, 163] width 29 height 26
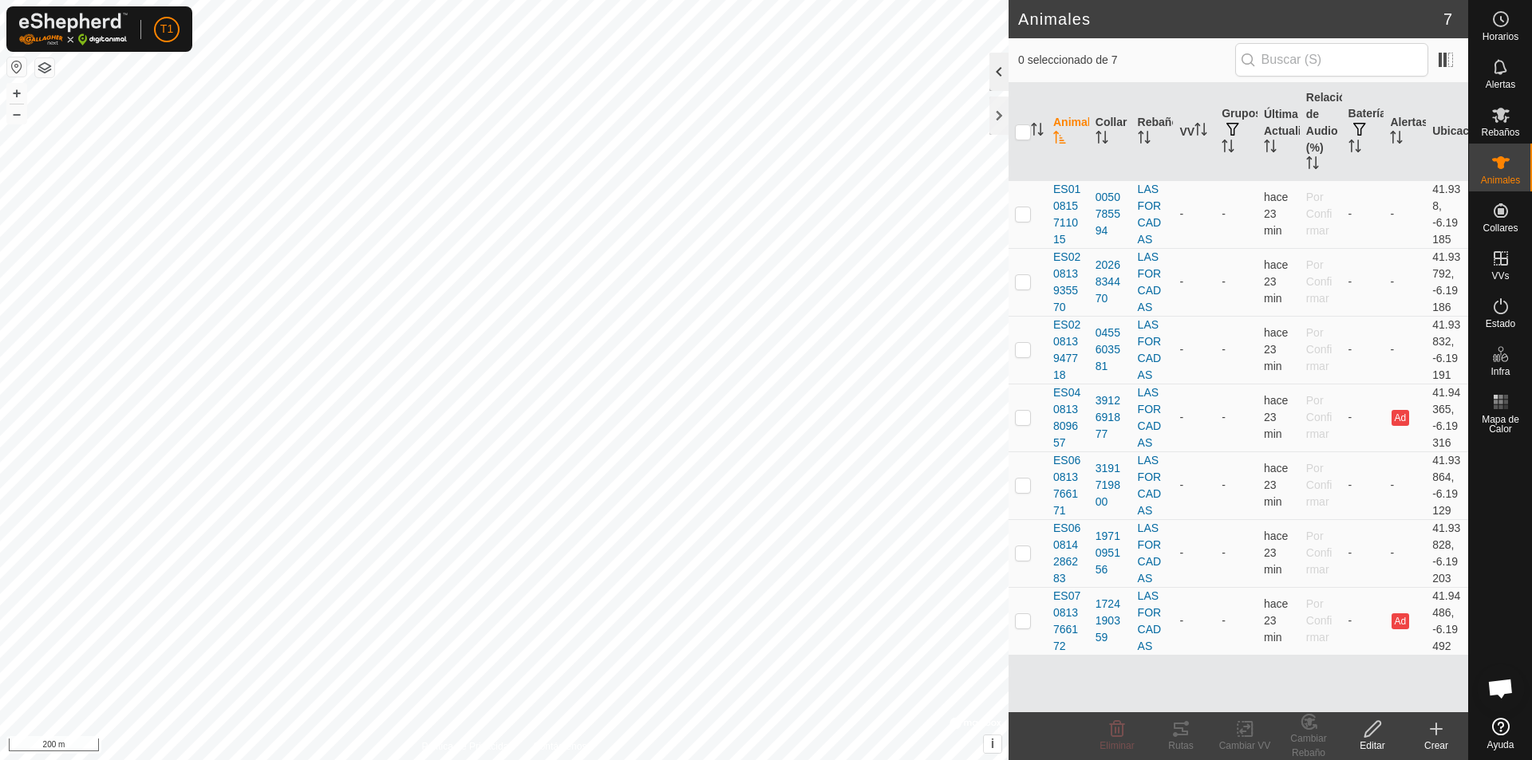
click at [997, 79] on div at bounding box center [998, 72] width 19 height 38
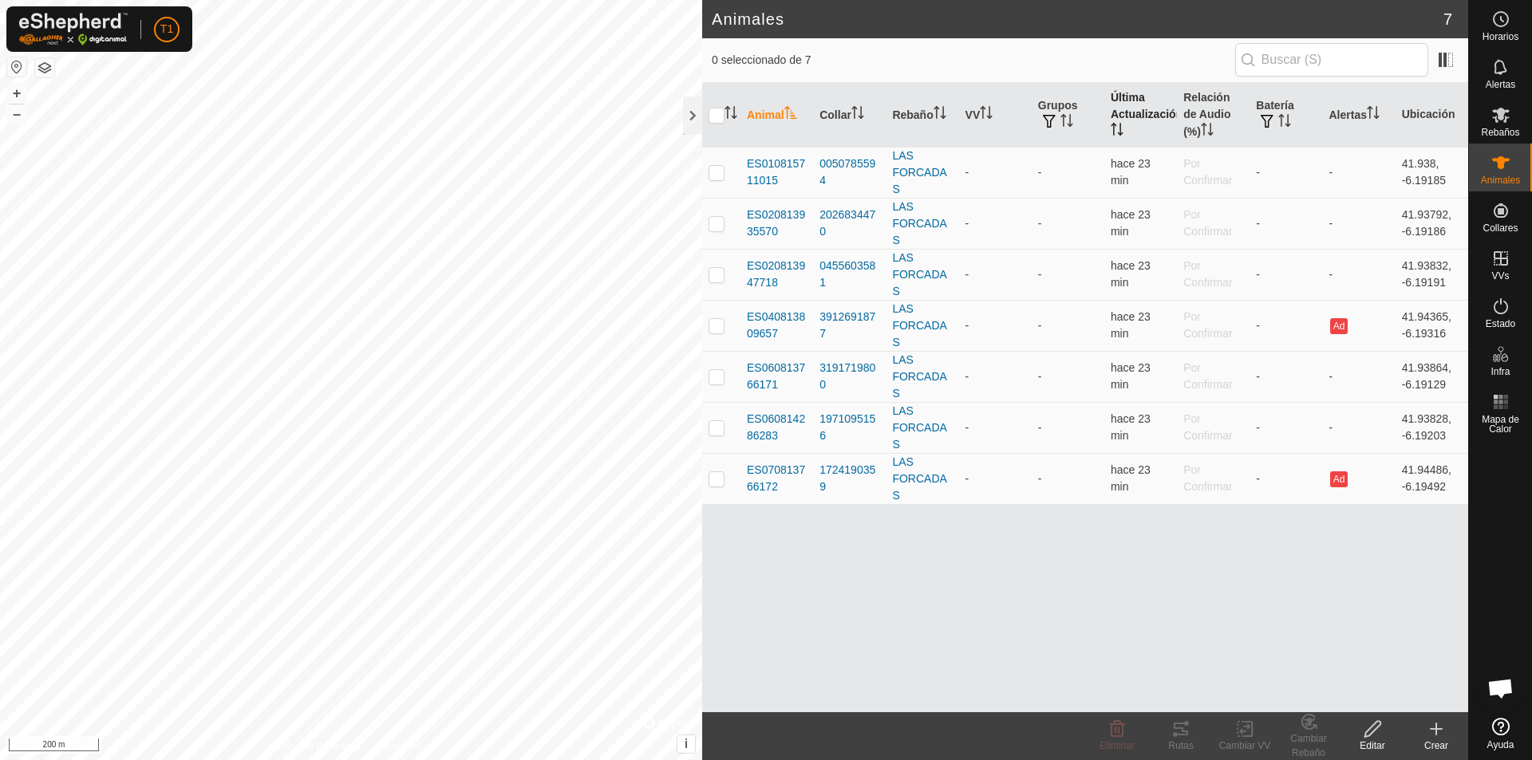
click at [1078, 116] on th "Última Actualización" at bounding box center [1140, 115] width 73 height 65
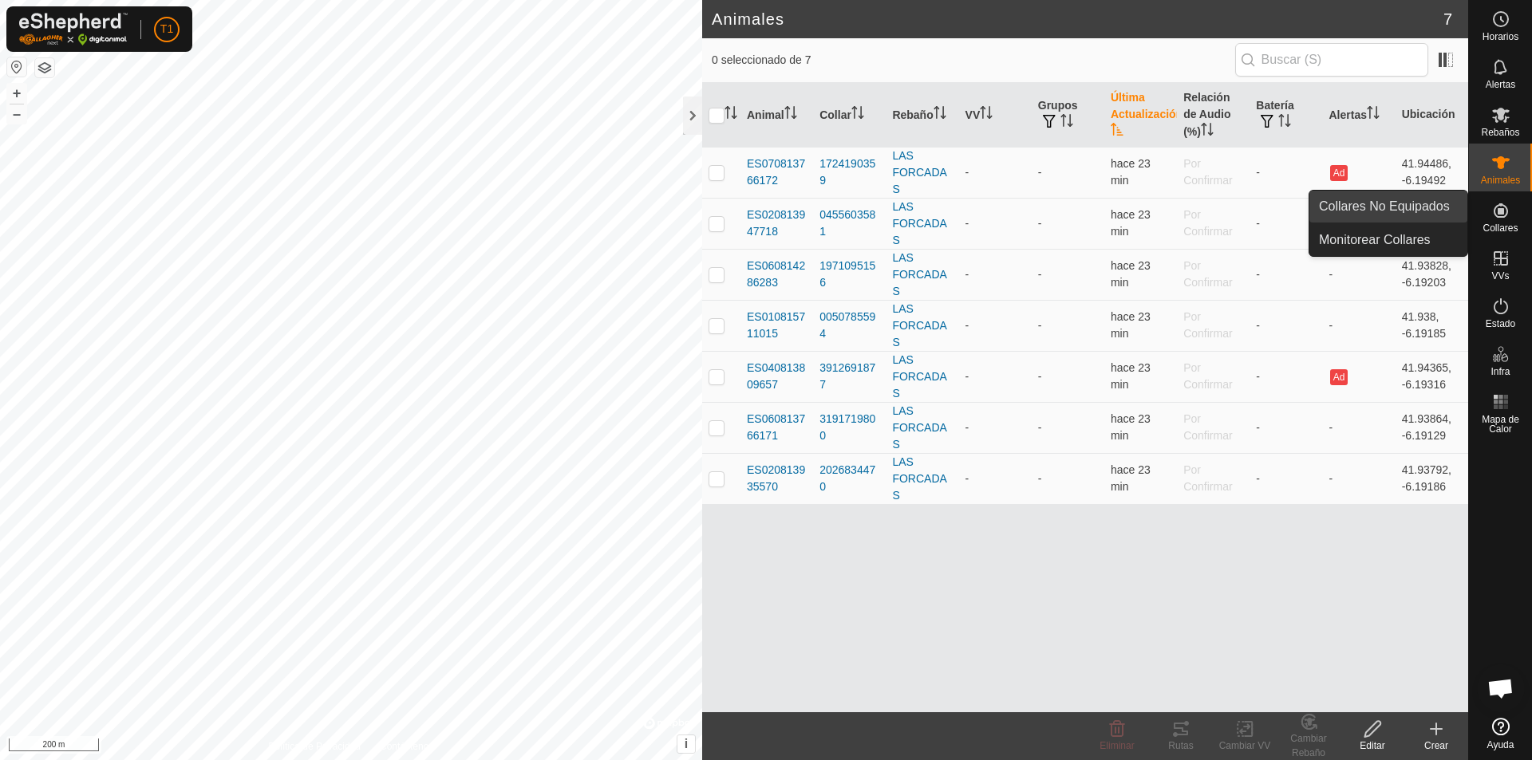
click at [1078, 207] on link "Collares No Equipados" at bounding box center [1388, 207] width 158 height 32
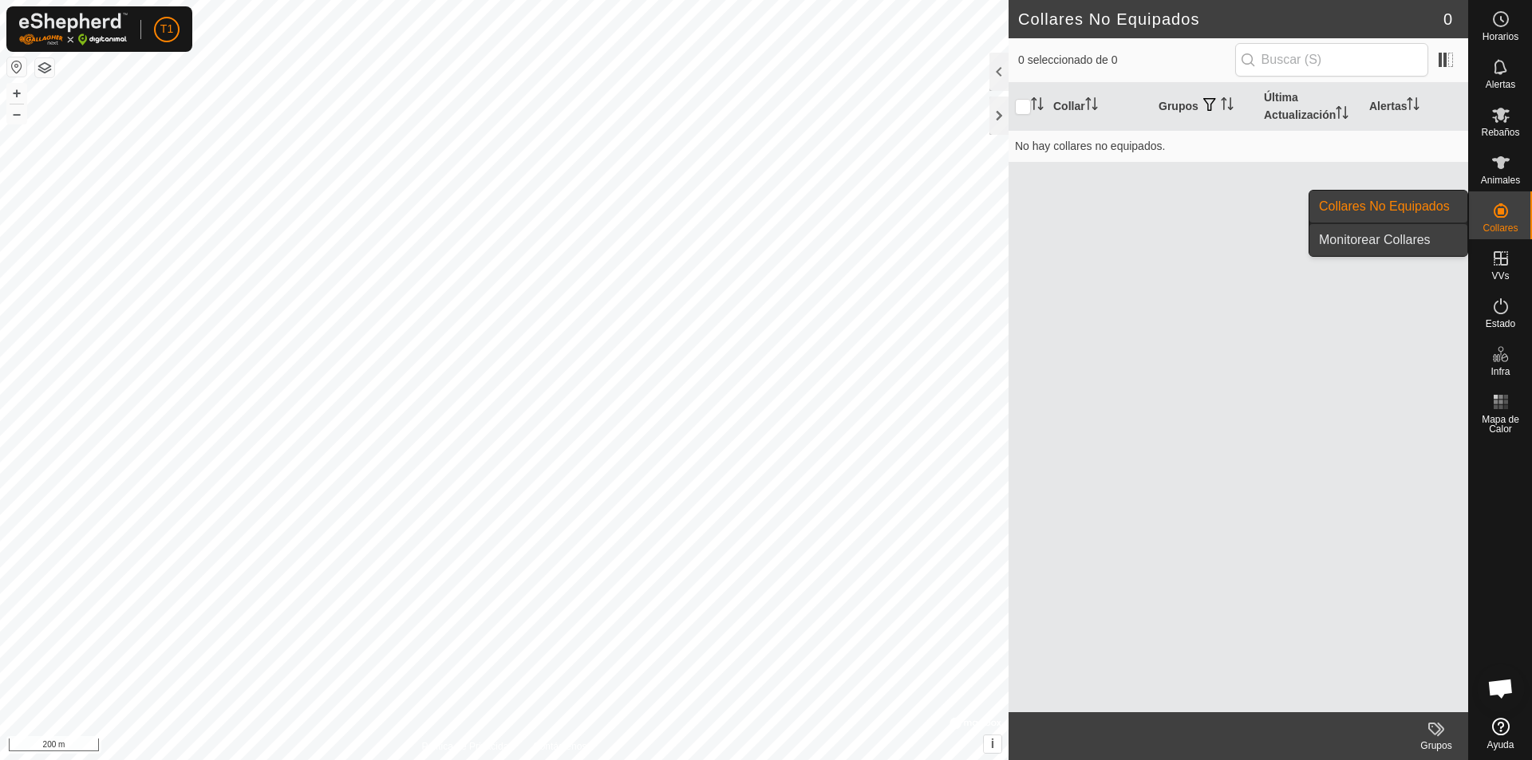
click at [1078, 238] on link "Monitorear Collares" at bounding box center [1388, 240] width 158 height 32
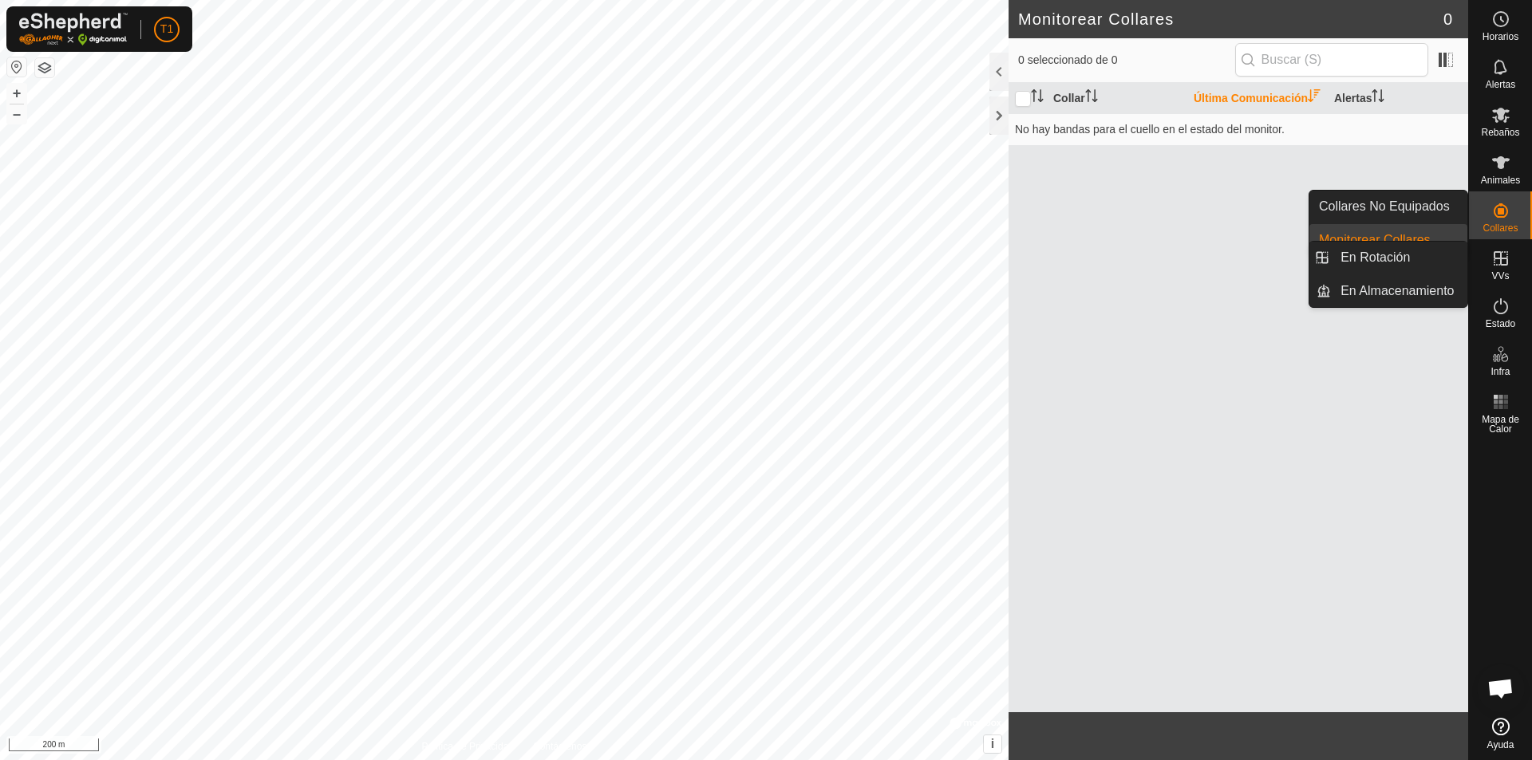
click at [1078, 262] on icon at bounding box center [1500, 258] width 19 height 19
click at [1078, 266] on icon at bounding box center [1500, 258] width 19 height 19
